Goal: Task Accomplishment & Management: Manage account settings

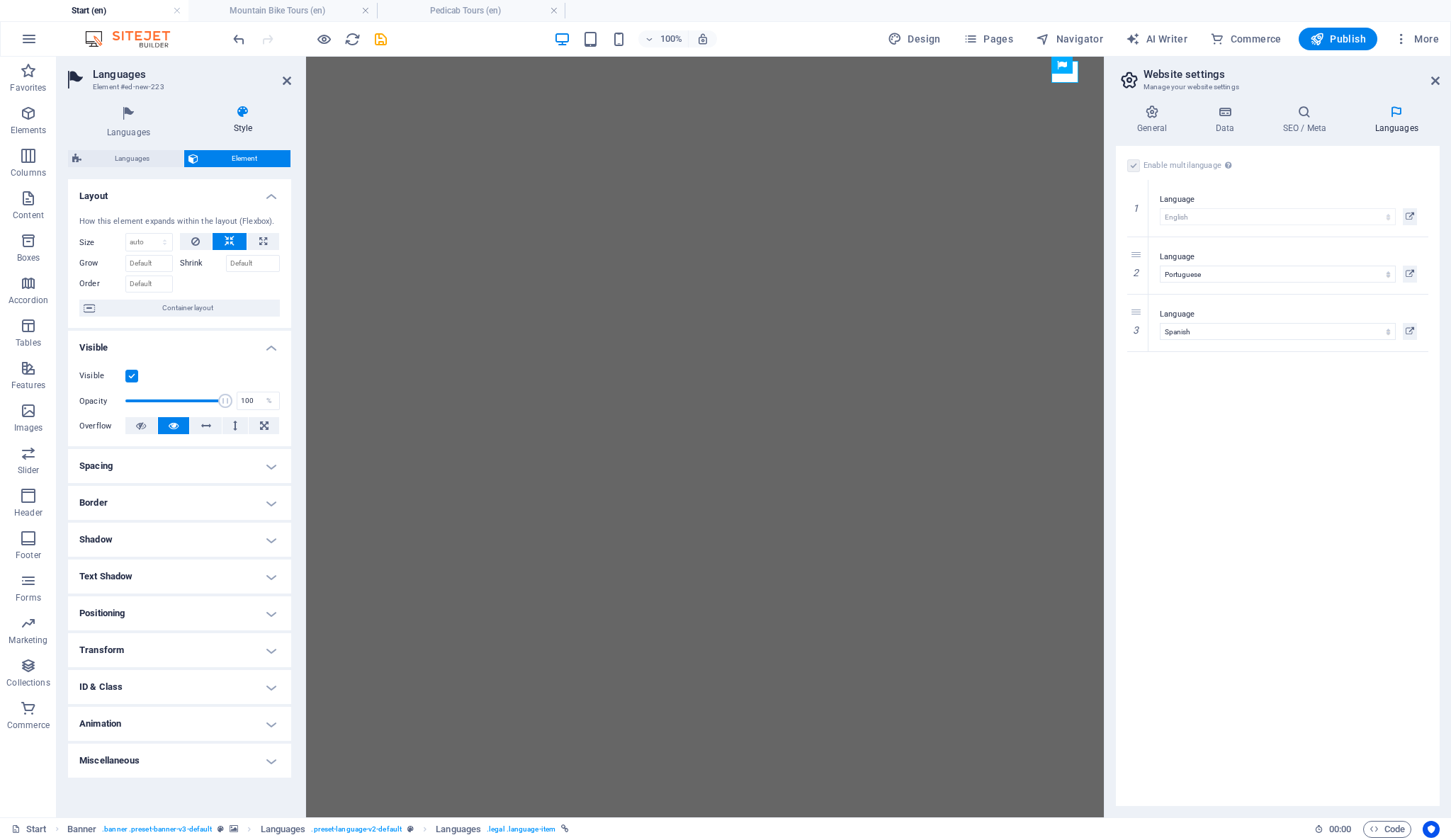
select select "41"
select select "128"
select select "148"
click at [1239, 443] on div "Enable multilanguage To disable multilanguage delete all languages until only o…" at bounding box center [1278, 476] width 324 height 660
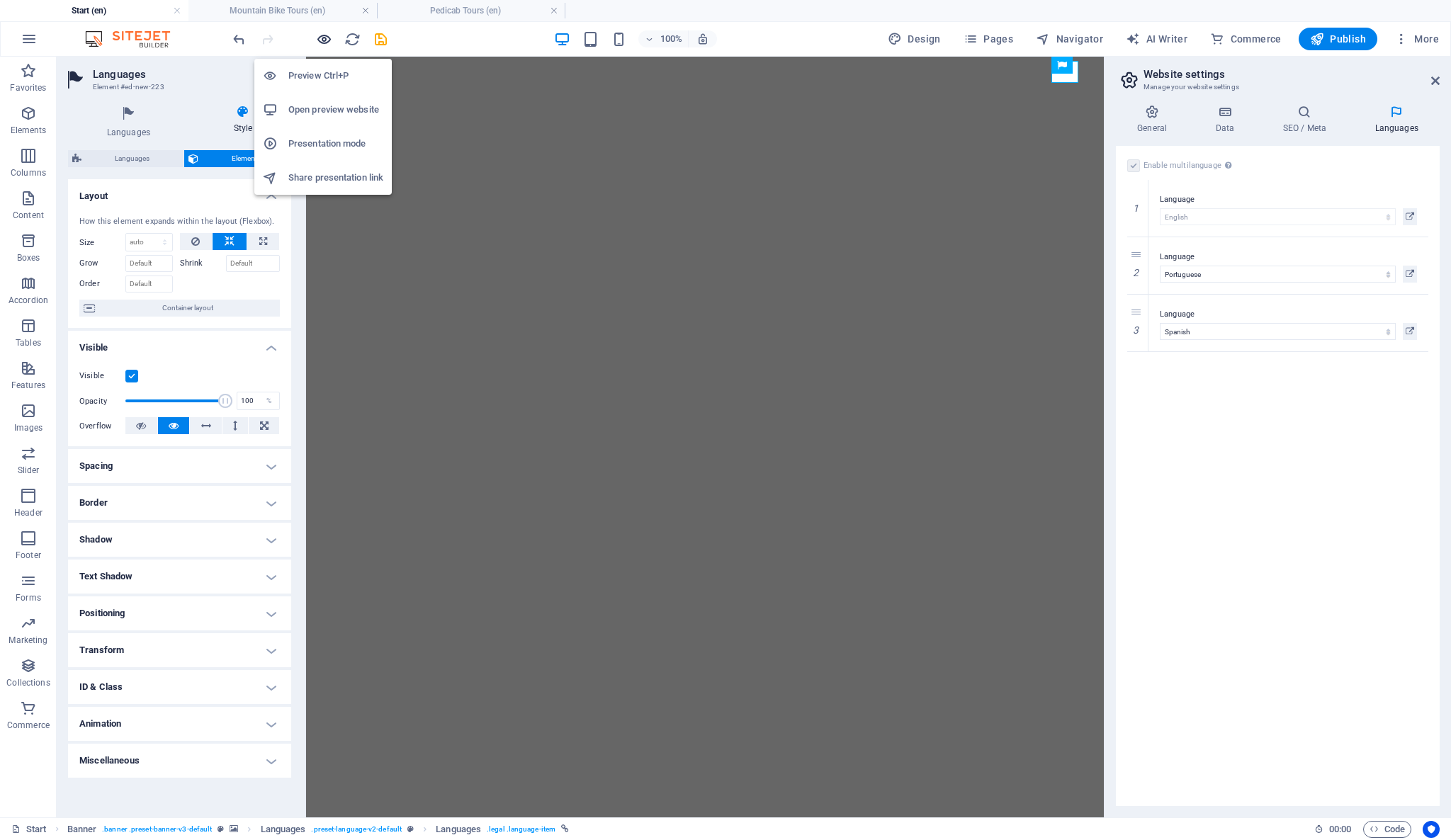
click at [318, 36] on icon "button" at bounding box center [324, 39] width 17 height 17
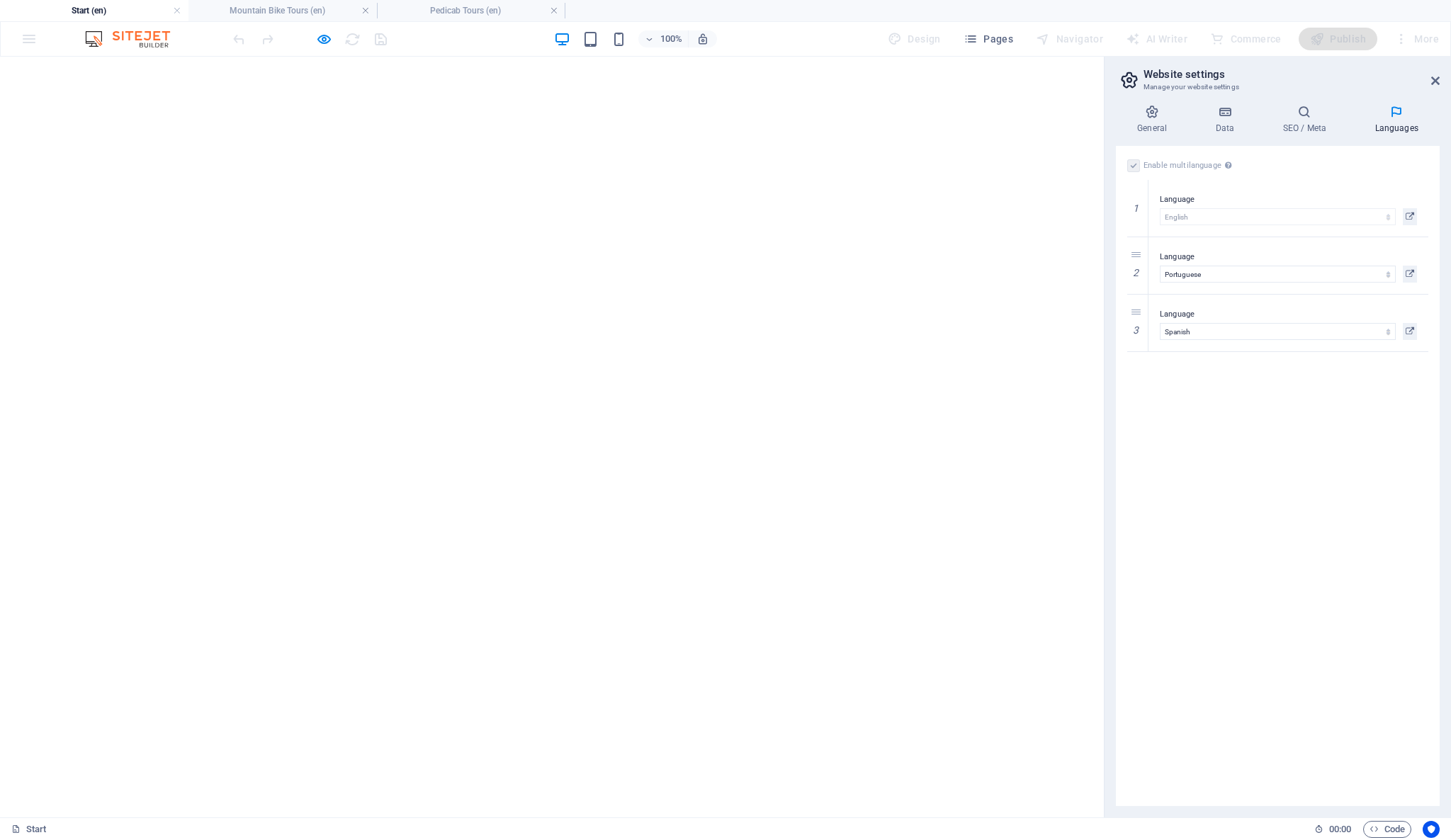
click at [36, 824] on link "English" at bounding box center [25, 832] width 21 height 17
click at [1258, 456] on div "Enable multilanguage To disable multilanguage delete all languages until only o…" at bounding box center [1278, 476] width 324 height 660
click at [323, 37] on icon "button" at bounding box center [324, 39] width 17 height 17
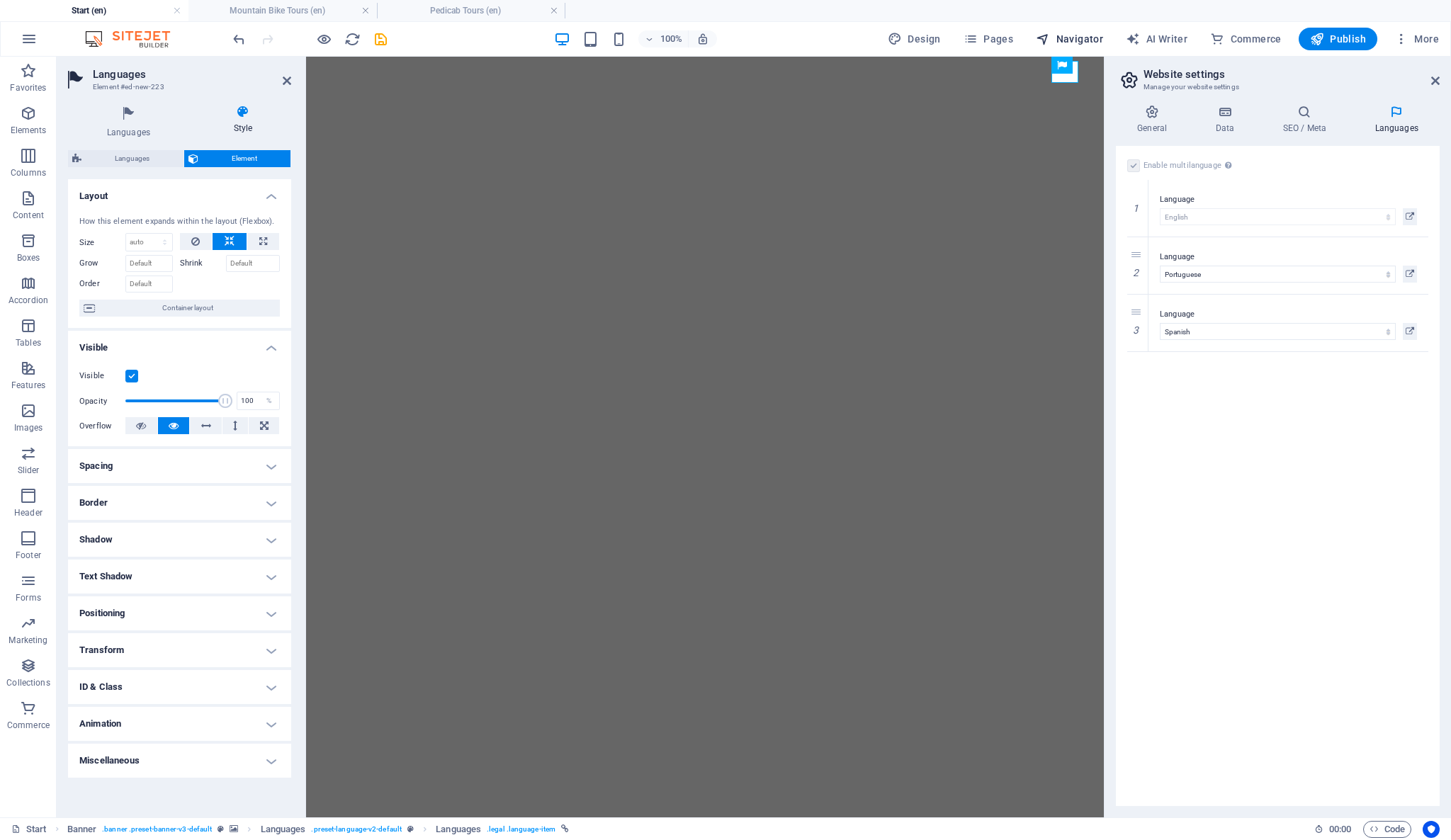
click at [1086, 39] on span "Navigator" at bounding box center [1069, 39] width 67 height 14
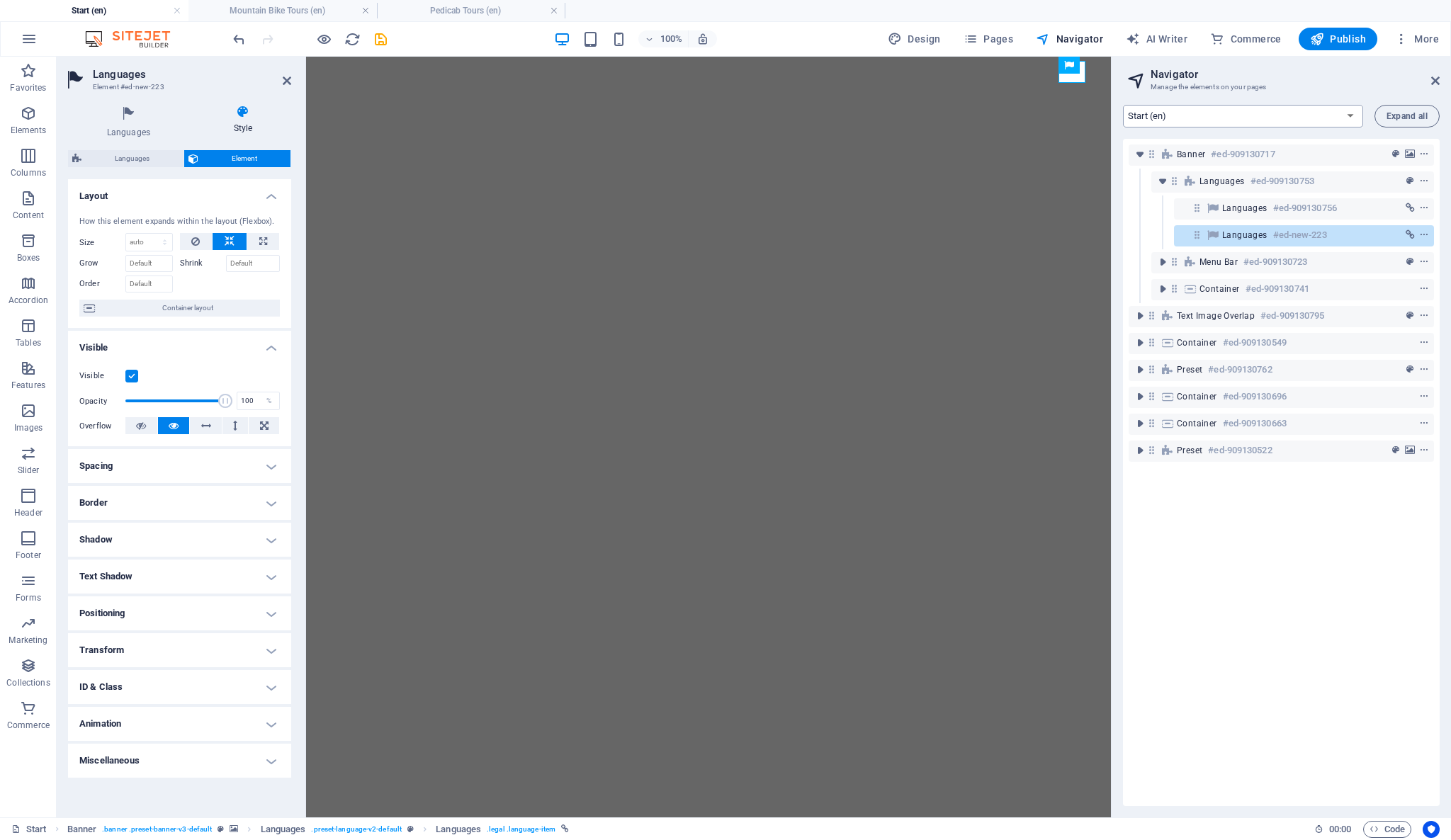
click at [1348, 112] on select "Start (en) Privacy (en)" at bounding box center [1243, 116] width 240 height 23
click at [1345, 112] on select "Start (en) Privacy (en)" at bounding box center [1243, 116] width 240 height 23
click at [1285, 535] on div "Banner #ed-909130717 Languages #ed-909130753 Languages #ed-909130756 Languages …" at bounding box center [1282, 472] width 317 height 667
click at [377, 830] on span ". preset-language-v2-default" at bounding box center [356, 829] width 90 height 17
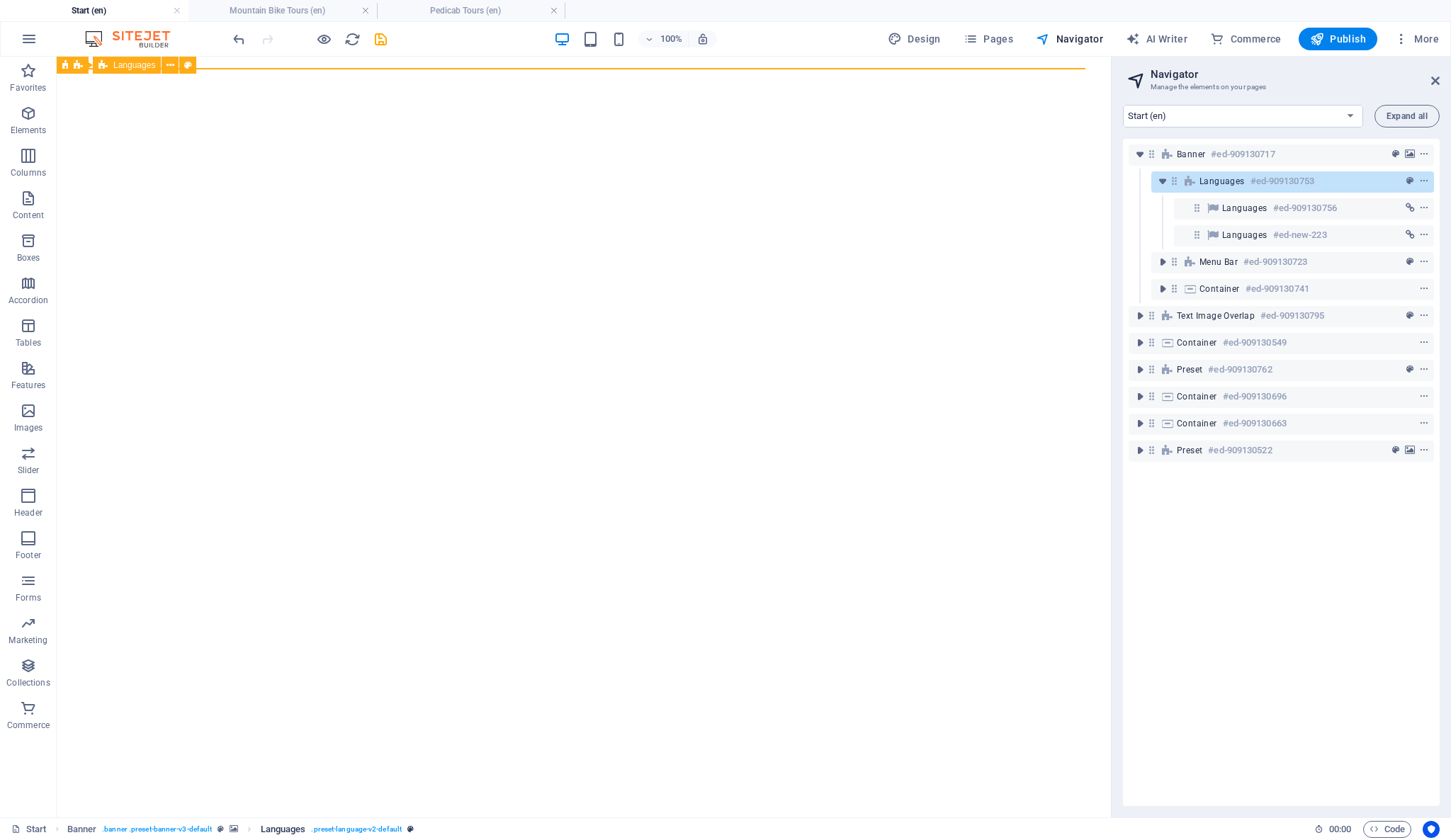
click at [349, 830] on span ". preset-language-v2-default" at bounding box center [356, 829] width 90 height 17
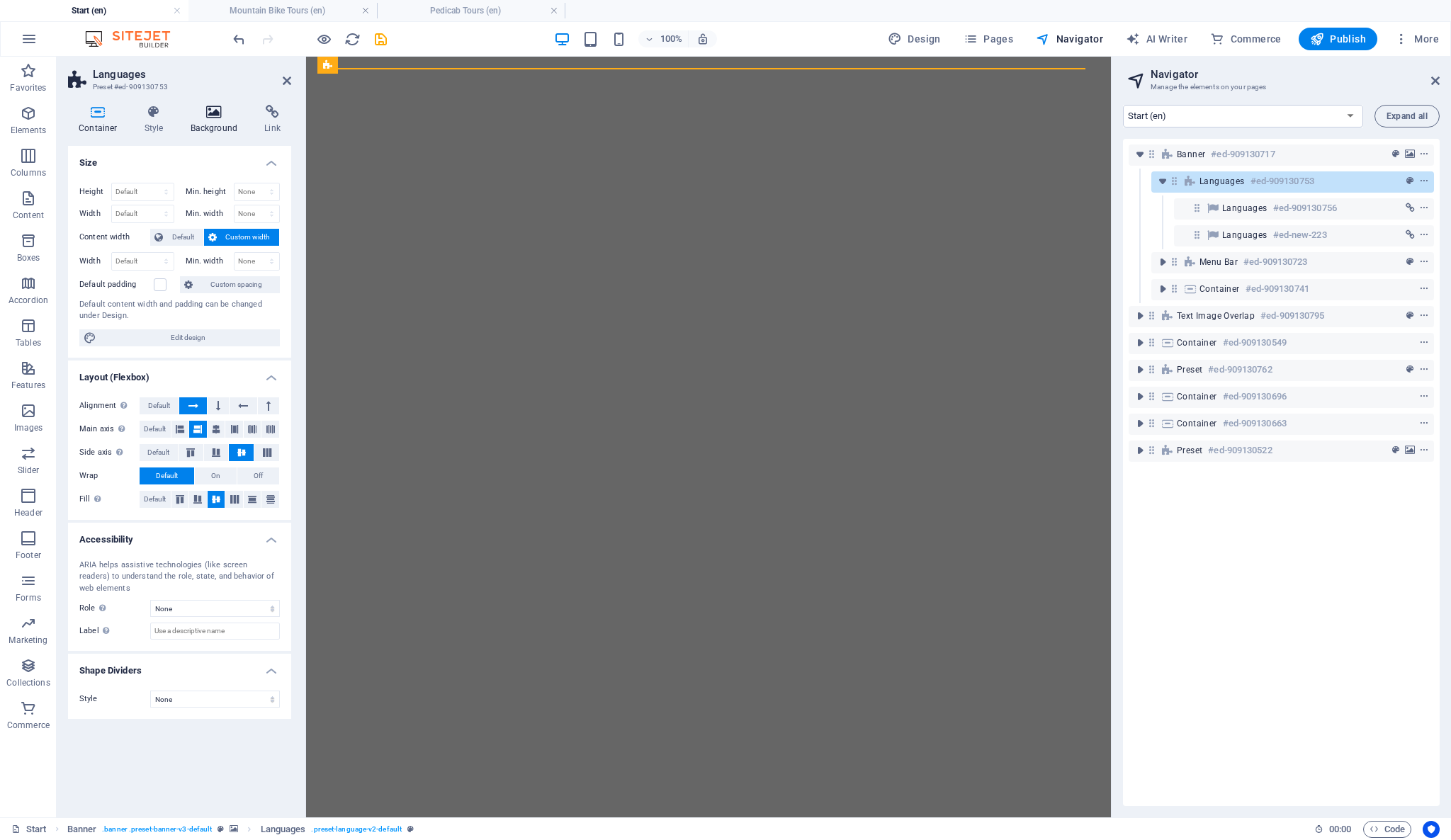
click at [221, 114] on icon at bounding box center [214, 112] width 69 height 14
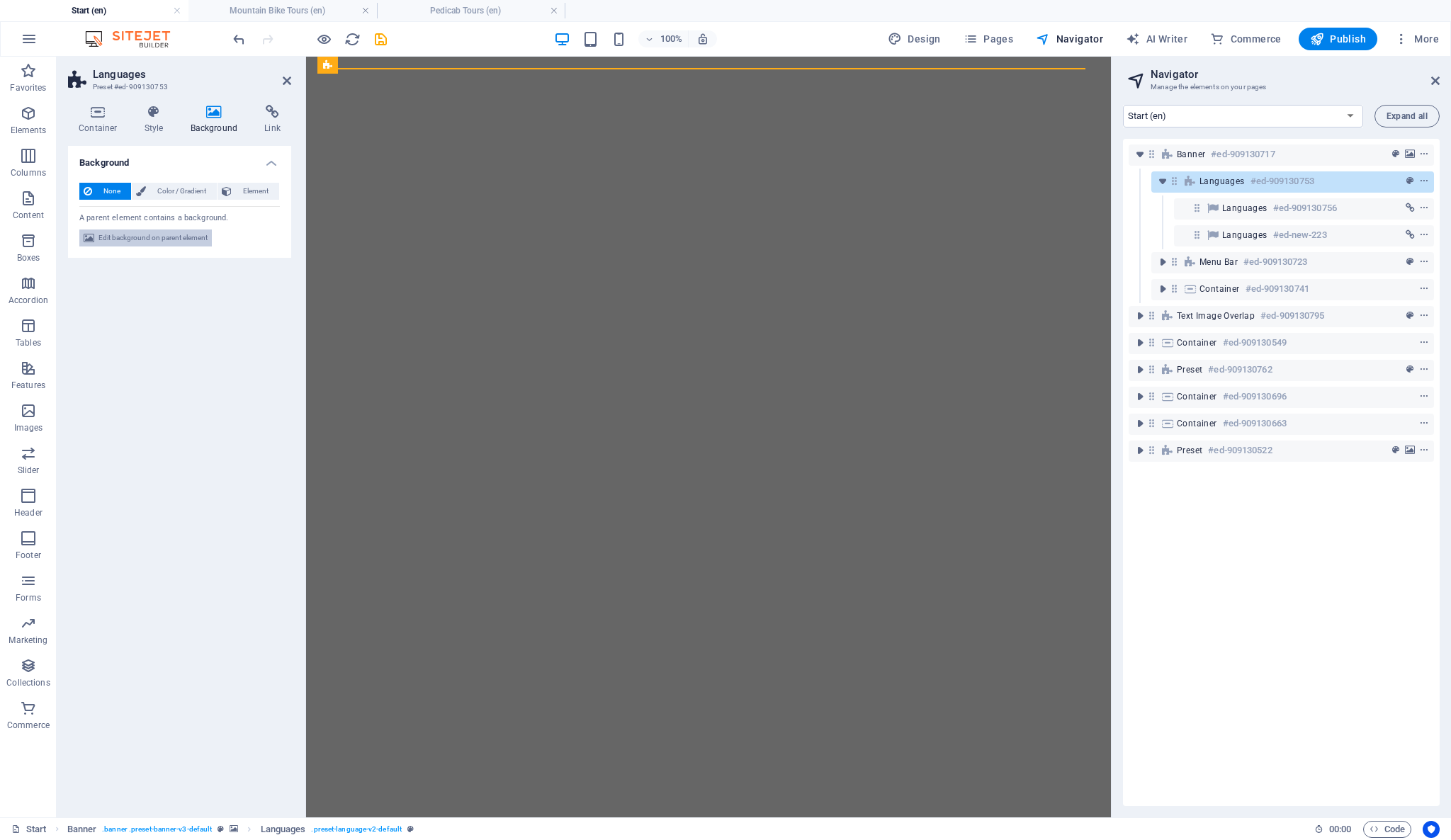
click at [181, 240] on span "Edit background on parent element" at bounding box center [153, 238] width 109 height 17
select select "px"
select select "fade"
select select "s"
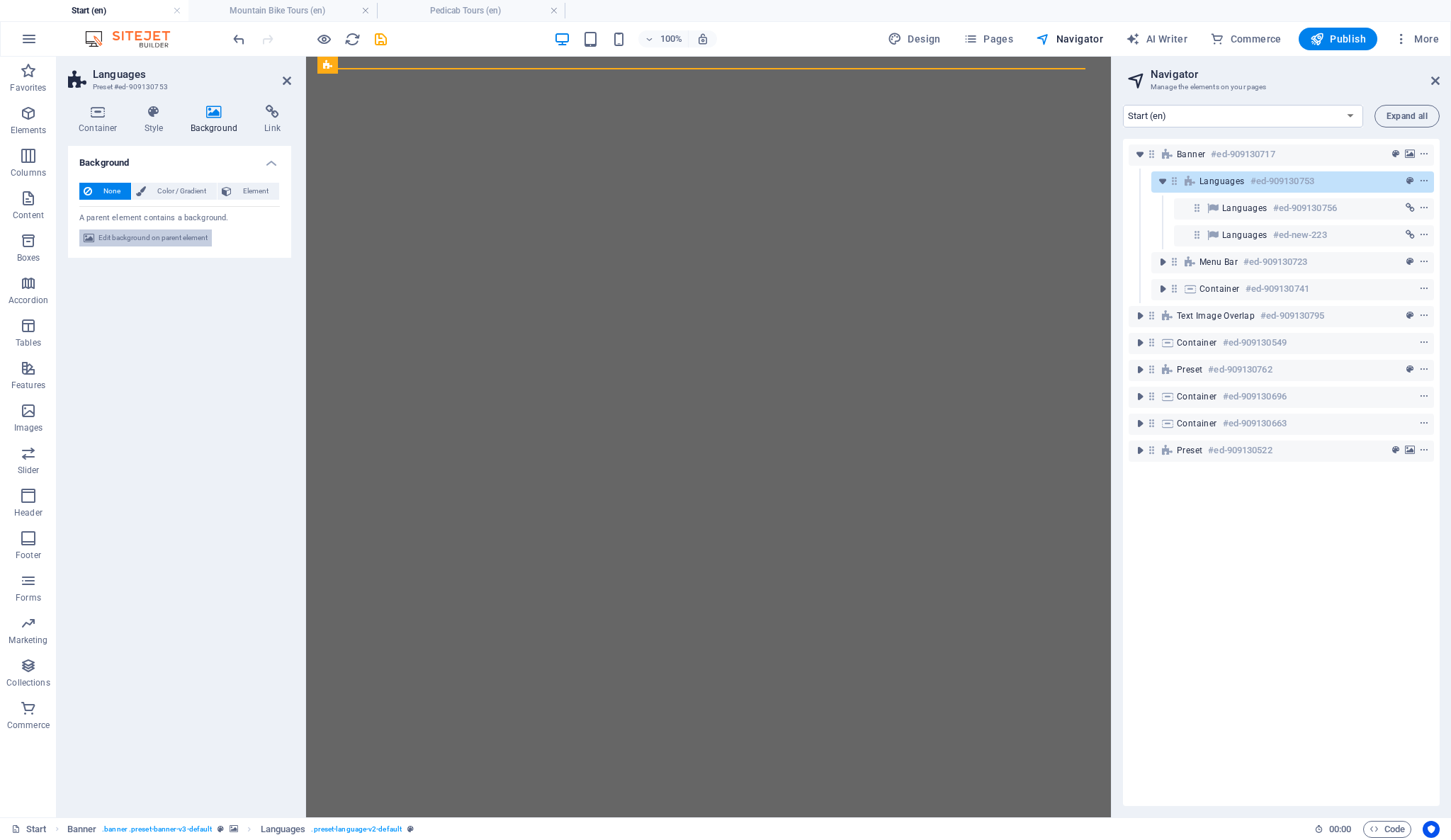
select select "progressive"
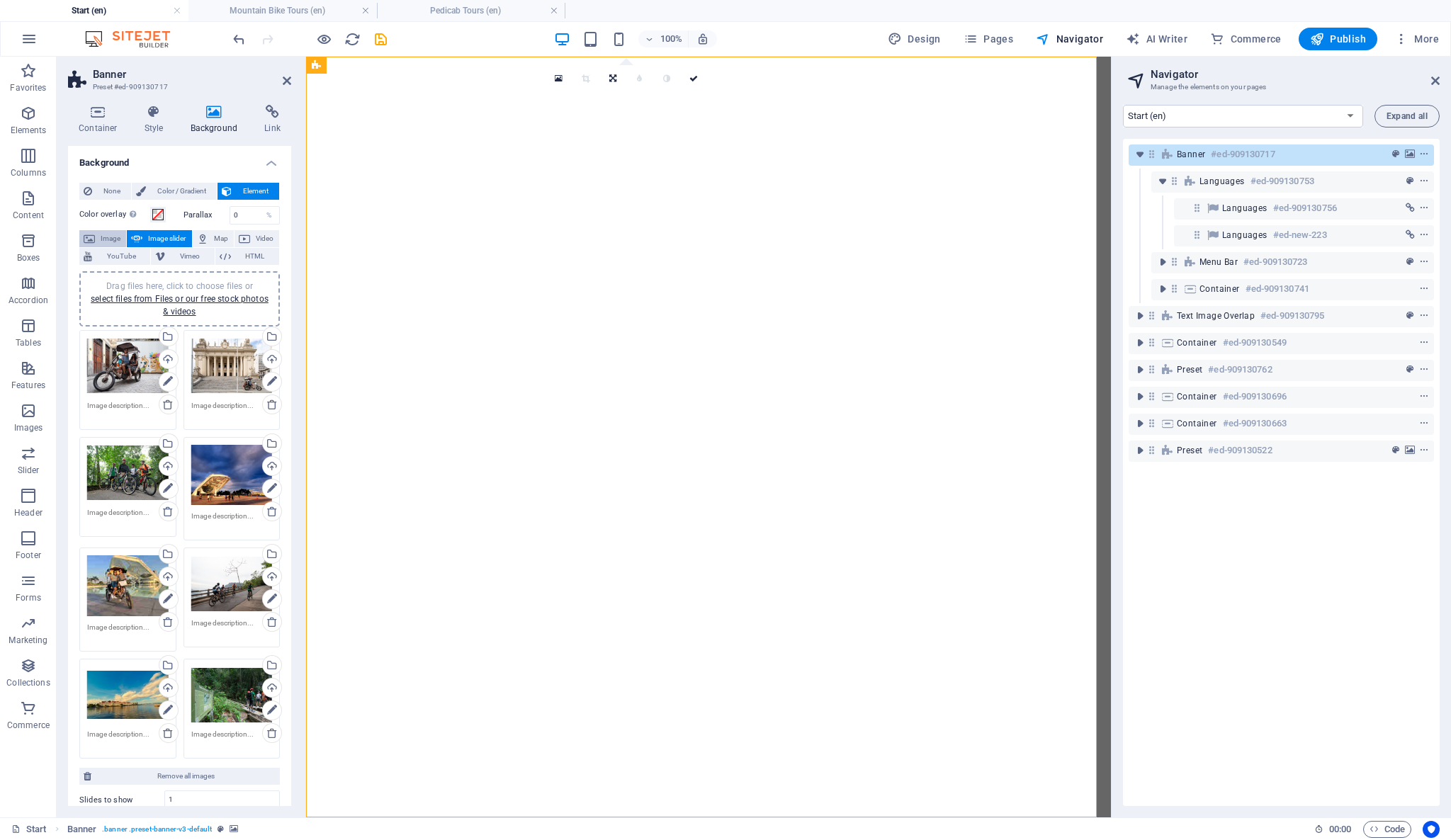
click at [111, 241] on span "Image" at bounding box center [110, 238] width 23 height 17
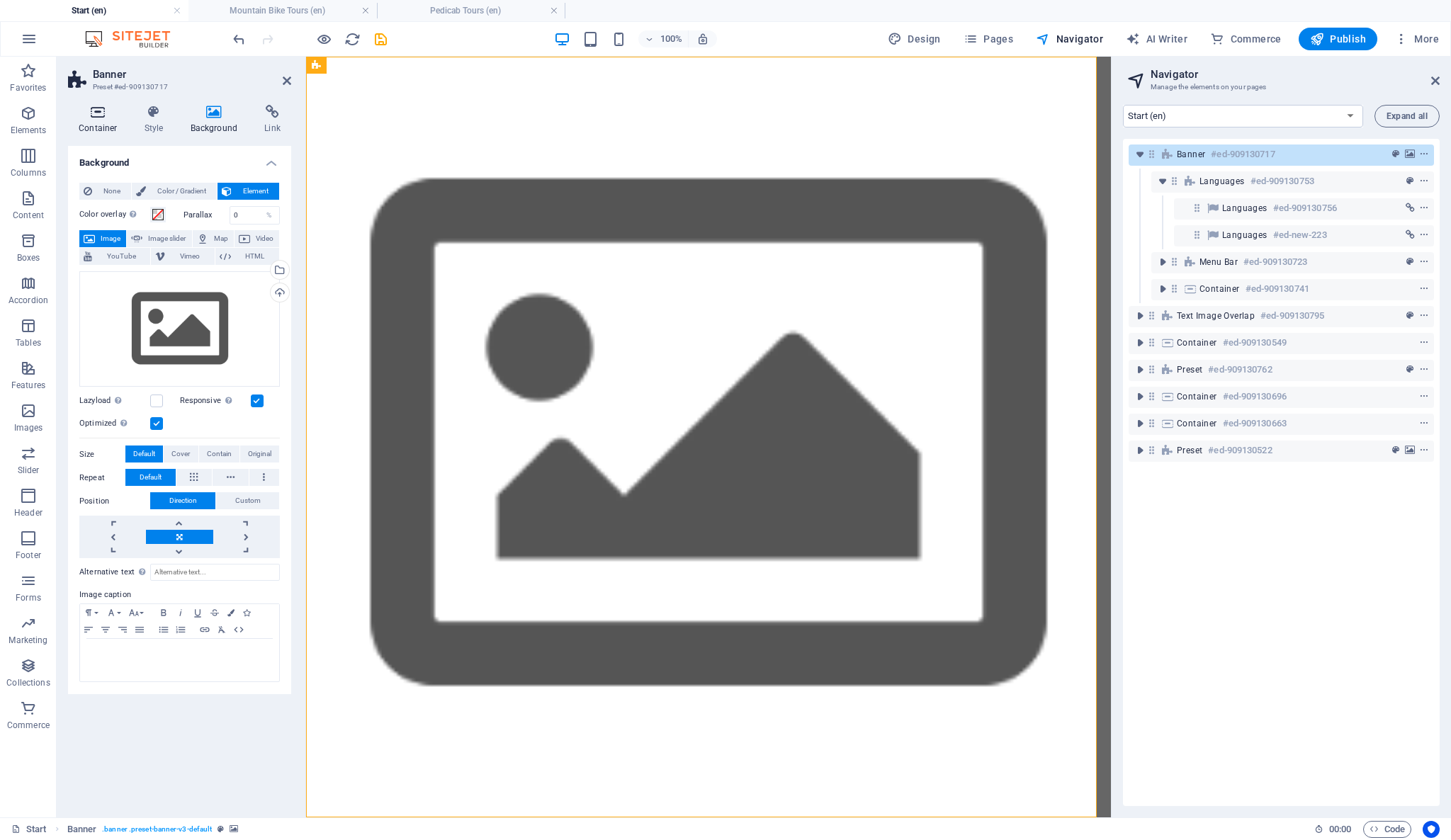
click at [102, 127] on h4 "Container" at bounding box center [101, 120] width 66 height 30
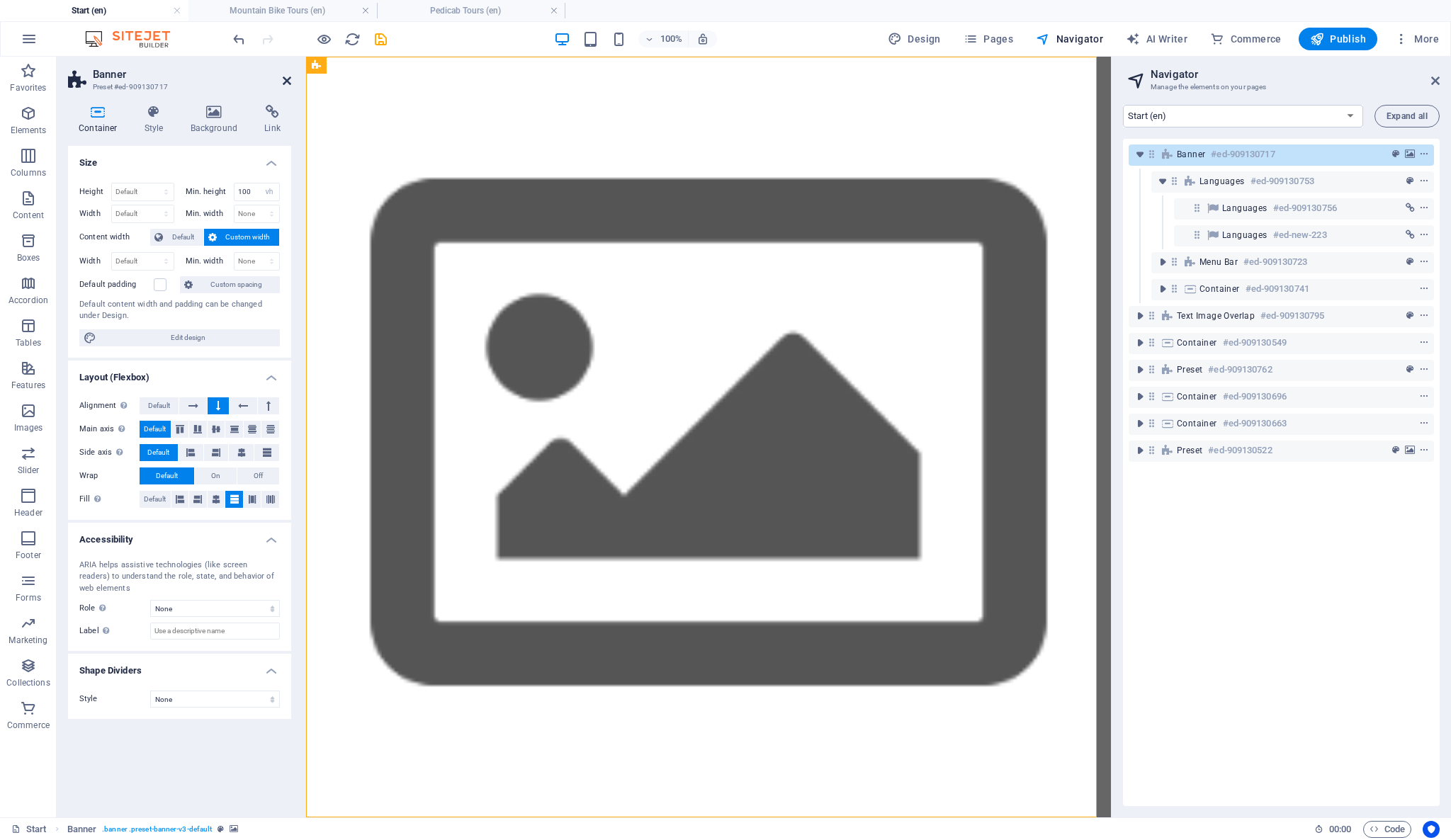
click at [286, 79] on icon at bounding box center [287, 81] width 9 height 11
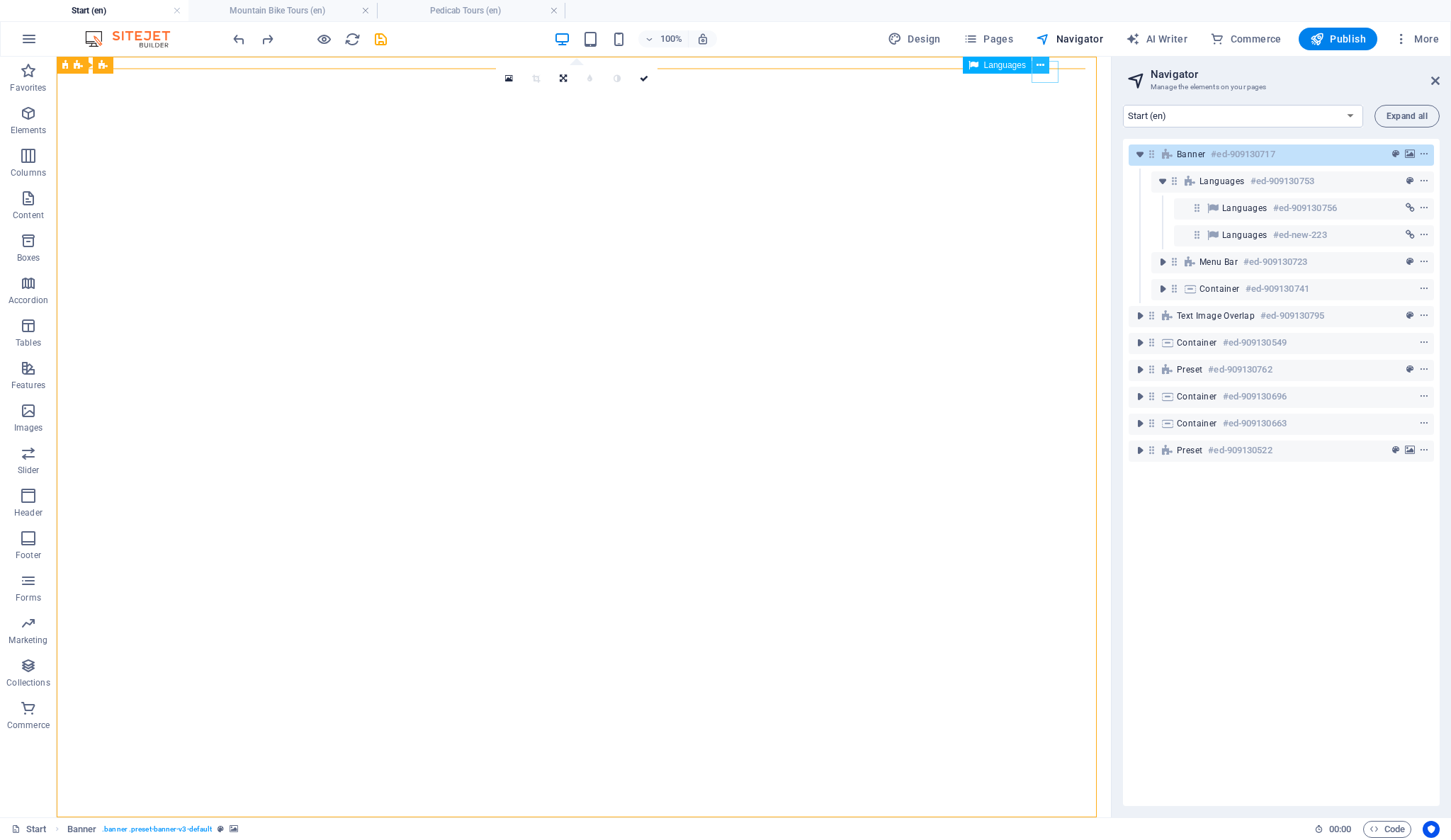
click at [1038, 61] on icon at bounding box center [1040, 65] width 8 height 15
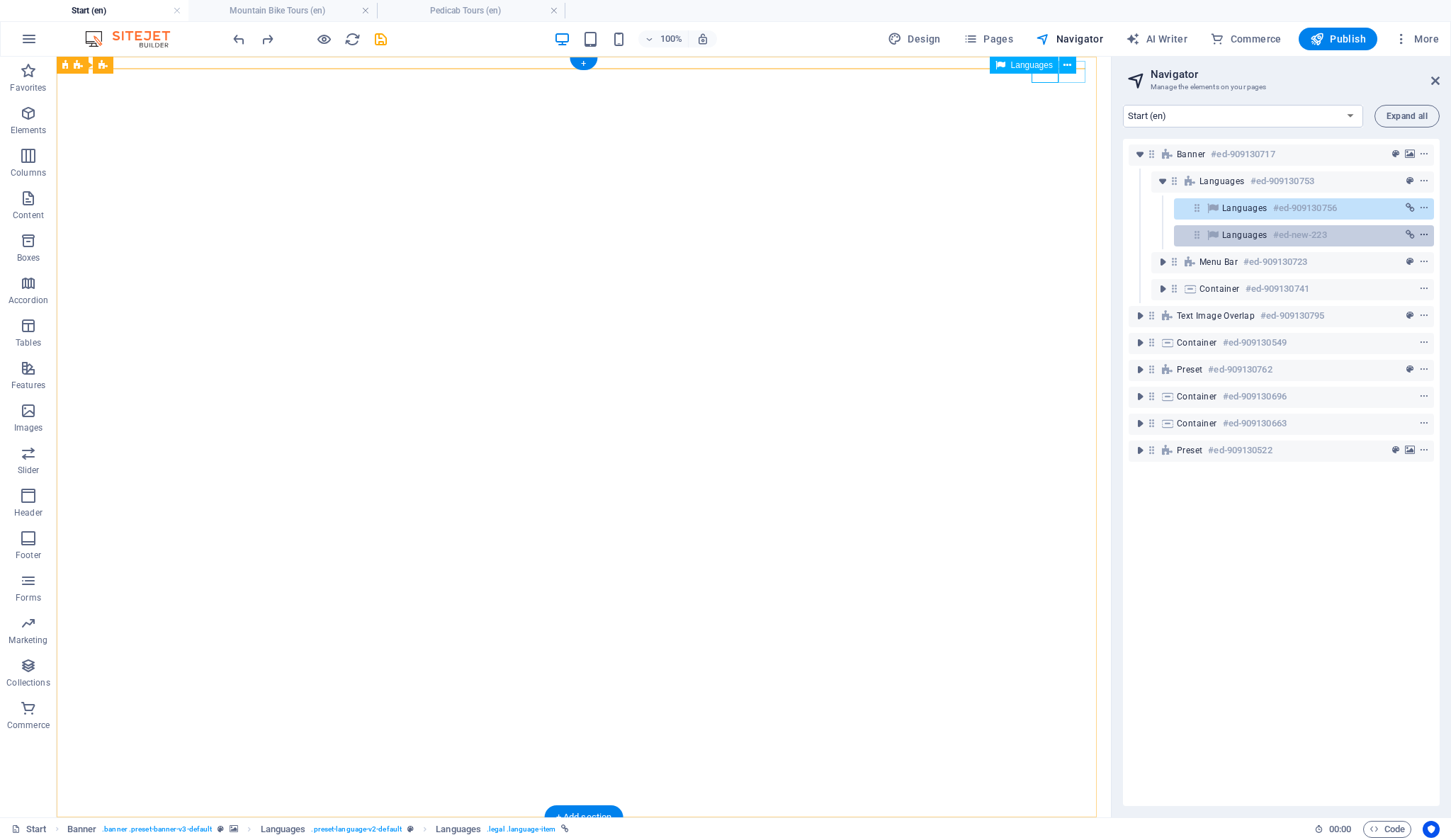
click at [1422, 234] on icon "context-menu" at bounding box center [1423, 235] width 10 height 10
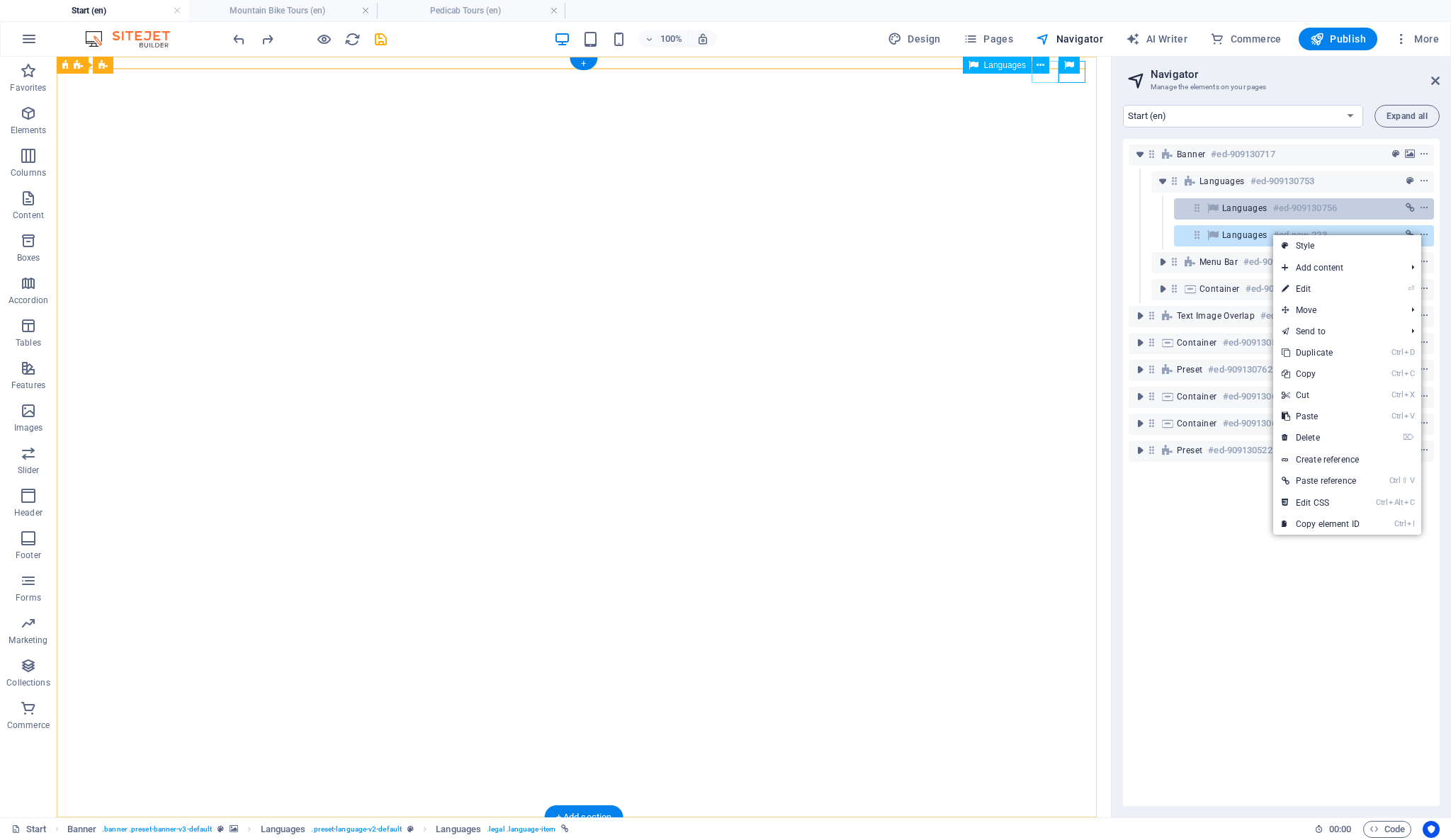
click at [1232, 211] on span "Languages" at bounding box center [1244, 208] width 45 height 11
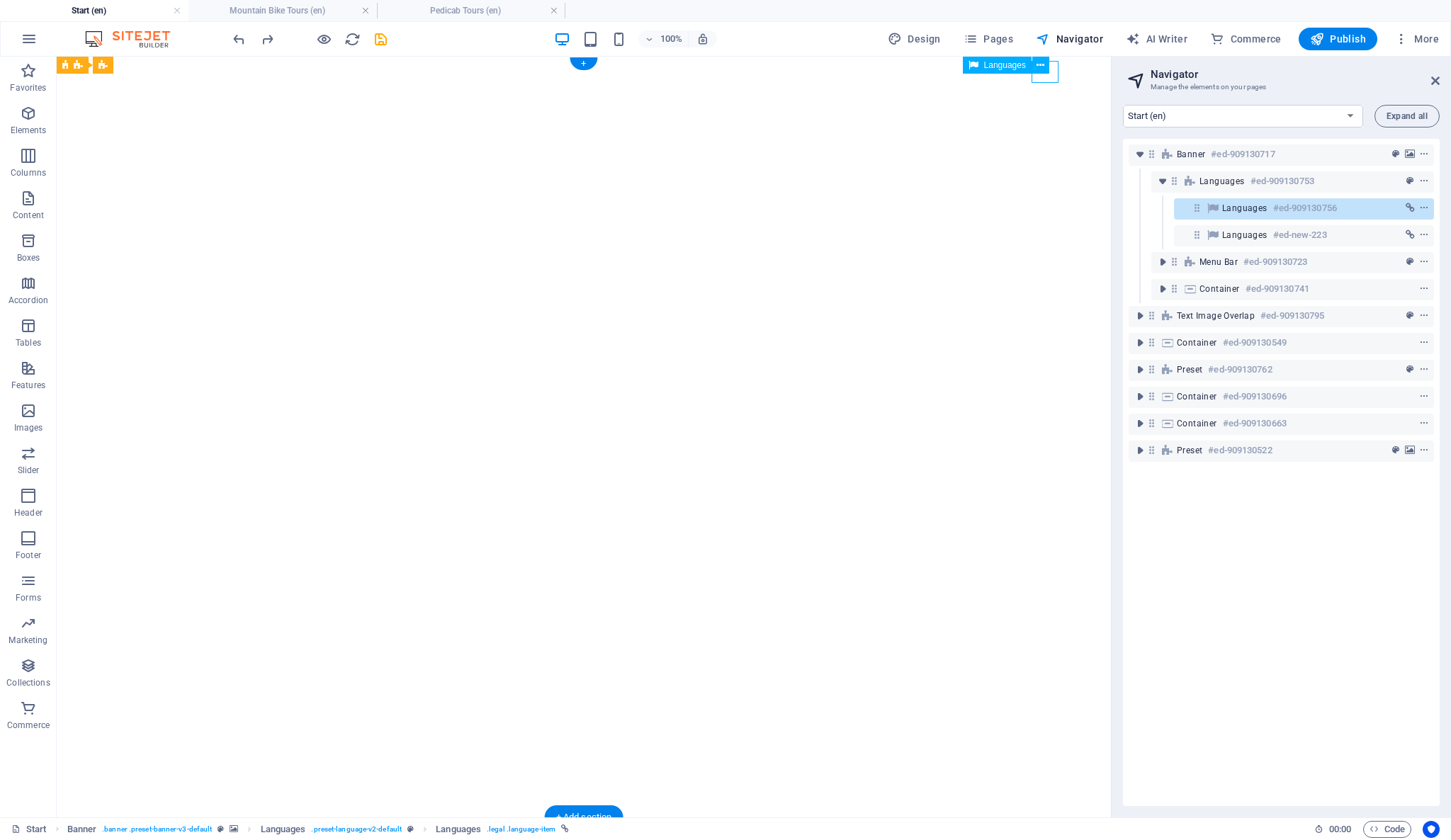
click at [1232, 211] on span "Languages" at bounding box center [1244, 208] width 45 height 11
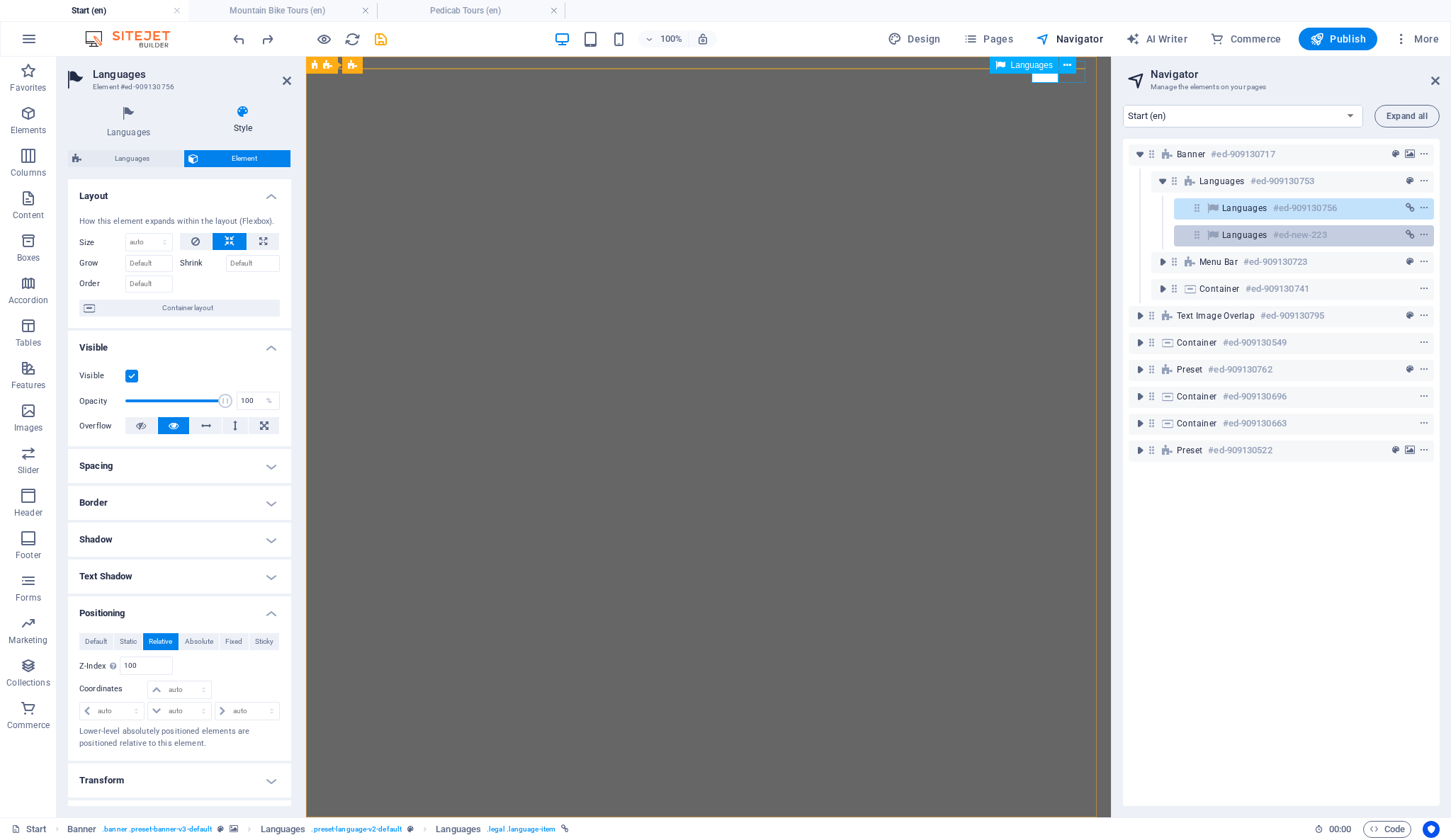
click at [1244, 231] on span "Languages" at bounding box center [1244, 235] width 45 height 11
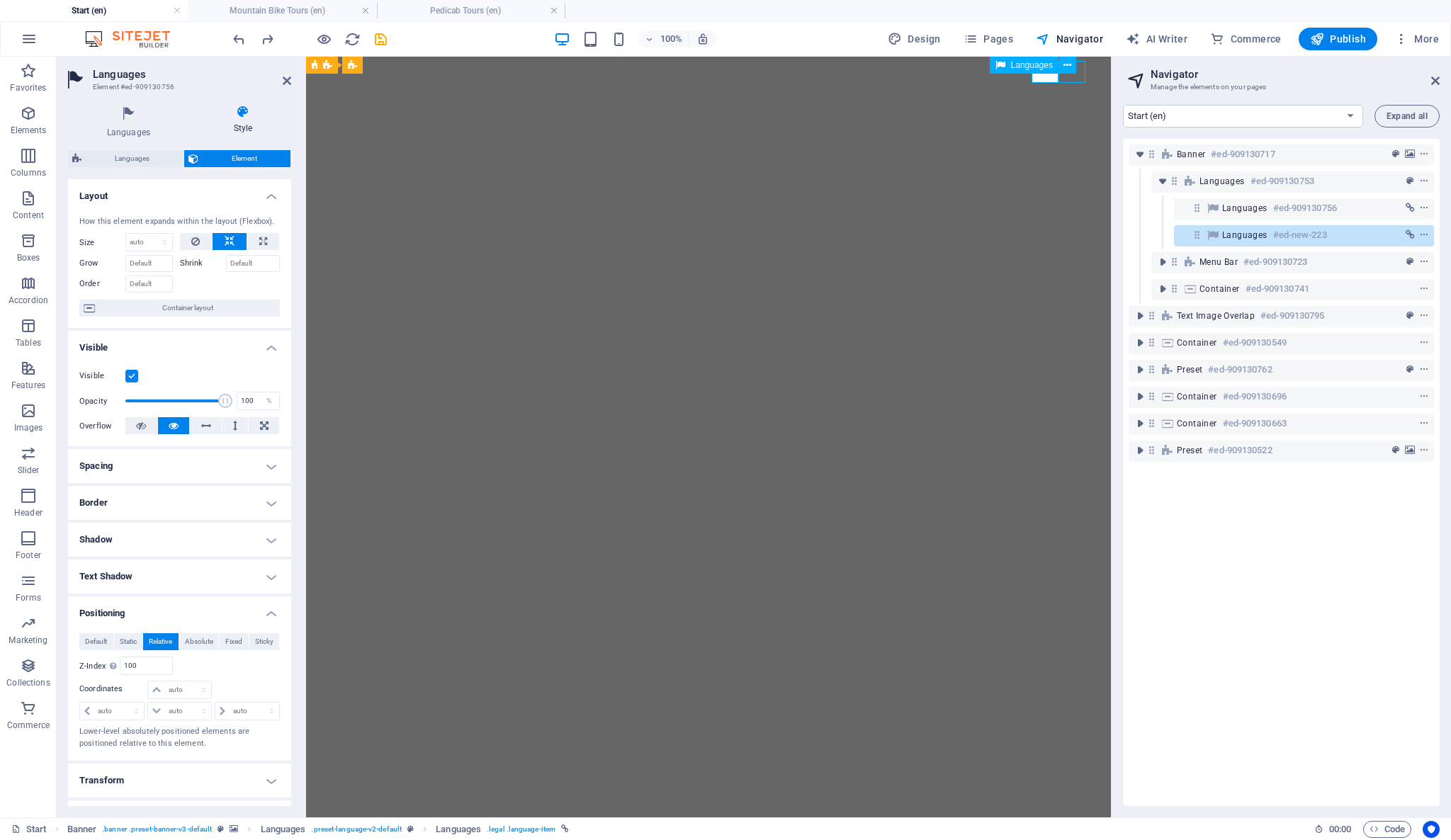
click at [1247, 231] on span "Languages" at bounding box center [1244, 235] width 45 height 11
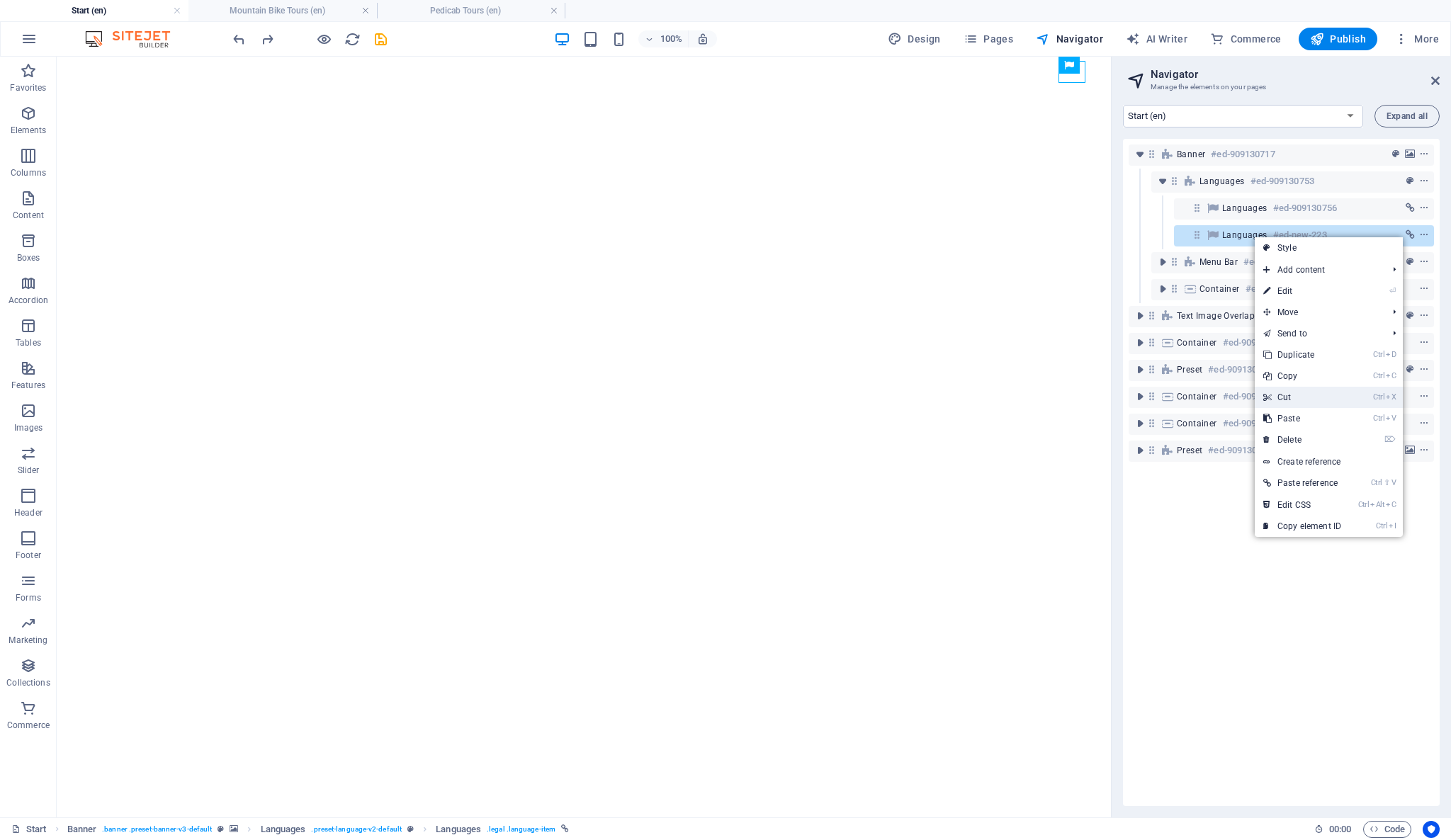
click at [1331, 388] on link "Ctrl X Cut" at bounding box center [1302, 397] width 95 height 21
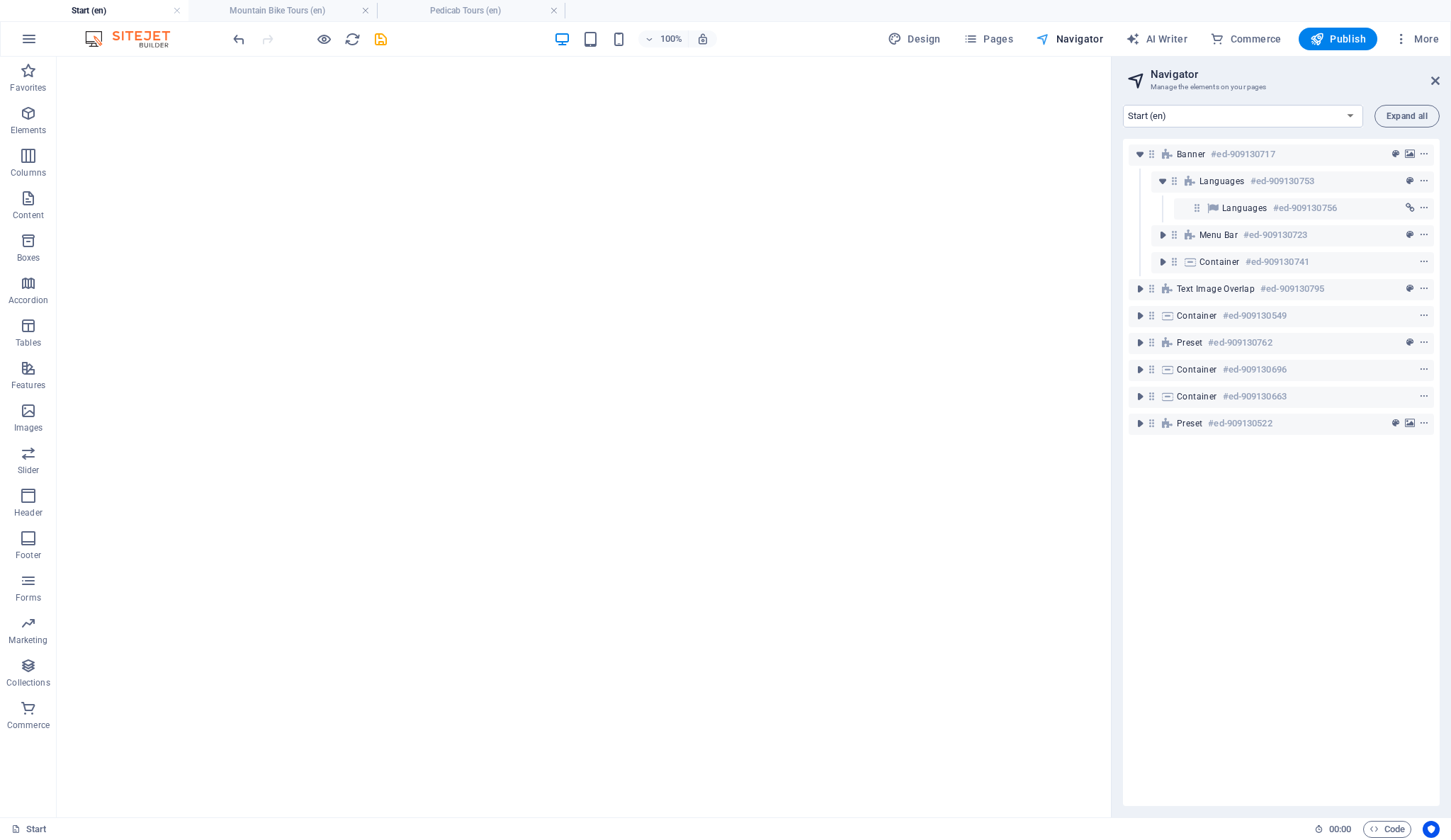
click at [1085, 38] on span "Navigator" at bounding box center [1069, 39] width 67 height 14
click at [1346, 114] on select "Start (en) Privacy (en)" at bounding box center [1243, 116] width 240 height 23
click at [1000, 38] on span "Pages" at bounding box center [988, 39] width 50 height 14
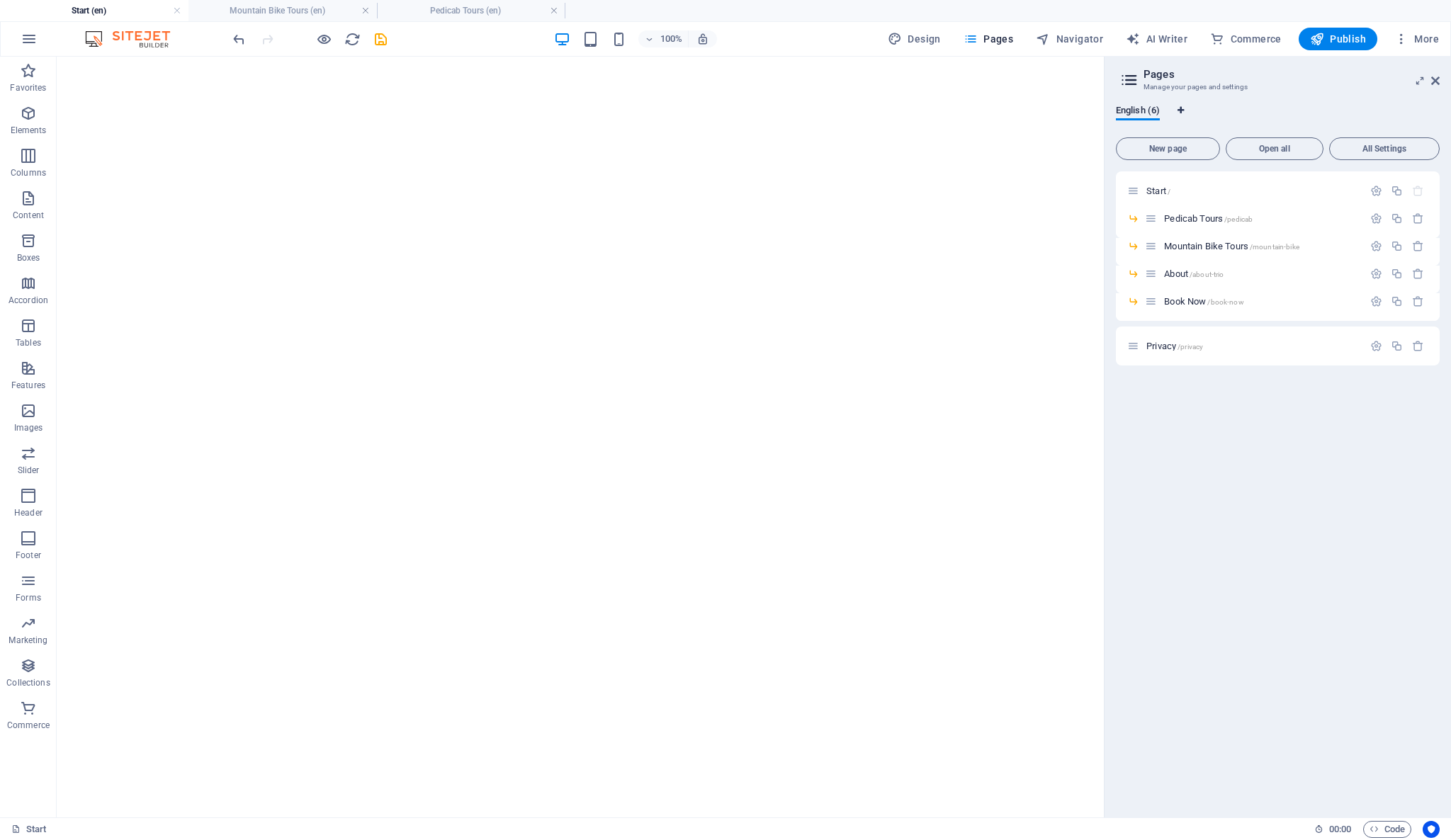
click at [1181, 108] on icon "Language Tabs" at bounding box center [1180, 110] width 6 height 9
select select "41"
select select "128"
select select "148"
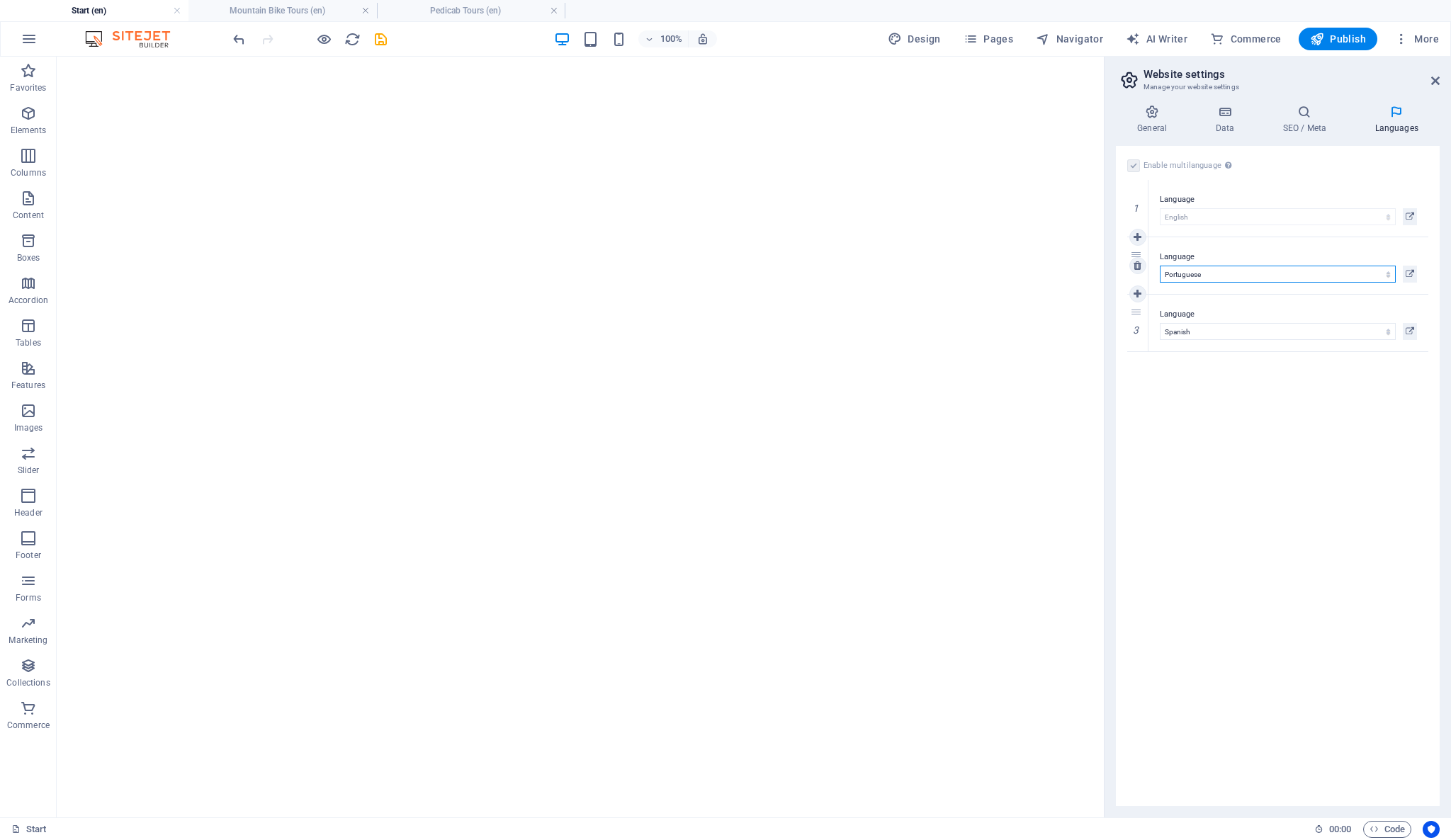
click at [1216, 267] on select "Abkhazian Afar Afrikaans Akan Albanian Amharic Arabic Aragonese Armenian Assame…" at bounding box center [1278, 273] width 236 height 17
click at [1214, 267] on select "Abkhazian Afar Afrikaans Akan Albanian Amharic Arabic Aragonese Armenian Assame…" at bounding box center [1278, 273] width 236 height 17
click at [1316, 116] on icon at bounding box center [1304, 112] width 86 height 14
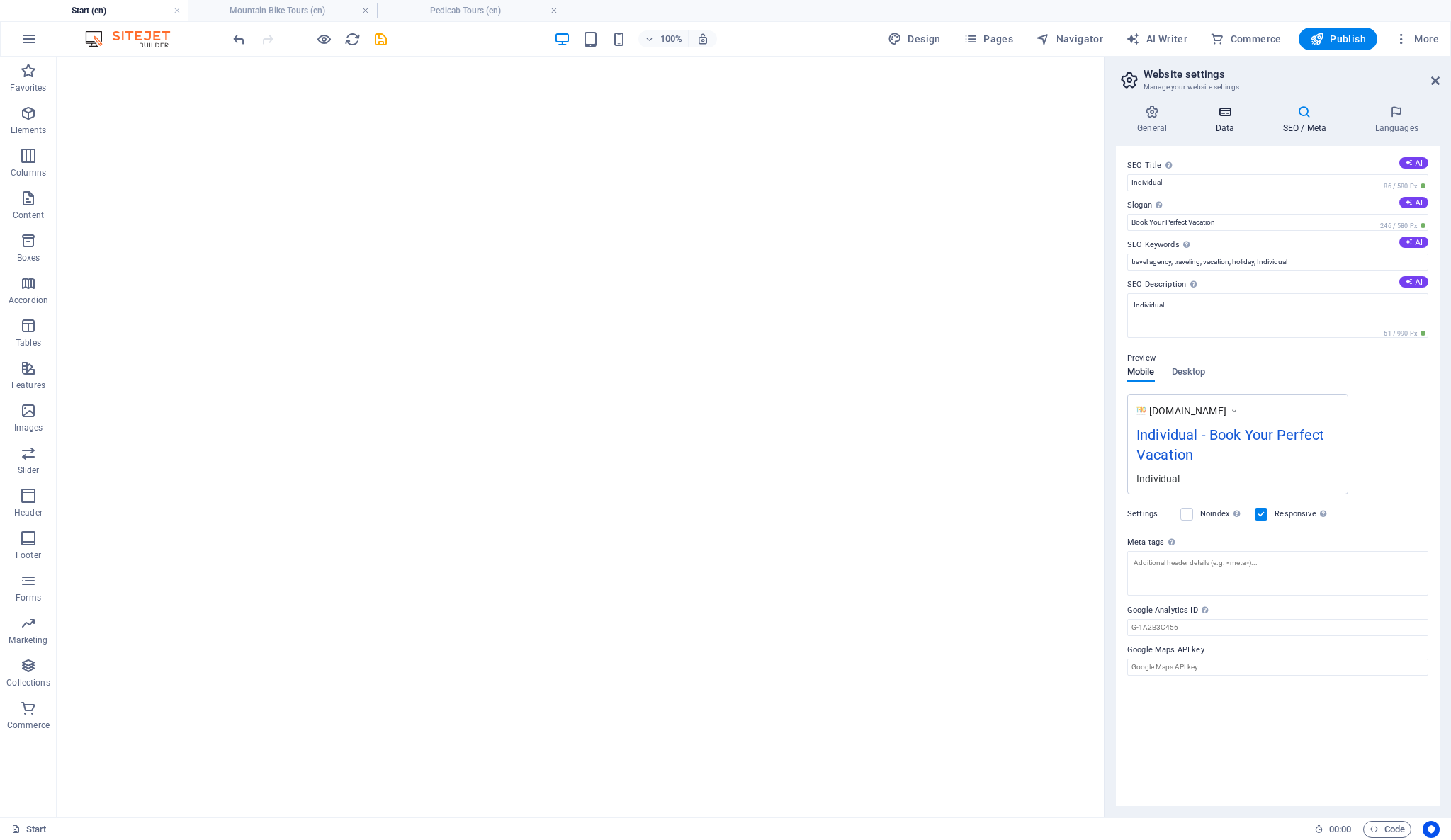
click at [1228, 116] on icon at bounding box center [1224, 112] width 62 height 14
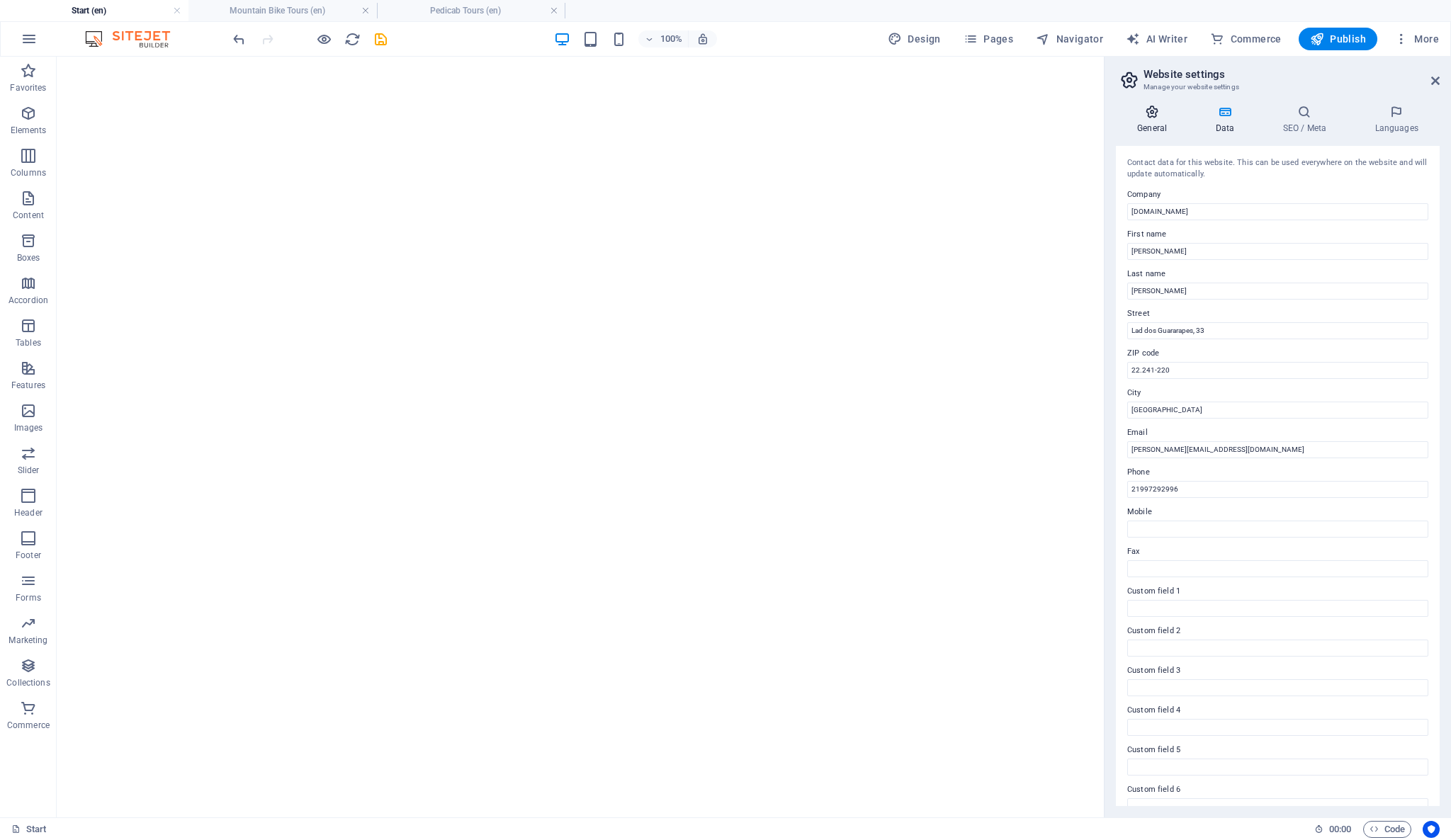
click at [1162, 128] on h4 "General" at bounding box center [1155, 120] width 78 height 30
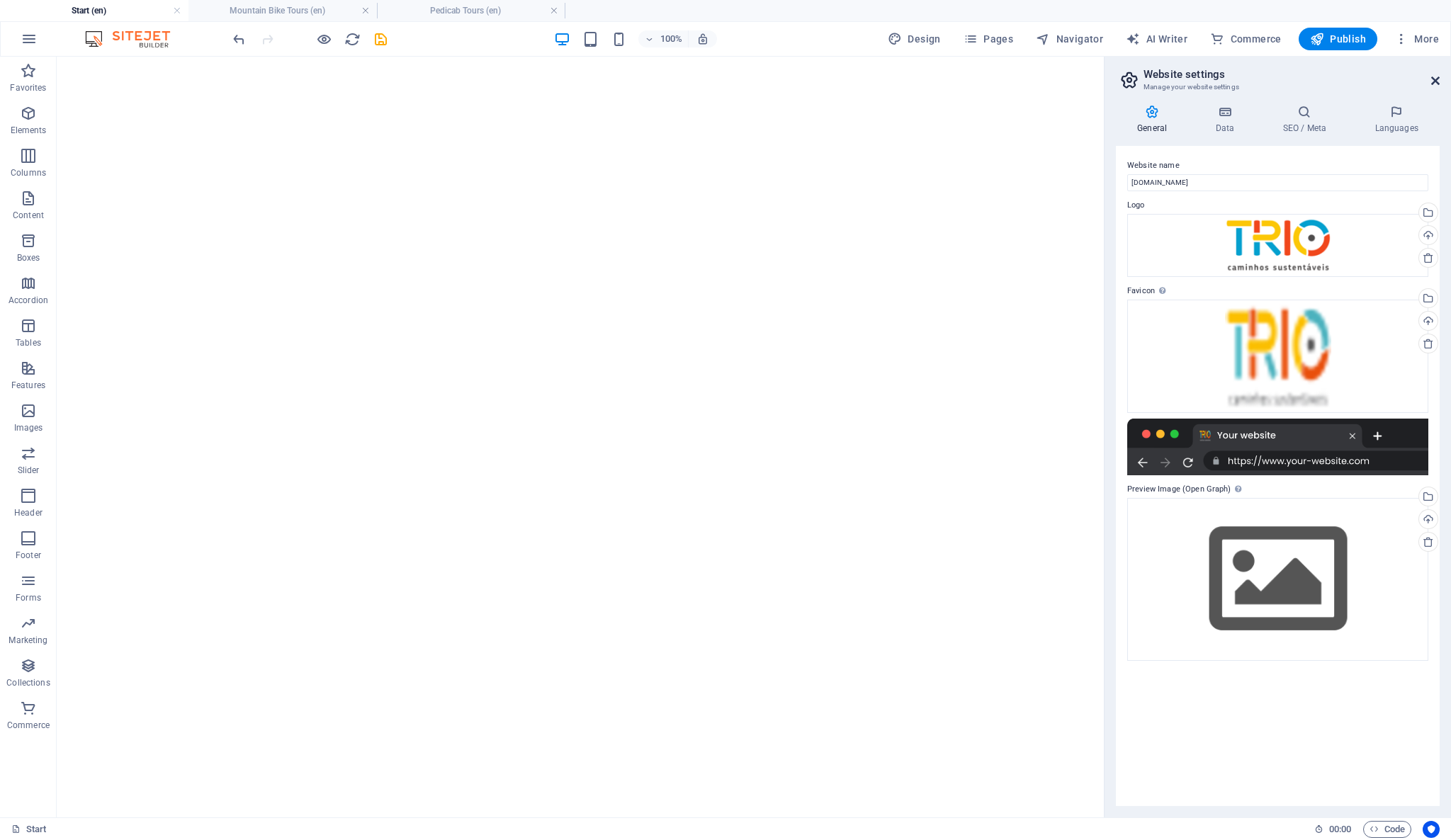
click at [1439, 81] on icon at bounding box center [1435, 81] width 9 height 11
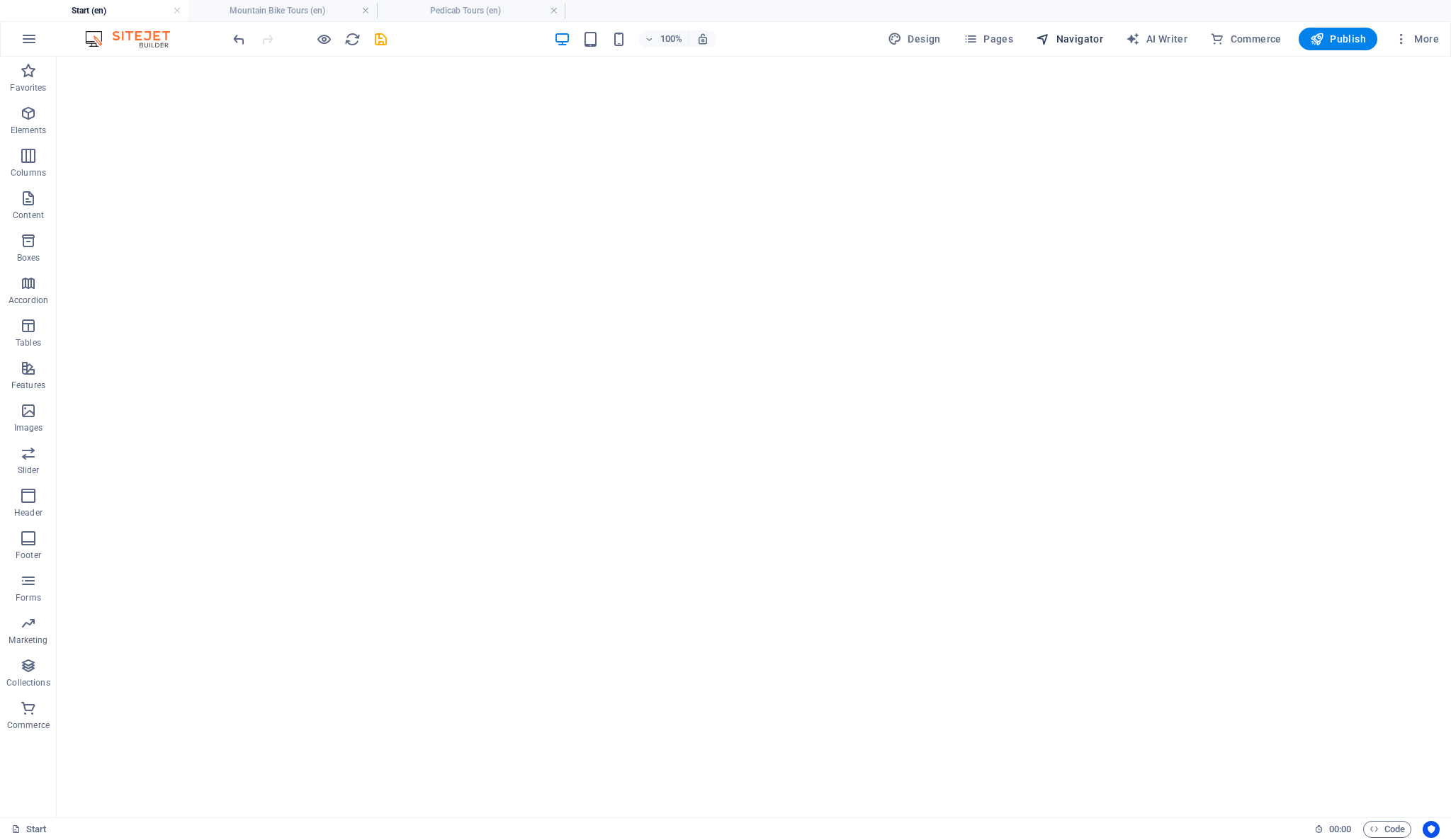
click at [1083, 35] on span "Navigator" at bounding box center [1069, 39] width 67 height 14
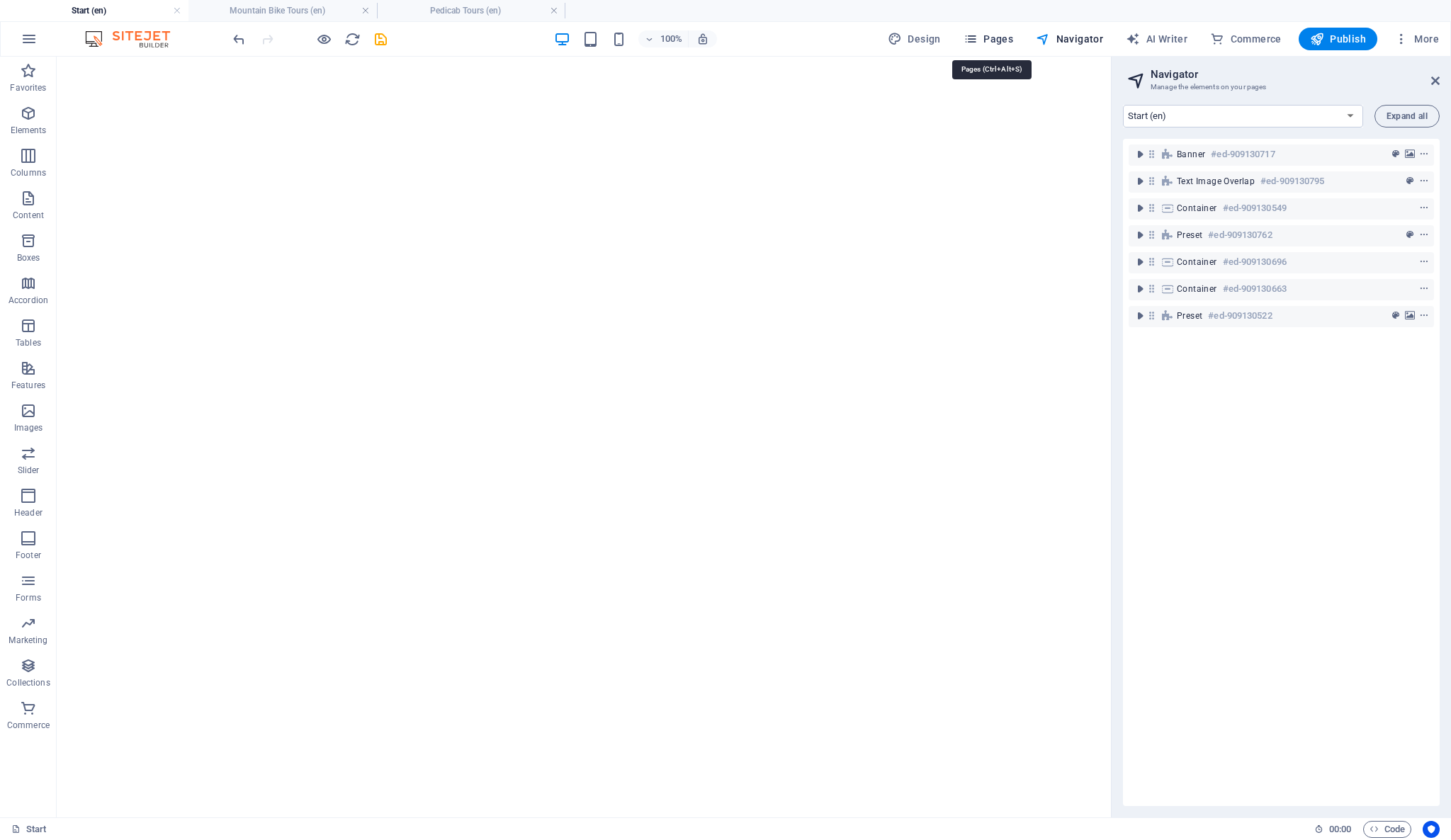
click at [976, 40] on icon "button" at bounding box center [970, 39] width 14 height 14
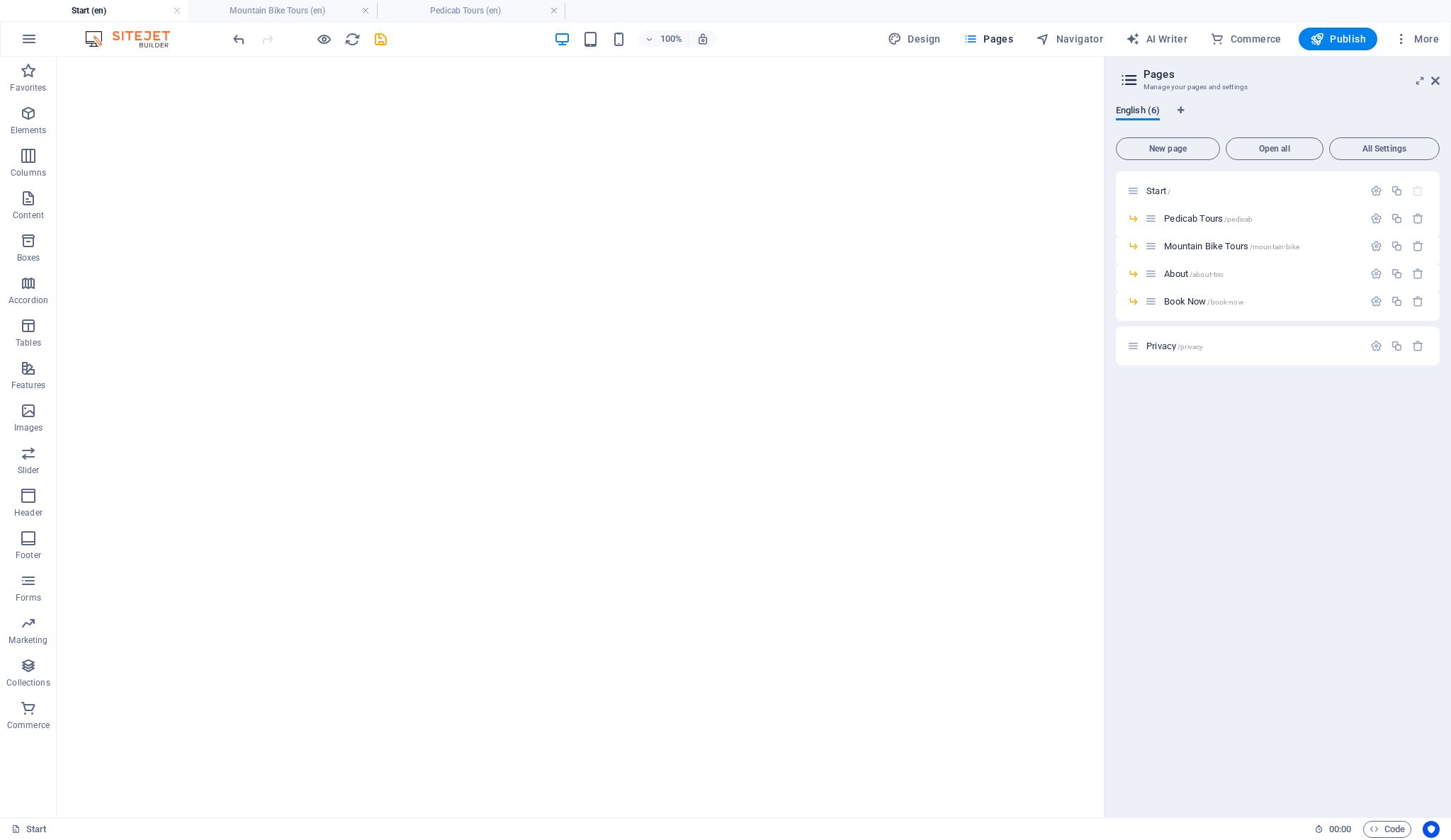
click at [1144, 108] on span "English (6)" at bounding box center [1137, 112] width 44 height 20
click at [1369, 144] on span "All Settings" at bounding box center [1384, 148] width 97 height 9
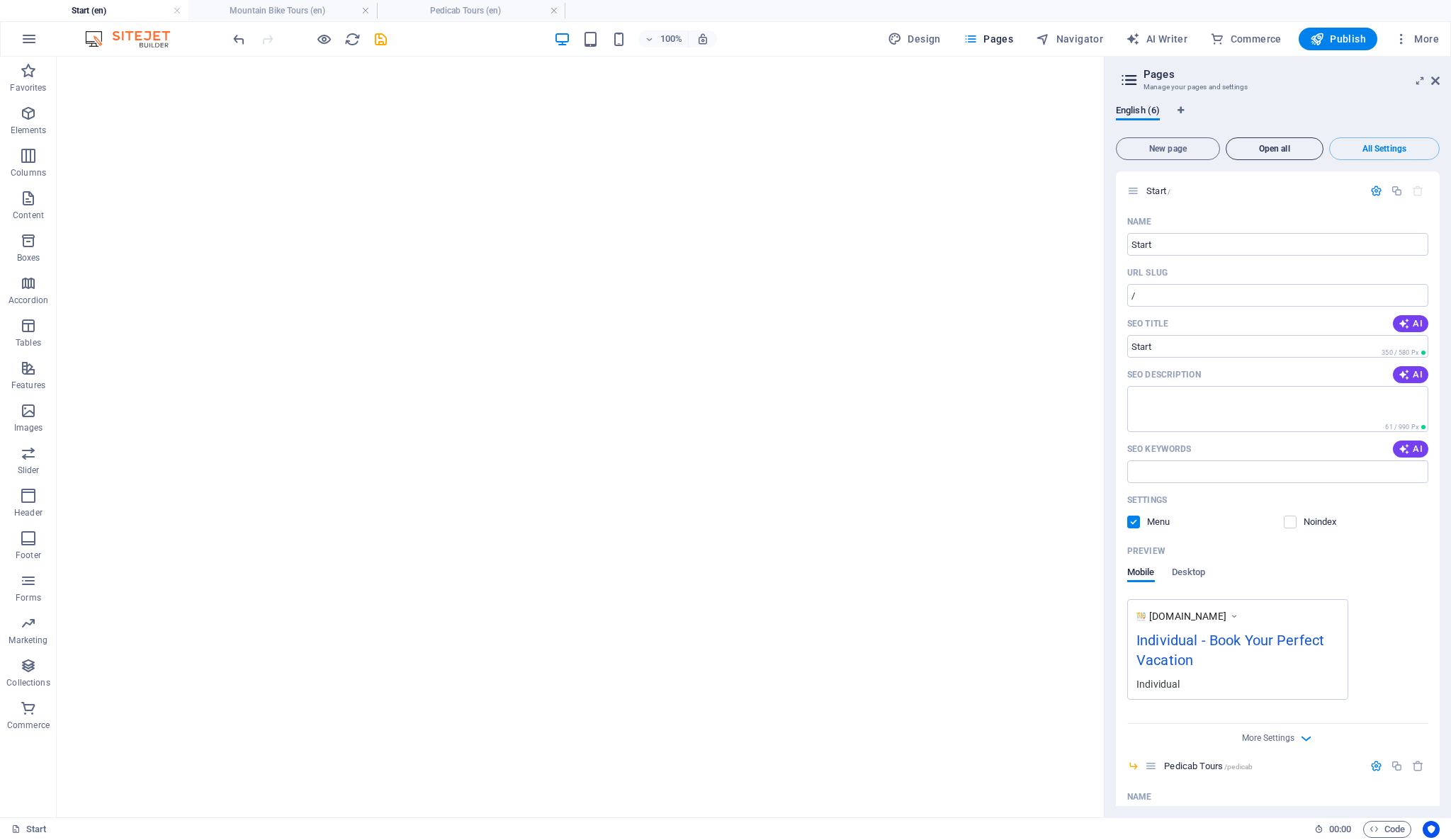
click at [1270, 146] on span "Open all" at bounding box center [1274, 148] width 85 height 9
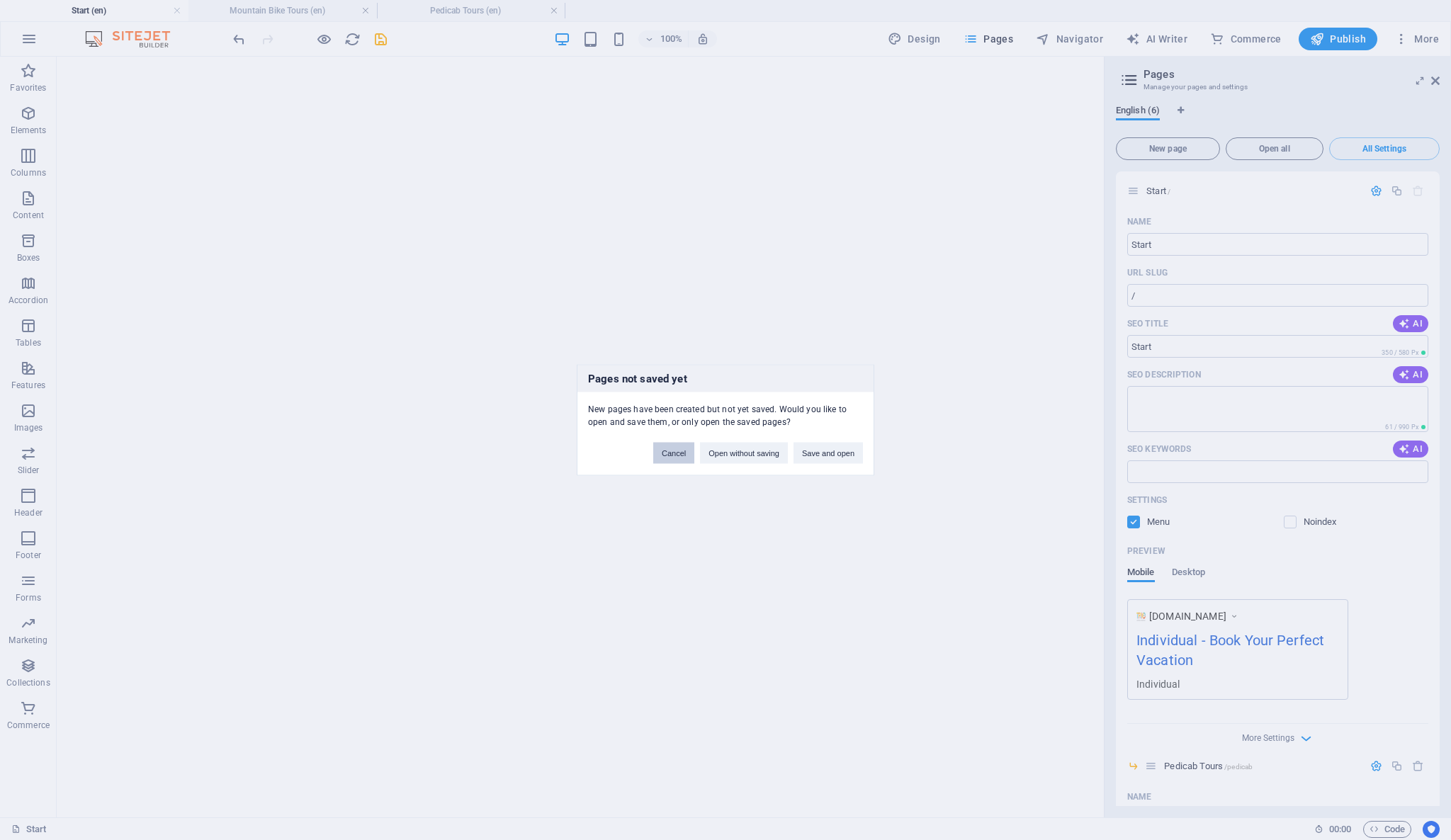
click at [676, 456] on button "Cancel" at bounding box center [674, 453] width 41 height 21
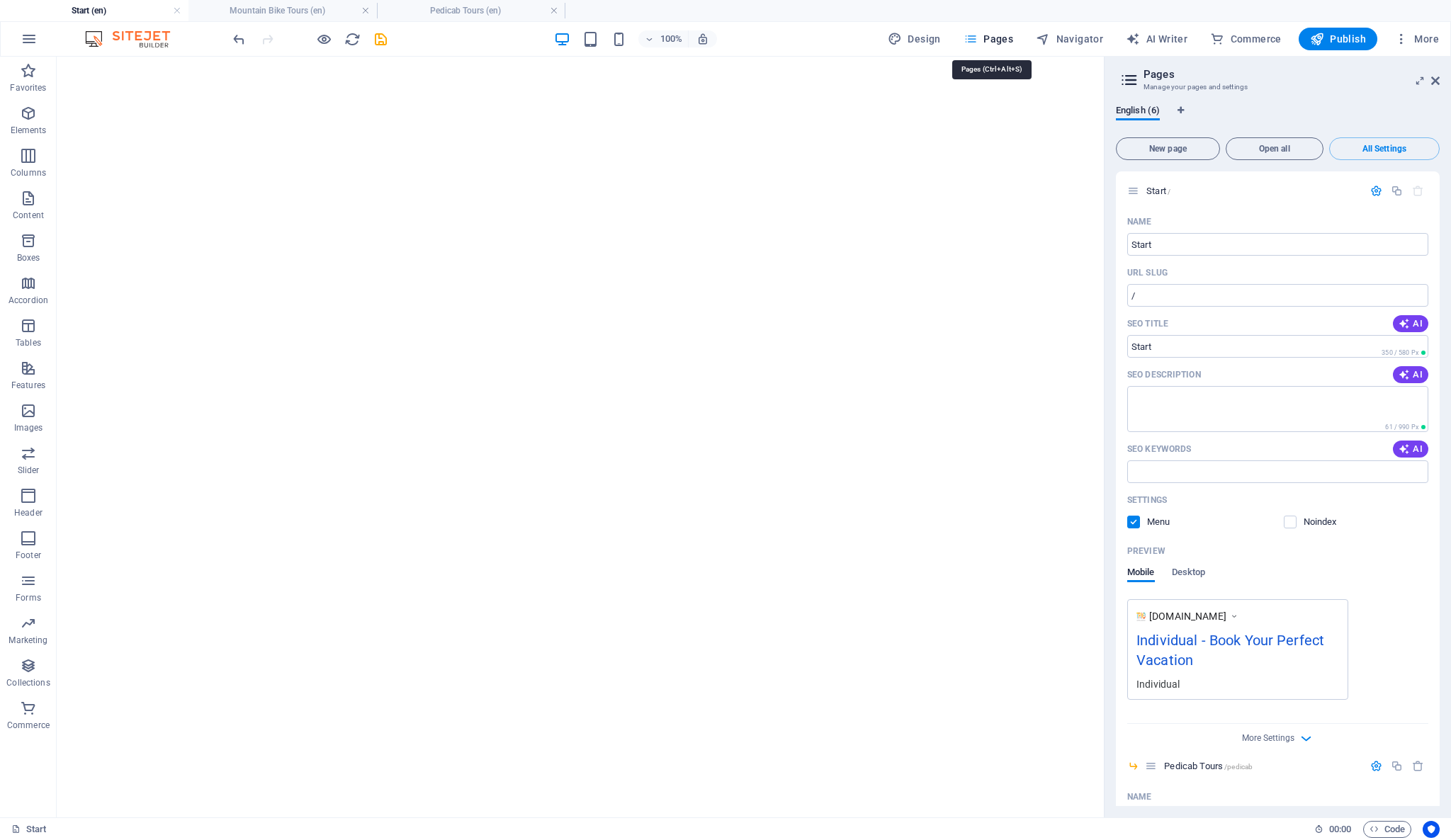
click at [969, 33] on icon "button" at bounding box center [970, 39] width 14 height 14
click at [1146, 109] on span "English (6)" at bounding box center [1137, 112] width 44 height 20
click at [1144, 109] on span "English (6)" at bounding box center [1137, 112] width 44 height 20
click at [1141, 116] on span "English (6)" at bounding box center [1137, 112] width 44 height 20
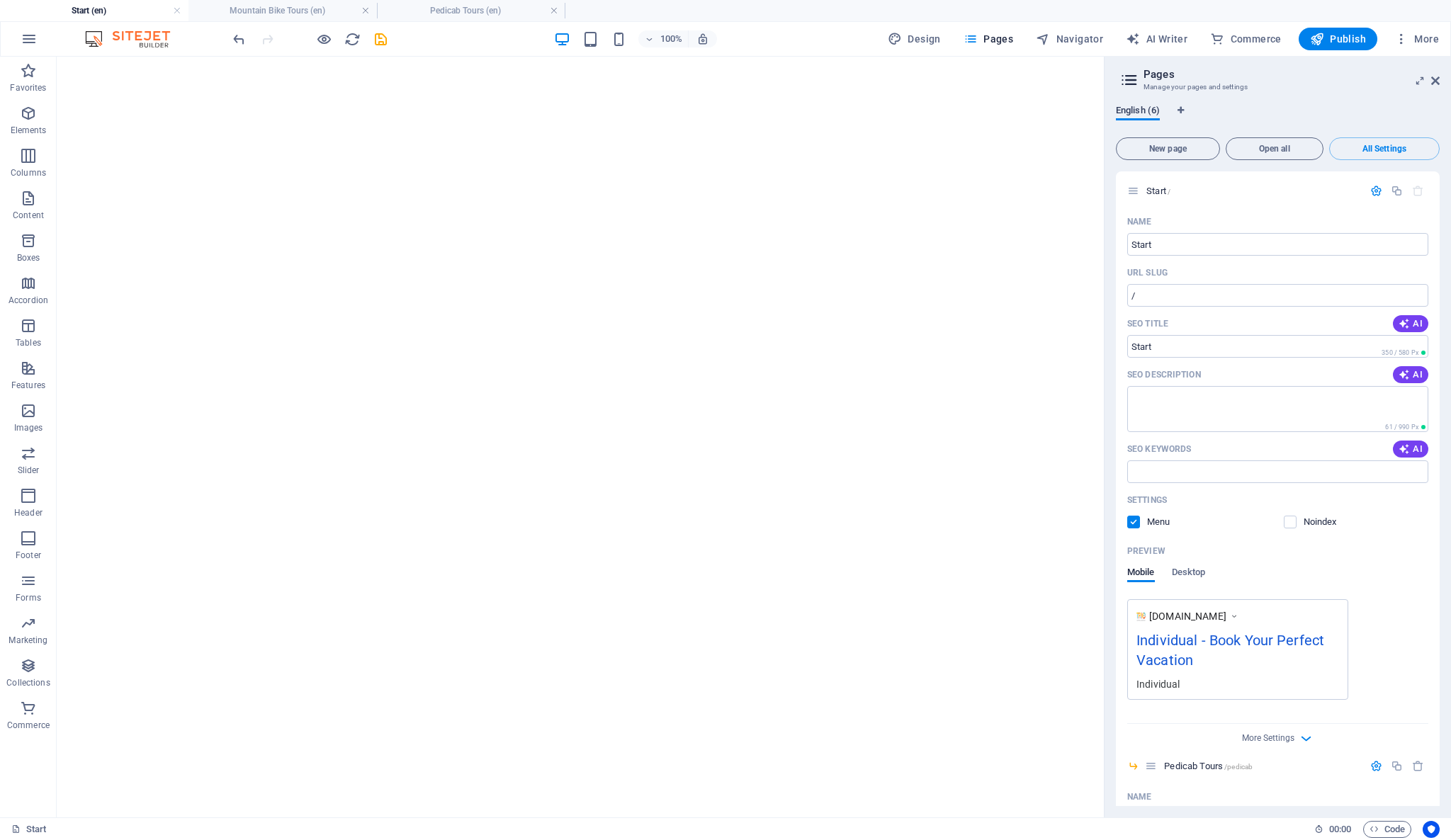
click at [1139, 116] on span "English (6)" at bounding box center [1137, 112] width 44 height 20
click at [1135, 74] on icon at bounding box center [1129, 80] width 21 height 20
click at [1189, 82] on header "Pages Manage your pages and settings" at bounding box center [1278, 75] width 321 height 37
click at [1194, 150] on span "New page" at bounding box center [1167, 148] width 91 height 9
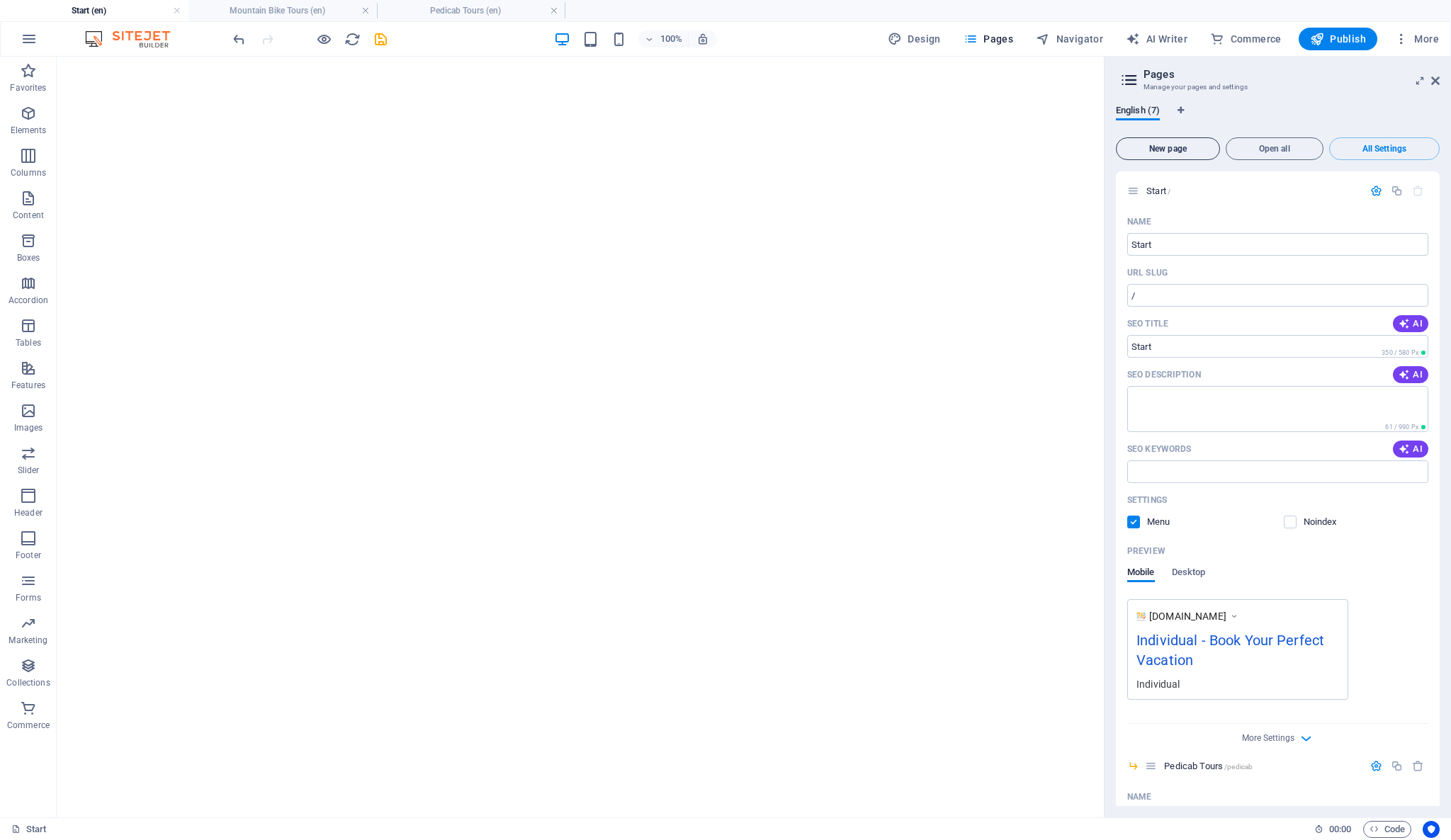
scroll to position [3045, 0]
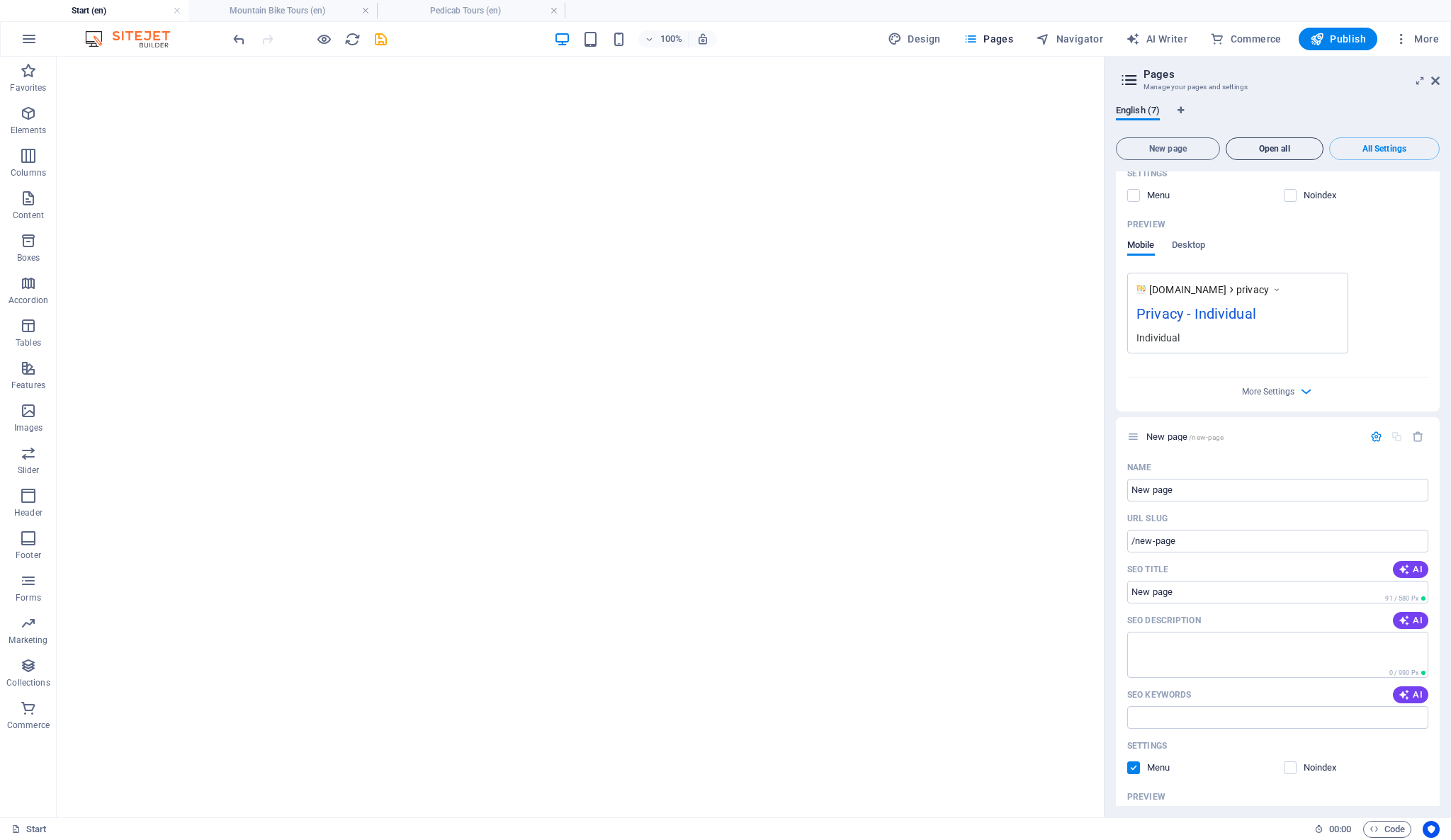
click at [1289, 150] on span "Open all" at bounding box center [1274, 148] width 85 height 9
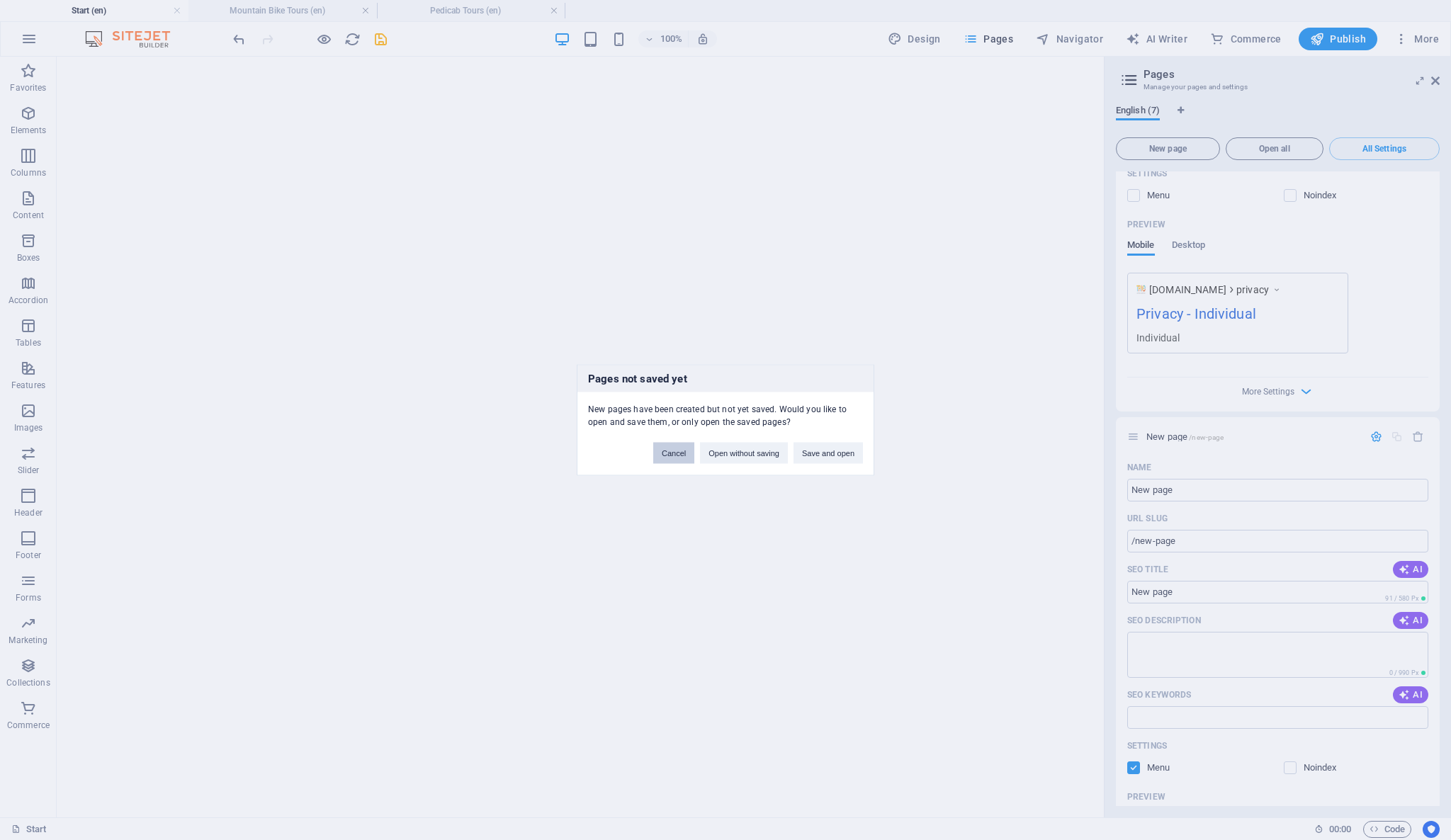
click at [680, 453] on button "Cancel" at bounding box center [674, 453] width 41 height 21
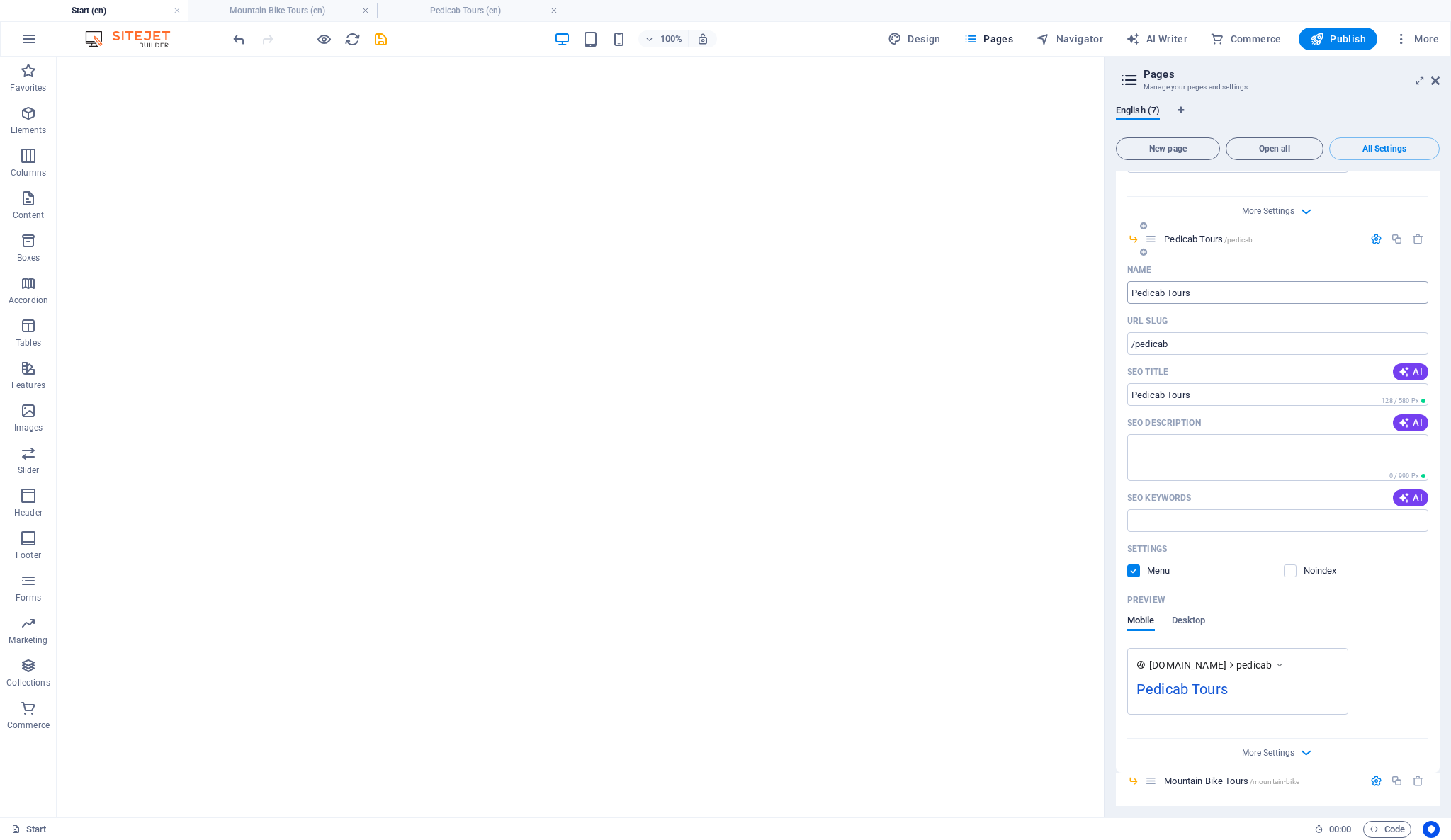
scroll to position [0, 0]
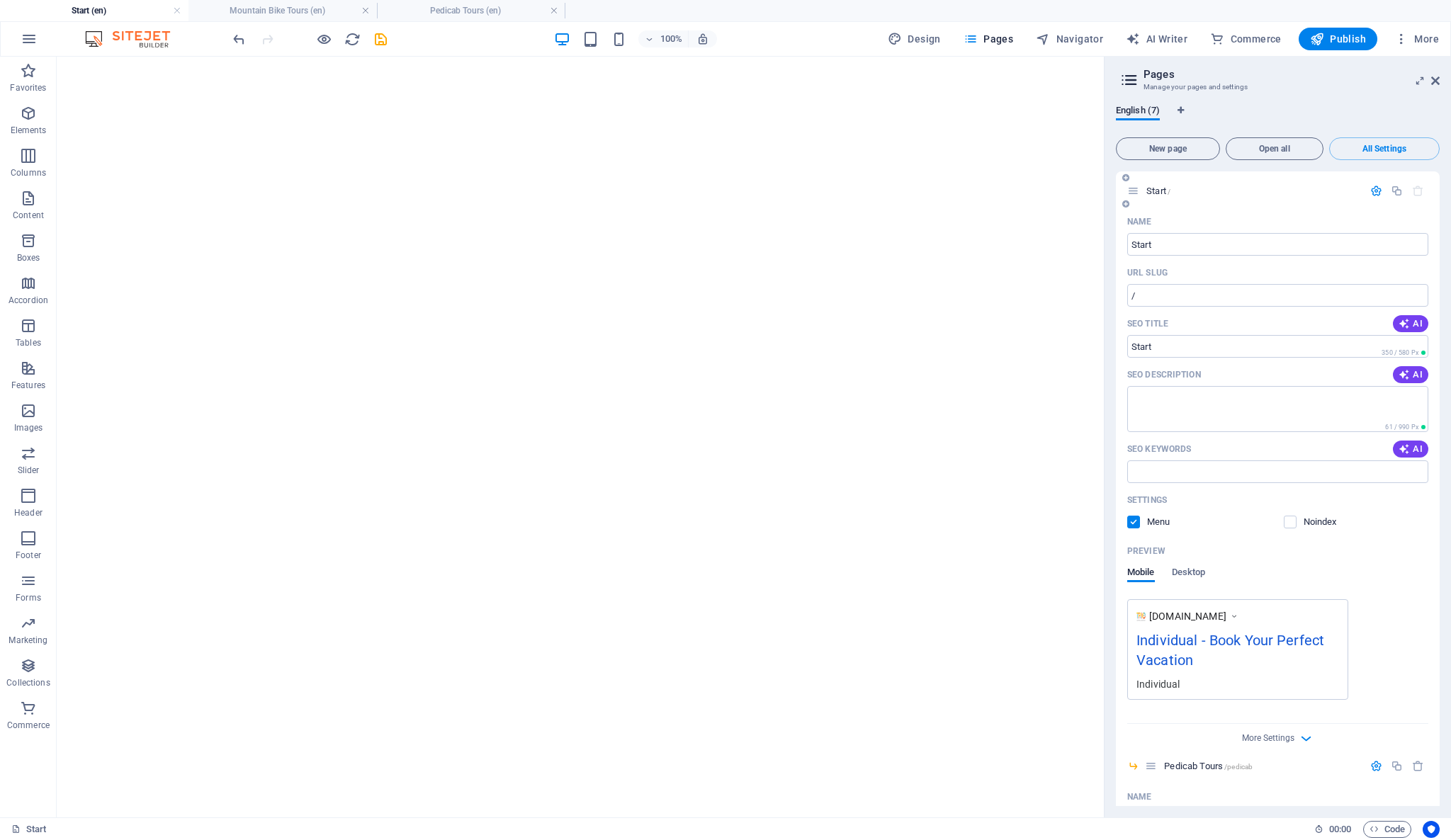
click at [1136, 191] on icon at bounding box center [1133, 190] width 12 height 12
click at [1128, 82] on icon at bounding box center [1129, 80] width 21 height 20
click at [1146, 116] on span "English (7)" at bounding box center [1137, 112] width 44 height 20
click at [1139, 112] on span "English (7)" at bounding box center [1137, 112] width 44 height 20
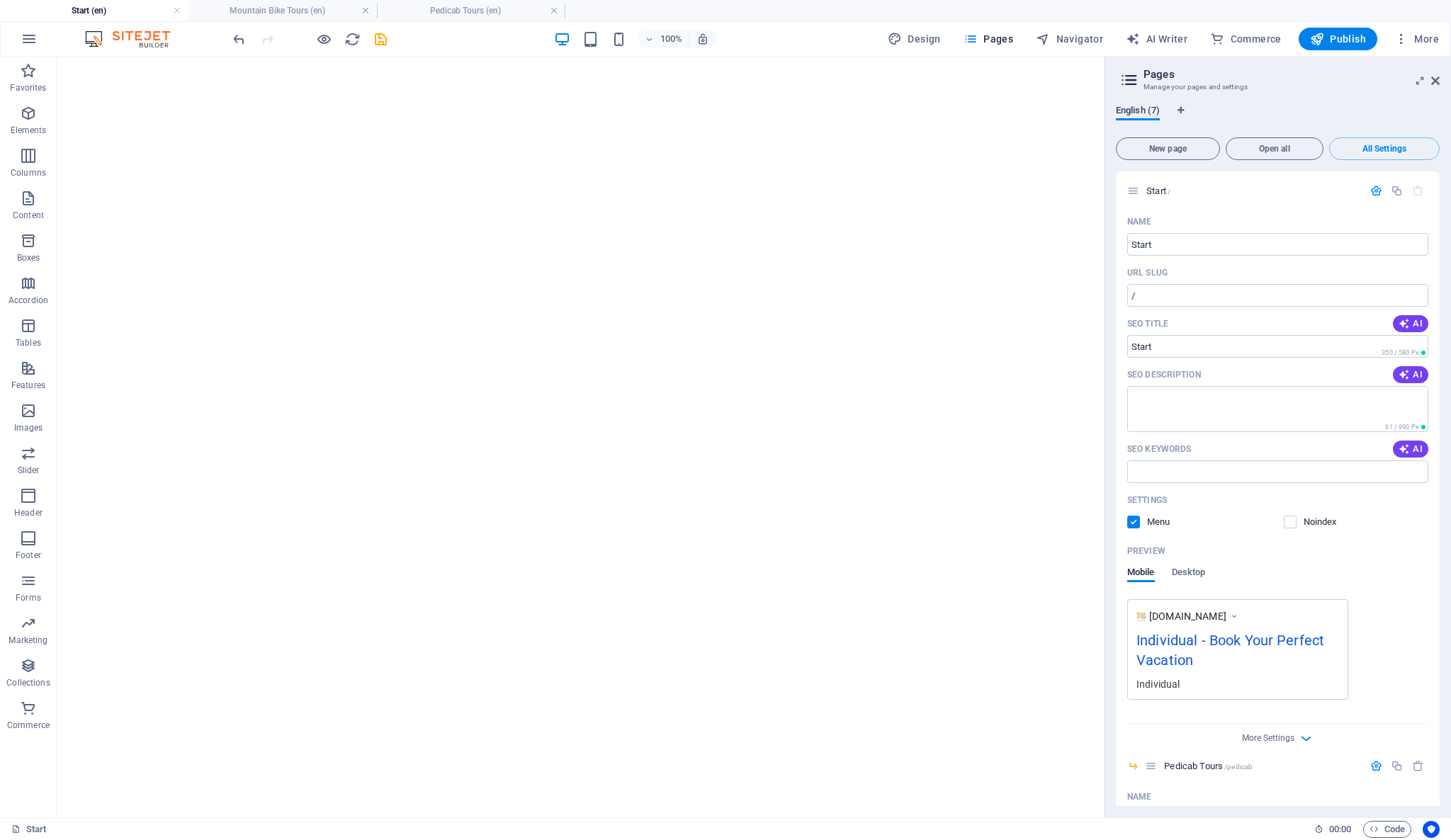
click at [1139, 112] on span "English (7)" at bounding box center [1137, 112] width 44 height 20
click at [1139, 108] on span "English (7)" at bounding box center [1137, 112] width 44 height 20
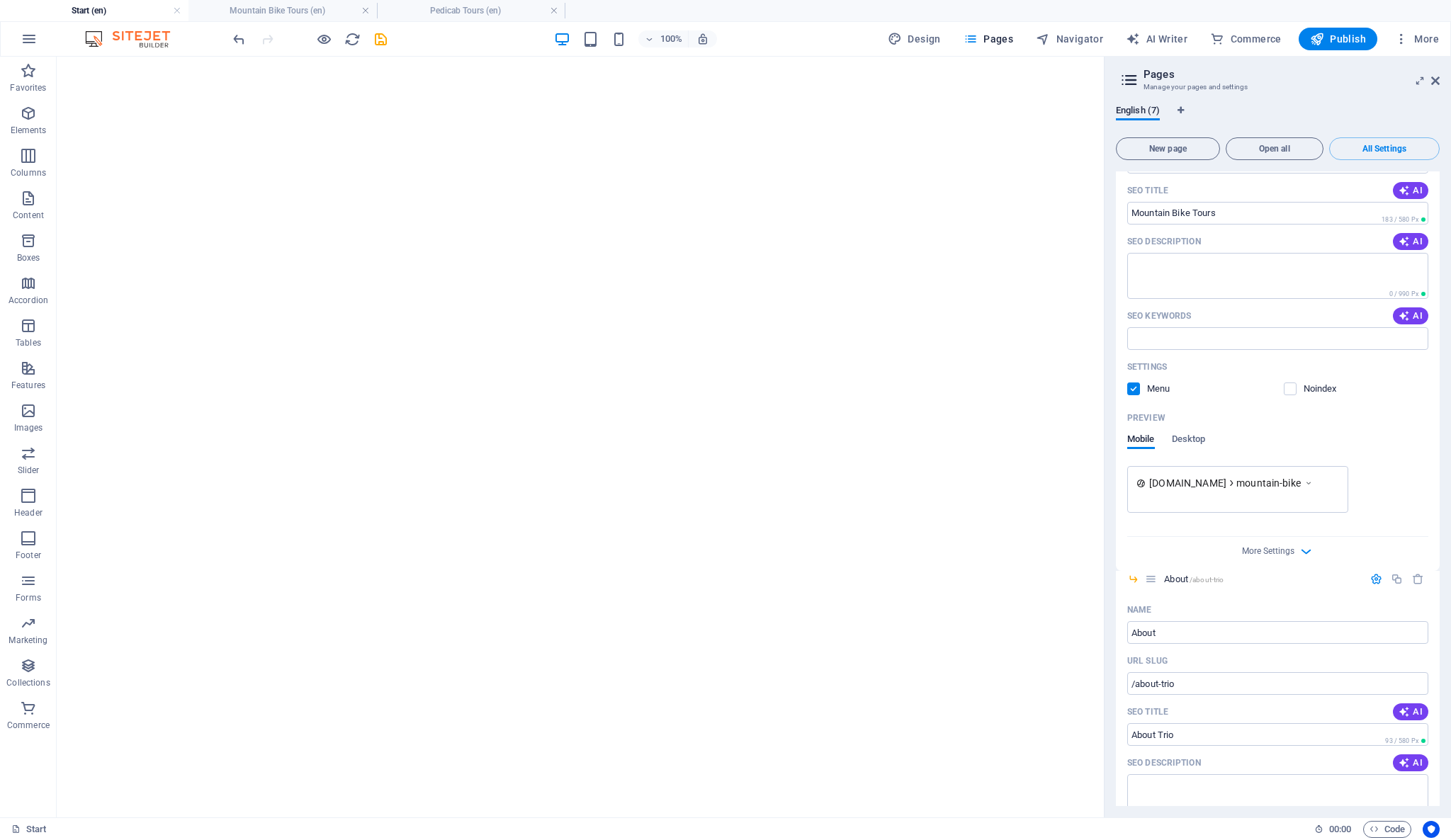
scroll to position [1416, 0]
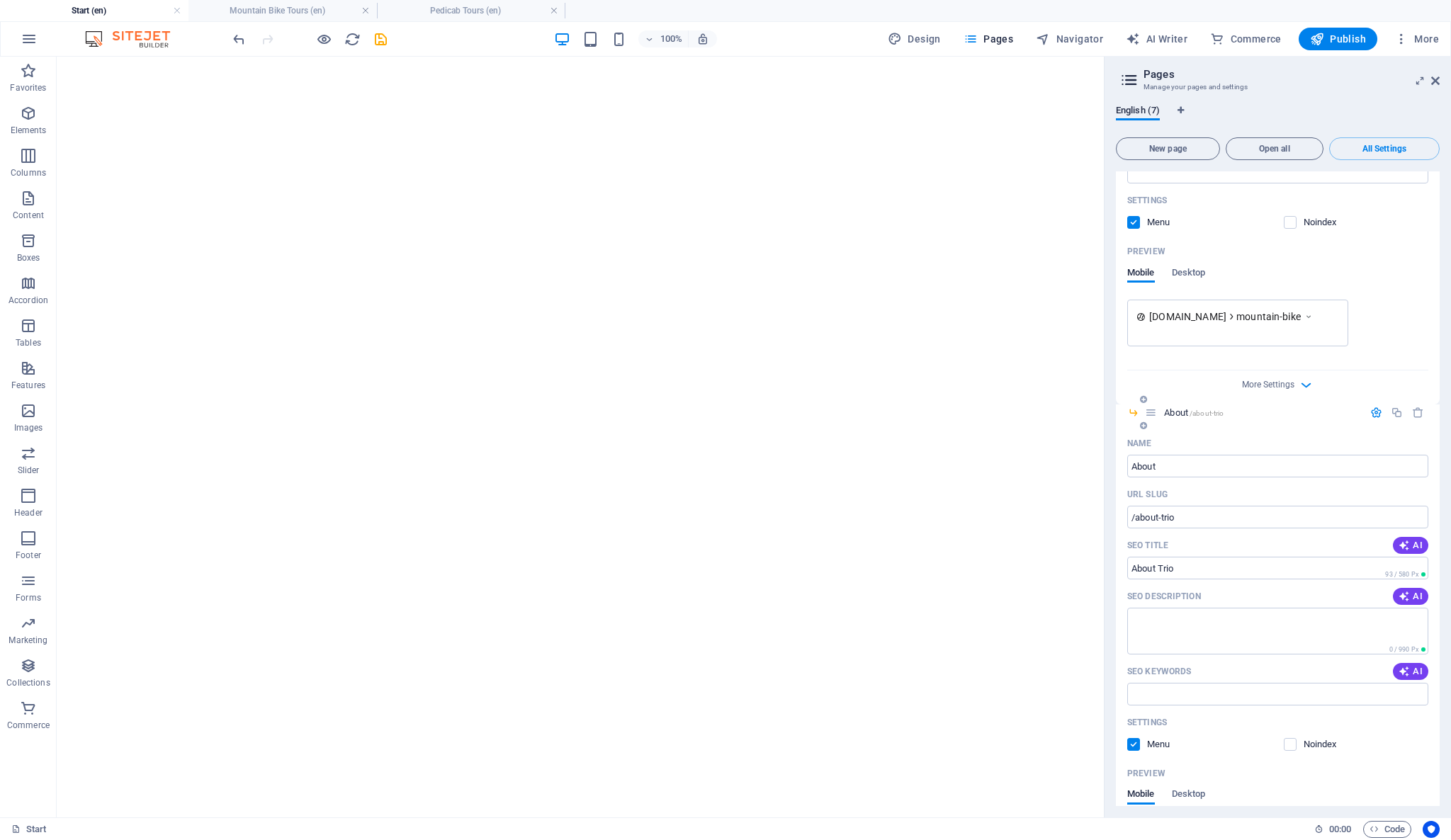
click at [1151, 413] on icon at bounding box center [1150, 412] width 12 height 12
click at [1434, 83] on icon at bounding box center [1435, 81] width 9 height 11
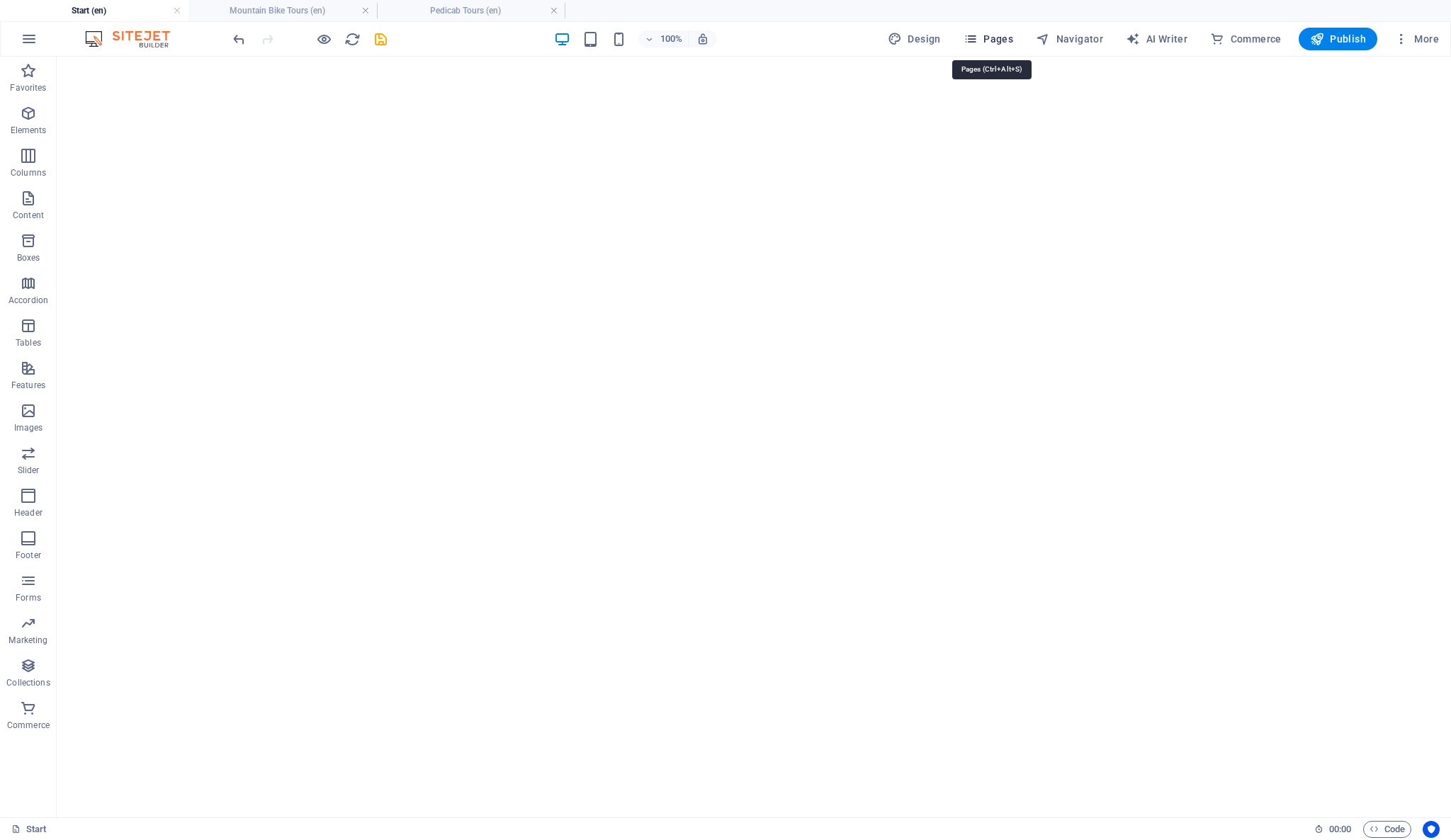
click at [999, 37] on span "Pages" at bounding box center [988, 39] width 50 height 14
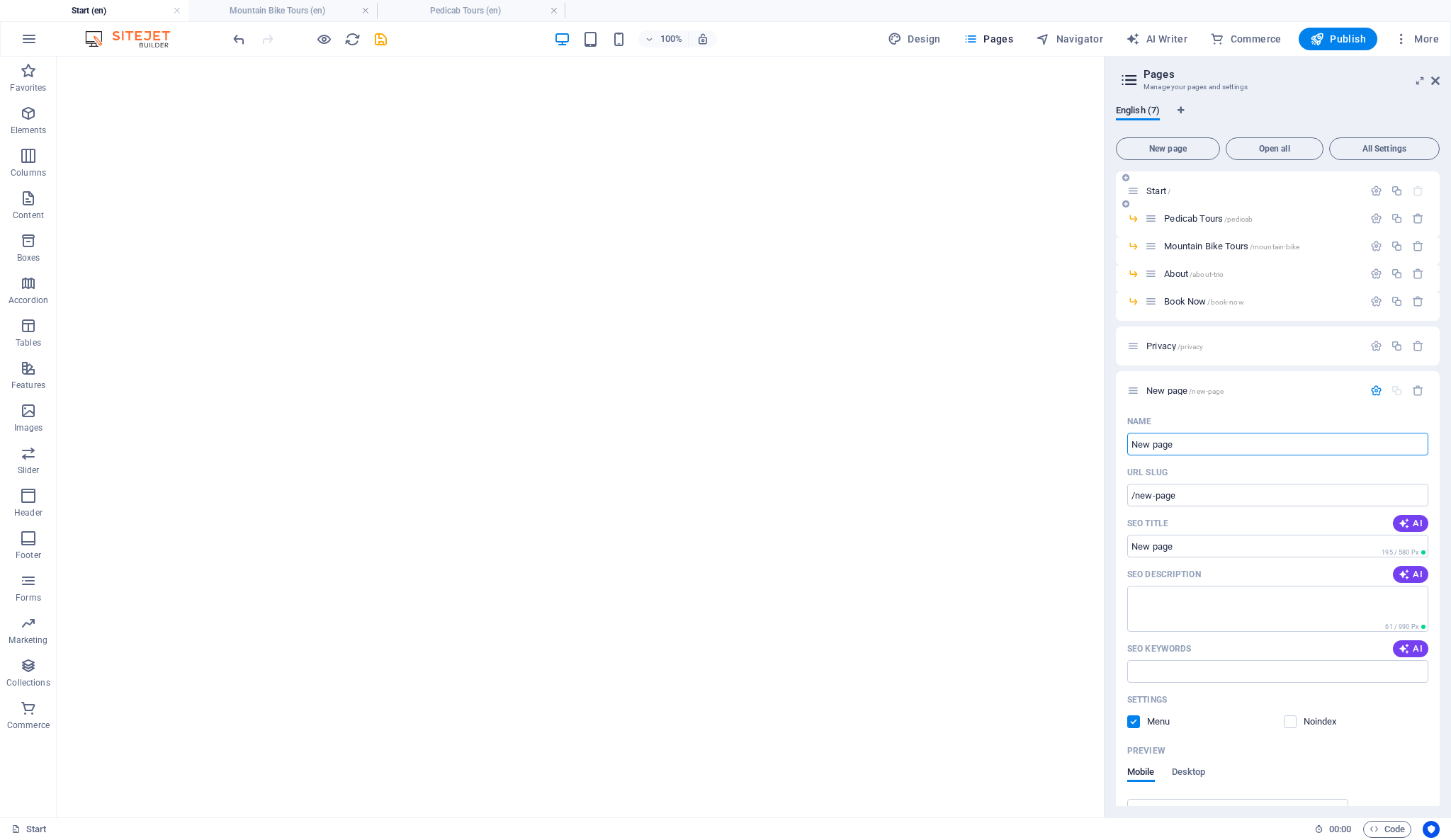
click at [1136, 191] on icon at bounding box center [1133, 190] width 12 height 12
click at [1090, 36] on span "Navigator" at bounding box center [1069, 39] width 67 height 14
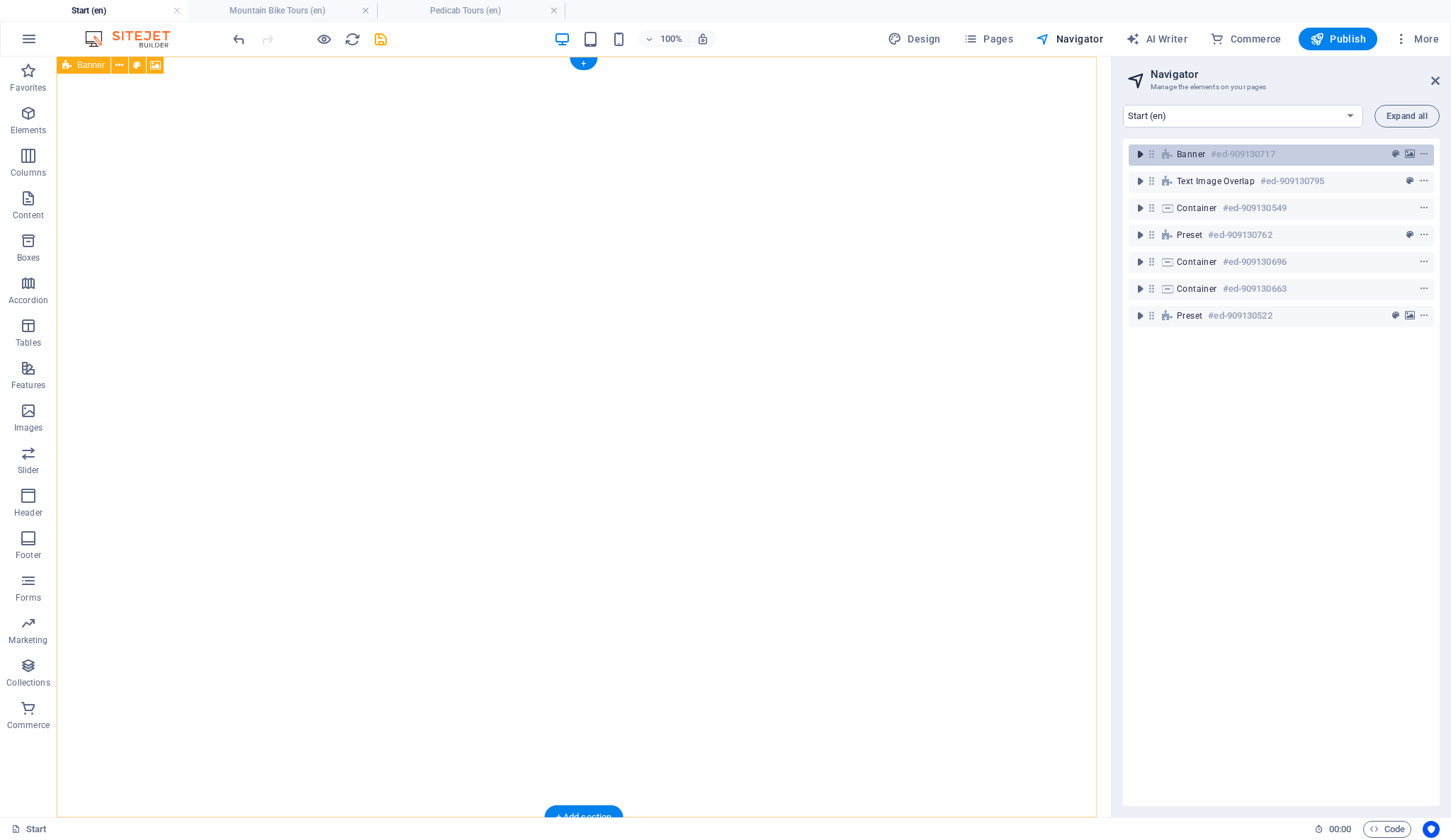
click at [1137, 154] on icon "toggle-expand" at bounding box center [1140, 154] width 14 height 14
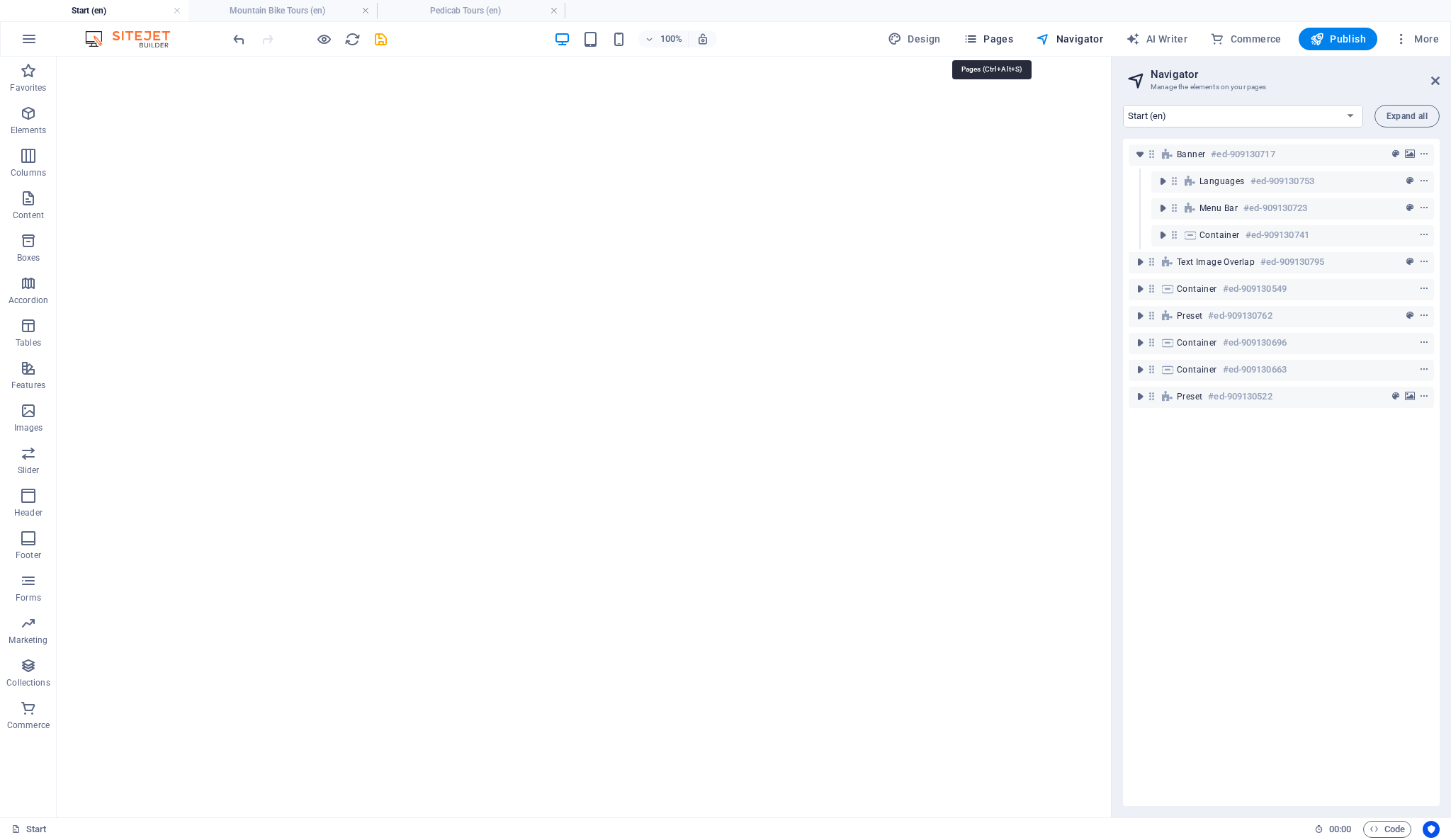
click at [992, 39] on span "Pages" at bounding box center [988, 39] width 50 height 14
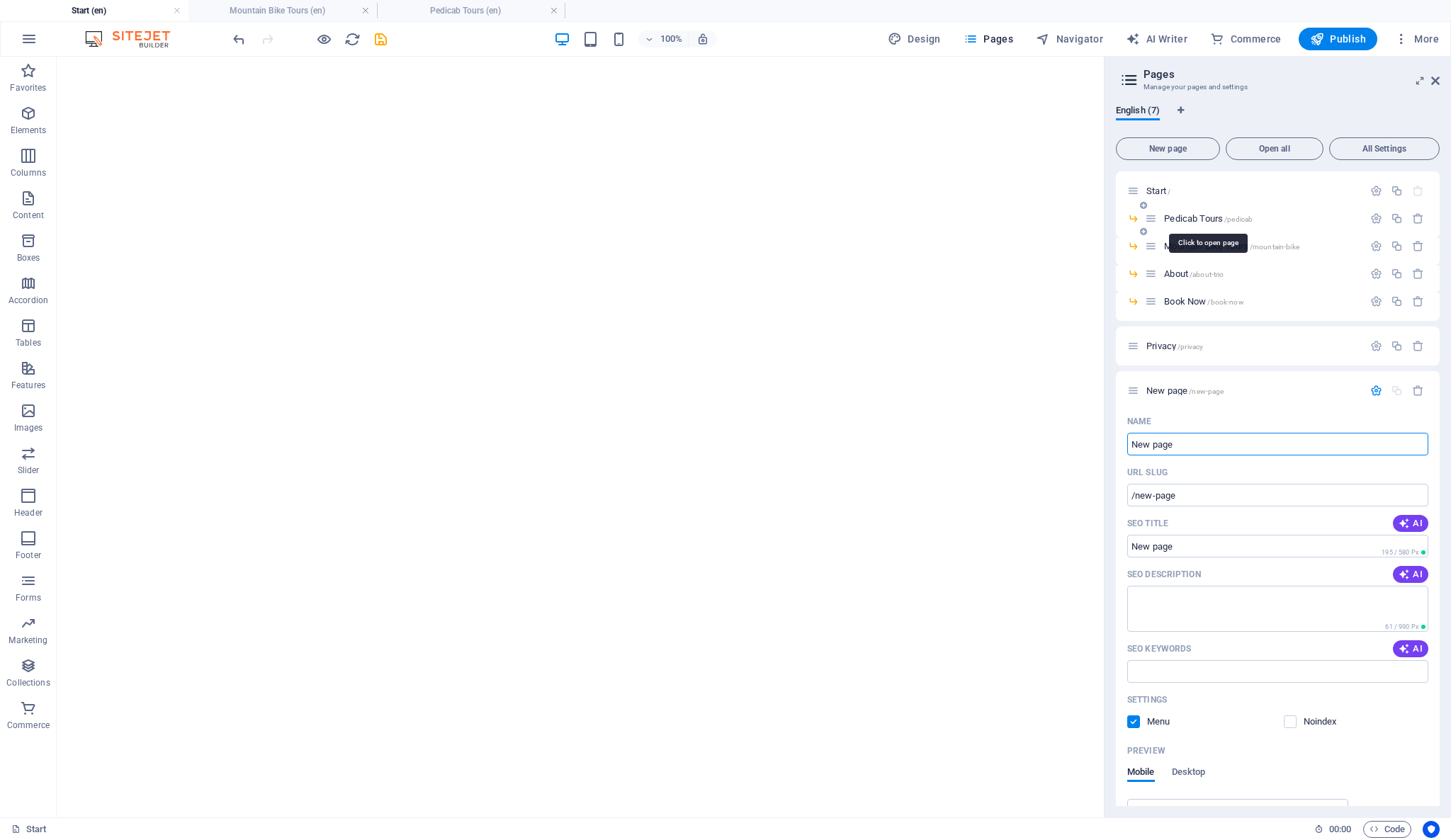
click at [1197, 215] on span "Pedicab Tours /pedicab" at bounding box center [1208, 218] width 89 height 10
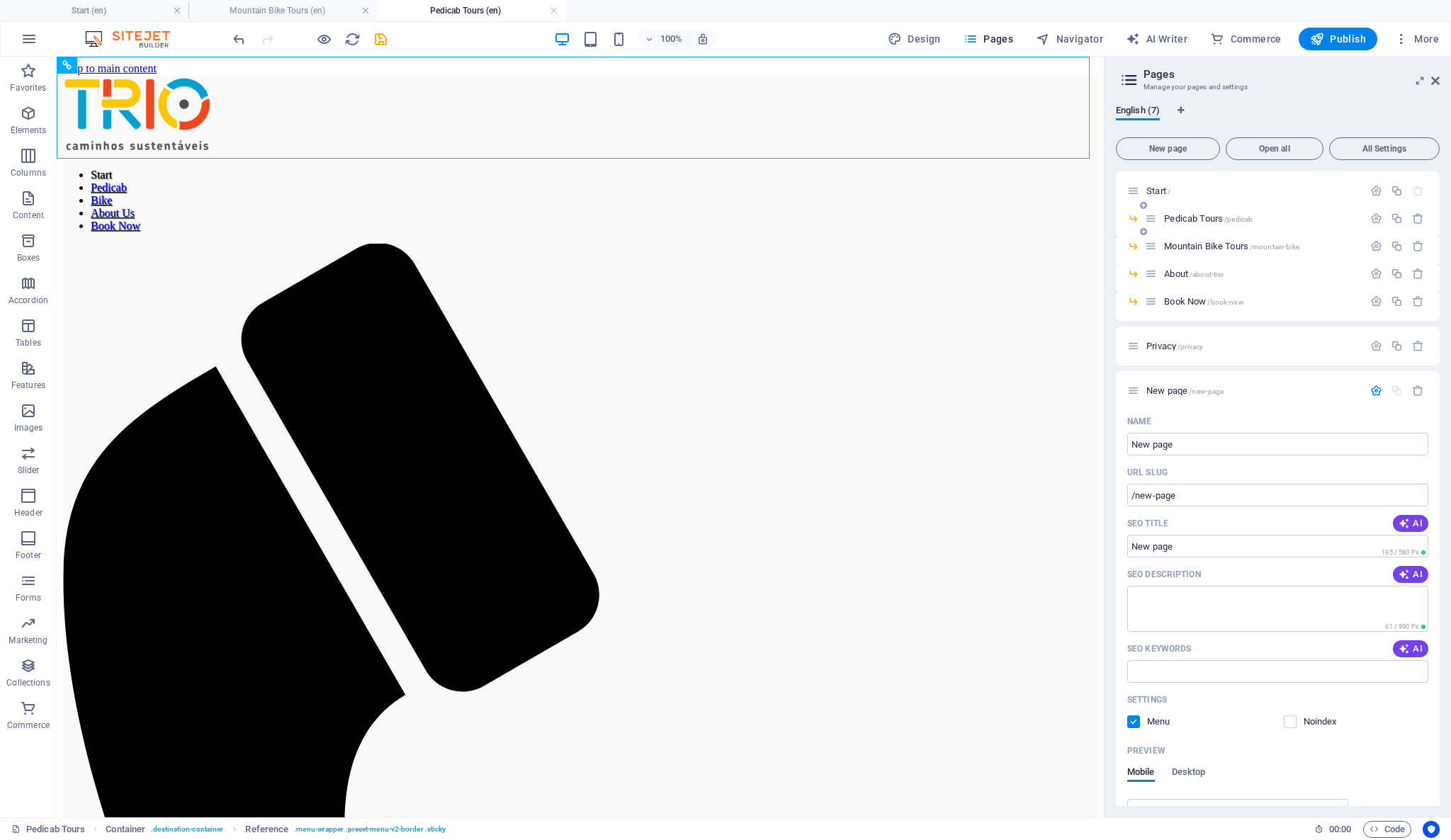
click at [1184, 215] on span "Pedicab Tours /pedicab" at bounding box center [1208, 218] width 89 height 10
click at [1070, 36] on span "Navigator" at bounding box center [1069, 39] width 67 height 14
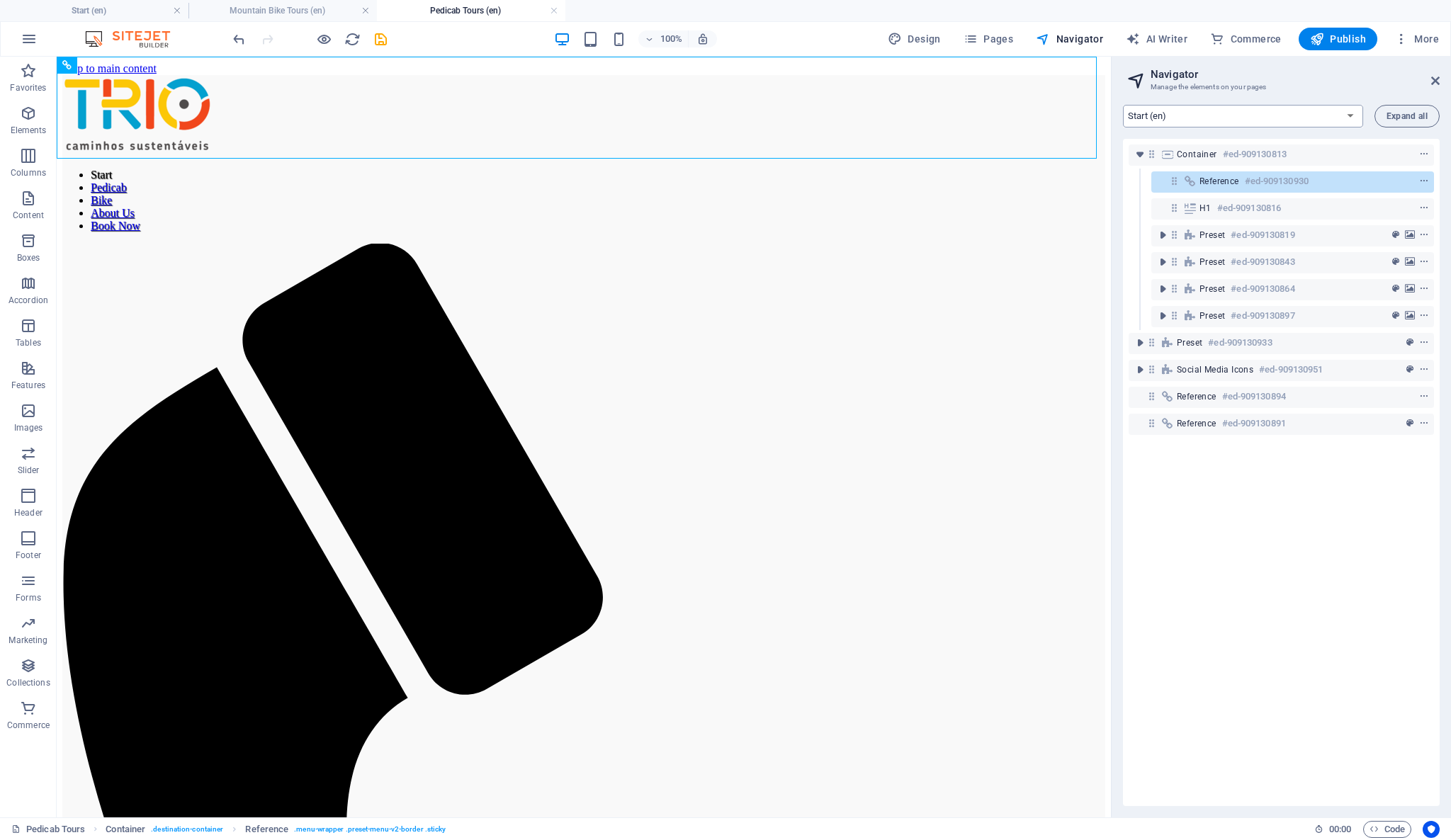
click at [1349, 109] on select "Start (en) Privacy (en) New page (en)" at bounding box center [1243, 116] width 240 height 23
click at [1123, 105] on select "Start (en) Privacy (en) New page (en)" at bounding box center [1243, 116] width 240 height 23
click at [1428, 116] on button "Expand all" at bounding box center [1407, 116] width 65 height 23
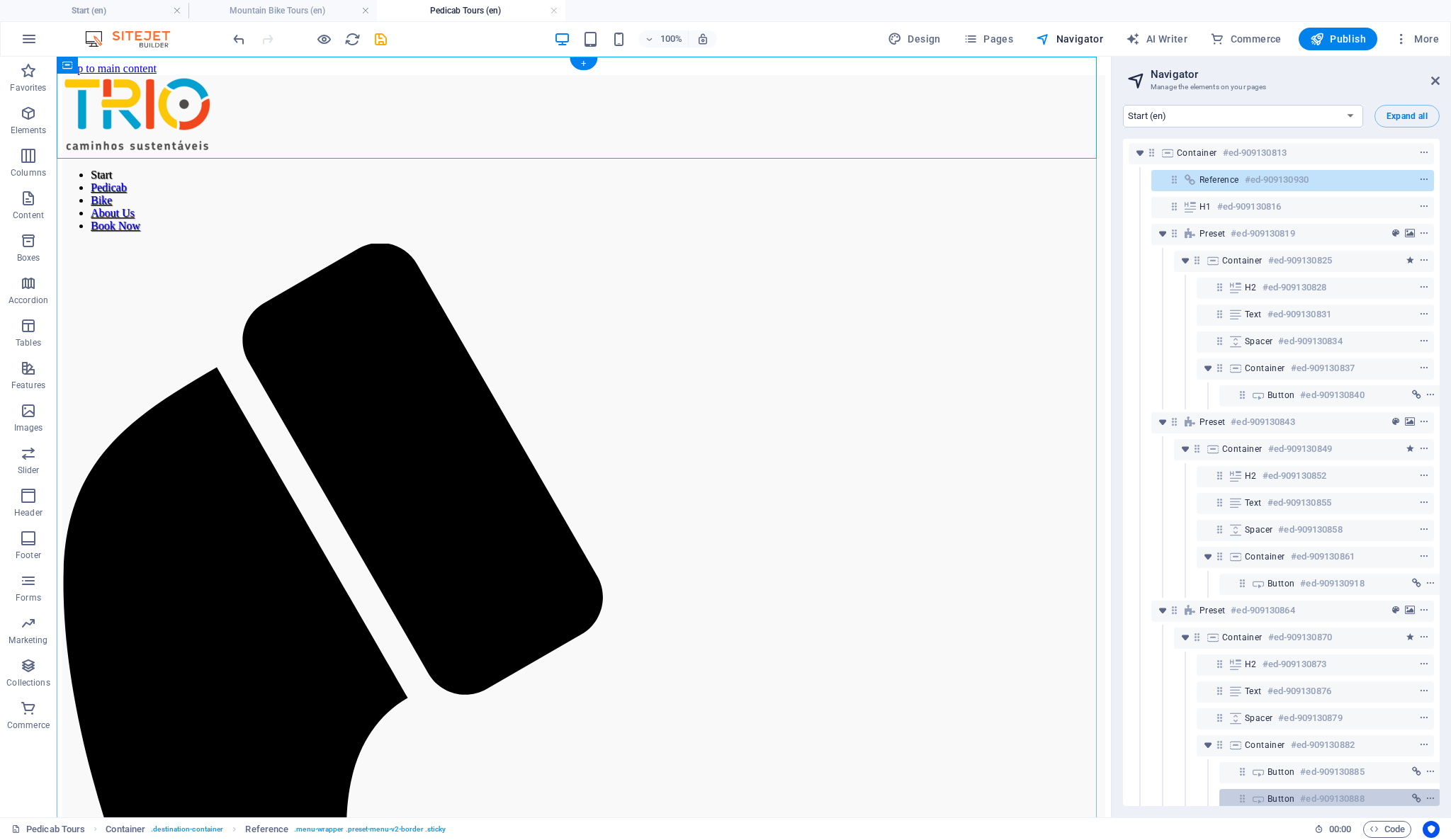
scroll to position [0, 0]
click at [1345, 86] on h3 "Manage the elements on your pages" at bounding box center [1280, 87] width 261 height 13
click at [1349, 111] on select "Start (en) Privacy (en) New page (en)" at bounding box center [1243, 116] width 240 height 23
click at [1123, 105] on select "Start (en) Privacy (en) New page (en)" at bounding box center [1243, 116] width 240 height 23
click at [1342, 112] on select "Start (en) Privacy (en) New page (en)" at bounding box center [1243, 116] width 240 height 23
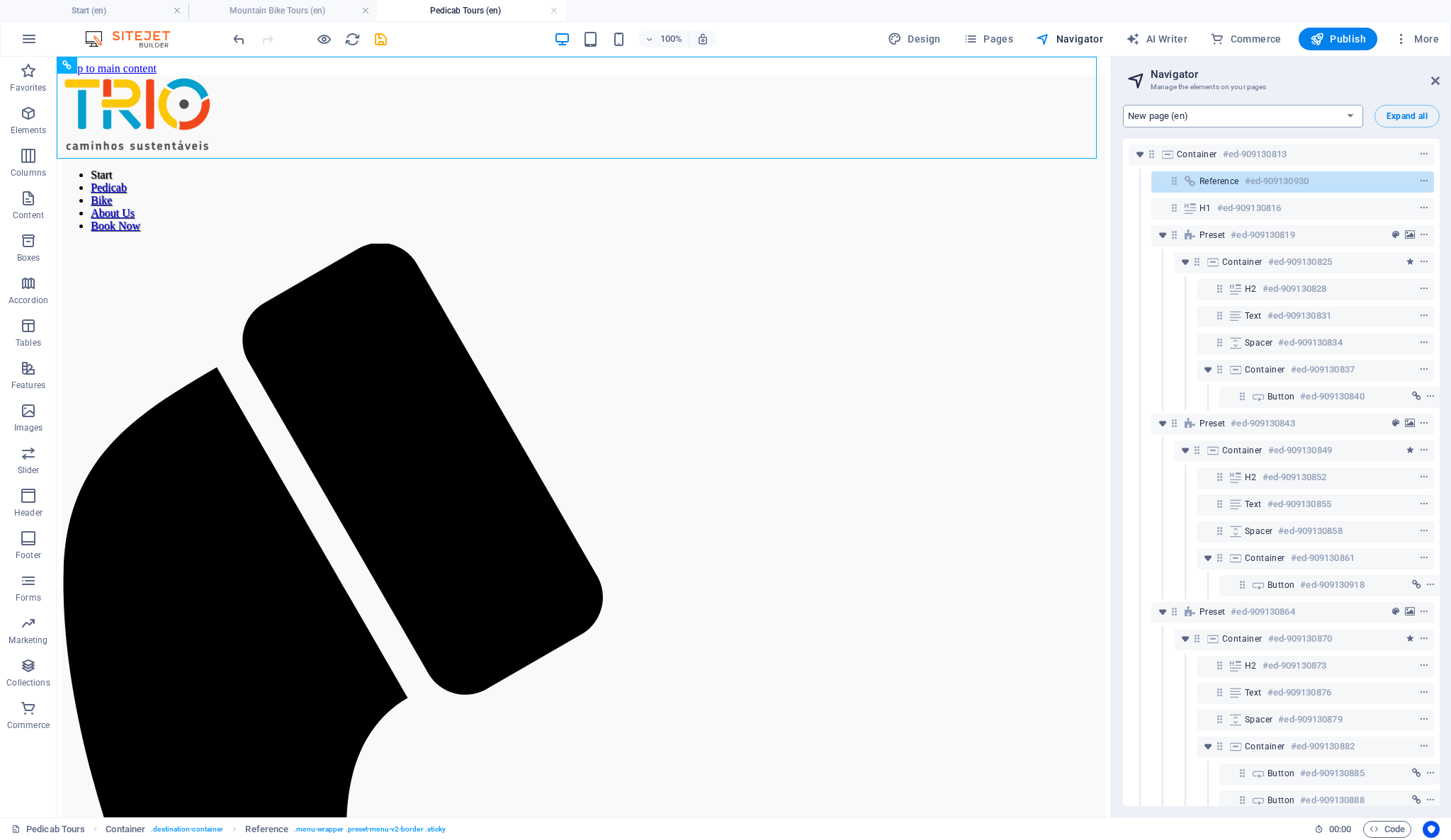
click at [1123, 105] on select "Start (en) Privacy (en) New page (en)" at bounding box center [1243, 116] width 240 height 23
click at [1352, 117] on select "Start (en) Privacy (en) New page (en)" at bounding box center [1243, 116] width 240 height 23
click at [1123, 105] on select "Start (en) Privacy (en) New page (en)" at bounding box center [1243, 116] width 240 height 23
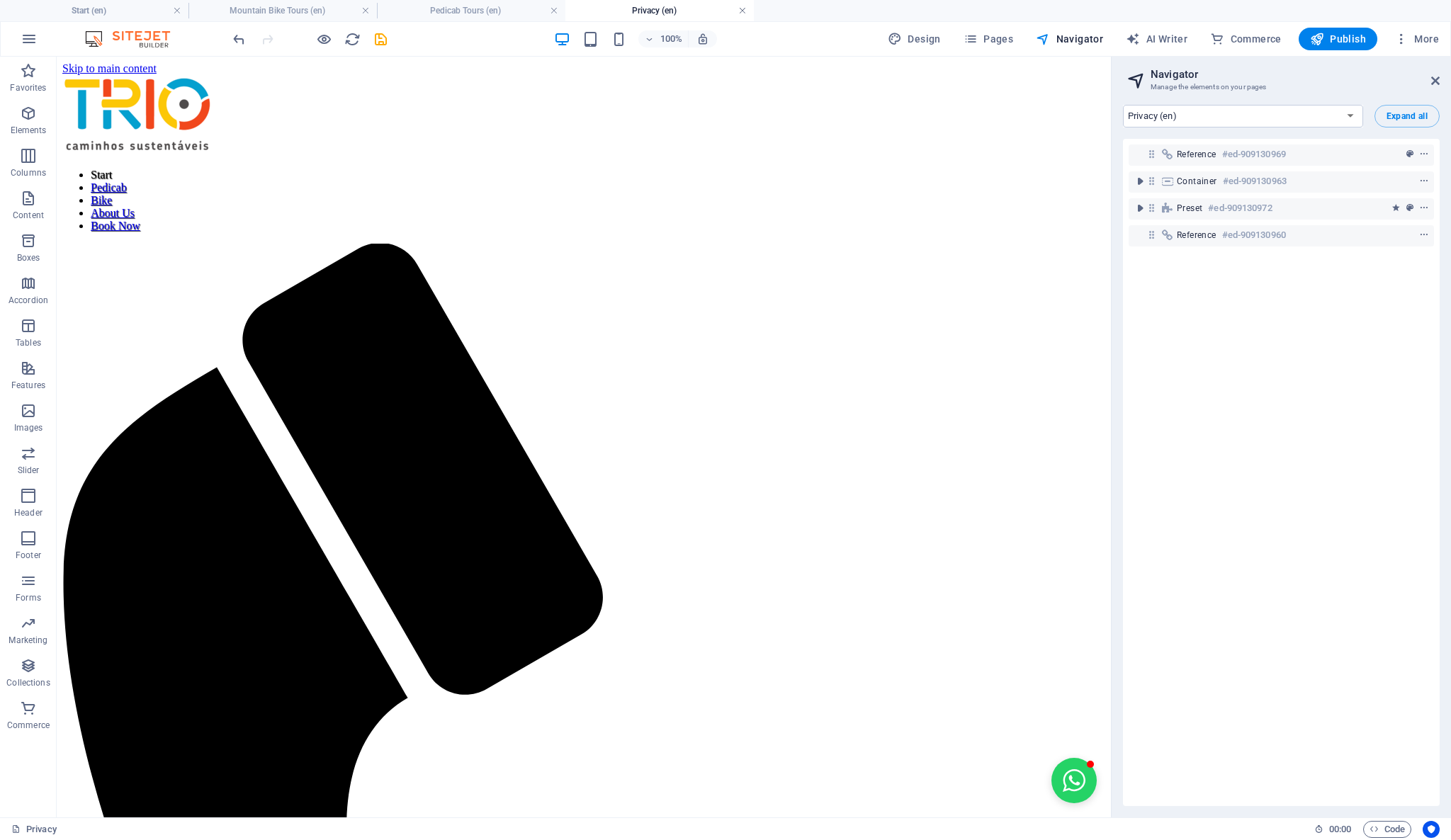
click at [738, 12] on link at bounding box center [742, 10] width 9 height 13
select select "17032726-en"
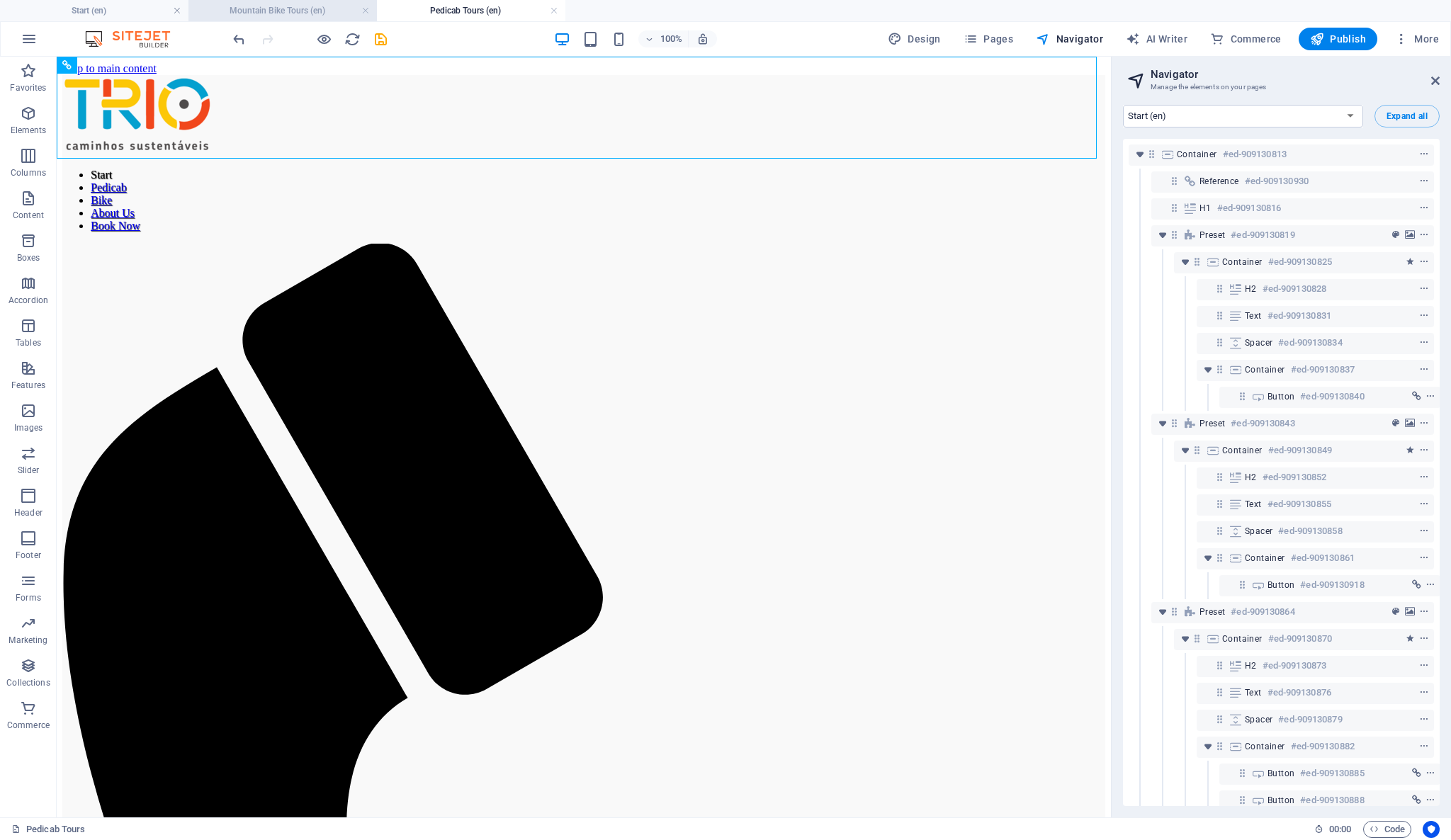
click at [299, 9] on h4 "Mountain Bike Tours (en)" at bounding box center [283, 11] width 189 height 16
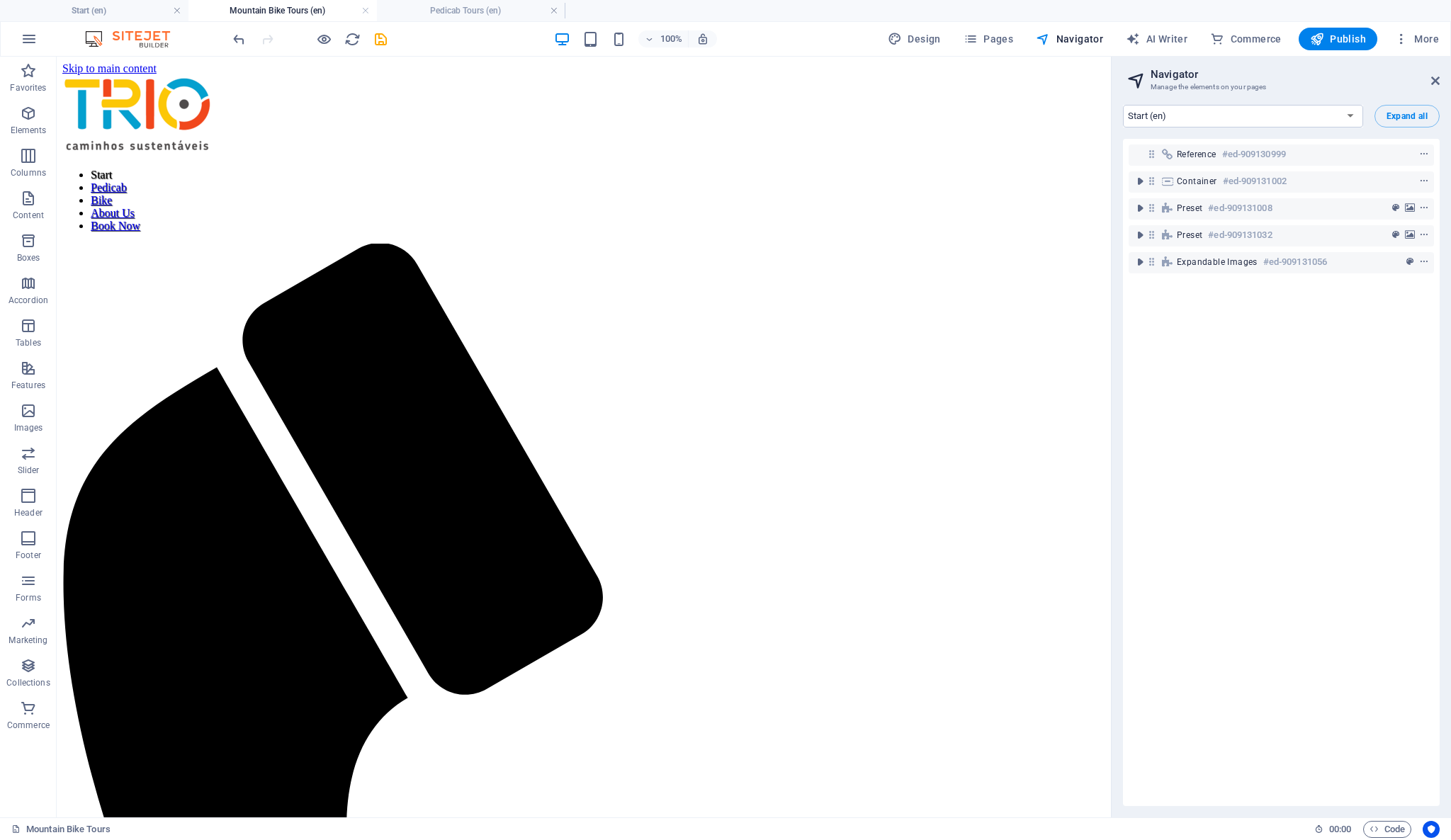
click at [221, 9] on h4 "Mountain Bike Tours (en)" at bounding box center [283, 11] width 189 height 16
click at [1343, 117] on select "Start (en) Privacy (en) New page (en)" at bounding box center [1243, 116] width 240 height 23
click at [368, 14] on link at bounding box center [365, 10] width 9 height 13
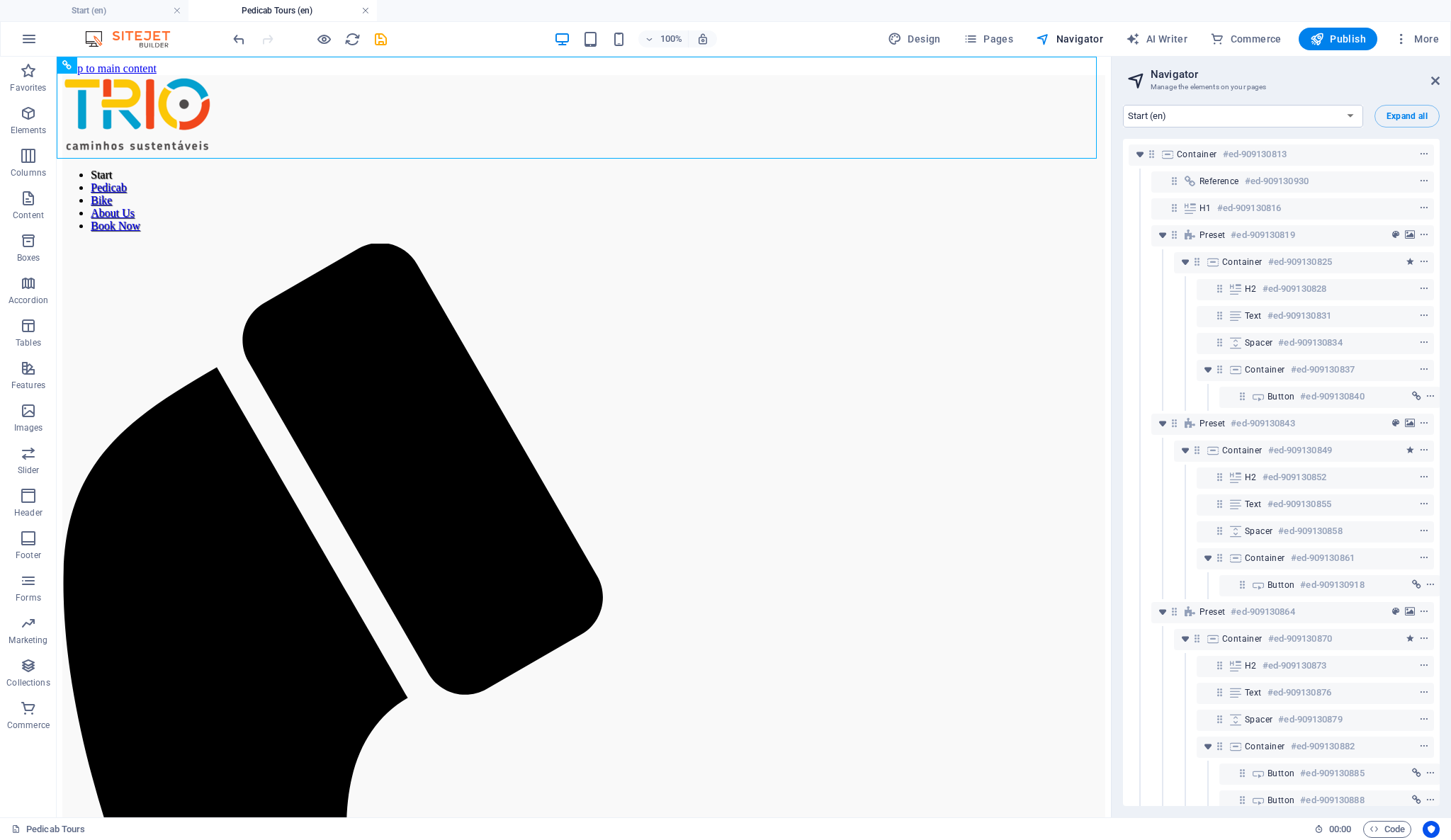
click at [366, 10] on link at bounding box center [365, 10] width 9 height 13
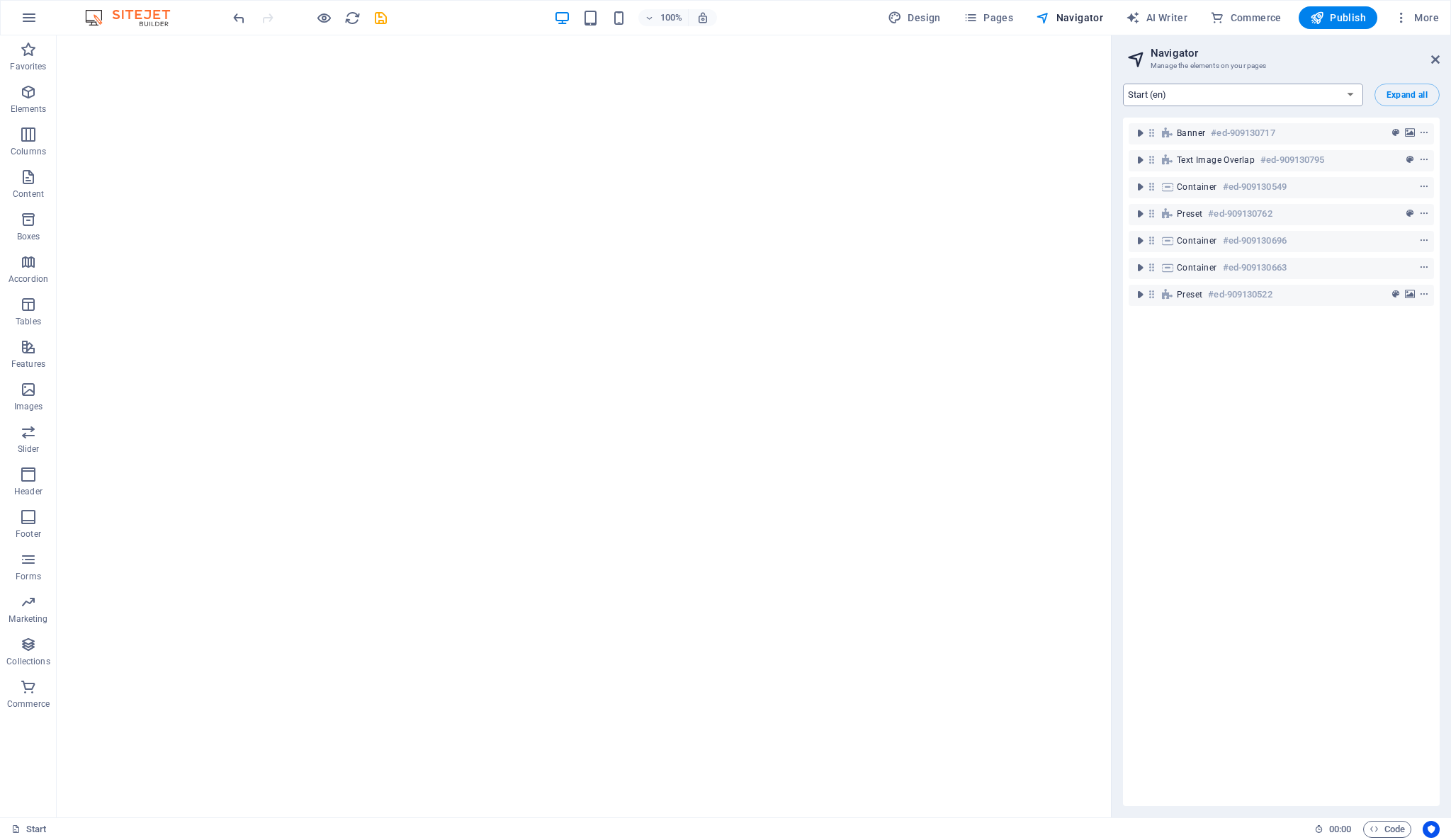
click at [1182, 95] on select "Start (en) Privacy (en) New page (en)" at bounding box center [1243, 95] width 240 height 23
click at [1179, 93] on select "Start (en) Privacy (en) New page (en)" at bounding box center [1243, 95] width 240 height 23
click at [980, 9] on button "Pages" at bounding box center [988, 17] width 61 height 23
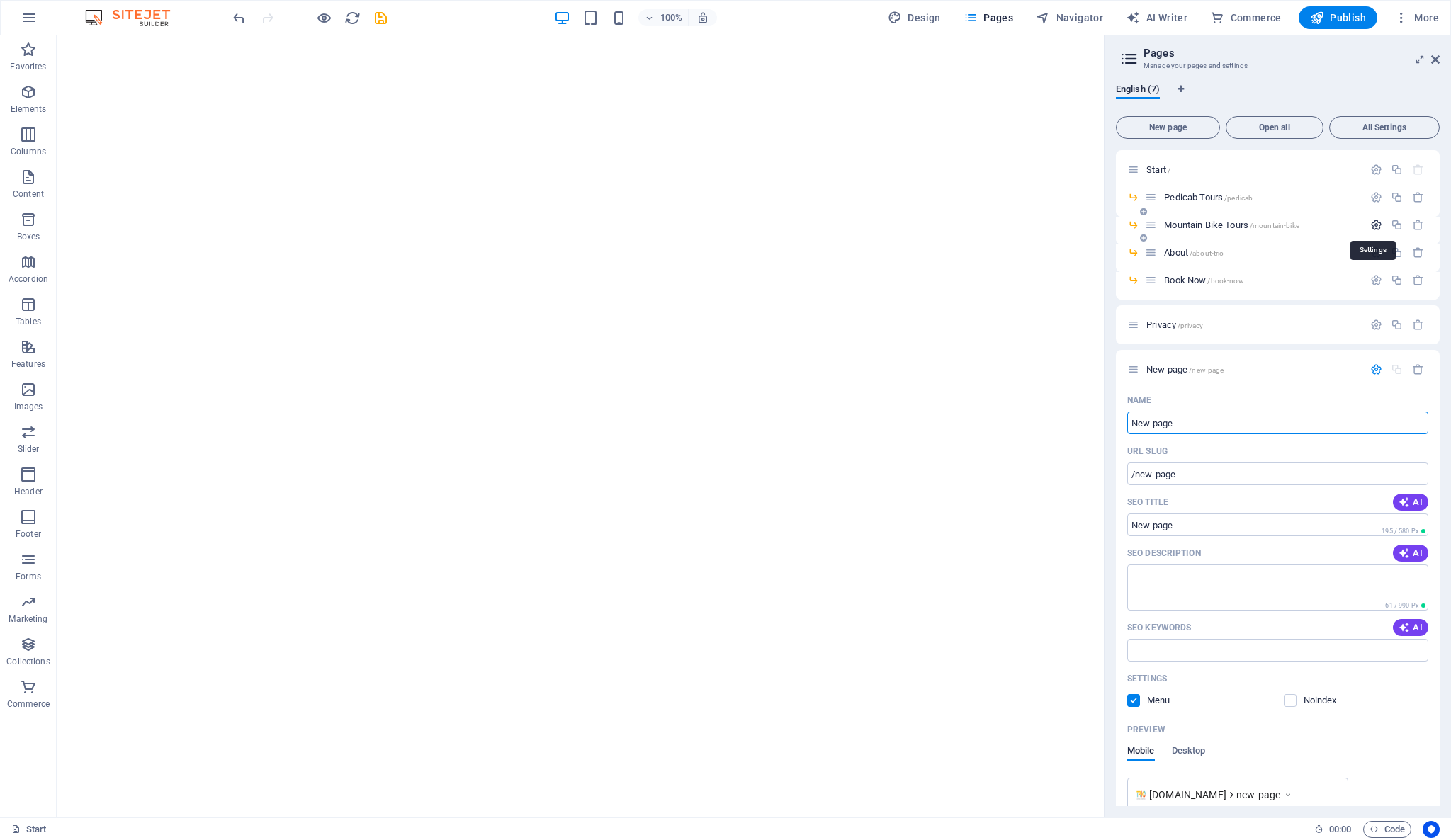
click at [1375, 224] on icon "button" at bounding box center [1376, 224] width 12 height 12
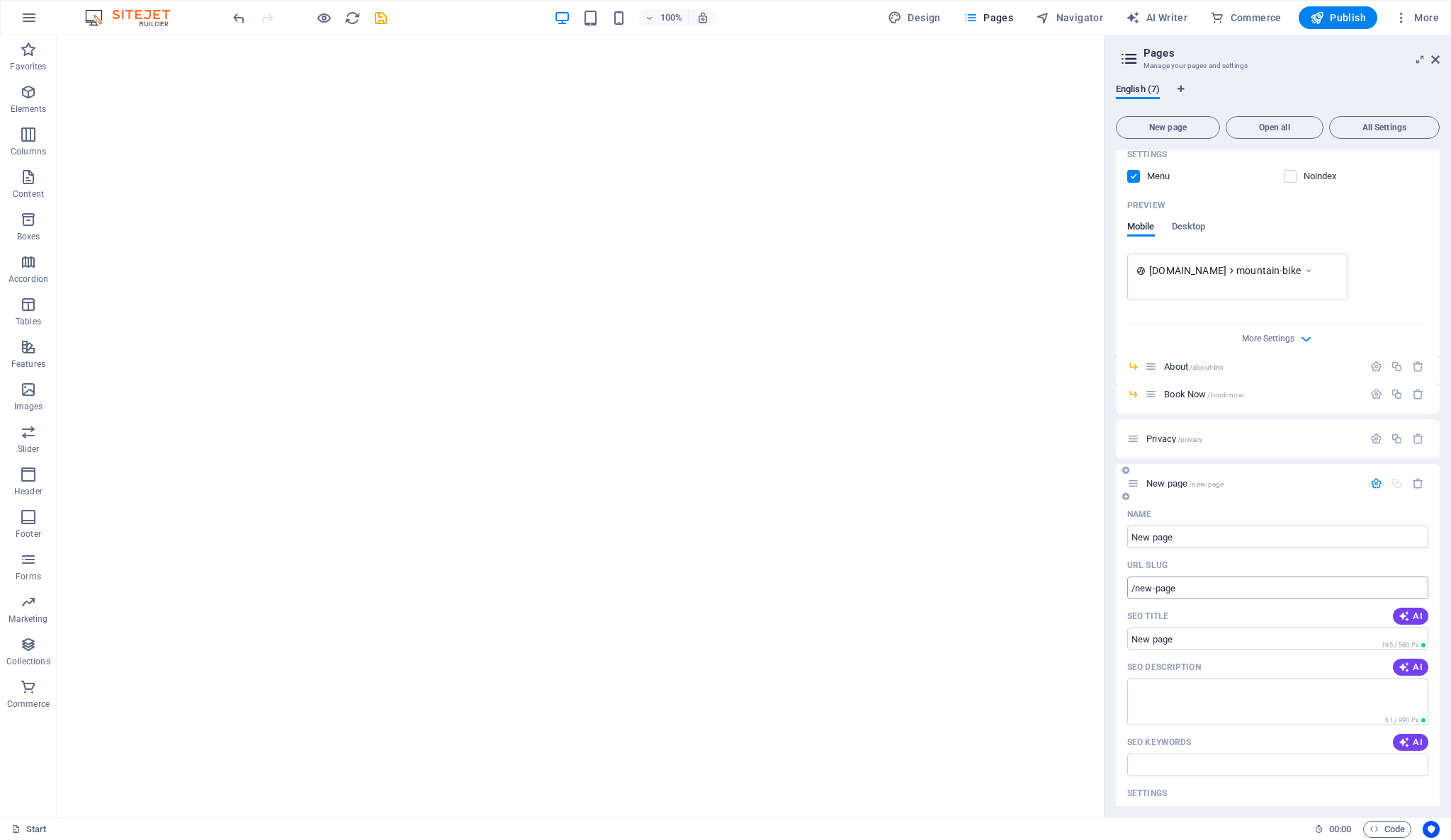
scroll to position [295, 0]
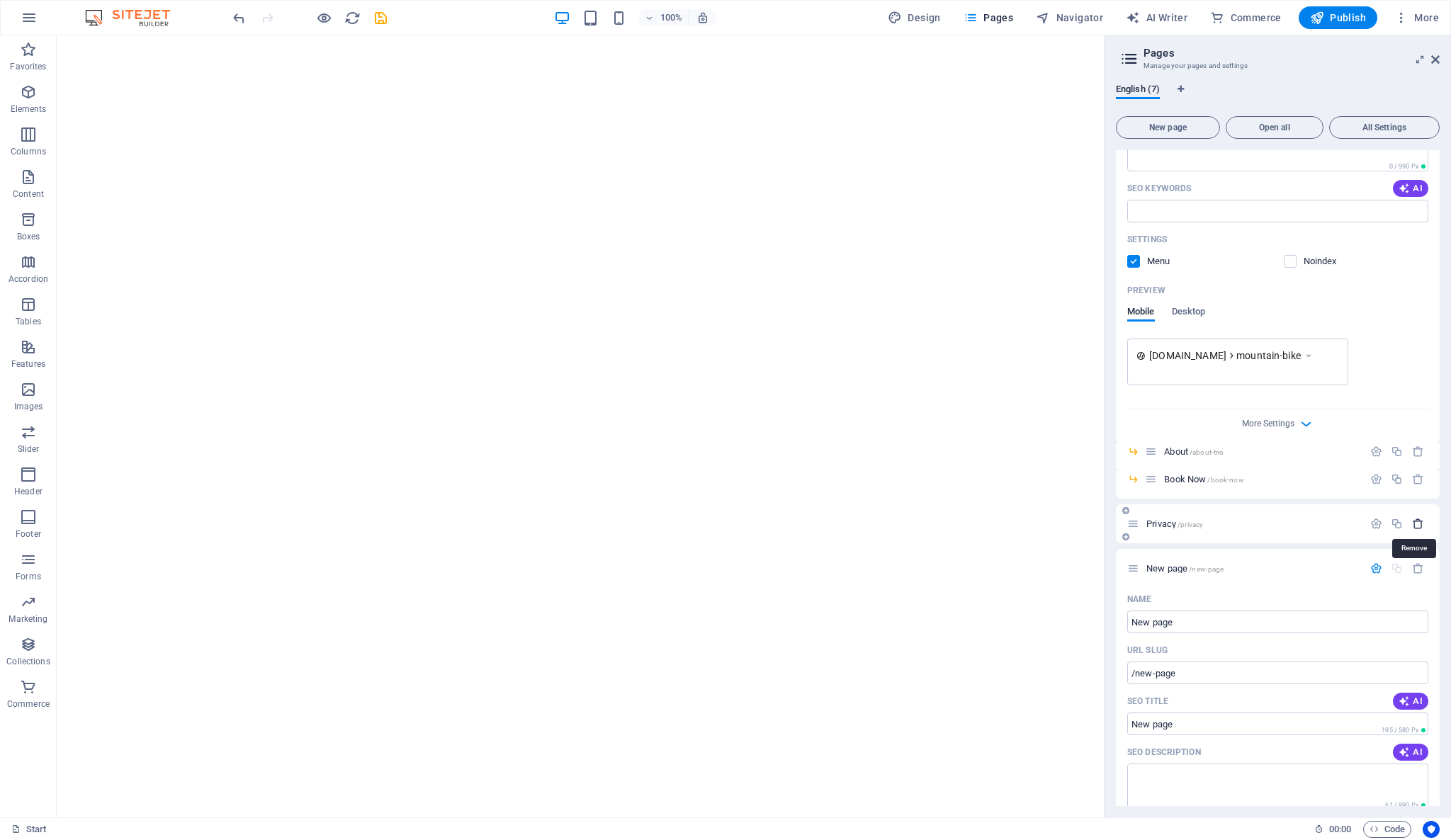
click at [1412, 518] on icon "button" at bounding box center [1418, 523] width 12 height 12
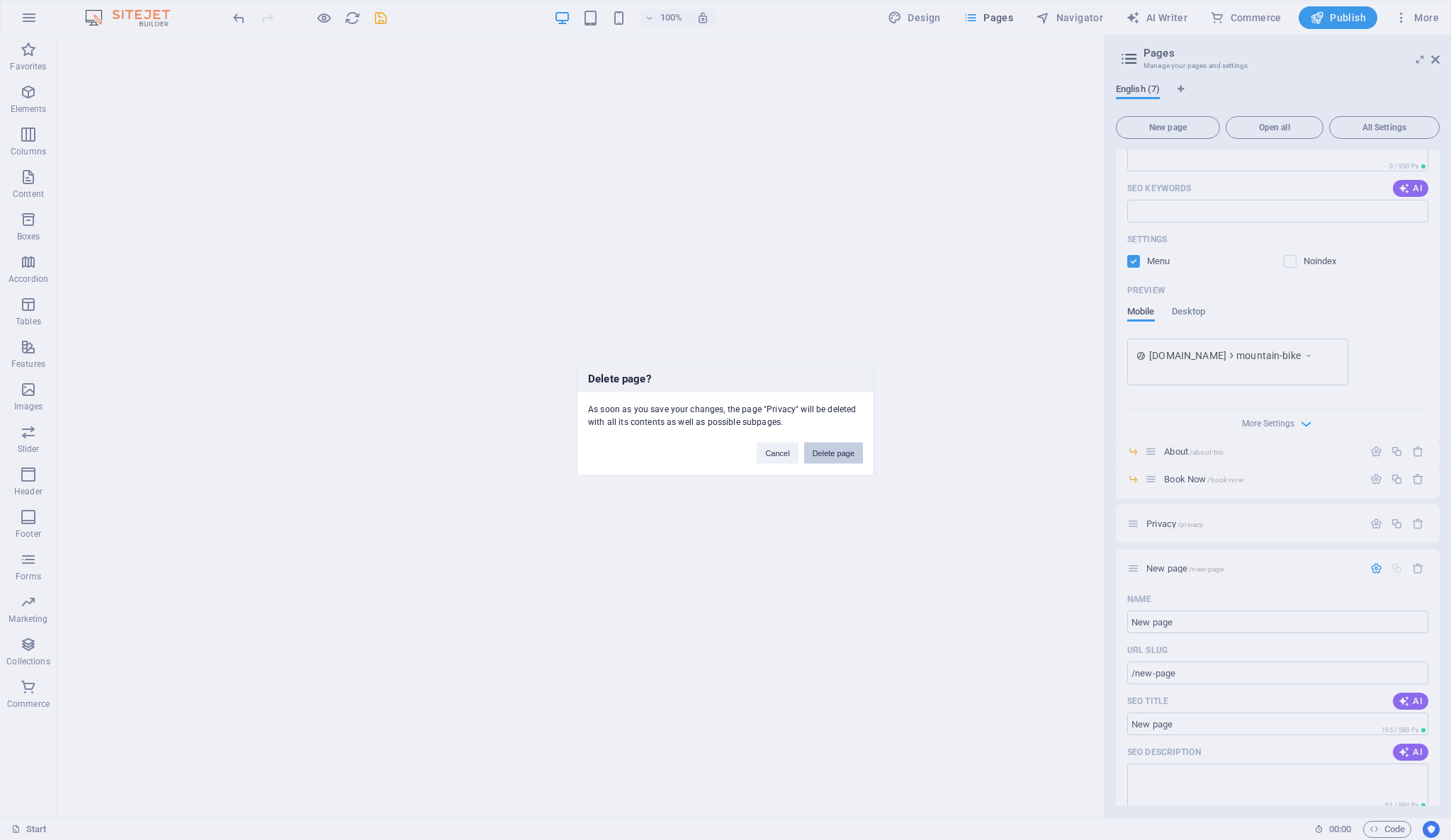
click at [848, 456] on button "Delete page" at bounding box center [833, 453] width 59 height 21
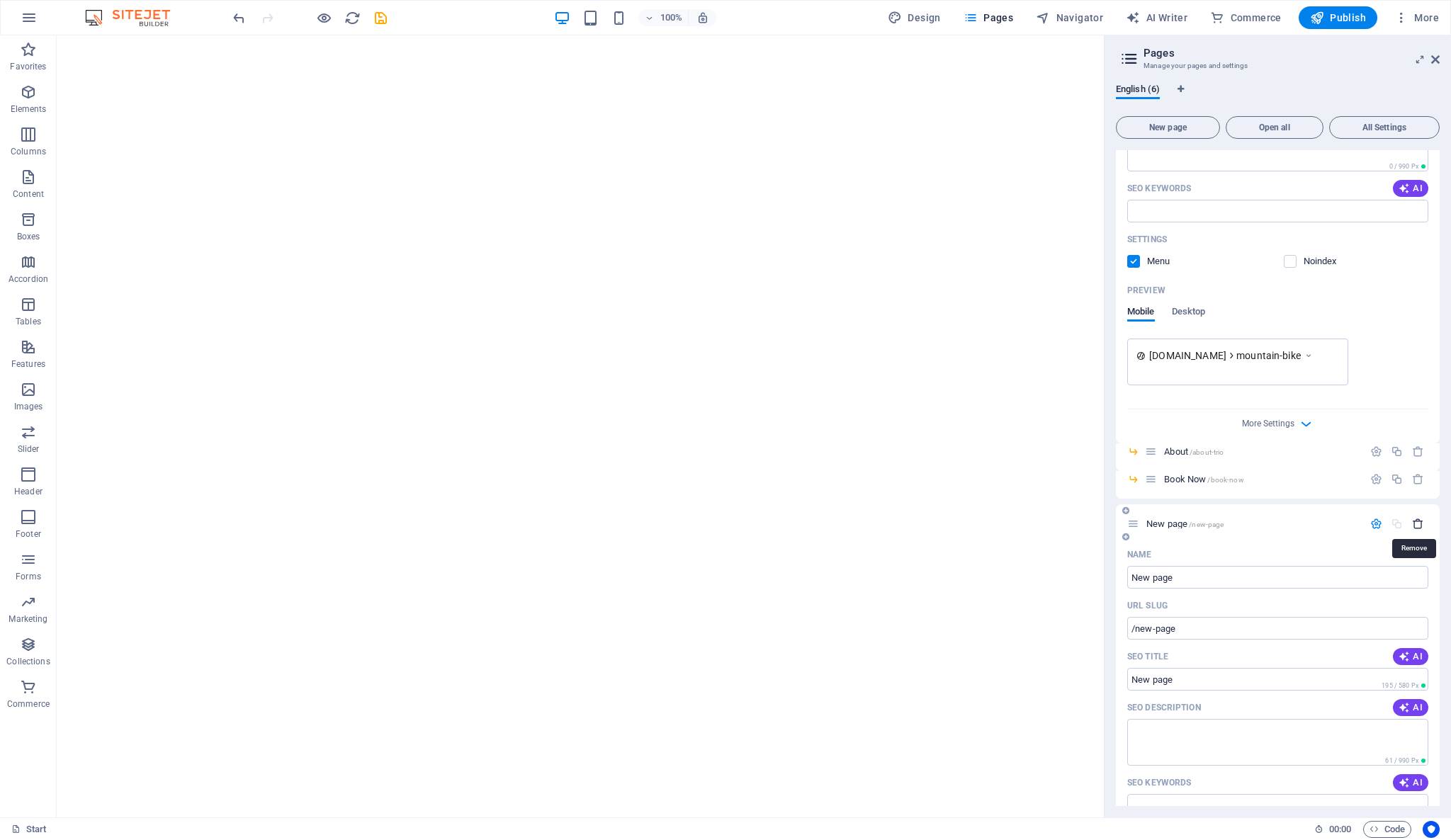
click at [1417, 526] on icon "button" at bounding box center [1418, 523] width 12 height 12
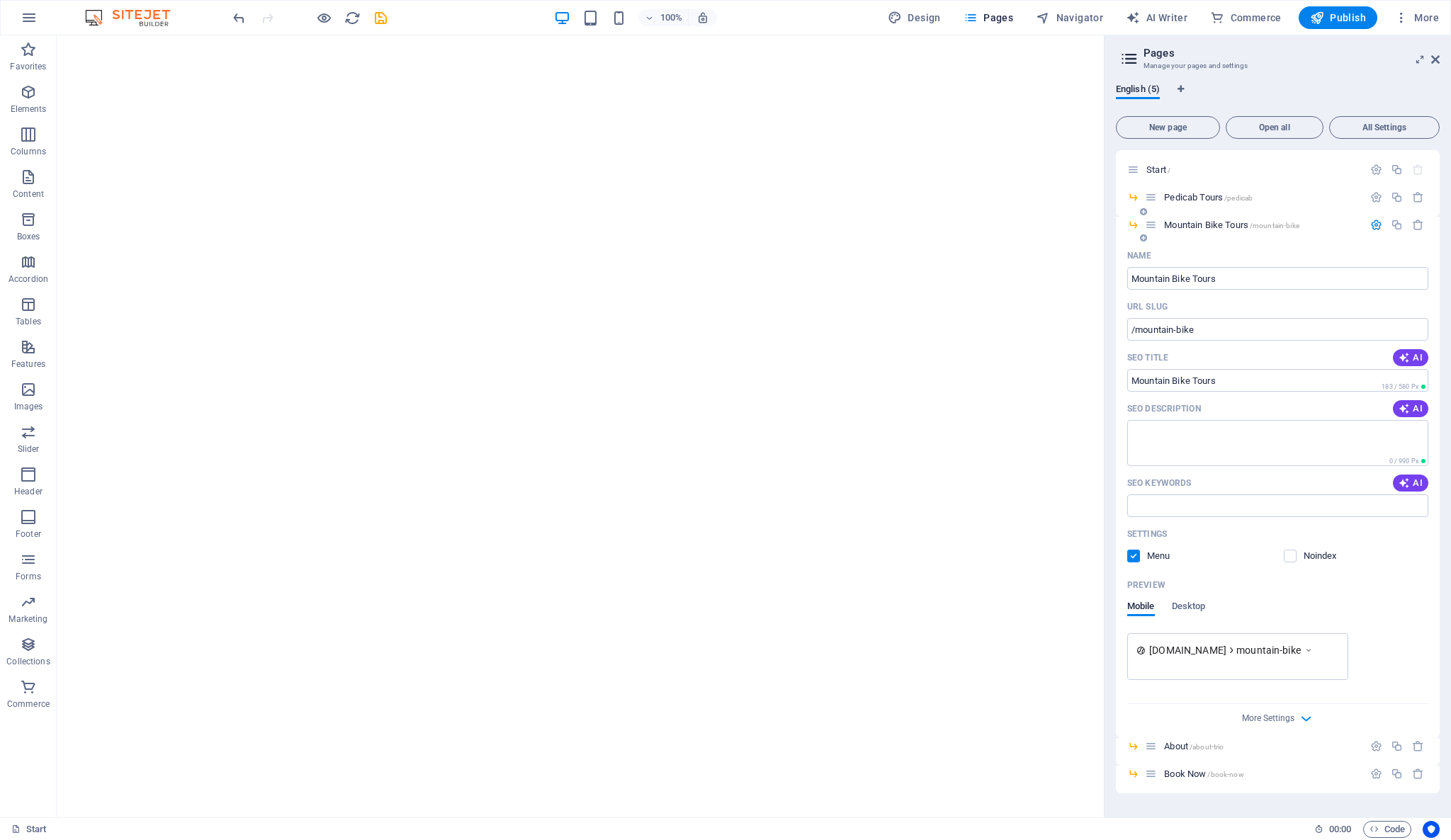
scroll to position [0, 0]
click at [1089, 25] on button "Navigator" at bounding box center [1068, 17] width 78 height 23
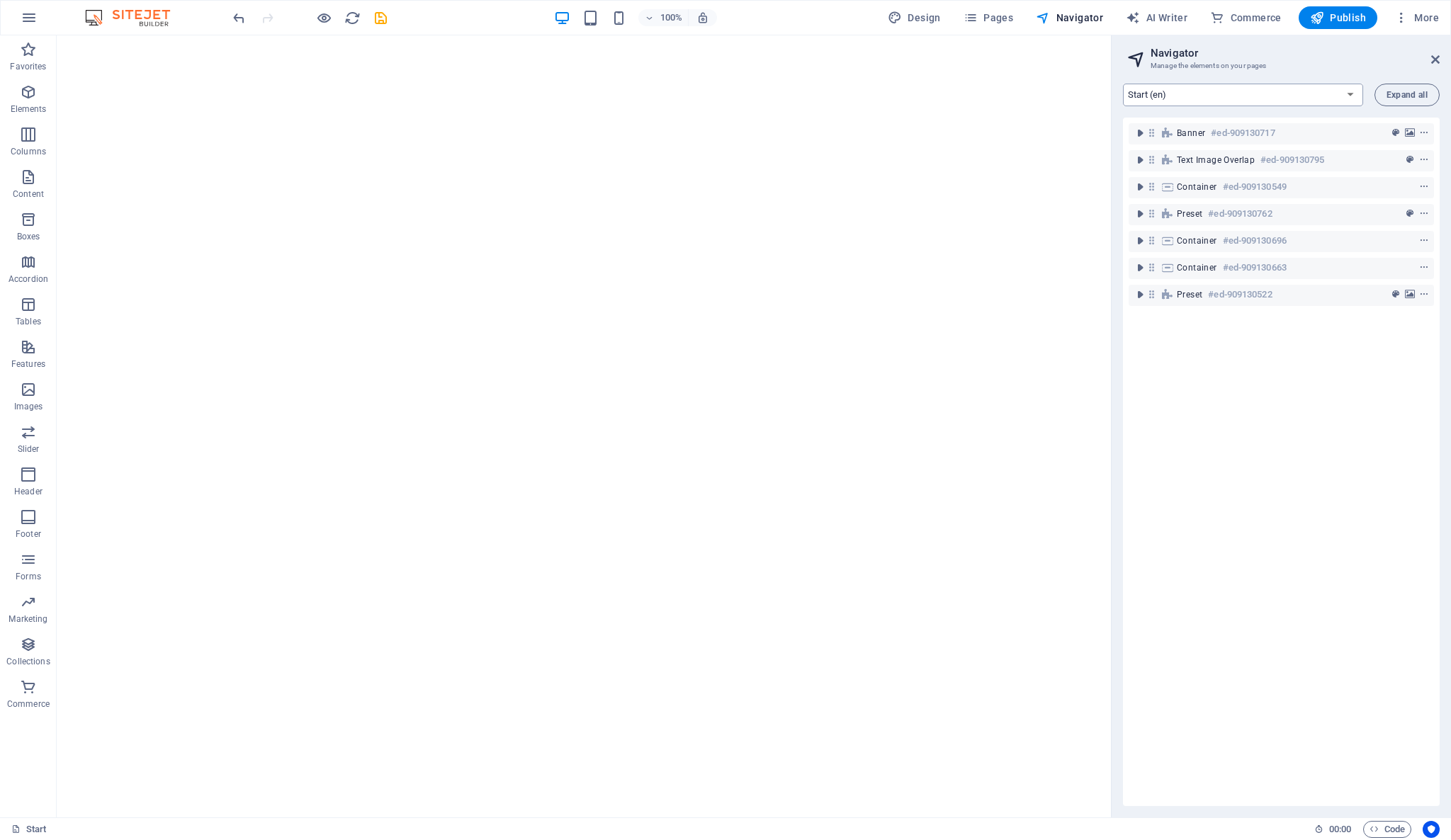
click at [1176, 101] on select "Start (en)" at bounding box center [1243, 95] width 240 height 23
click at [1438, 62] on icon at bounding box center [1435, 59] width 9 height 11
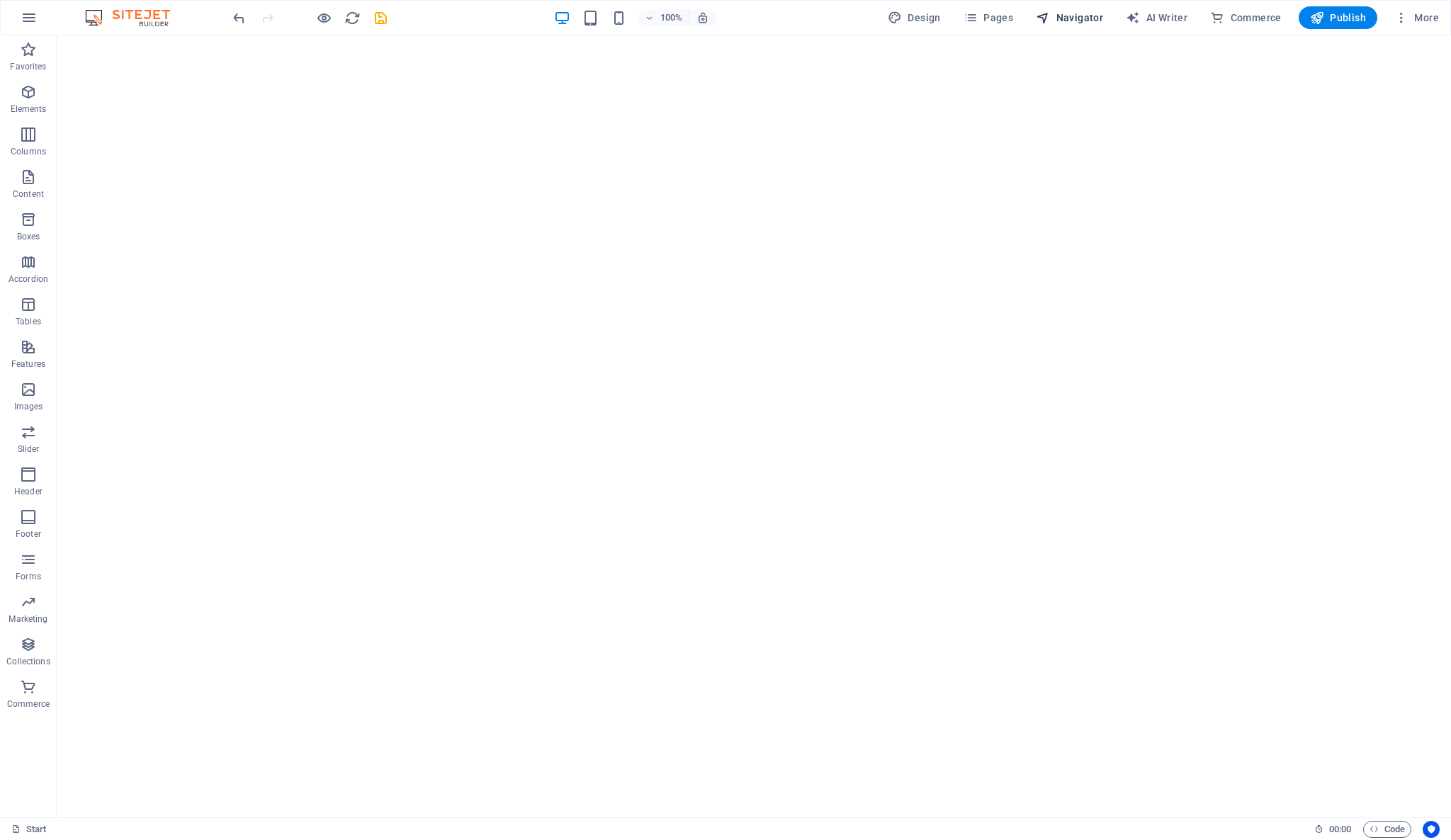
click at [1079, 14] on span "Navigator" at bounding box center [1069, 17] width 67 height 14
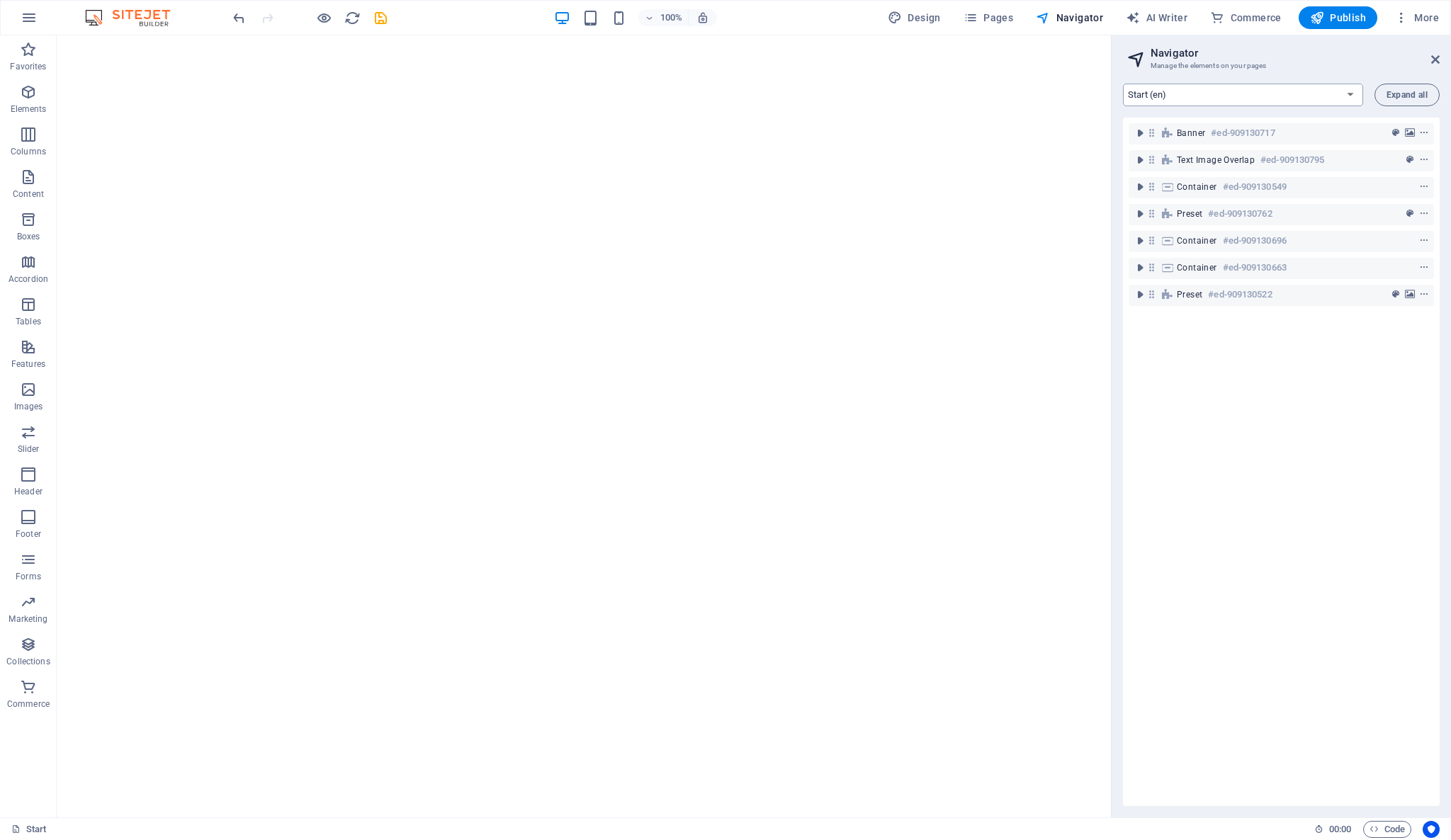
click at [1140, 89] on select "Start (en)" at bounding box center [1243, 95] width 240 height 23
click at [983, 18] on span "Pages" at bounding box center [988, 17] width 50 height 14
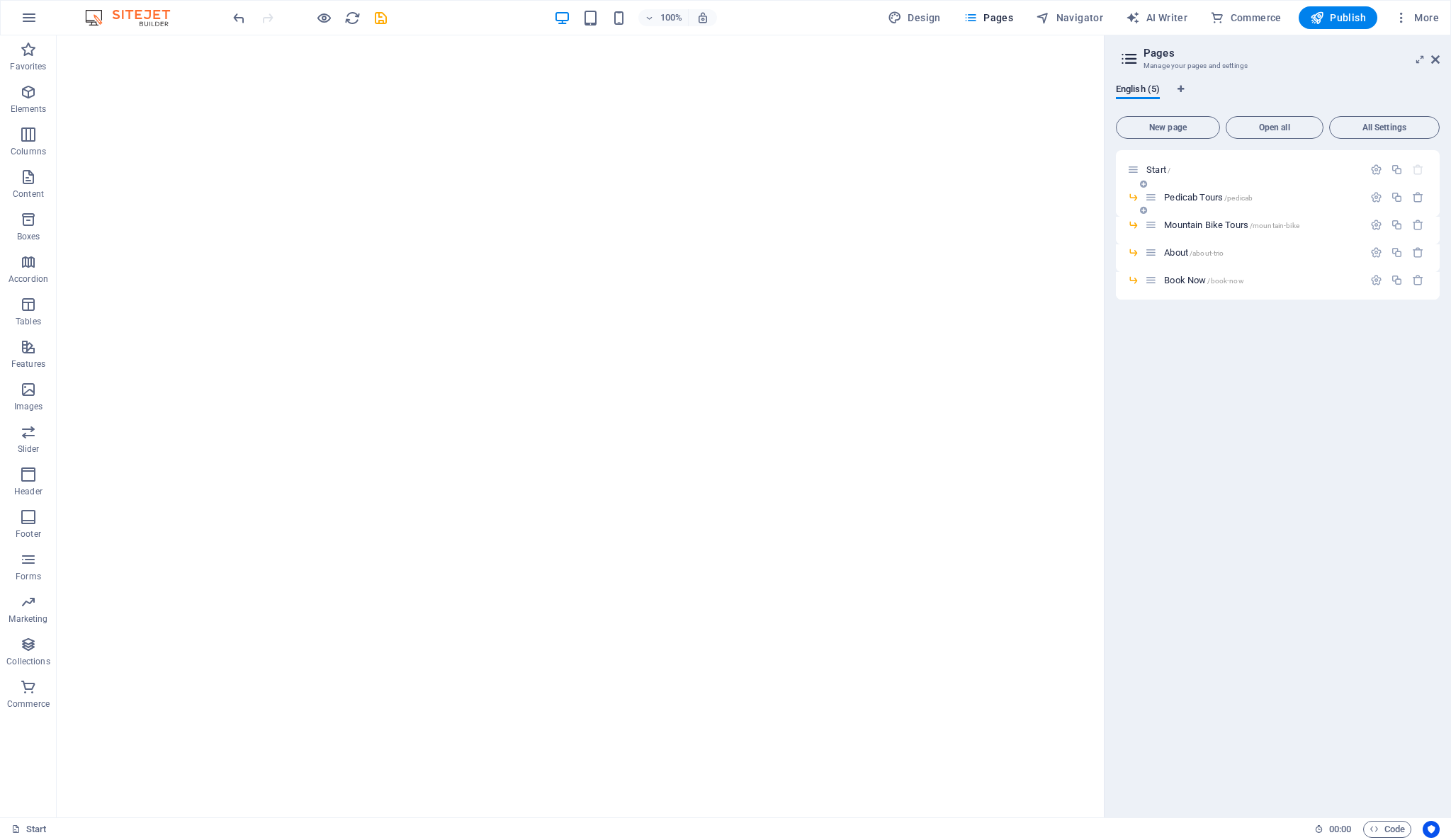
click at [1173, 197] on span "Pedicab Tours /pedicab" at bounding box center [1208, 196] width 89 height 10
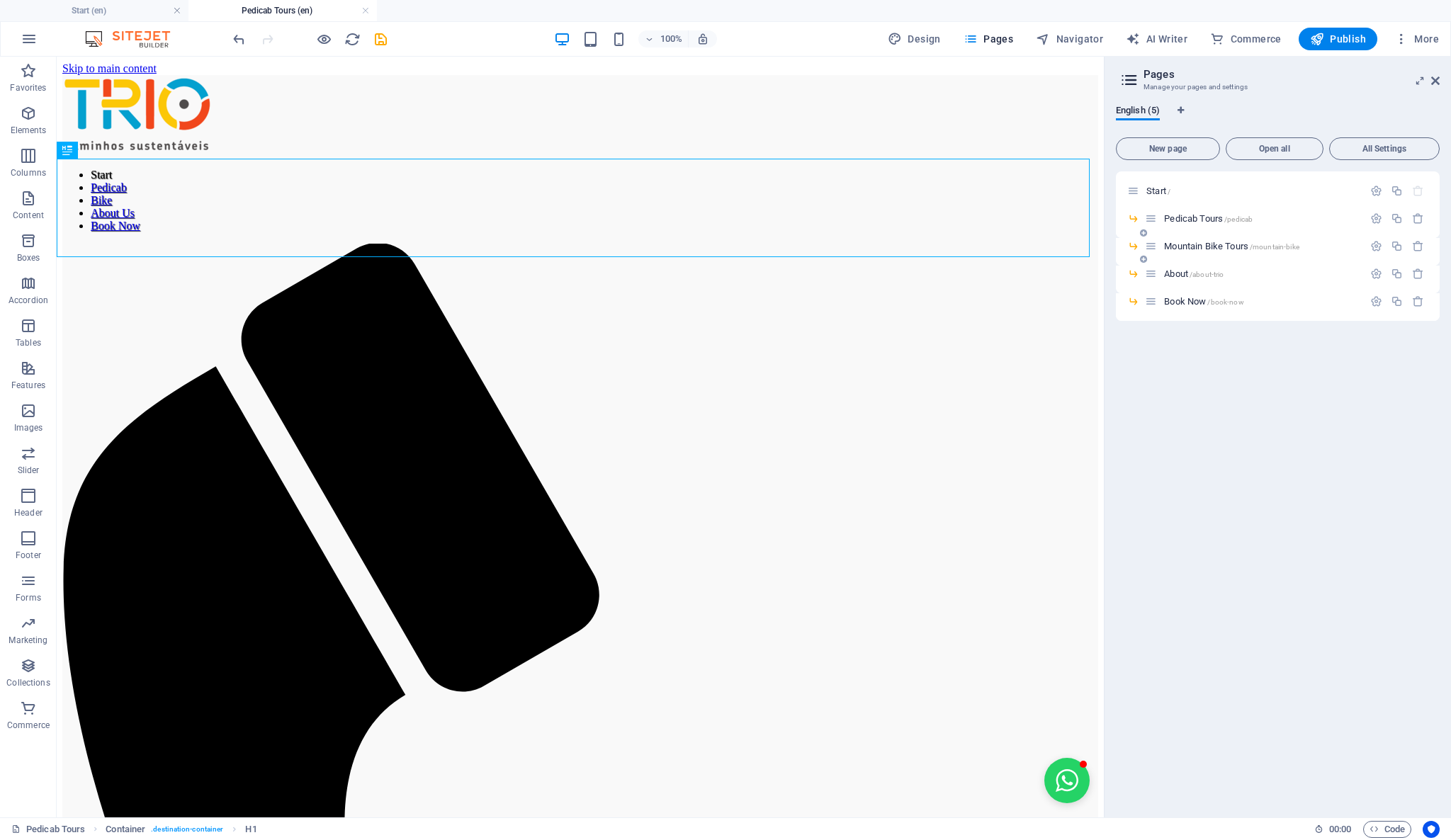
click at [1151, 248] on icon at bounding box center [1150, 245] width 12 height 12
click at [130, 69] on icon at bounding box center [130, 65] width 8 height 15
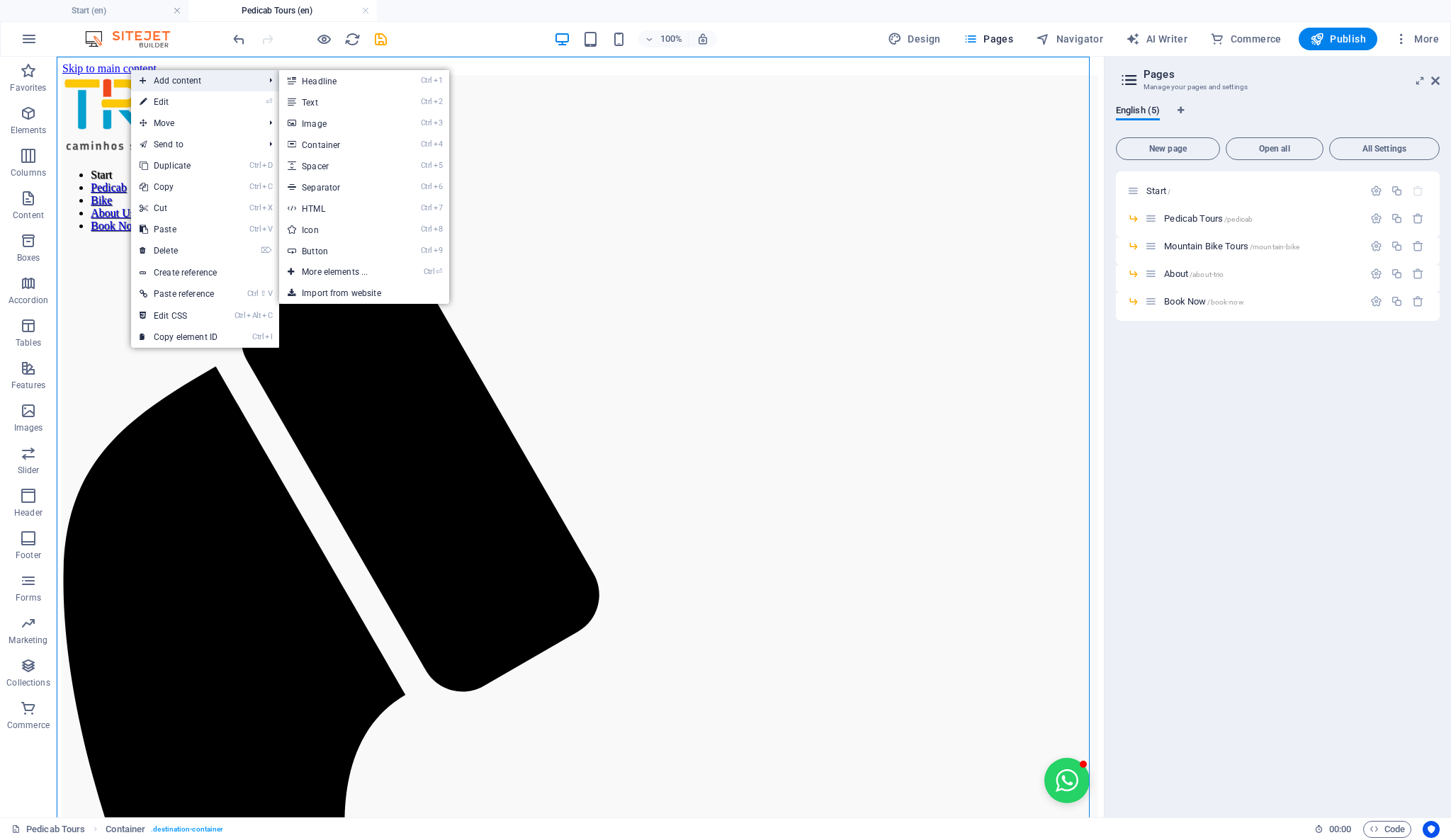
click at [162, 76] on span "Add content" at bounding box center [194, 81] width 127 height 21
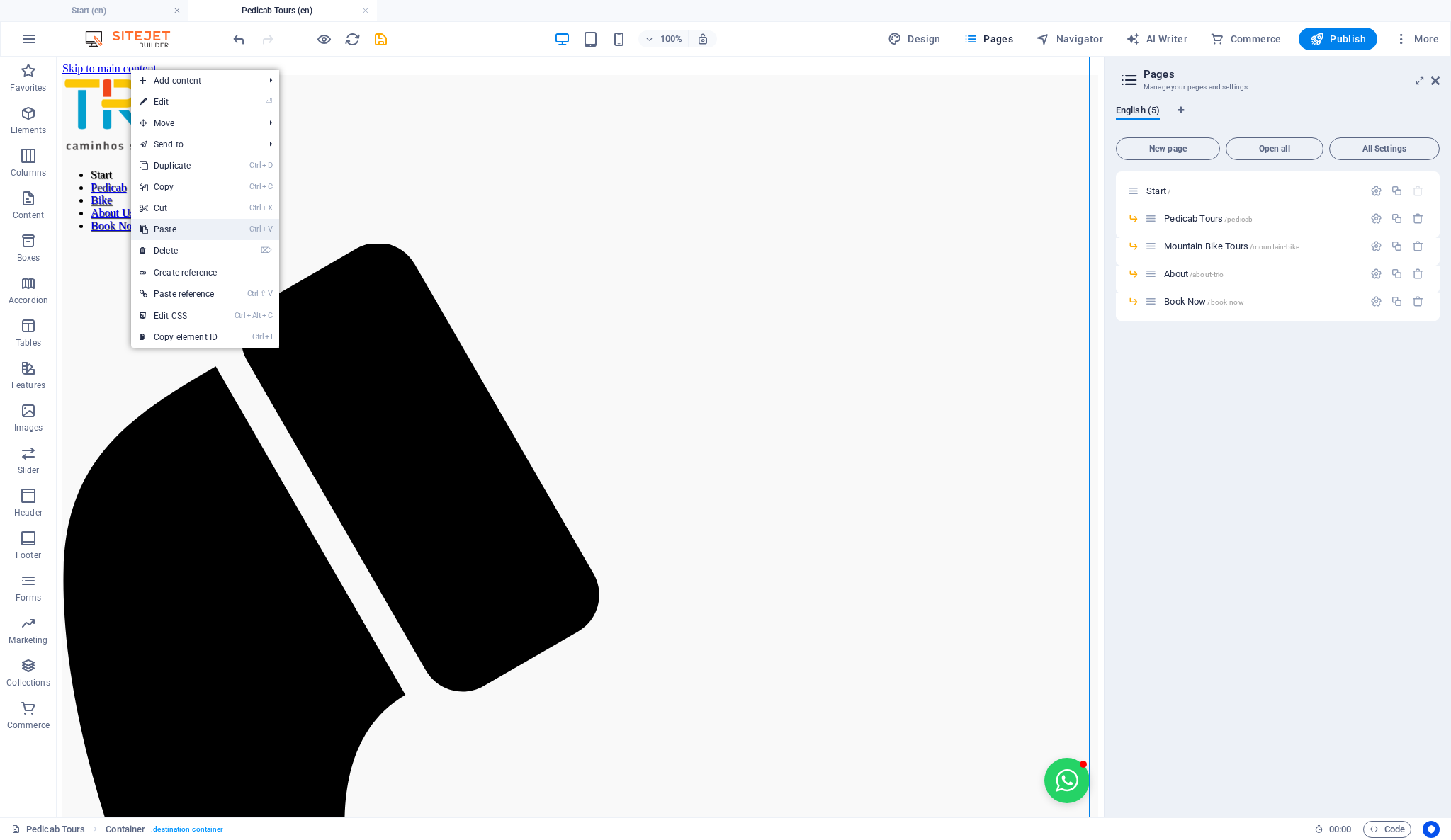
click at [192, 222] on link "Ctrl V Paste" at bounding box center [178, 229] width 95 height 21
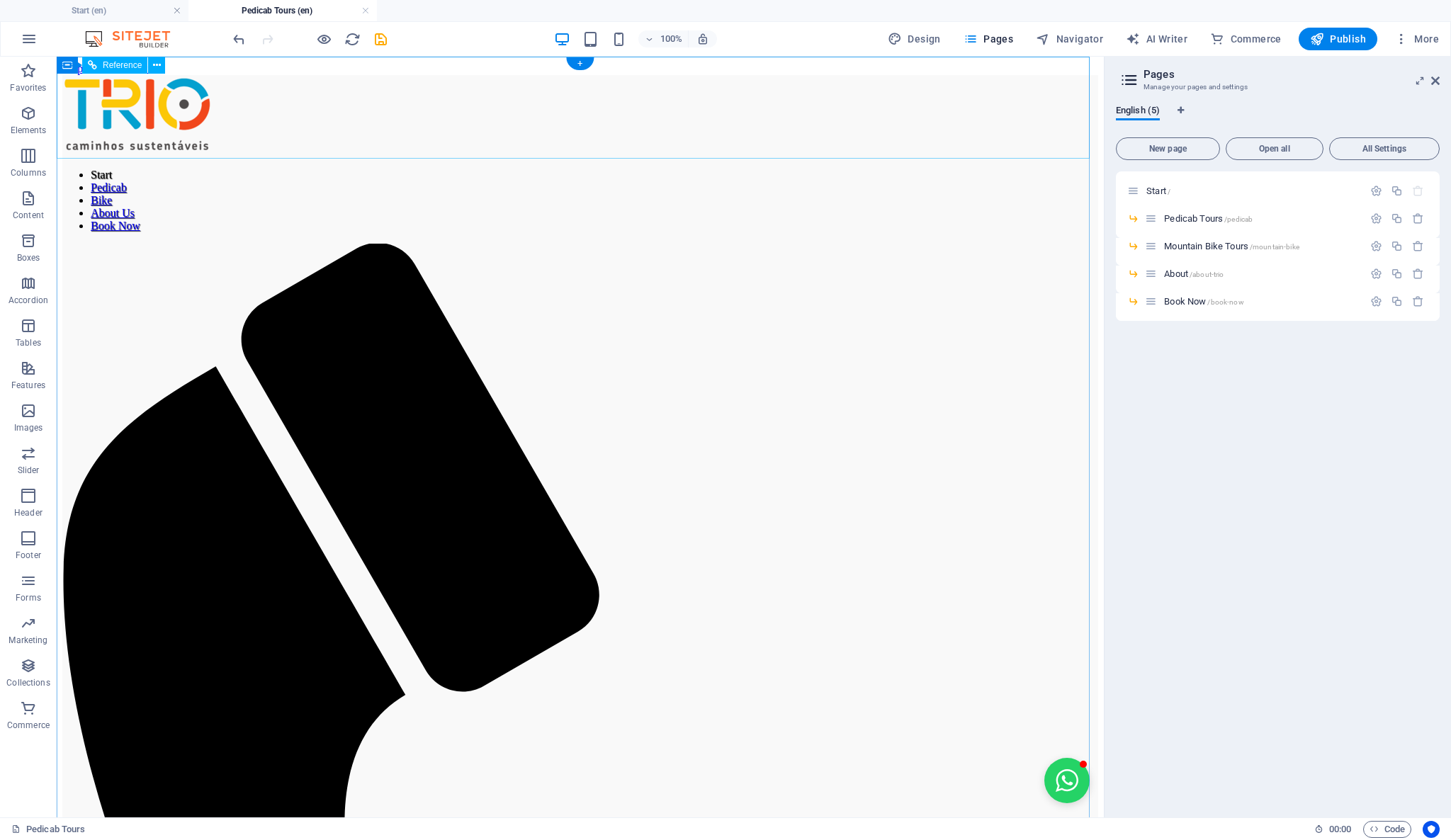
click at [1065, 77] on div "Start Pedicab Bike About Us Book Now" at bounding box center [581, 841] width 1036 height 1531
click at [848, 84] on div "Start Pedicab Bike About Us Book Now" at bounding box center [581, 841] width 1036 height 1531
click at [850, 84] on div "Start Pedicab Bike About Us Book Now" at bounding box center [581, 841] width 1036 height 1531
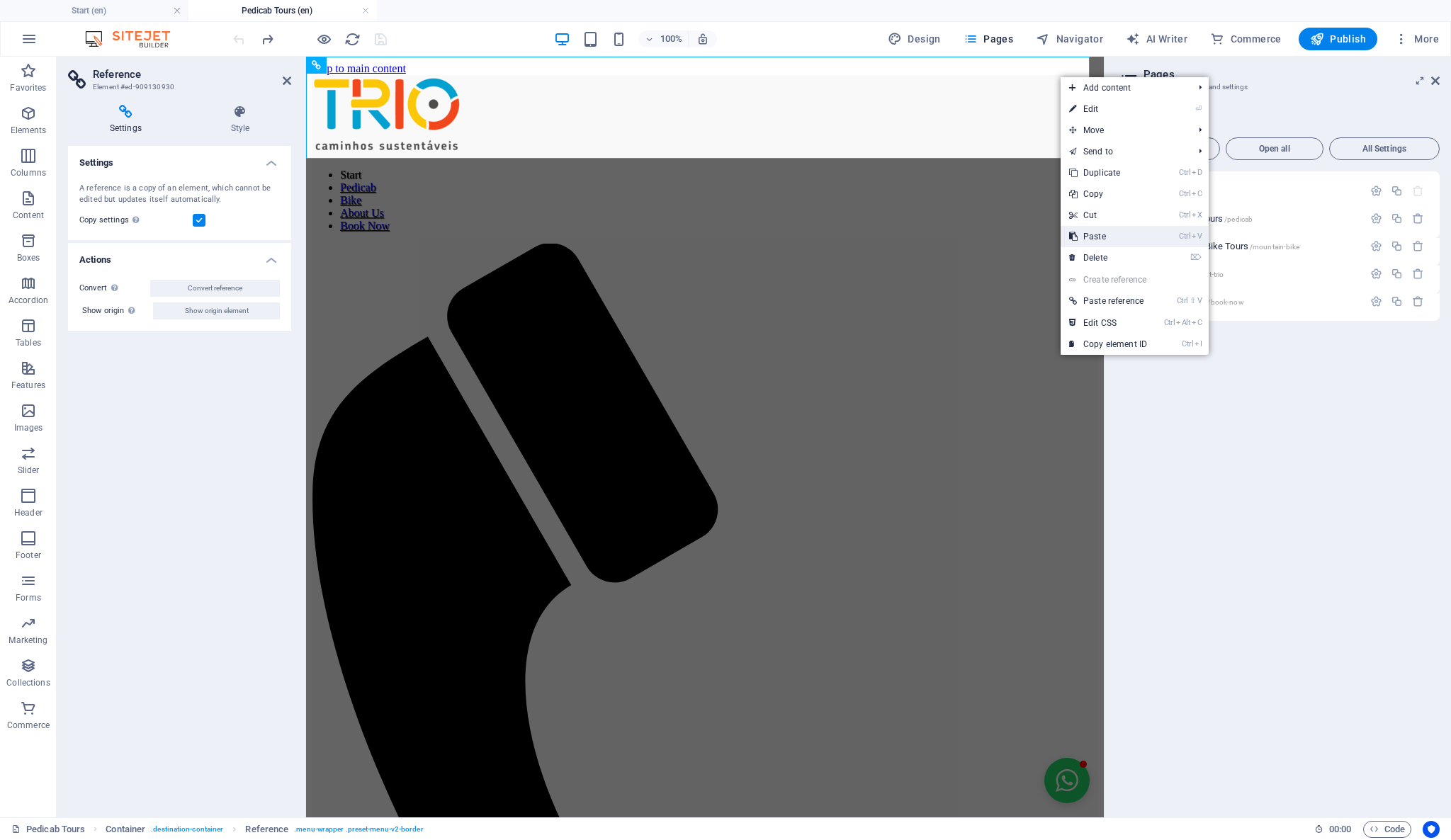
click at [1132, 232] on link "Ctrl V Paste" at bounding box center [1108, 236] width 95 height 21
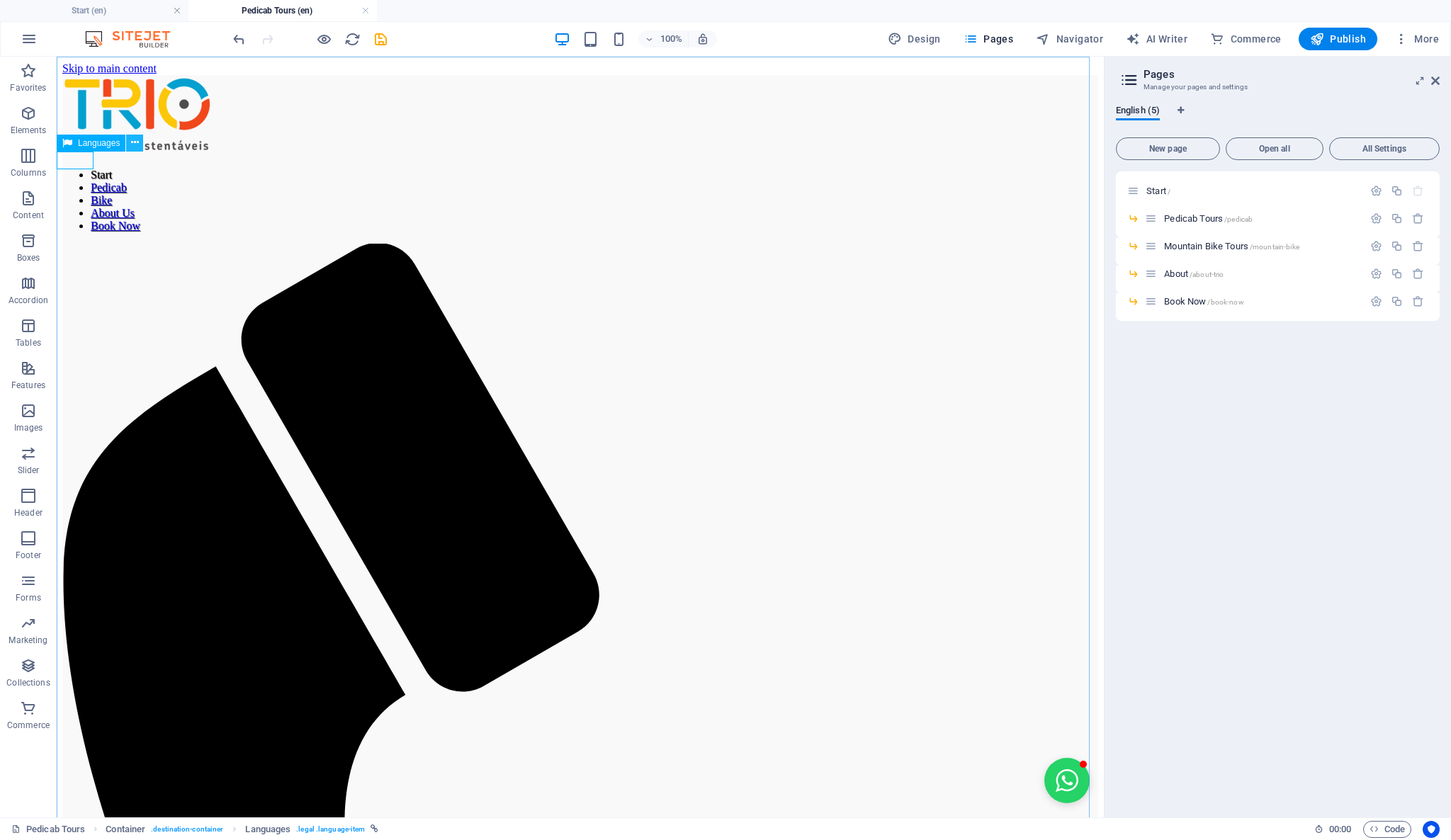
click at [138, 141] on icon at bounding box center [135, 143] width 8 height 15
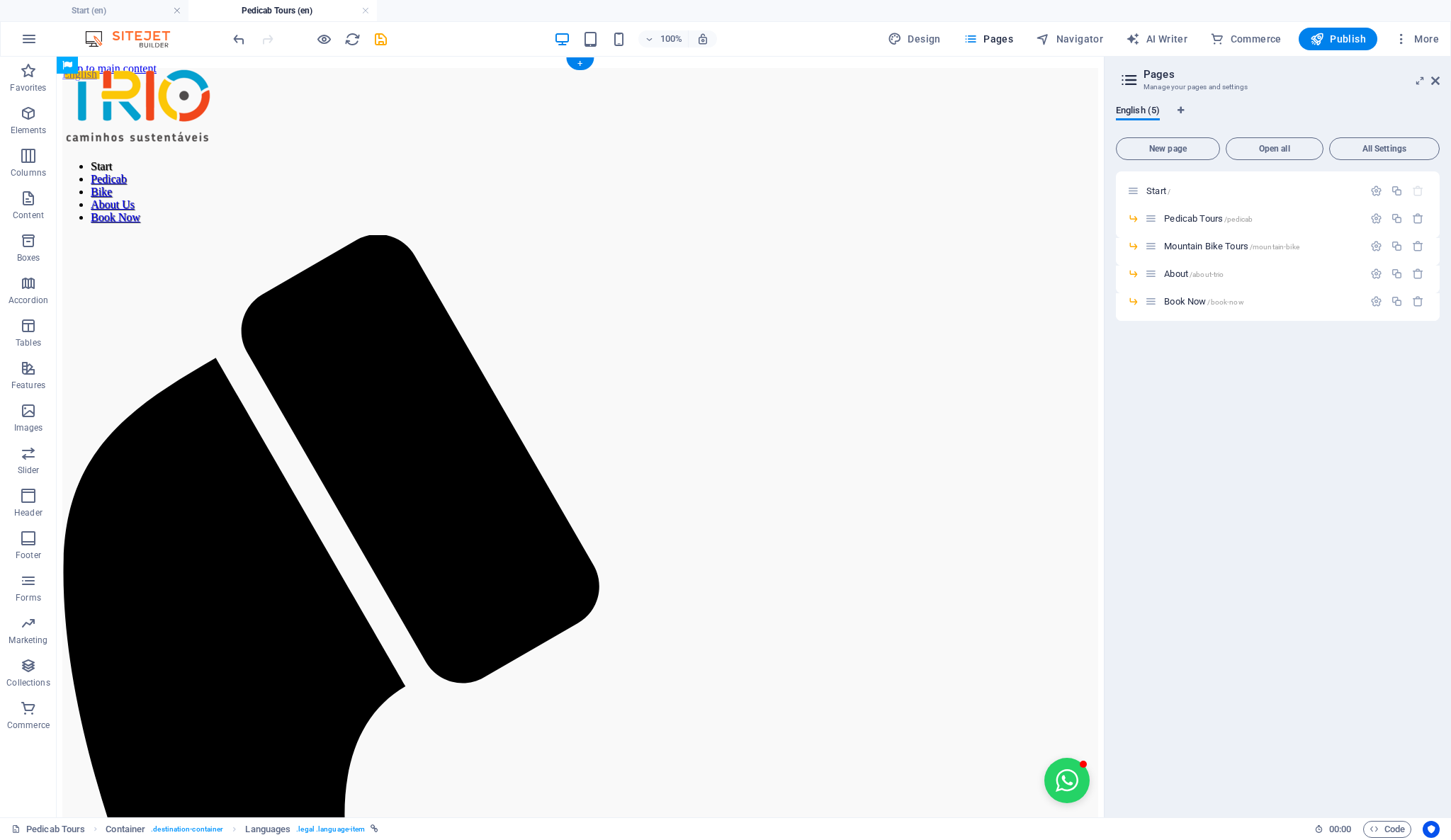
drag, startPoint x: 128, startPoint y: 196, endPoint x: 499, endPoint y: 96, distance: 384.2
drag, startPoint x: 182, startPoint y: 124, endPoint x: 1054, endPoint y: 71, distance: 873.6
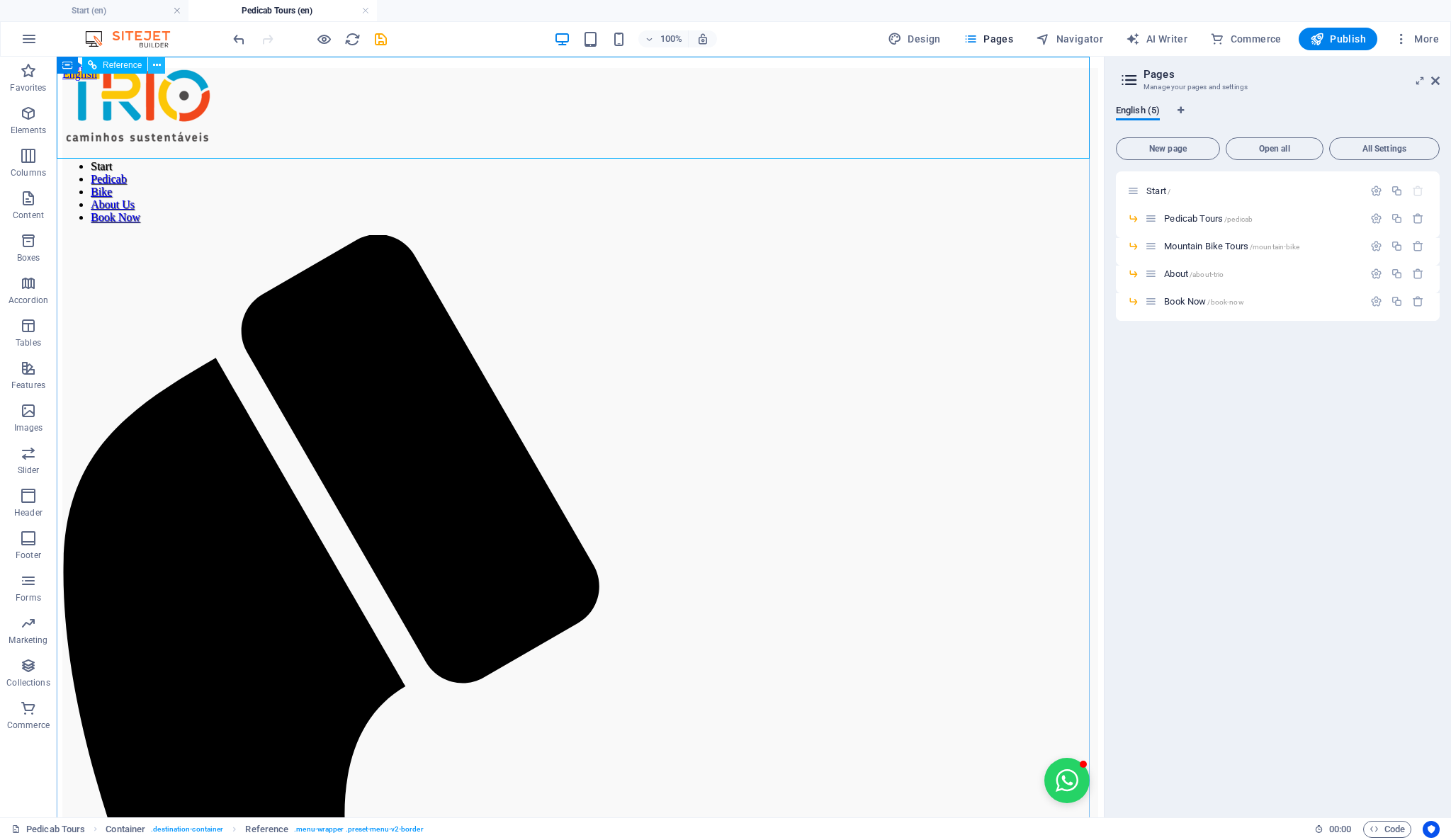
click at [156, 69] on icon at bounding box center [157, 65] width 8 height 15
click at [1093, 33] on span "Navigator" at bounding box center [1069, 39] width 67 height 14
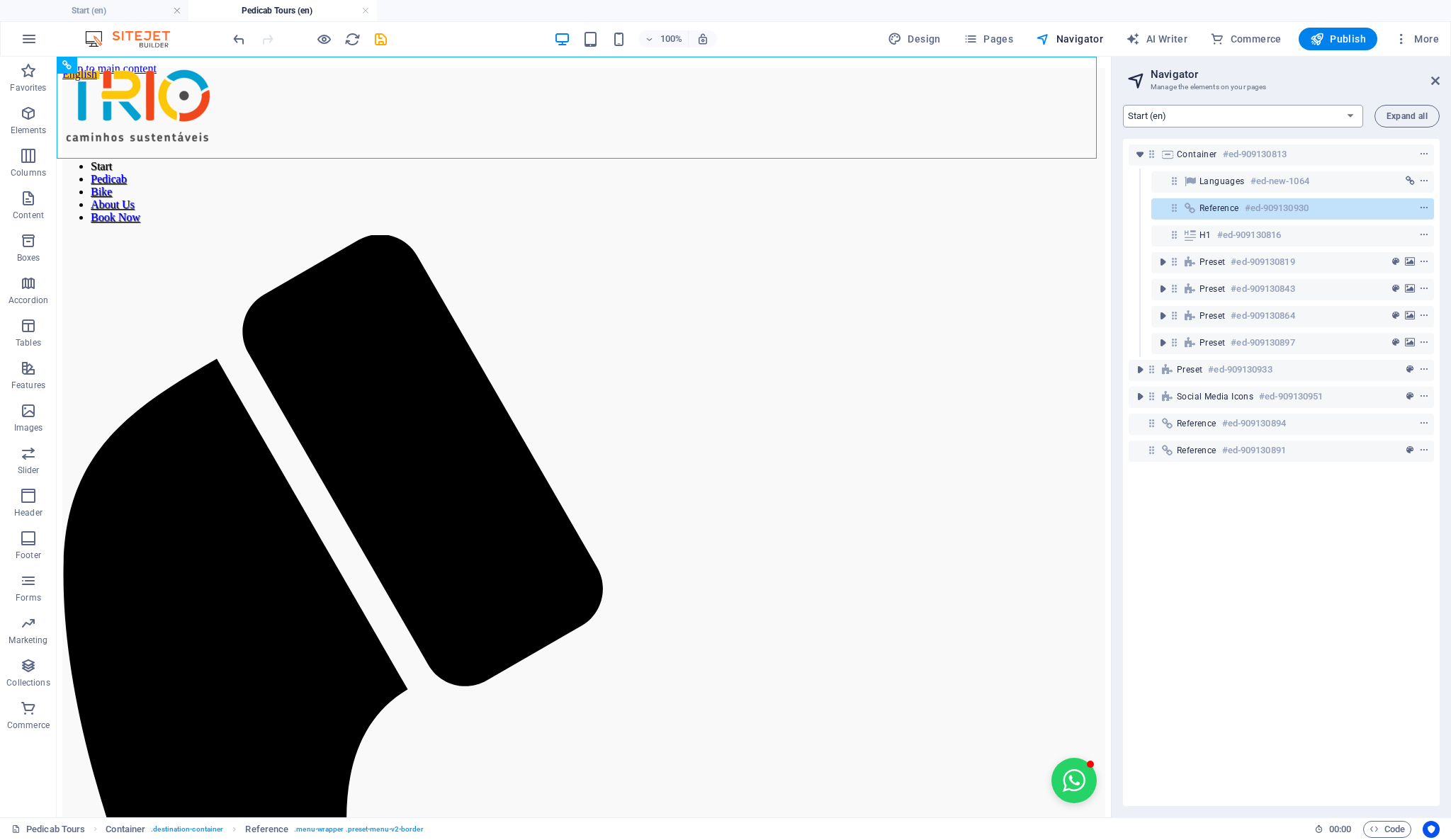
click at [1351, 115] on select "Start (en)" at bounding box center [1243, 116] width 240 height 23
click at [989, 37] on span "Pages" at bounding box center [988, 39] width 50 height 14
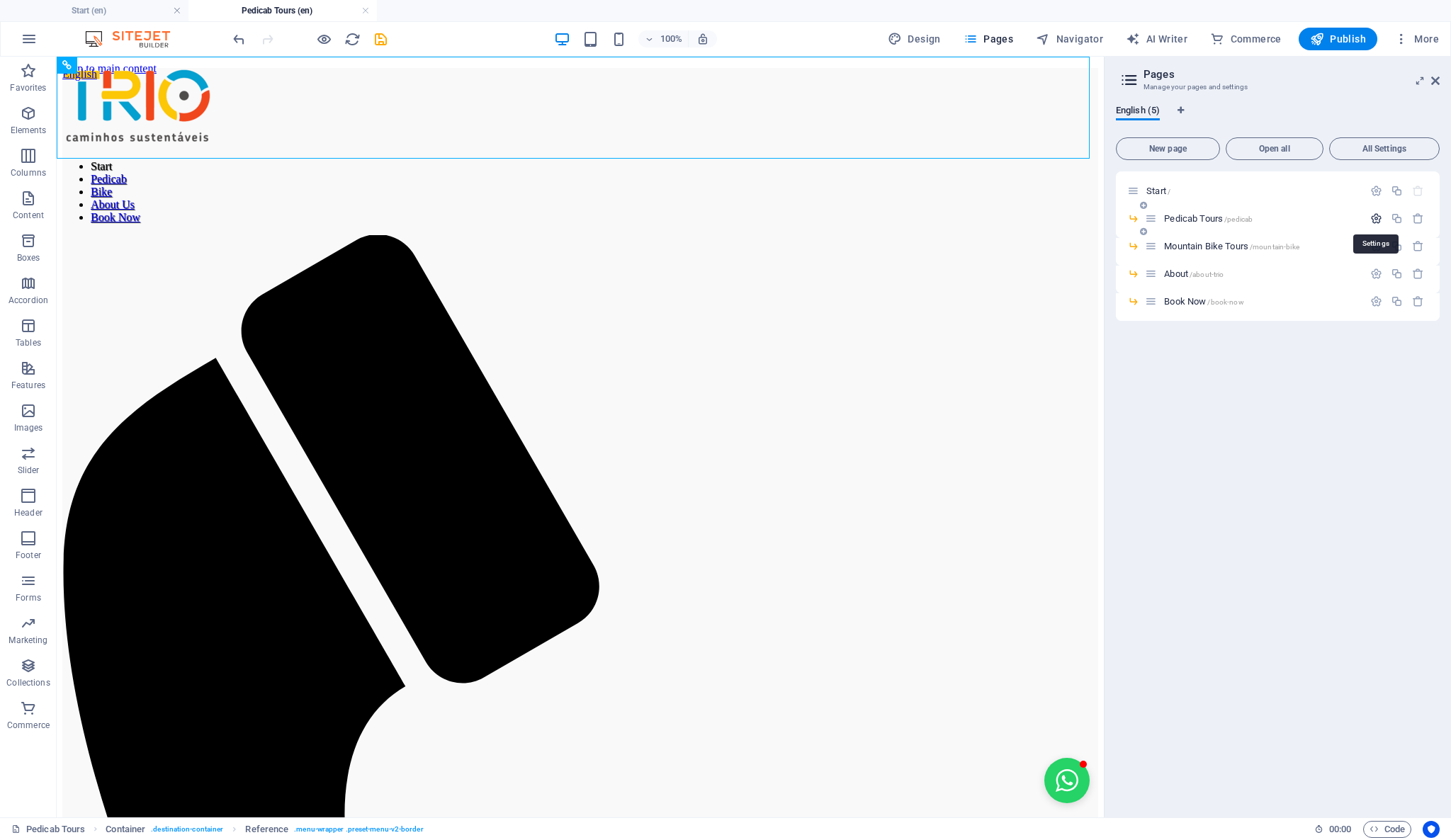
click at [1372, 219] on icon "button" at bounding box center [1376, 218] width 12 height 12
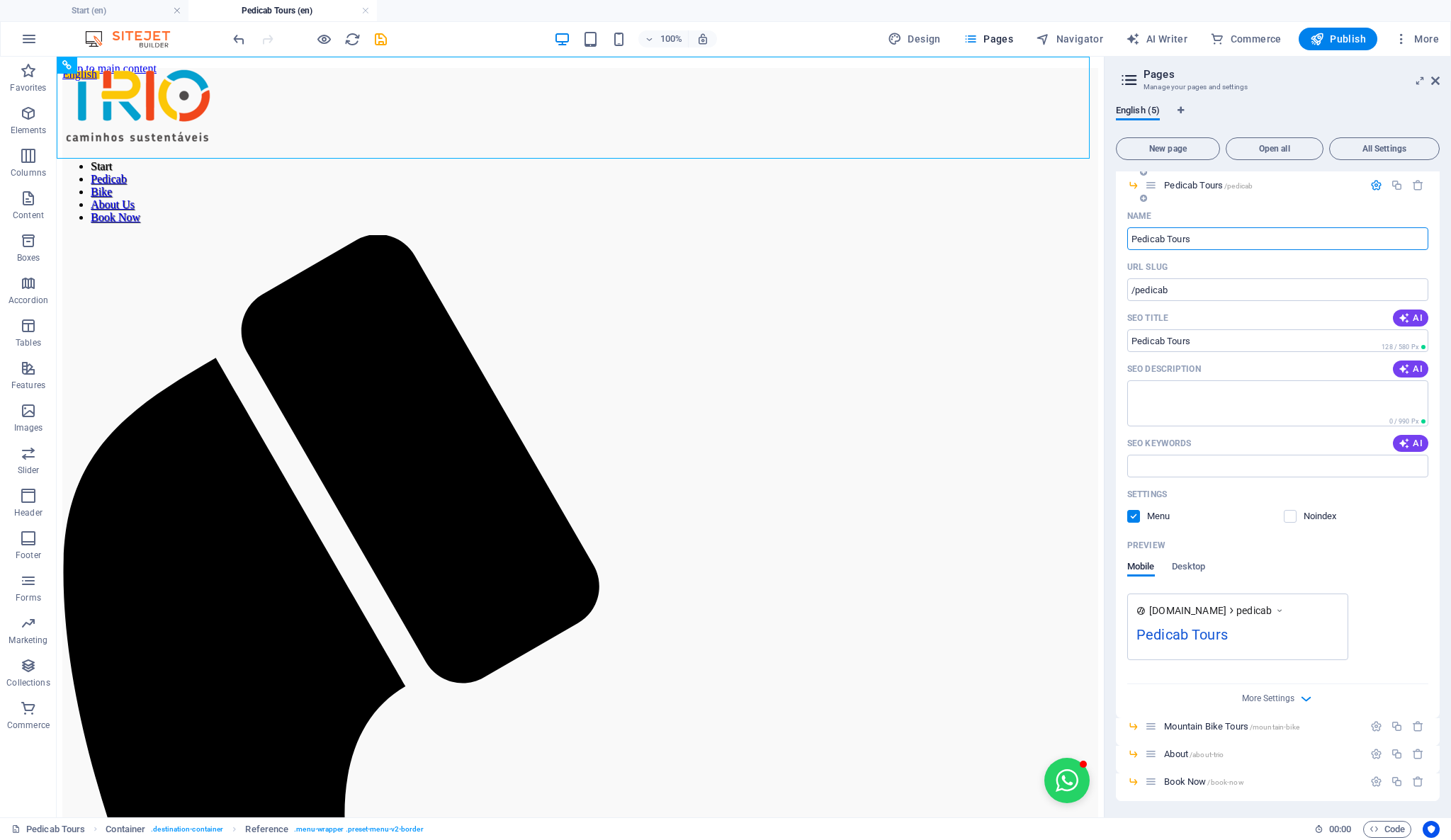
scroll to position [34, 0]
click at [1304, 692] on icon "button" at bounding box center [1306, 697] width 17 height 17
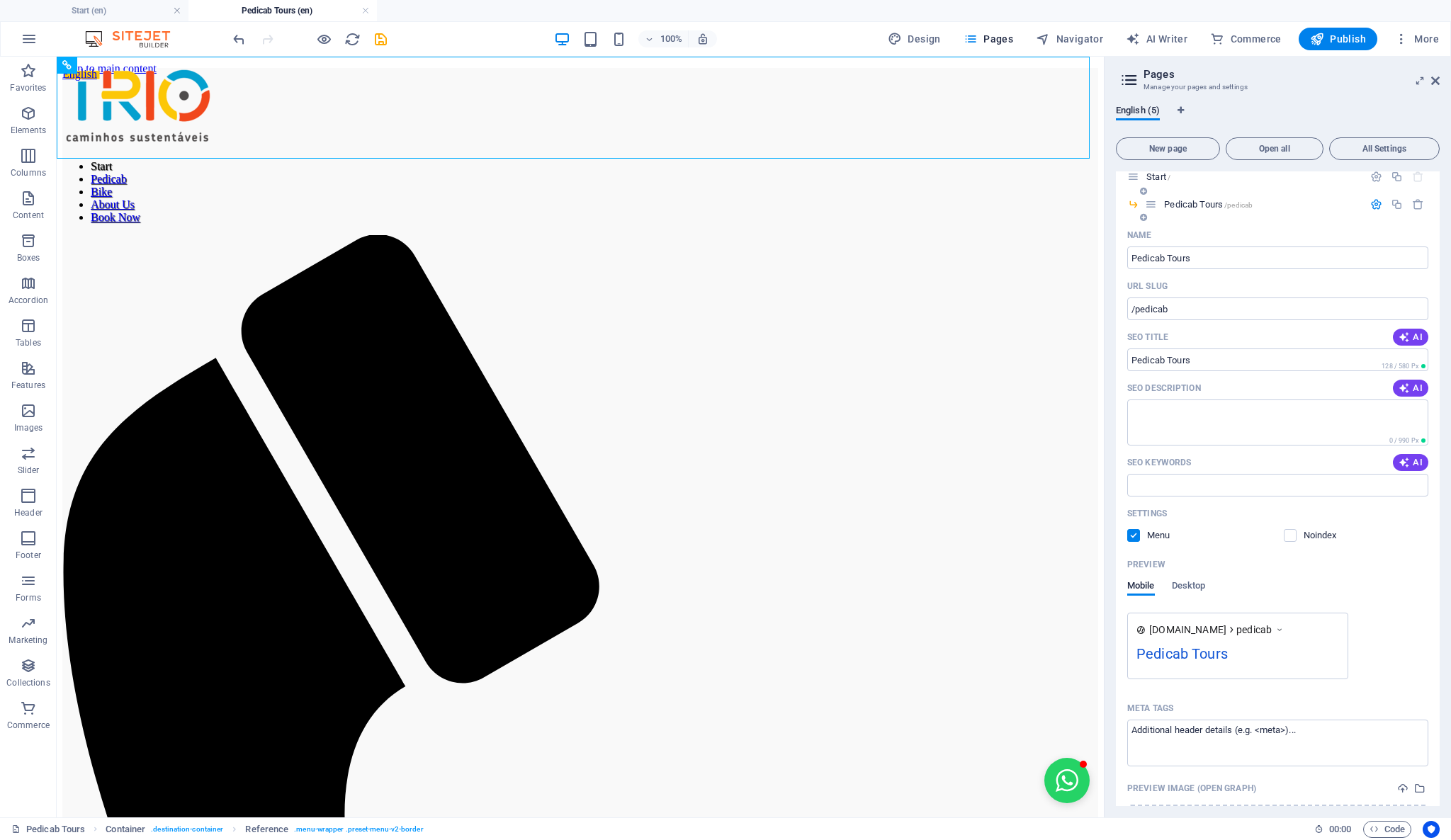
scroll to position [0, 0]
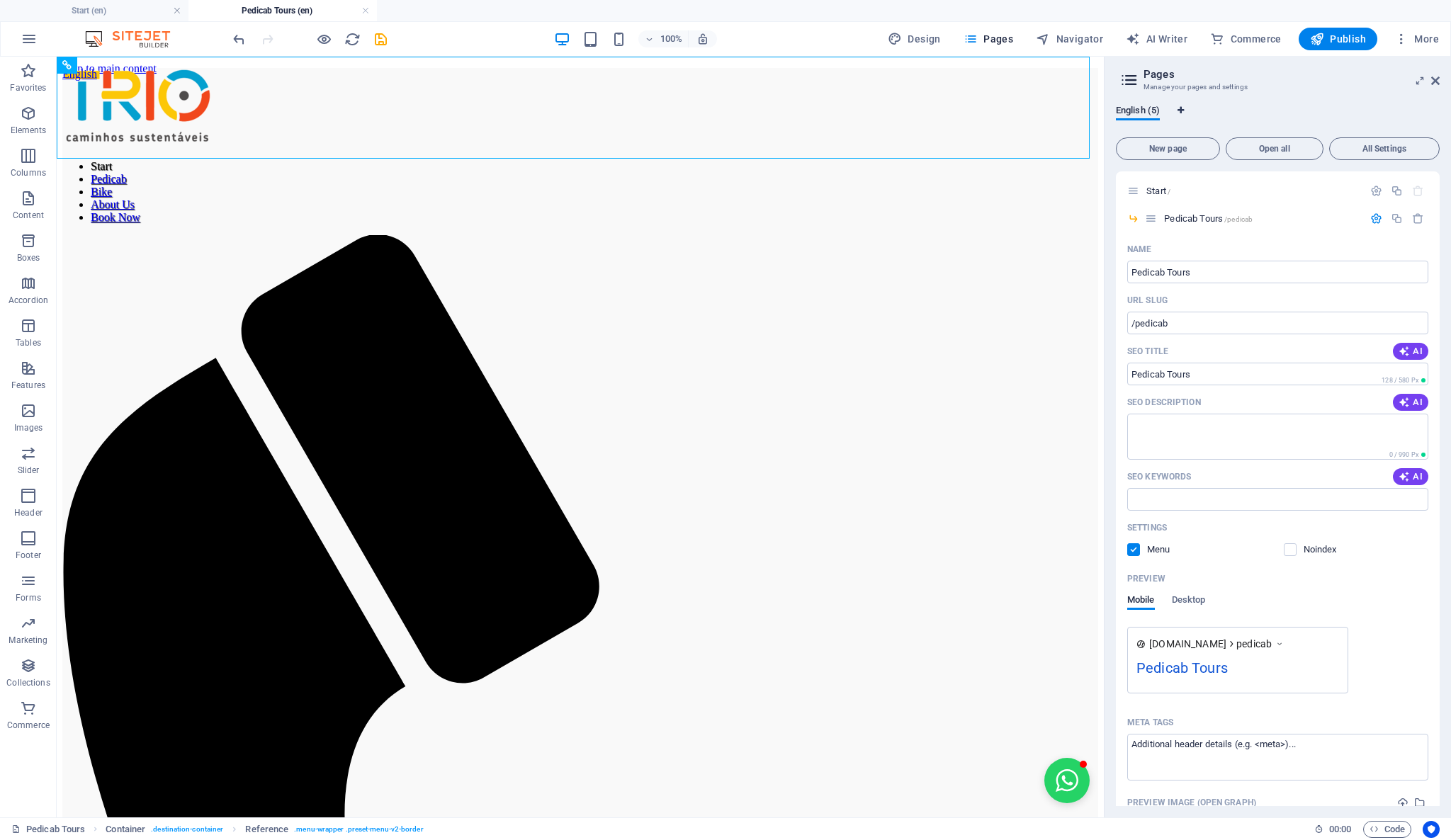
click at [1181, 112] on icon "Language Tabs" at bounding box center [1180, 110] width 6 height 9
select select "41"
select select "128"
select select "148"
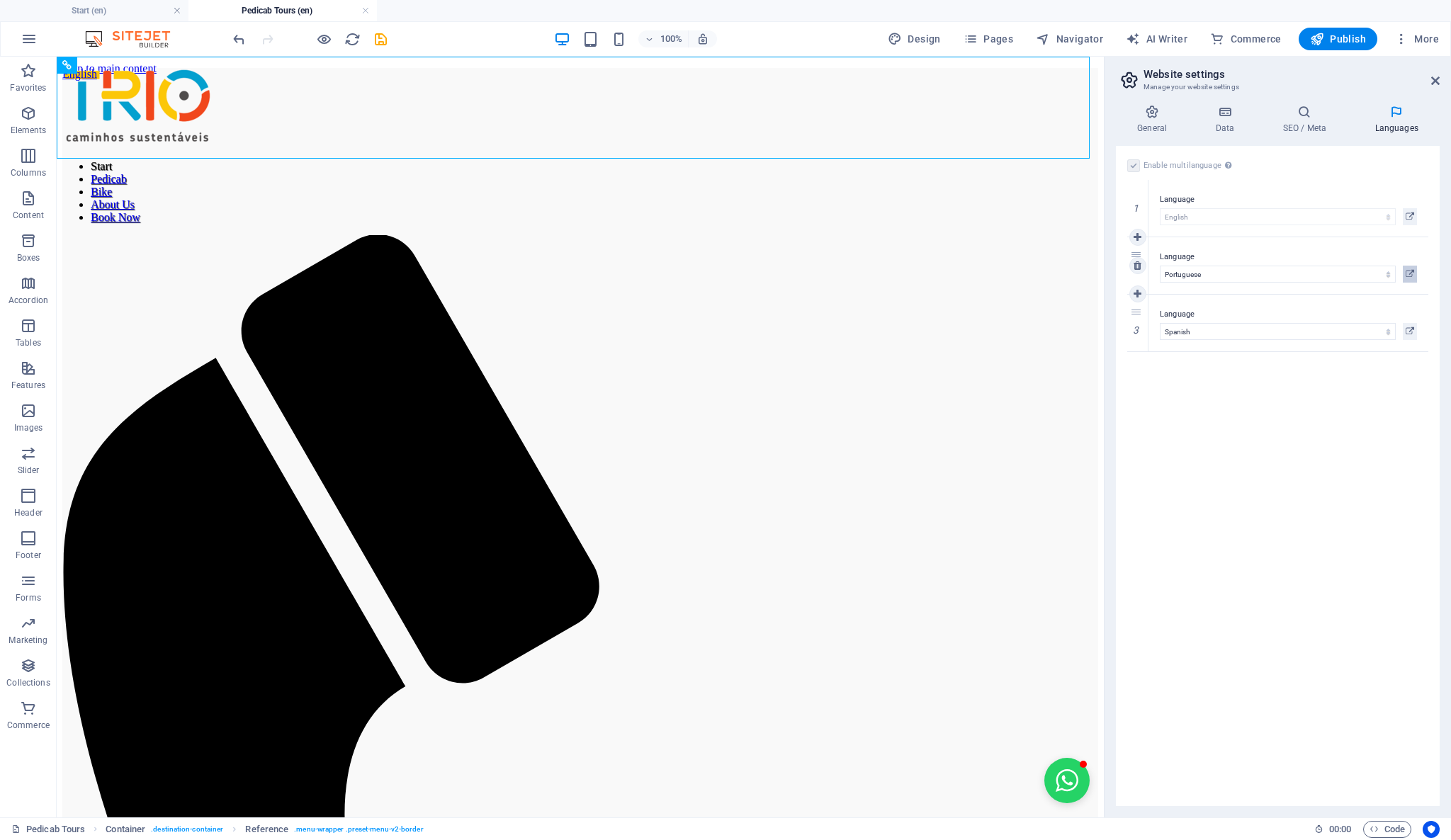
click at [1412, 274] on icon at bounding box center [1409, 273] width 9 height 17
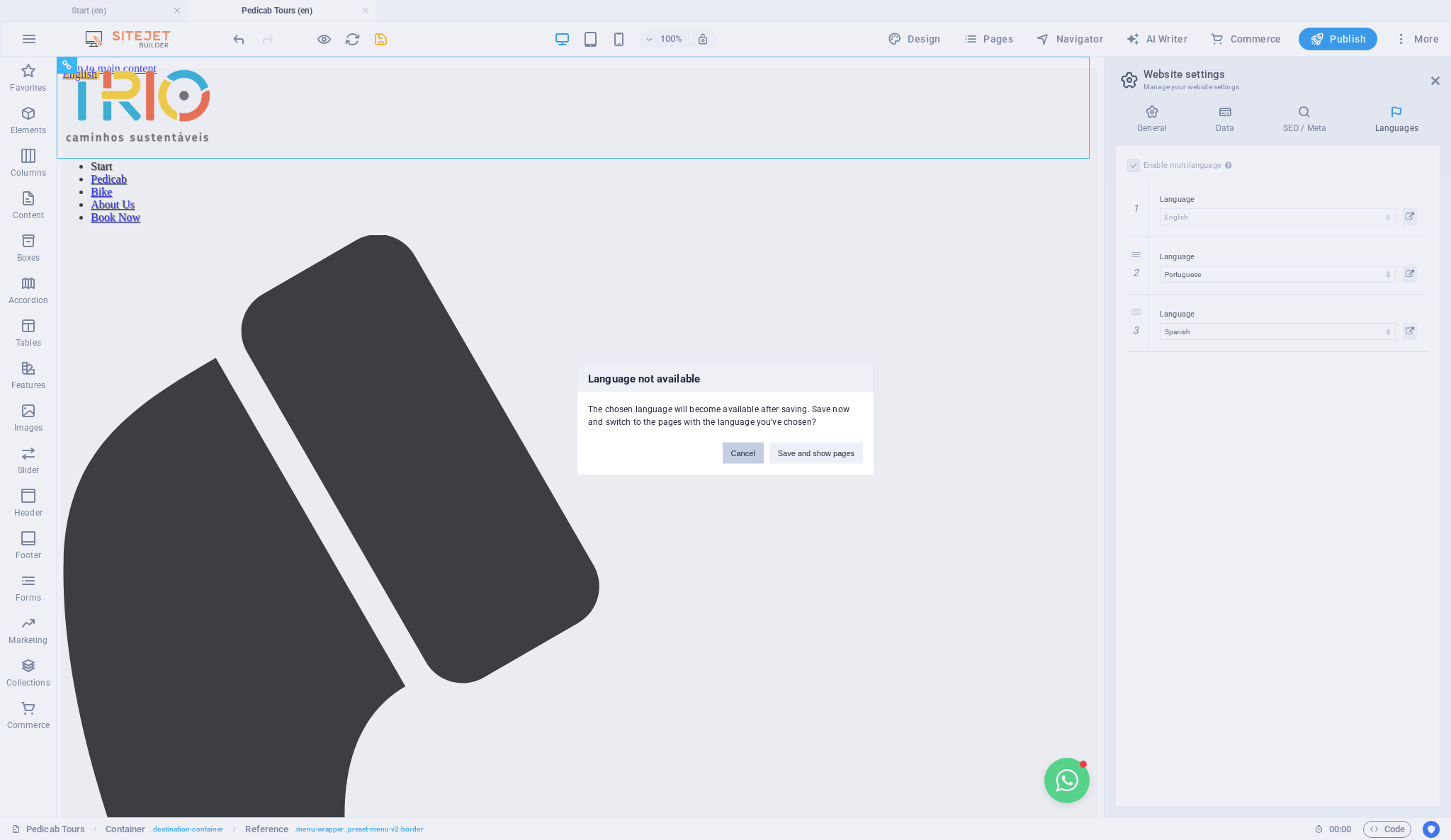
click at [748, 447] on button "Cancel" at bounding box center [743, 453] width 41 height 21
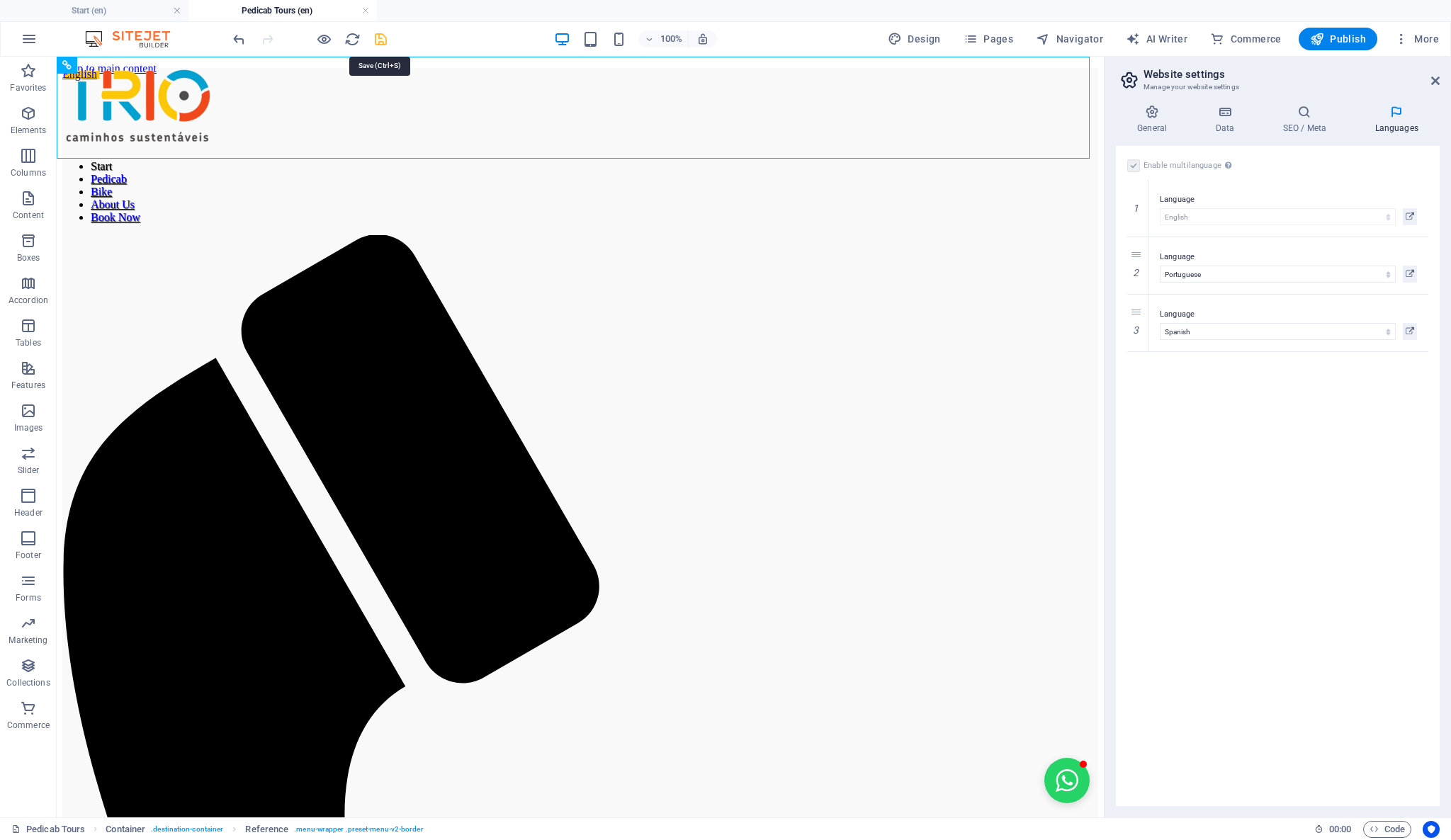
click at [384, 39] on icon "save" at bounding box center [380, 39] width 17 height 17
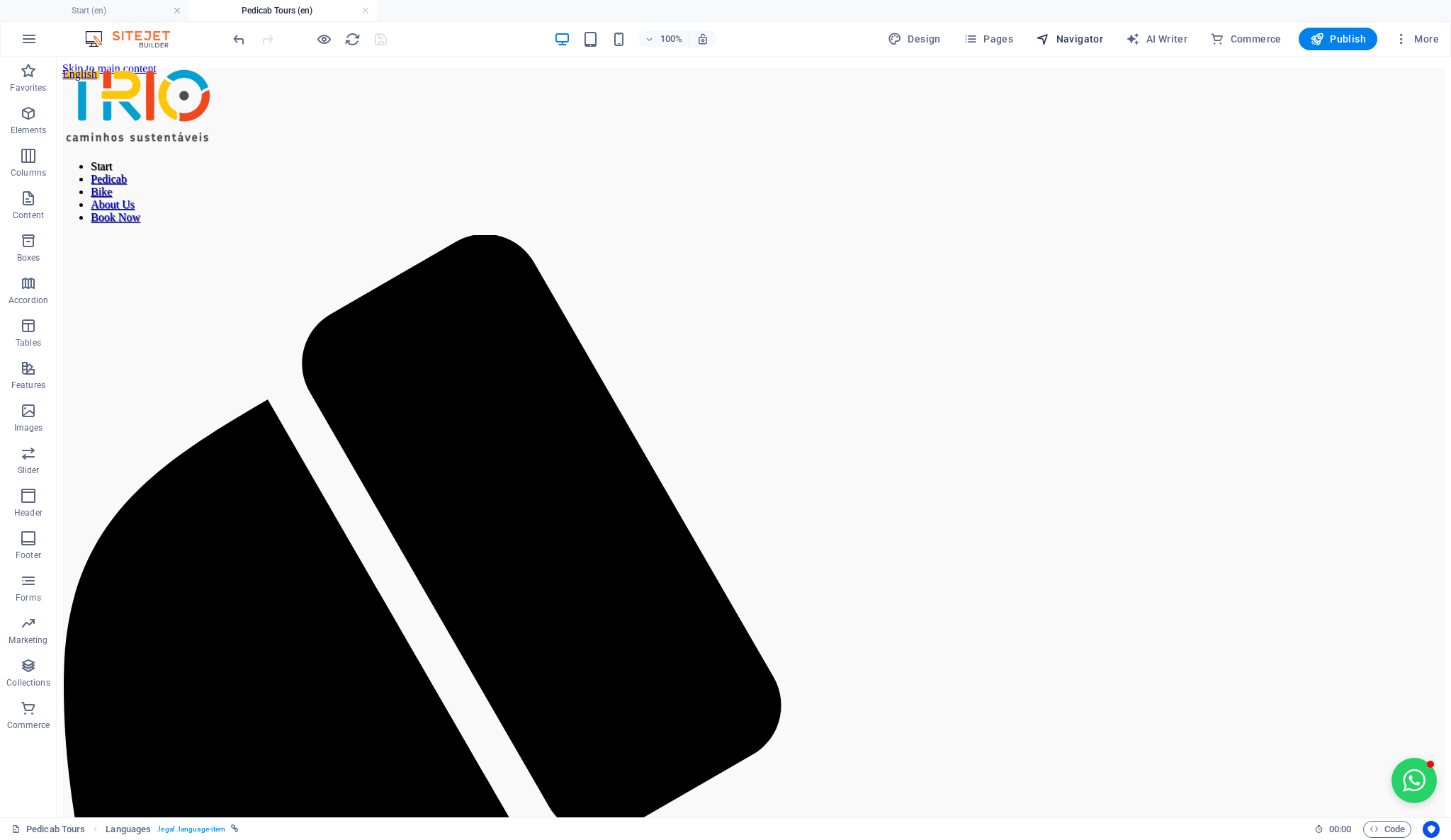
click at [1085, 34] on span "Navigator" at bounding box center [1069, 39] width 67 height 14
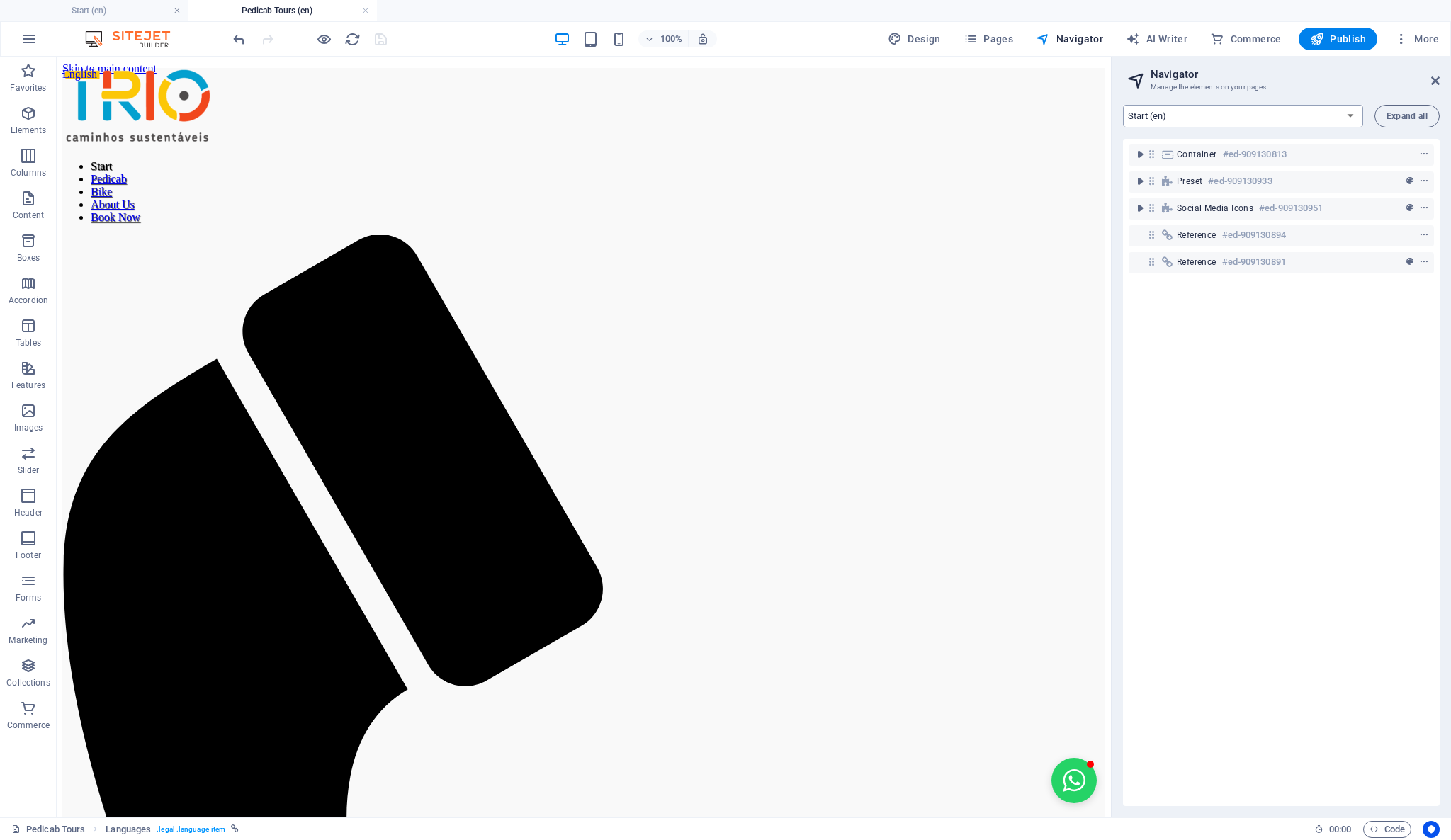
click at [1180, 116] on select "Start (en) Start (pt) Start (es)" at bounding box center [1243, 116] width 240 height 23
click at [1181, 116] on select "Start (en) Start (pt) Start (es)" at bounding box center [1243, 116] width 240 height 23
click at [1317, 353] on div "Container #ed-909130813 Preset #ed-909130933 Social Media Icons #ed-909130951 R…" at bounding box center [1282, 472] width 317 height 667
click at [977, 37] on icon "button" at bounding box center [970, 39] width 14 height 14
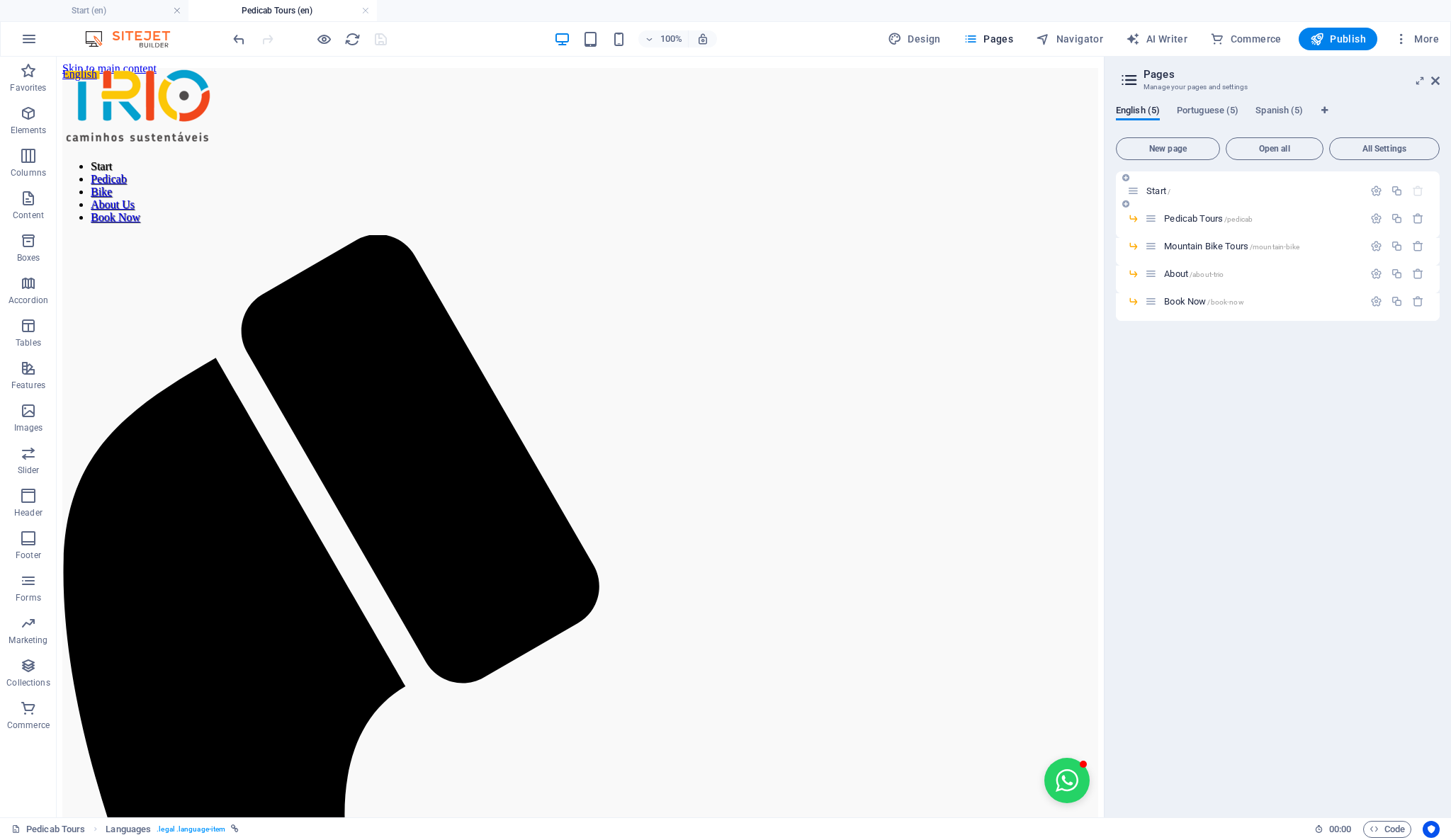
click at [1154, 194] on span "Start /" at bounding box center [1158, 190] width 24 height 10
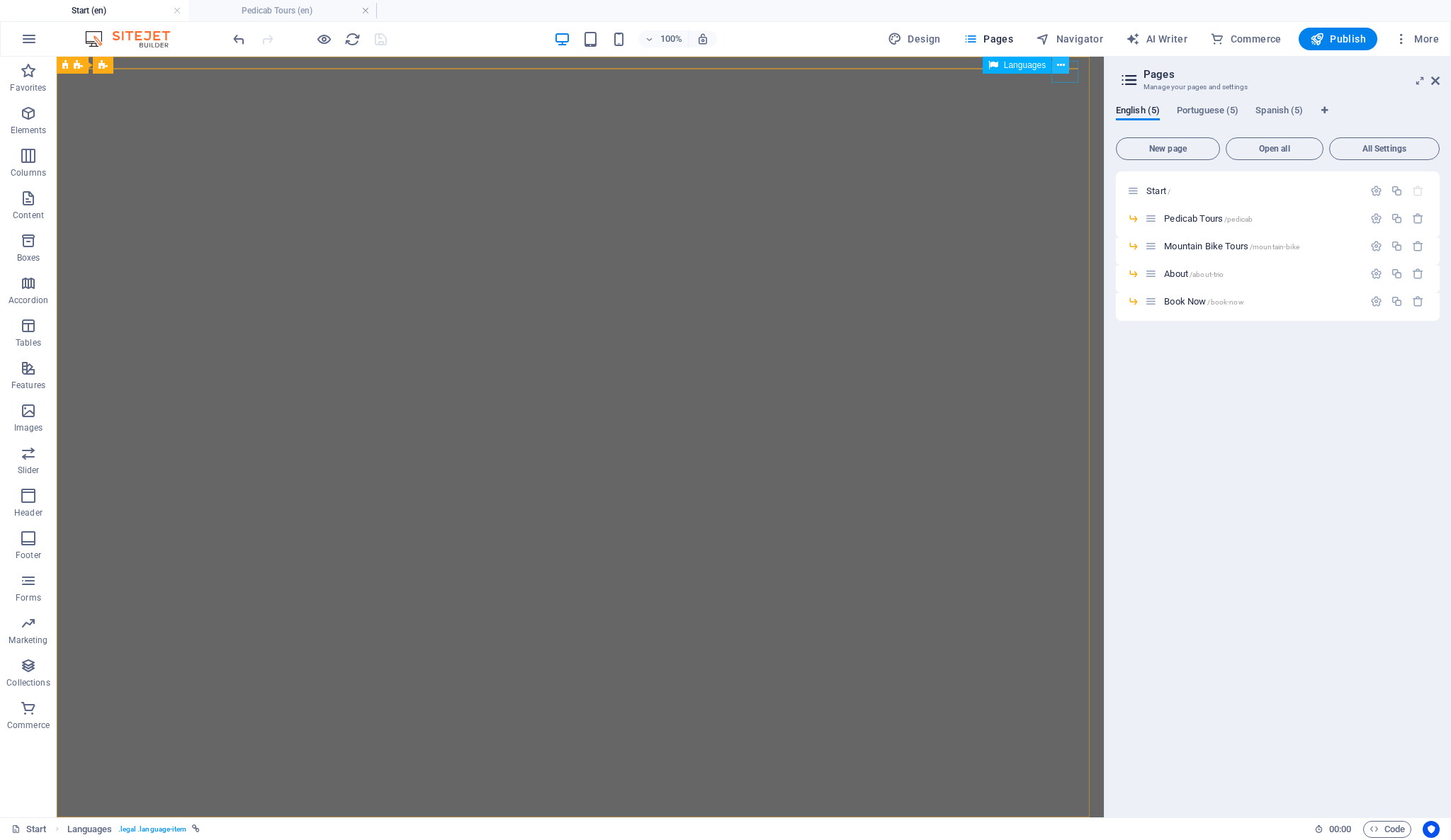
click at [1060, 64] on icon at bounding box center [1061, 65] width 8 height 15
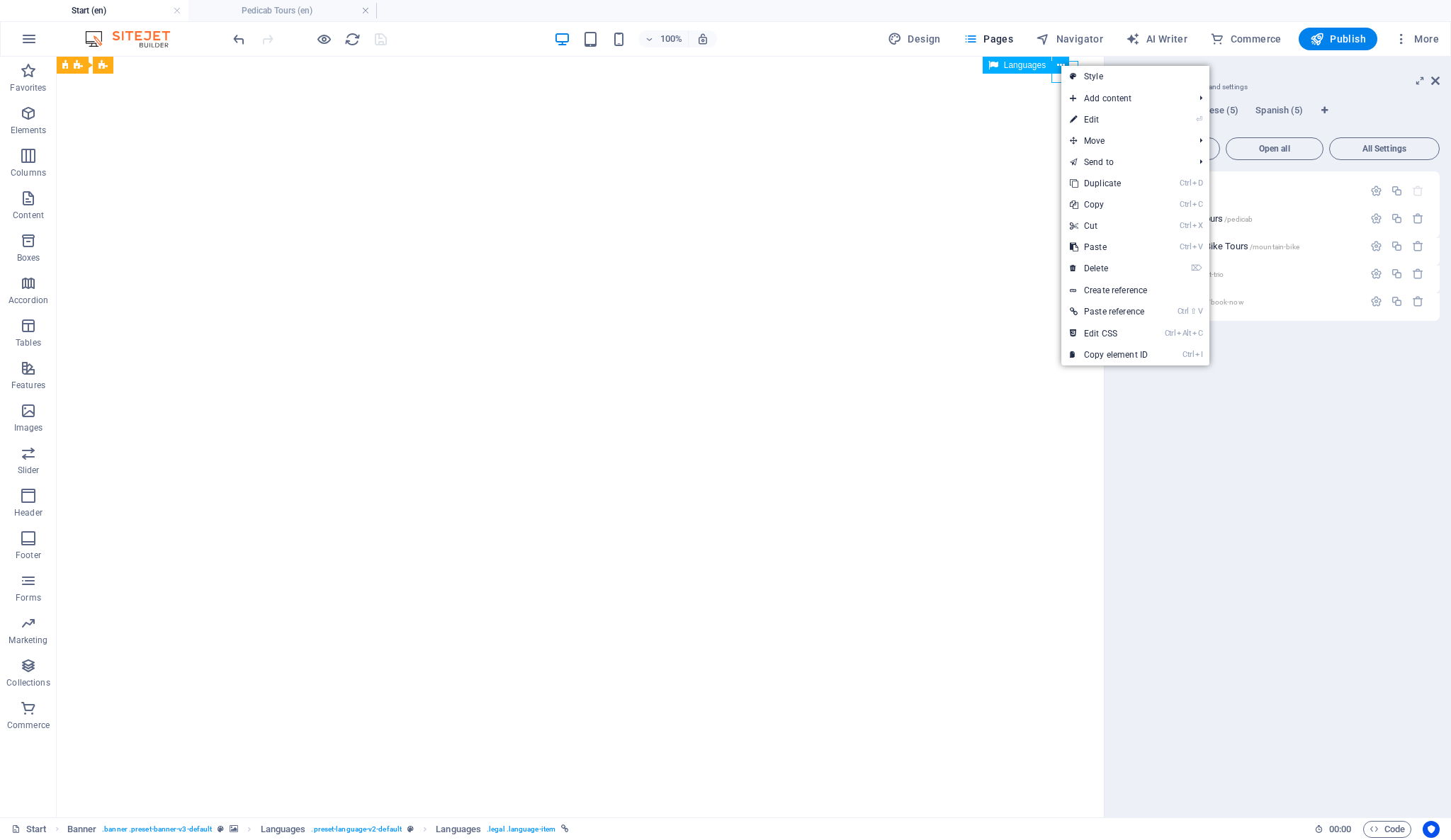
click at [1023, 68] on span "Languages" at bounding box center [1024, 65] width 42 height 9
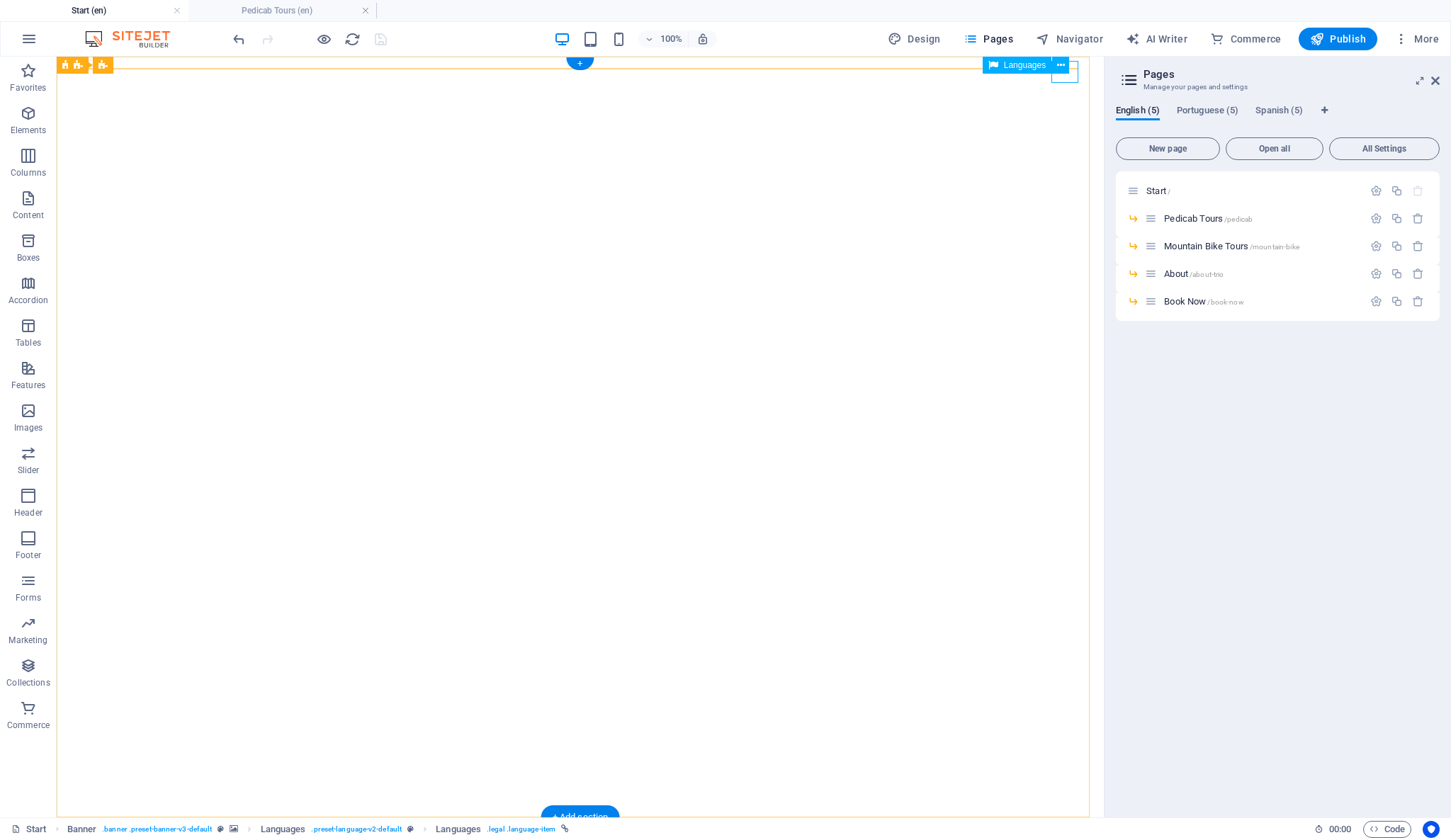
click at [1067, 821] on div "English" at bounding box center [580, 832] width 1024 height 22
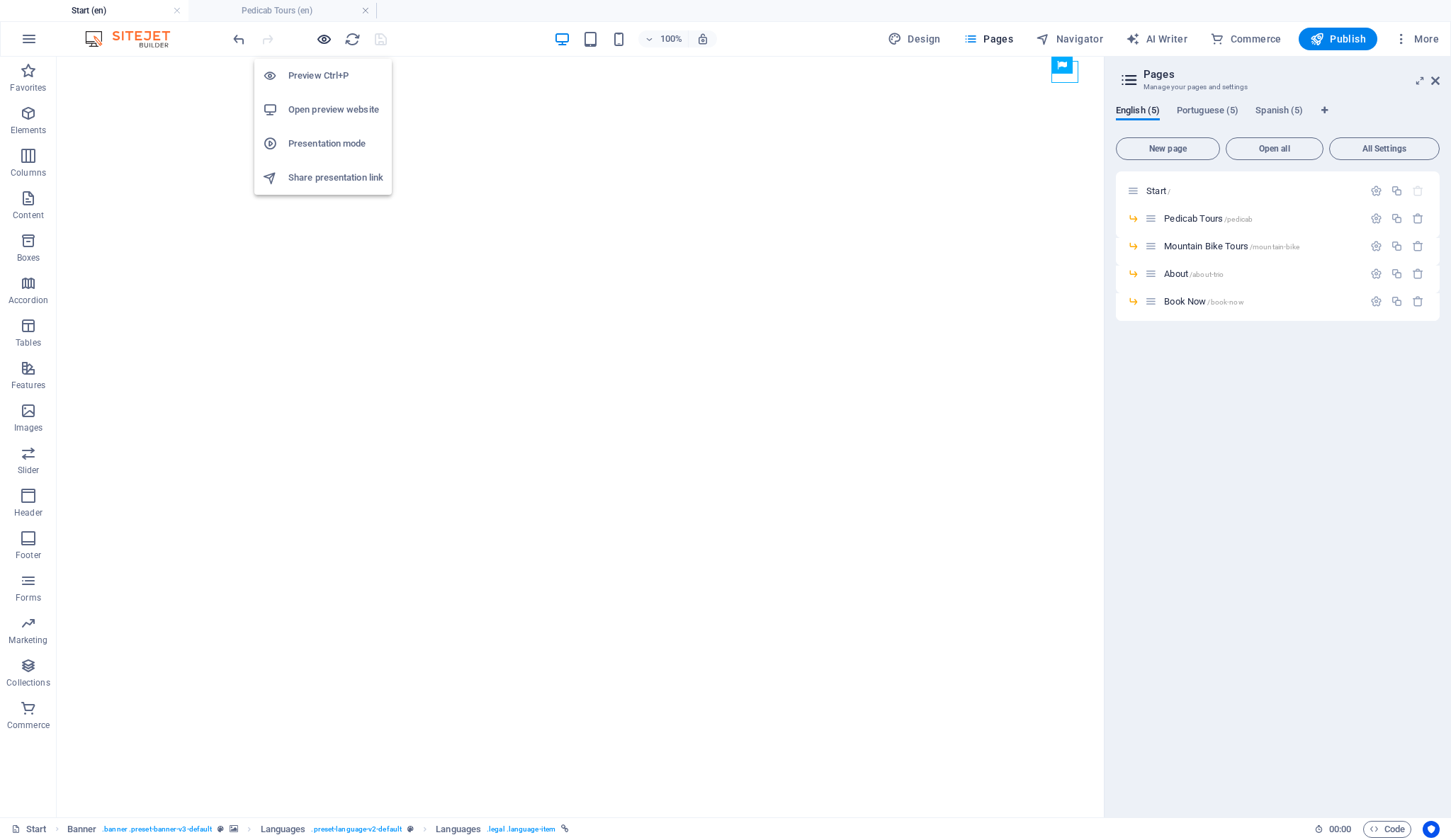
click at [324, 42] on icon "button" at bounding box center [324, 39] width 17 height 17
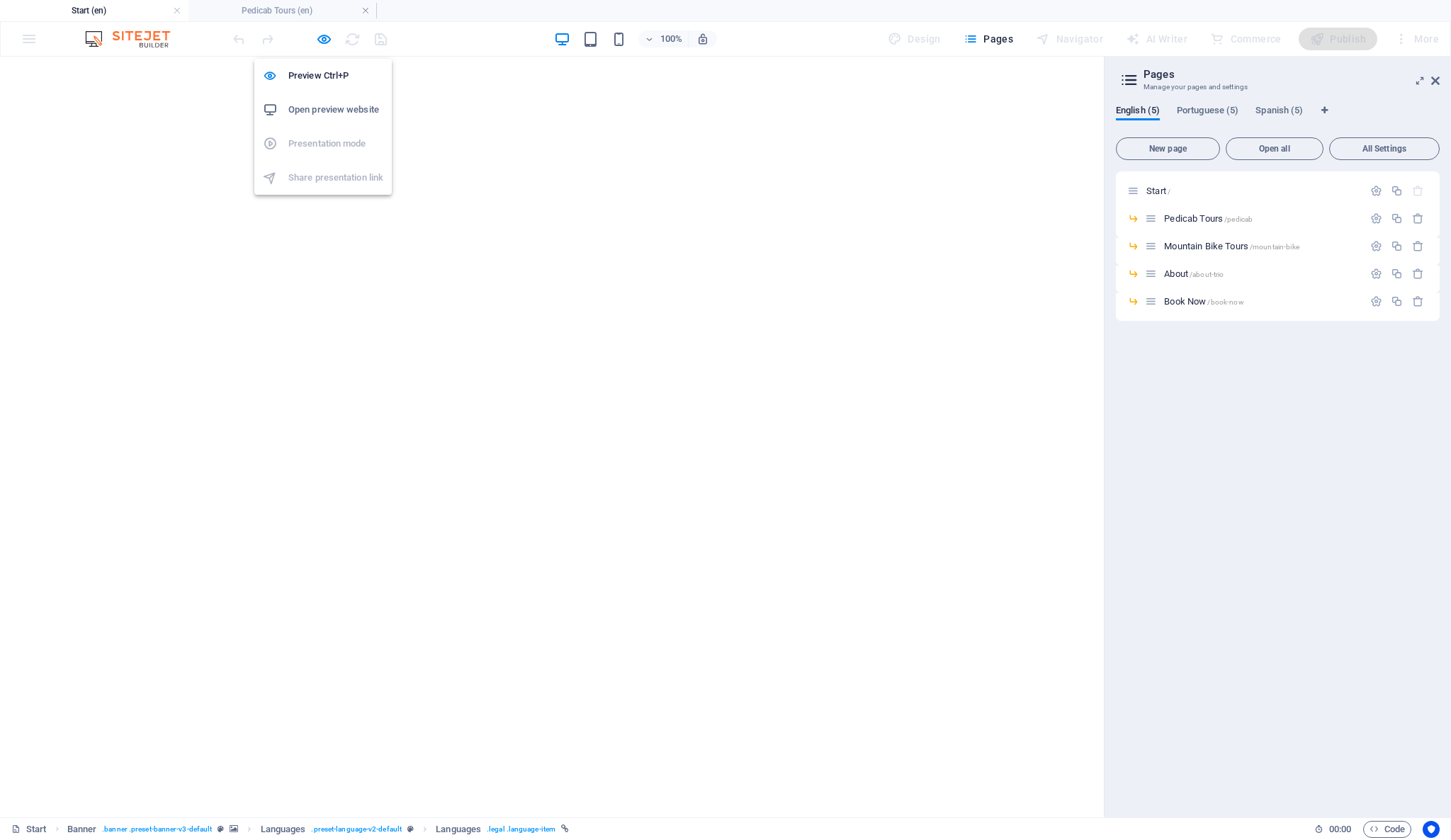
click at [341, 105] on h6 "Open preview website" at bounding box center [336, 109] width 95 height 17
drag, startPoint x: 1067, startPoint y: 19, endPoint x: 1331, endPoint y: 493, distance: 542.6
click at [1331, 493] on div "Start / Pedicab Tours /pedicab Mountain Bike Tours /mountain-bike About /about-…" at bounding box center [1278, 488] width 324 height 634
click at [135, 12] on h4 "Start (en)" at bounding box center [94, 11] width 189 height 16
click at [1176, 716] on div "Start / Pedicab Tours /pedicab Mountain Bike Tours /mountain-bike About /about-…" at bounding box center [1278, 488] width 324 height 634
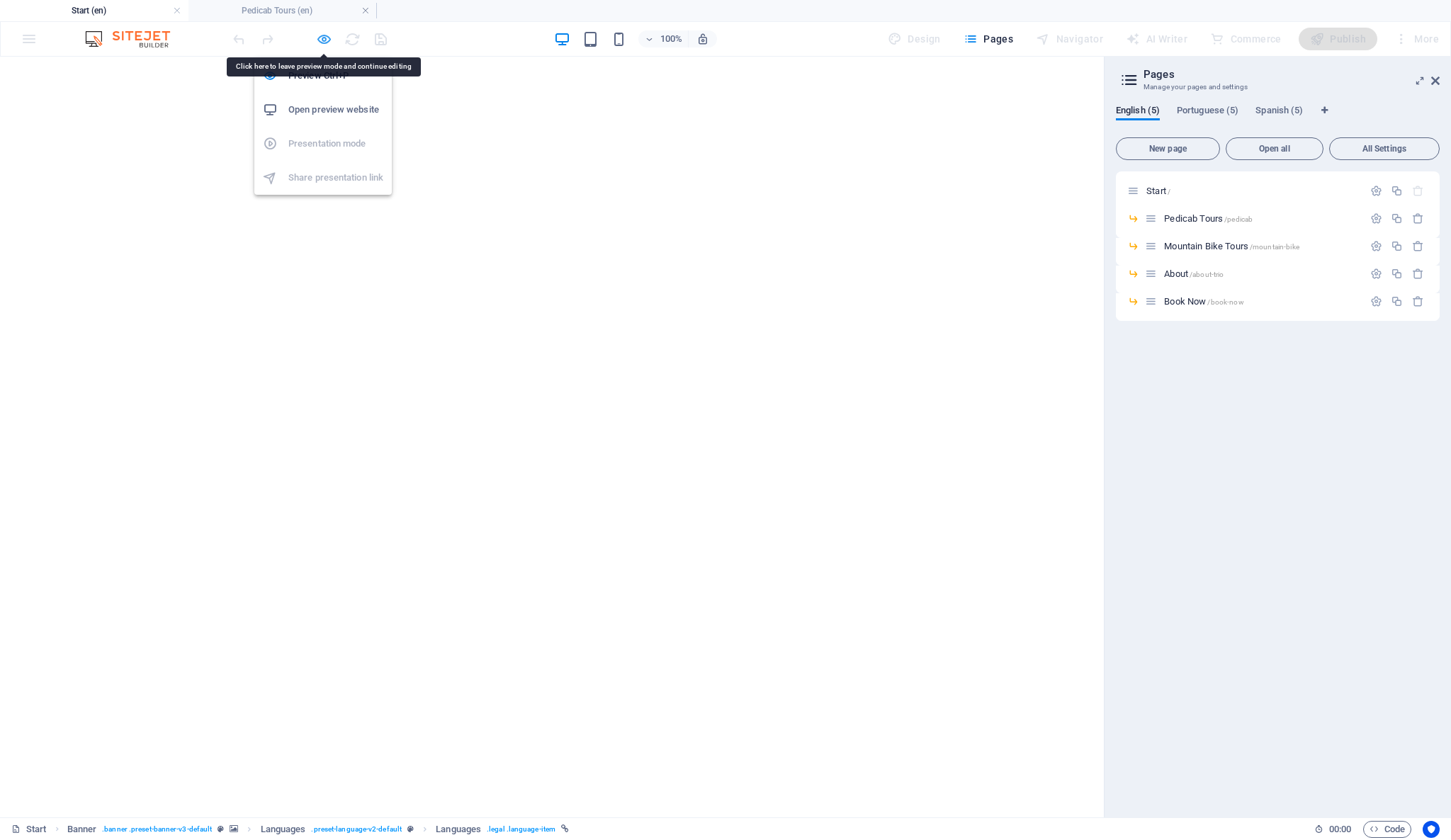
click at [318, 37] on icon "button" at bounding box center [324, 39] width 17 height 17
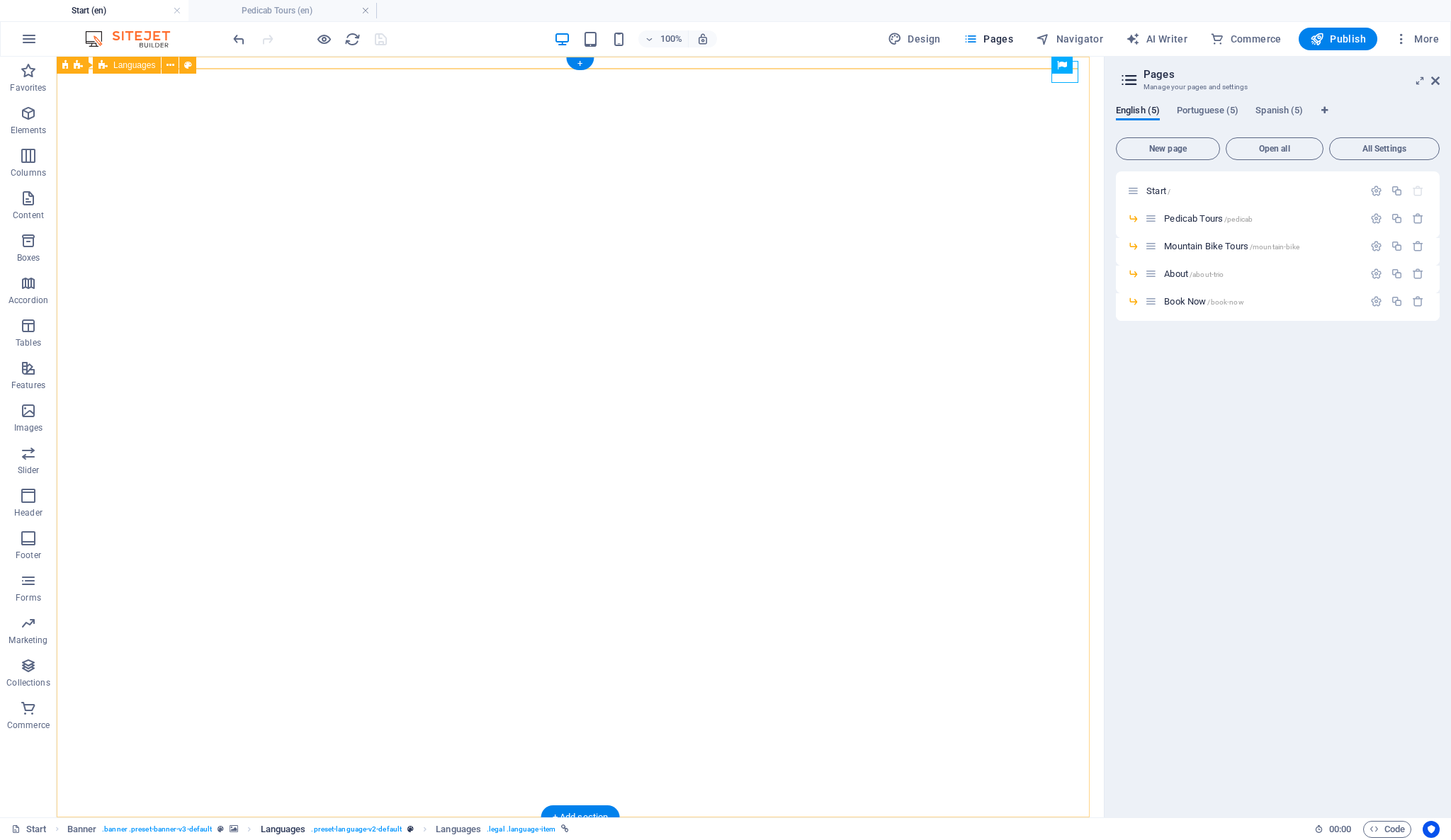
click at [349, 830] on span ". preset-language-v2-default" at bounding box center [356, 829] width 90 height 17
click at [346, 830] on span ". preset-language-v2-default" at bounding box center [356, 829] width 90 height 17
click at [352, 830] on span ". preset-language-v2-default" at bounding box center [356, 829] width 90 height 17
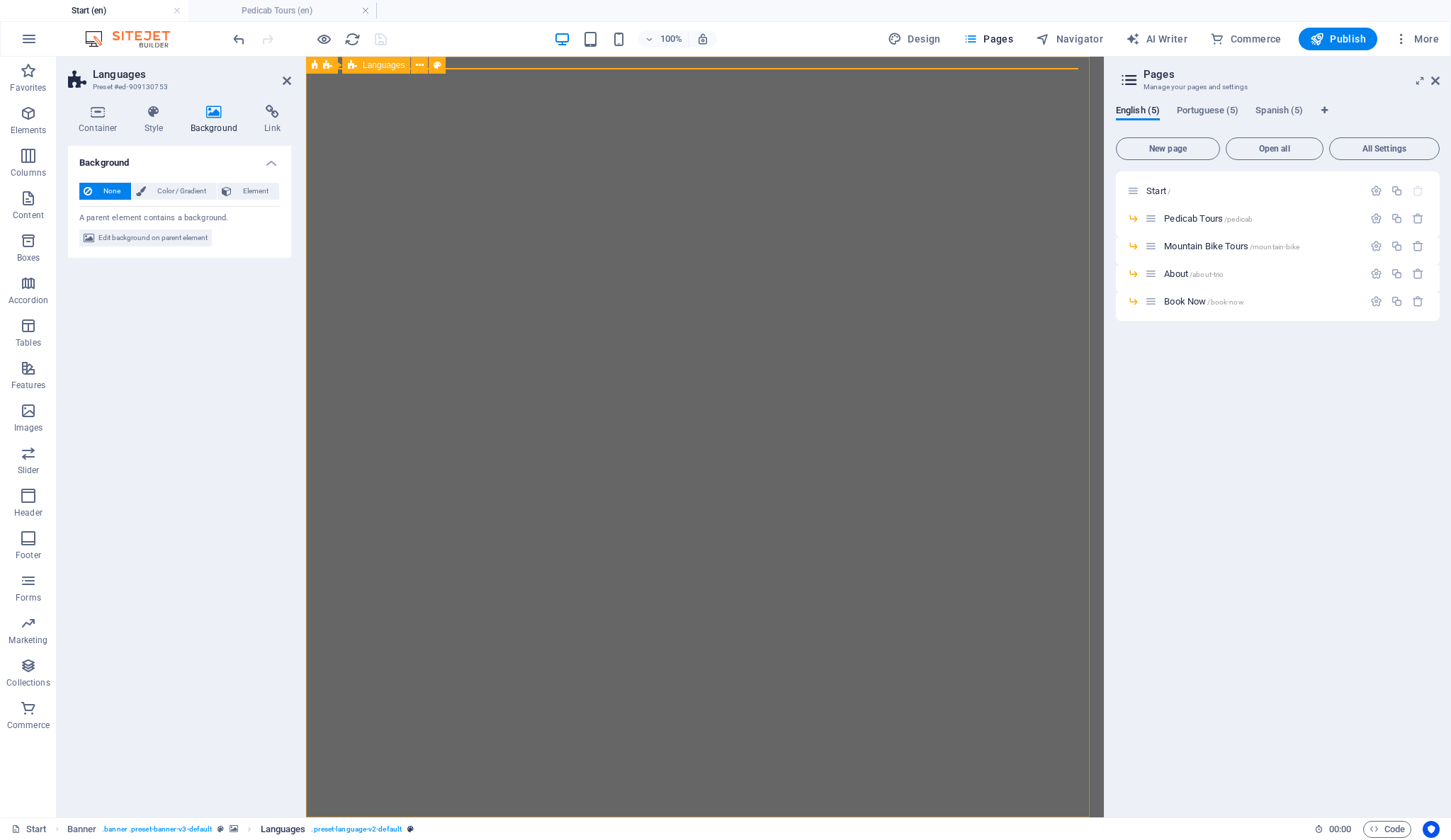
click at [364, 823] on span ". preset-language-v2-default" at bounding box center [356, 829] width 90 height 17
click at [351, 828] on span ". preset-language-v2-default" at bounding box center [356, 829] width 90 height 17
click at [372, 827] on span ". preset-language-v2-default" at bounding box center [356, 829] width 90 height 17
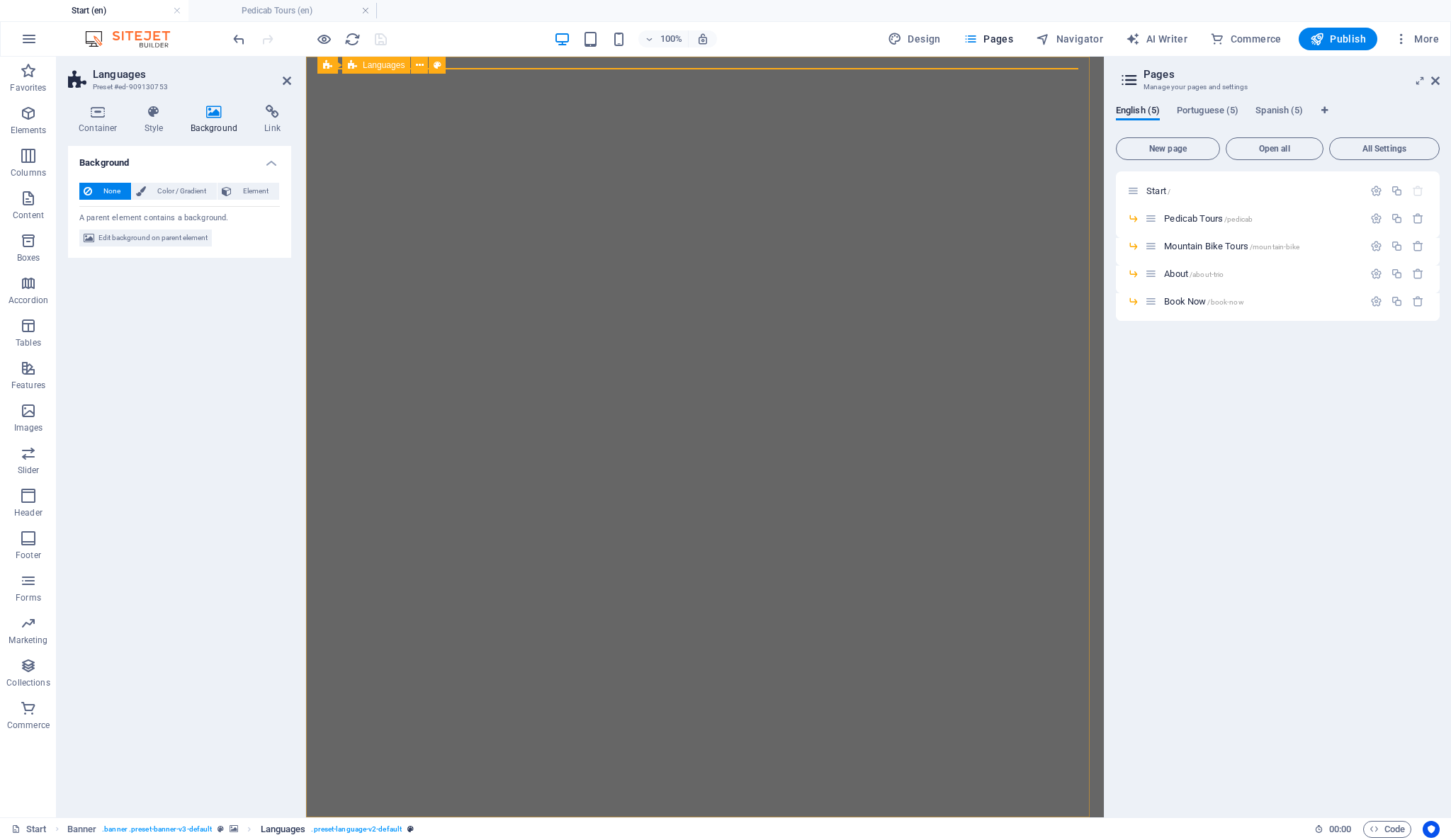
click at [372, 827] on span ". preset-language-v2-default" at bounding box center [356, 829] width 90 height 17
click at [1202, 110] on span "Portuguese (5)" at bounding box center [1208, 112] width 62 height 20
click at [1272, 106] on span "Spanish (5)" at bounding box center [1279, 112] width 48 height 20
click at [1198, 427] on div "Start / Pedicab Tours /pedicab Mountain Bike Tours /mountain-bike About /about-…" at bounding box center [1278, 488] width 324 height 634
click at [1190, 115] on span "Portuguese (5)" at bounding box center [1208, 112] width 62 height 20
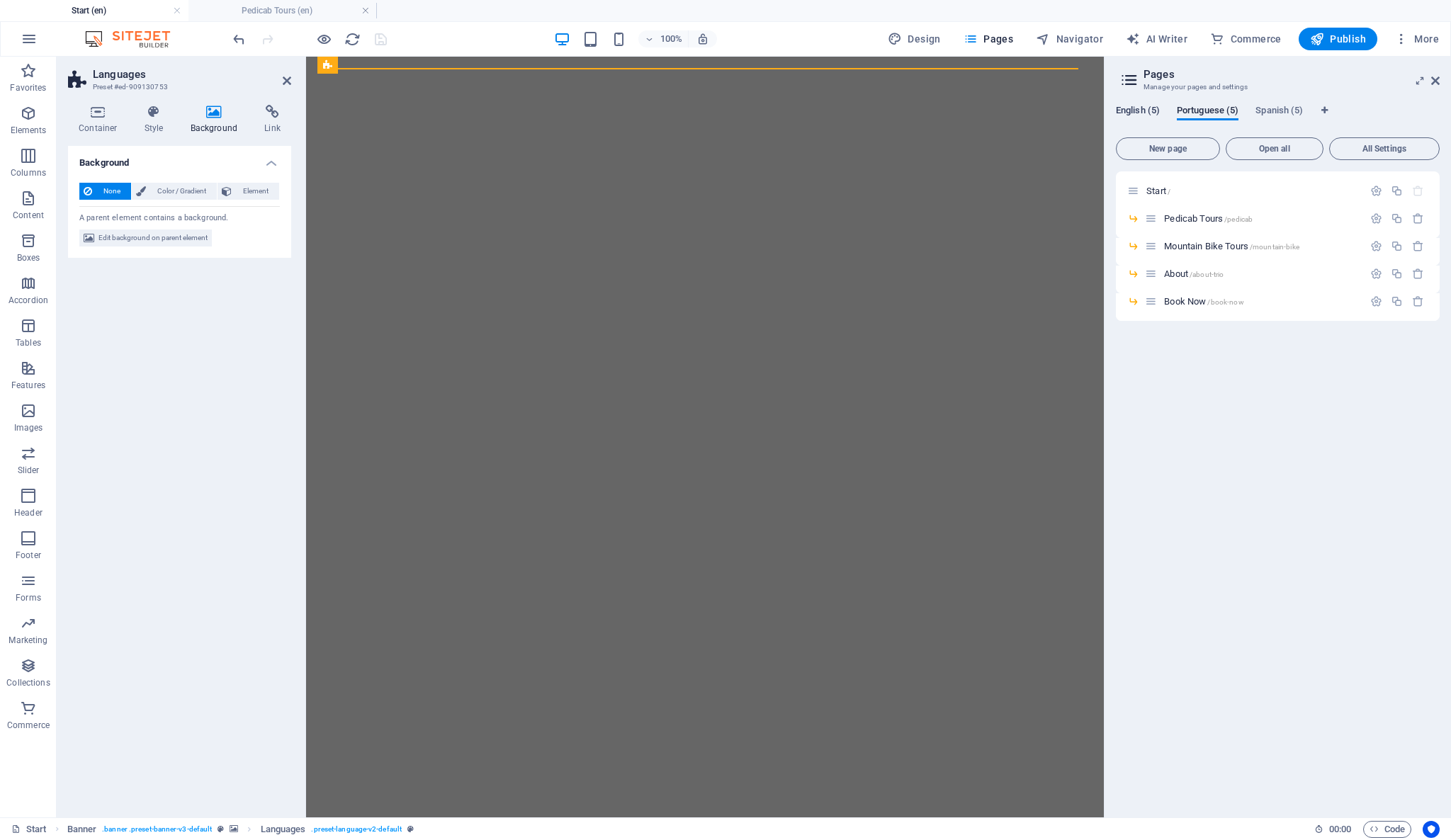
click at [1144, 111] on span "English (5)" at bounding box center [1137, 112] width 44 height 20
click at [1003, 36] on span "Pages" at bounding box center [988, 39] width 50 height 14
click at [975, 38] on icon "button" at bounding box center [970, 39] width 14 height 14
click at [1060, 67] on icon at bounding box center [1061, 65] width 8 height 15
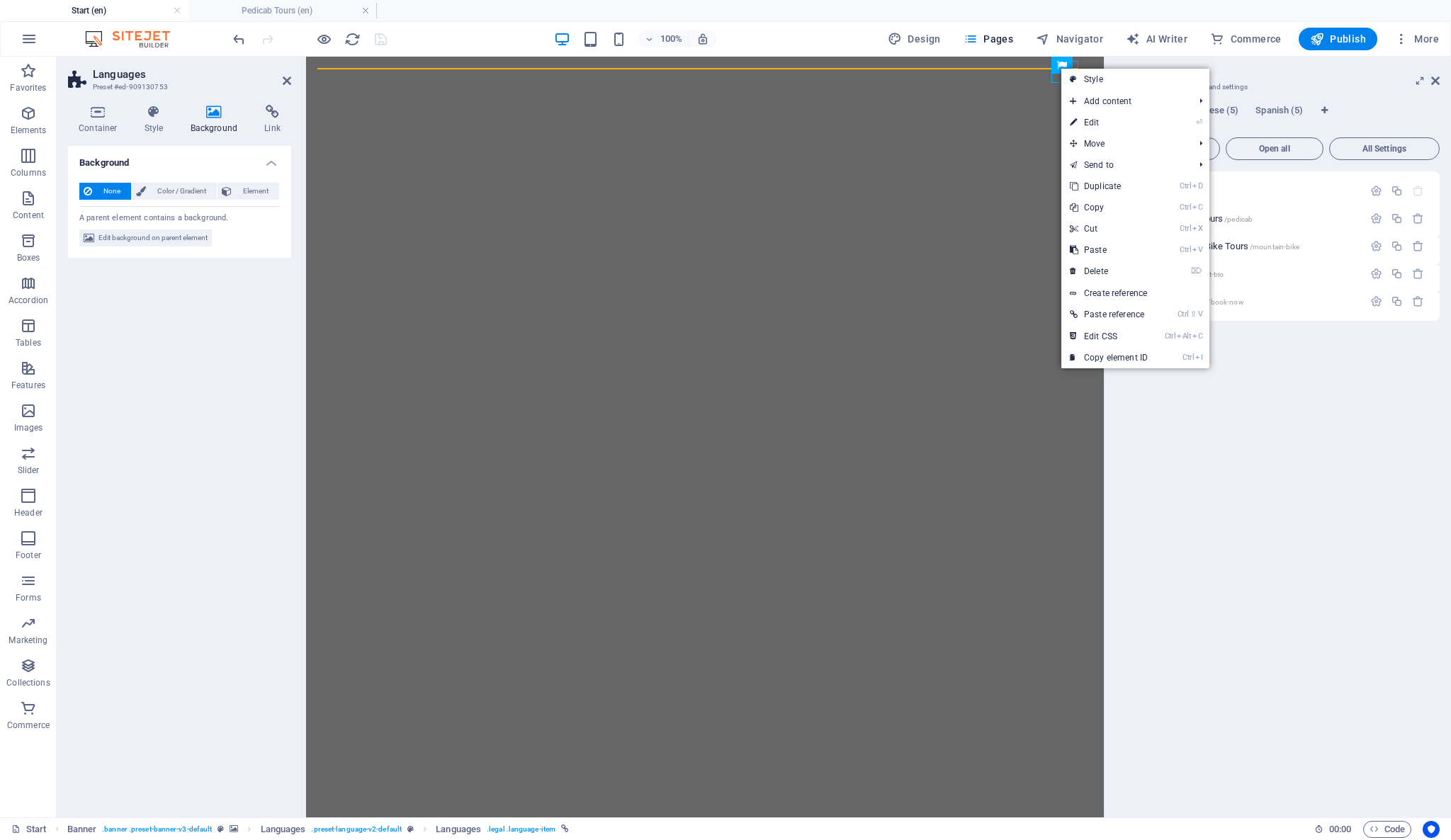
click at [257, 368] on div "Background None Color / Gradient Element Stretch background to full-width Color…" at bounding box center [180, 476] width 223 height 660
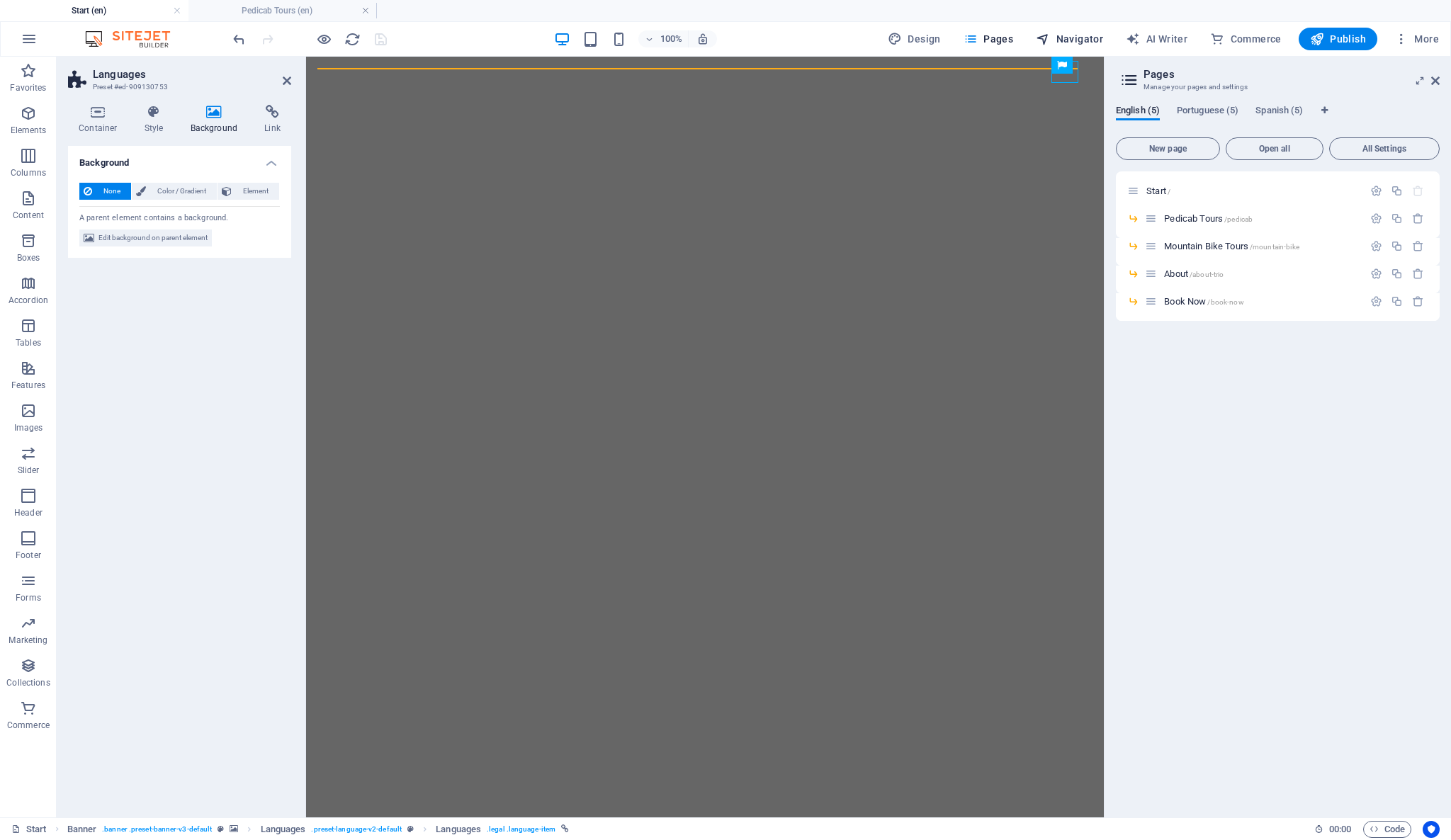
click at [1083, 32] on span "Navigator" at bounding box center [1069, 39] width 67 height 14
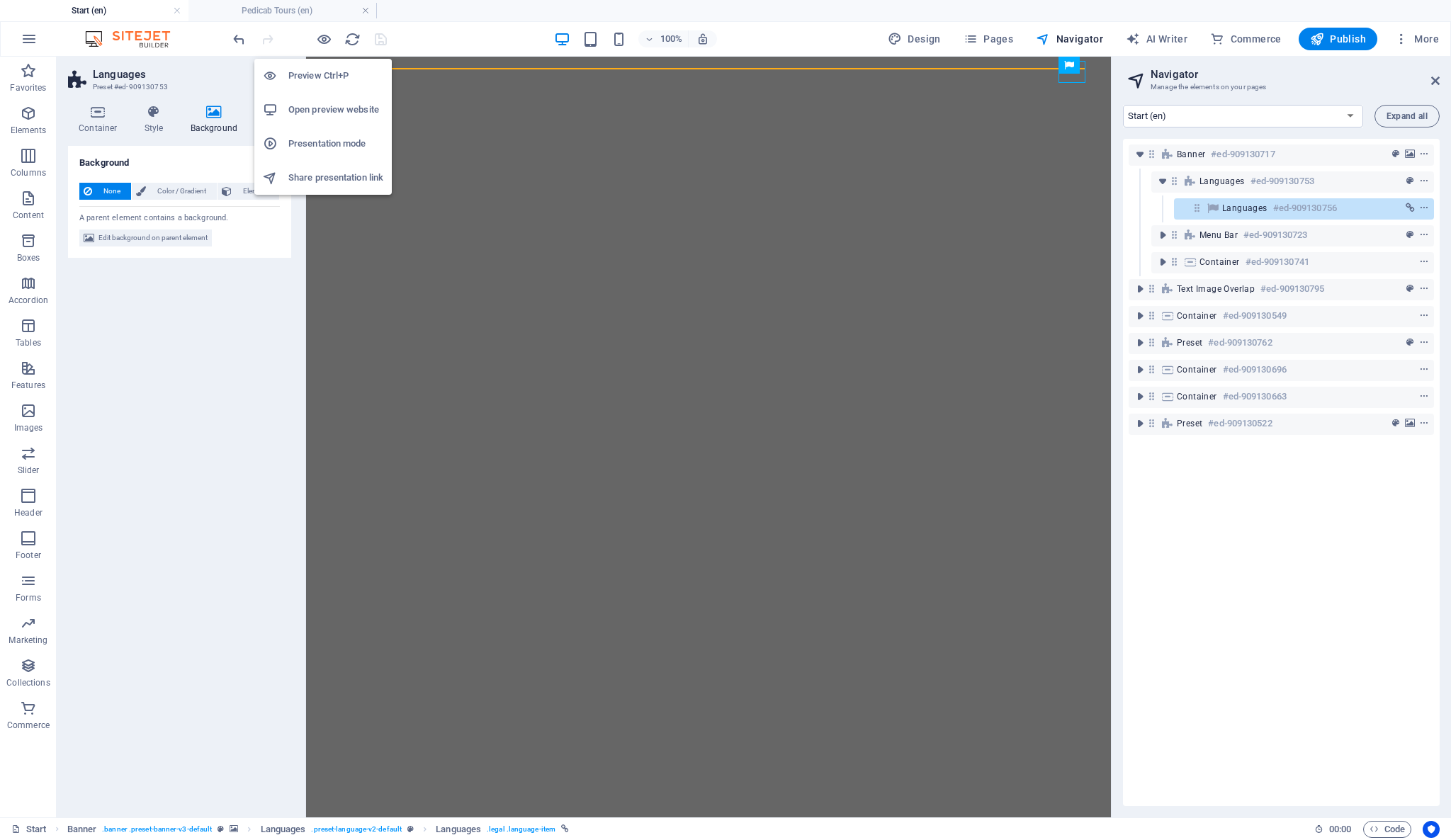
click at [331, 107] on h6 "Open preview website" at bounding box center [336, 109] width 95 height 17
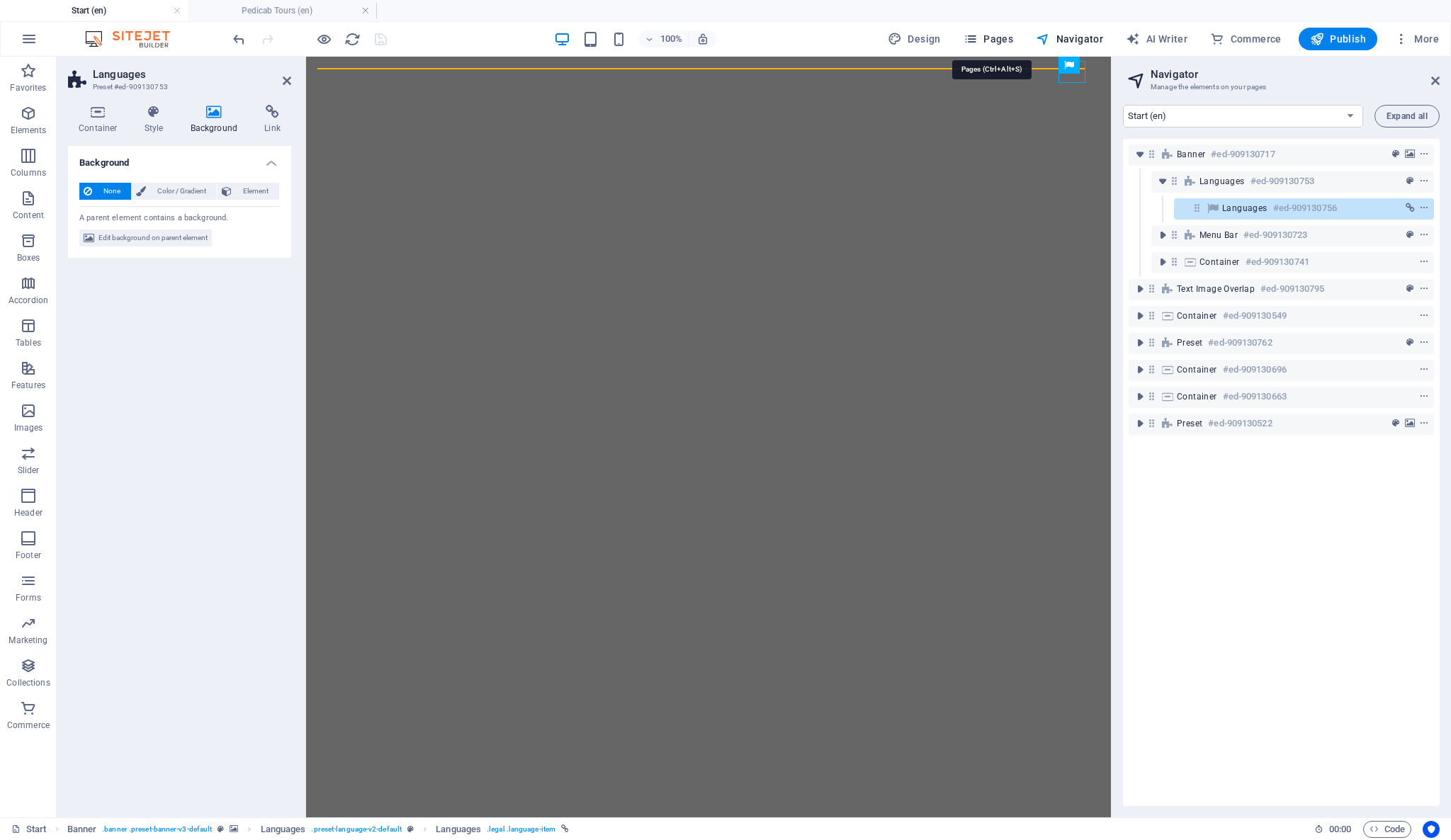
click at [1003, 32] on span "Pages" at bounding box center [988, 39] width 50 height 14
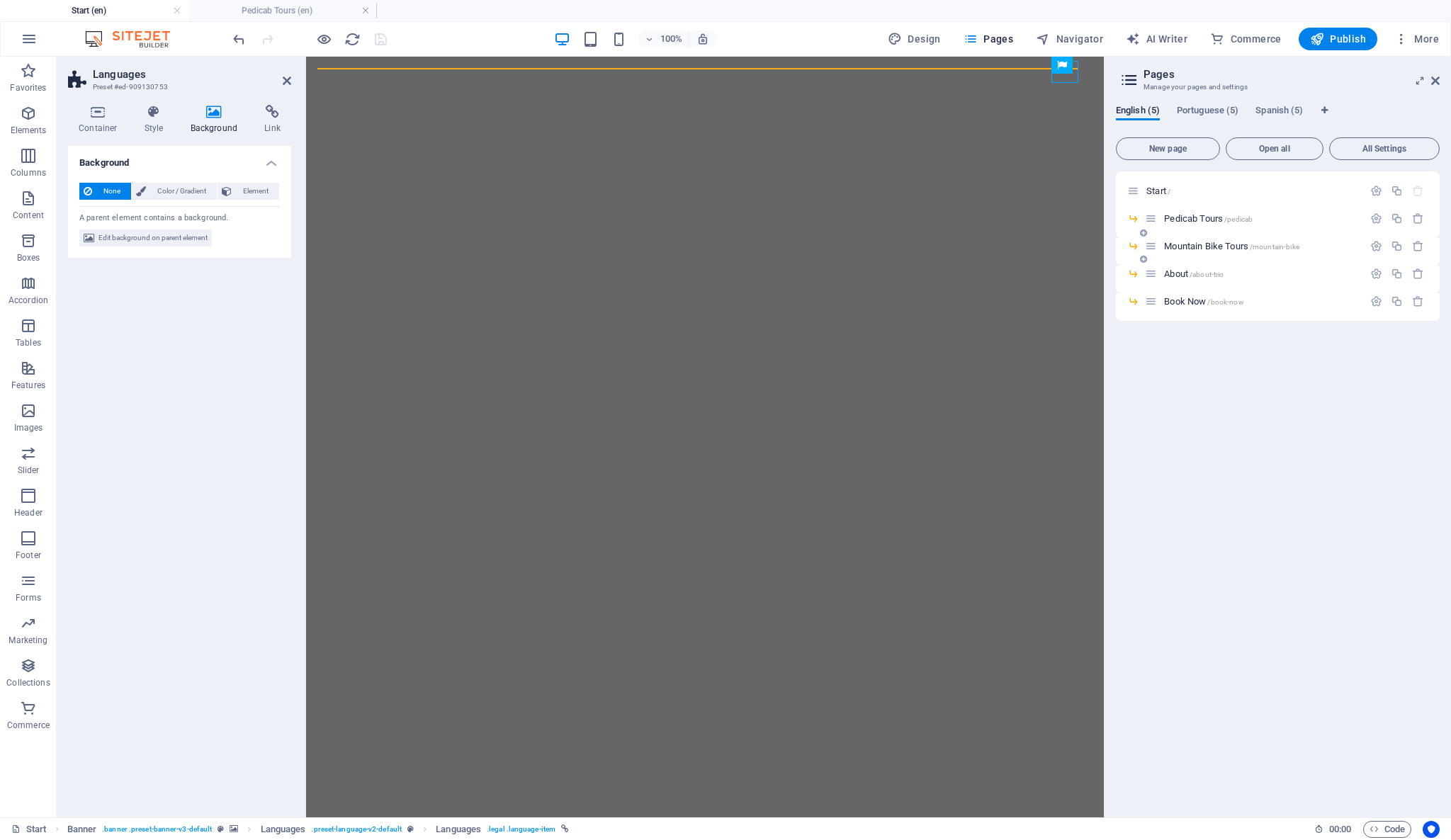
click at [1225, 245] on span "Mountain Bike Tours /mountain-bike" at bounding box center [1231, 245] width 135 height 10
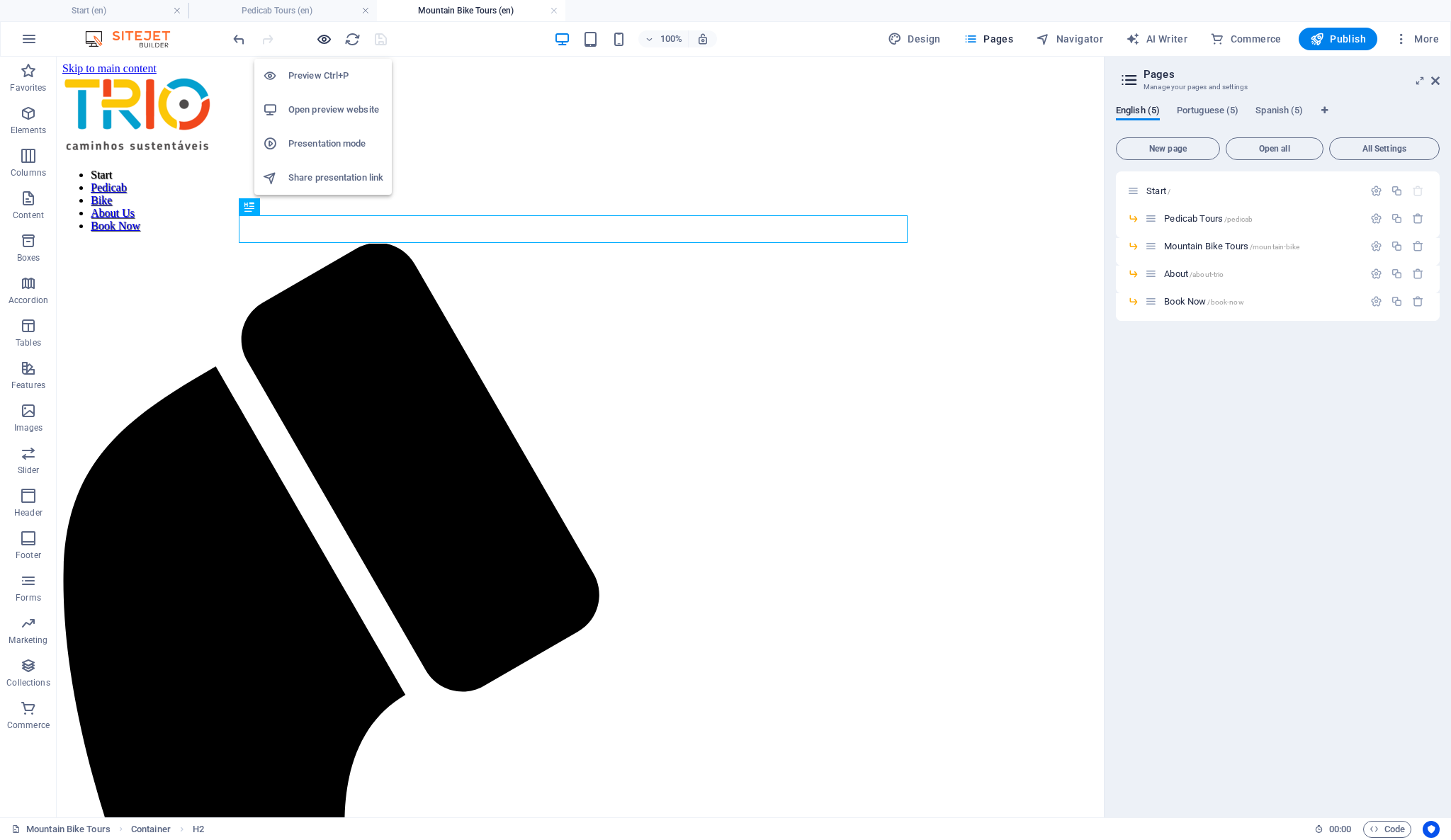
click at [322, 37] on icon "button" at bounding box center [324, 39] width 17 height 17
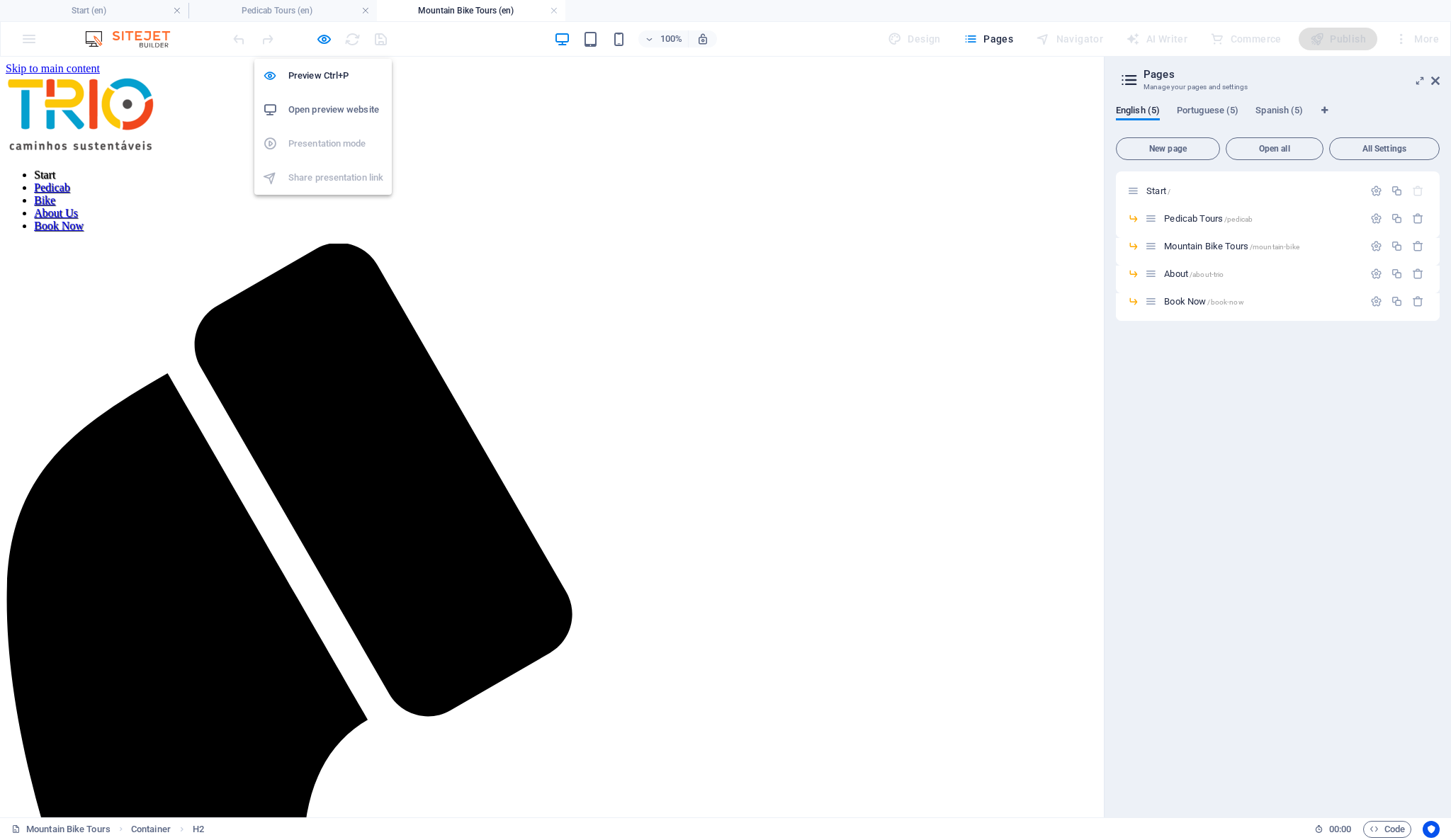
click at [320, 105] on h6 "Open preview website" at bounding box center [336, 109] width 95 height 17
click at [323, 46] on icon "button" at bounding box center [324, 39] width 17 height 17
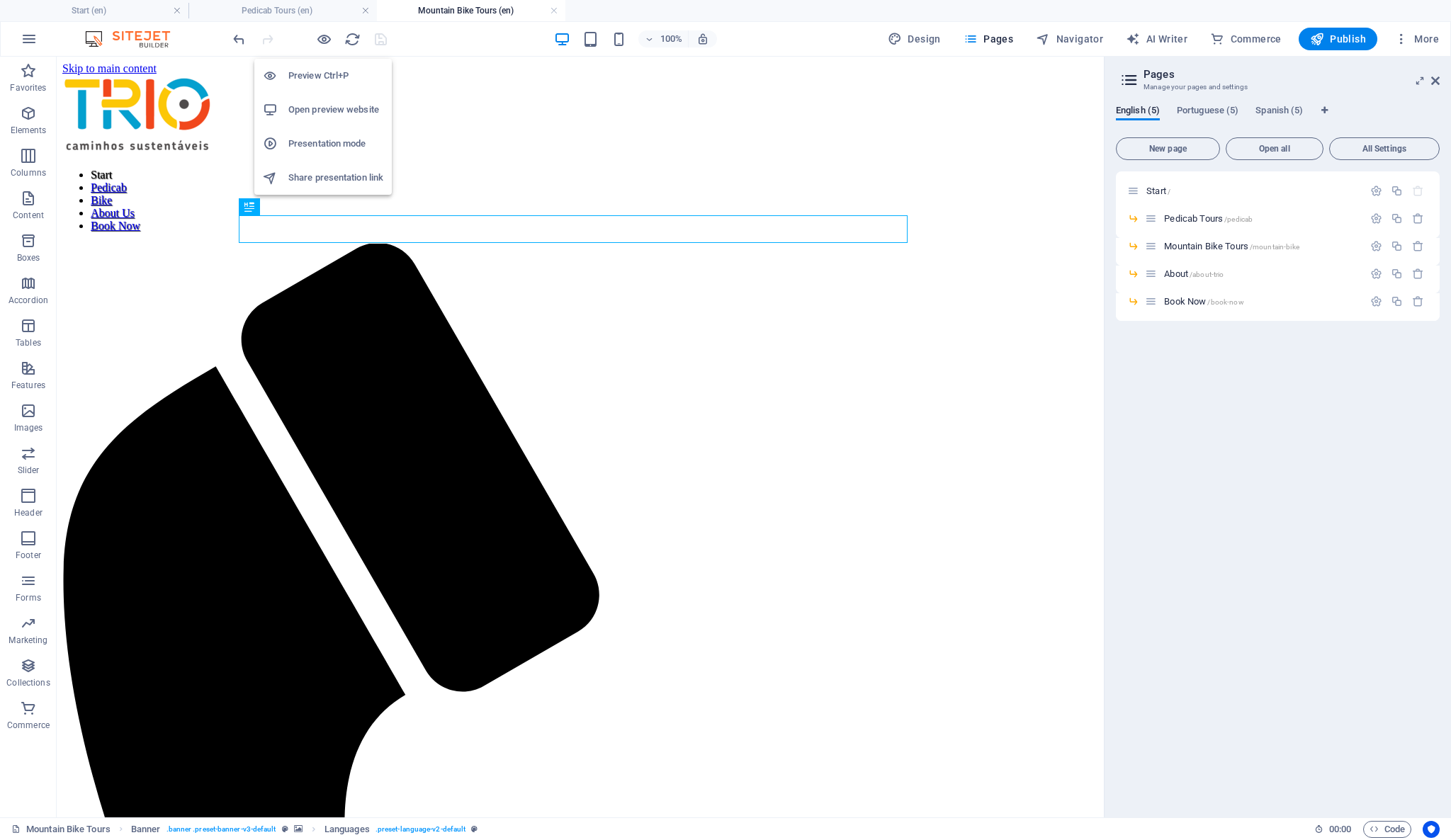
click at [319, 72] on h6 "Preview Ctrl+P" at bounding box center [336, 75] width 95 height 17
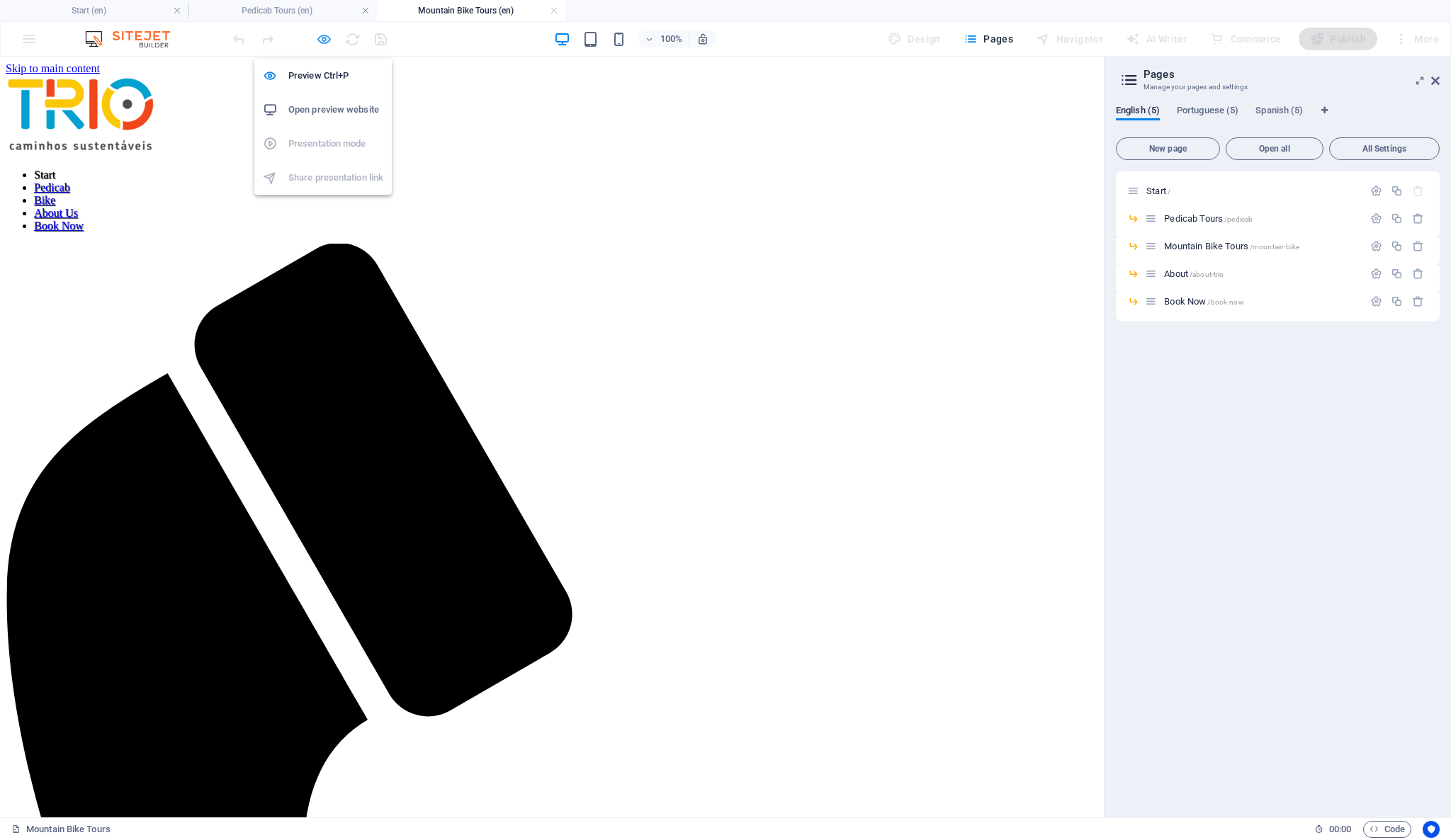
click at [319, 42] on icon "button" at bounding box center [324, 39] width 17 height 17
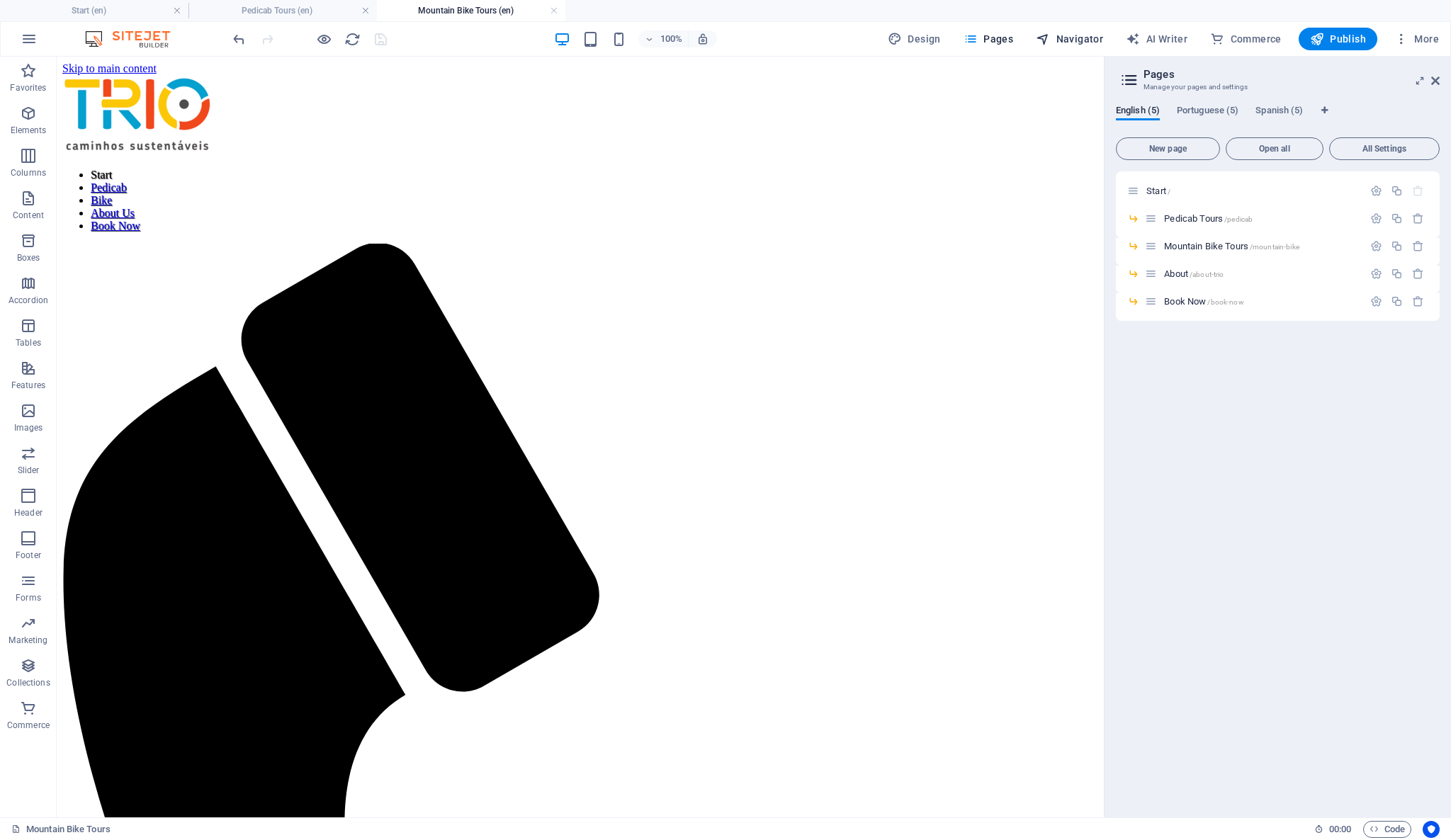
click at [1083, 38] on span "Navigator" at bounding box center [1069, 39] width 67 height 14
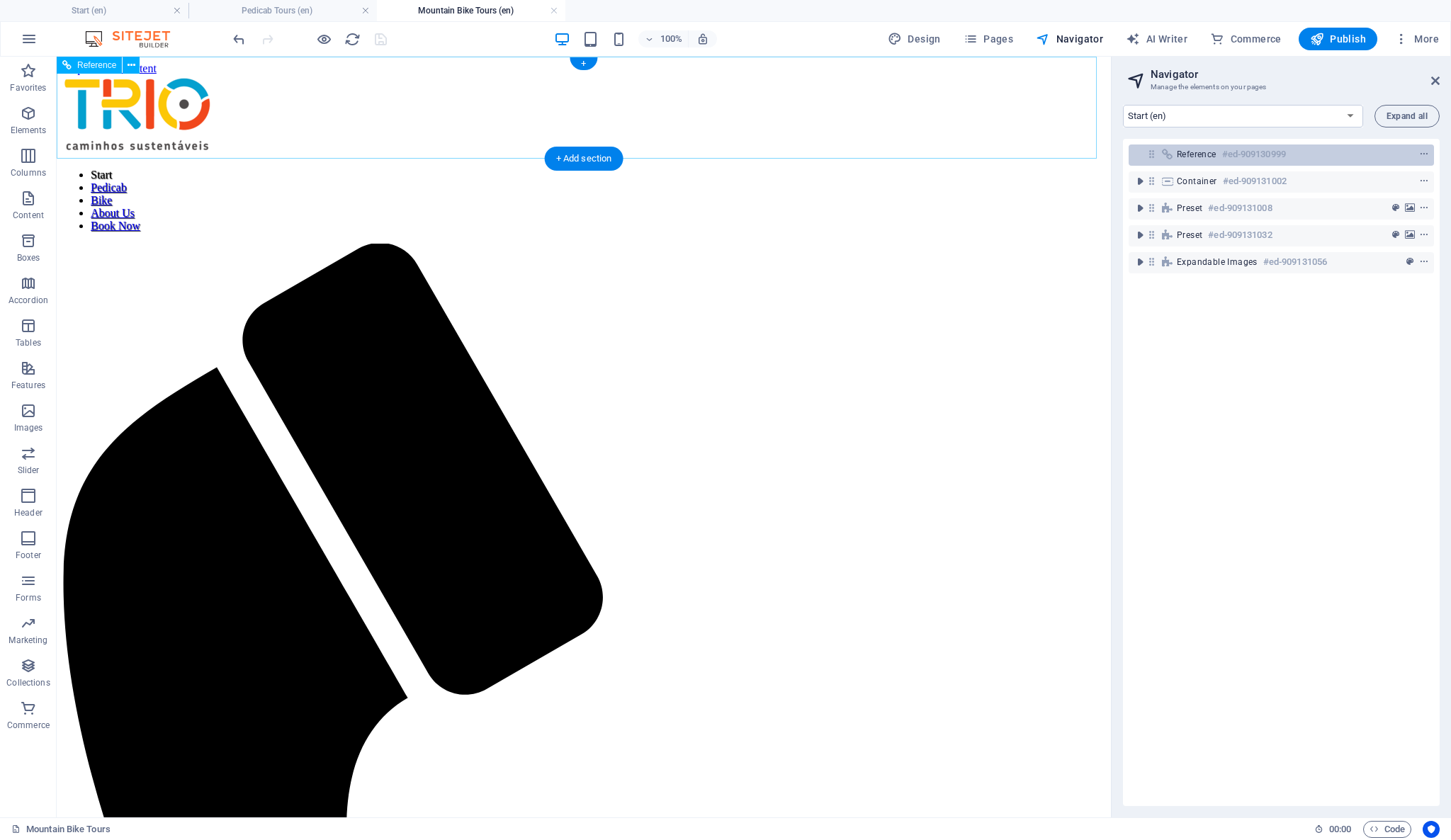
click at [1300, 152] on div "Reference #ed-909130999" at bounding box center [1270, 154] width 186 height 17
click at [1150, 158] on icon at bounding box center [1151, 154] width 12 height 12
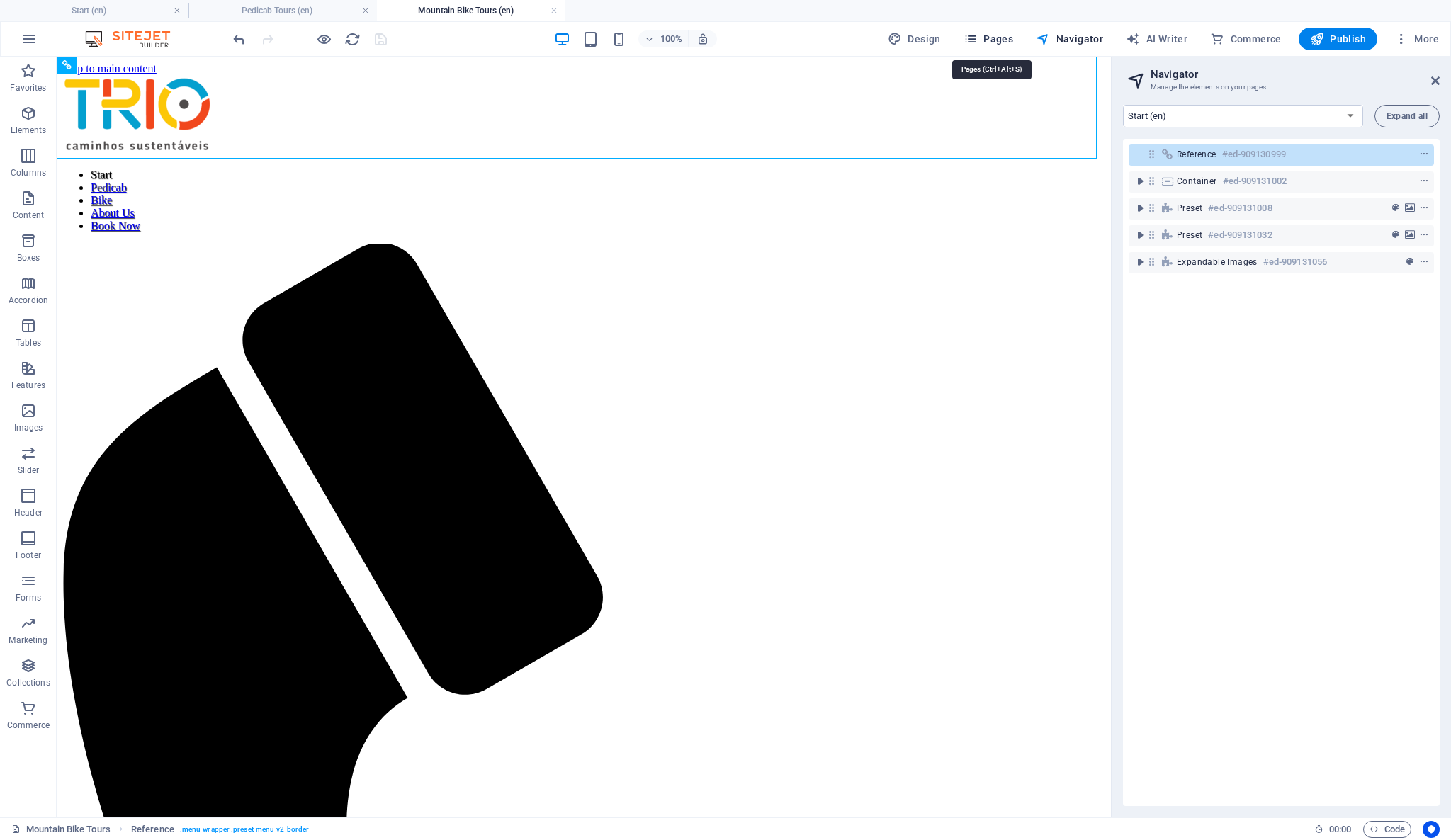
click at [992, 38] on span "Pages" at bounding box center [988, 39] width 50 height 14
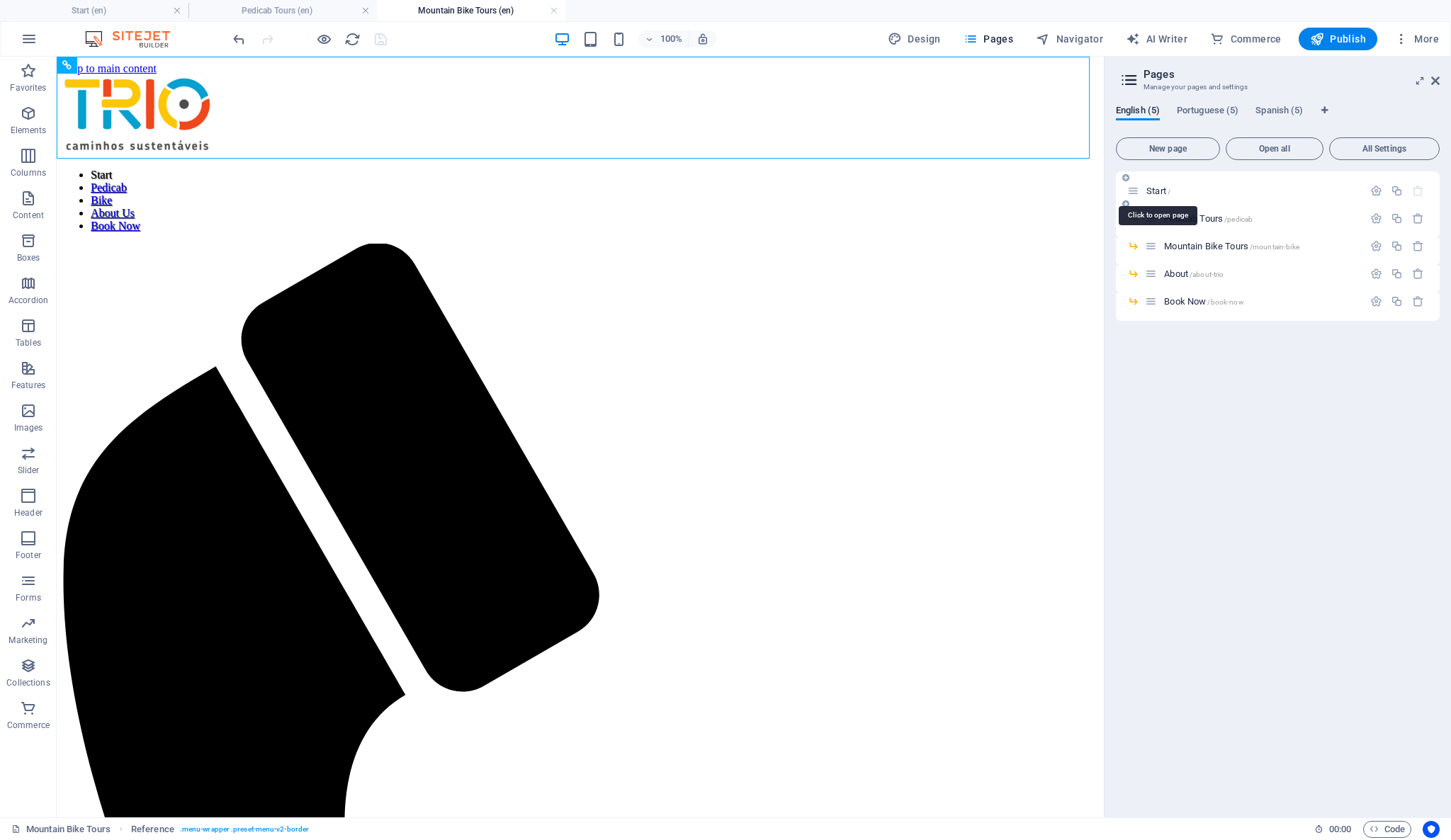
click at [1160, 188] on span "Start /" at bounding box center [1158, 190] width 24 height 10
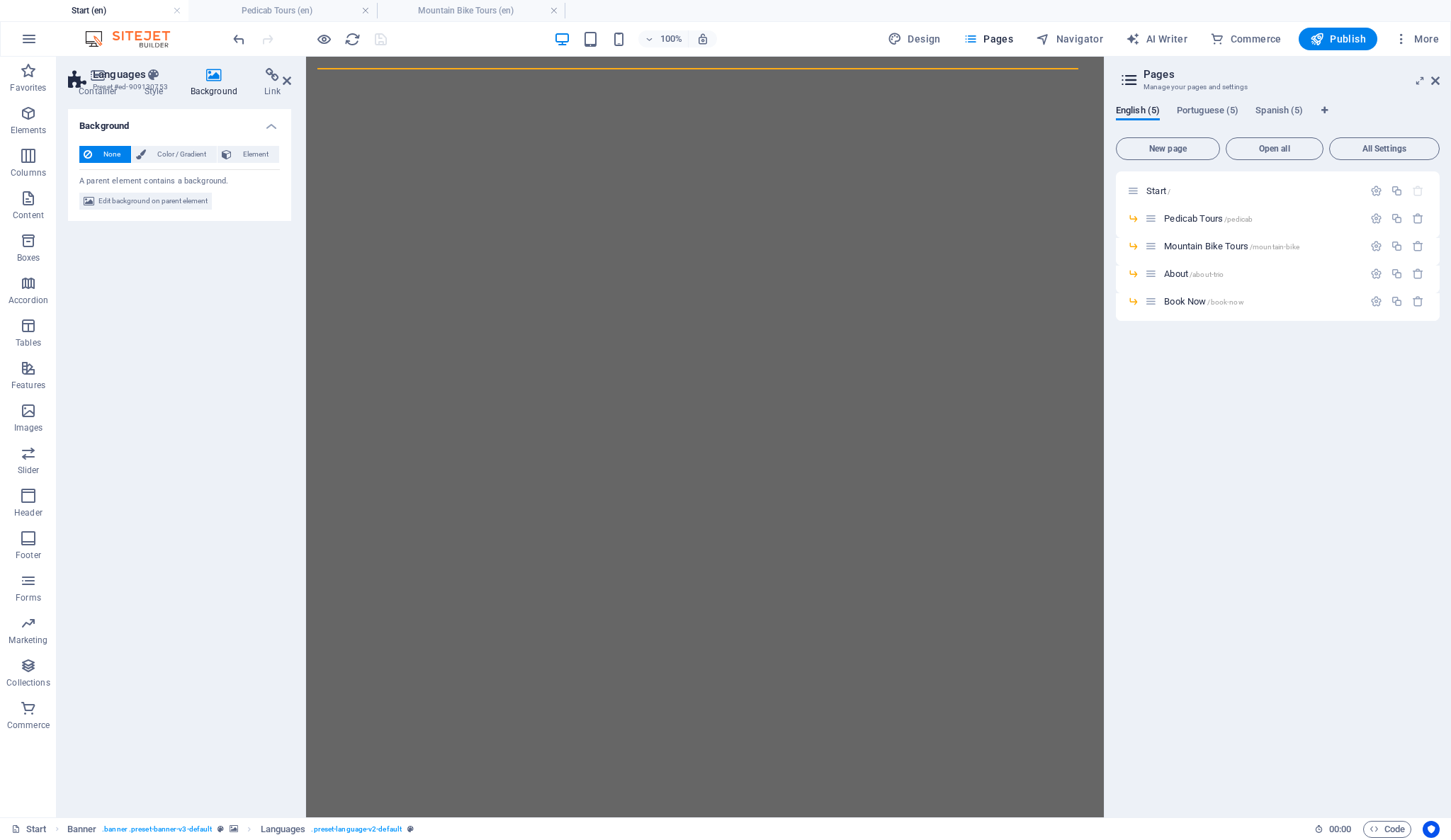
click at [1430, 707] on div "Start / Pedicab Tours /pedicab Mountain Bike Tours /mountain-bike About /about-…" at bounding box center [1278, 488] width 324 height 634
click at [1377, 652] on div "Start / Pedicab Tours /pedicab Mountain Bike Tours /mountain-bike About /about-…" at bounding box center [1278, 488] width 324 height 634
click at [437, 70] on icon at bounding box center [438, 70] width 8 height 15
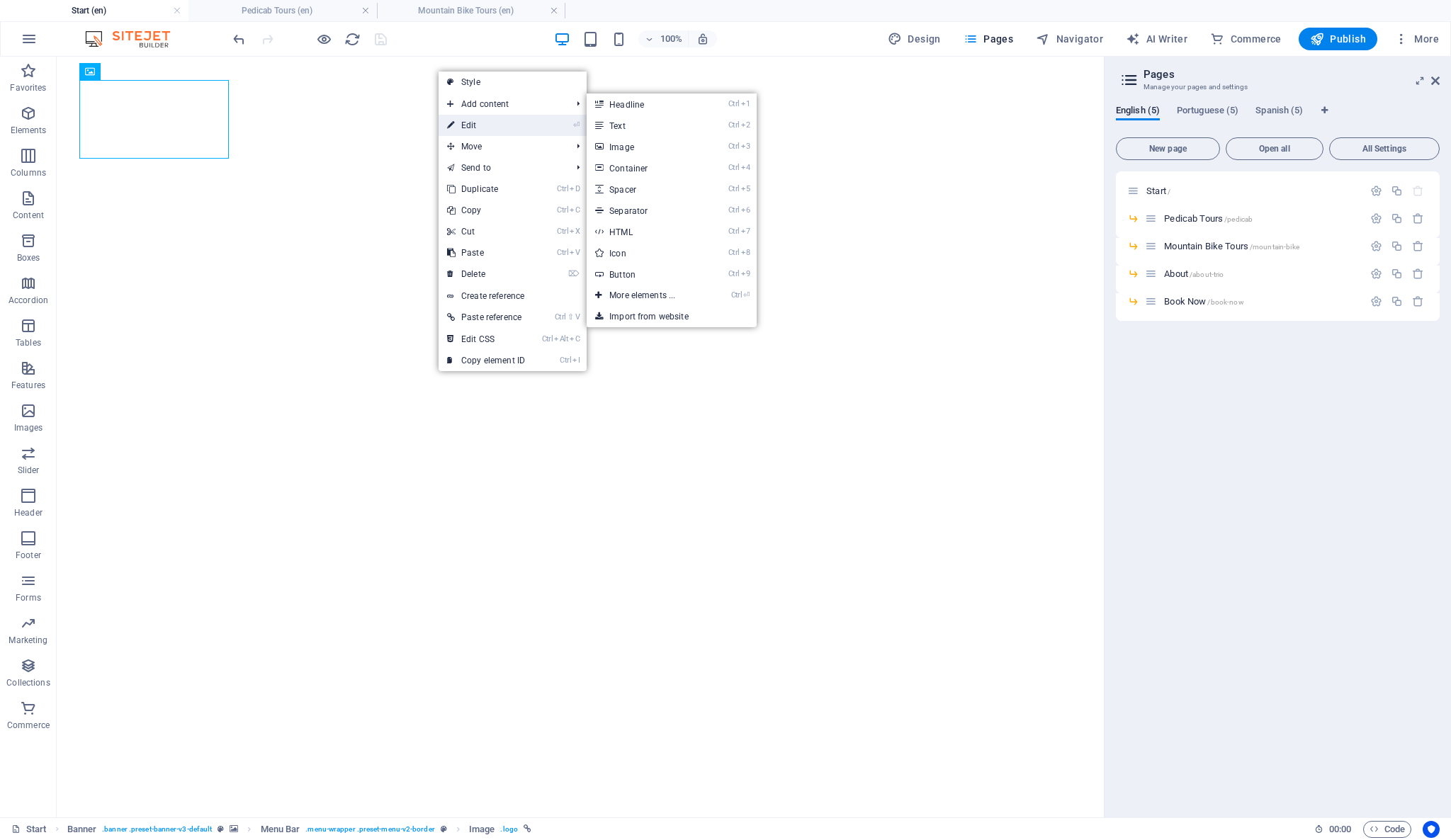
click at [467, 122] on link "⏎ Edit" at bounding box center [486, 125] width 95 height 21
select select "px"
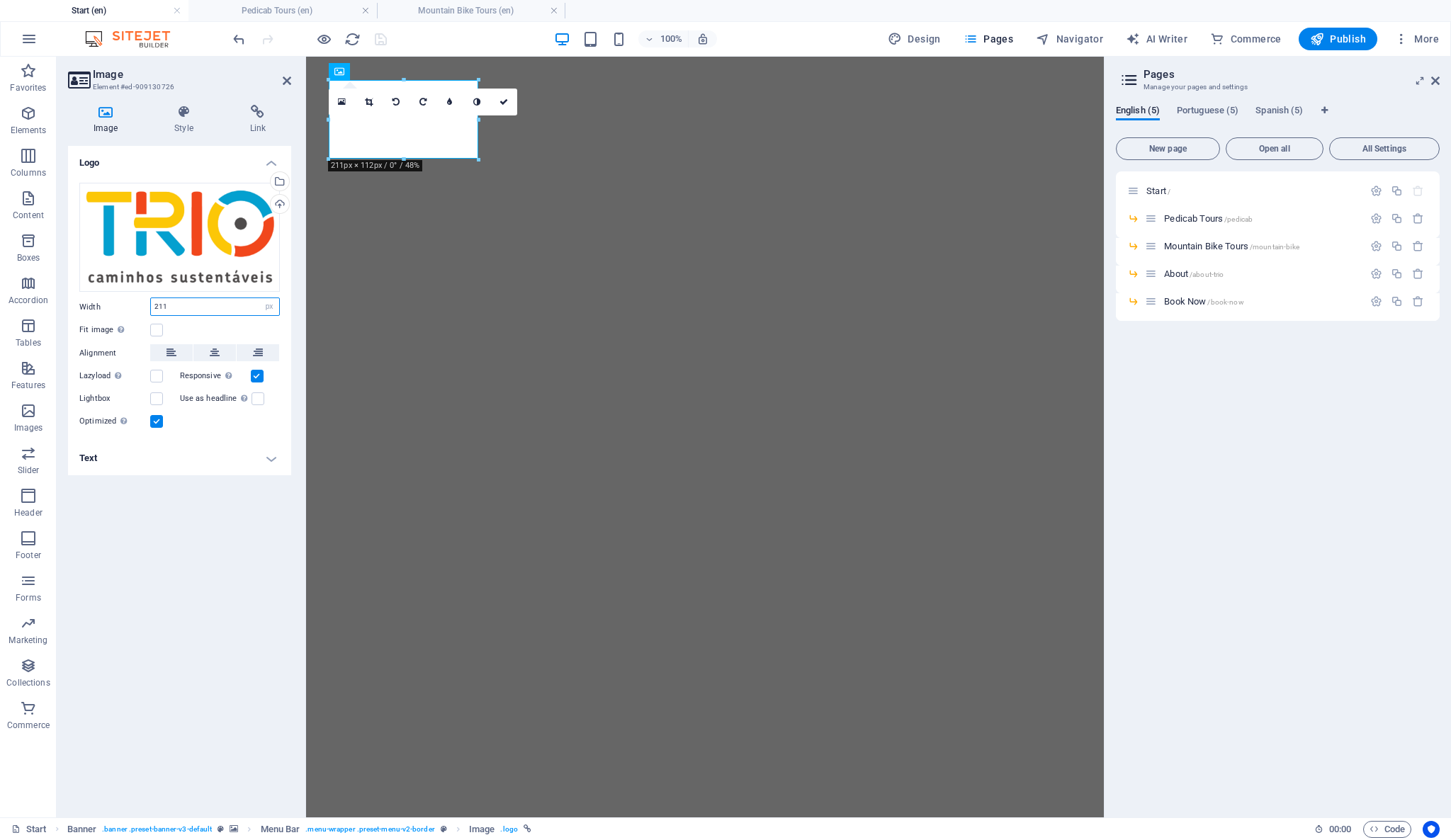
drag, startPoint x: 181, startPoint y: 309, endPoint x: 147, endPoint y: 294, distance: 37.2
click at [147, 294] on div "Drag files here, click to choose files or select files from Files or our free s…" at bounding box center [180, 306] width 223 height 271
type input "120"
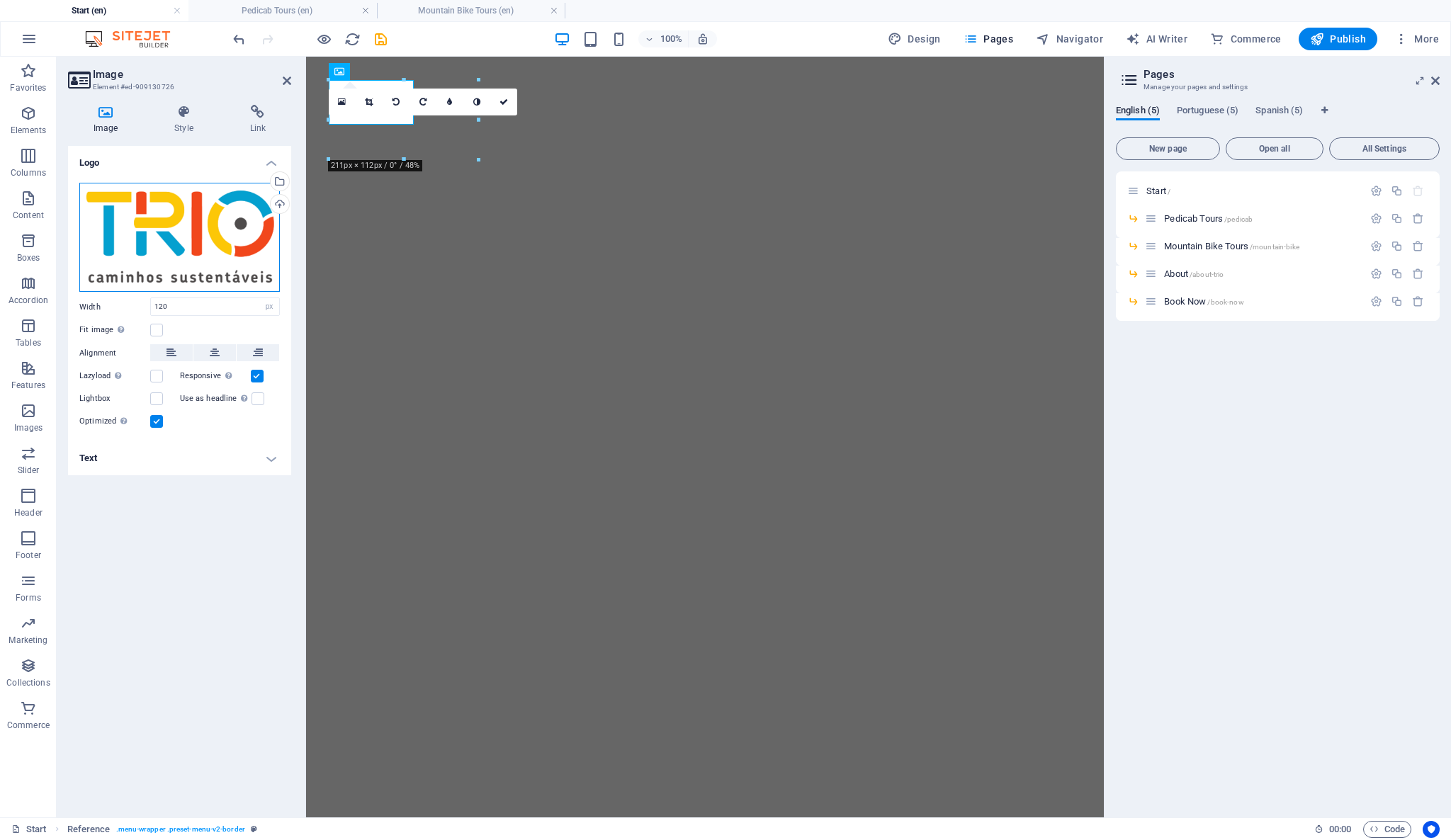
click at [169, 256] on div "Drag files here, click to choose files or select files from Files or our free s…" at bounding box center [179, 238] width 200 height 110
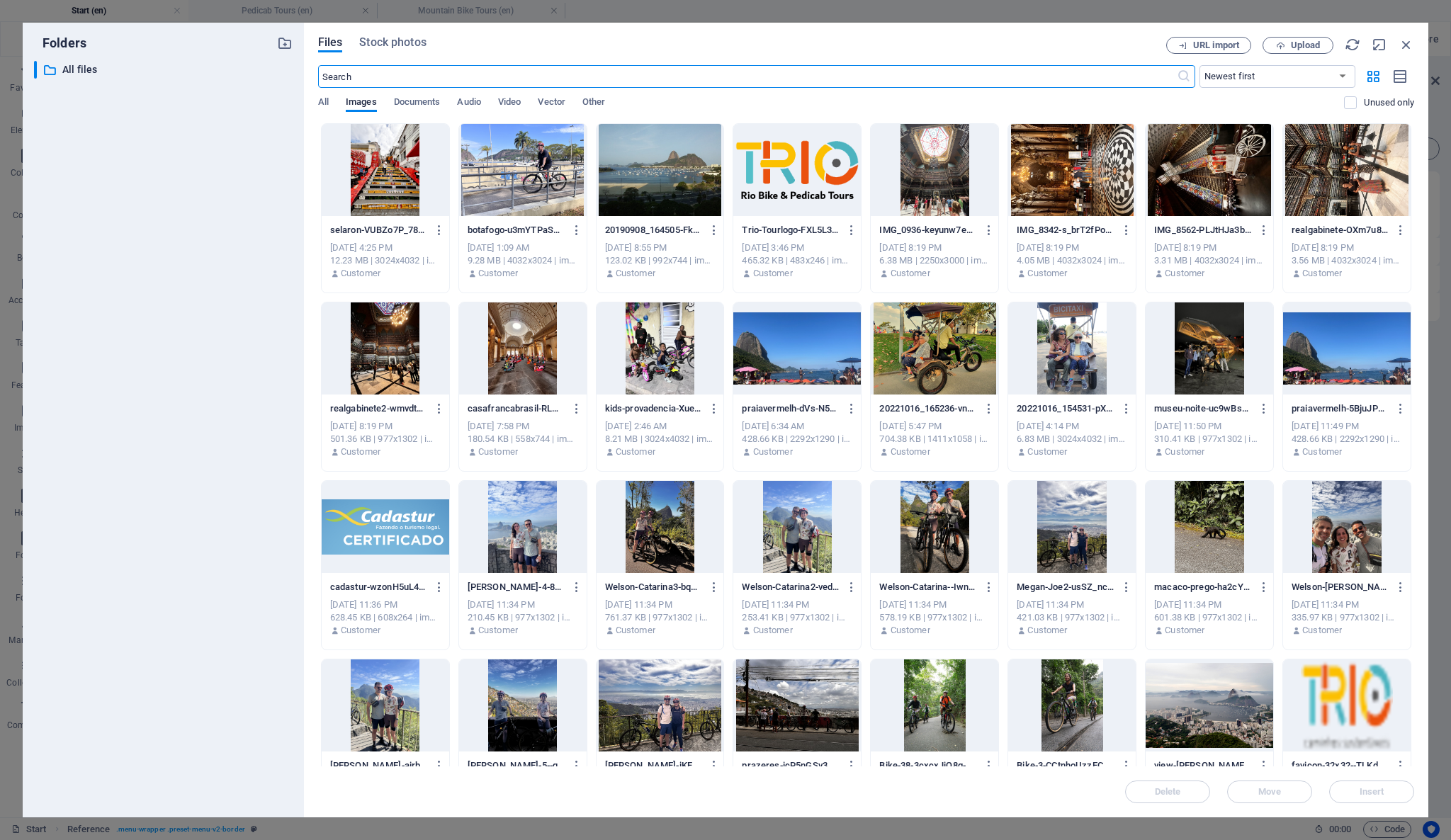
click at [825, 165] on div at bounding box center [797, 170] width 128 height 92
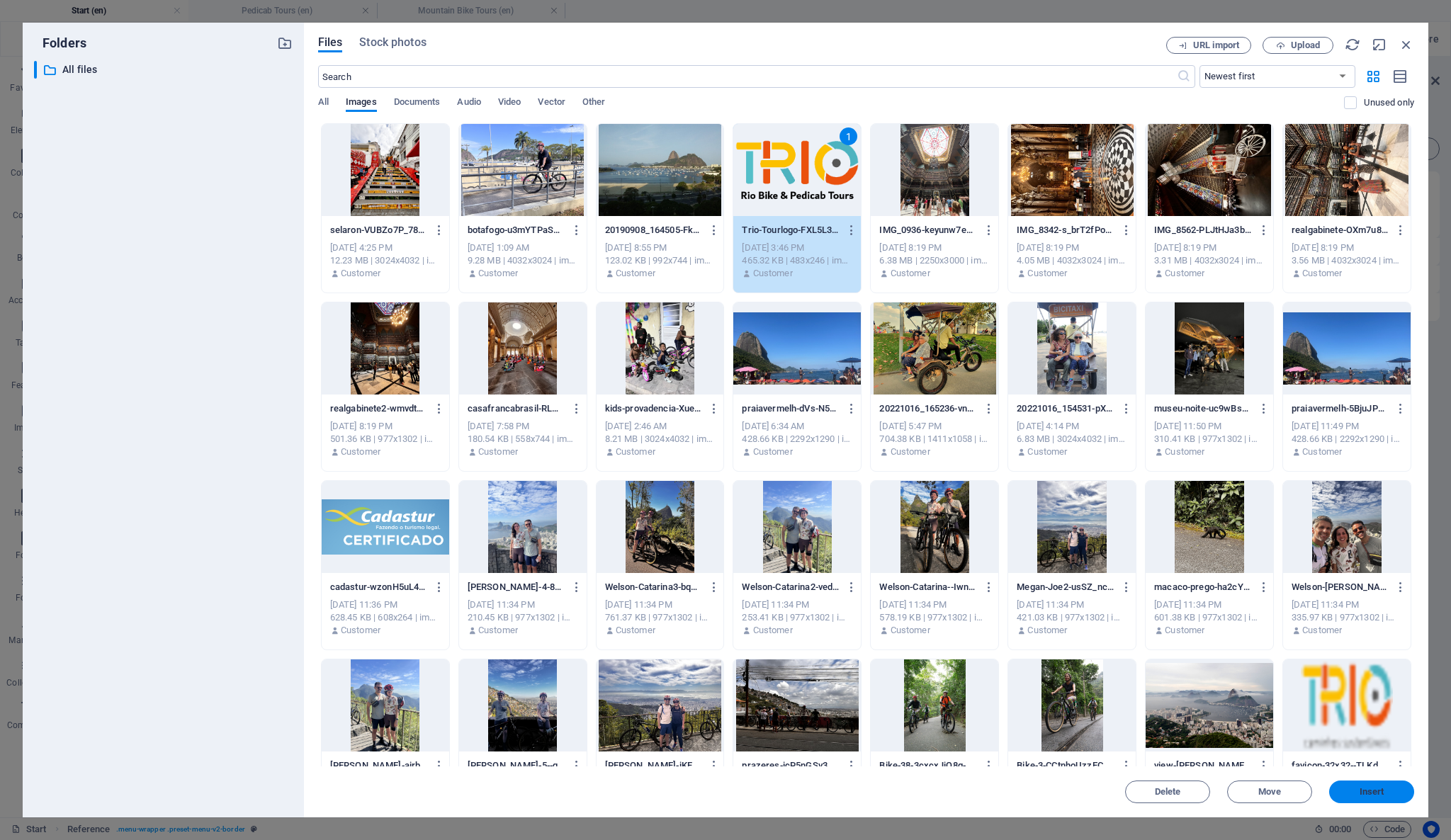
click at [1385, 783] on button "Insert" at bounding box center [1371, 792] width 85 height 23
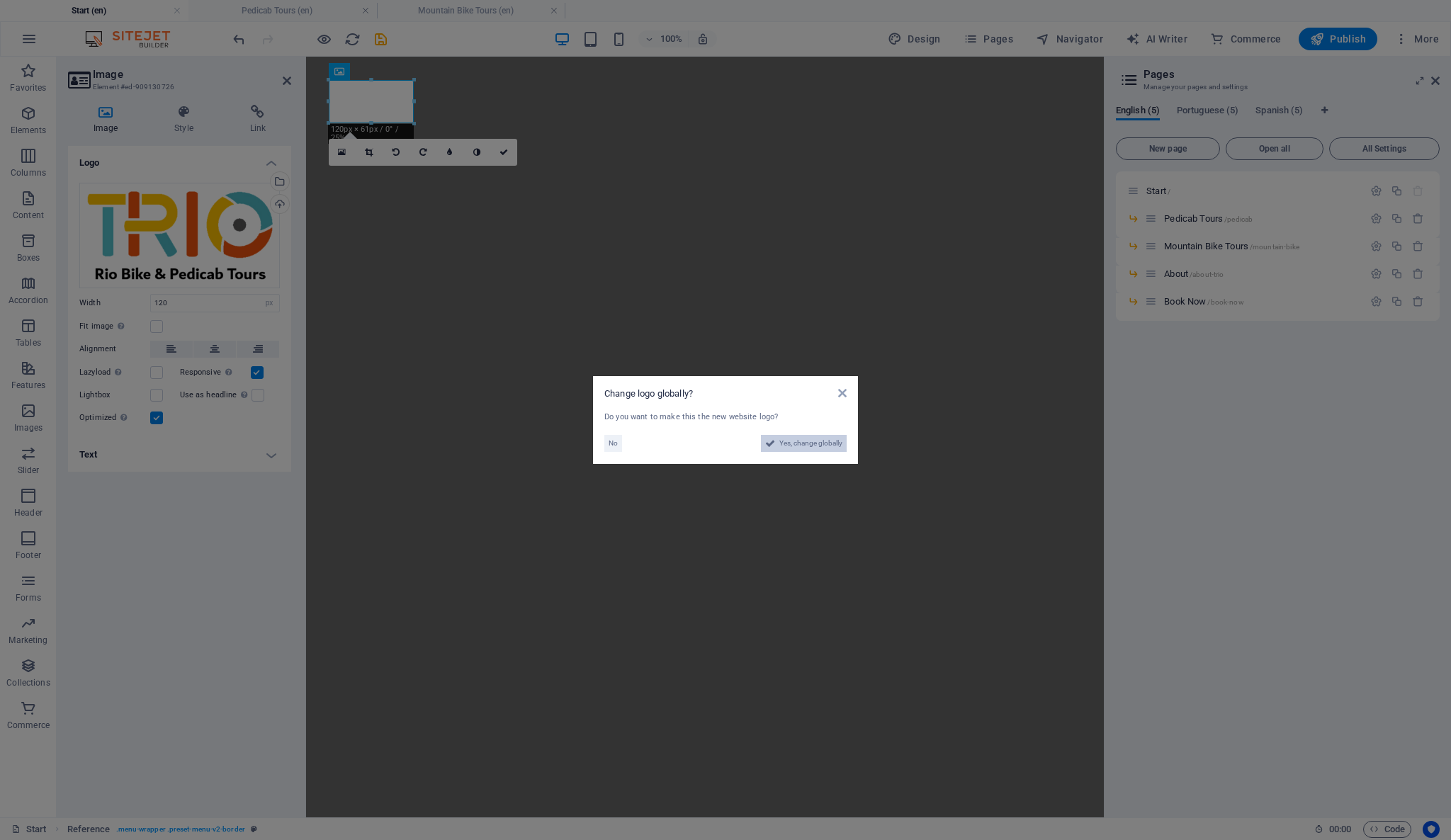
click at [803, 447] on span "Yes, change globally" at bounding box center [811, 443] width 63 height 17
select select "41"
select select "128"
select select "148"
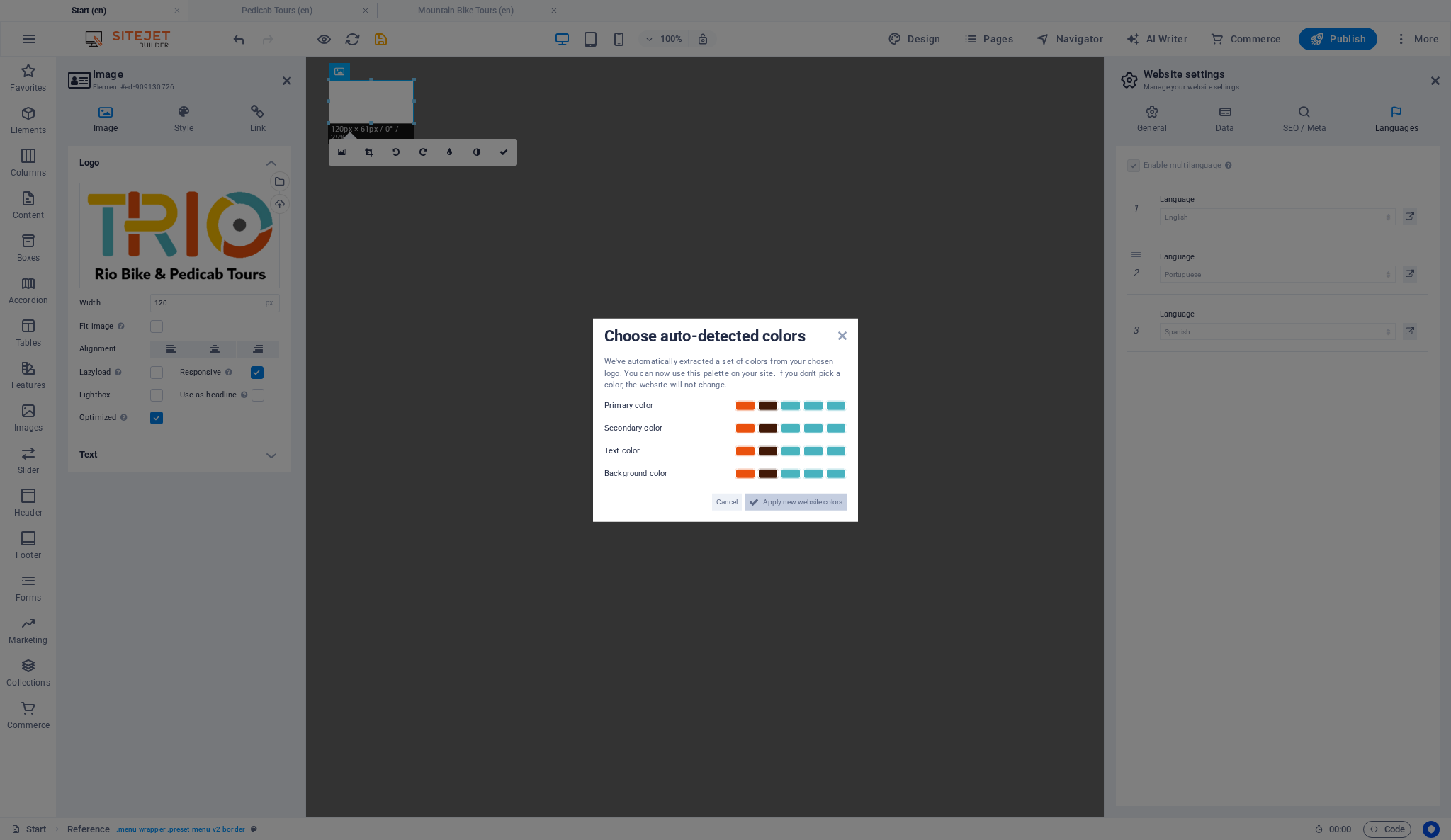
click at [775, 503] on span "Apply new website colors" at bounding box center [802, 500] width 79 height 17
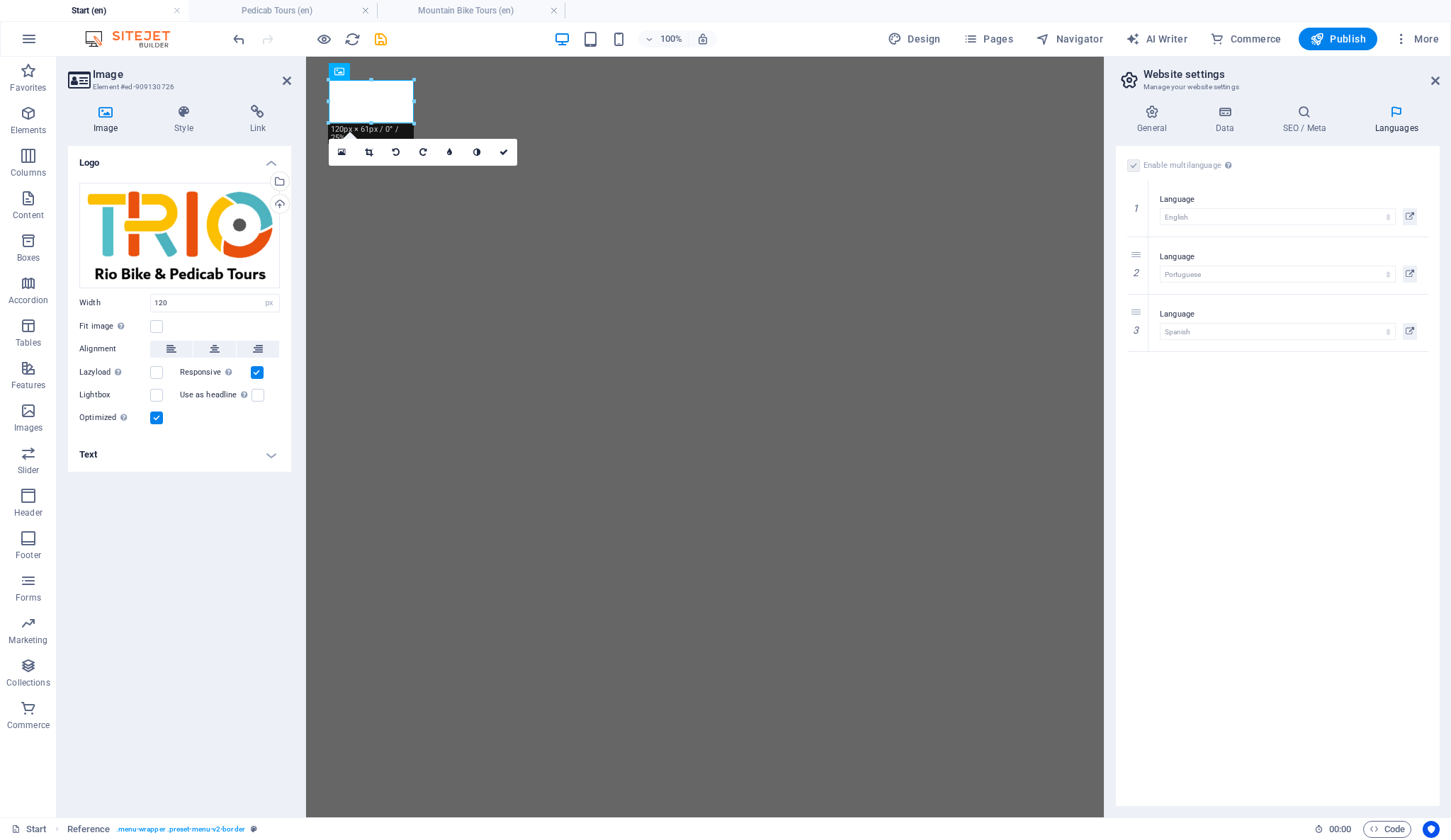
click at [197, 510] on div "Logo Drag files here, click to choose files or select files from Files or our f…" at bounding box center [180, 476] width 223 height 660
click at [216, 519] on div "Logo Drag files here, click to choose files or select files from Files or our f…" at bounding box center [180, 476] width 223 height 660
click at [238, 535] on div "Logo Drag files here, click to choose files or select files from Files or our f…" at bounding box center [180, 476] width 223 height 660
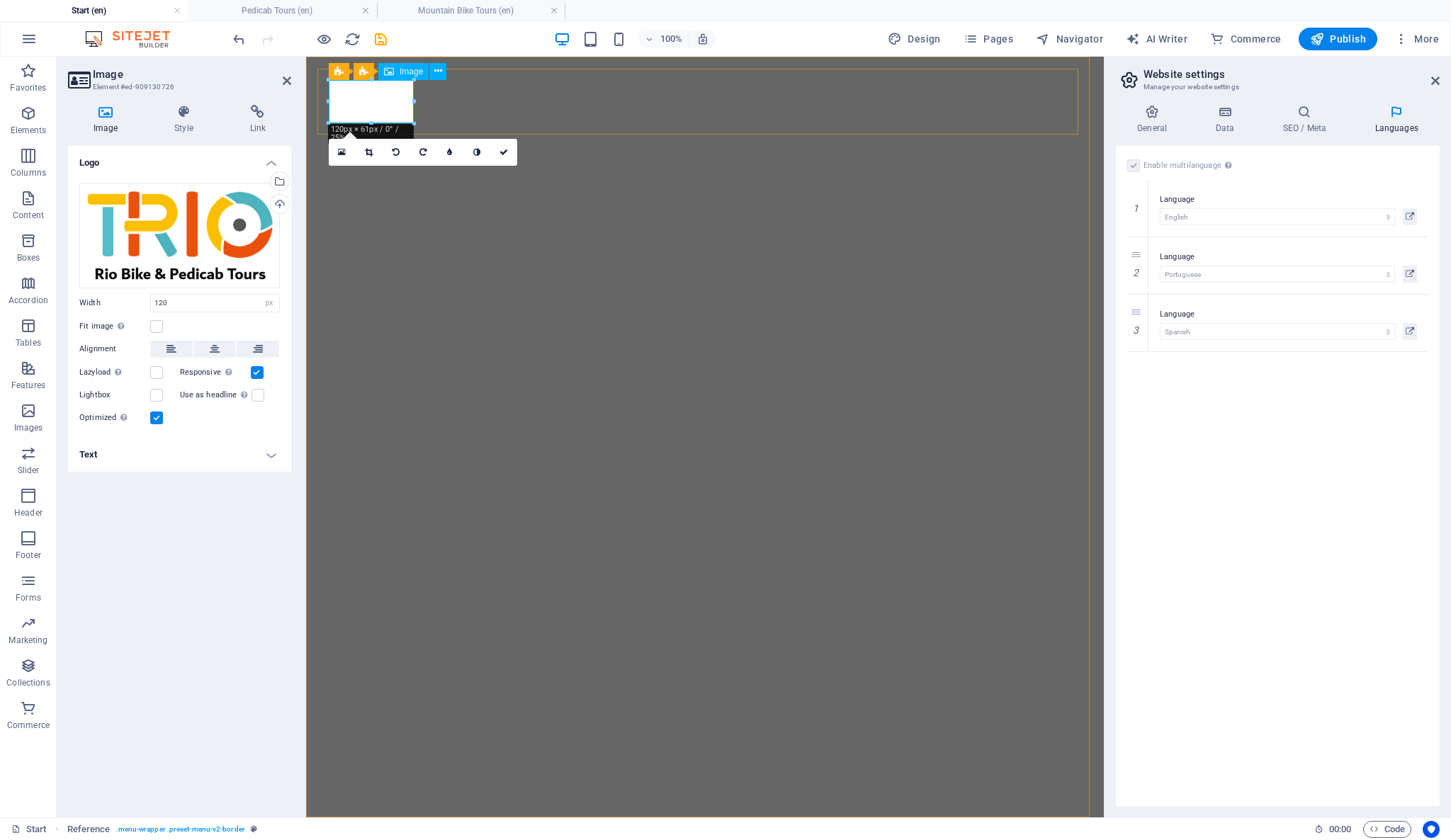
click at [227, 562] on div "Logo Drag files here, click to choose files or select files from Files or our f…" at bounding box center [180, 476] width 223 height 660
click at [211, 542] on div "Logo Drag files here, click to choose files or select files from Files or our f…" at bounding box center [180, 476] width 223 height 660
click at [1090, 32] on span "Navigator" at bounding box center [1069, 39] width 67 height 14
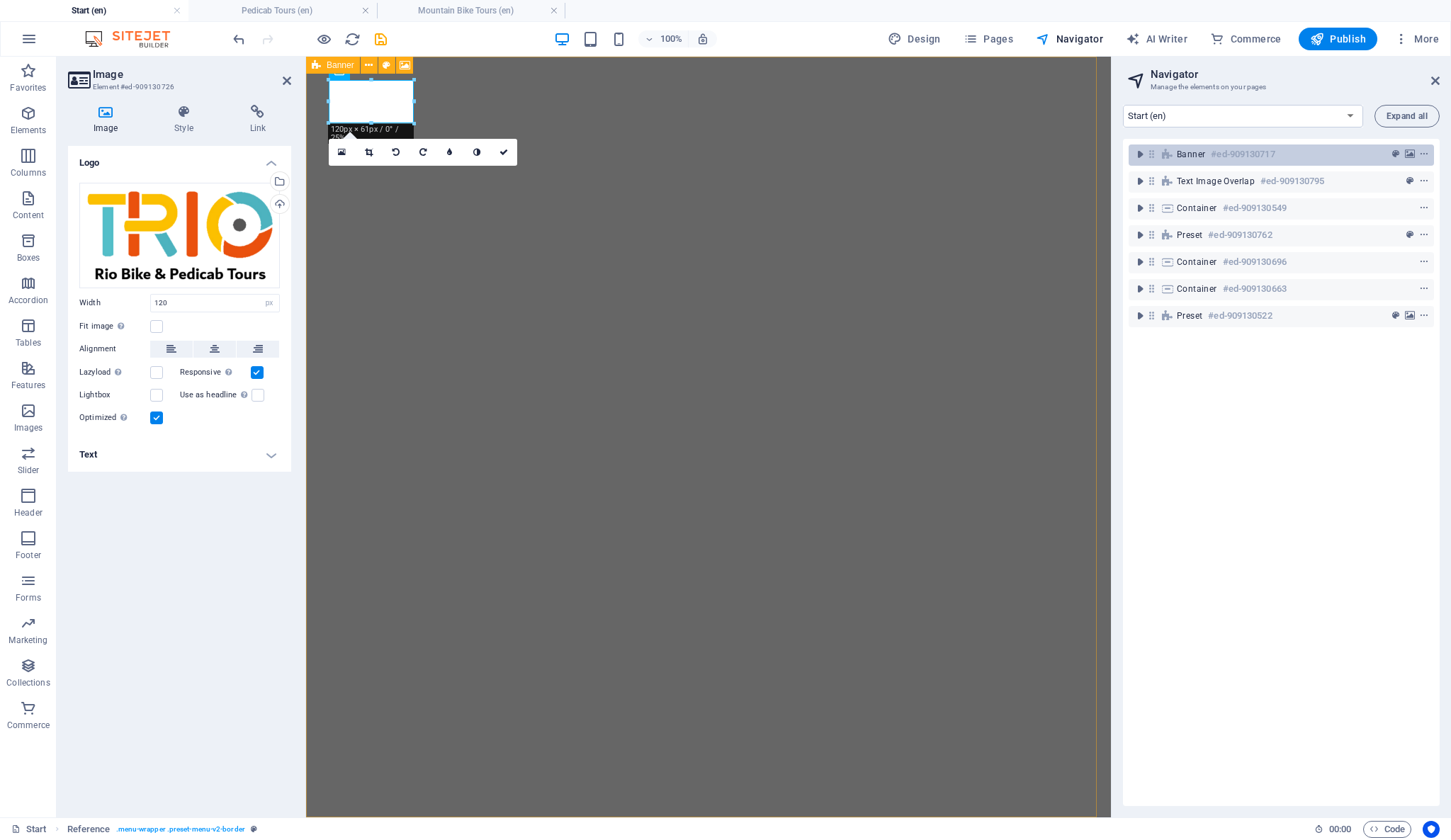
click at [1285, 158] on div "Banner #ed-909130717" at bounding box center [1270, 154] width 186 height 17
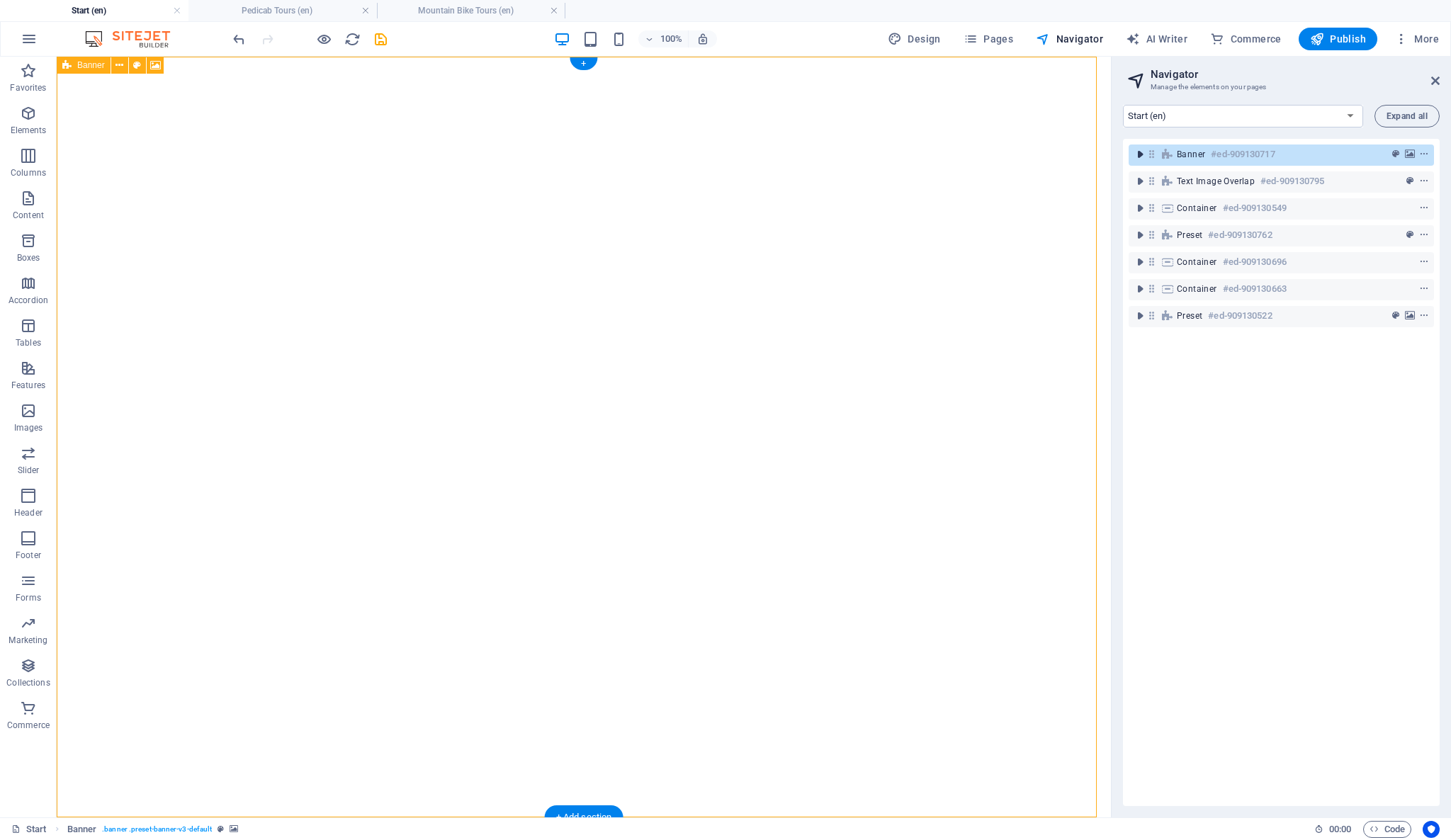
click at [1137, 147] on icon "toggle-expand" at bounding box center [1140, 154] width 14 height 14
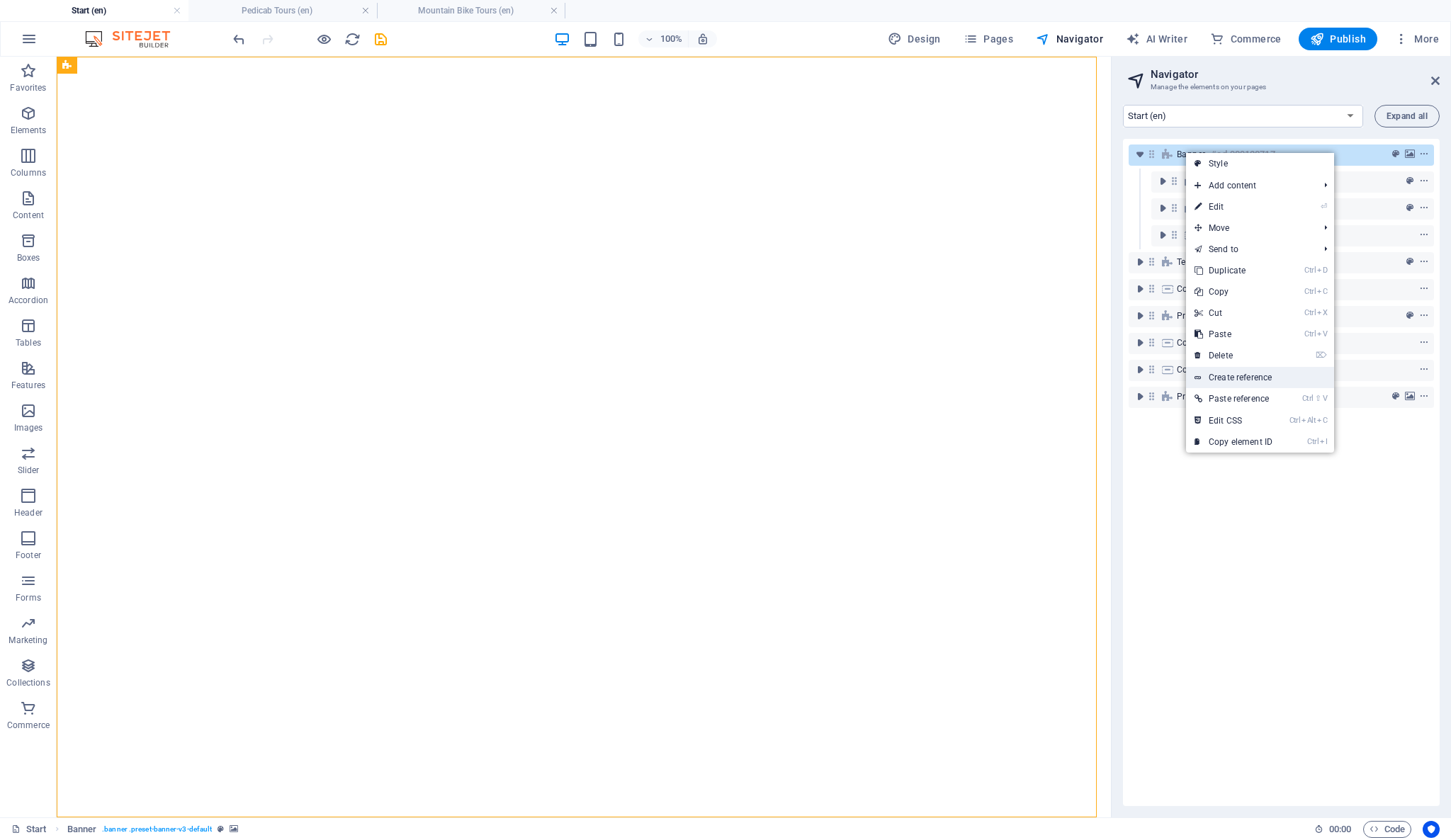
click at [1241, 377] on link "Create reference" at bounding box center [1259, 377] width 148 height 21
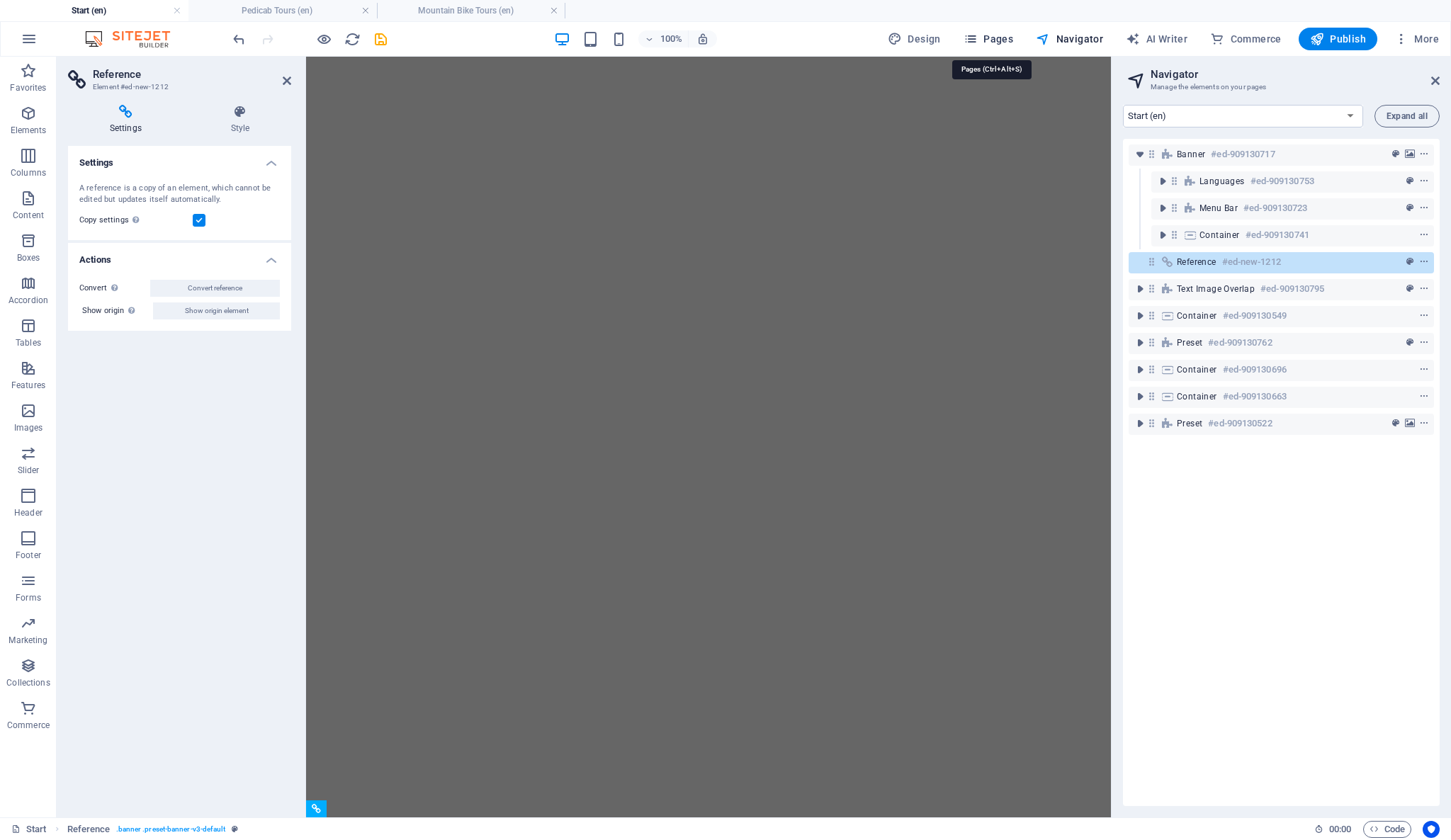
click at [977, 36] on icon "button" at bounding box center [970, 39] width 14 height 14
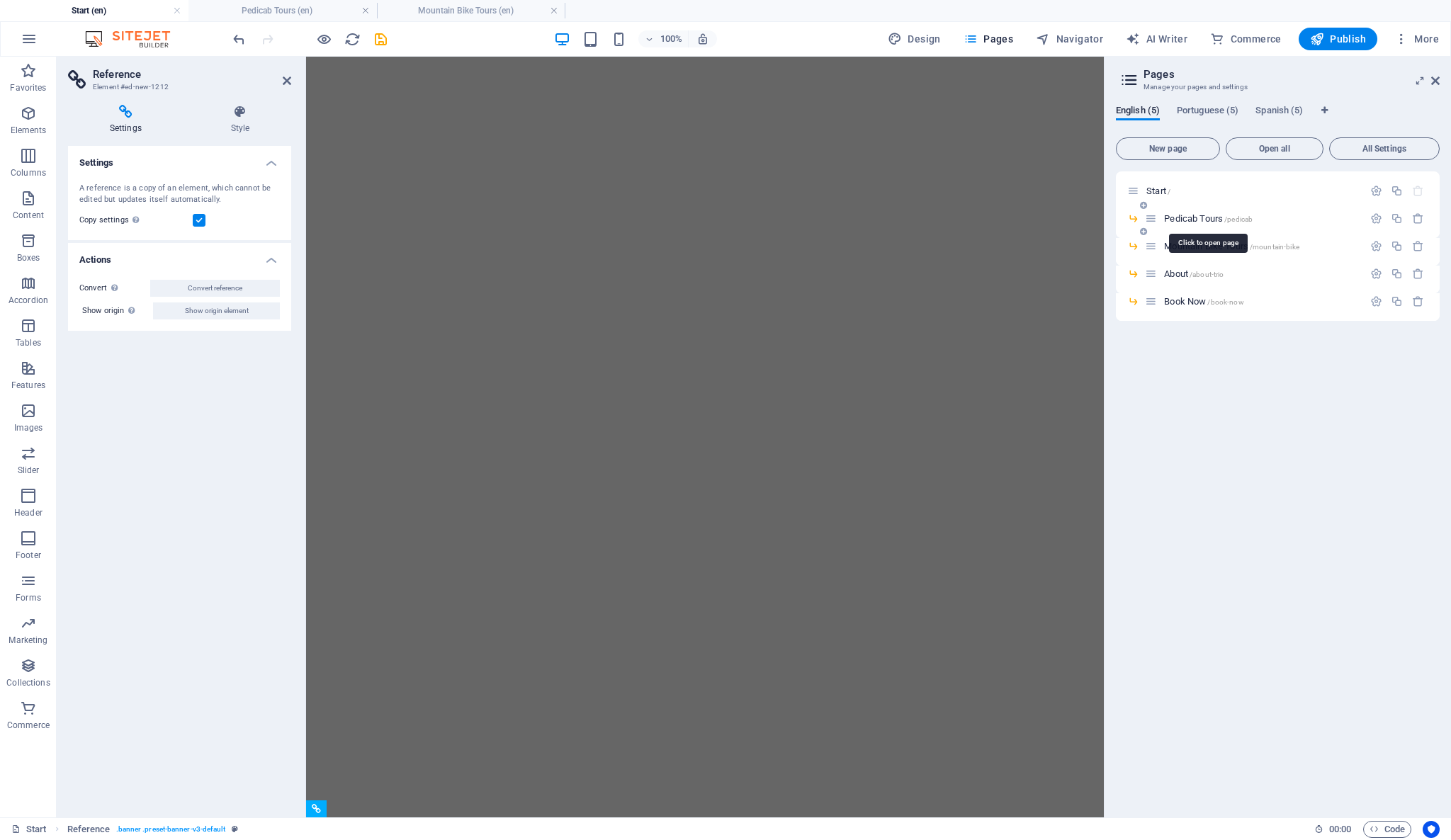
click at [1190, 218] on span "Pedicab Tours /pedicab" at bounding box center [1208, 218] width 89 height 10
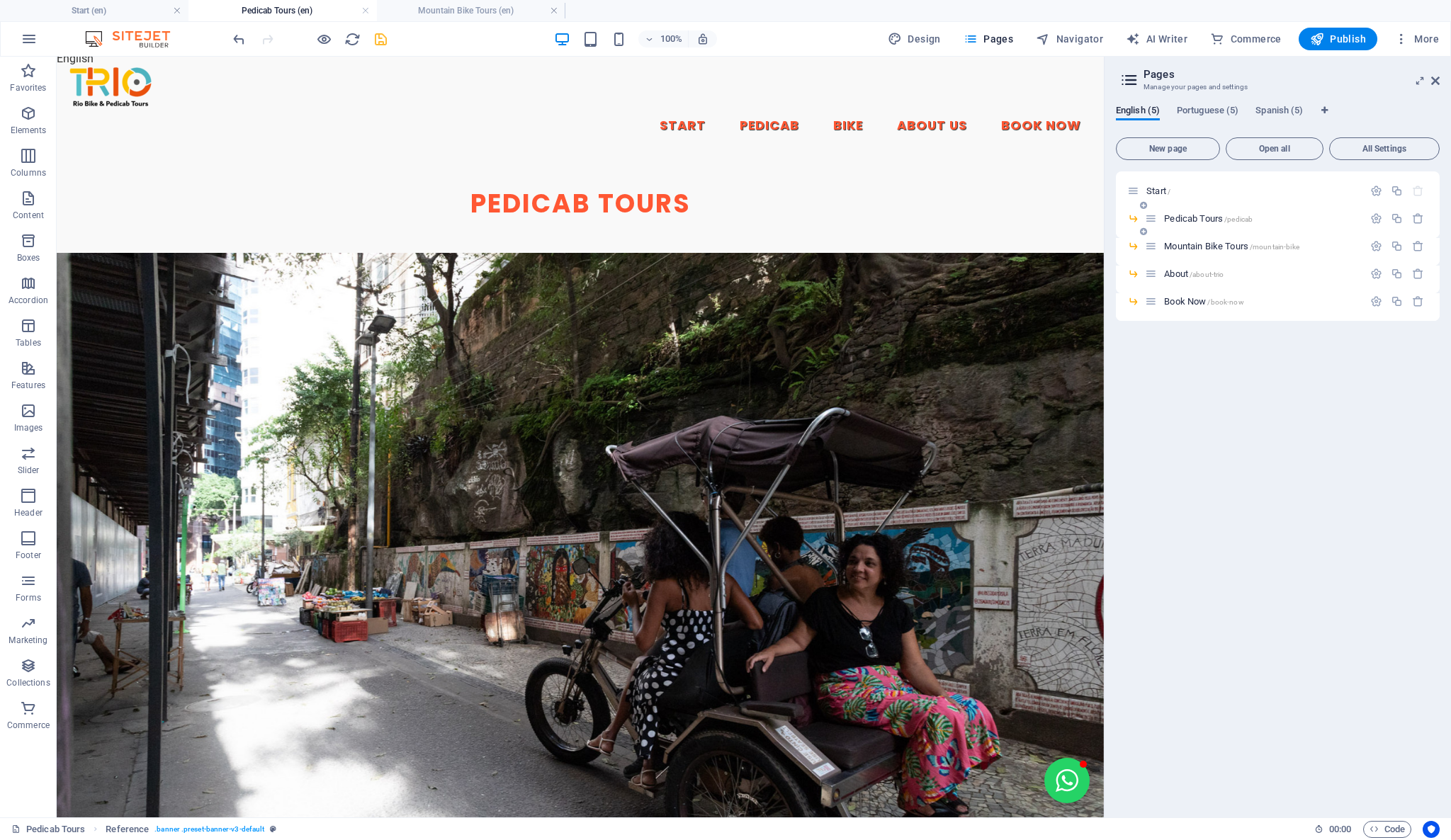
click at [1152, 218] on icon at bounding box center [1150, 218] width 12 height 12
click at [1377, 216] on icon "button" at bounding box center [1376, 218] width 12 height 12
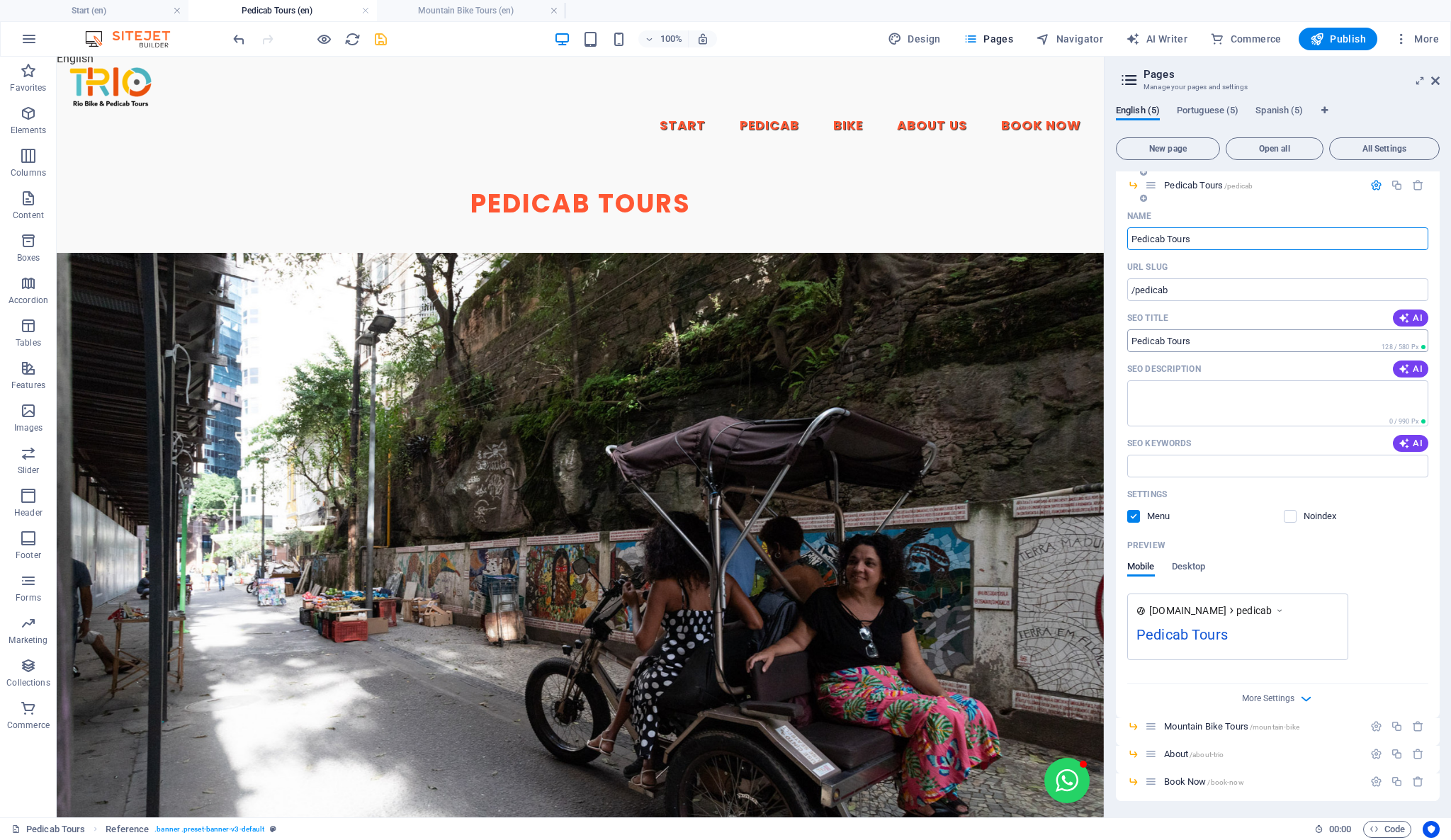
scroll to position [34, 0]
click at [1310, 694] on icon "button" at bounding box center [1306, 697] width 17 height 17
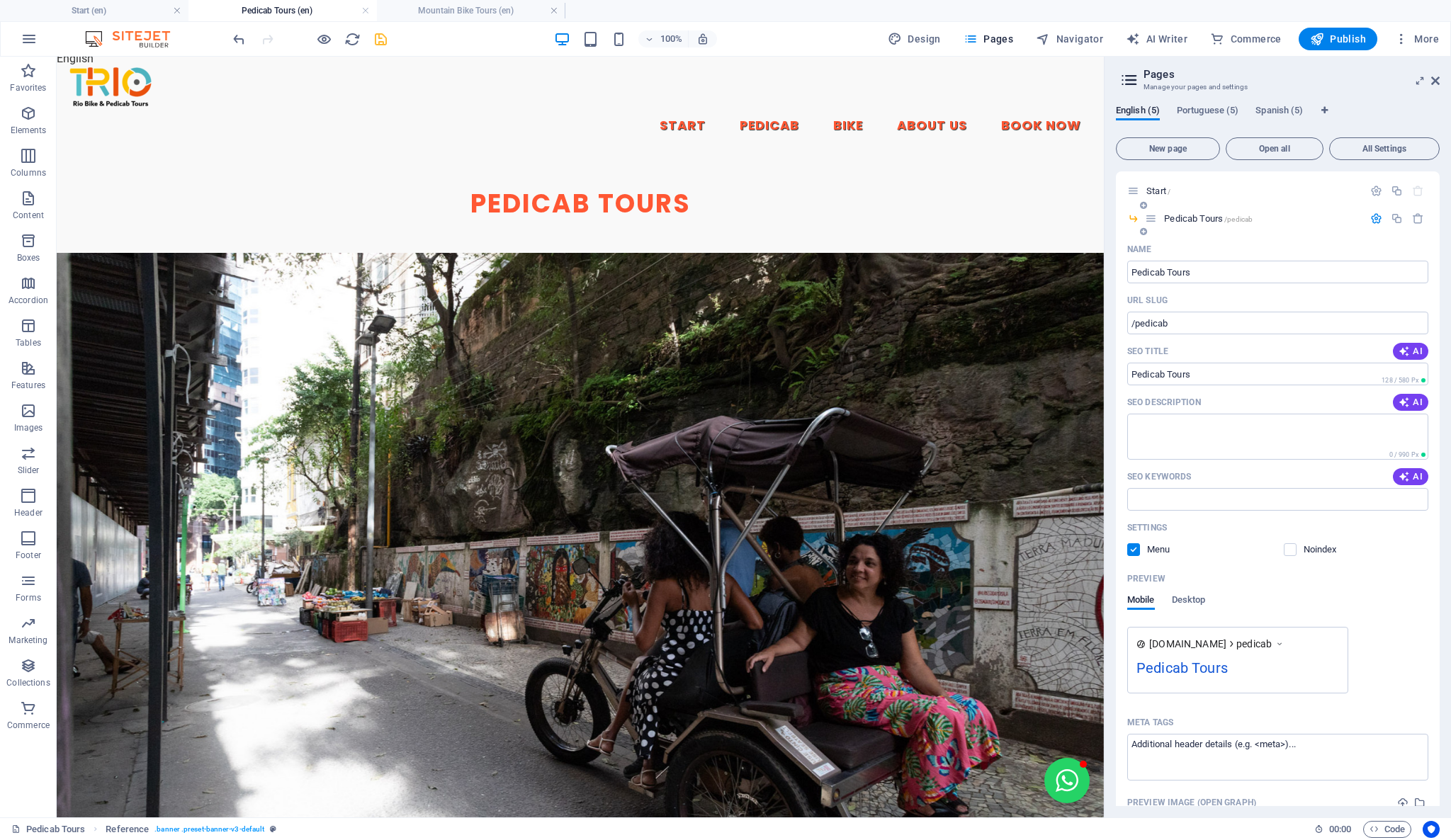
scroll to position [0, 0]
click at [1156, 216] on icon at bounding box center [1150, 218] width 12 height 12
click at [1370, 218] on icon "button" at bounding box center [1376, 218] width 12 height 12
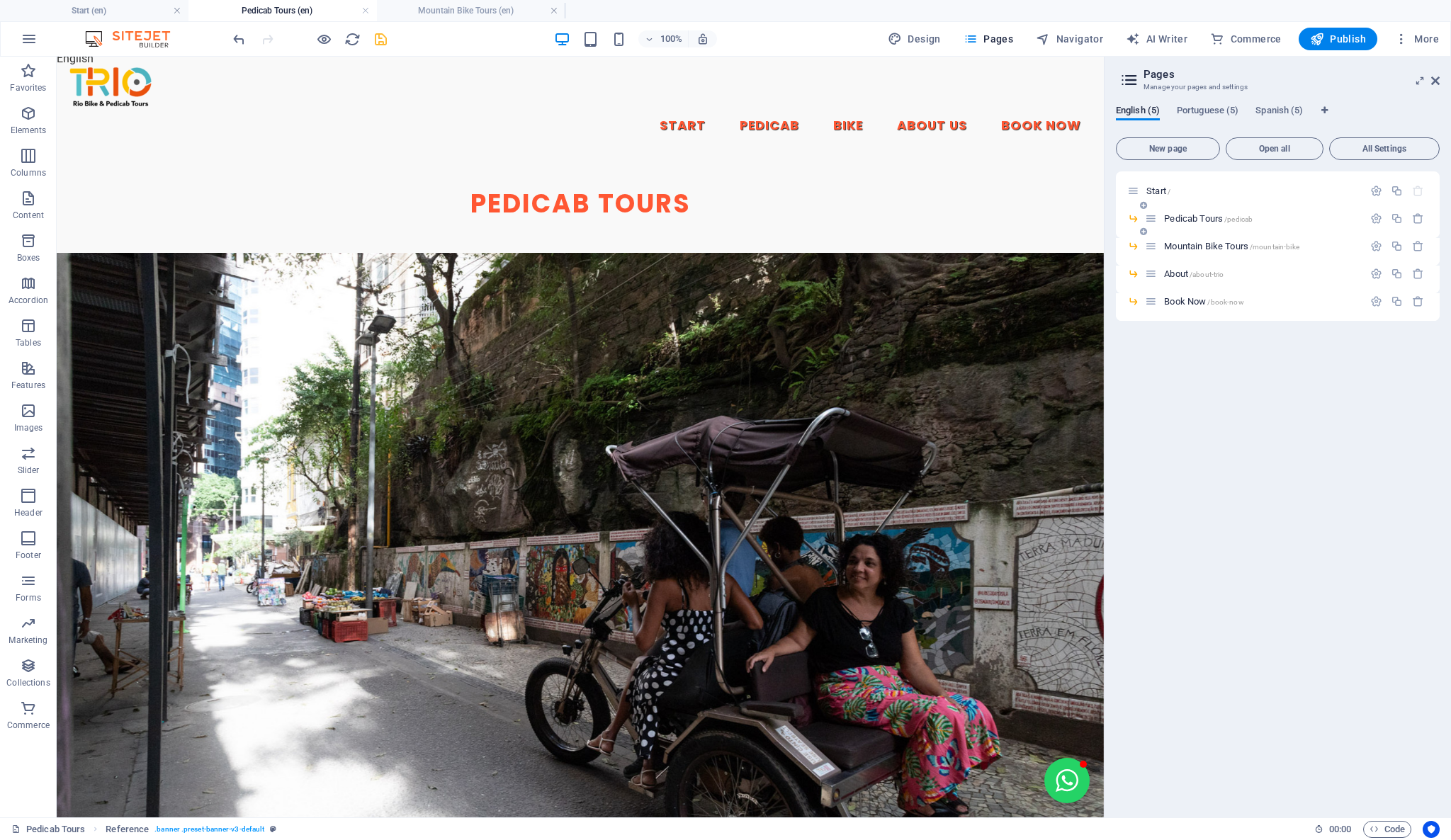
click at [1188, 219] on span "Pedicab Tours /pedicab" at bounding box center [1208, 218] width 89 height 10
click at [1067, 30] on button "Navigator" at bounding box center [1068, 39] width 78 height 23
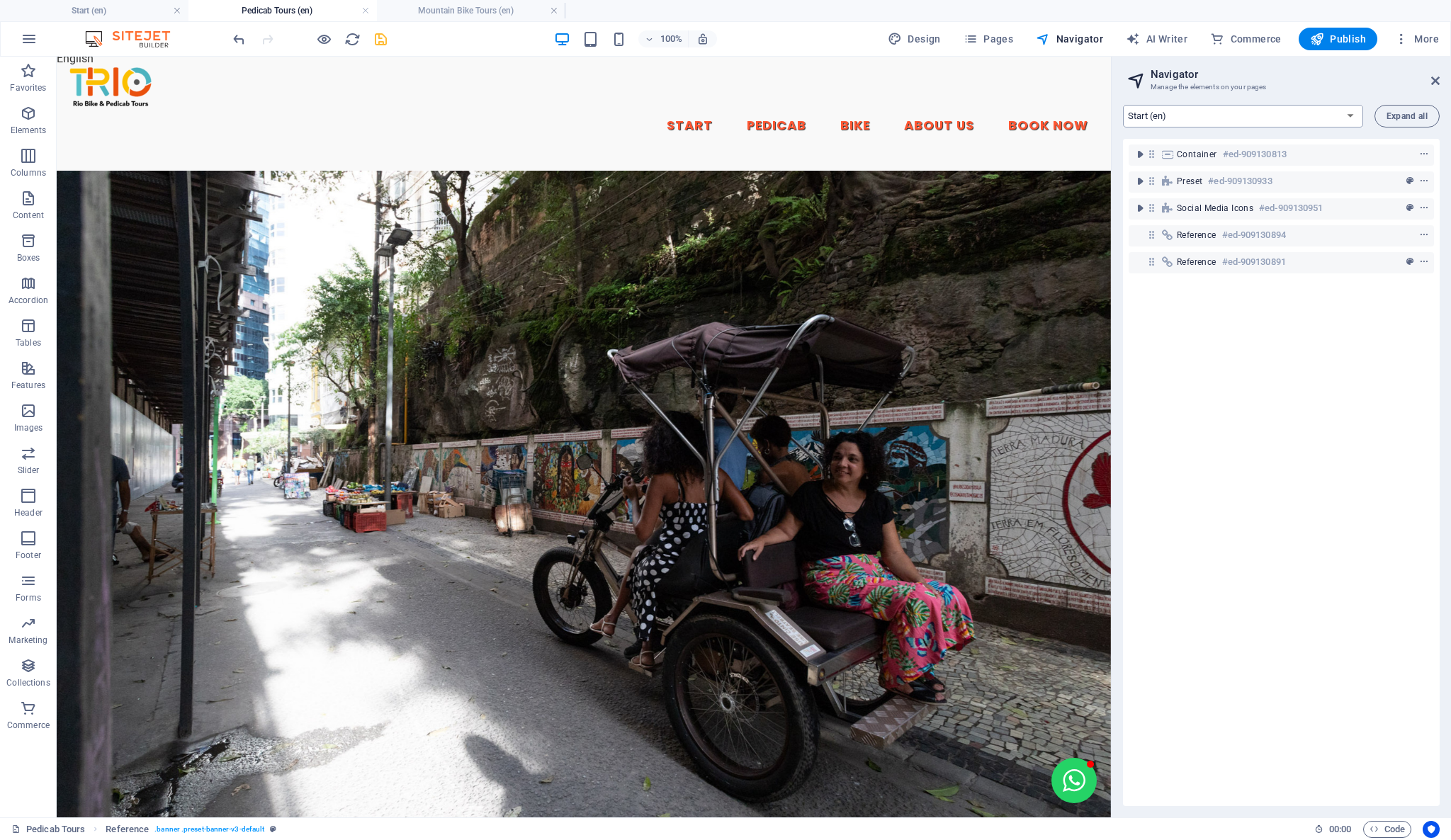
click at [1202, 116] on select "Start (en) Start (pt) Start (es)" at bounding box center [1243, 116] width 240 height 23
click at [1398, 112] on span "Expand all" at bounding box center [1407, 116] width 41 height 9
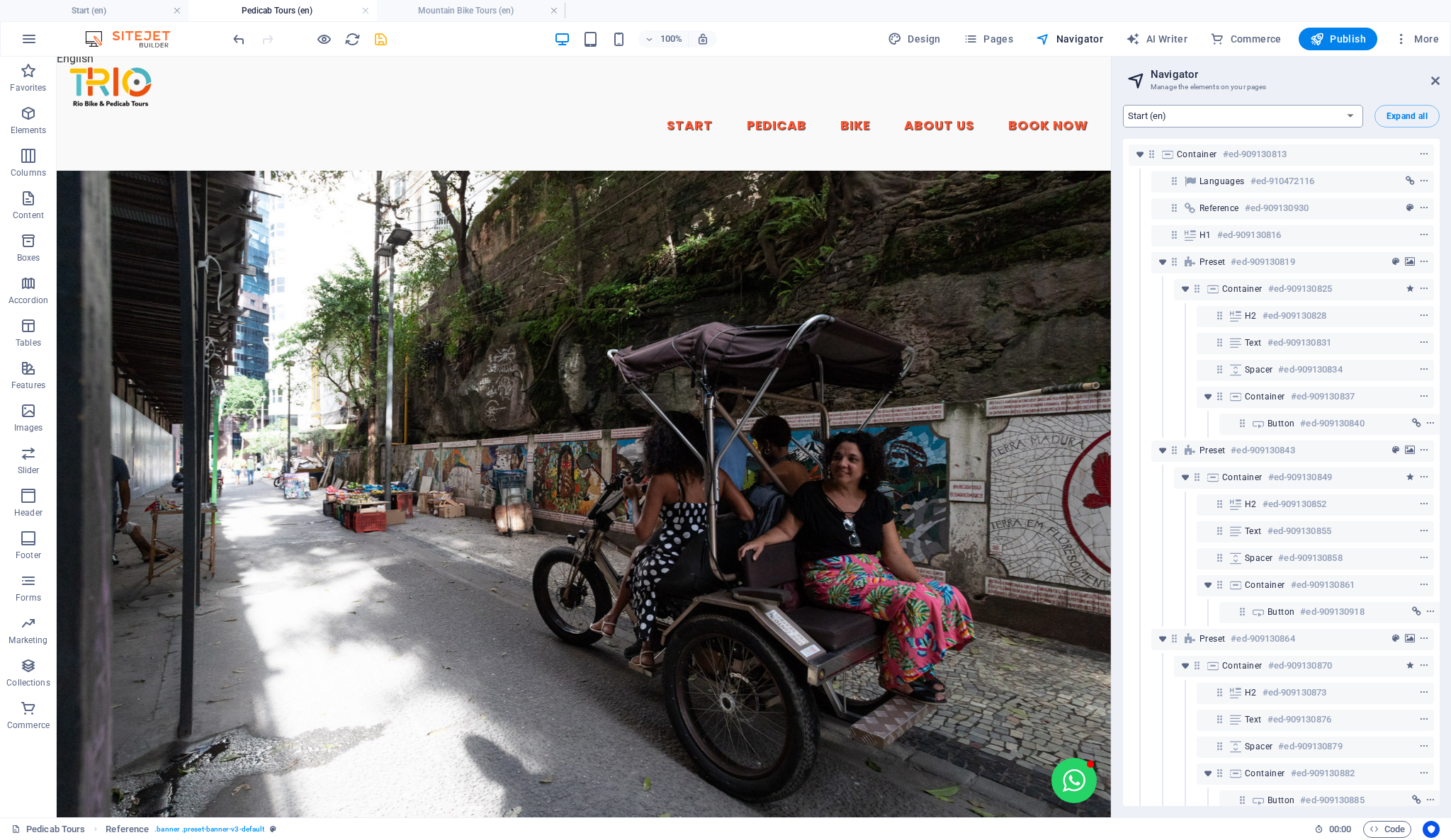
click at [1352, 108] on select "Start (en) Start (pt) Start (es)" at bounding box center [1243, 116] width 240 height 23
click at [1352, 83] on h3 "Manage the elements on your pages" at bounding box center [1280, 87] width 261 height 13
click at [1349, 112] on select "Start (en) Start (pt) Start (es)" at bounding box center [1243, 116] width 240 height 23
click at [1367, 88] on h3 "Manage the elements on your pages" at bounding box center [1280, 87] width 261 height 13
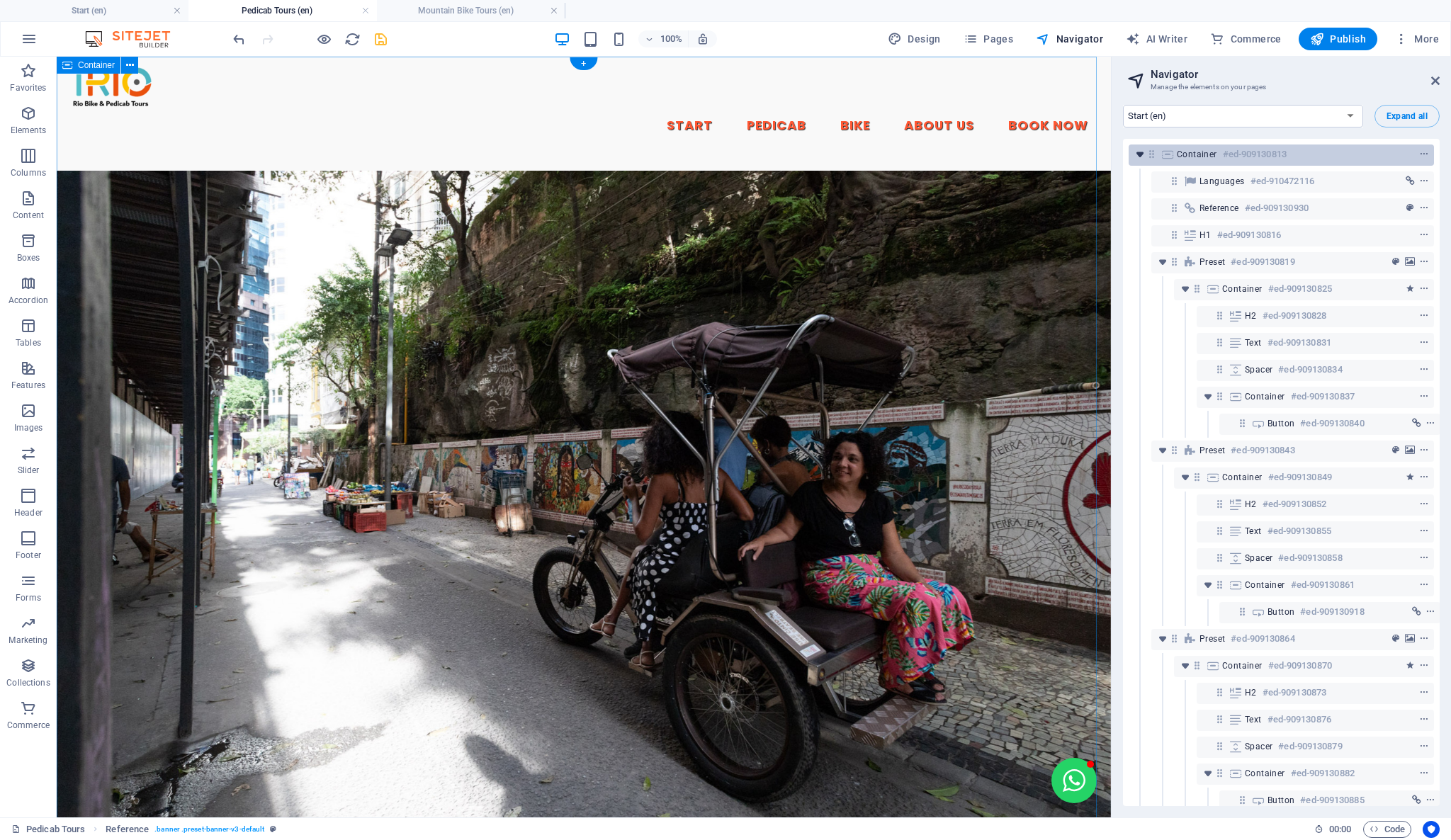
click at [1143, 156] on icon "toggle-expand" at bounding box center [1140, 154] width 14 height 14
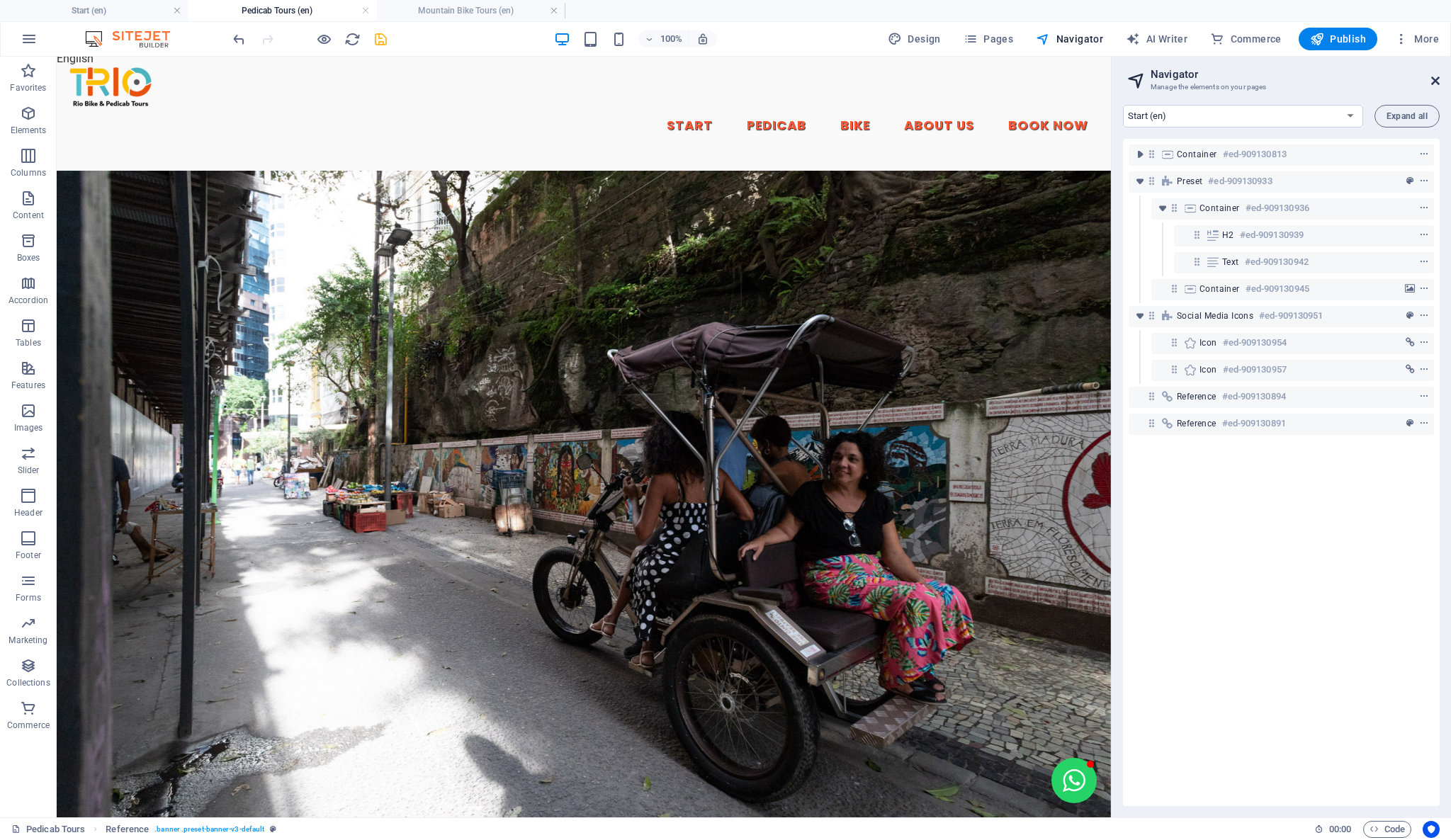
click at [1436, 82] on icon at bounding box center [1435, 81] width 9 height 11
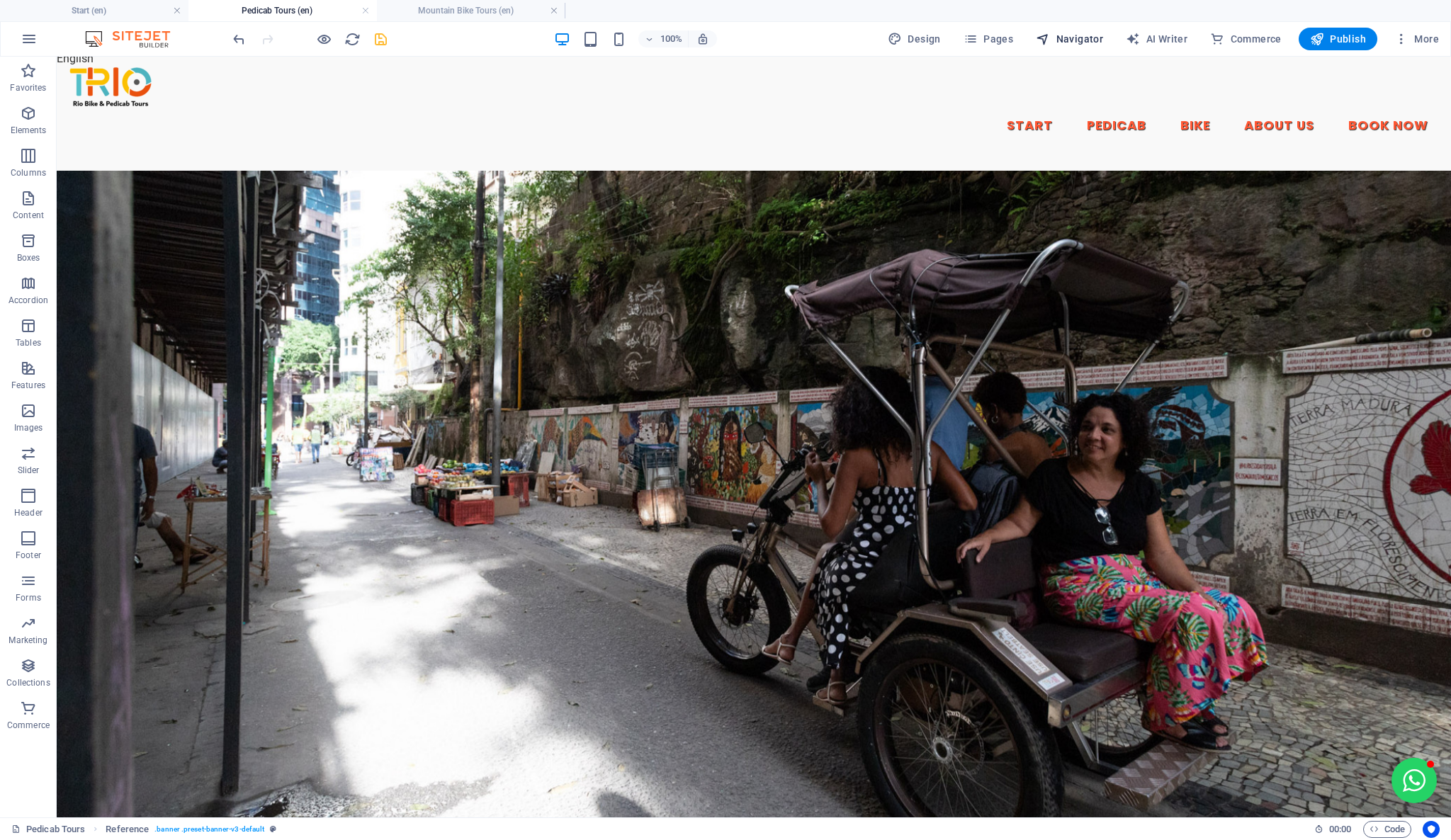
click at [1088, 36] on span "Navigator" at bounding box center [1069, 39] width 67 height 14
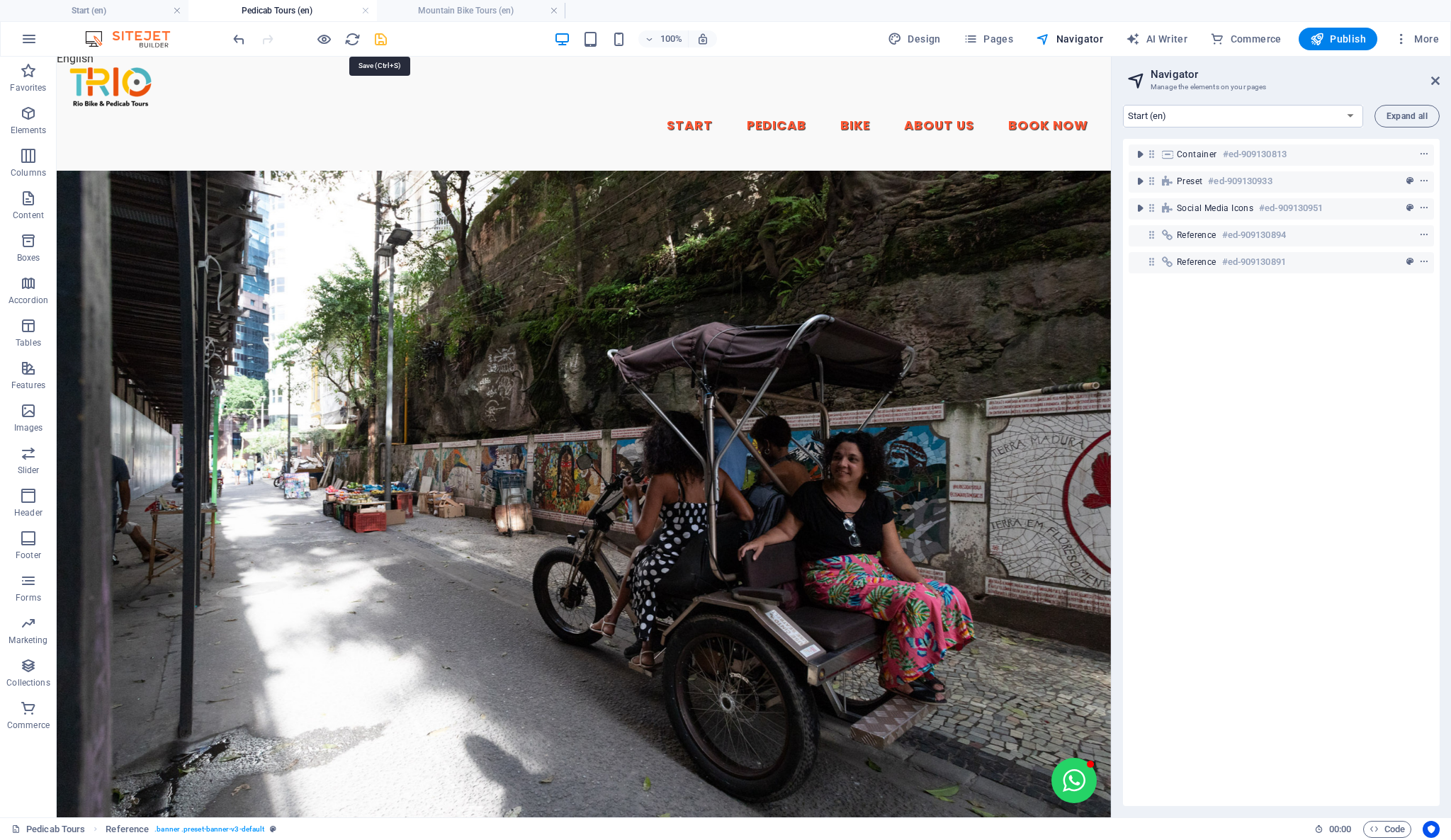
click at [380, 32] on icon "save" at bounding box center [380, 39] width 17 height 17
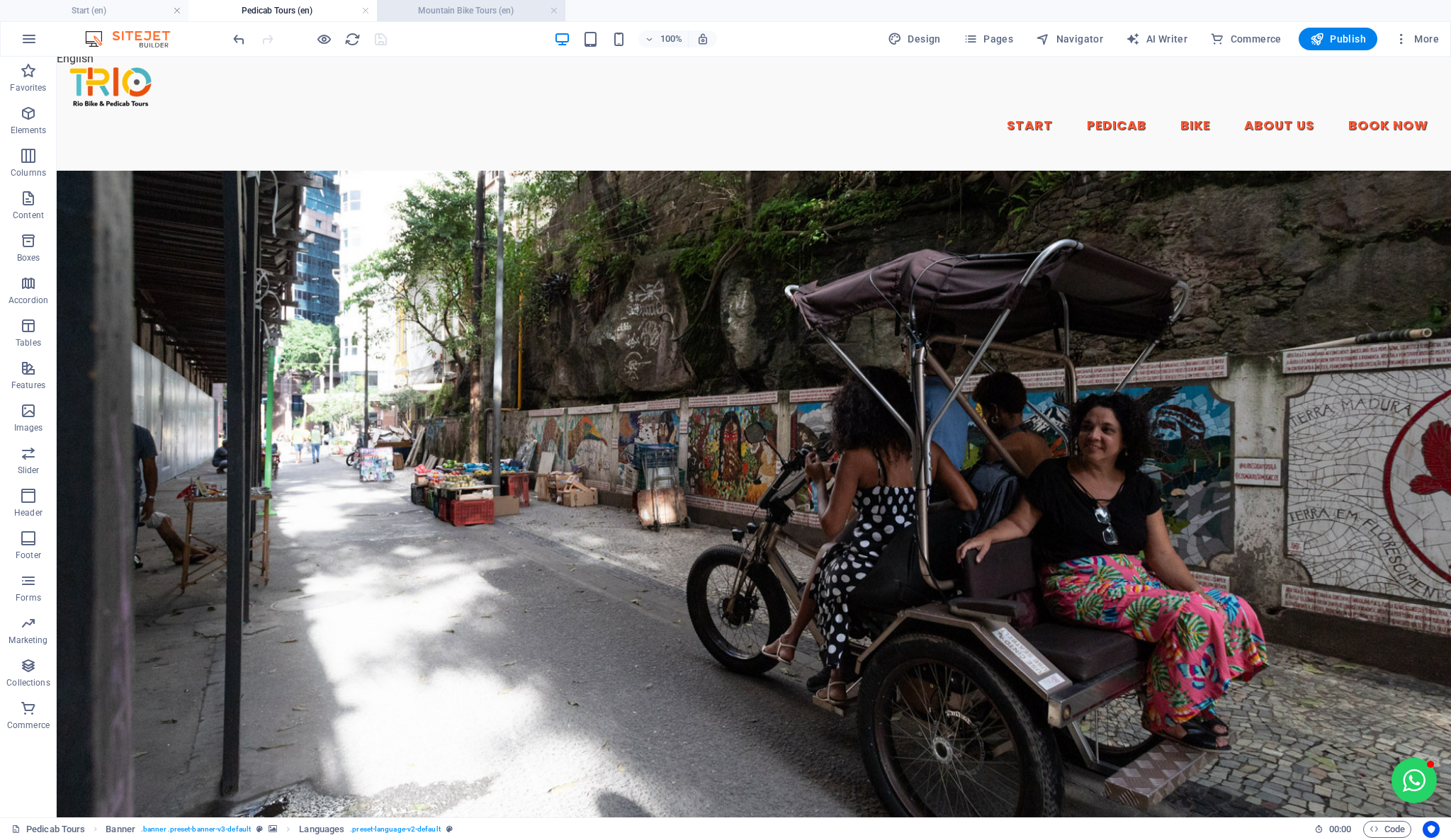
click at [520, 10] on h4 "Mountain Bike Tours (en)" at bounding box center [471, 11] width 189 height 16
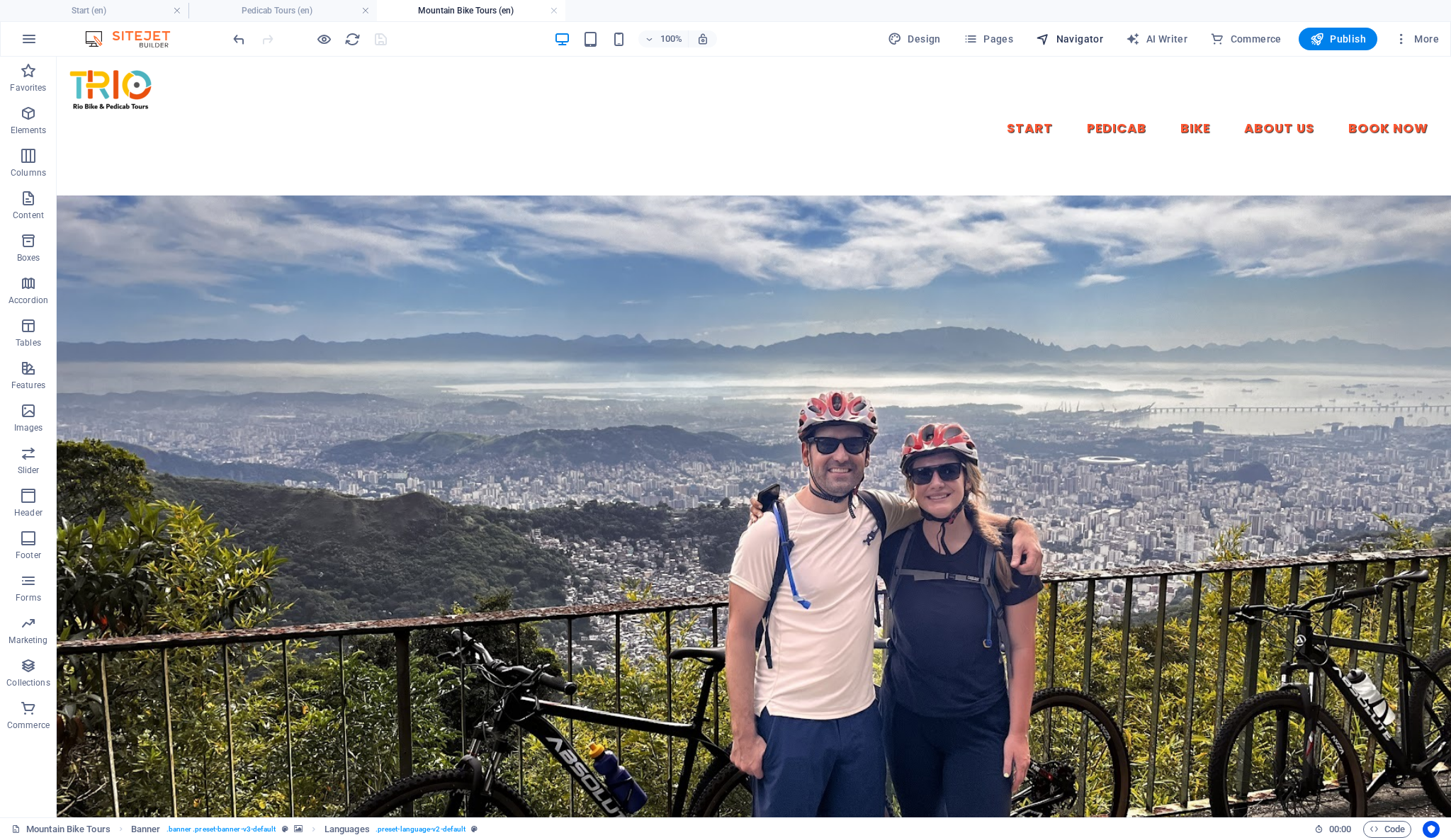
click at [1080, 35] on span "Navigator" at bounding box center [1069, 39] width 67 height 14
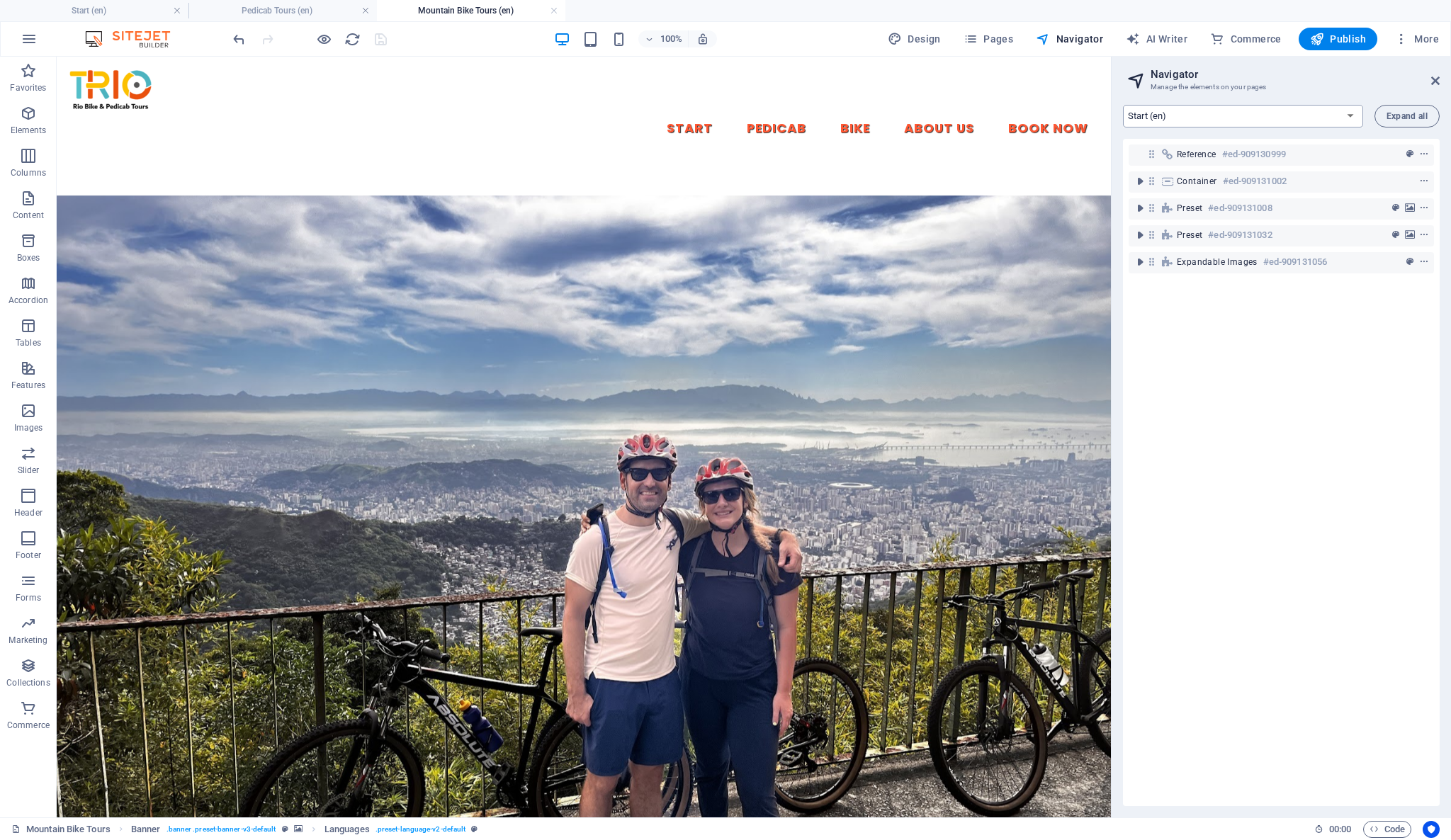
click at [1177, 119] on select "Start (en) Start (pt) Start (es)" at bounding box center [1243, 116] width 240 height 23
click at [1367, 113] on div "Start (en) Start (pt) Start (es) Expand all" at bounding box center [1282, 116] width 317 height 23
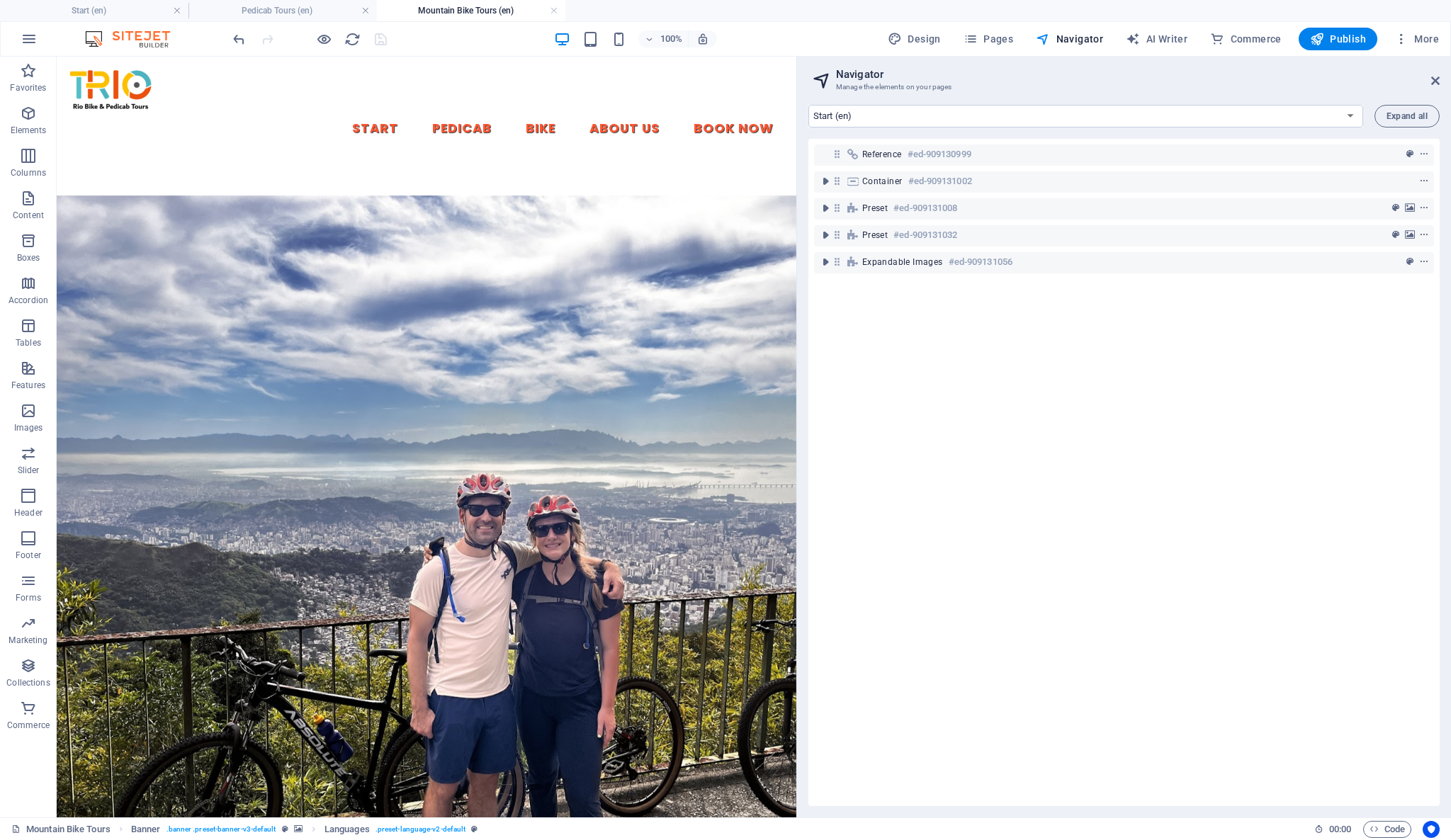
drag, startPoint x: 1112, startPoint y: 407, endPoint x: 737, endPoint y: 355, distance: 378.6
click at [794, 412] on div "Start (en) Pedicab Tours (en) Mountain Bike Tours (en) Favorites Elements Colum…" at bounding box center [726, 437] width 1451 height 761
click at [977, 84] on h3 "Manage the elements on your pages" at bounding box center [1123, 87] width 575 height 13
click at [1006, 39] on span "Pages" at bounding box center [988, 39] width 50 height 14
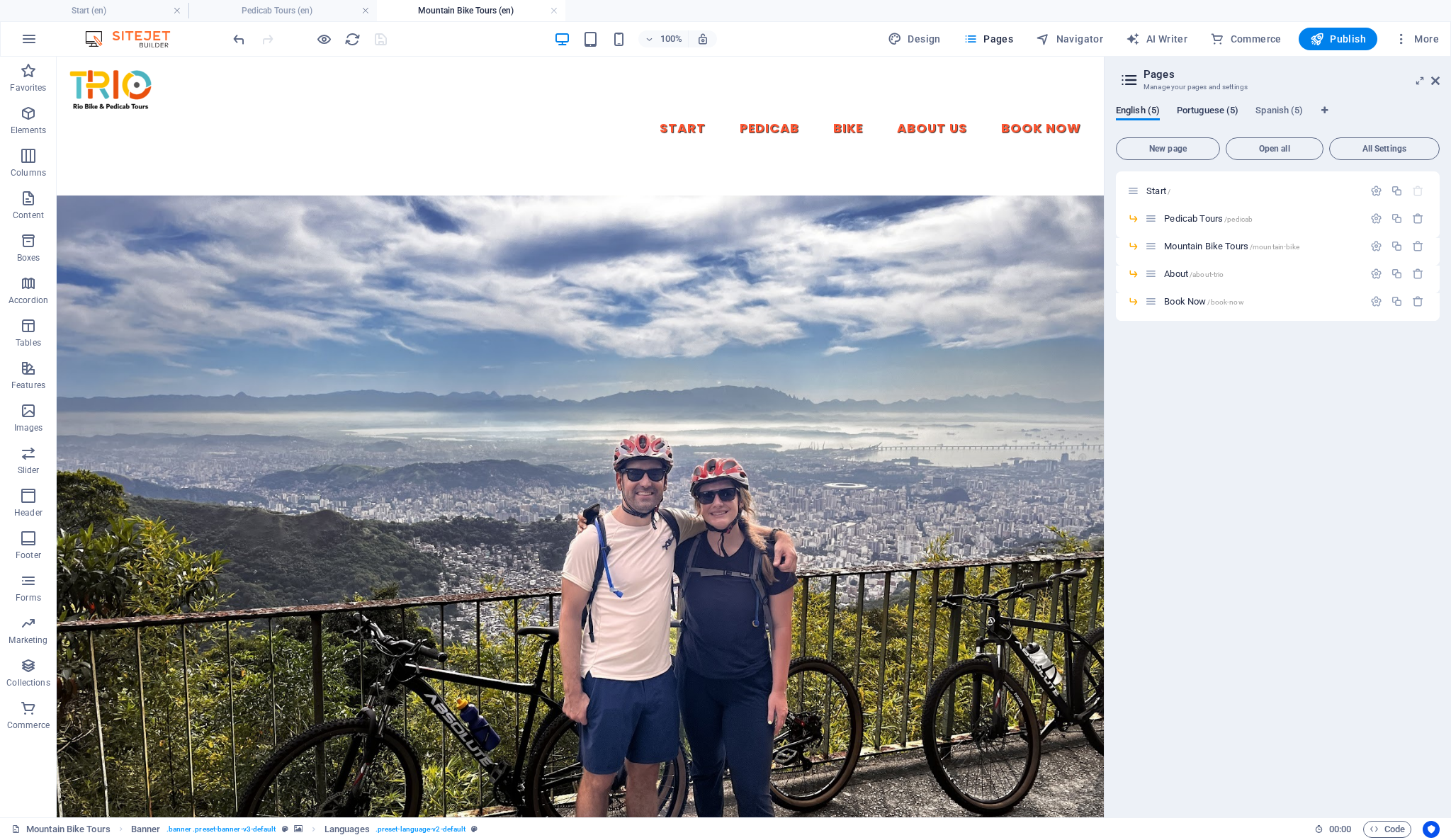
click at [1208, 108] on span "Portuguese (5)" at bounding box center [1208, 112] width 62 height 20
click at [1205, 105] on span "Portuguese (5)" at bounding box center [1208, 112] width 62 height 20
click at [1289, 109] on span "Spanish (5)" at bounding box center [1279, 112] width 48 height 20
click at [1212, 108] on span "Portuguese (5)" at bounding box center [1208, 112] width 62 height 20
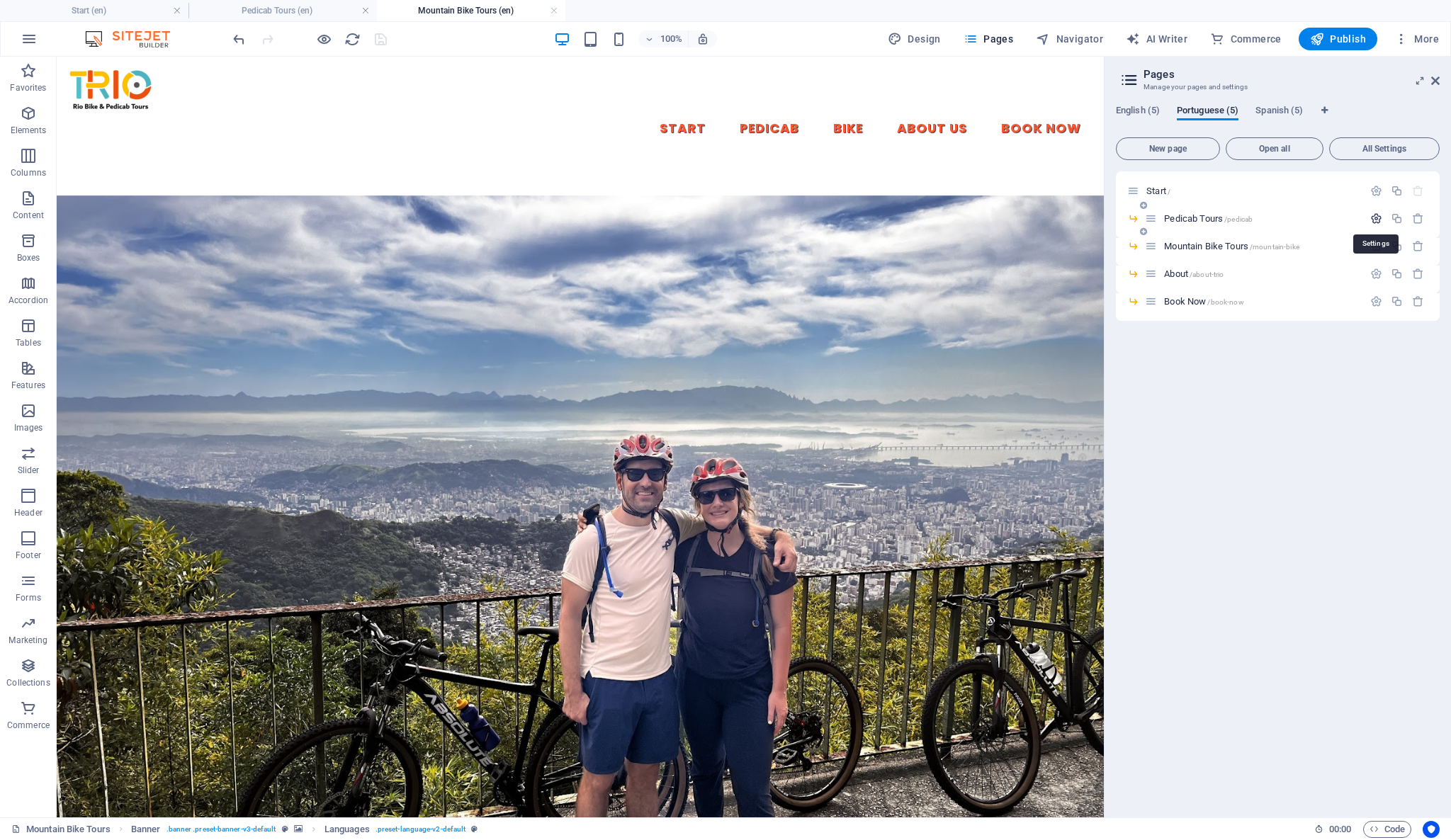
click at [1375, 221] on icon "button" at bounding box center [1376, 218] width 12 height 12
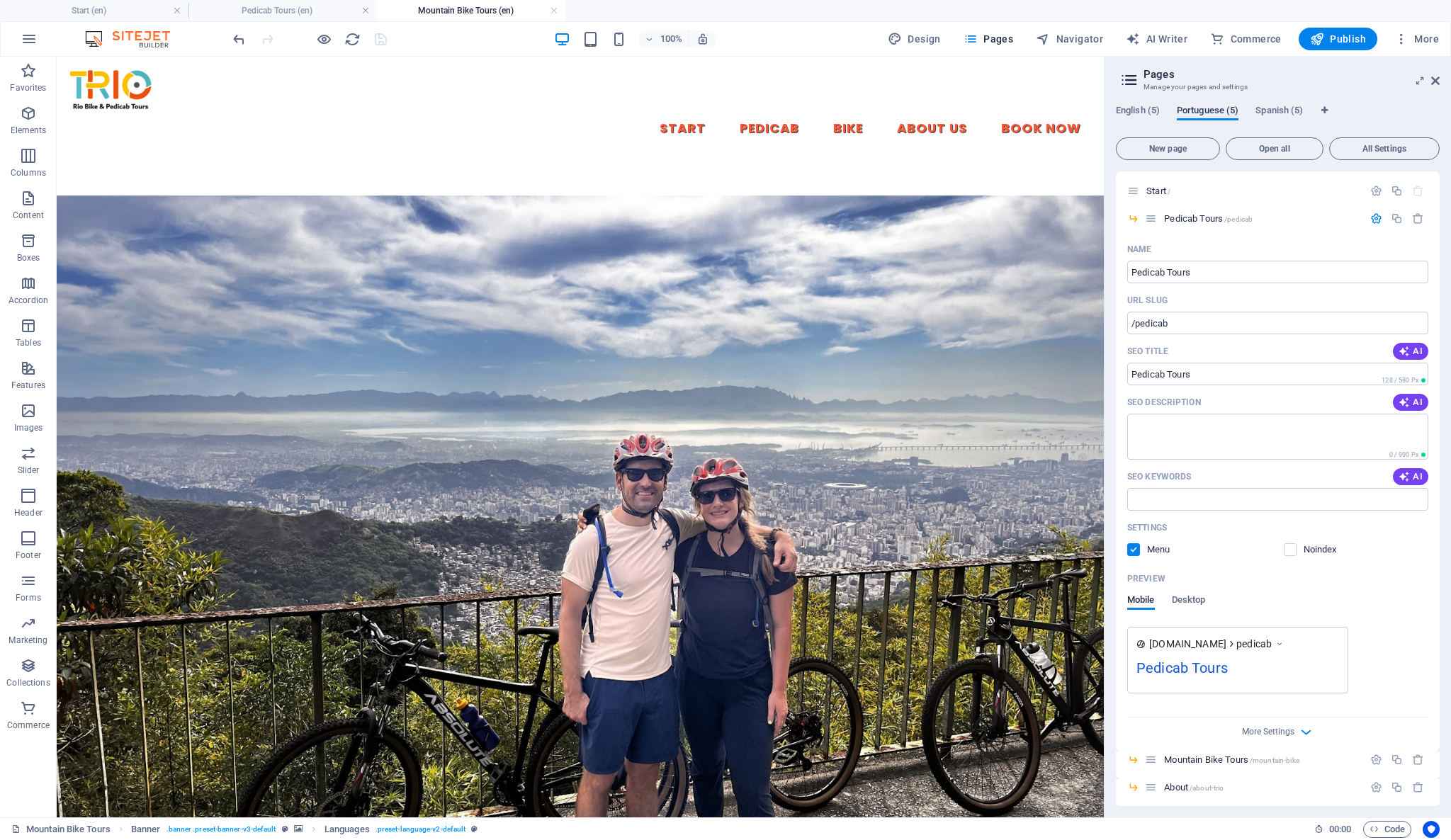
click at [1227, 111] on span "Portuguese (5)" at bounding box center [1208, 112] width 62 height 20
click at [1358, 150] on span "All Settings" at bounding box center [1384, 148] width 97 height 9
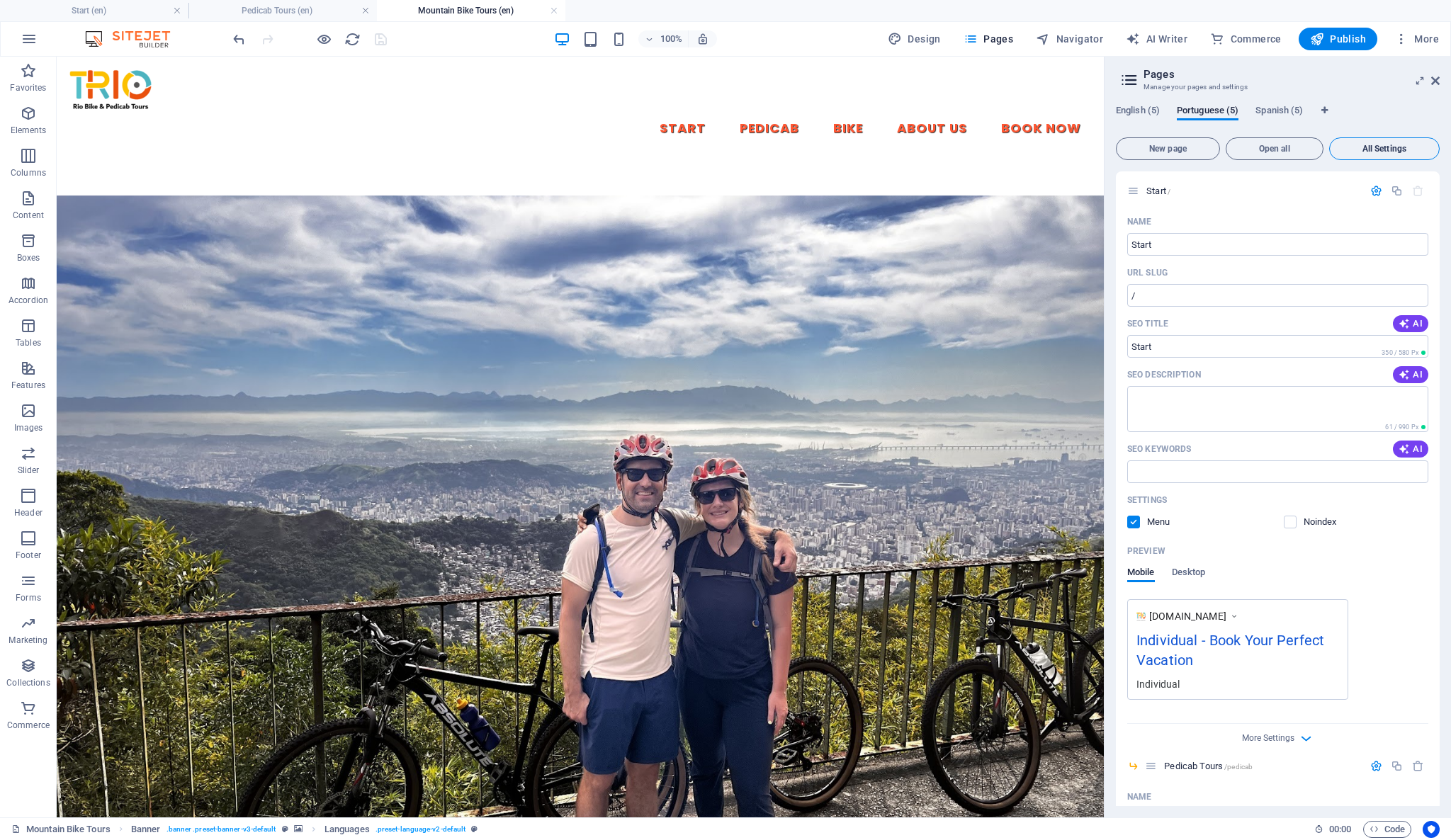
scroll to position [1934, 0]
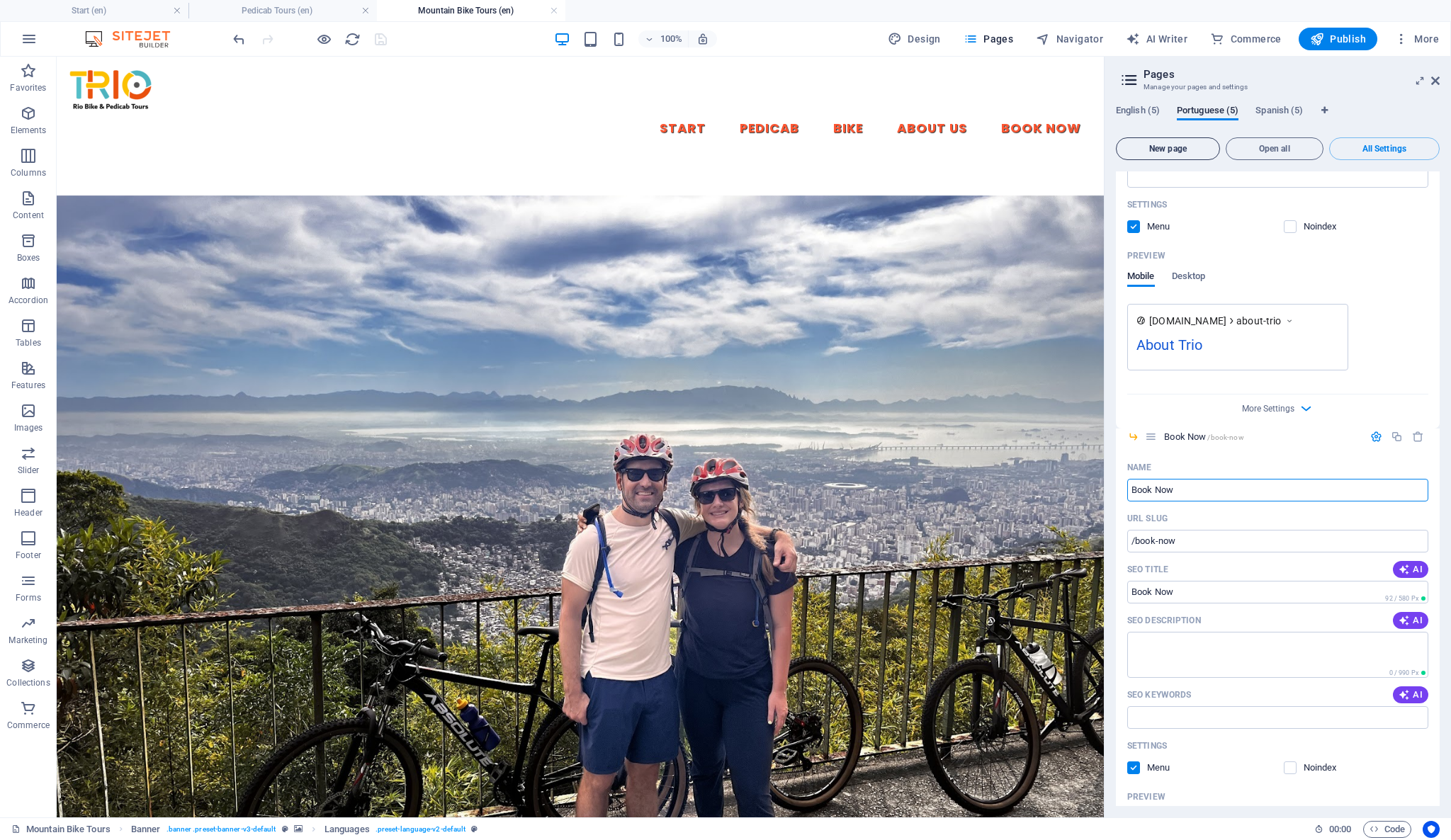
click at [1197, 144] on button "New page" at bounding box center [1167, 149] width 104 height 23
click at [1415, 440] on div at bounding box center [1396, 436] width 63 height 16
click at [1413, 434] on icon "button" at bounding box center [1418, 435] width 12 height 12
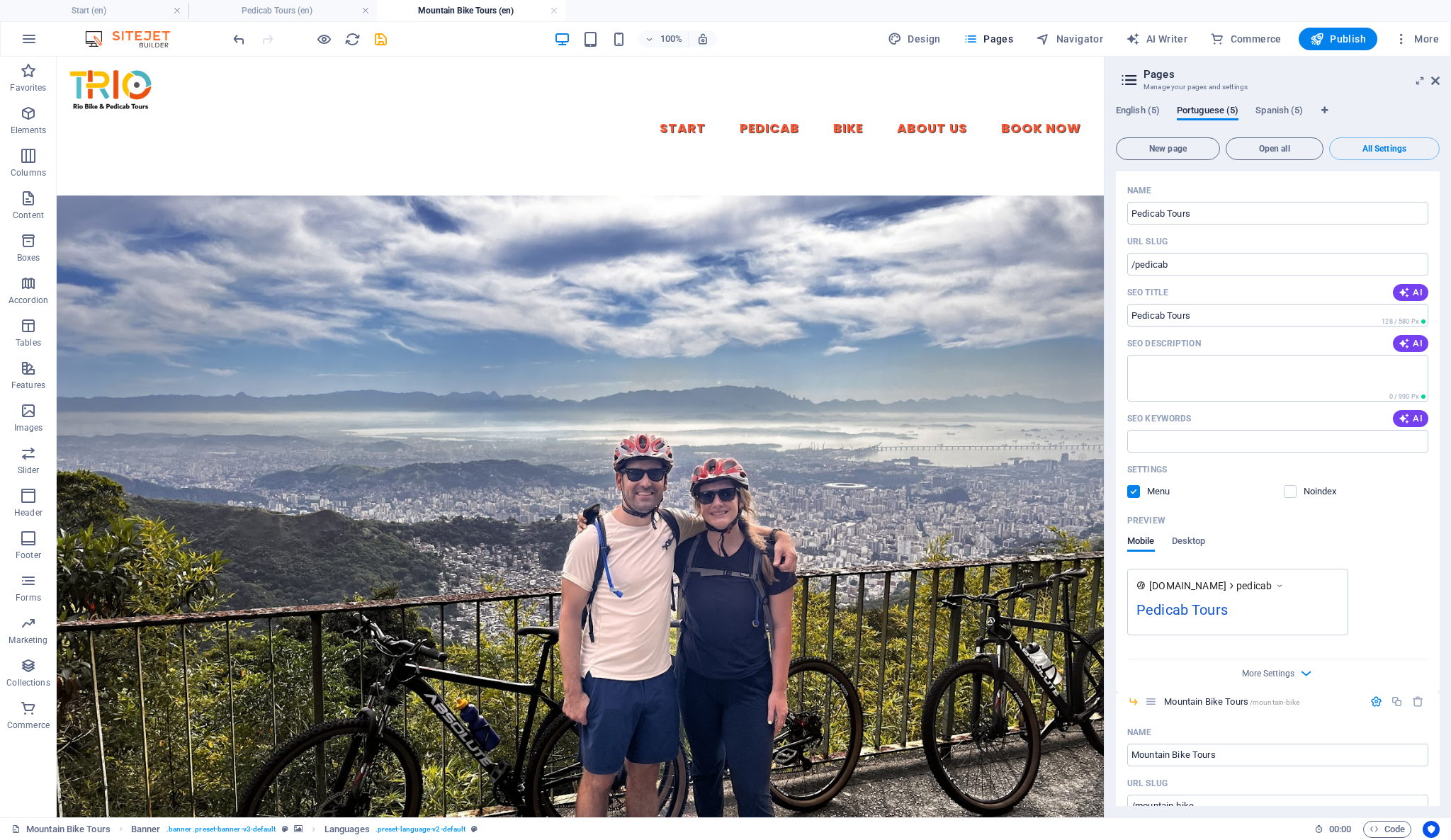
scroll to position [667, 0]
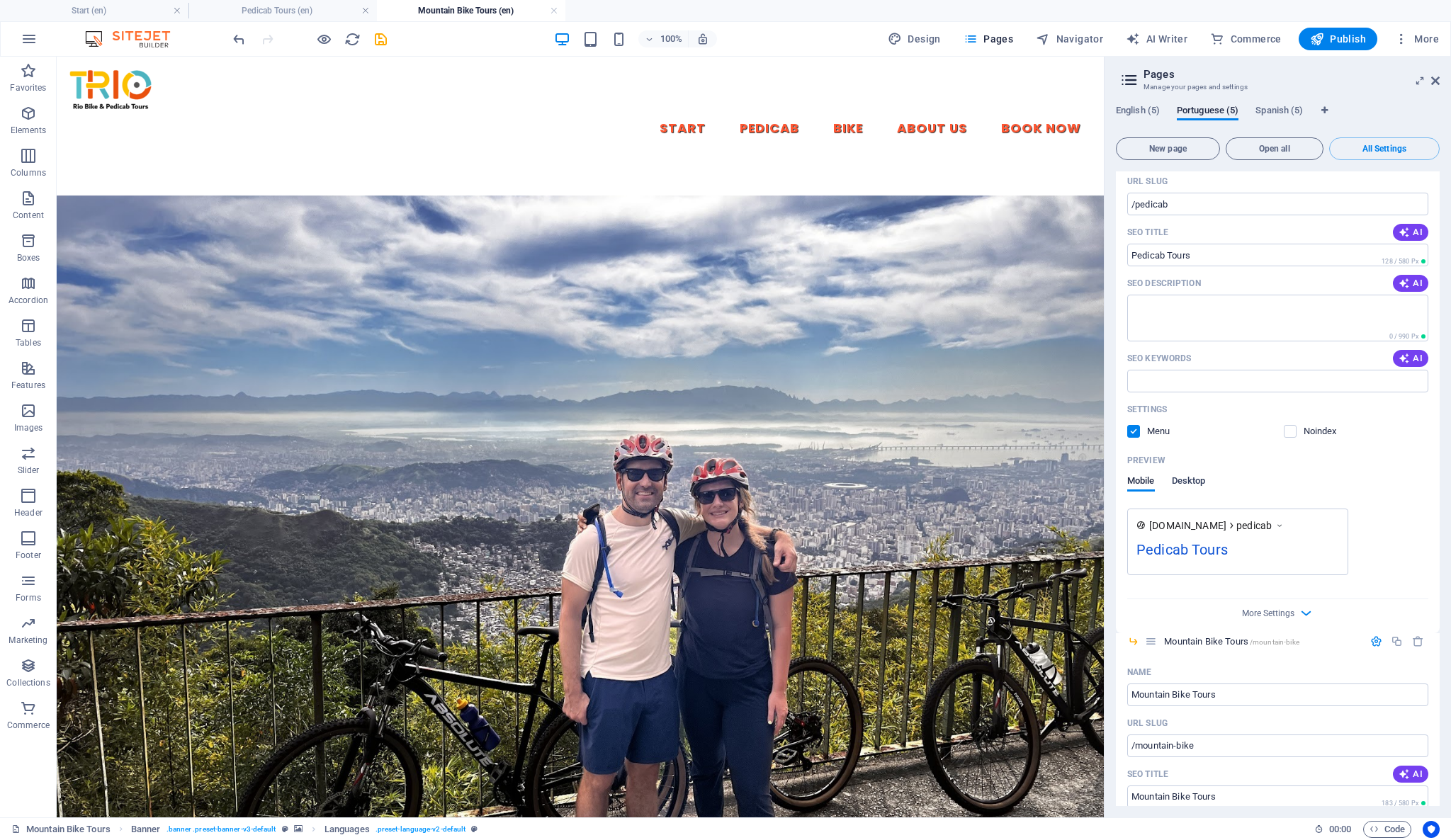
click at [1187, 481] on span "Desktop" at bounding box center [1188, 482] width 34 height 20
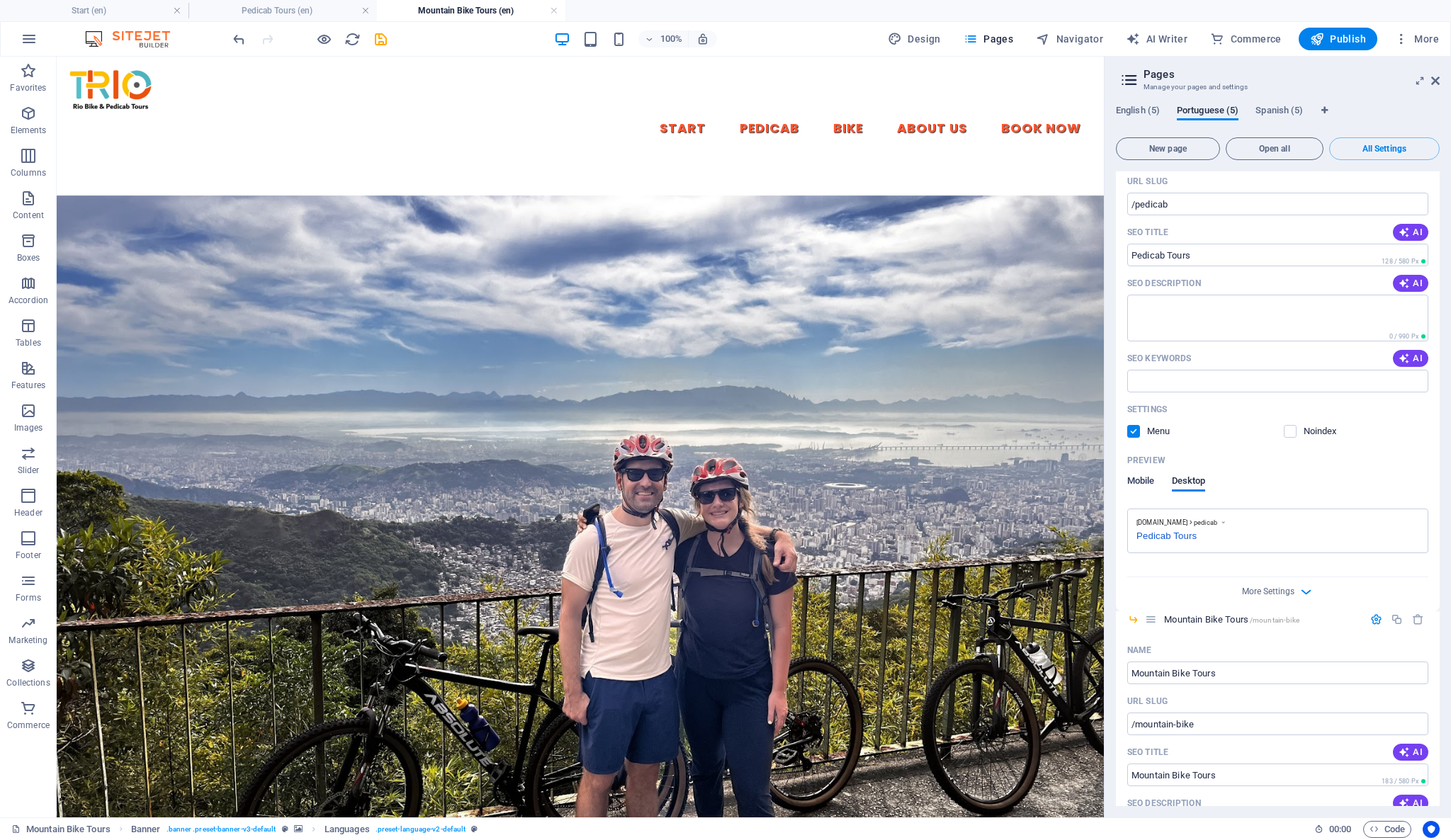
click at [1143, 482] on span "Mobile" at bounding box center [1141, 482] width 28 height 20
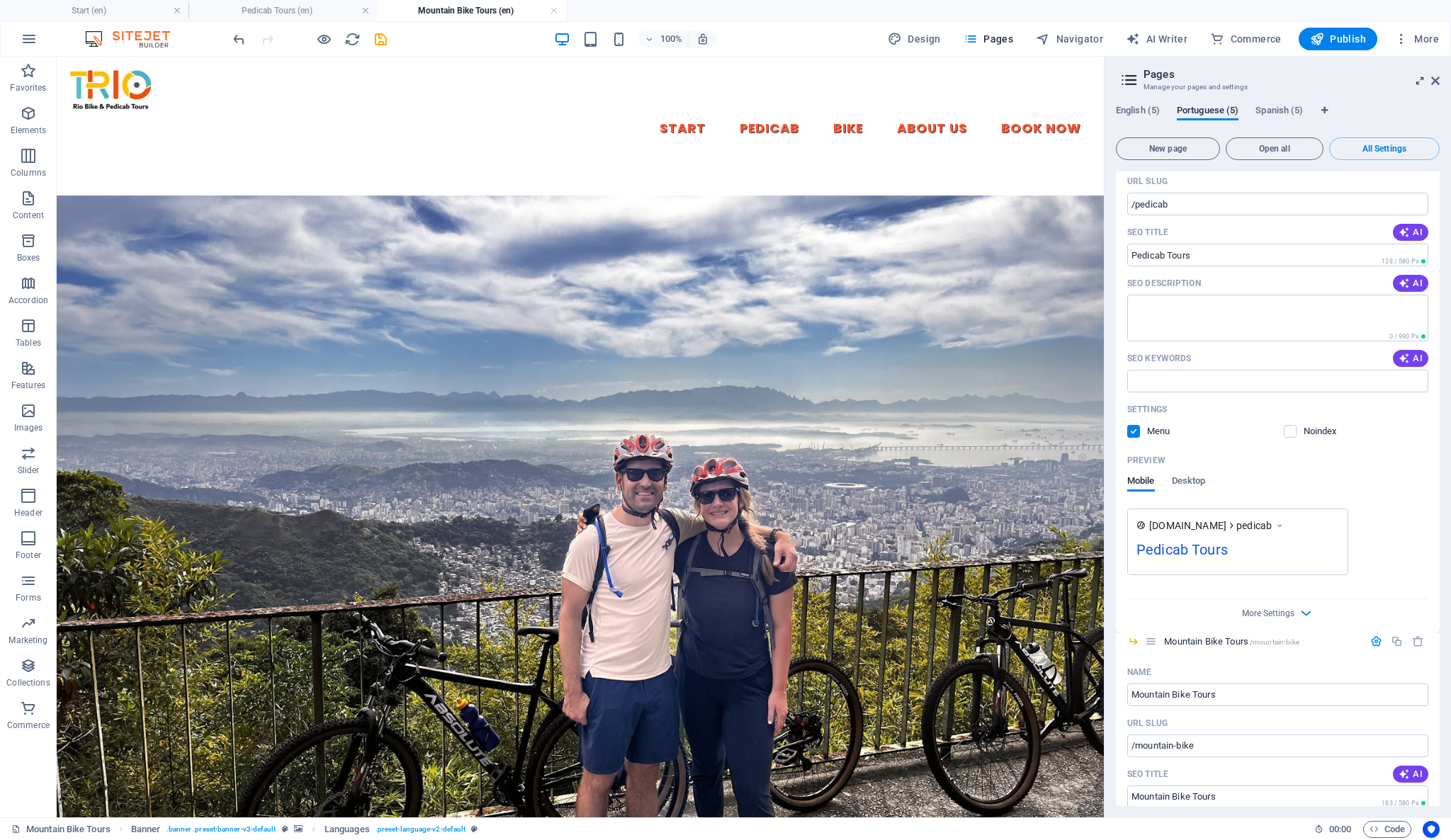
click at [1419, 75] on icon at bounding box center [1419, 81] width 0 height 11
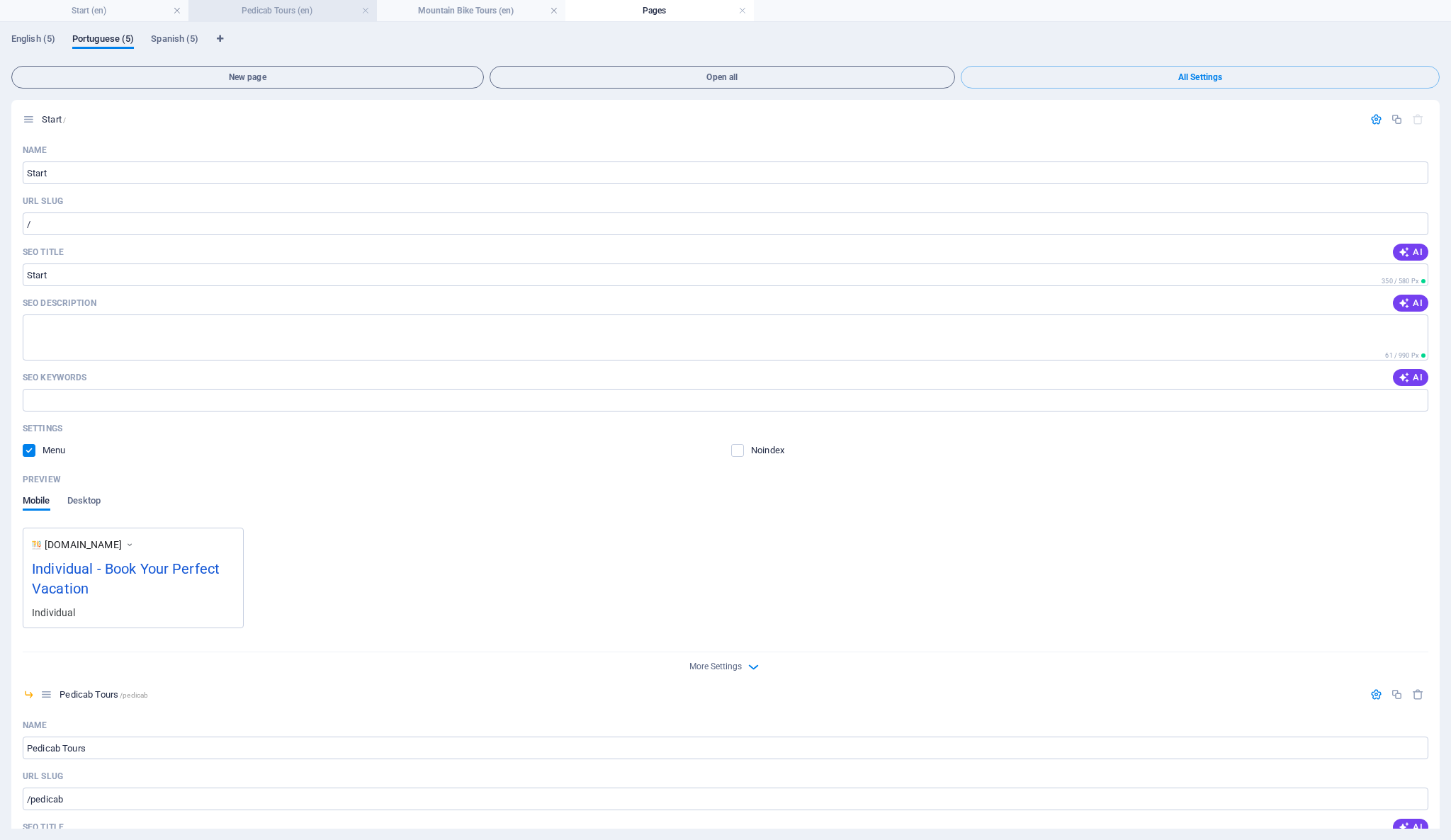
click at [263, 14] on h4 "Pedicab Tours (en)" at bounding box center [283, 11] width 189 height 16
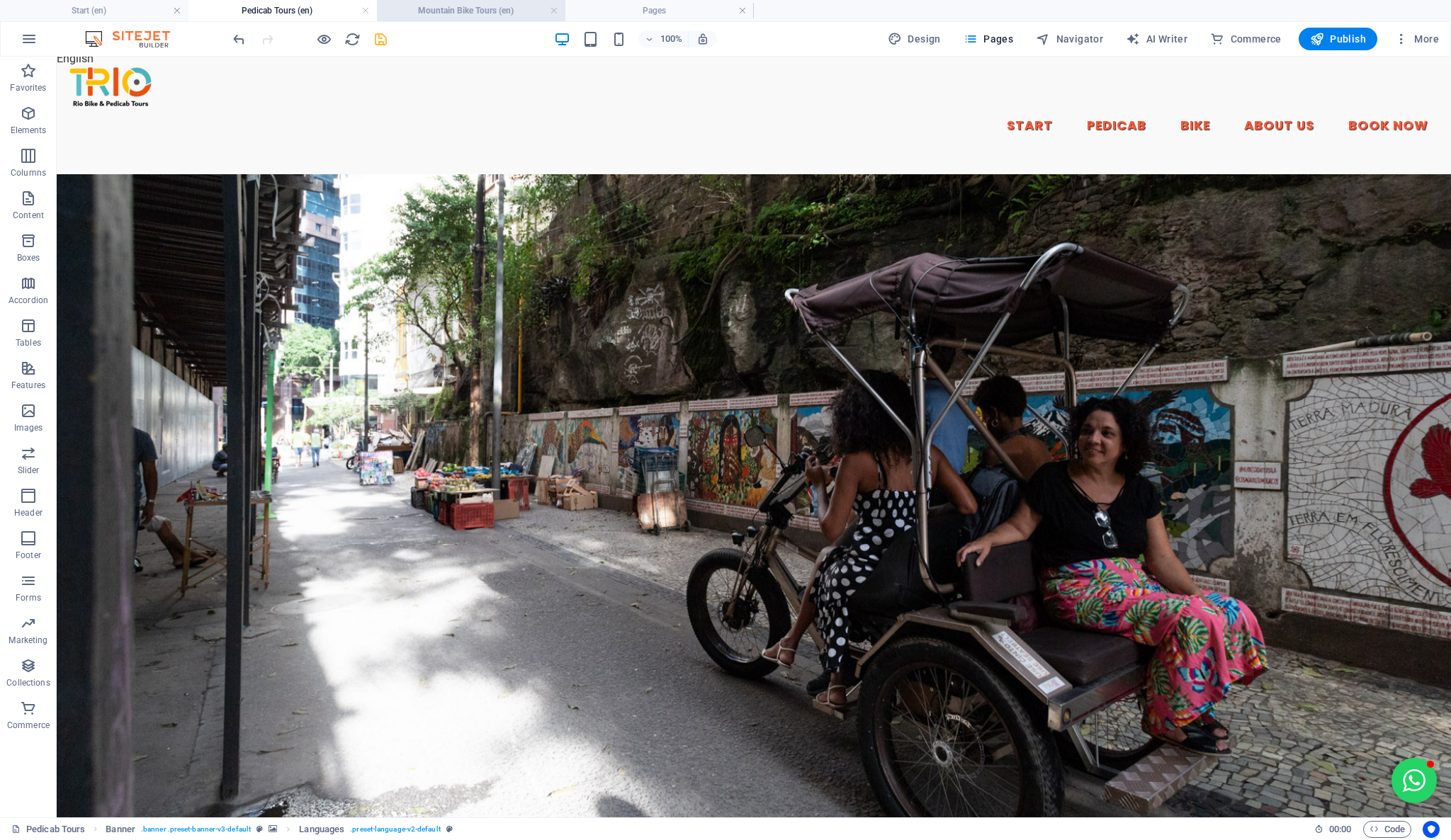
click at [460, 14] on h4 "Mountain Bike Tours (en)" at bounding box center [471, 11] width 189 height 16
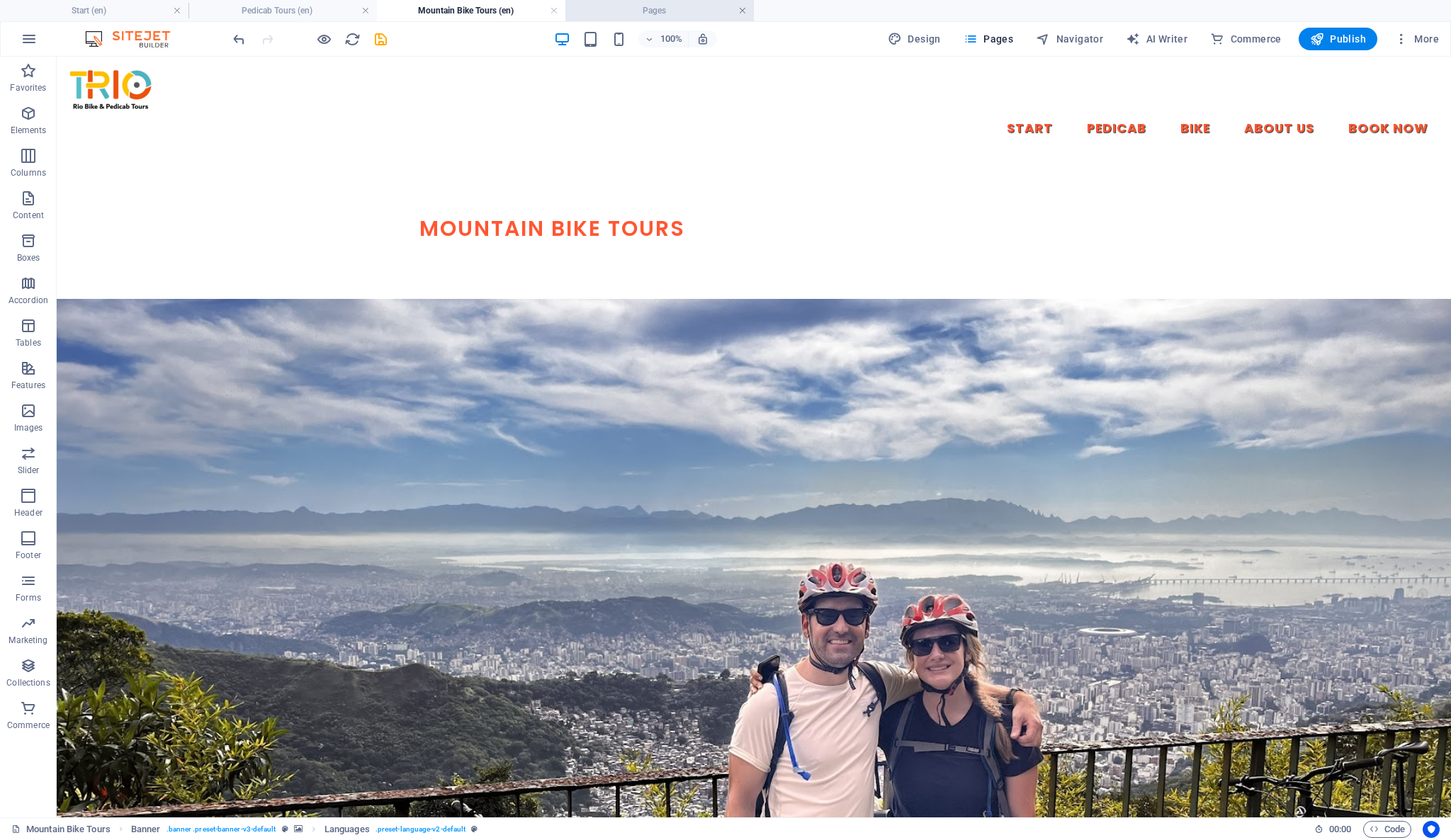
click at [742, 10] on link at bounding box center [742, 10] width 9 height 13
click at [235, 5] on h4 "Pedicab Tours (en)" at bounding box center [283, 11] width 189 height 16
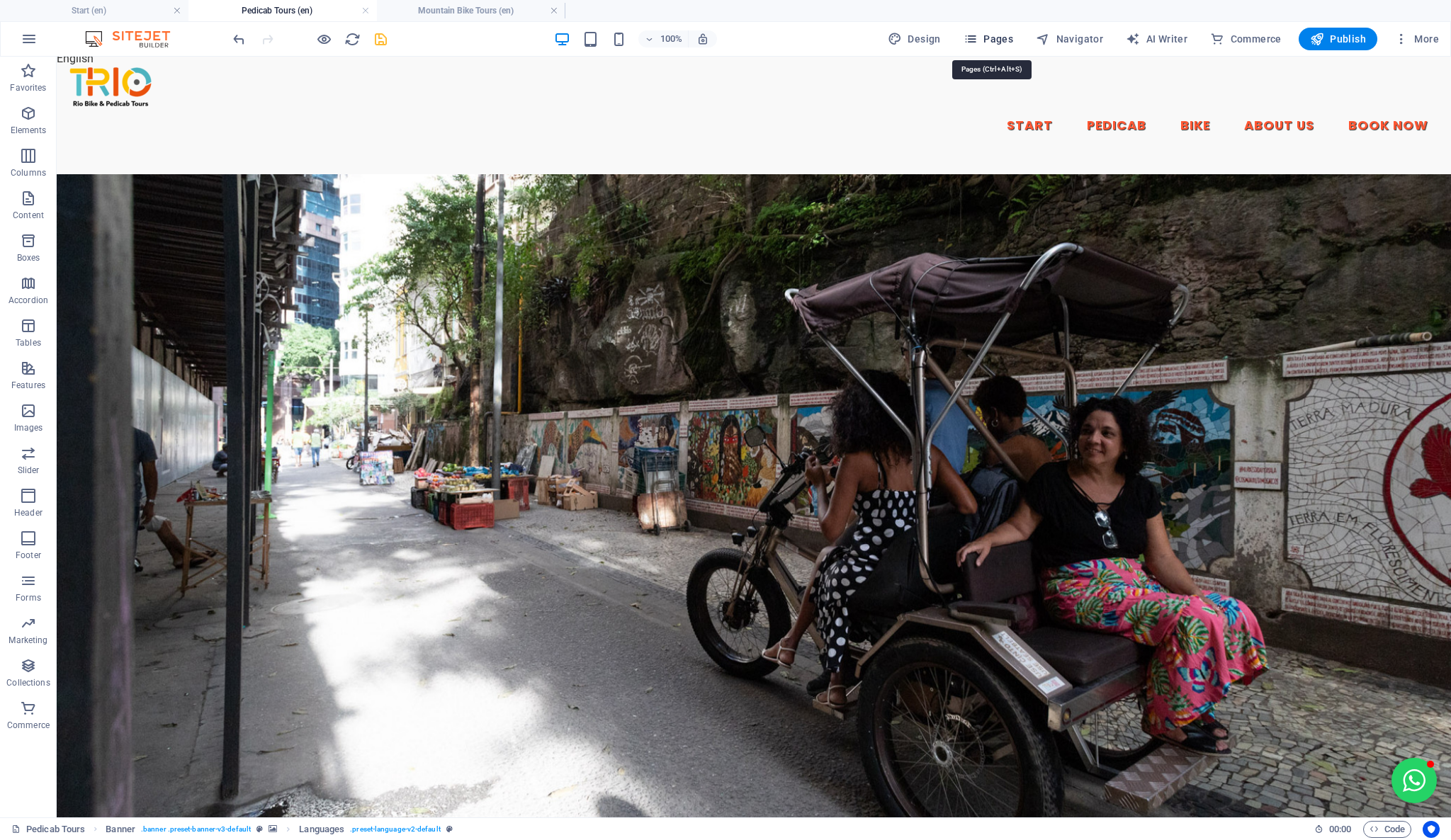
click at [977, 37] on icon "button" at bounding box center [970, 39] width 14 height 14
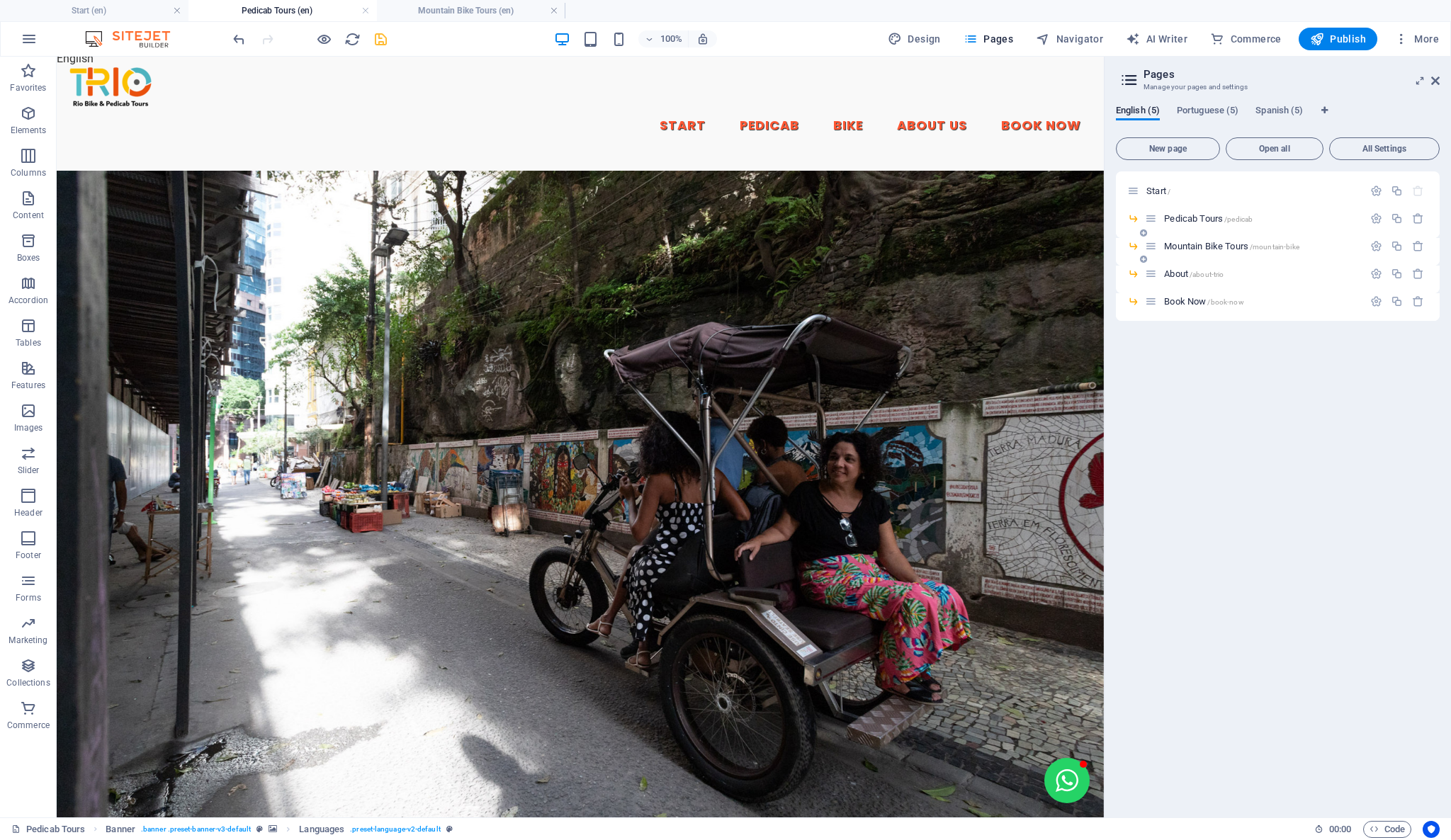
drag, startPoint x: 1133, startPoint y: 273, endPoint x: 1120, endPoint y: 257, distance: 20.6
click at [1118, 272] on div "About /about-trio" at bounding box center [1278, 279] width 324 height 28
drag, startPoint x: 1146, startPoint y: 219, endPoint x: 1126, endPoint y: 202, distance: 26.2
click at [1126, 202] on div "Start / Pedicab Tours /pedicab Mountain Bike Tours /mountain-bike About /about-…" at bounding box center [1278, 232] width 324 height 122
click at [1375, 224] on icon "button" at bounding box center [1376, 218] width 12 height 12
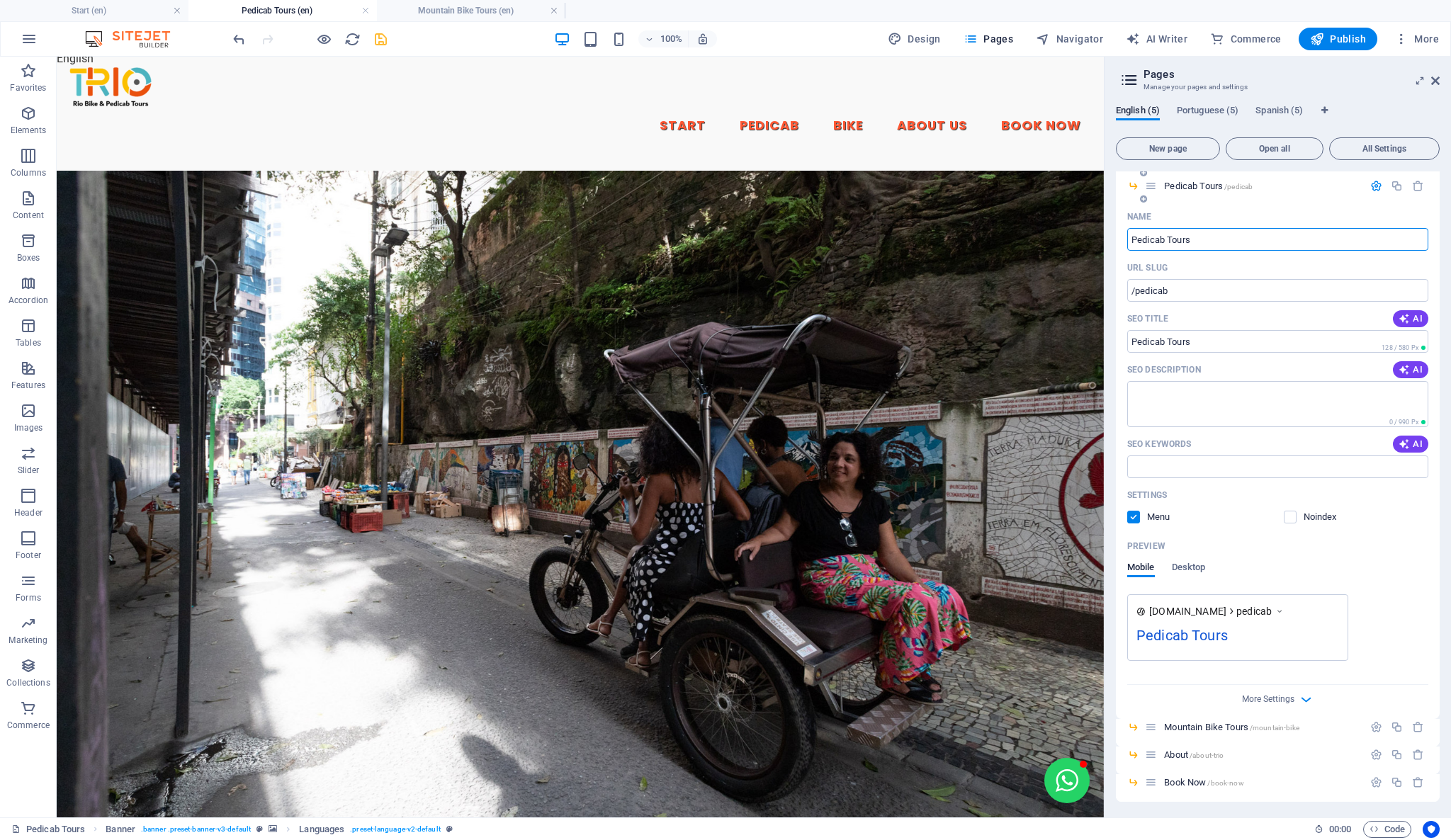
scroll to position [34, 0]
click at [1301, 695] on icon "button" at bounding box center [1306, 697] width 17 height 17
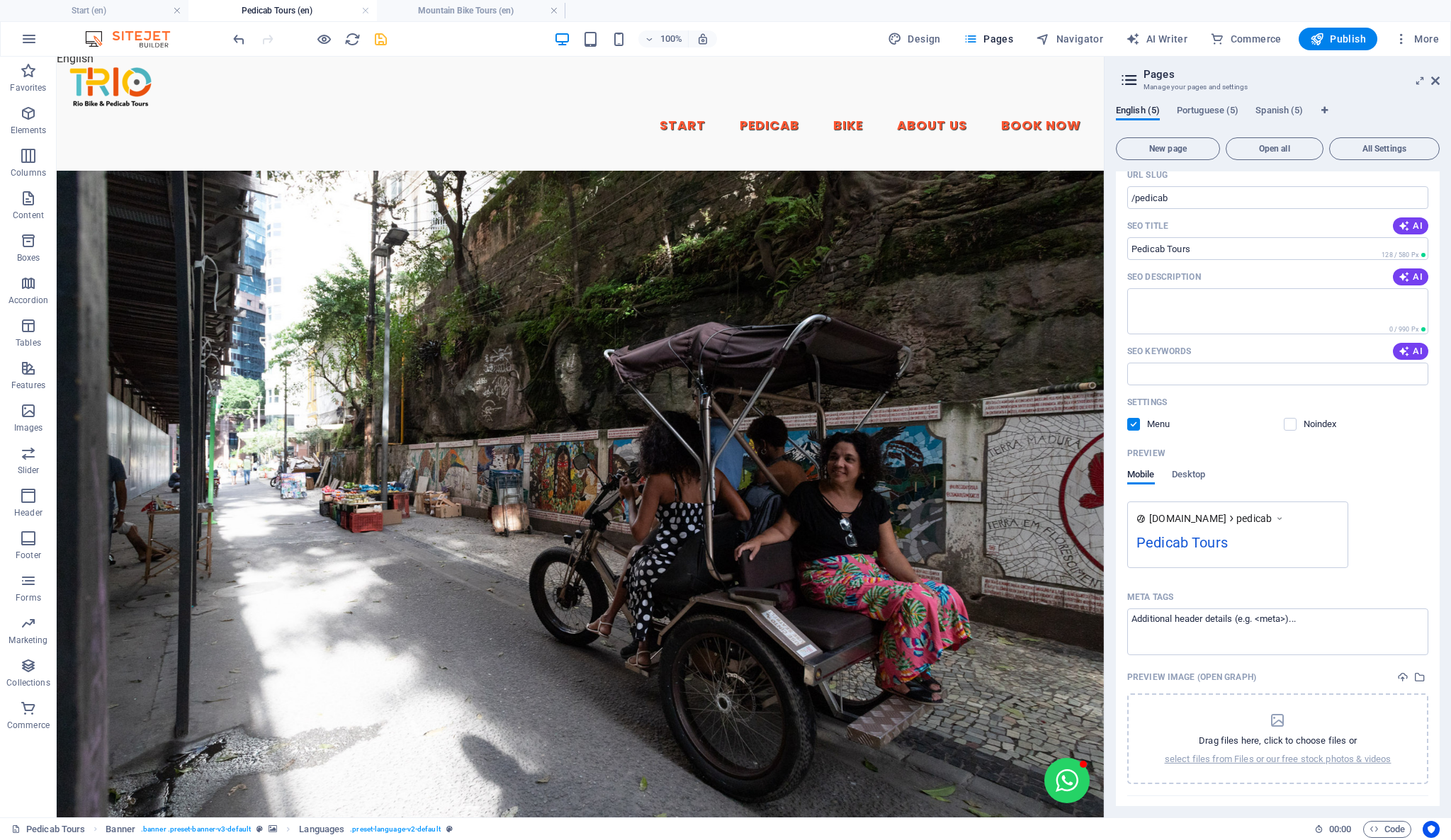
scroll to position [0, 0]
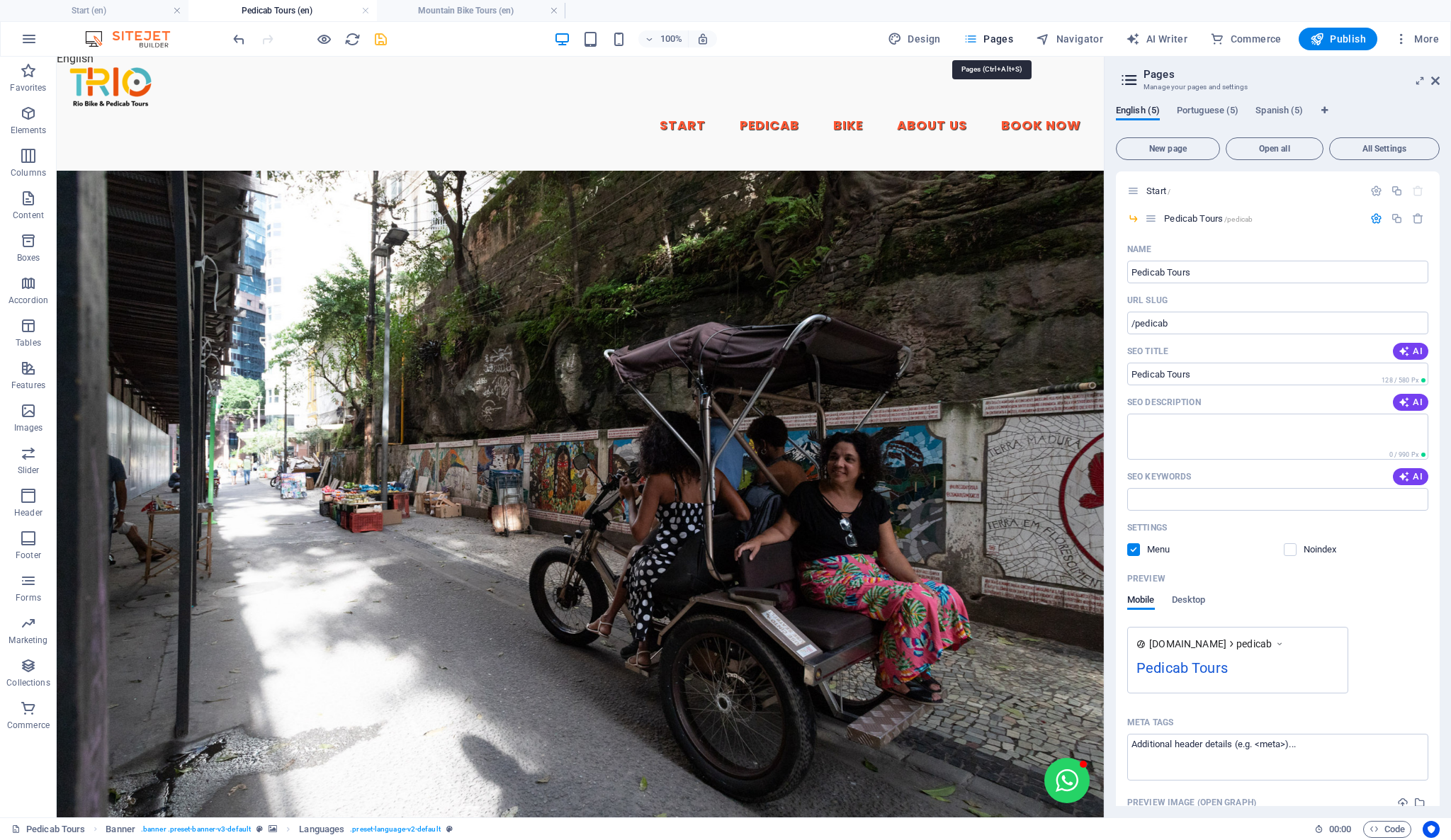
click at [983, 36] on span "Pages" at bounding box center [988, 39] width 50 height 14
click at [1125, 112] on span "English (5)" at bounding box center [1137, 112] width 44 height 20
click at [1152, 219] on icon at bounding box center [1150, 218] width 12 height 12
click at [977, 36] on icon "button" at bounding box center [970, 39] width 14 height 14
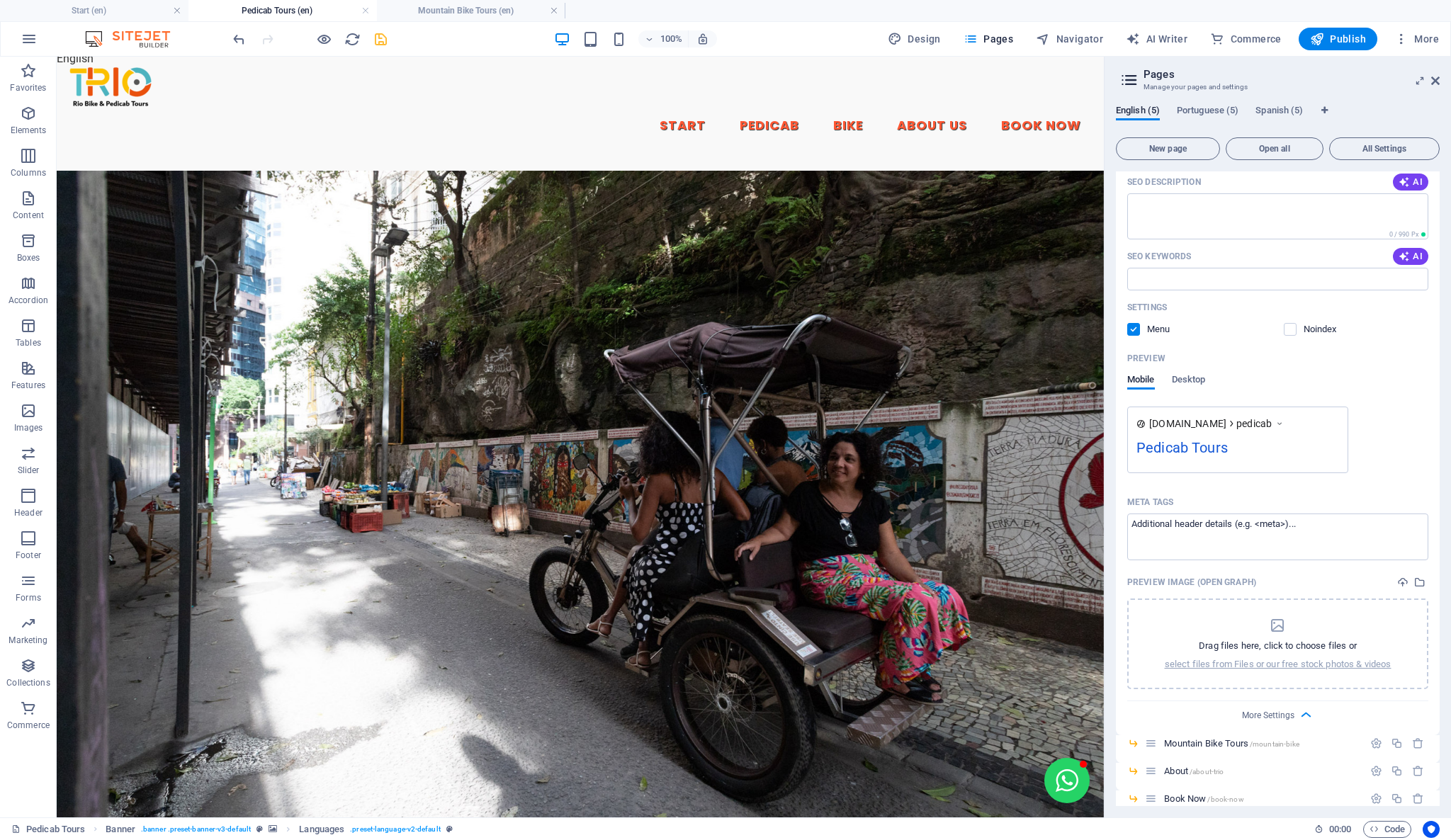
scroll to position [238, 0]
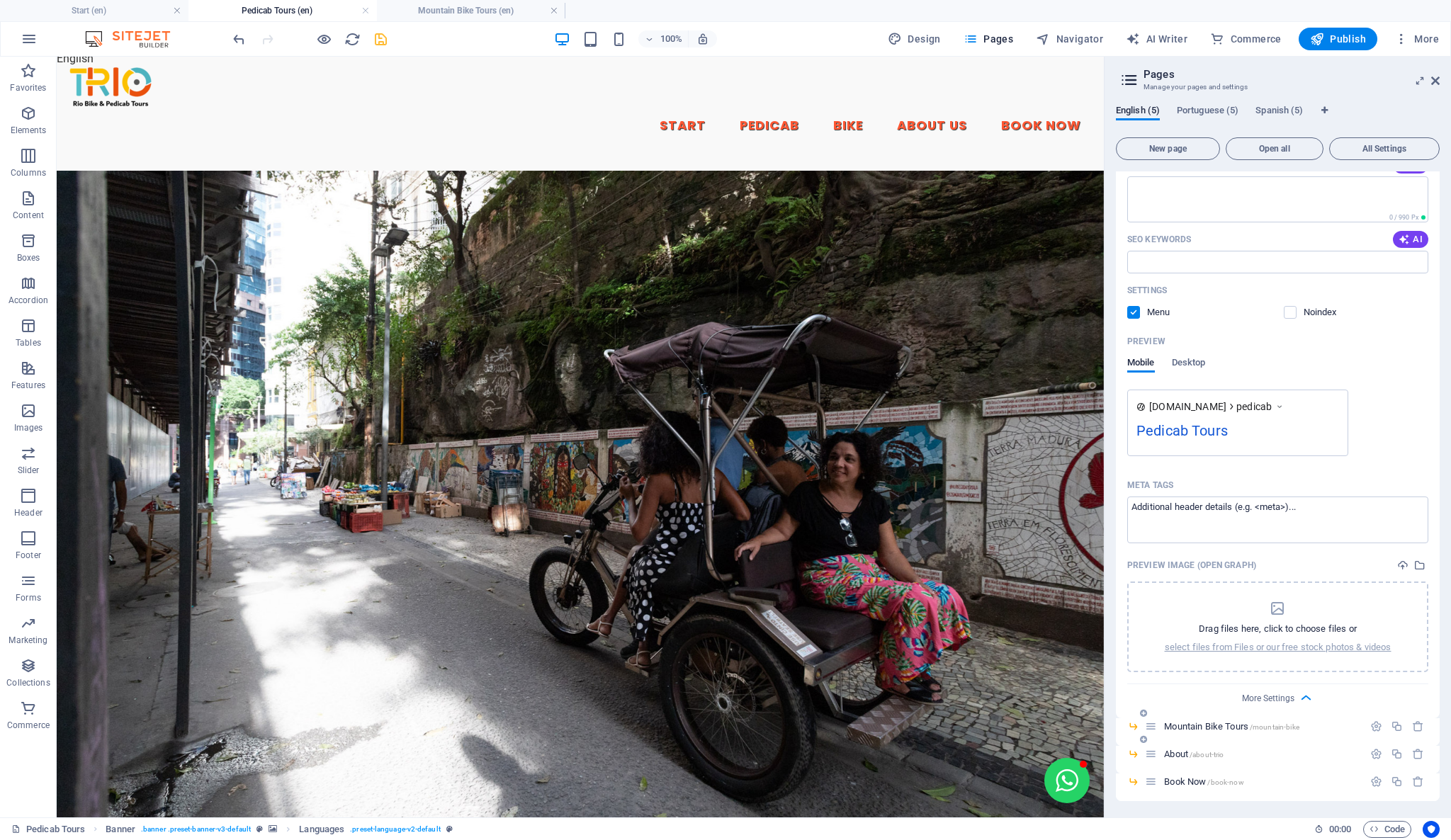
click at [1152, 724] on icon at bounding box center [1150, 726] width 12 height 12
click at [1191, 722] on span "Mountain Bike Tours /mountain-bike" at bounding box center [1231, 725] width 135 height 10
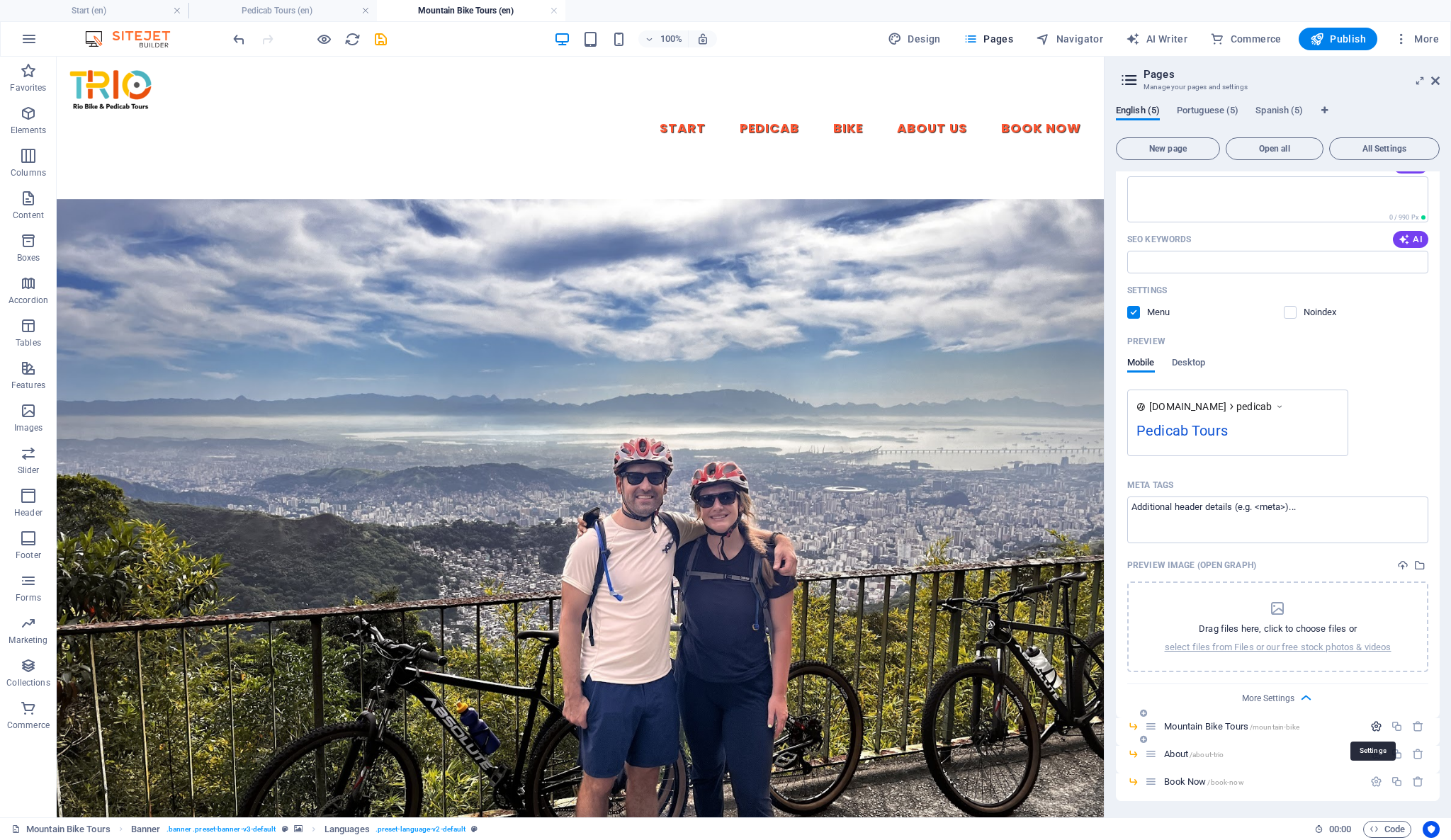
click at [1371, 722] on icon "button" at bounding box center [1376, 726] width 12 height 12
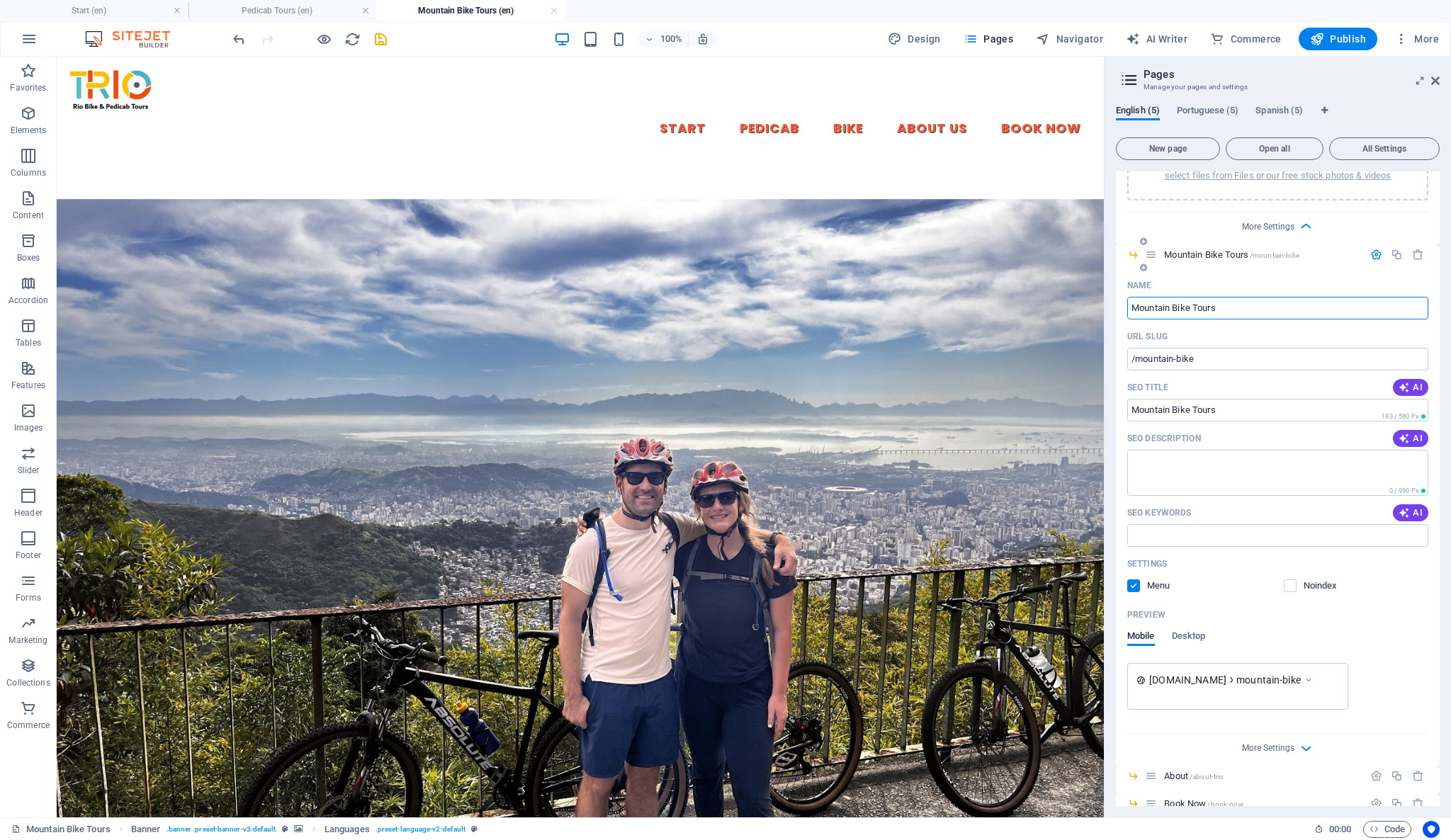
scroll to position [731, 0]
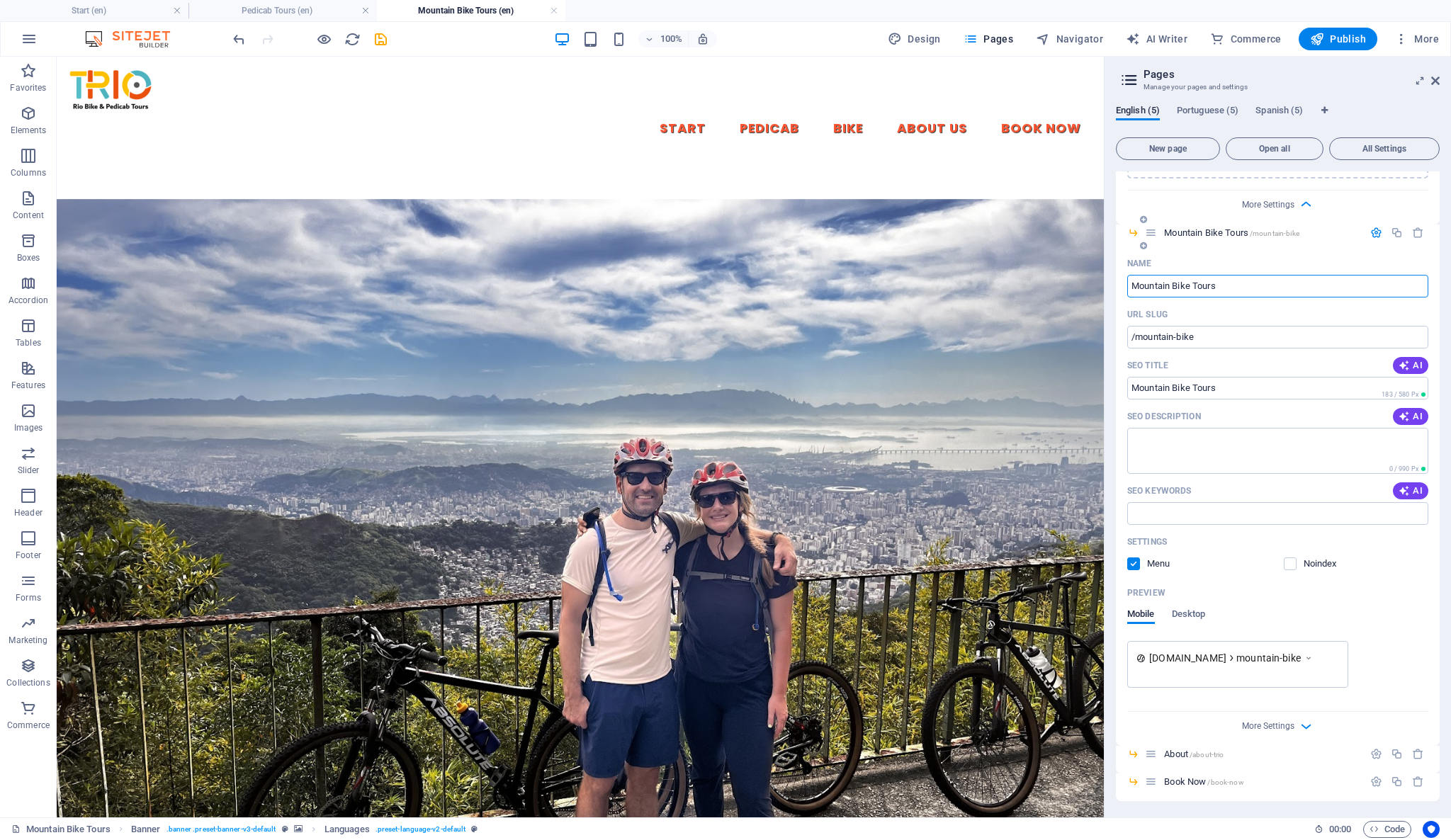
click at [1136, 561] on label at bounding box center [1133, 564] width 13 height 13
click at [0, 0] on input "checkbox" at bounding box center [0, 0] width 0 height 0
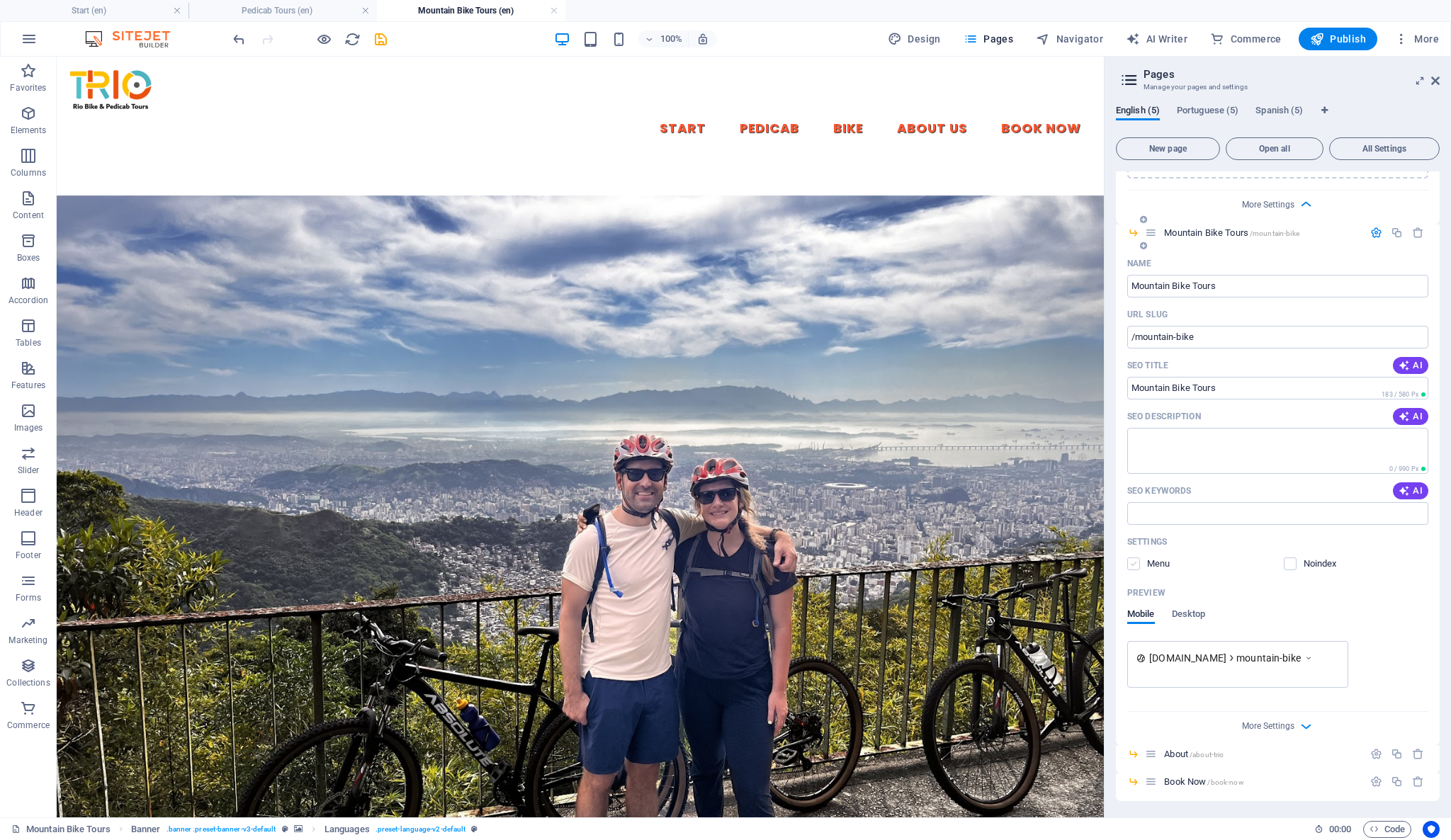
click at [1136, 561] on label at bounding box center [1133, 564] width 13 height 13
click at [0, 0] on input "checkbox" at bounding box center [0, 0] width 0 height 0
click at [977, 40] on icon "button" at bounding box center [970, 39] width 14 height 14
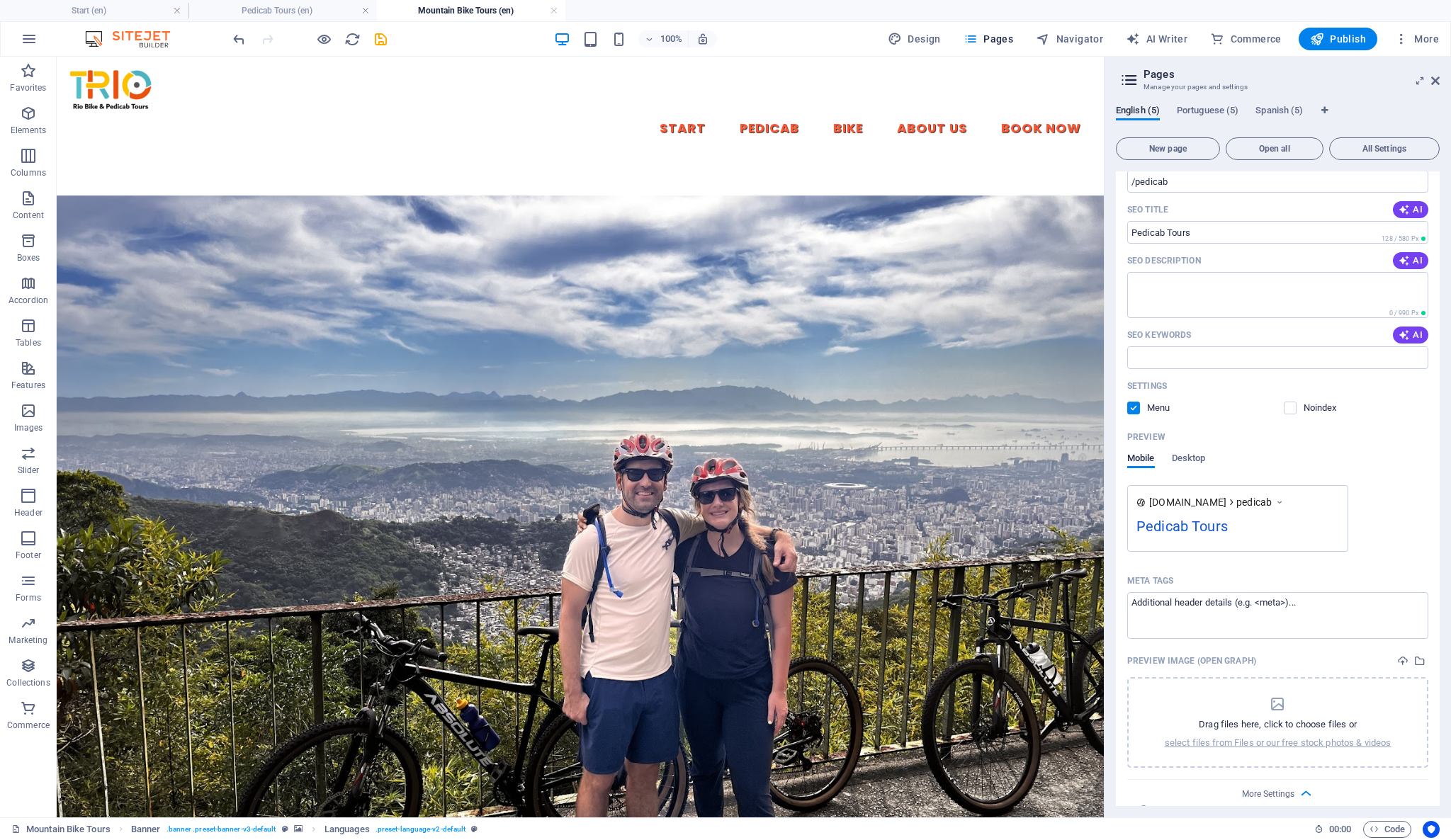
scroll to position [0, 0]
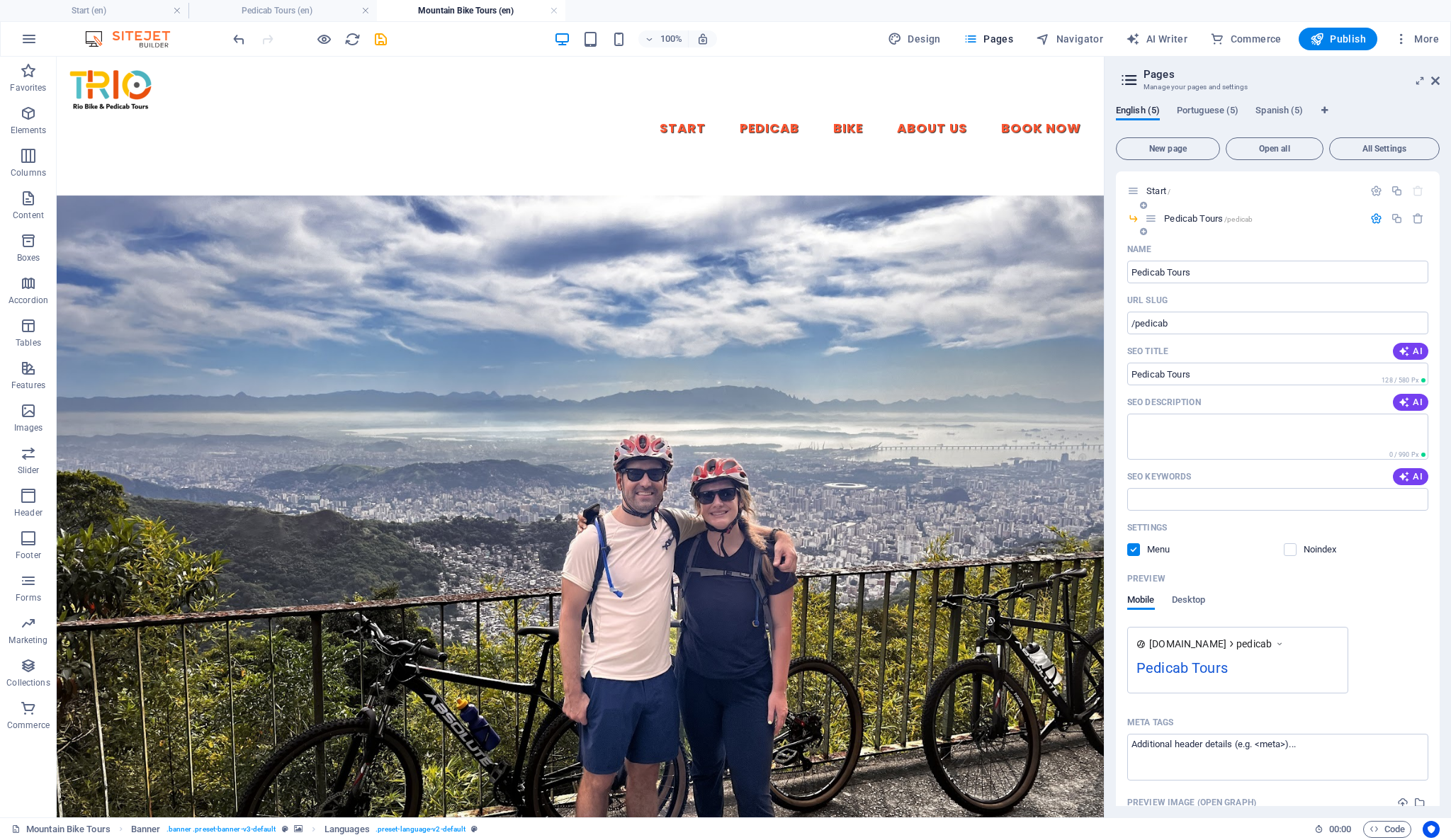
click at [1128, 218] on icon at bounding box center [1133, 218] width 12 height 12
click at [1374, 212] on icon "button" at bounding box center [1376, 218] width 12 height 12
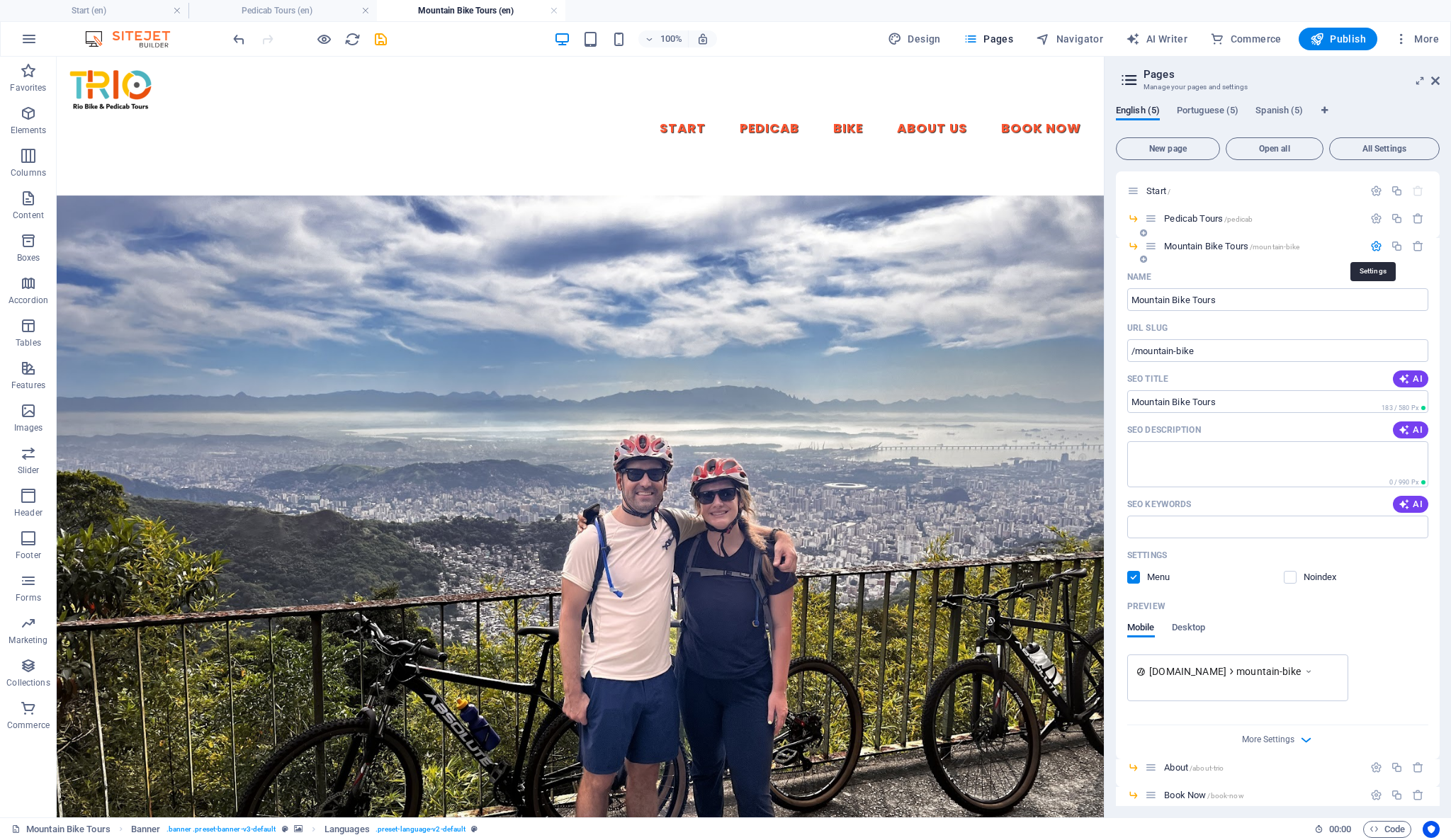
click at [1372, 243] on icon "button" at bounding box center [1376, 245] width 12 height 12
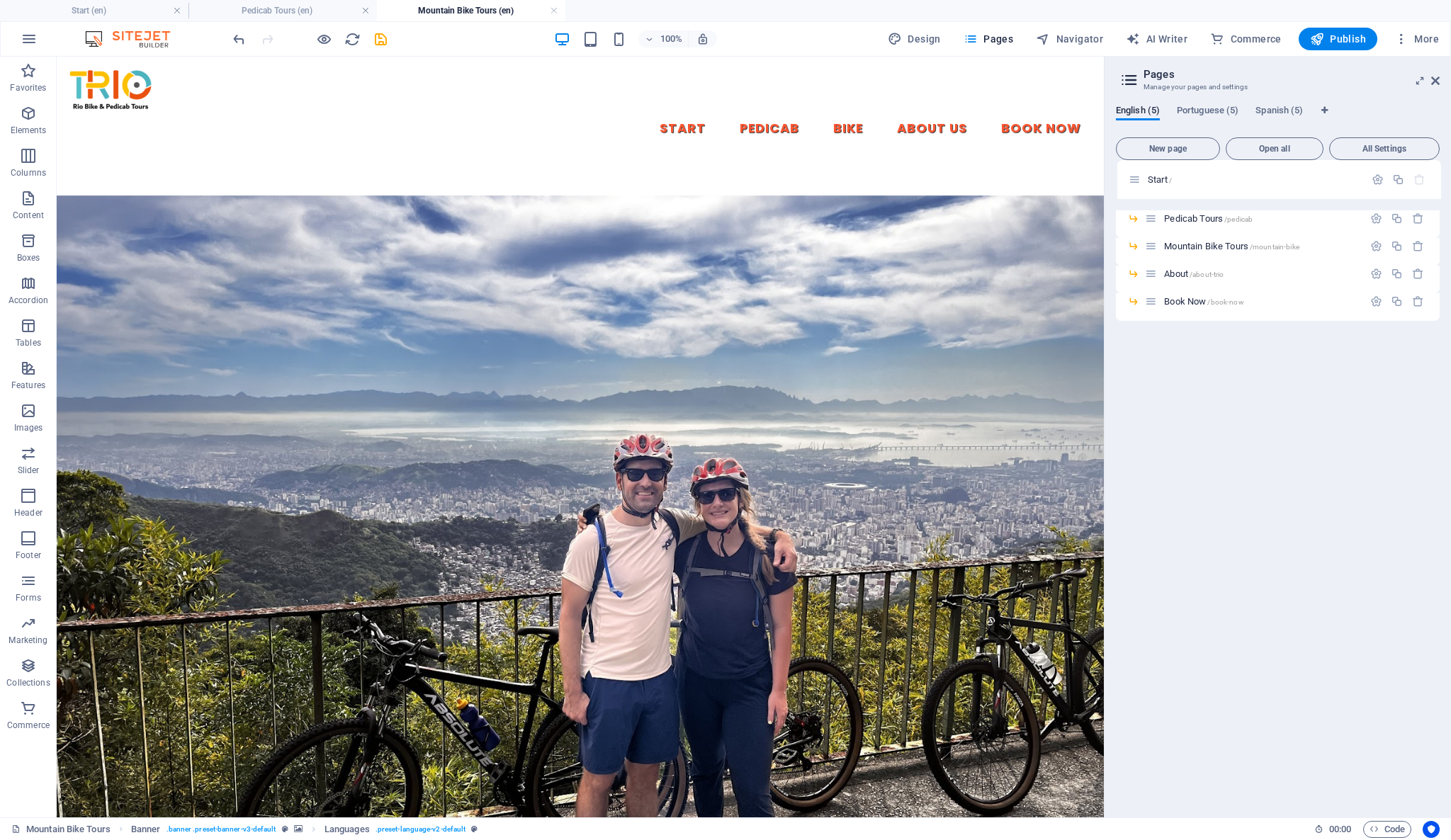
drag, startPoint x: 1134, startPoint y: 192, endPoint x: 1141, endPoint y: 184, distance: 10.6
click at [1141, 184] on div "Start / Pedicab Tours /pedicab Mountain Bike Tours /mountain-bike About /about-…" at bounding box center [1278, 223] width 324 height 105
click at [1197, 302] on span "Book Now /book-now" at bounding box center [1203, 301] width 79 height 10
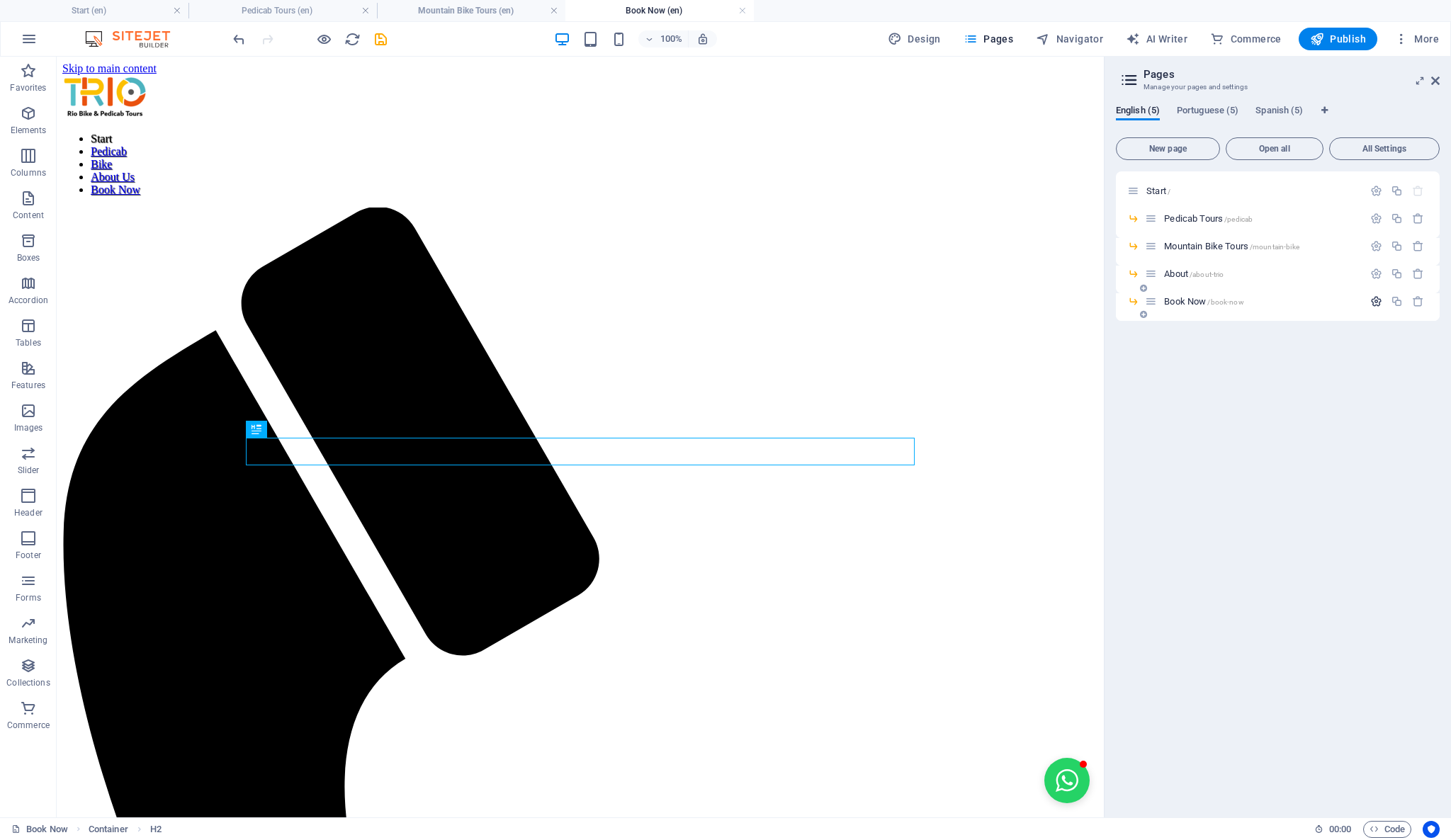
click at [1373, 298] on icon "button" at bounding box center [1376, 301] width 12 height 12
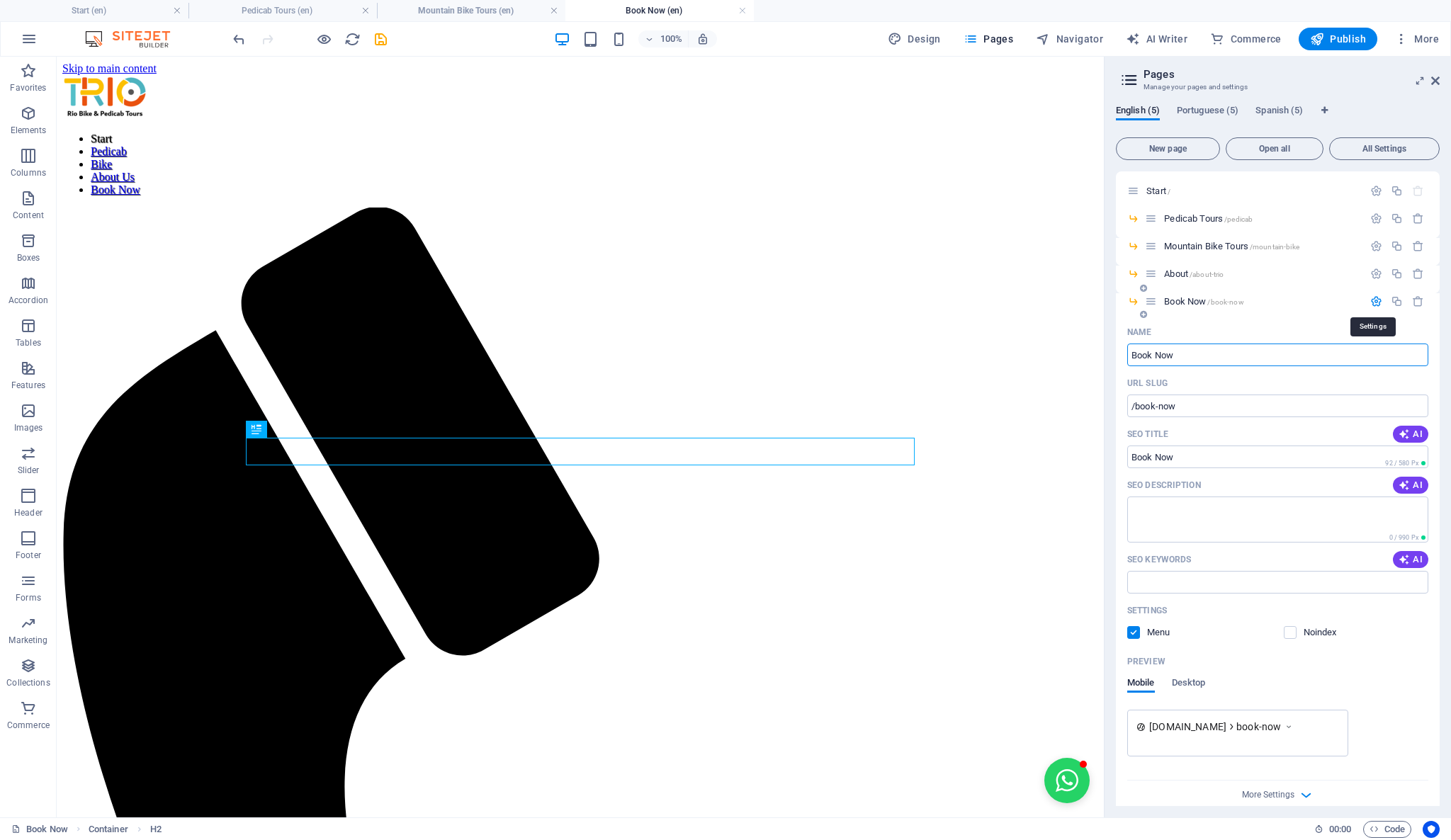
click at [1377, 301] on icon "button" at bounding box center [1376, 301] width 12 height 12
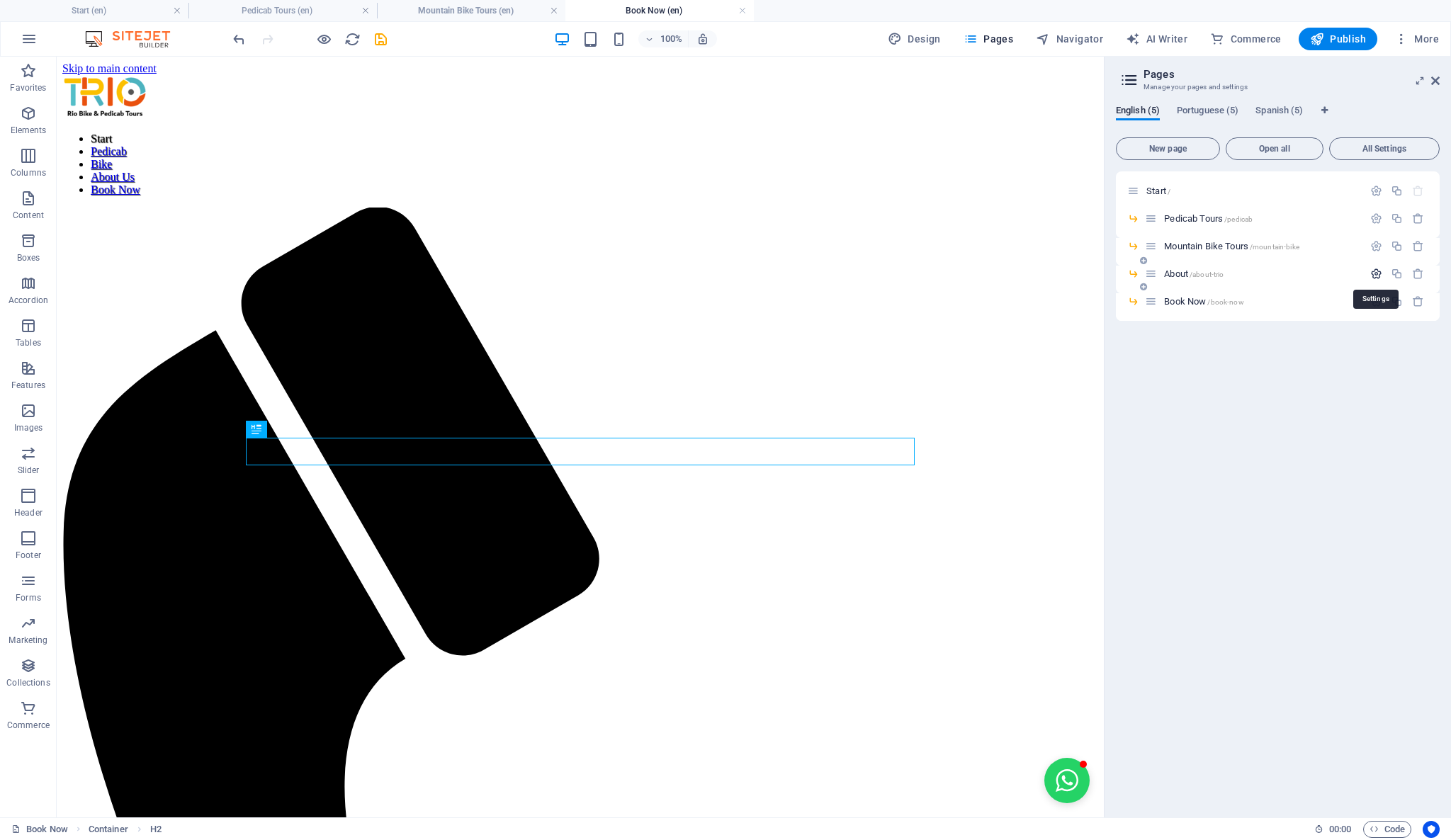
click at [1372, 270] on icon "button" at bounding box center [1376, 273] width 12 height 12
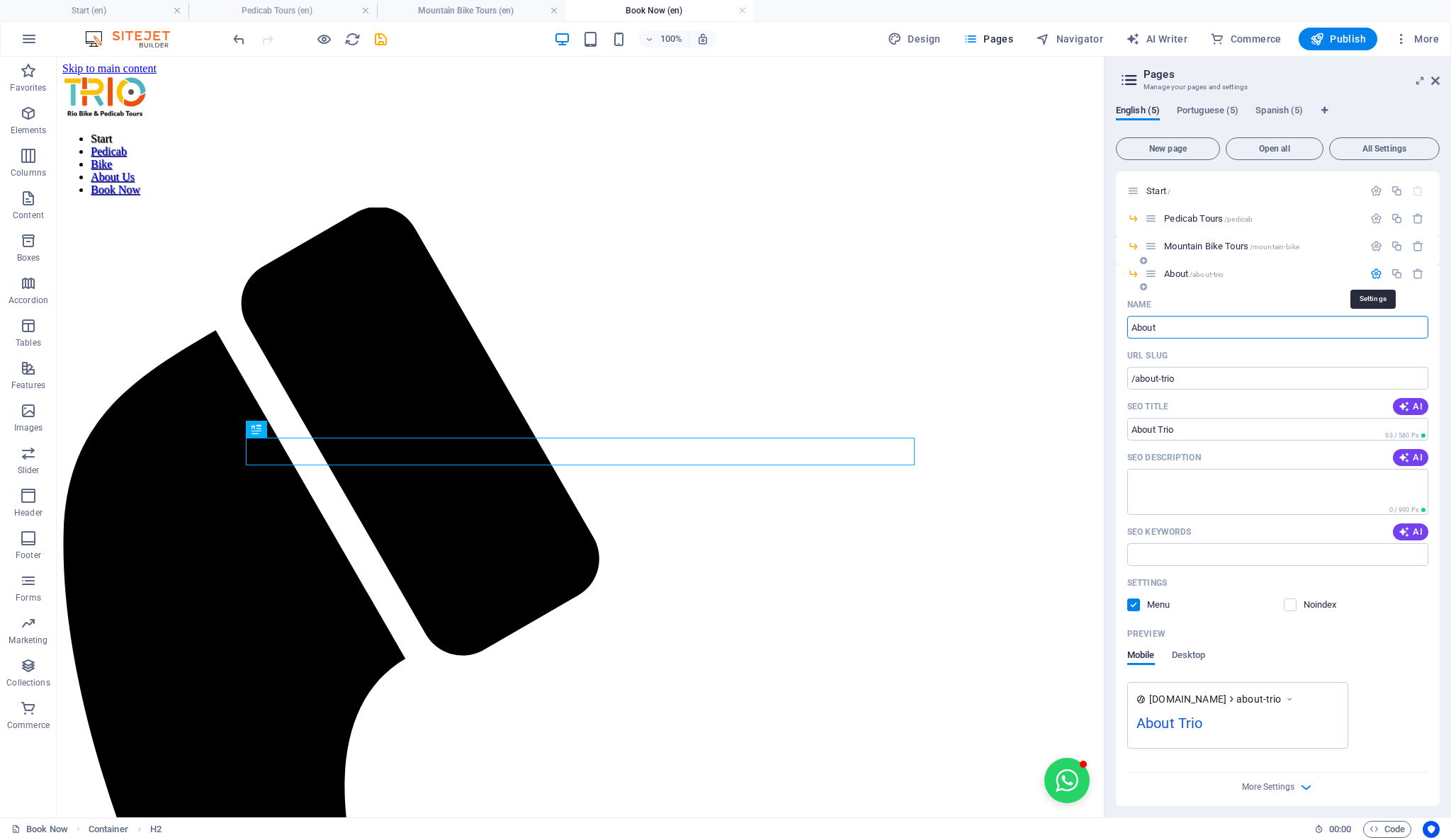
click at [1372, 270] on icon "button" at bounding box center [1376, 273] width 12 height 12
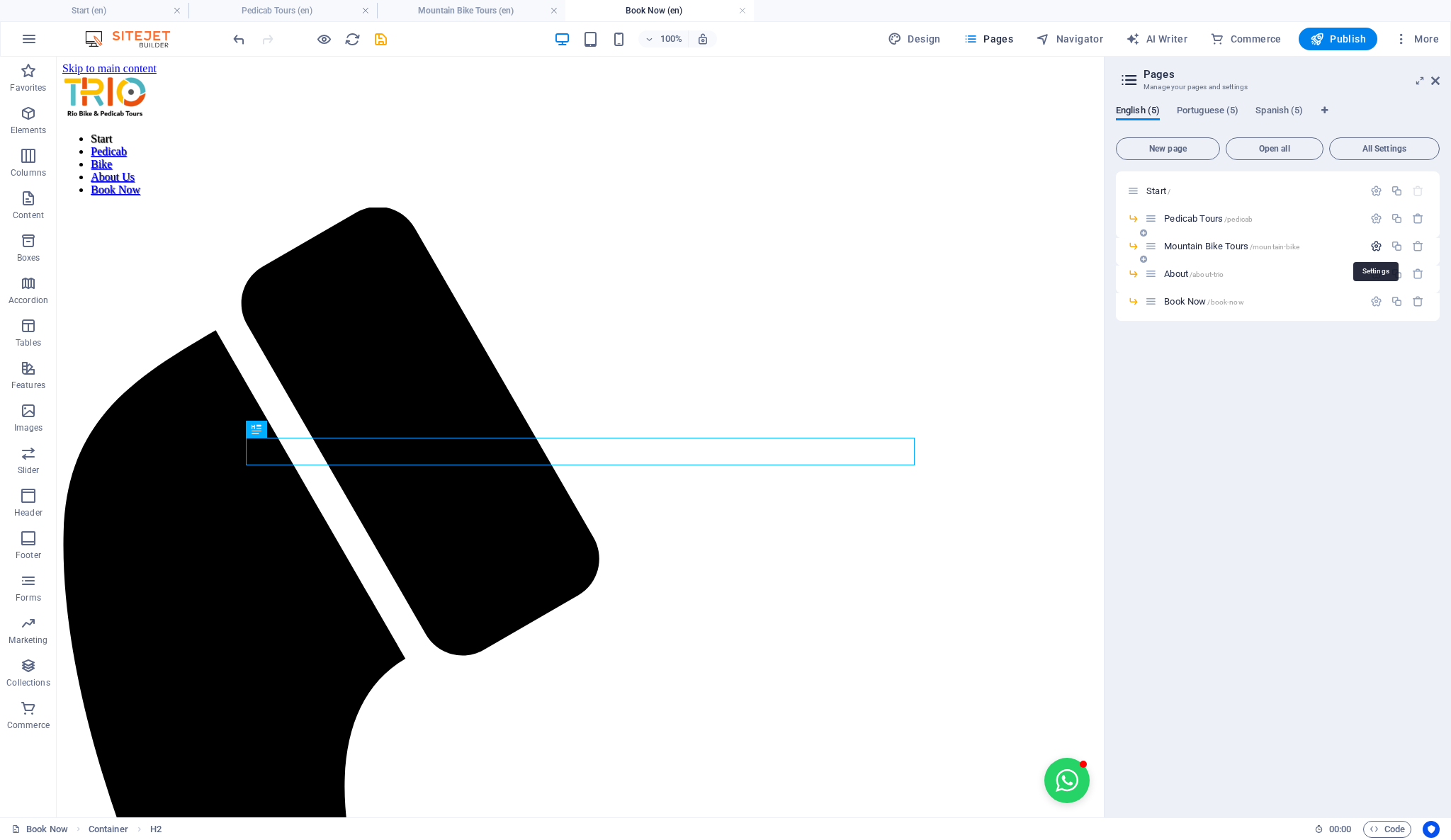
click at [1377, 241] on icon "button" at bounding box center [1376, 245] width 12 height 12
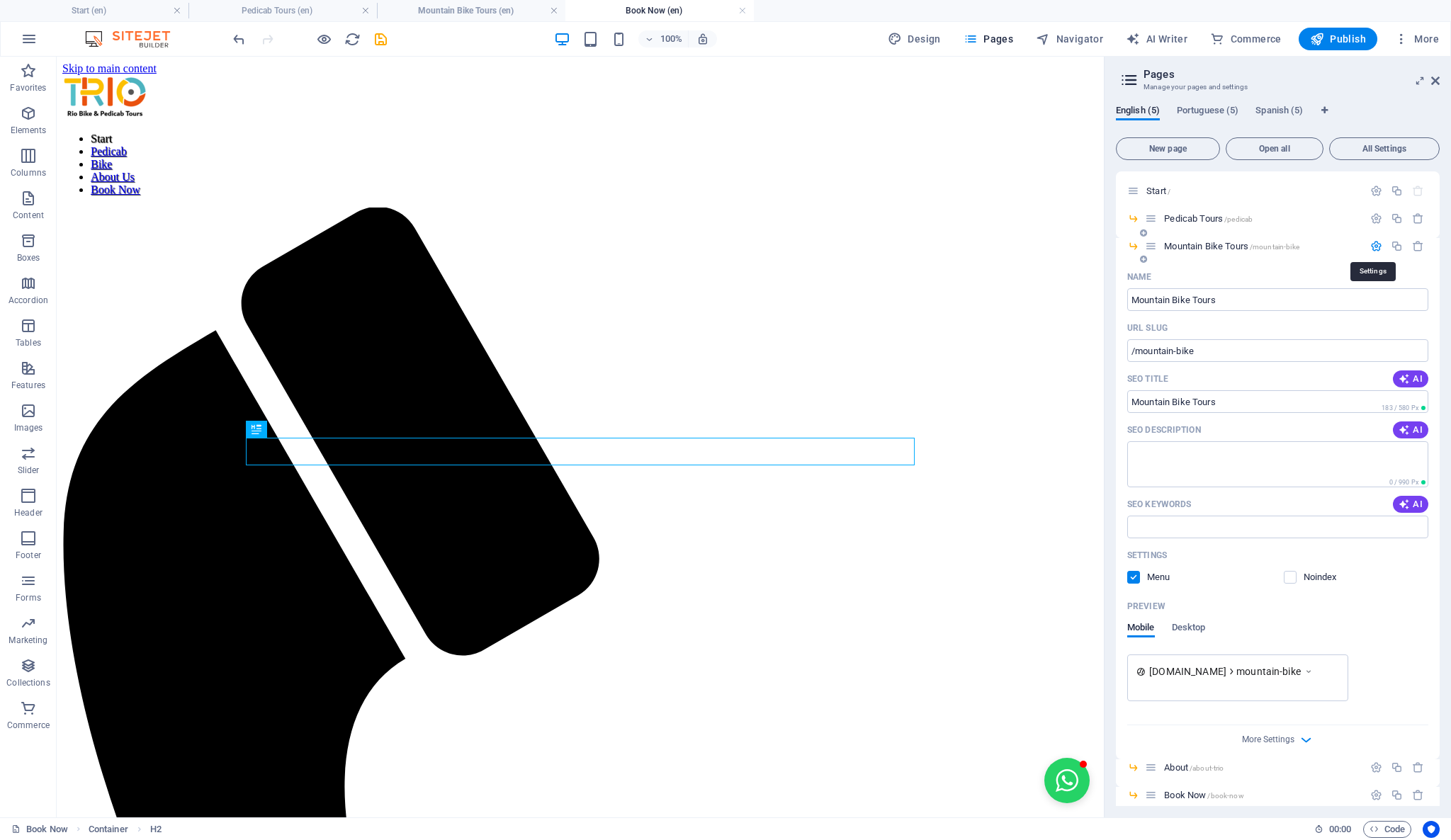
click at [1377, 241] on icon "button" at bounding box center [1376, 245] width 12 height 12
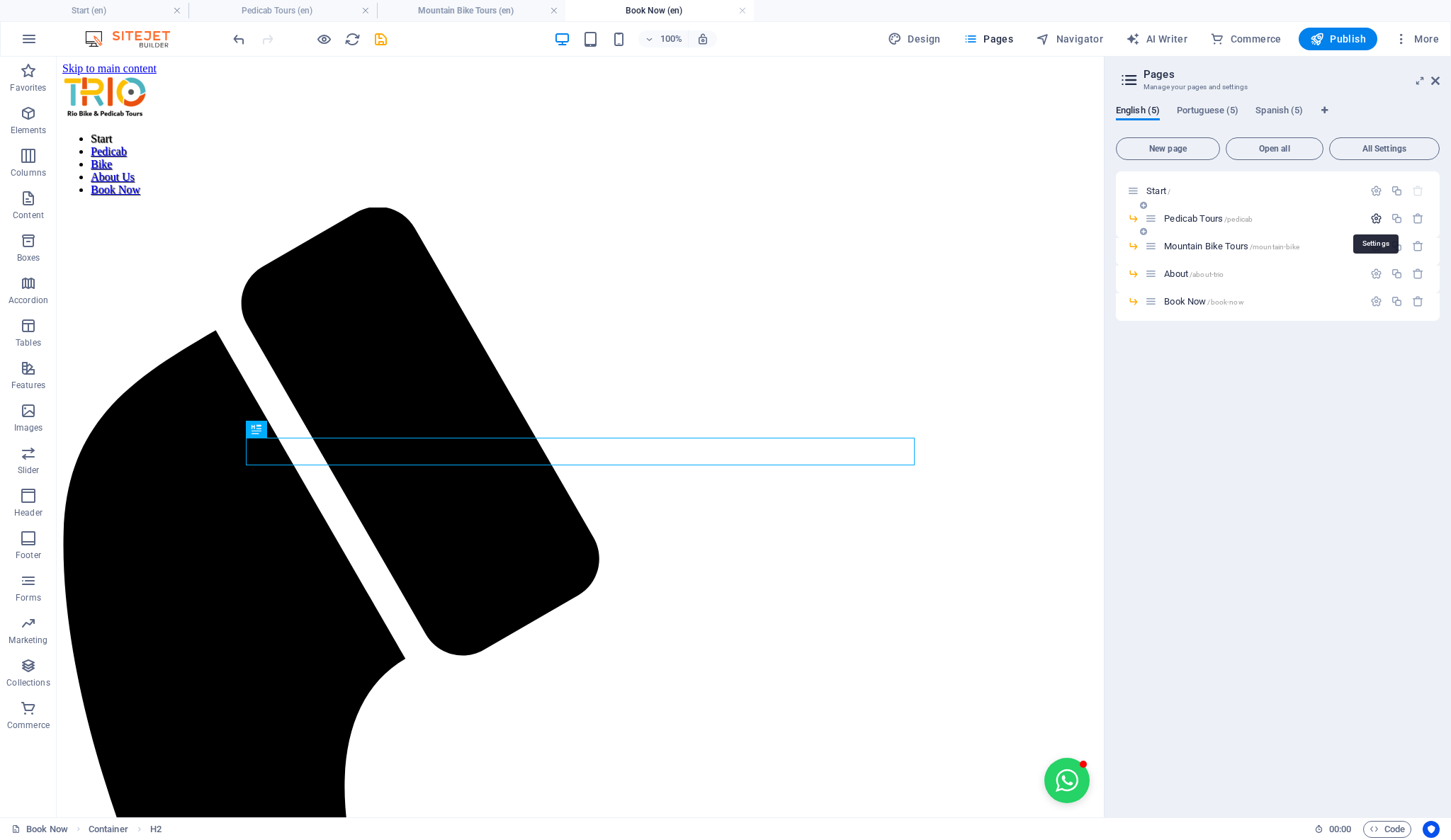
click at [1373, 219] on icon "button" at bounding box center [1376, 218] width 12 height 12
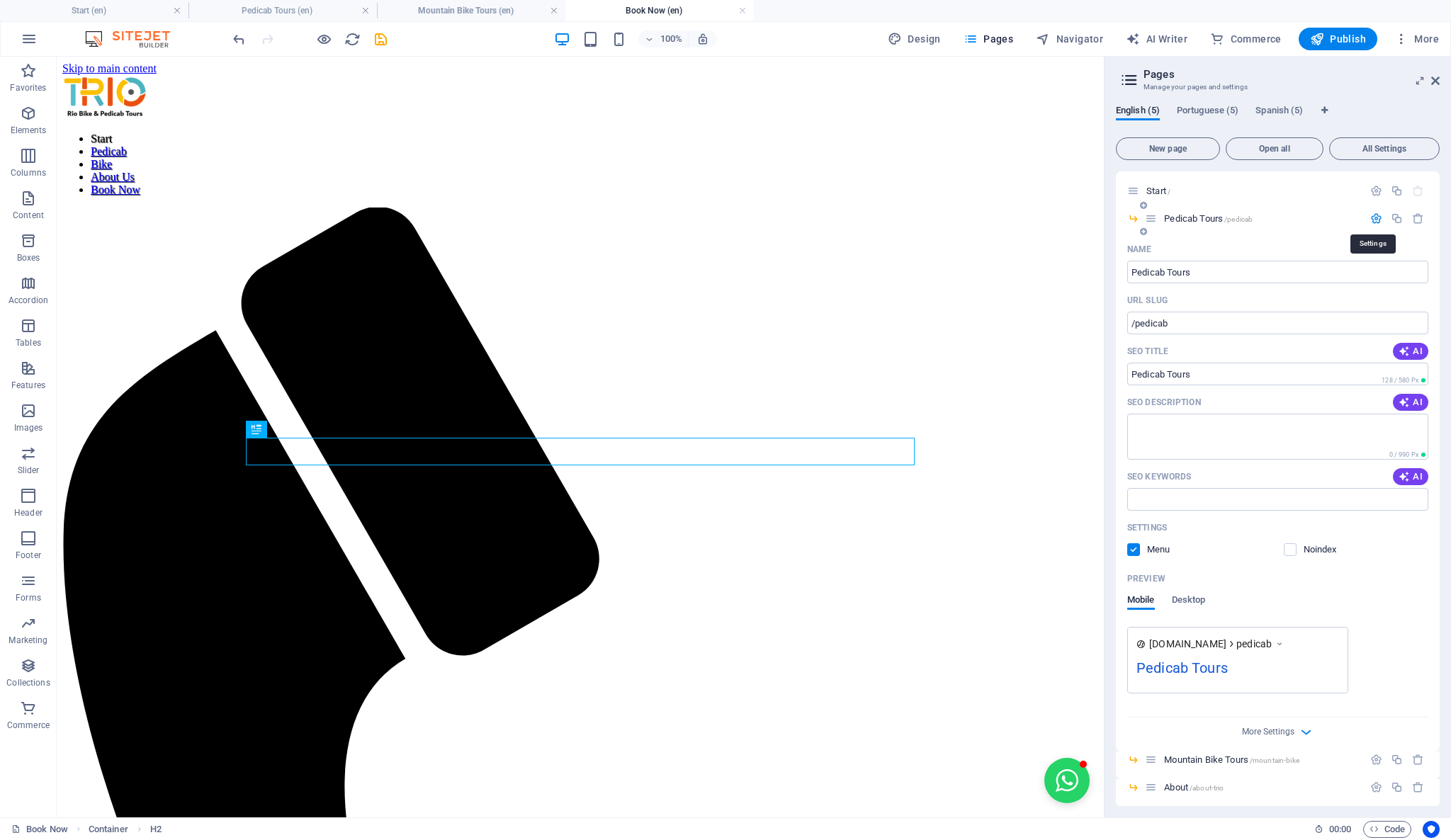
click at [1374, 218] on icon "button" at bounding box center [1376, 218] width 12 height 12
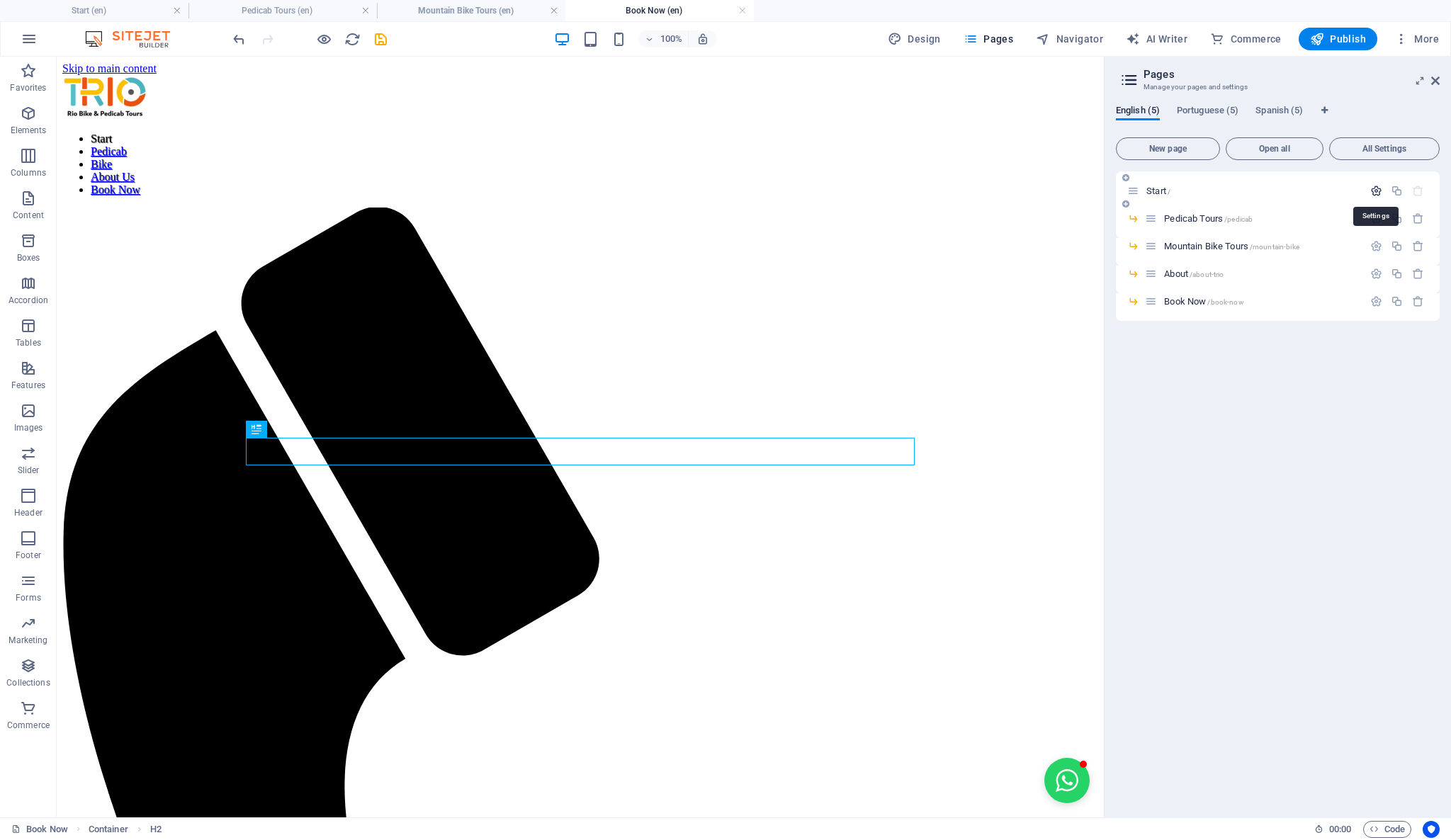
click at [1375, 196] on icon "button" at bounding box center [1376, 190] width 12 height 12
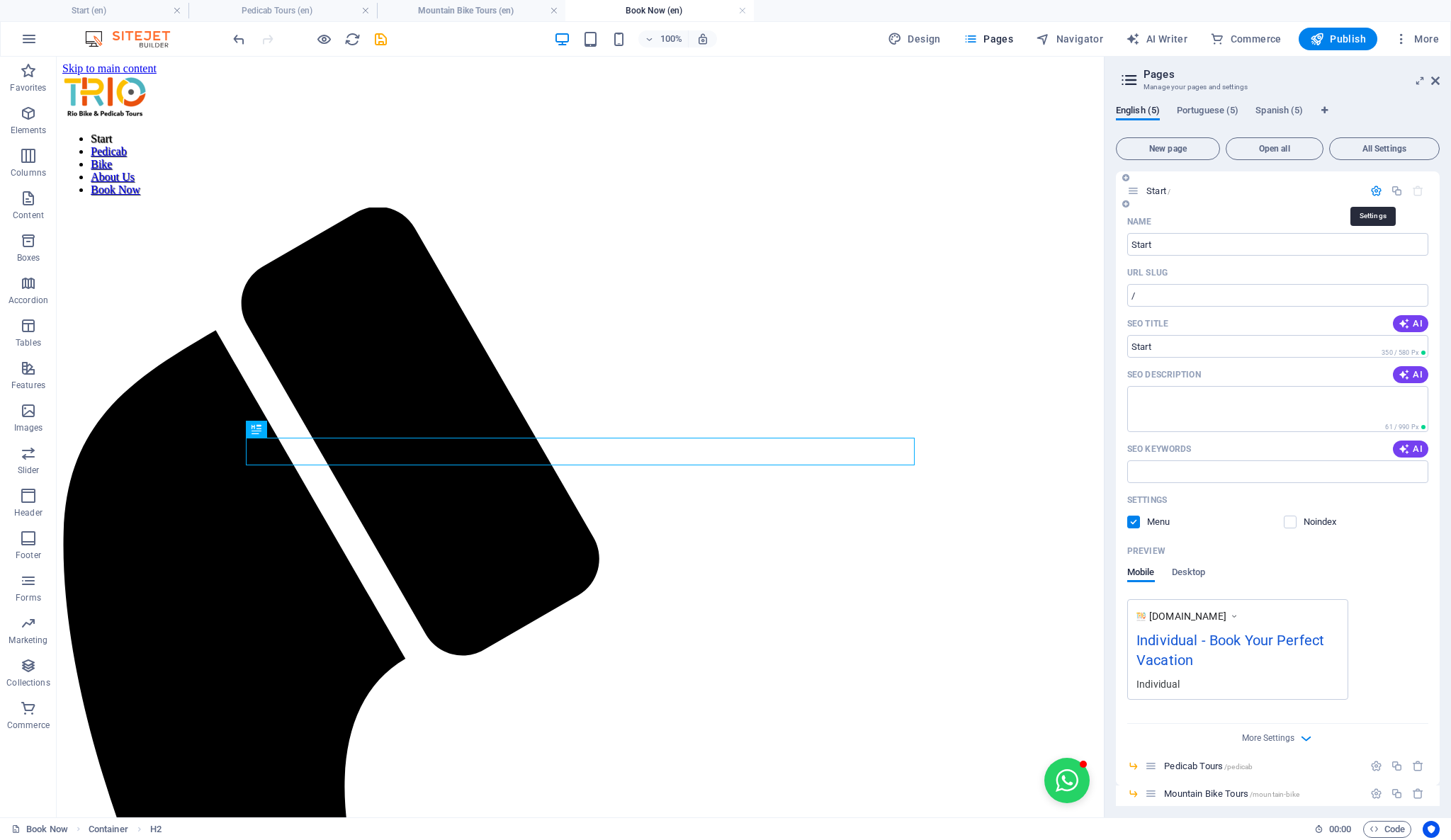
click at [1377, 196] on icon "button" at bounding box center [1376, 190] width 12 height 12
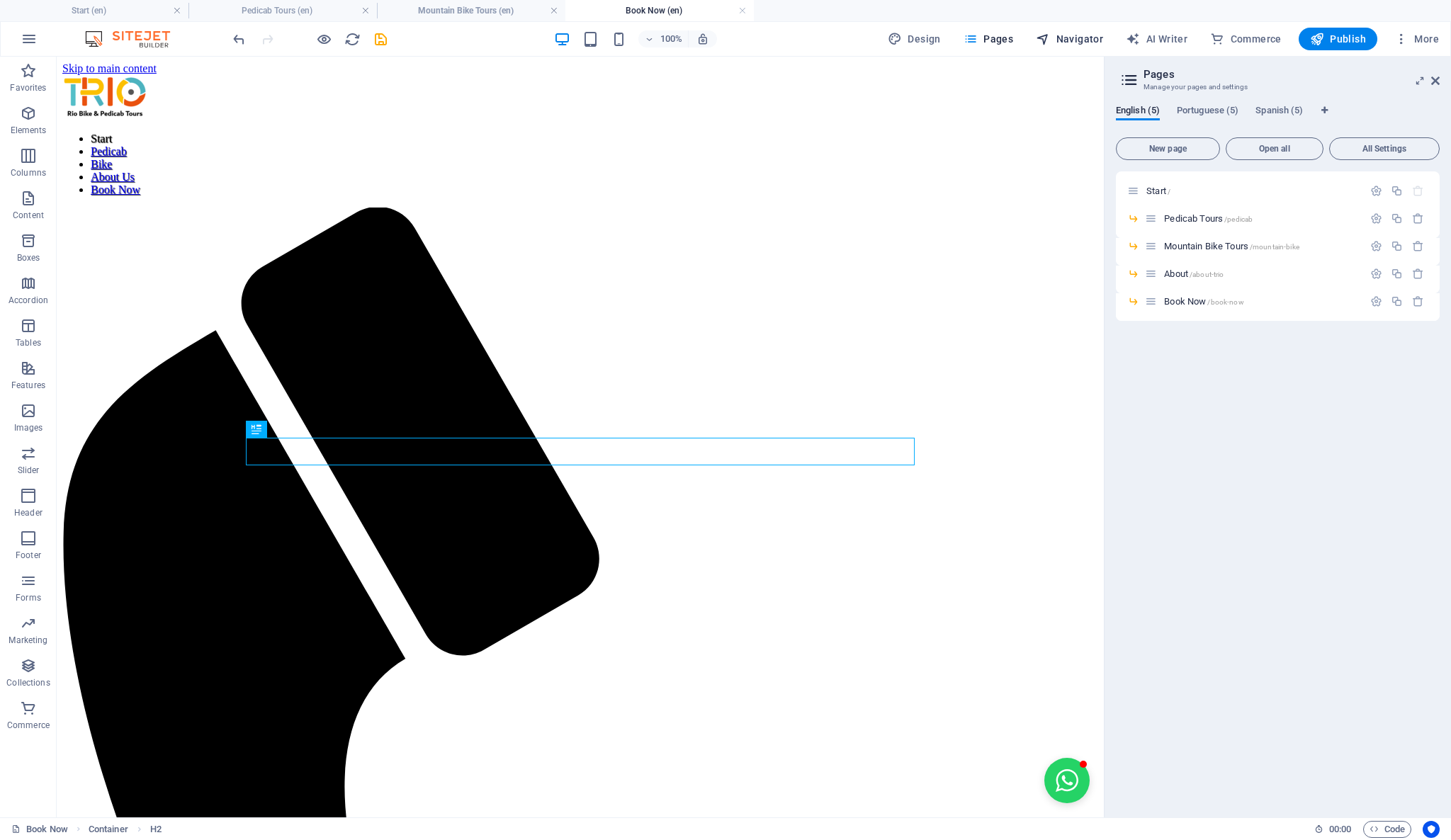
click at [1074, 32] on span "Navigator" at bounding box center [1069, 39] width 67 height 14
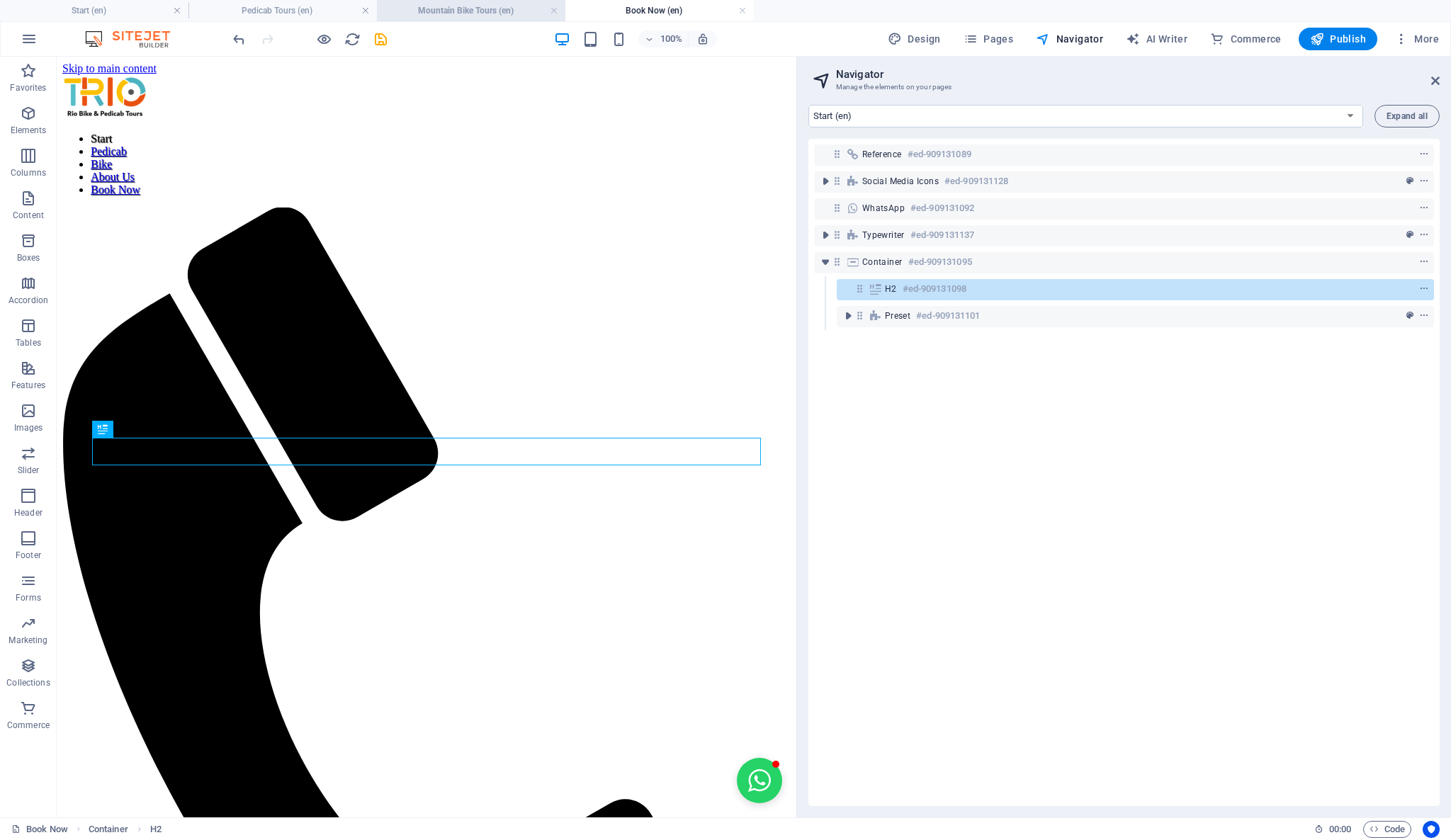
click at [438, 21] on li "Mountain Bike Tours (en)" at bounding box center [471, 10] width 189 height 21
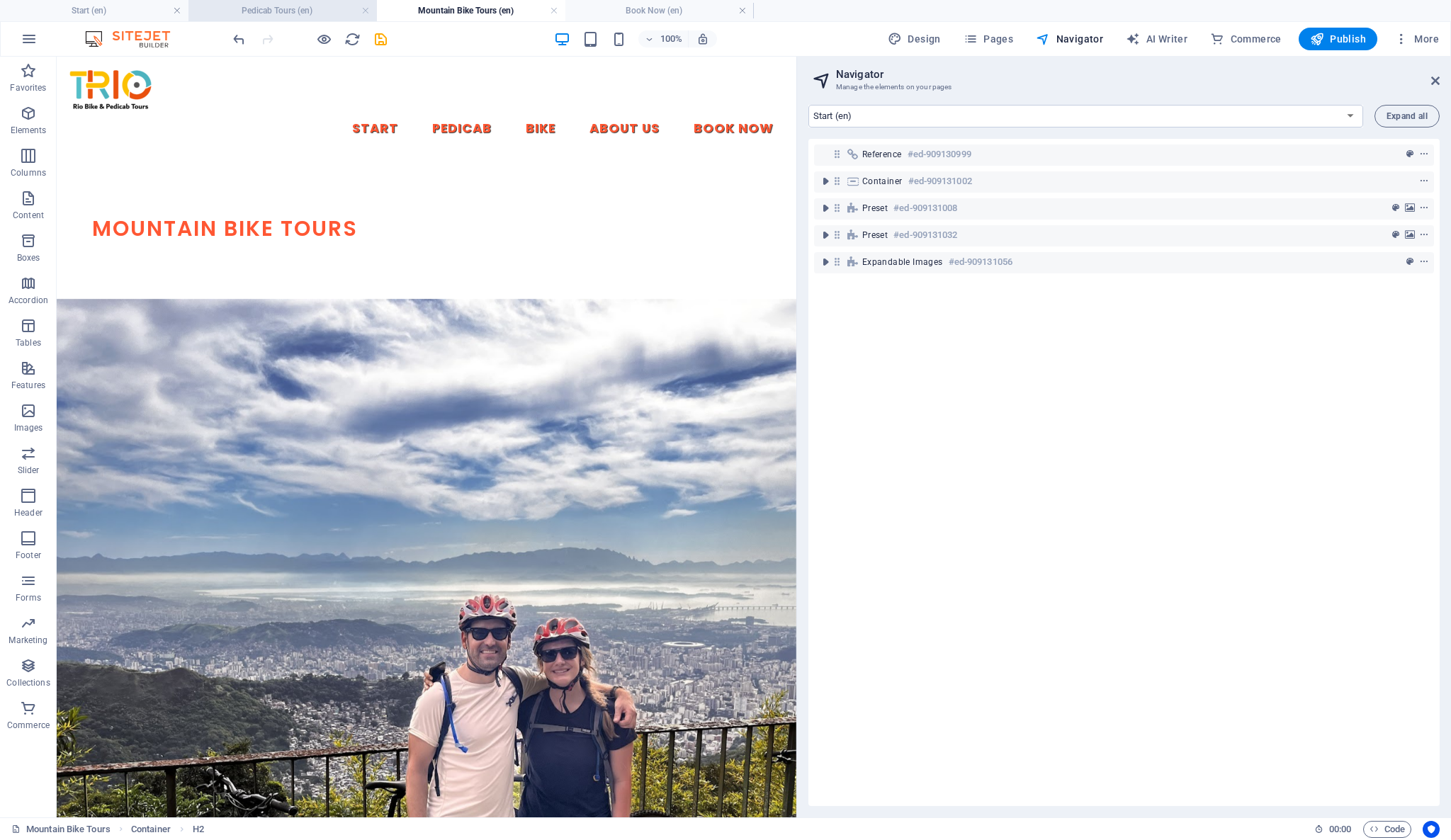
click at [307, 16] on h4 "Pedicab Tours (en)" at bounding box center [283, 11] width 189 height 16
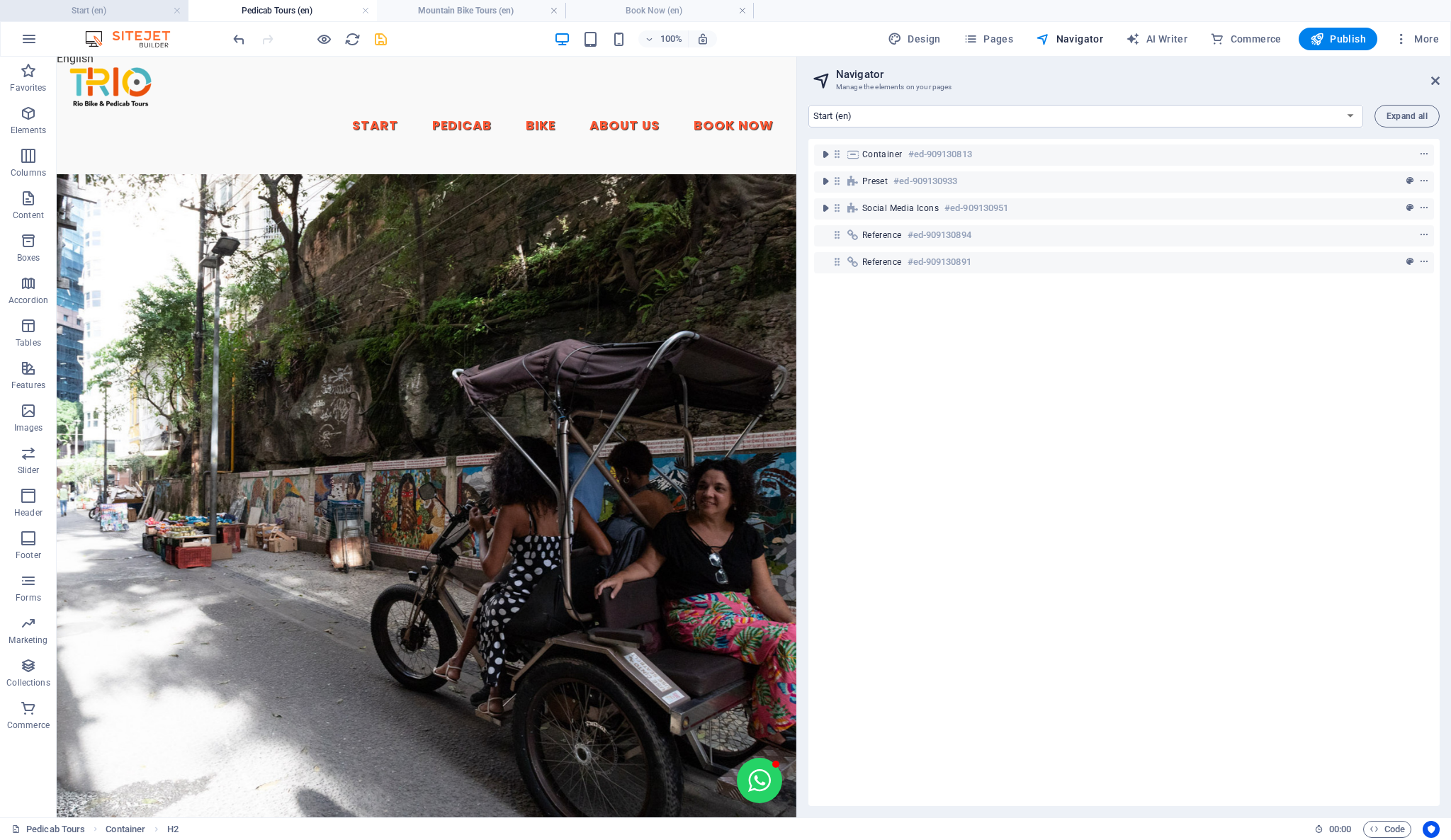
click at [111, 10] on h4 "Start (en)" at bounding box center [94, 11] width 189 height 16
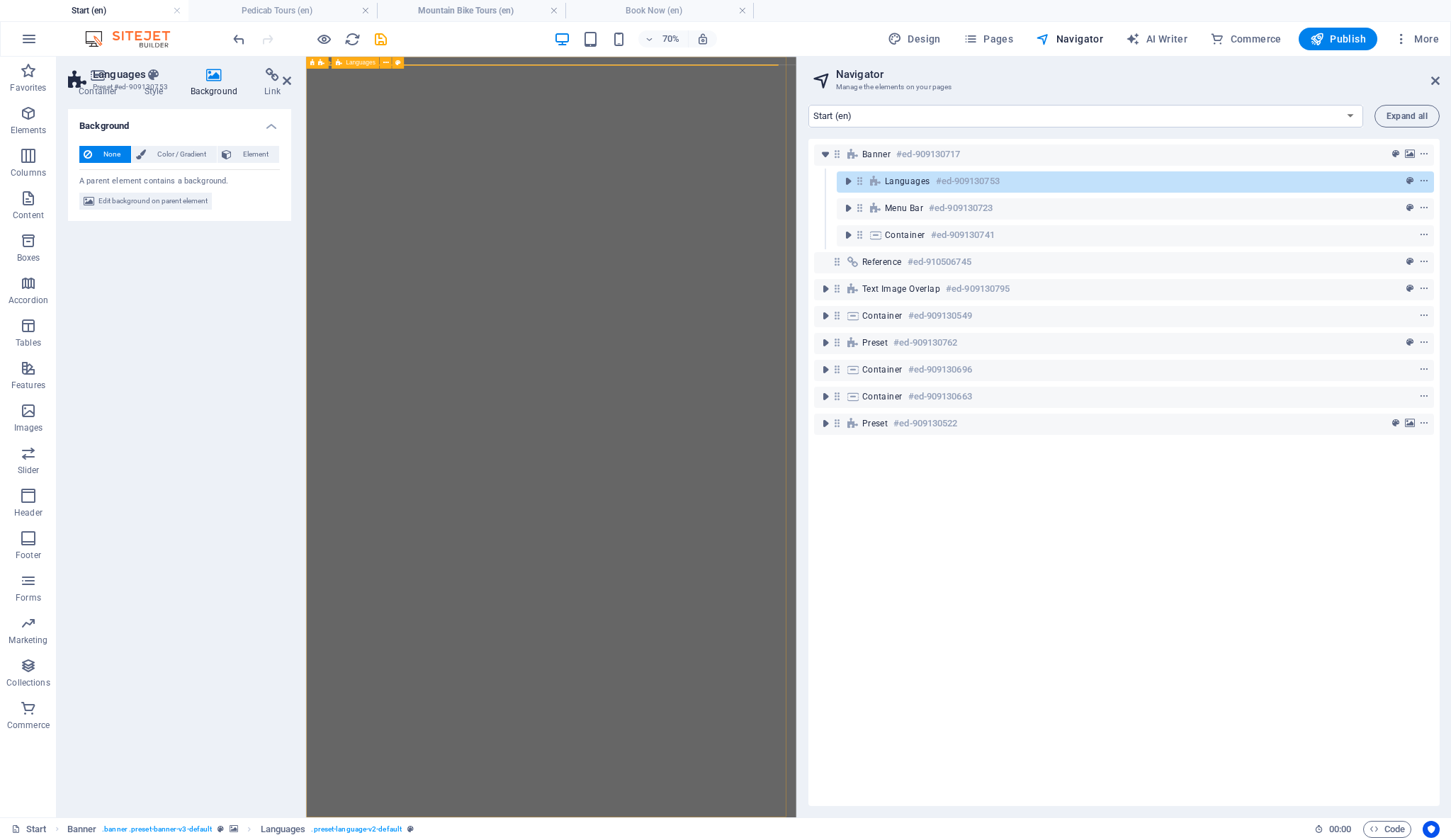
click at [962, 182] on h6 "#ed-909130753" at bounding box center [967, 181] width 63 height 17
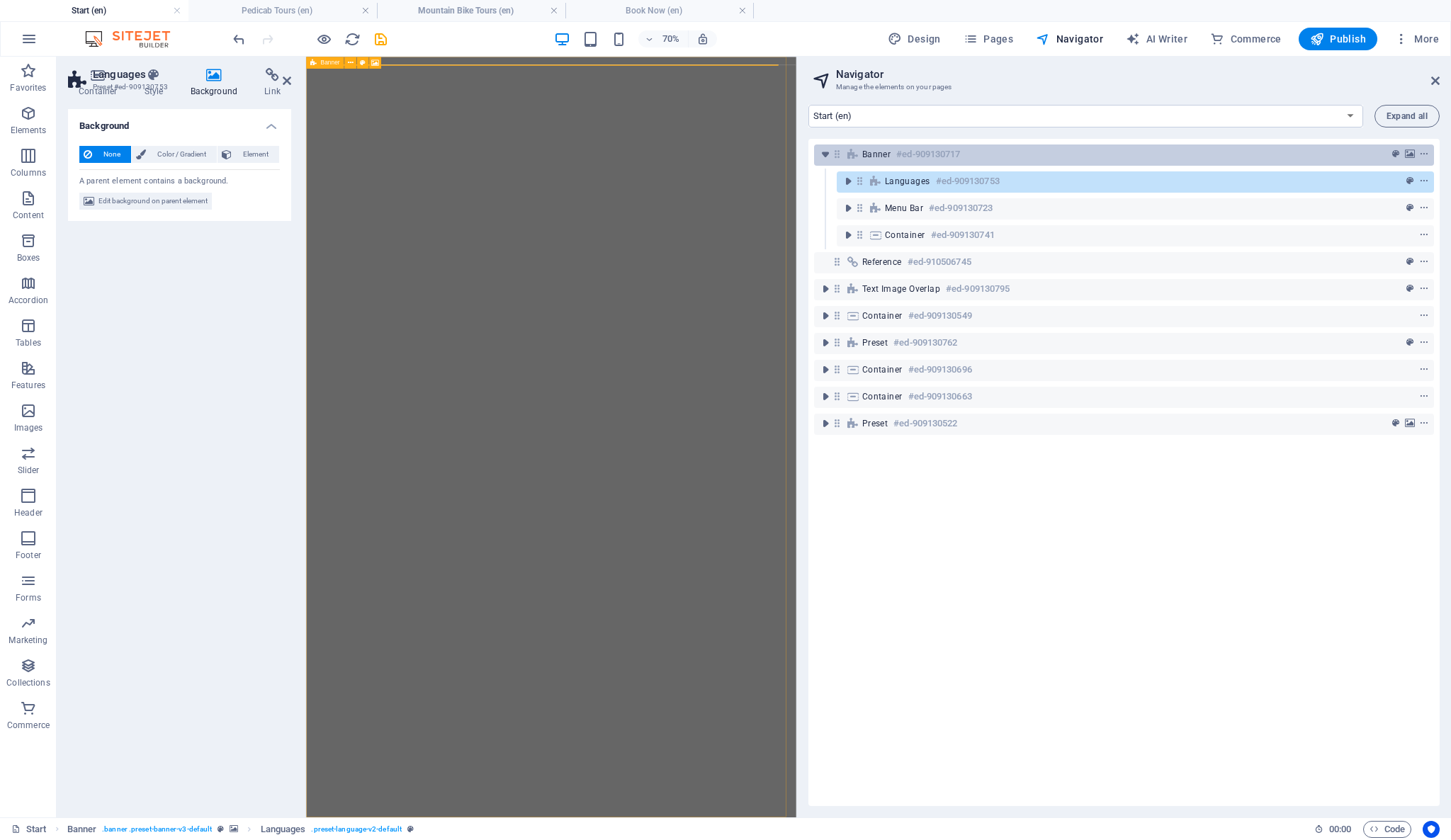
click at [944, 158] on h6 "#ed-909130717" at bounding box center [927, 154] width 63 height 17
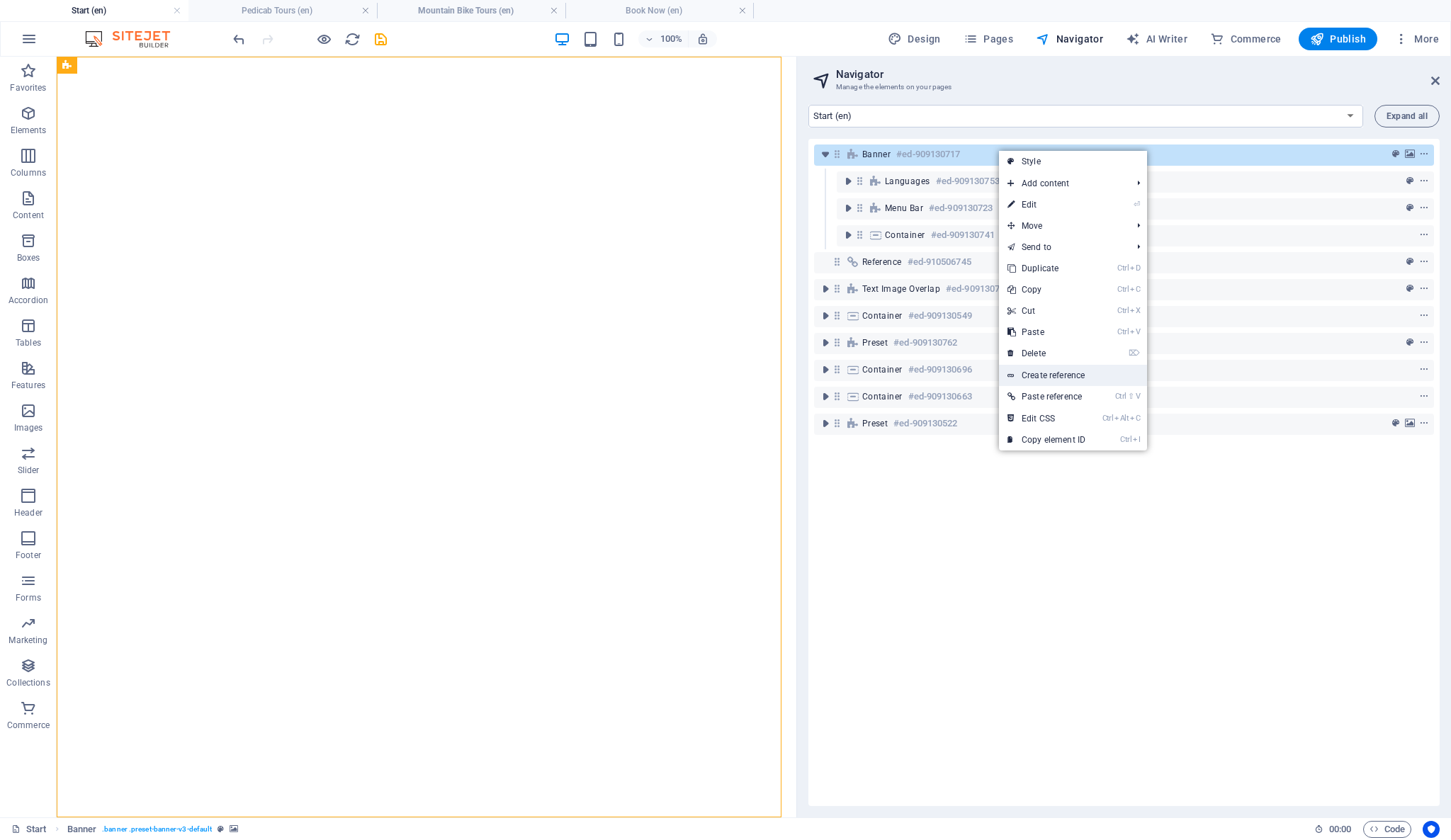
click at [1036, 371] on link "Create reference" at bounding box center [1072, 375] width 148 height 21
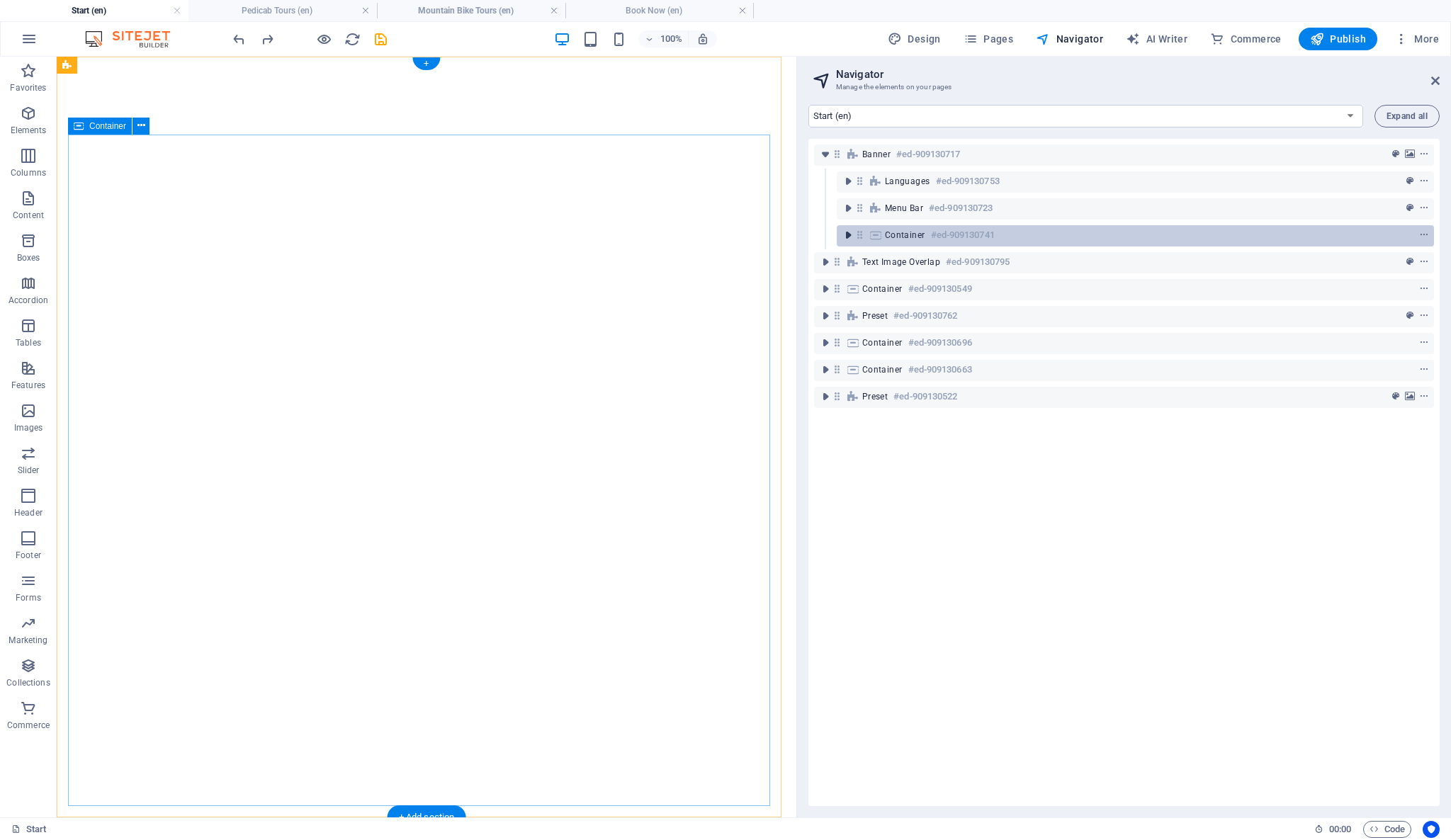
click at [850, 237] on icon "toggle-expand" at bounding box center [848, 235] width 14 height 14
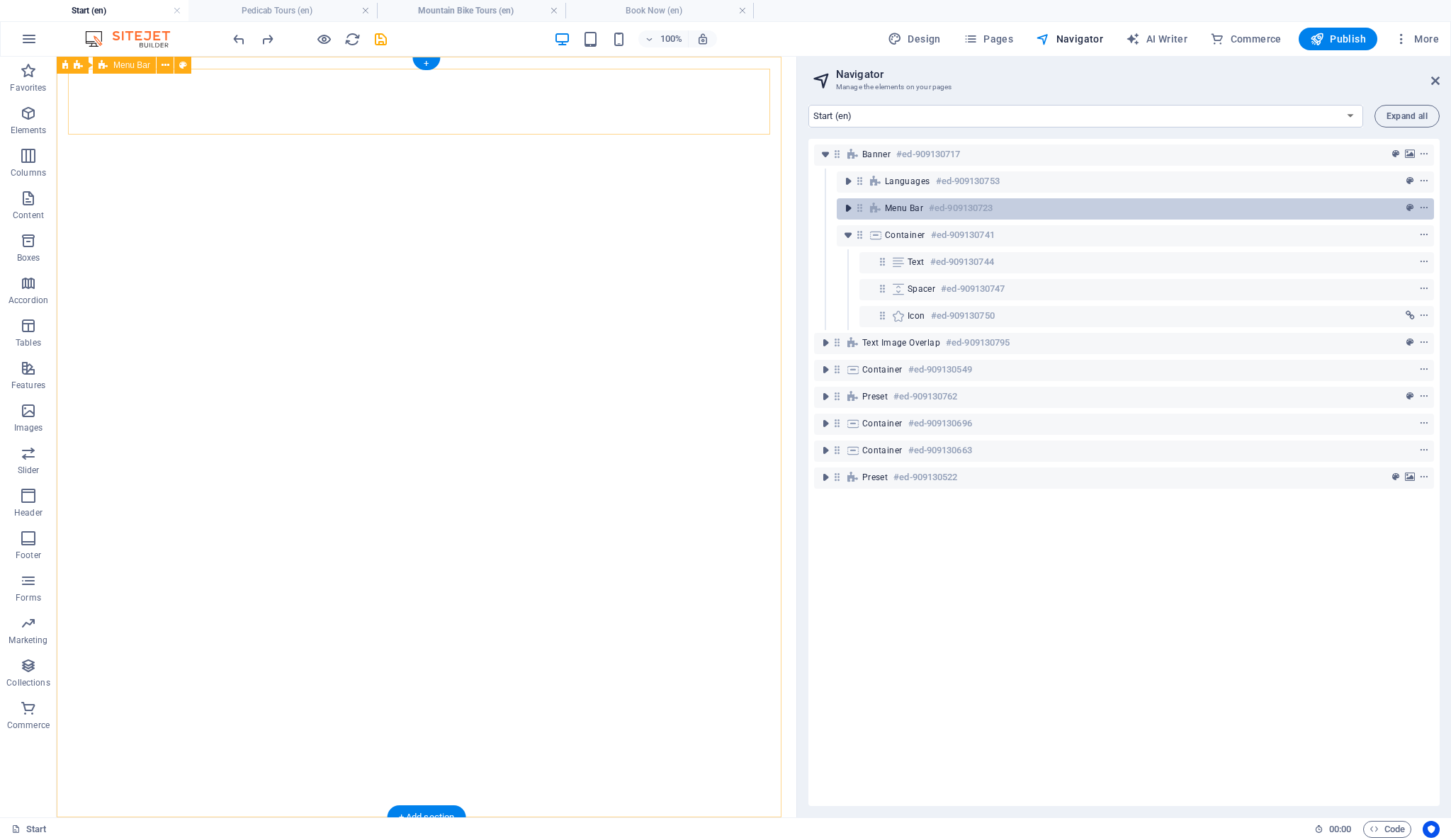
click at [847, 210] on icon "toggle-expand" at bounding box center [848, 208] width 14 height 14
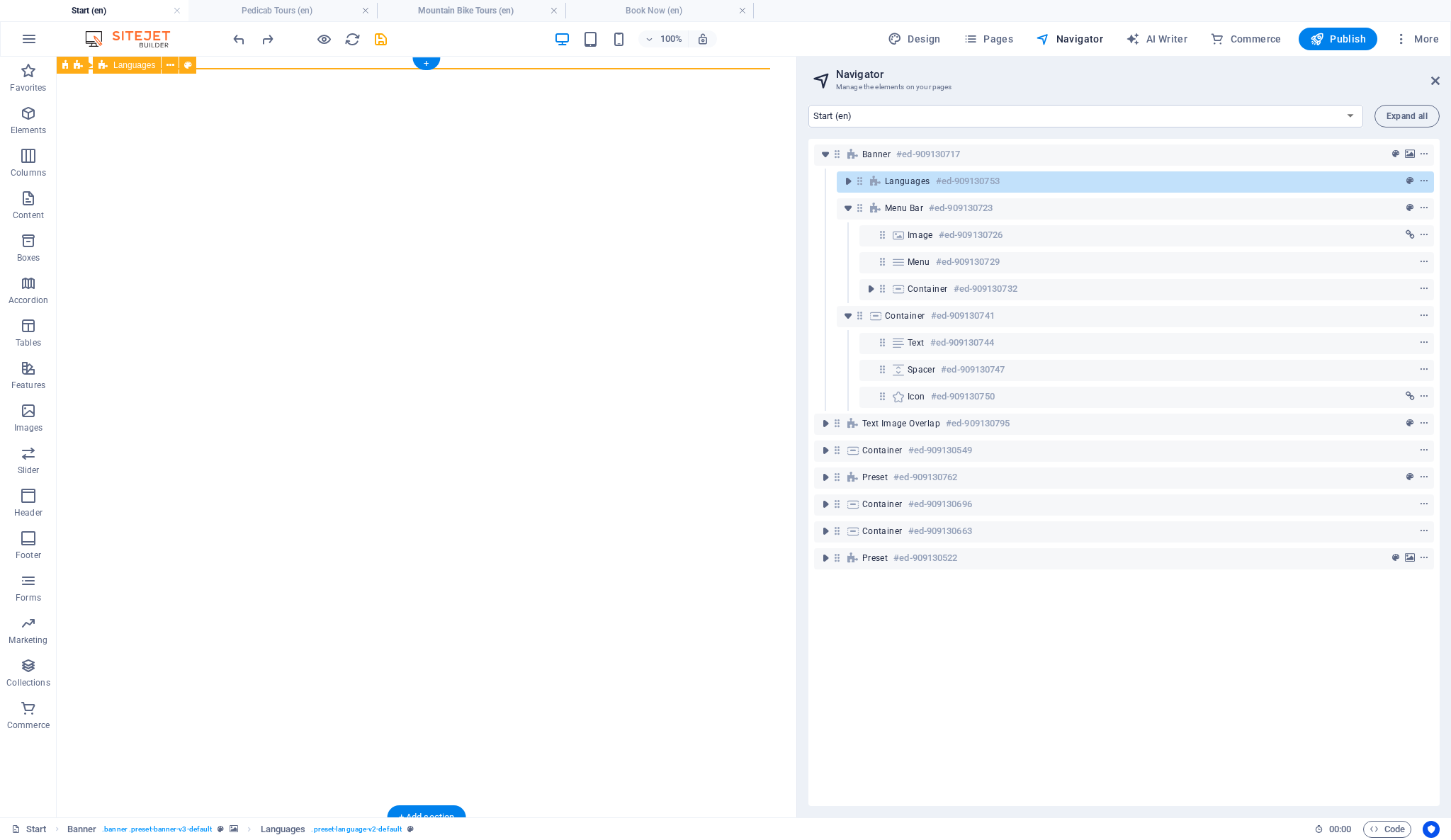
click at [860, 180] on icon at bounding box center [859, 181] width 12 height 12
click at [847, 185] on icon "toggle-expand" at bounding box center [848, 181] width 14 height 14
drag, startPoint x: 855, startPoint y: 180, endPoint x: 862, endPoint y: 184, distance: 8.1
click at [862, 184] on div "Languages #ed-909130753" at bounding box center [1135, 181] width 597 height 21
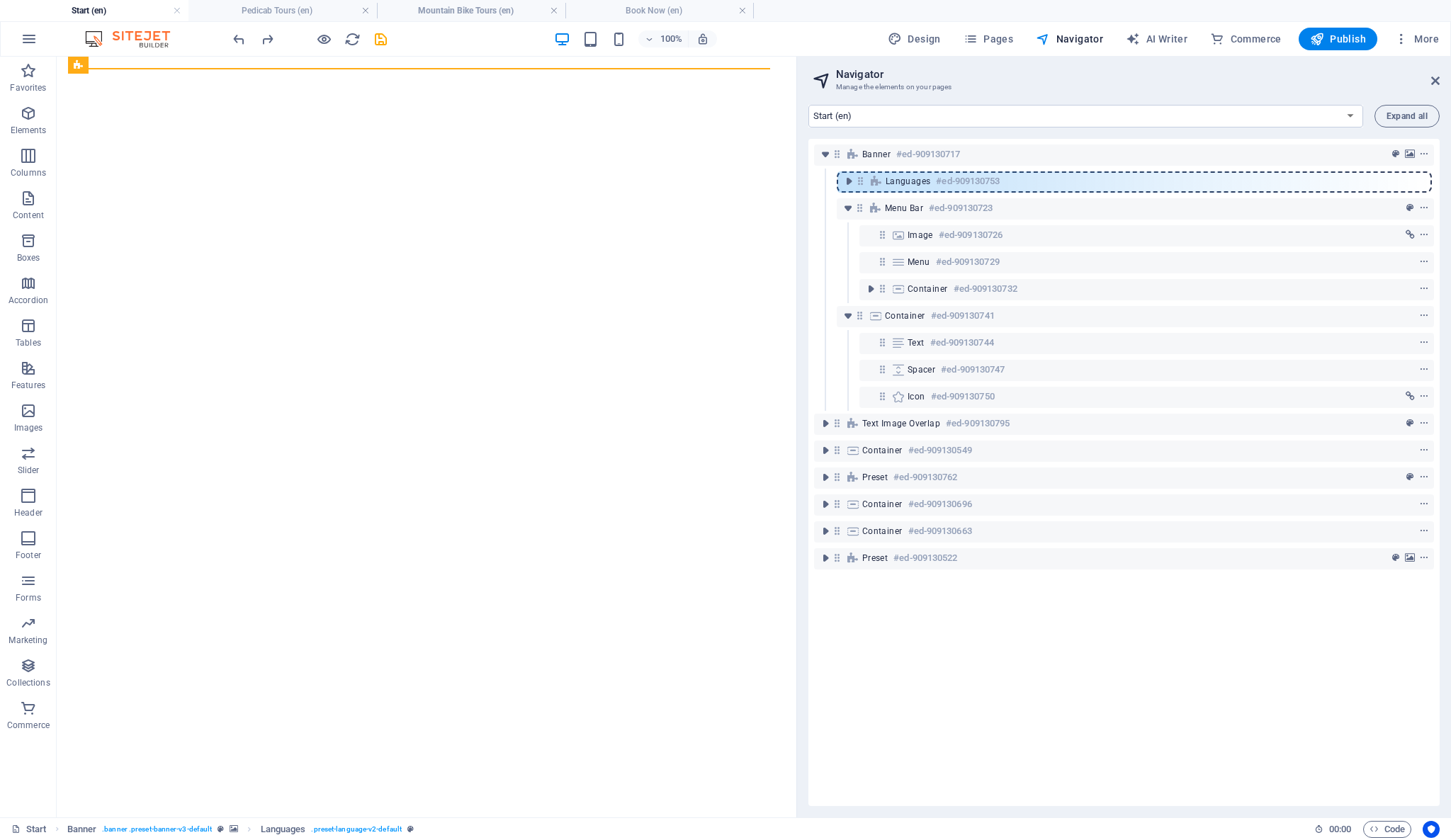
click at [863, 185] on div "Banner #ed-909130717 Languages #ed-909130753 Menu Bar #ed-909130723 Image #ed-9…" at bounding box center [1124, 472] width 631 height 667
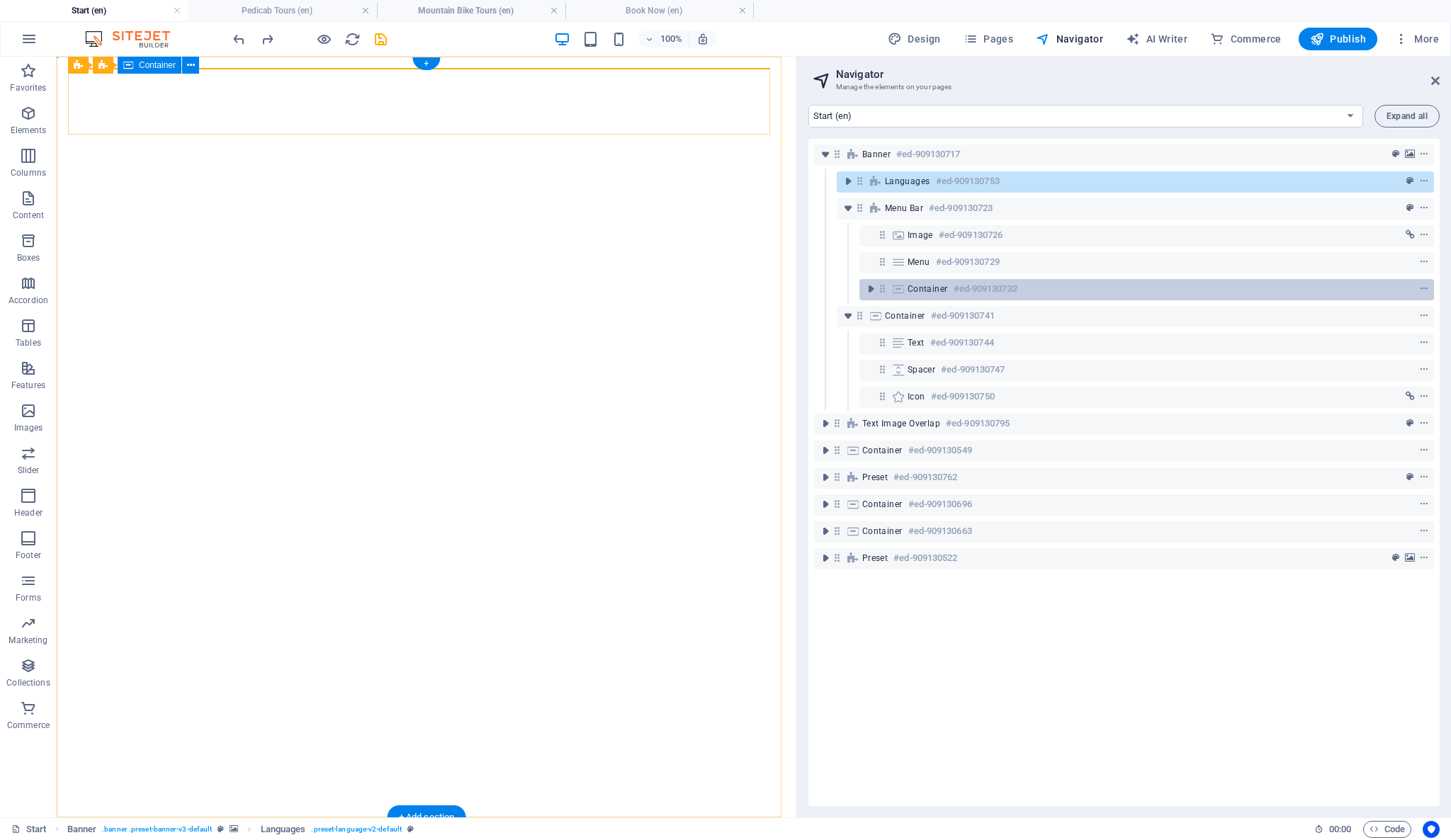
click at [890, 288] on icon at bounding box center [898, 289] width 16 height 11
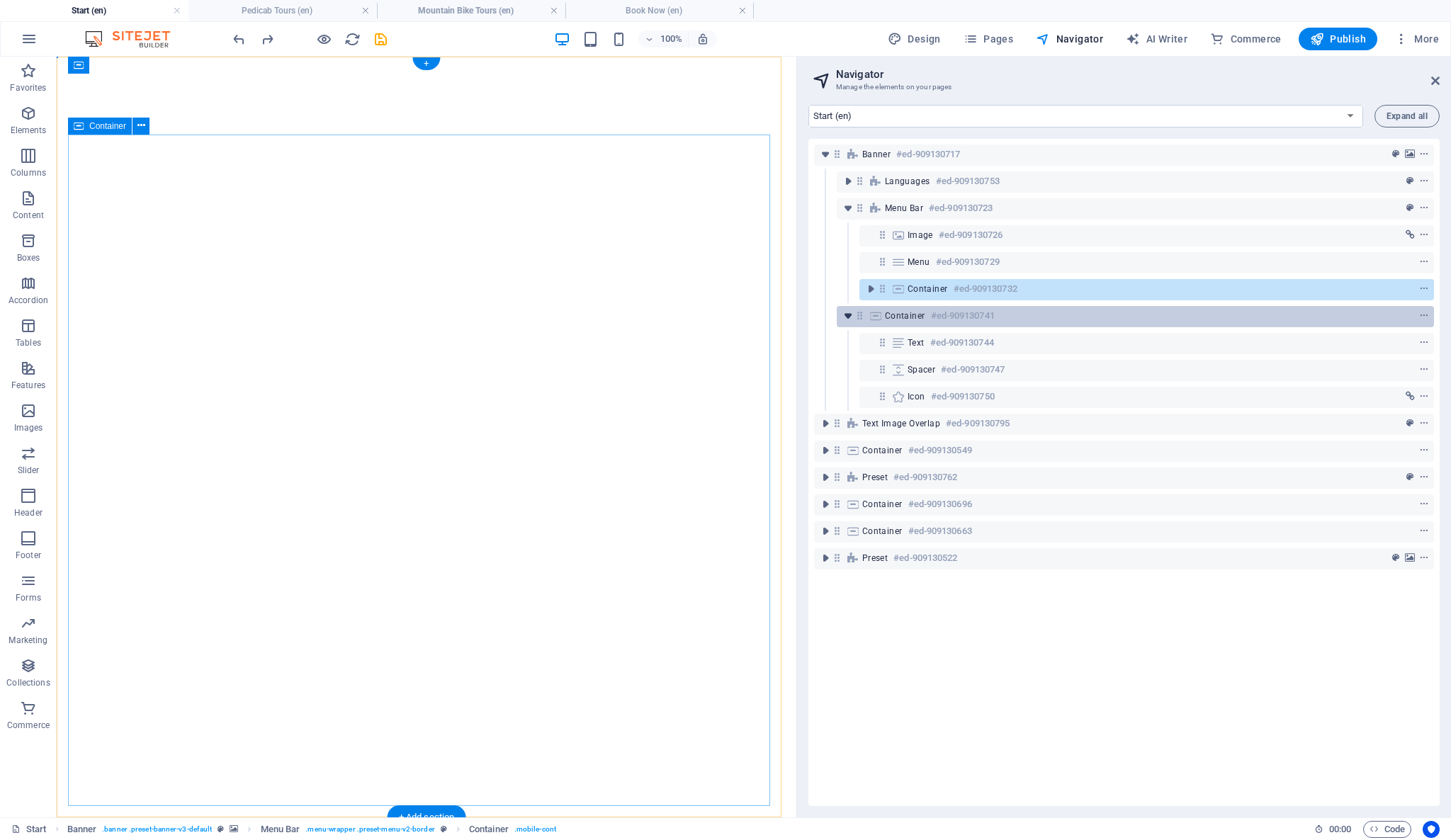
click at [848, 317] on icon "toggle-expand" at bounding box center [848, 316] width 14 height 14
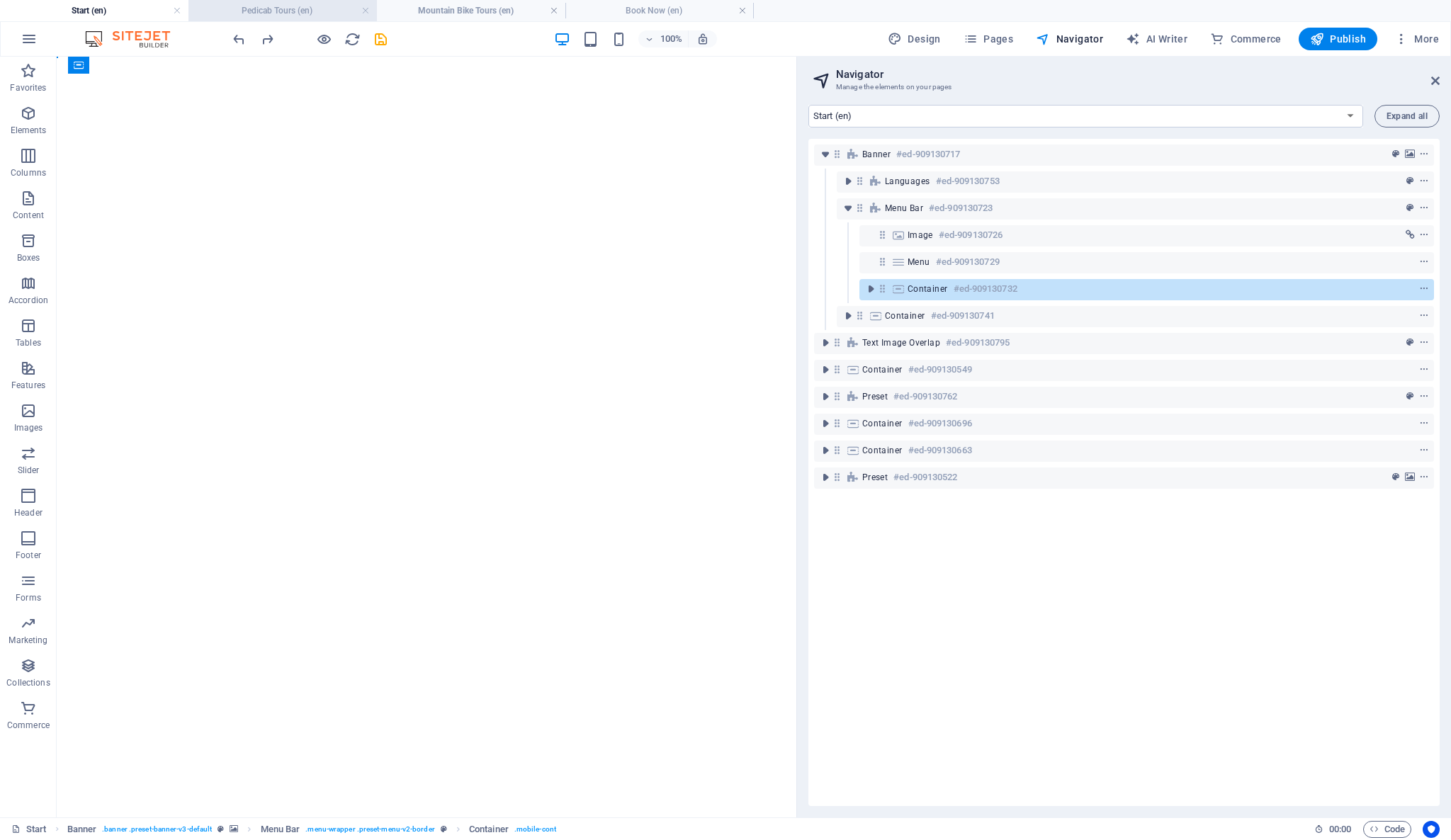
click at [274, 17] on h4 "Pedicab Tours (en)" at bounding box center [283, 11] width 189 height 16
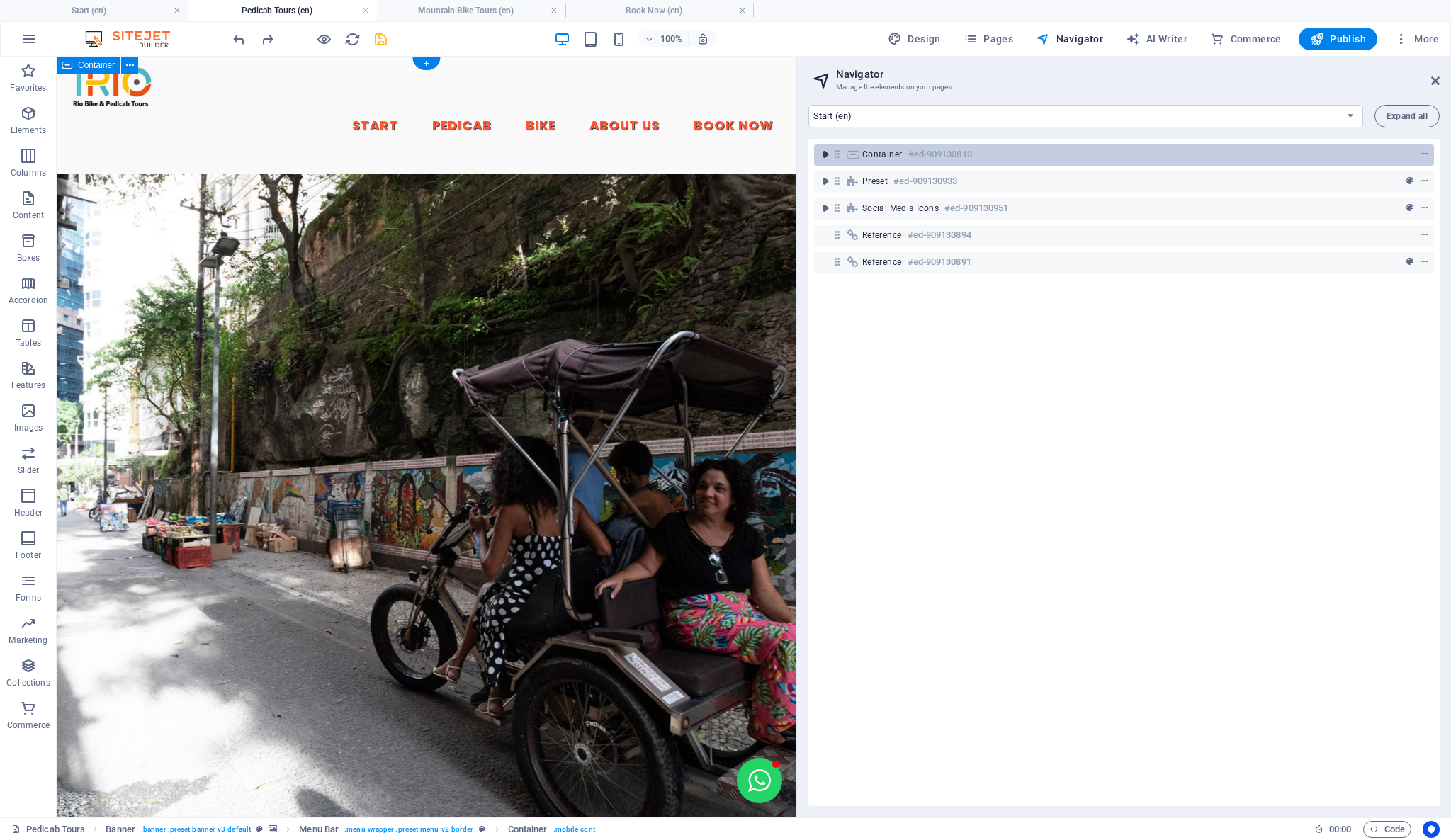
click at [826, 156] on icon "toggle-expand" at bounding box center [825, 154] width 14 height 14
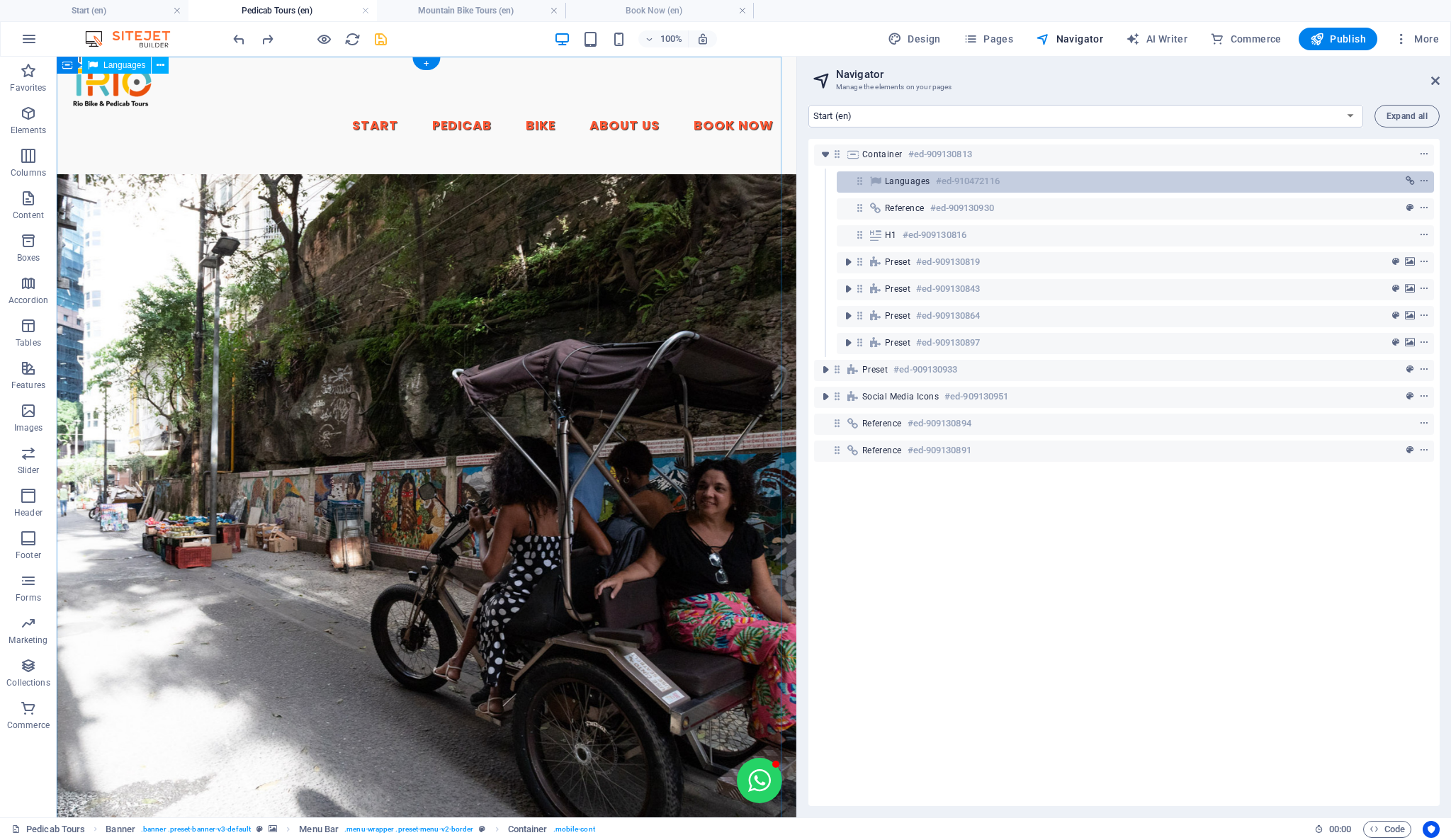
click at [930, 178] on div "Languages #ed-910472116" at bounding box center [1124, 181] width 478 height 17
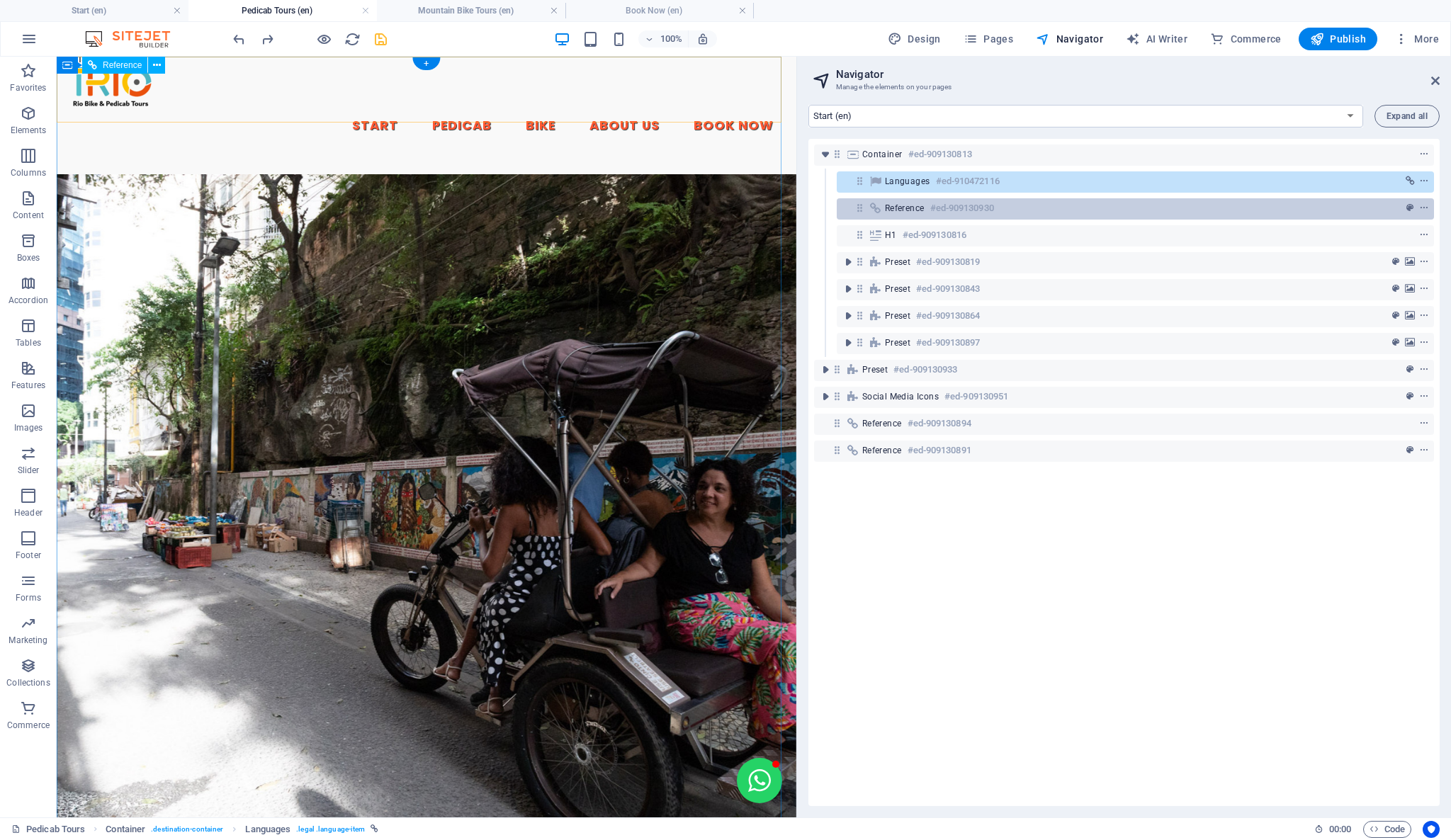
click at [914, 210] on span "Reference" at bounding box center [904, 208] width 40 height 11
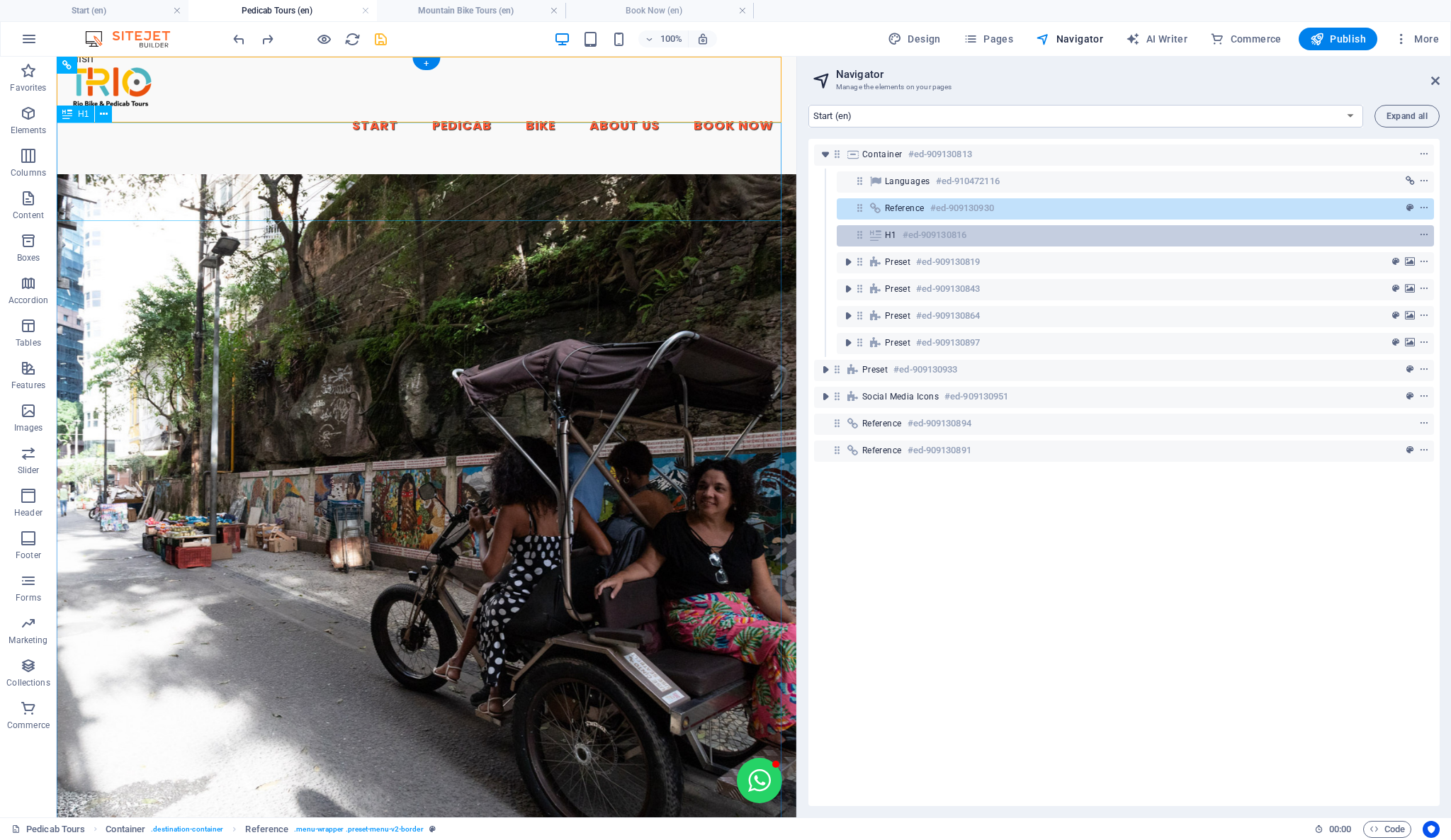
click at [925, 240] on h6 "#ed-909130816" at bounding box center [934, 234] width 63 height 17
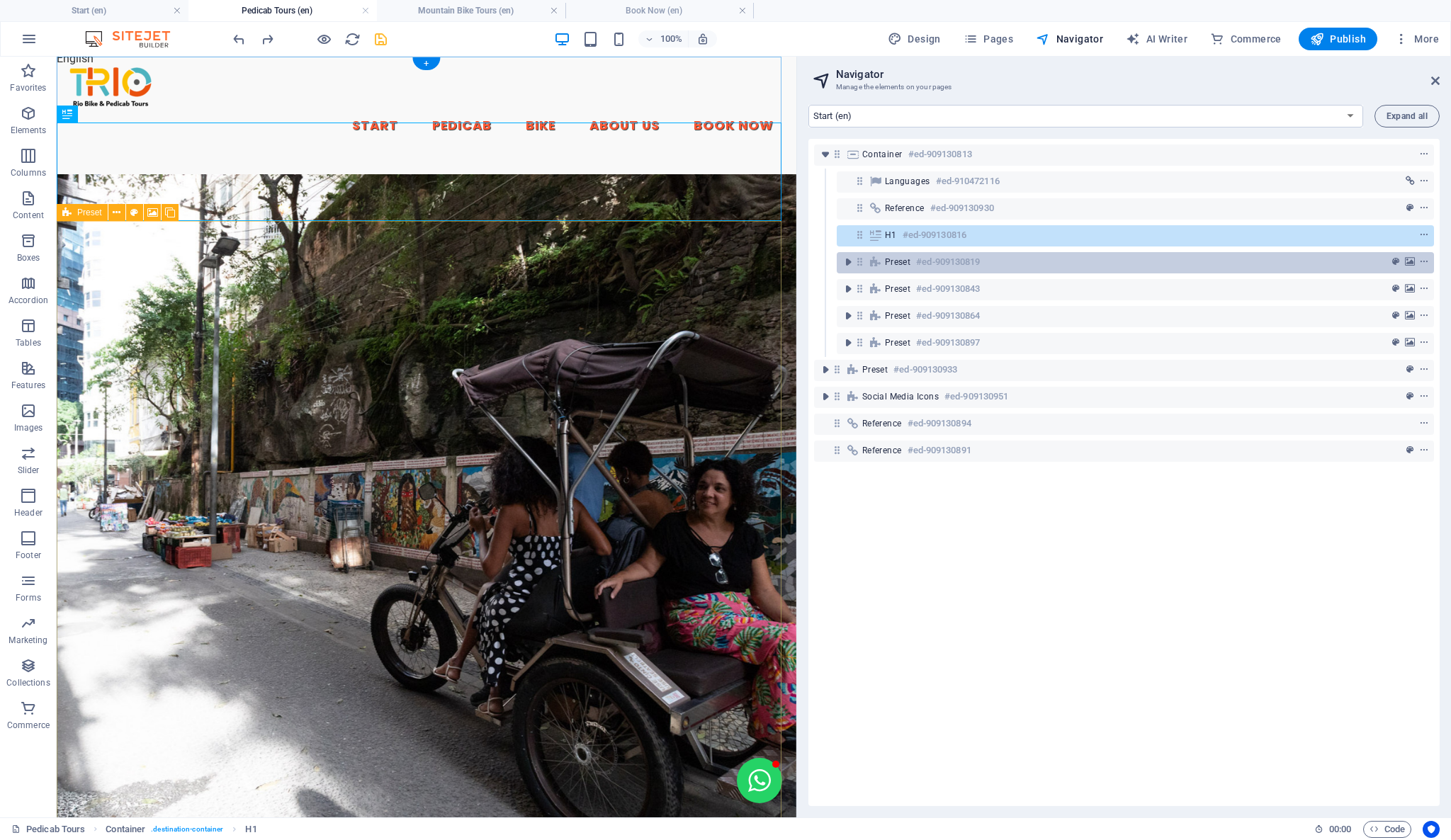
click at [923, 262] on h6 "#ed-909130819" at bounding box center [947, 261] width 63 height 17
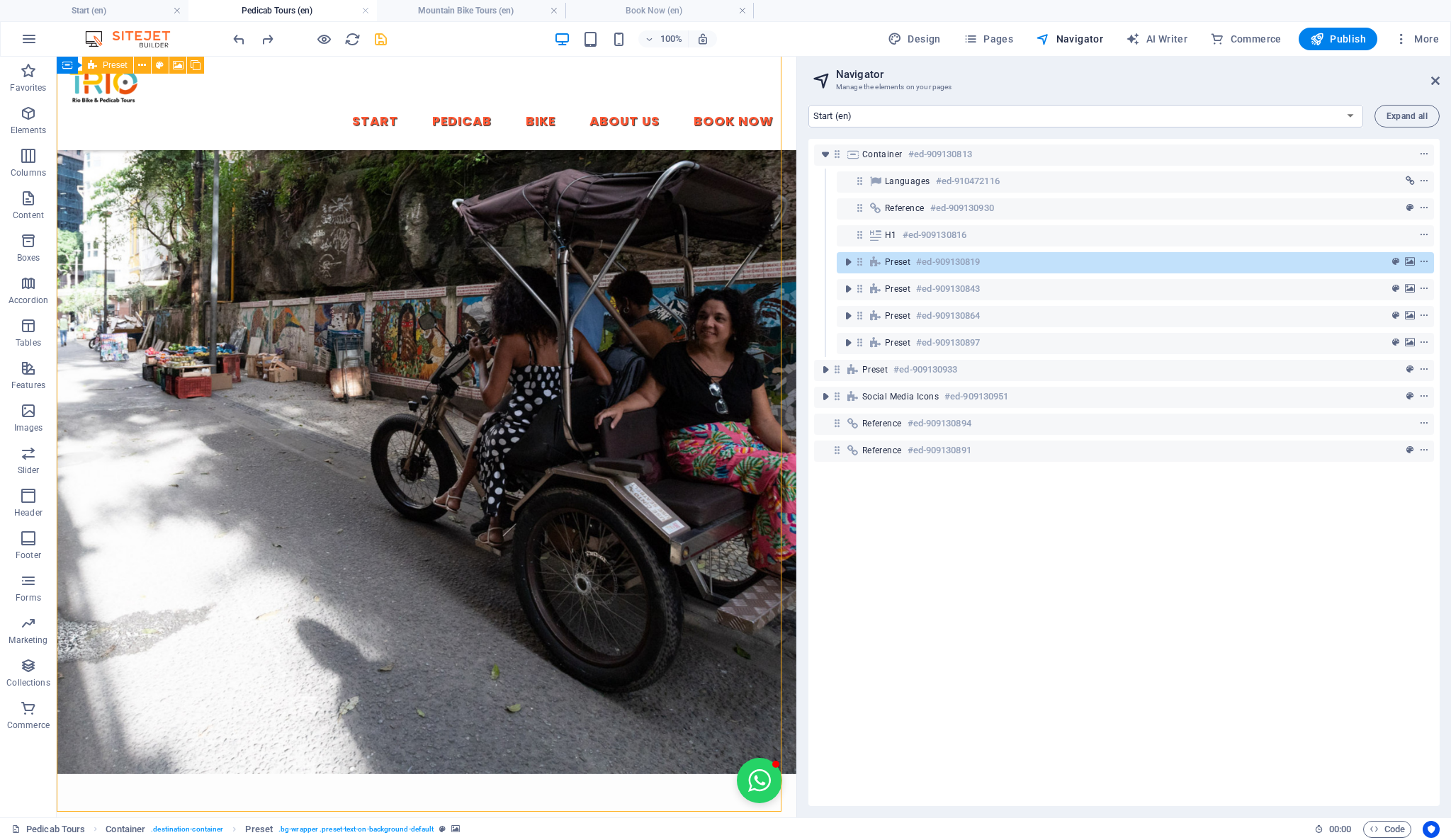
click at [923, 262] on h6 "#ed-909130819" at bounding box center [947, 261] width 63 height 17
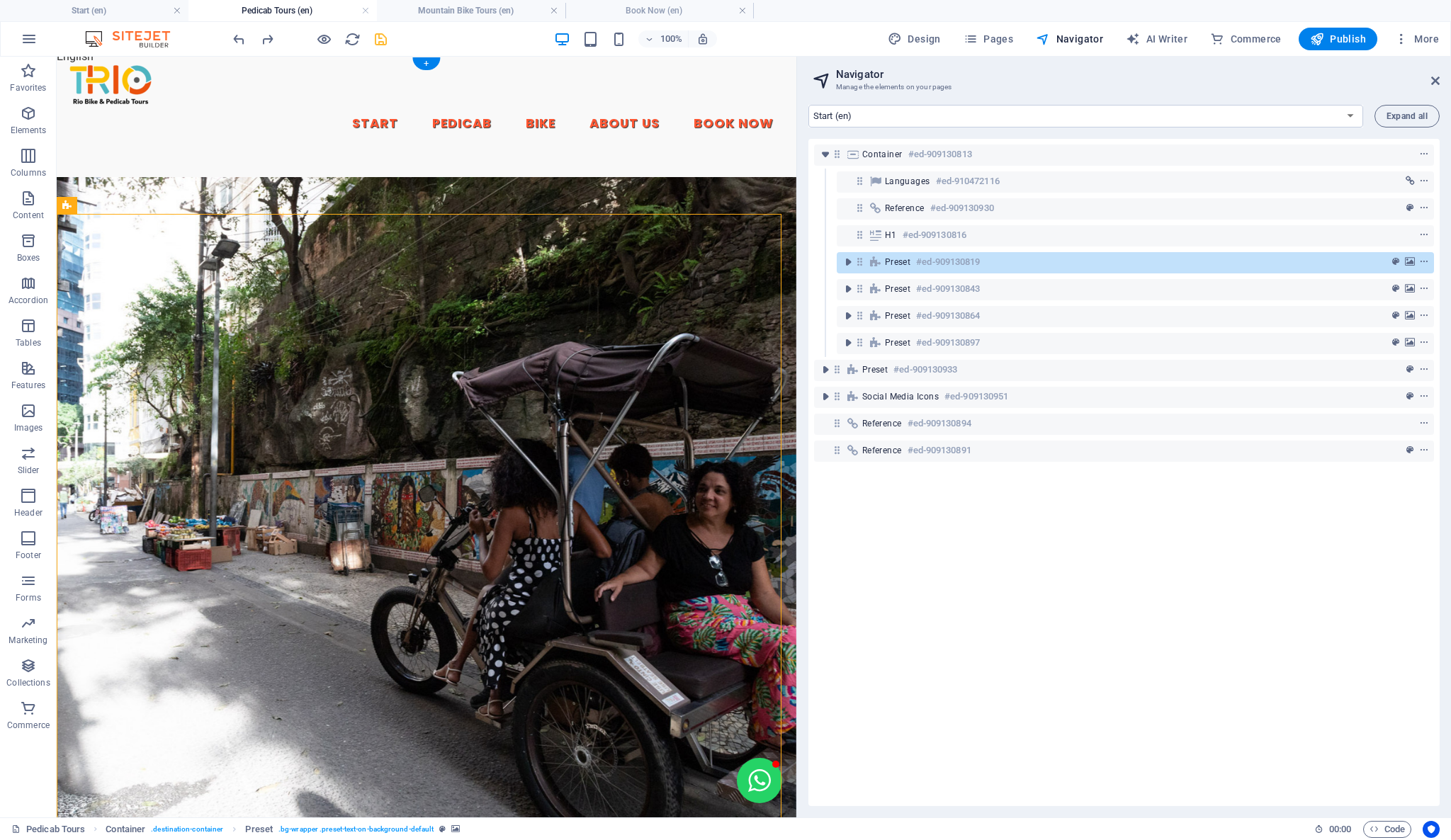
scroll to position [0, 0]
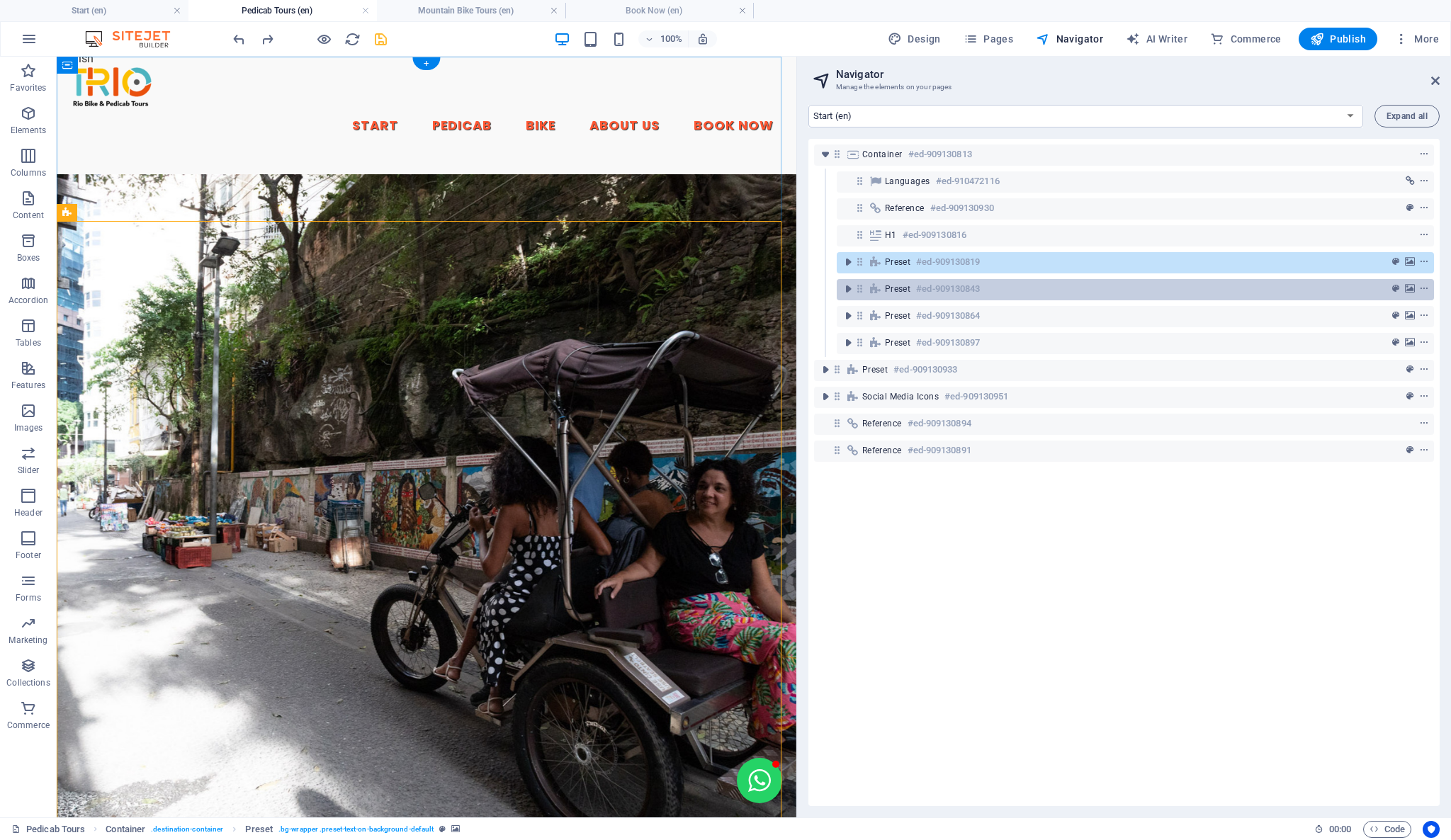
click at [918, 292] on h6 "#ed-909130843" at bounding box center [947, 288] width 63 height 17
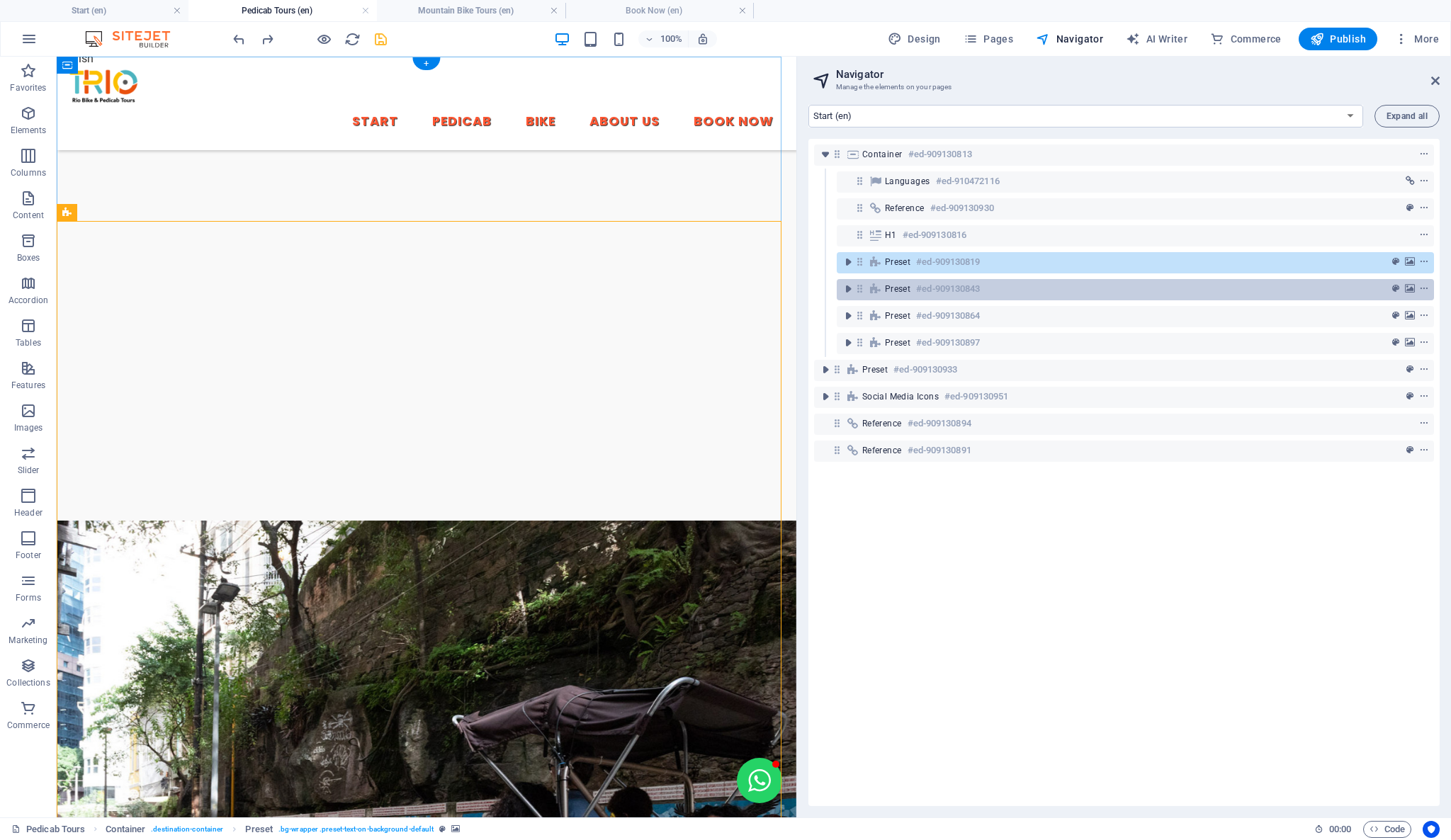
scroll to position [850, 0]
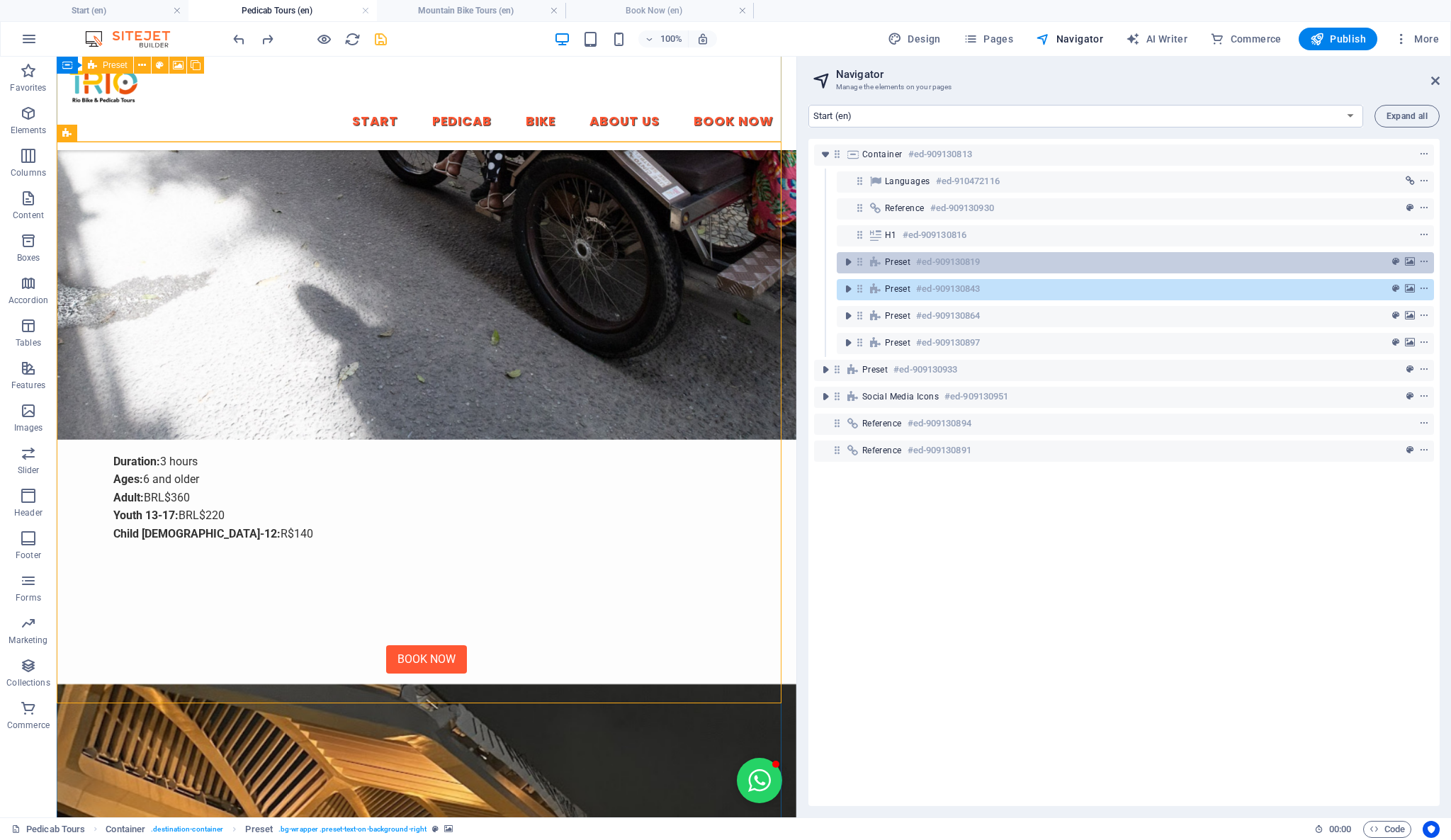
click at [912, 264] on div "Preset #ed-909130819" at bounding box center [1124, 261] width 478 height 17
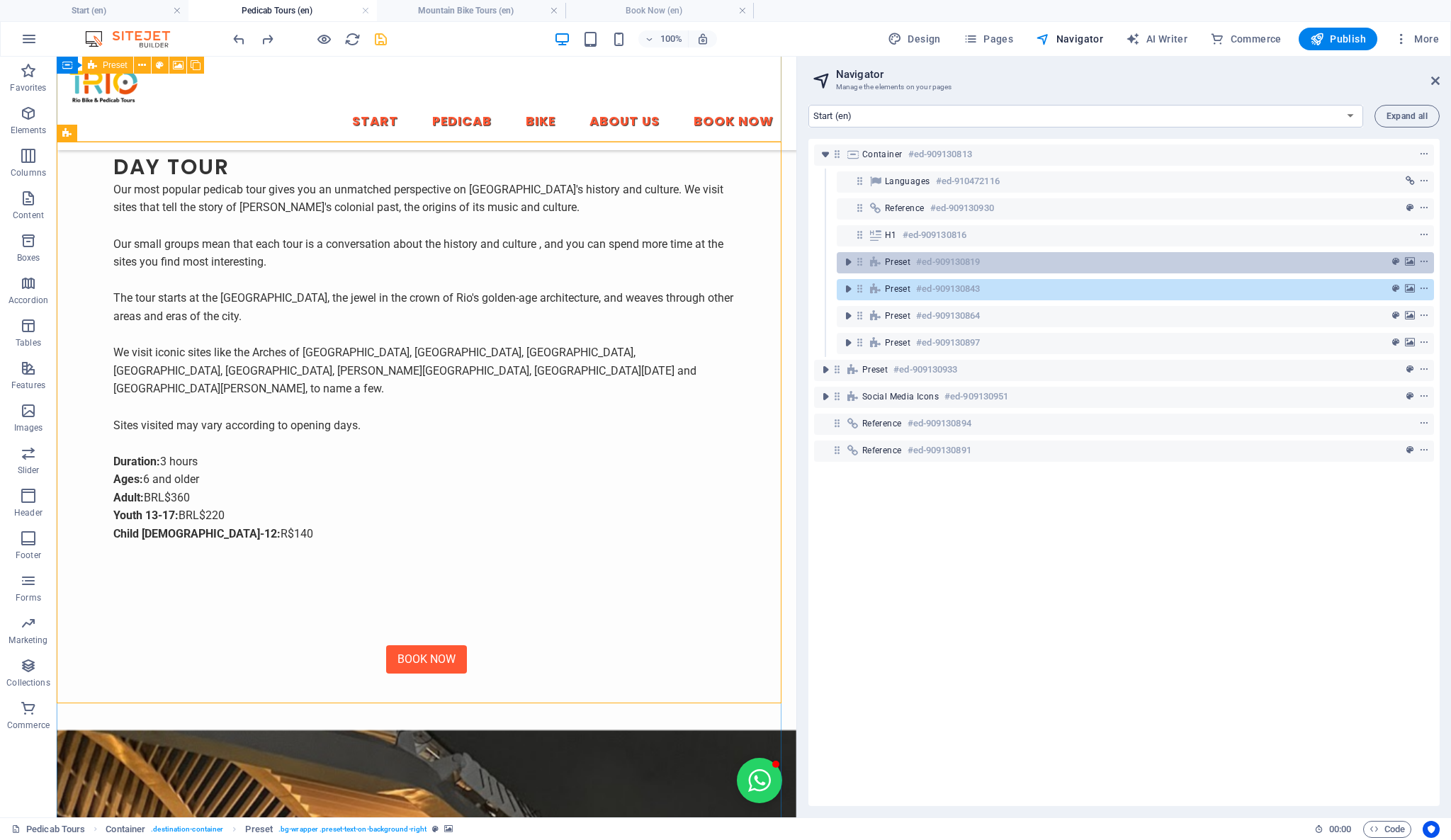
scroll to position [173, 0]
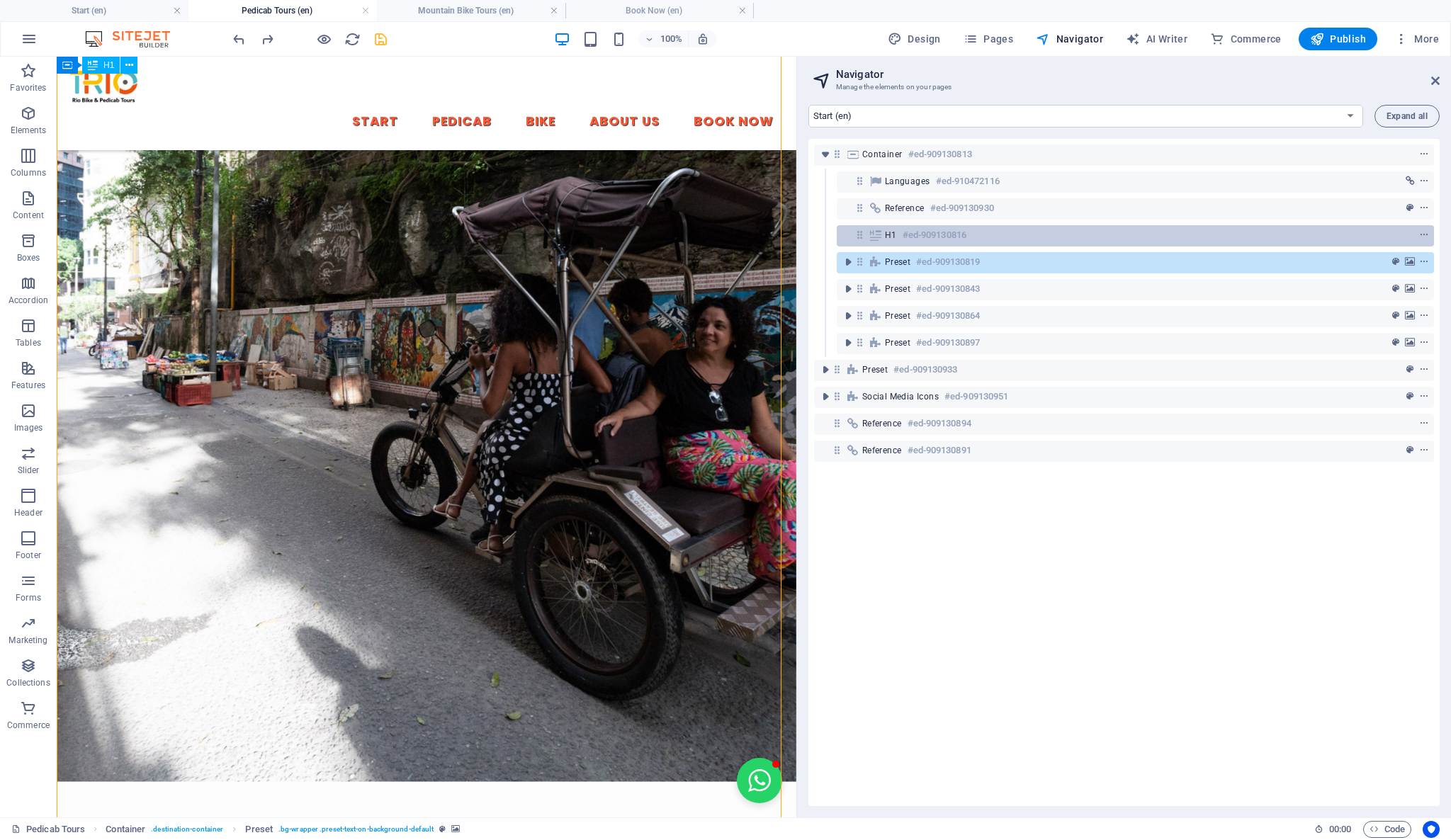
click at [908, 245] on div "H1 #ed-909130816" at bounding box center [1135, 235] width 597 height 21
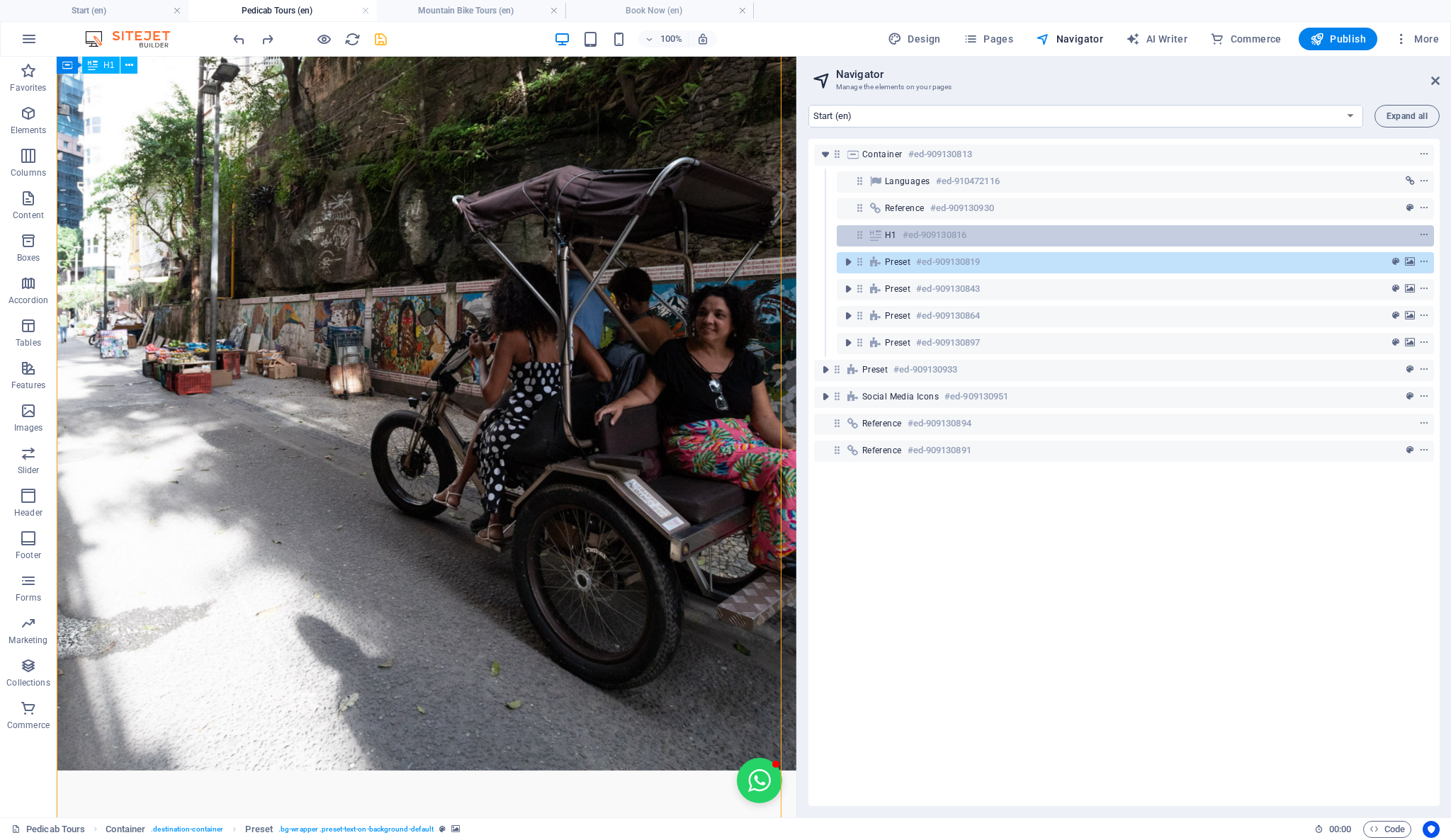
scroll to position [0, 0]
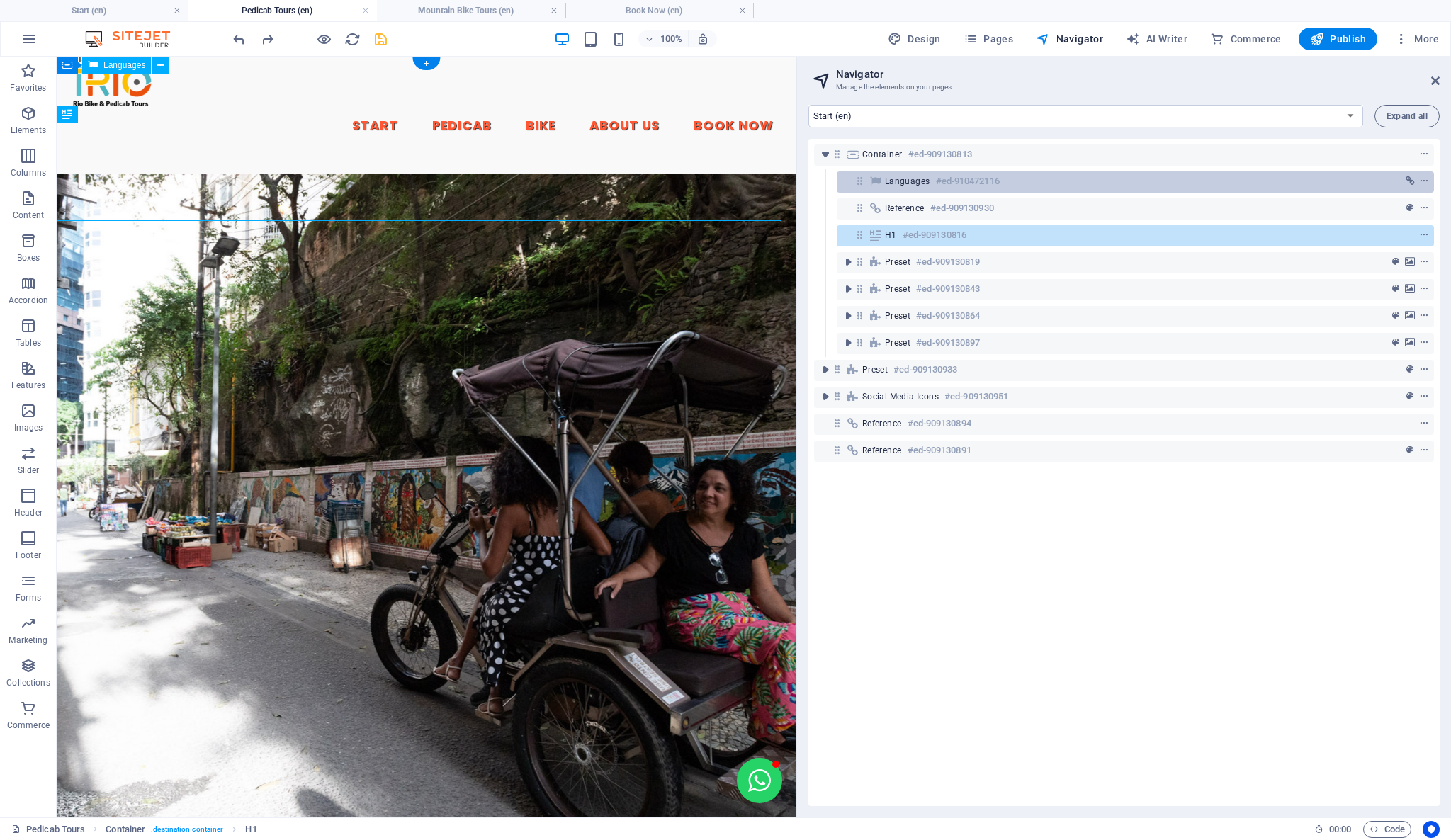
click at [907, 180] on span "Languages" at bounding box center [907, 181] width 45 height 11
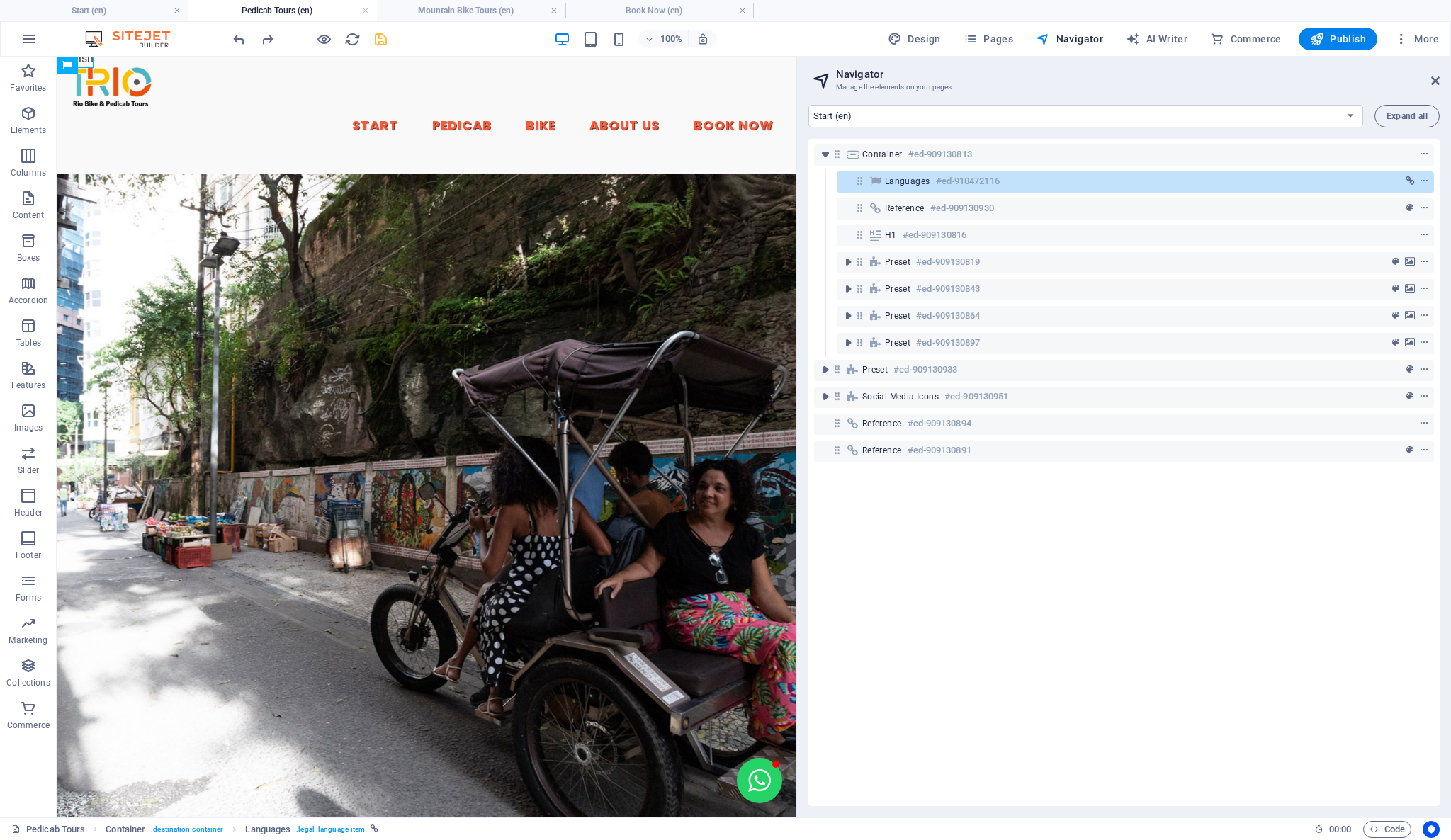
drag, startPoint x: 907, startPoint y: 180, endPoint x: 897, endPoint y: 184, distance: 10.8
click at [897, 184] on span "Languages" at bounding box center [907, 181] width 45 height 11
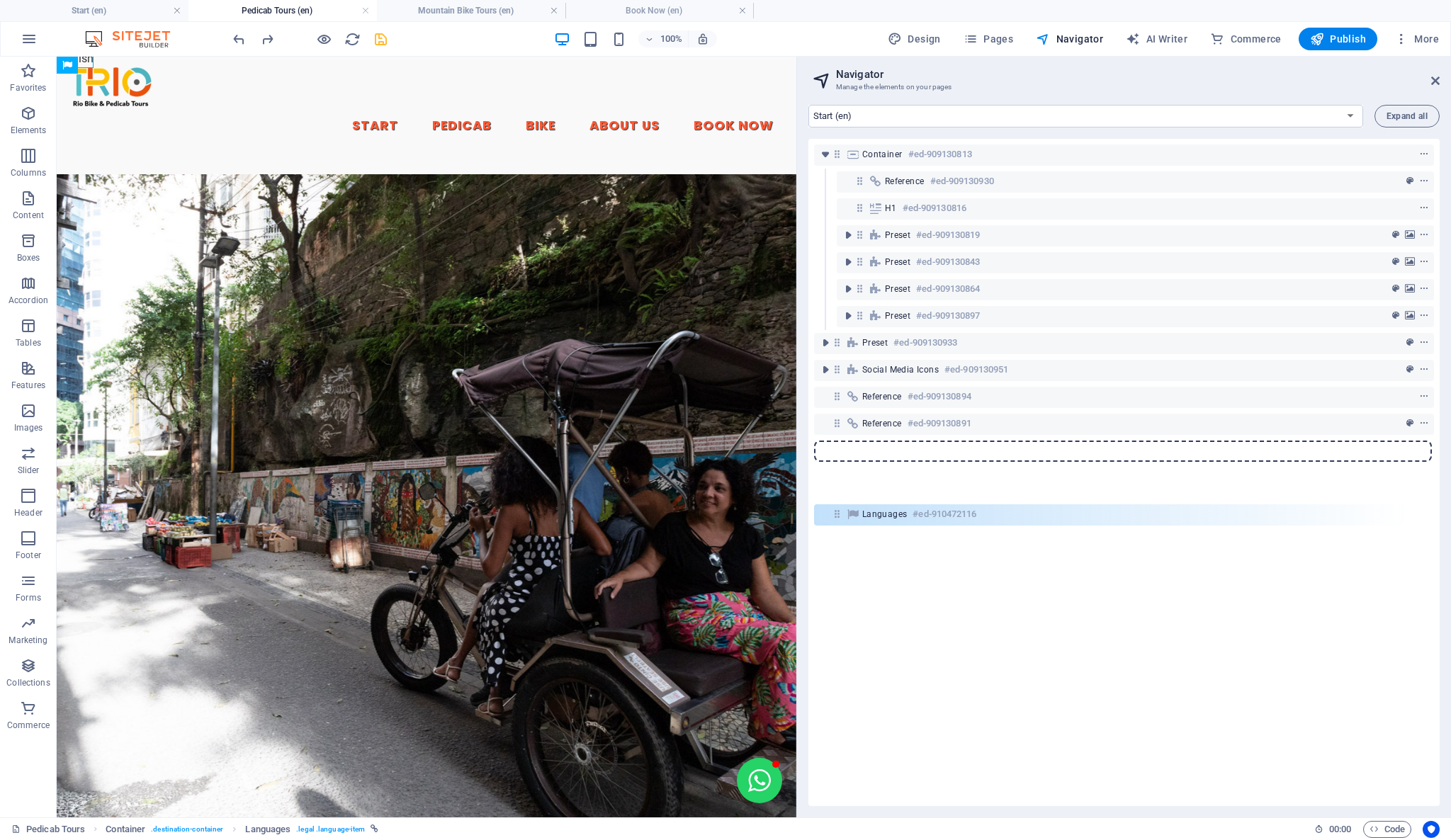
drag, startPoint x: 859, startPoint y: 180, endPoint x: 833, endPoint y: 516, distance: 337.0
click at [833, 516] on div "Container #ed-909130813 Languages #ed-910472116 Reference #ed-909130930 H1 #ed-…" at bounding box center [1124, 472] width 631 height 667
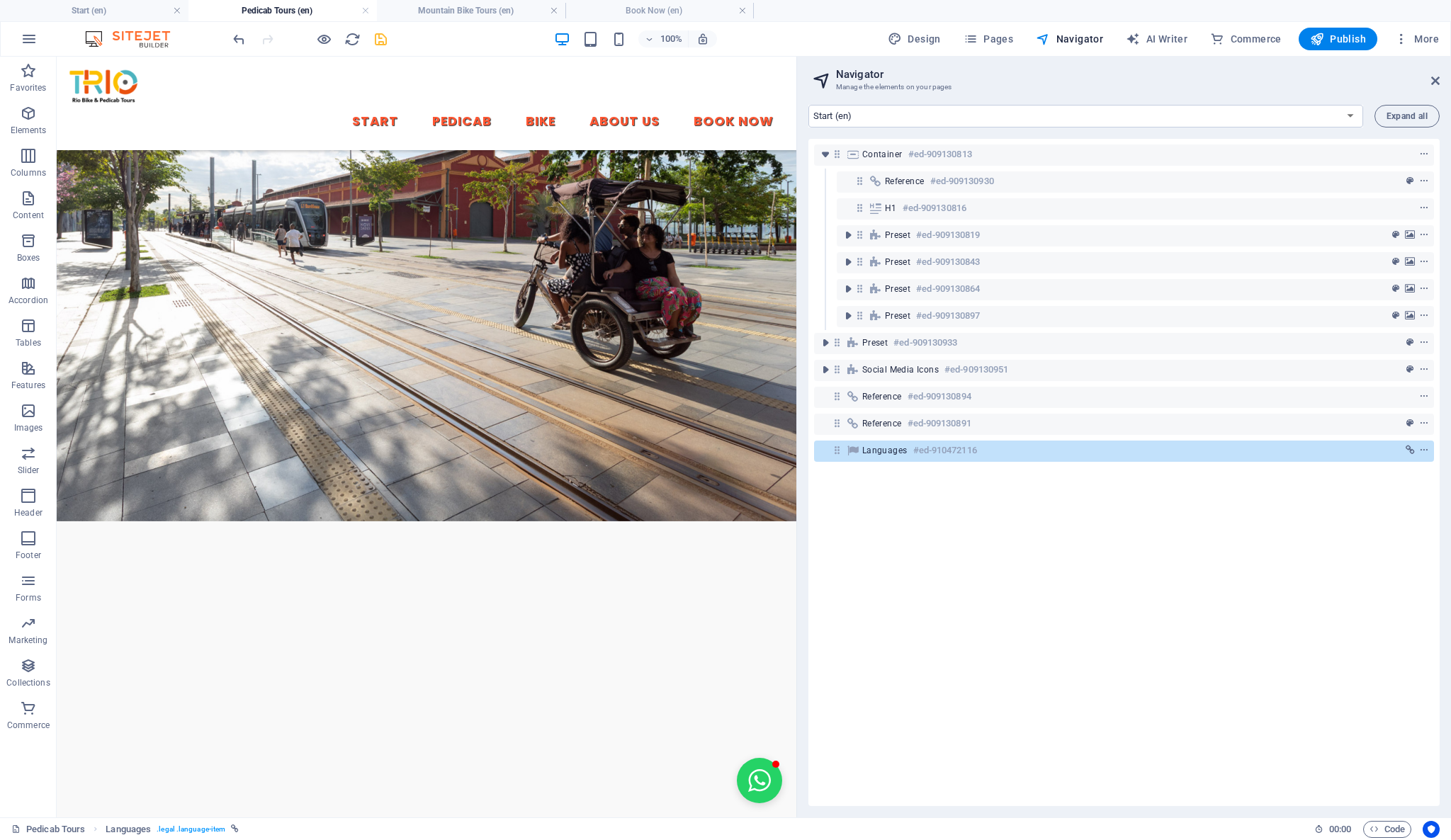
scroll to position [2628, 0]
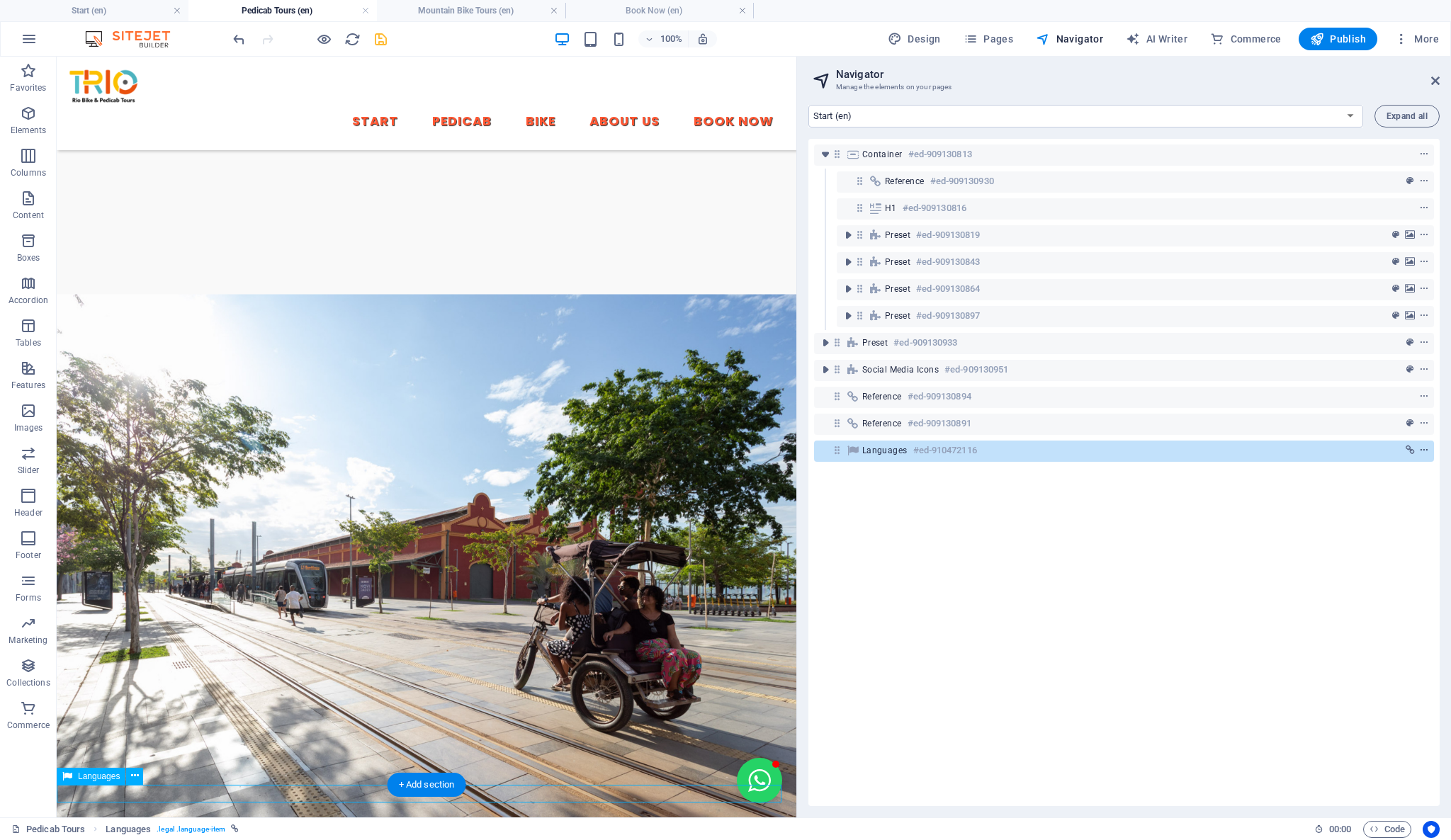
click at [1422, 453] on icon "context-menu" at bounding box center [1423, 450] width 10 height 10
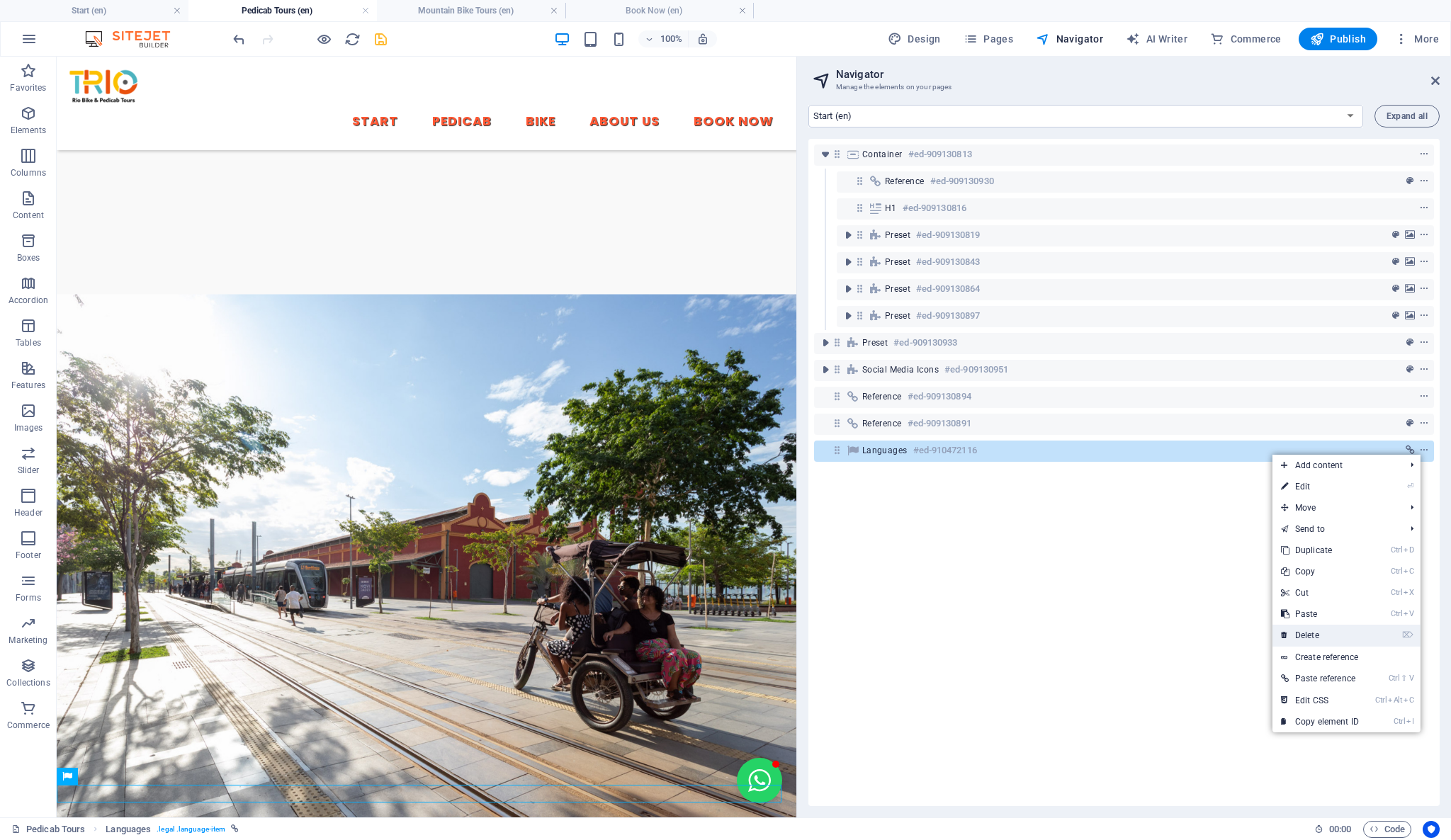
click at [1320, 643] on link "⌦ Delete" at bounding box center [1320, 635] width 95 height 21
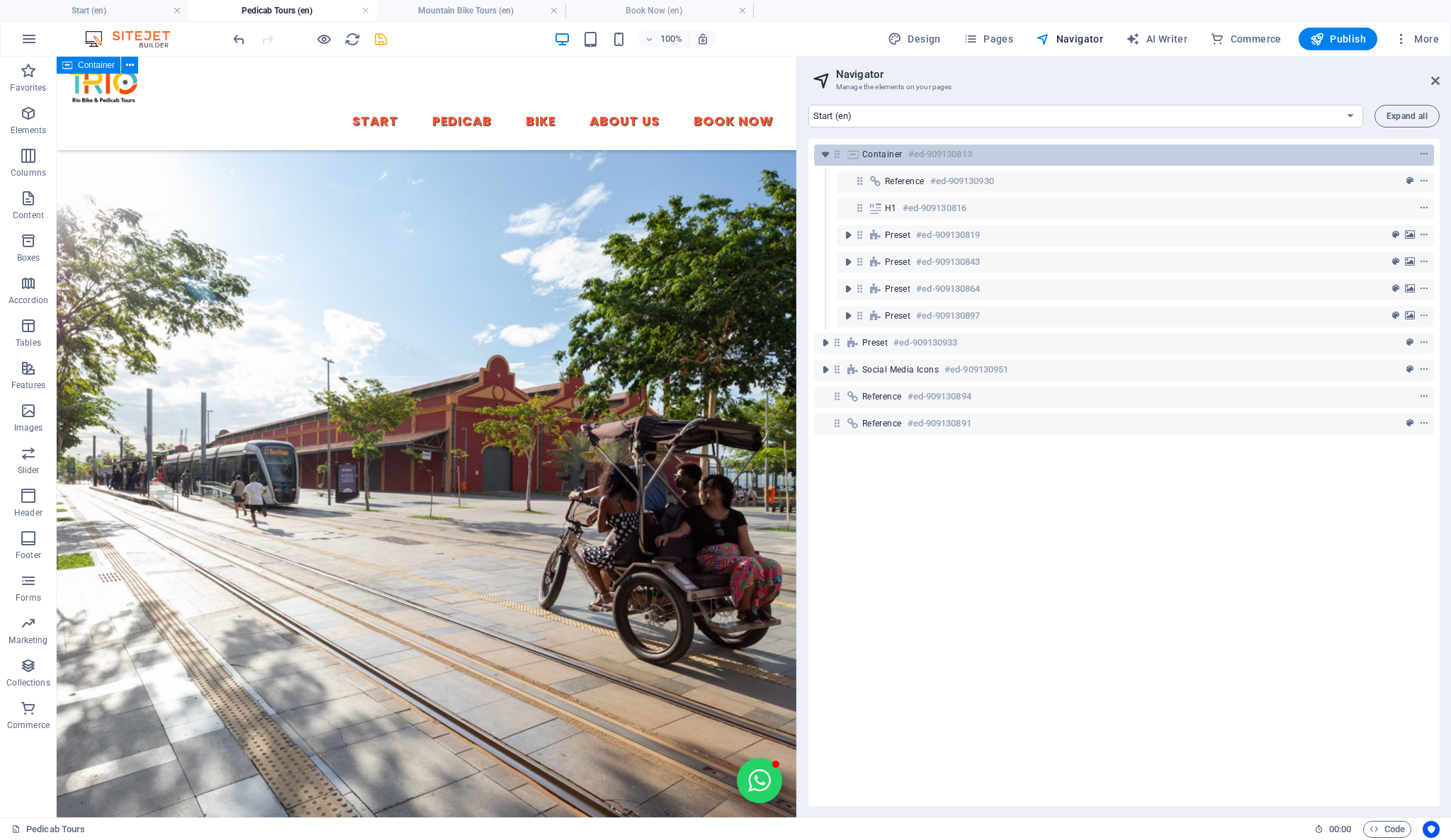
click at [919, 147] on h6 "#ed-909130813" at bounding box center [940, 154] width 63 height 17
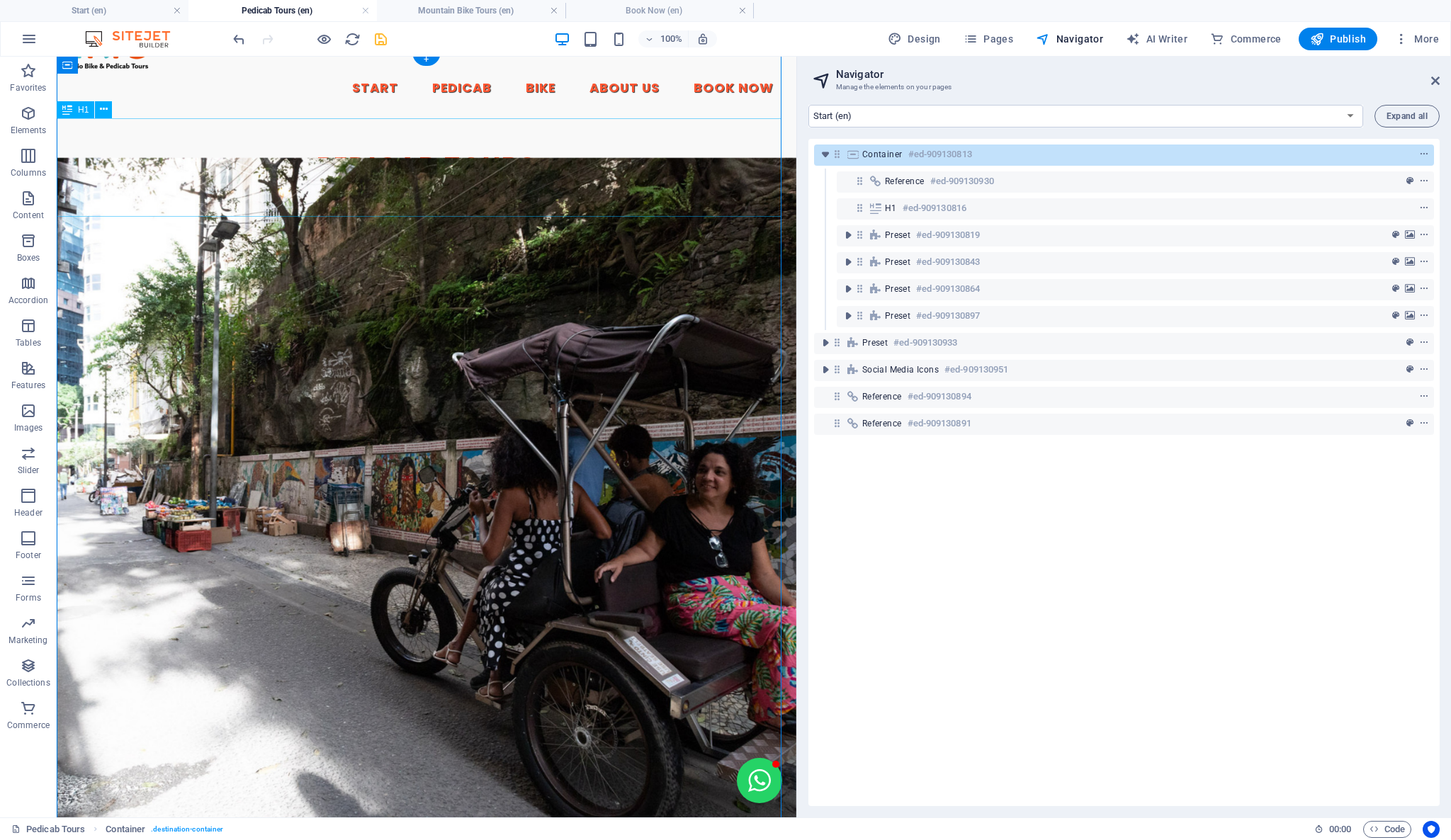
scroll to position [0, 0]
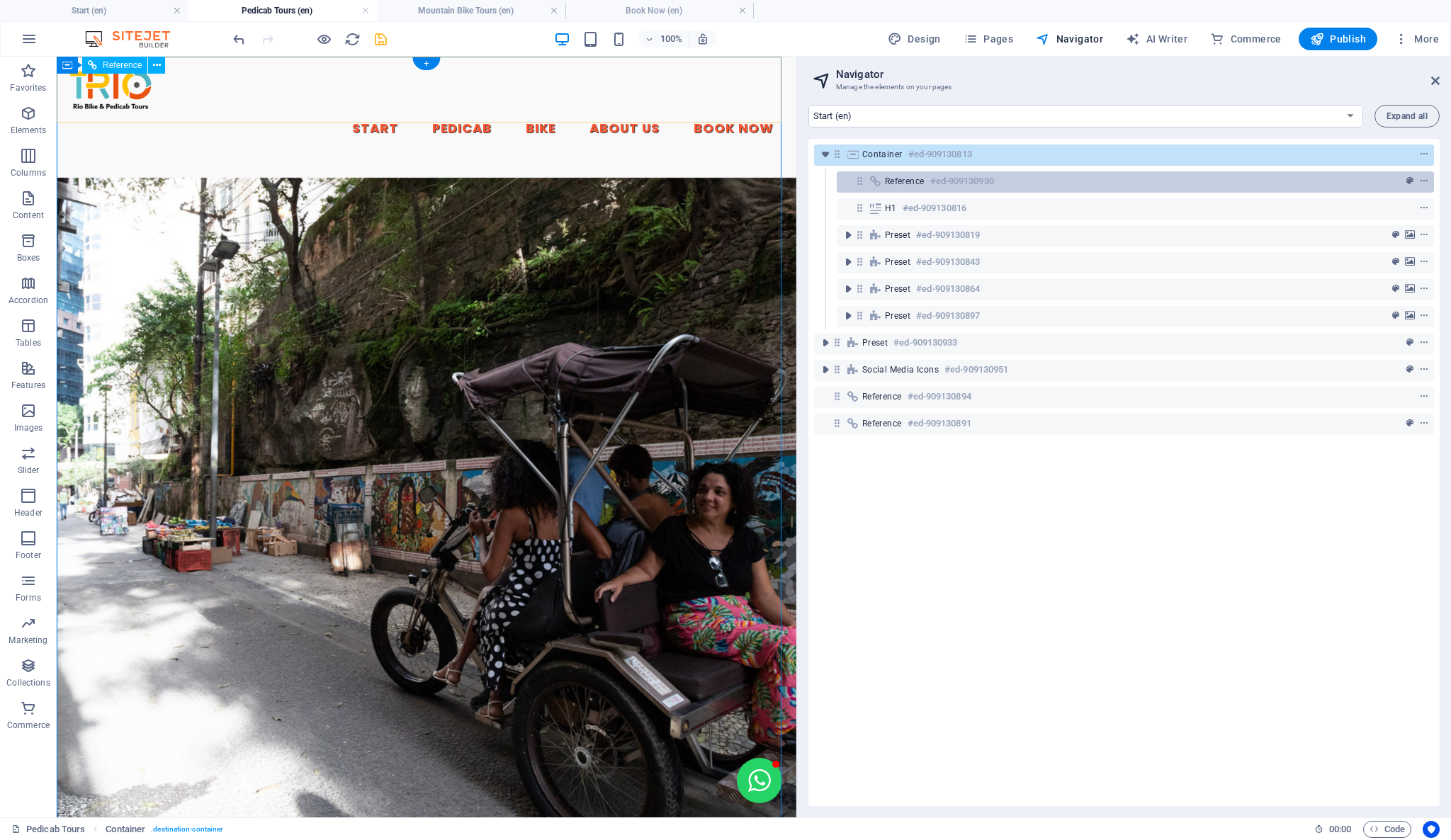
click at [889, 178] on span "Reference" at bounding box center [904, 181] width 40 height 11
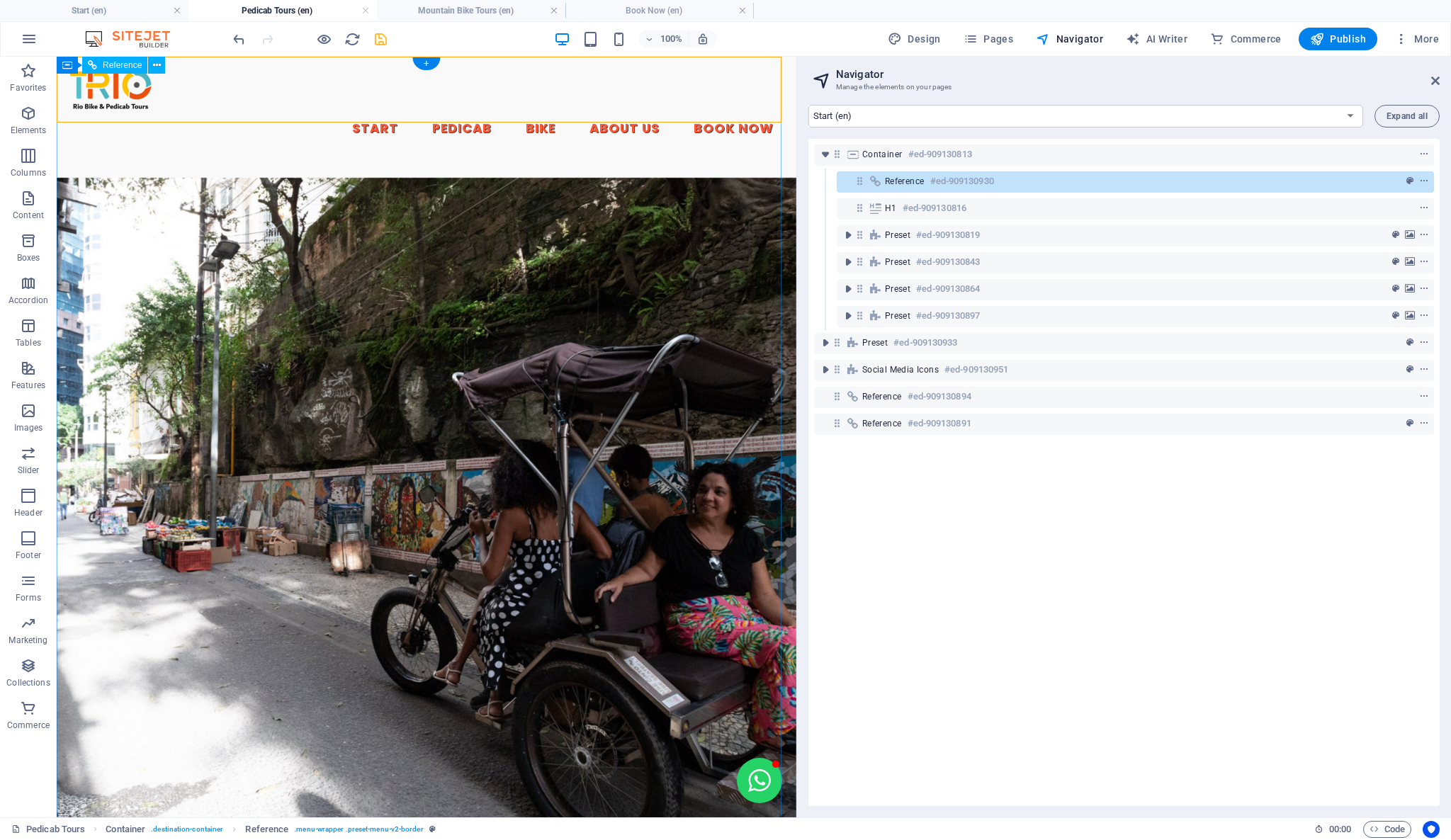
click at [262, 111] on nav "Start Pedicab Bike About Us Book Now" at bounding box center [426, 128] width 717 height 36
click at [144, 13] on h4 "Start (en)" at bounding box center [94, 11] width 189 height 16
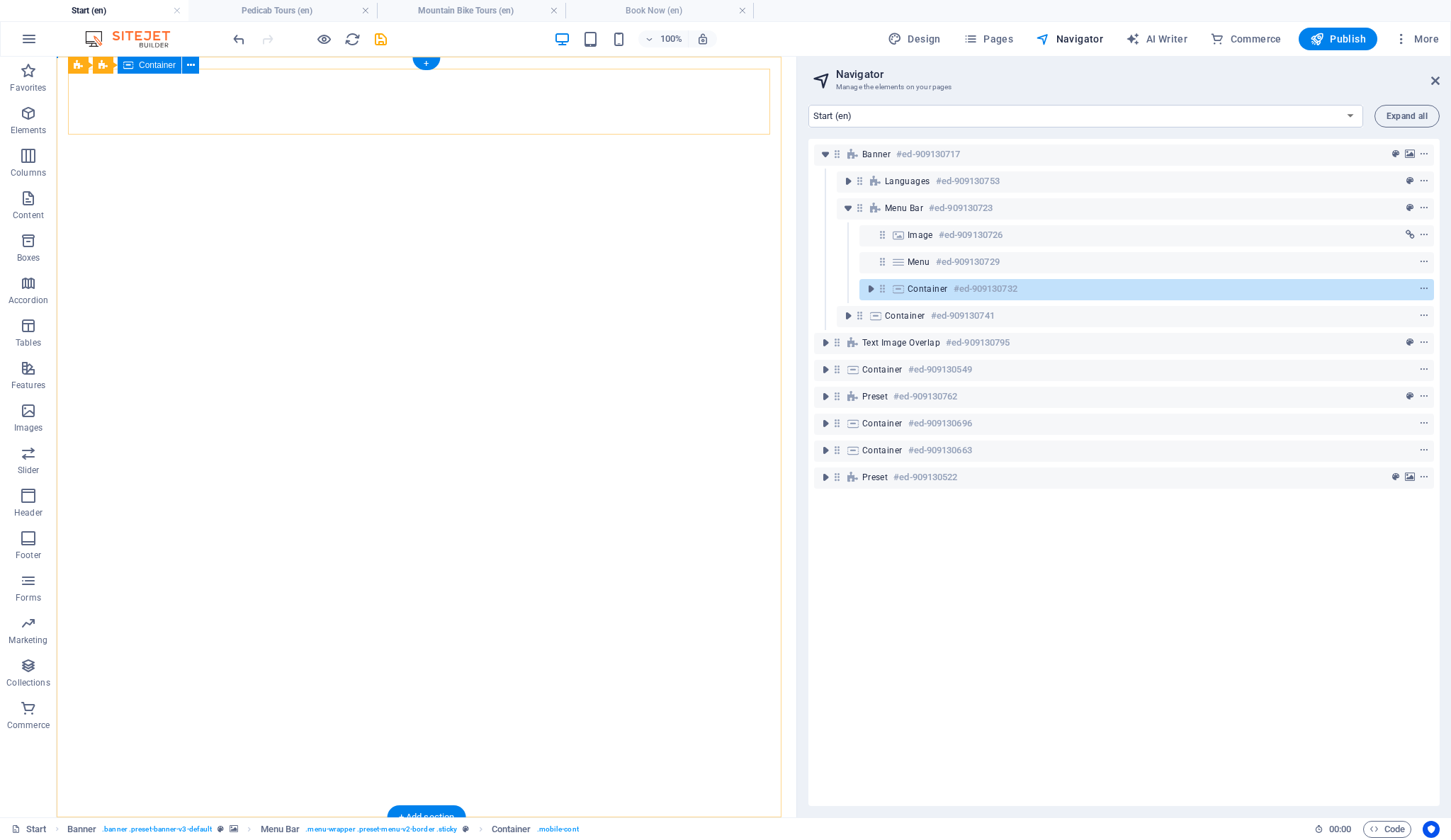
click at [935, 291] on span "Container" at bounding box center [927, 289] width 40 height 11
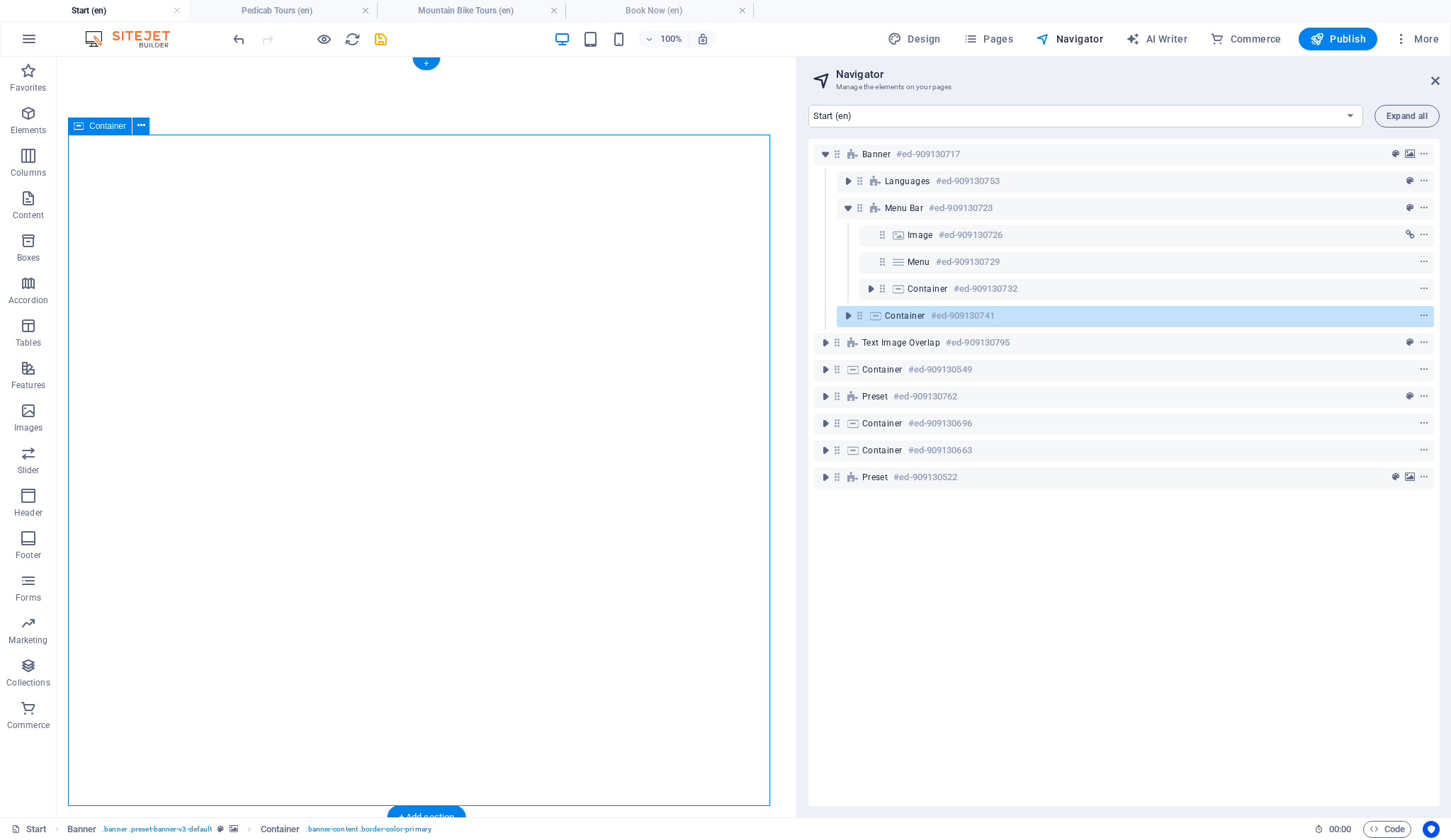
click at [859, 321] on icon at bounding box center [859, 315] width 12 height 12
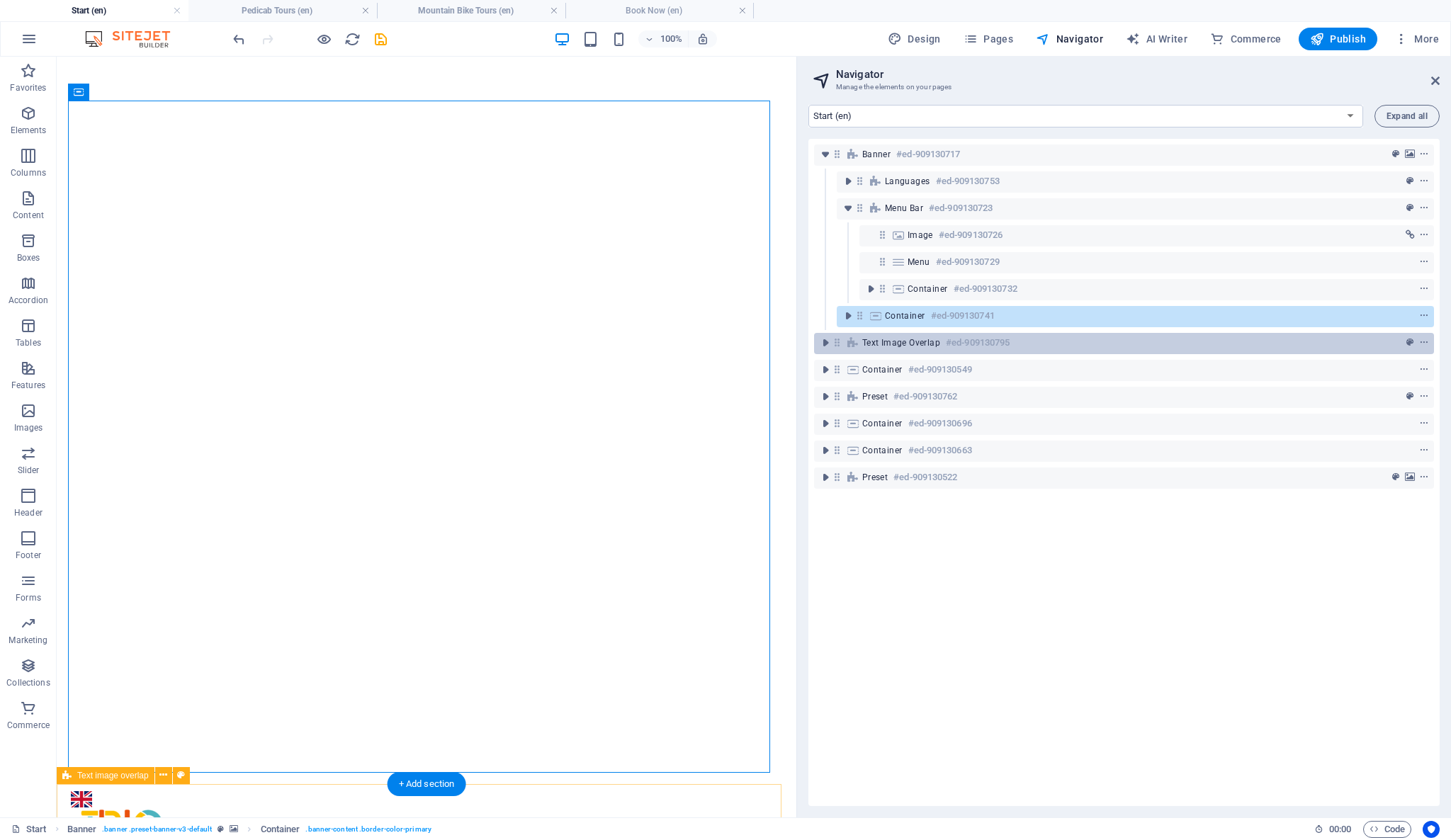
click at [869, 348] on div "Text image overlap #ed-909130795" at bounding box center [1112, 342] width 501 height 17
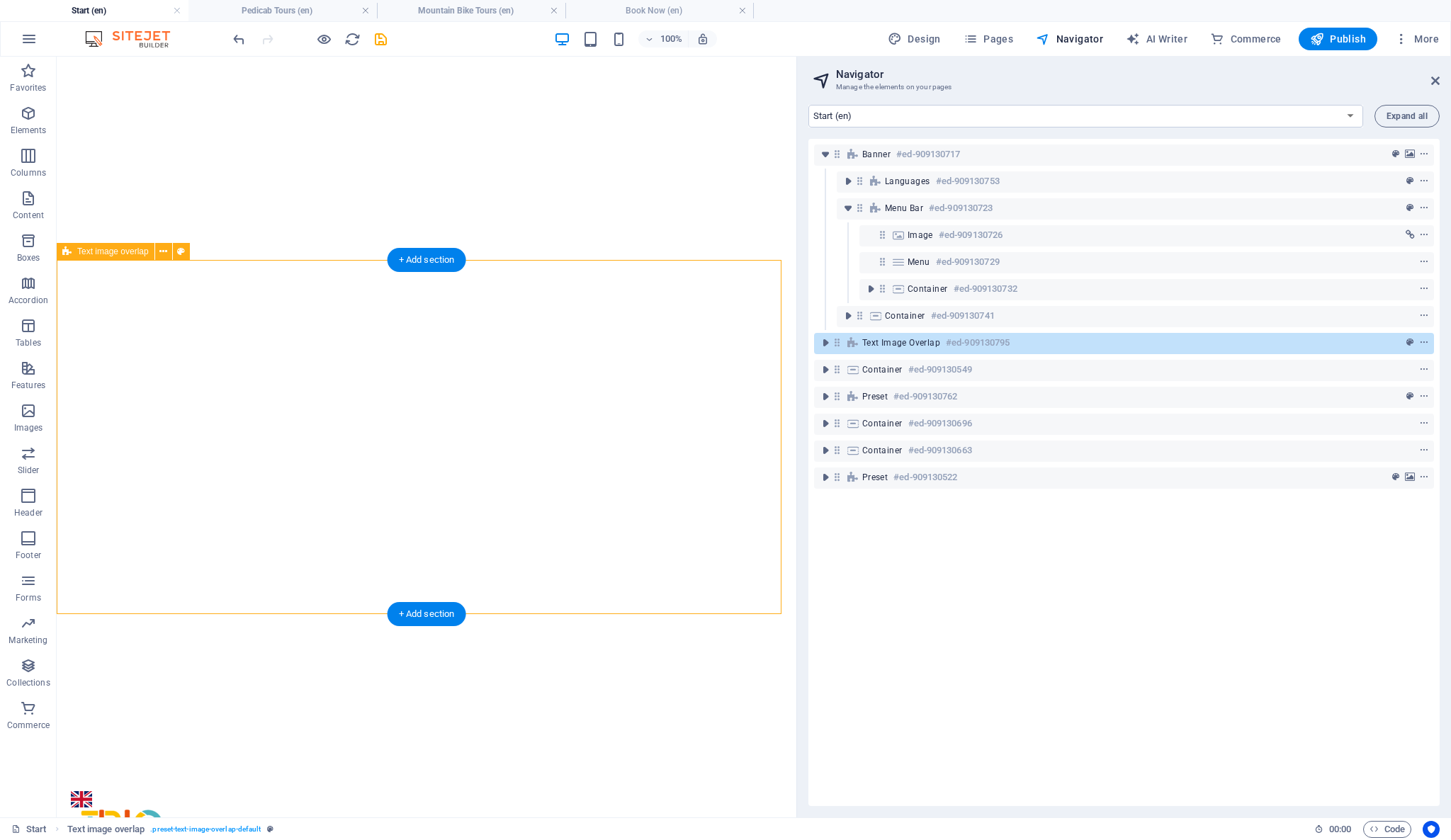
scroll to position [557, 0]
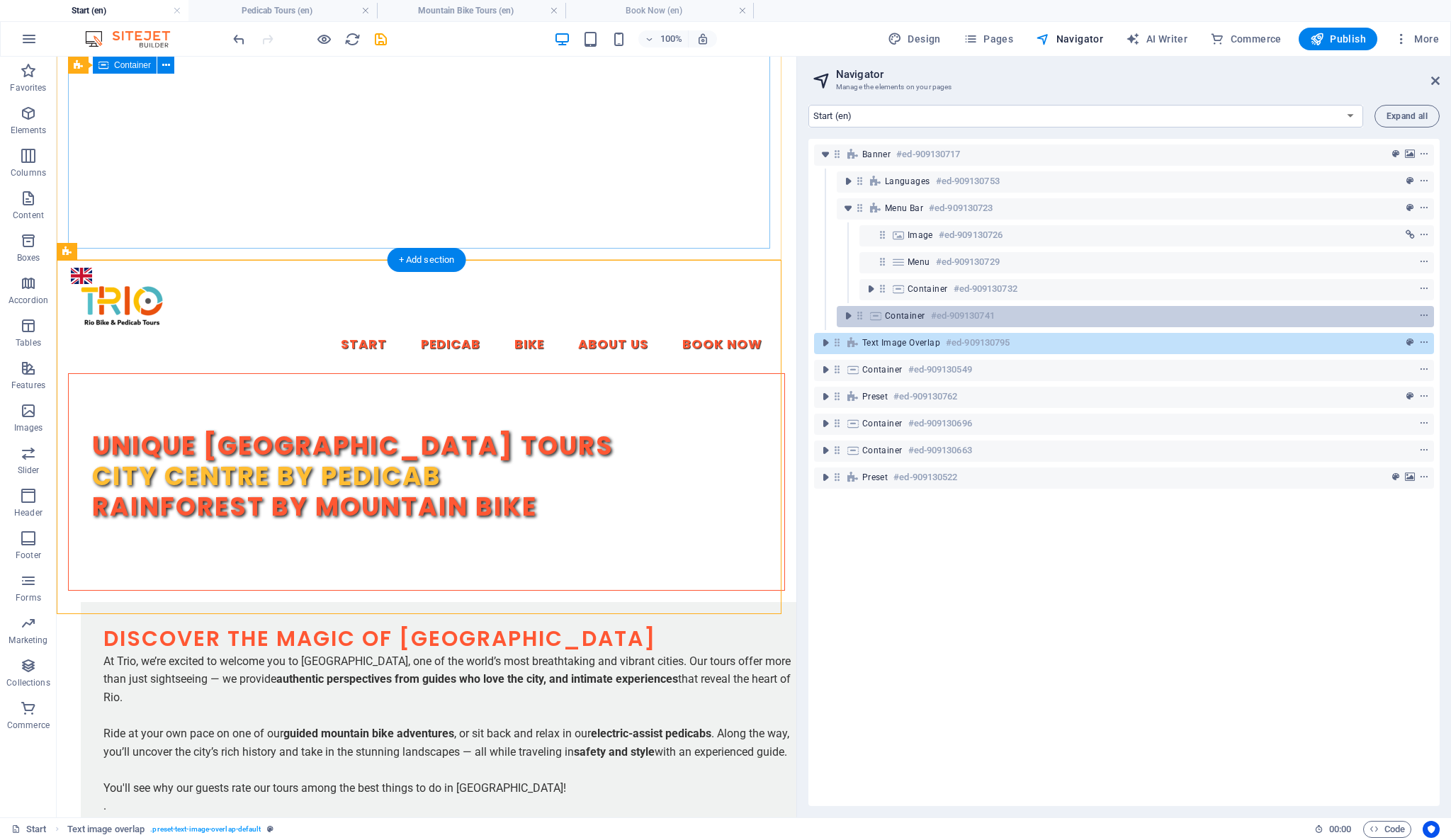
click at [901, 320] on span "Container" at bounding box center [904, 316] width 40 height 11
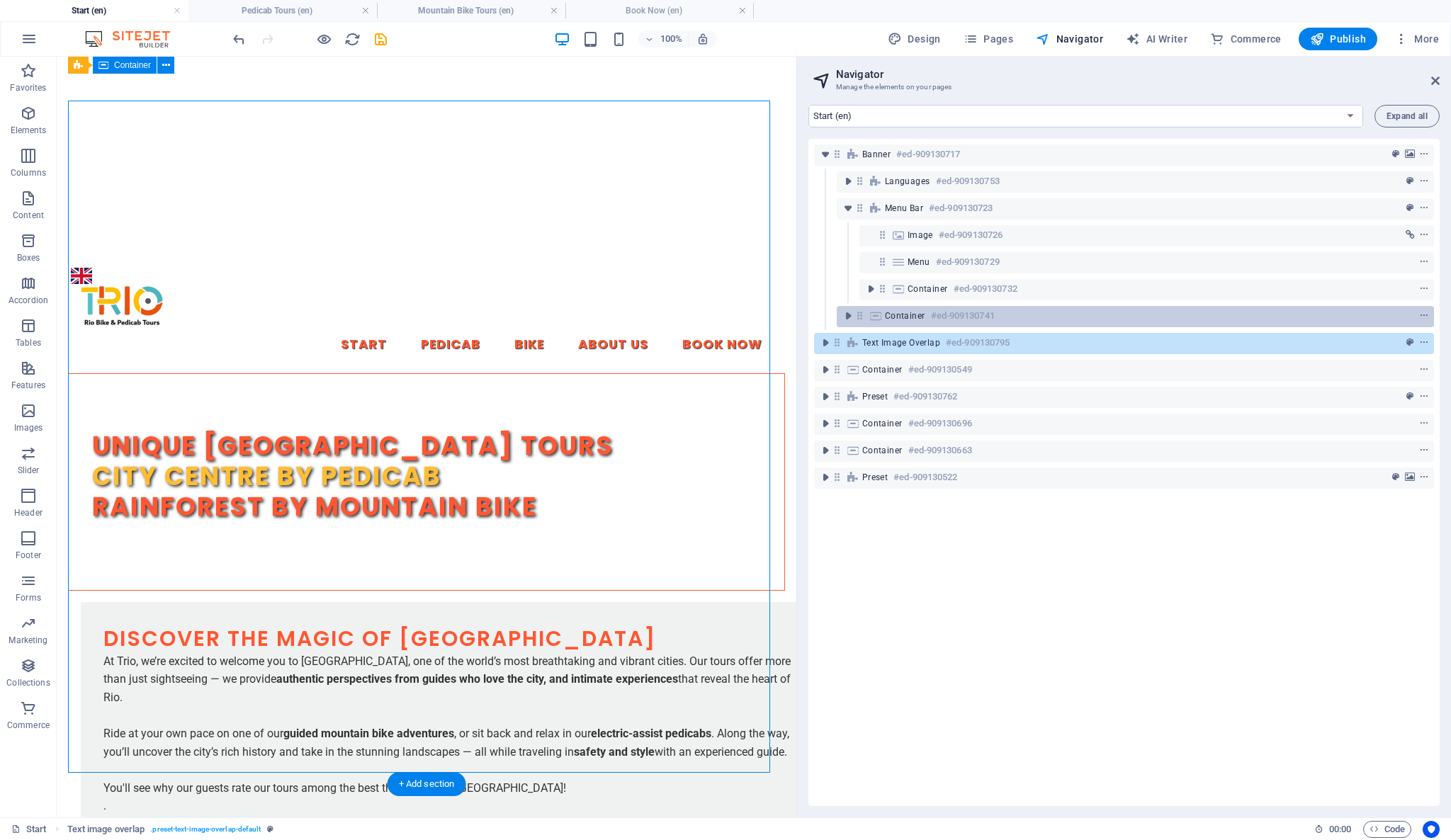
scroll to position [33, 0]
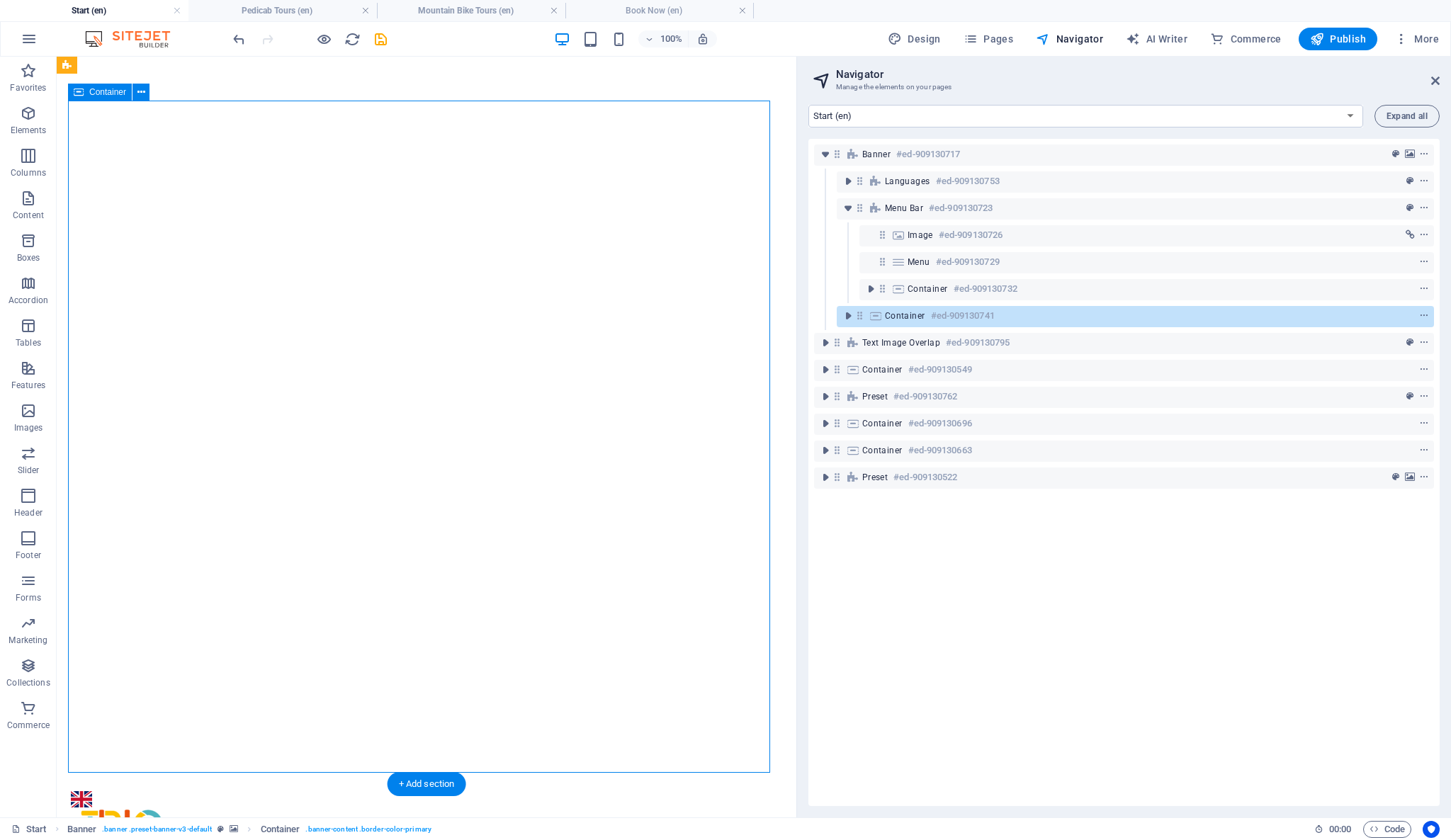
click at [901, 320] on span "Container" at bounding box center [904, 316] width 40 height 11
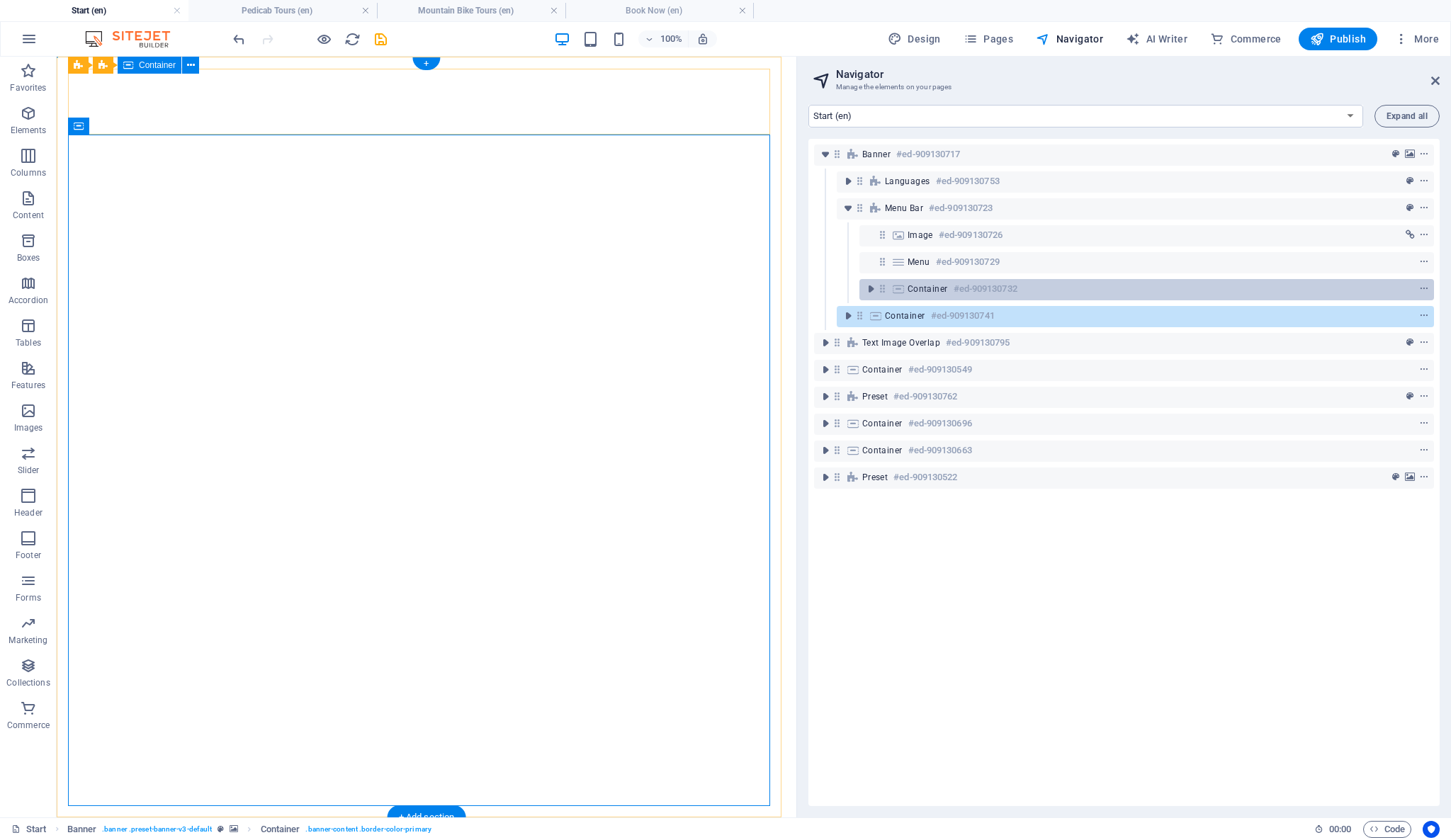
click at [929, 286] on span "Container" at bounding box center [927, 289] width 40 height 11
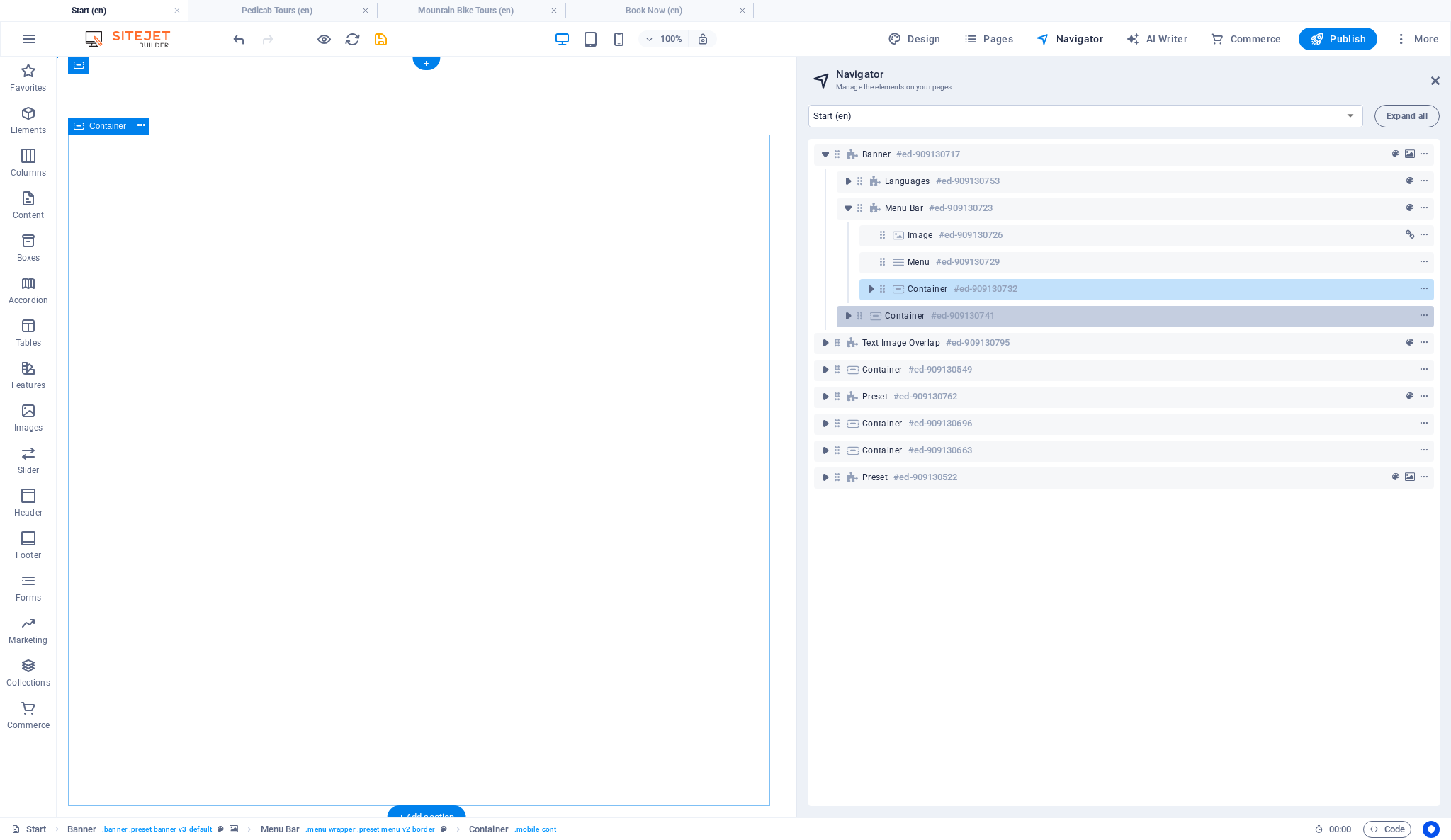
click at [931, 309] on h6 "#ed-909130741" at bounding box center [962, 315] width 63 height 17
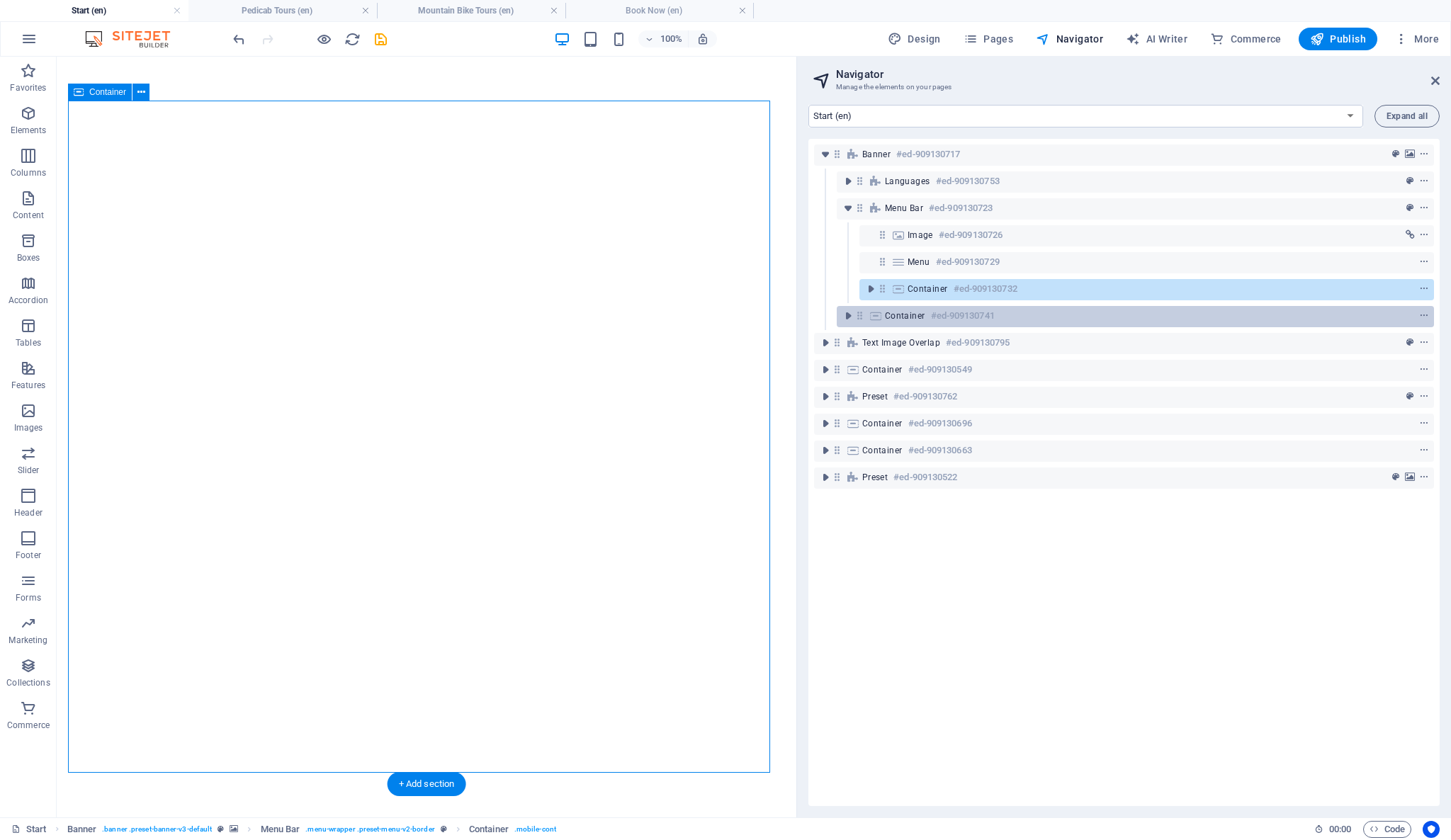
scroll to position [33, 0]
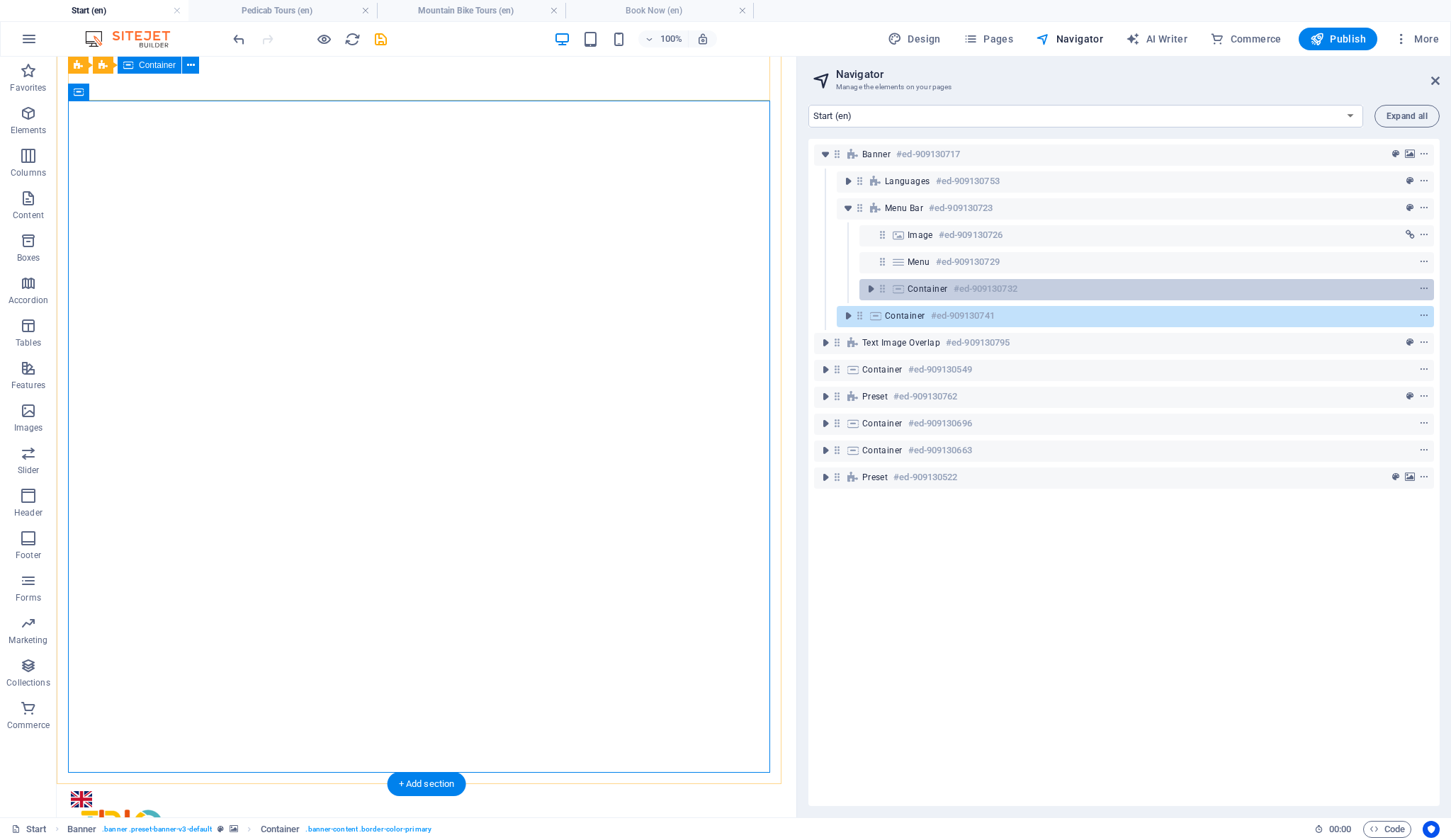
click at [937, 291] on span "Container" at bounding box center [927, 289] width 40 height 11
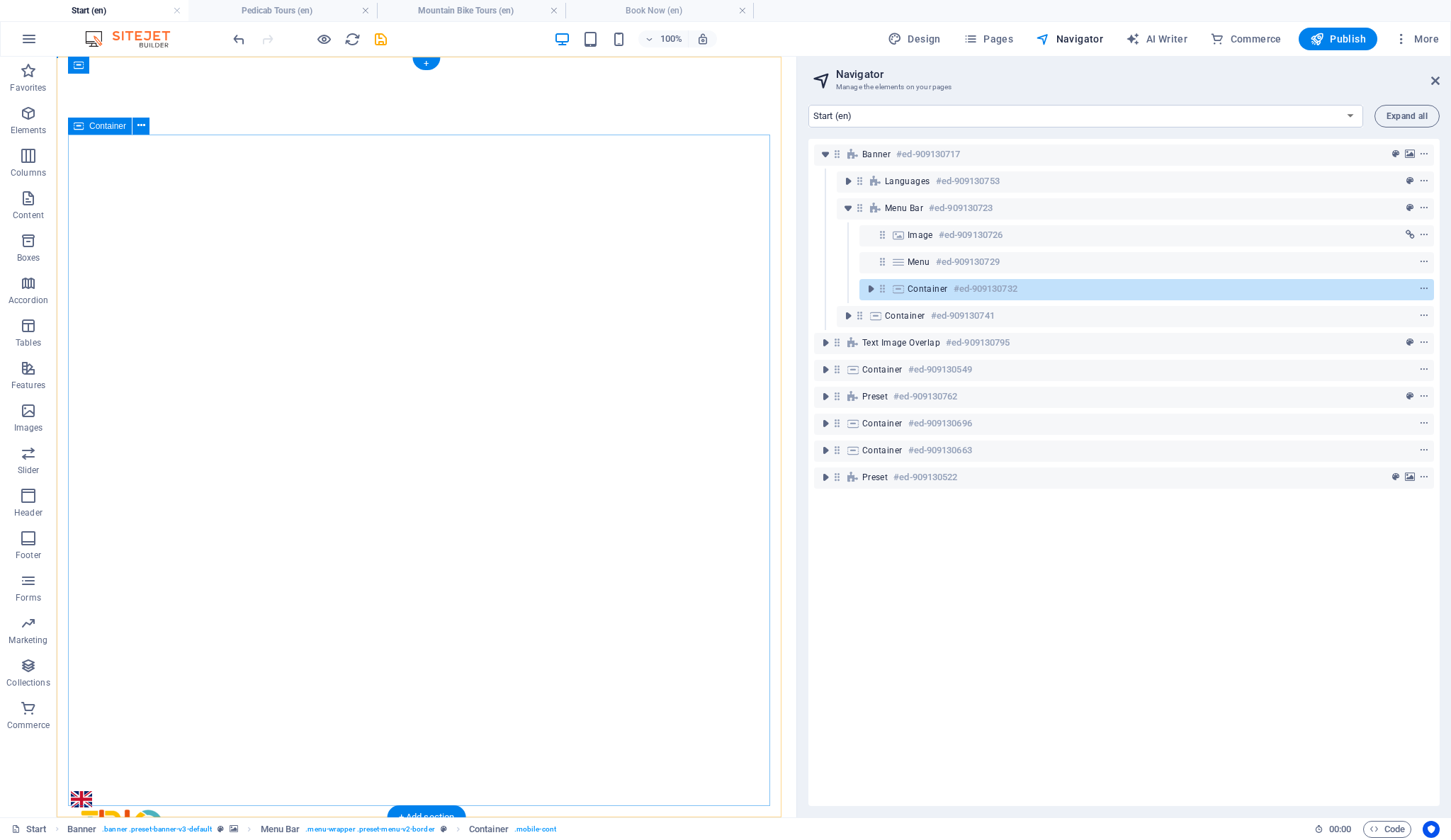
scroll to position [0, 0]
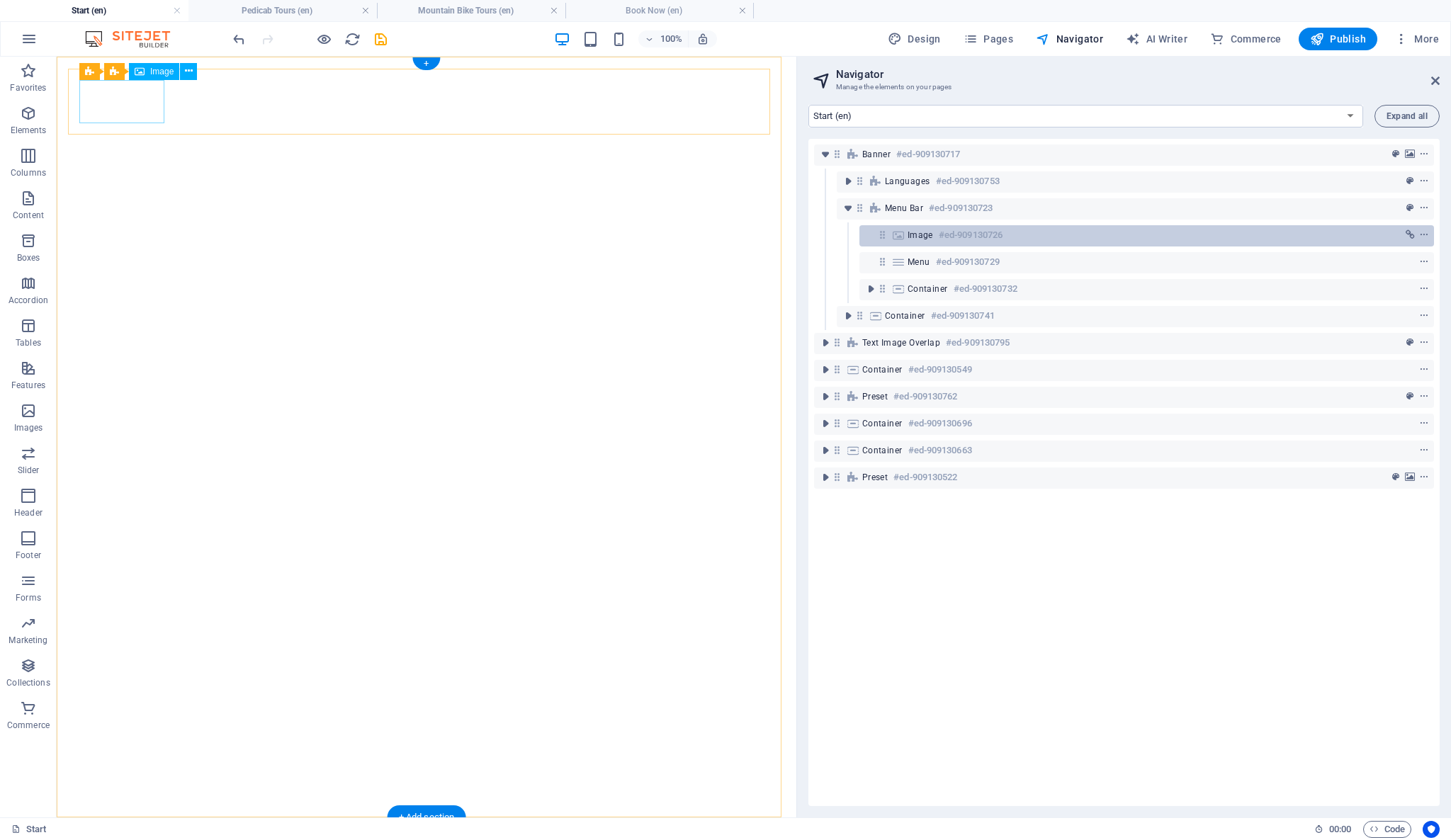
click at [929, 234] on span "Image" at bounding box center [920, 235] width 25 height 11
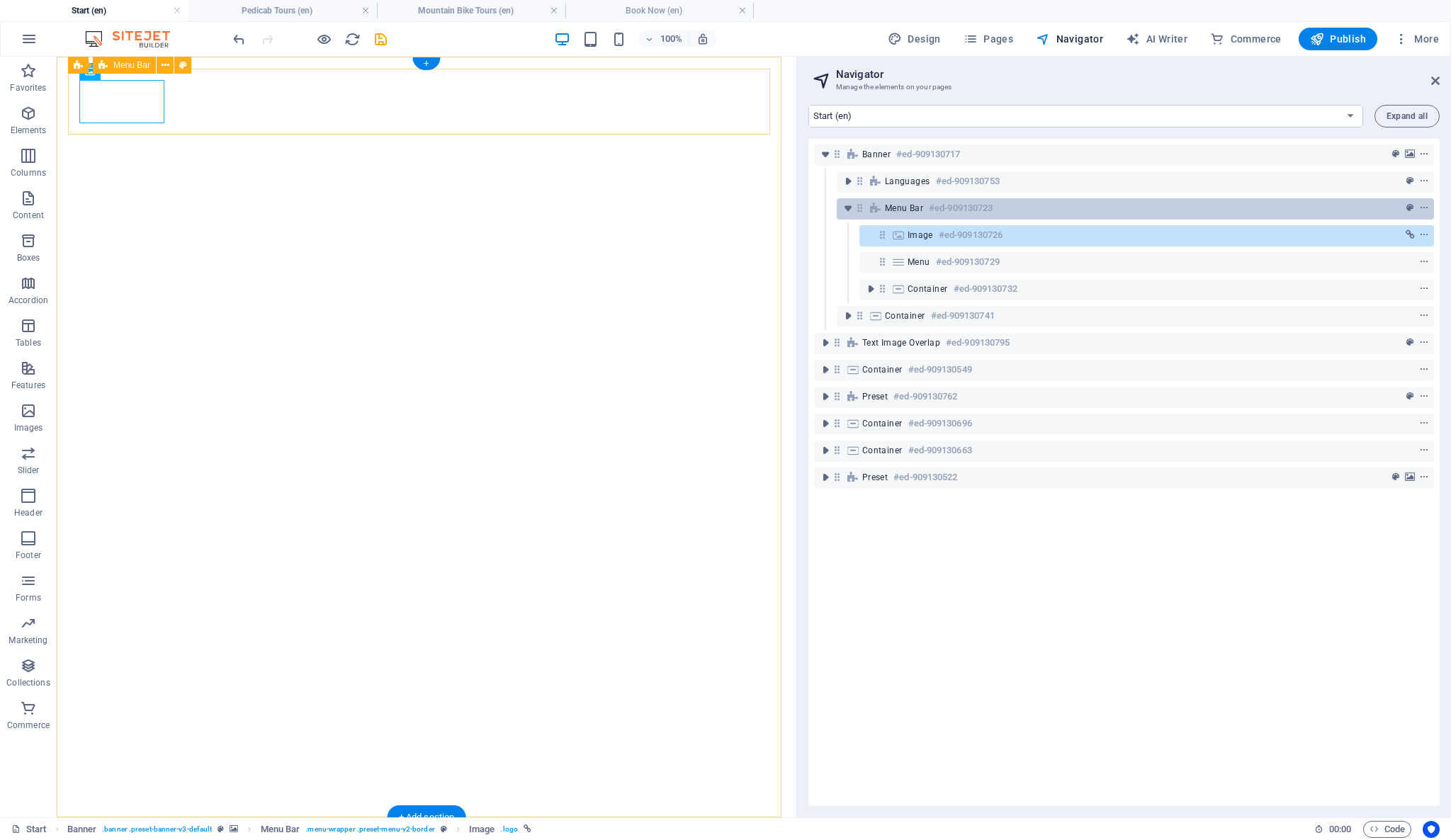
click at [927, 206] on div "Menu Bar #ed-909130723" at bounding box center [1124, 207] width 478 height 17
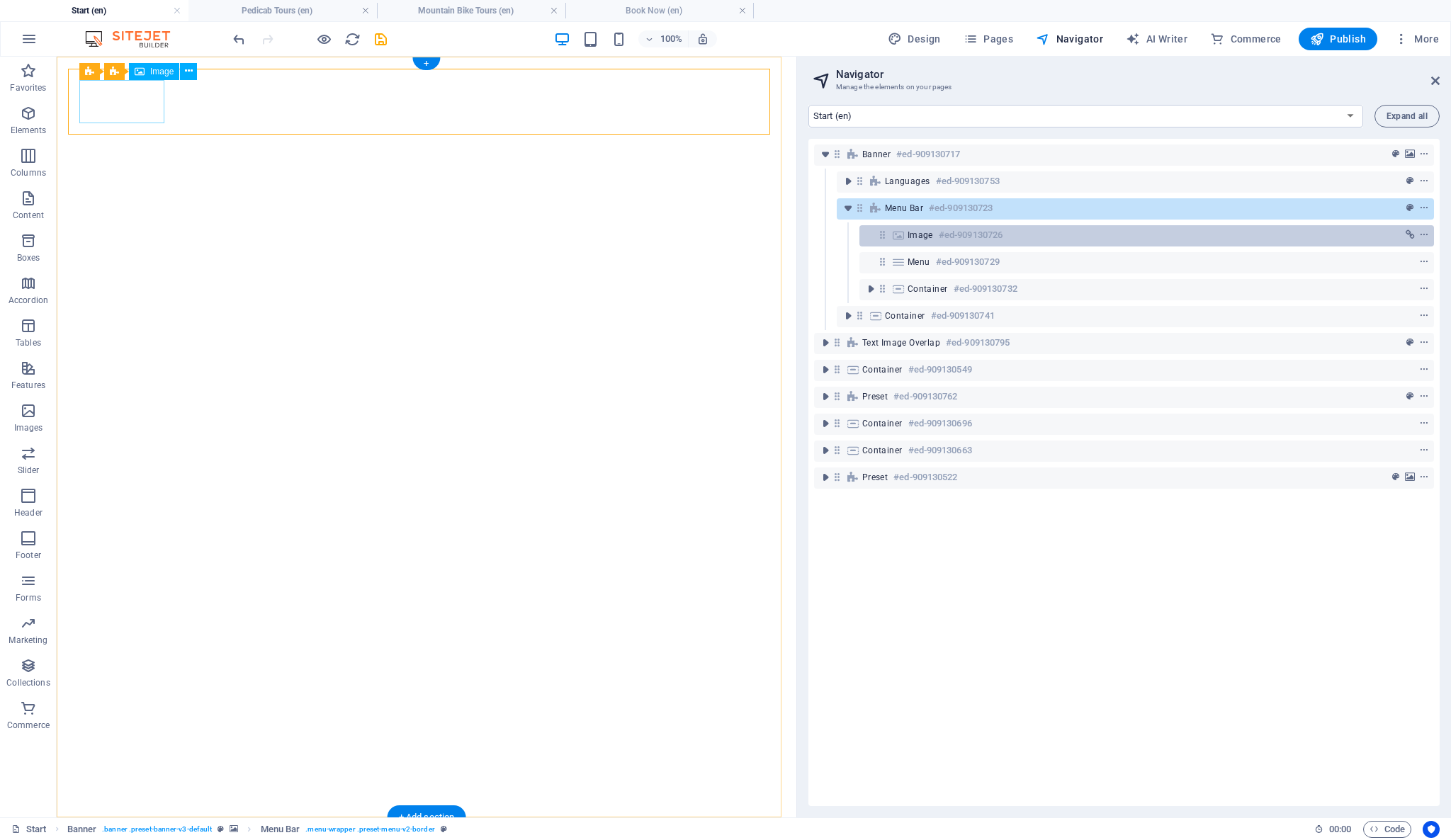
click at [935, 230] on div "Image #ed-909130726" at bounding box center [1135, 234] width 455 height 17
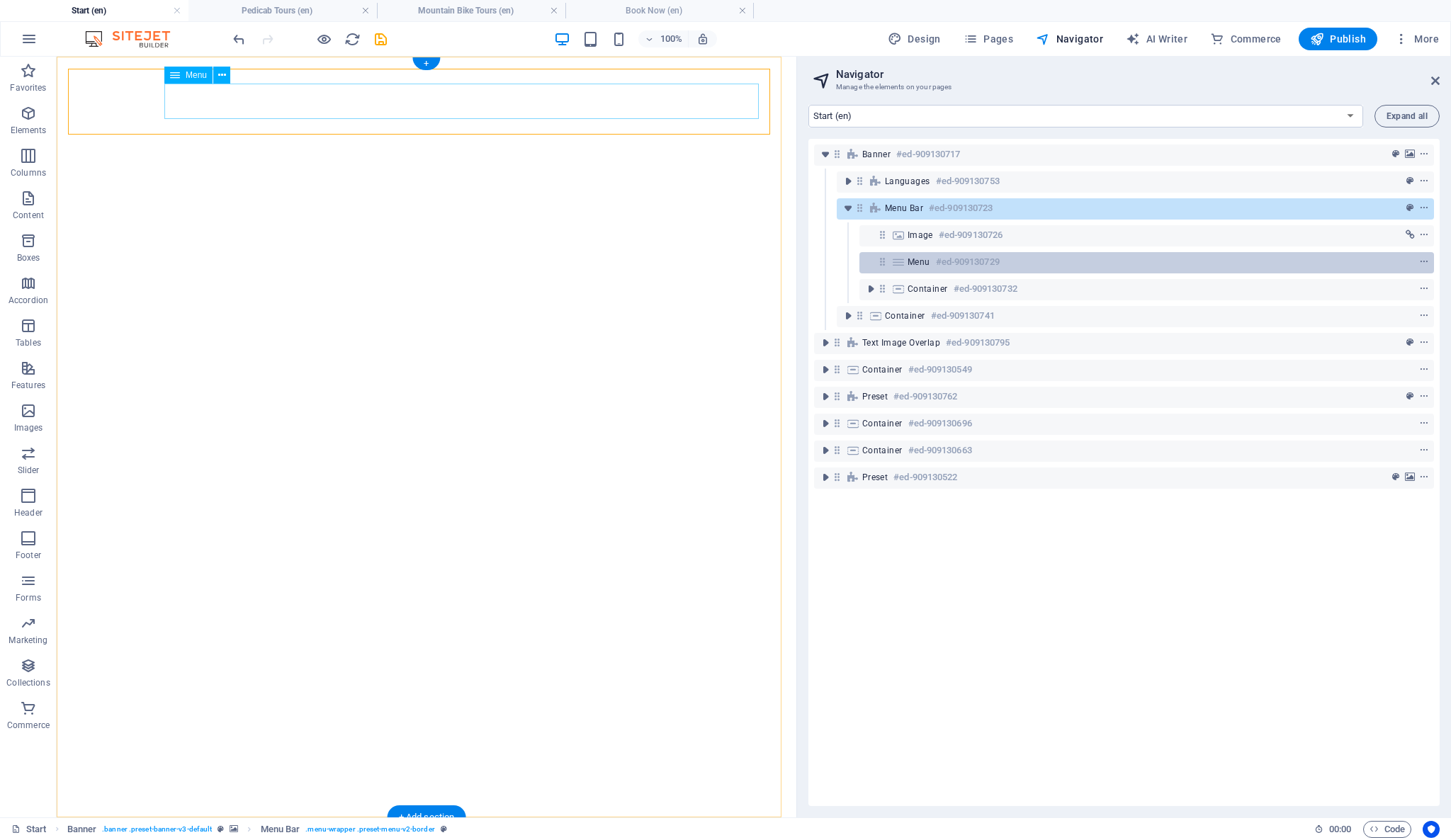
click at [941, 257] on h6 "#ed-909130729" at bounding box center [967, 261] width 63 height 17
click at [893, 264] on icon at bounding box center [898, 262] width 16 height 11
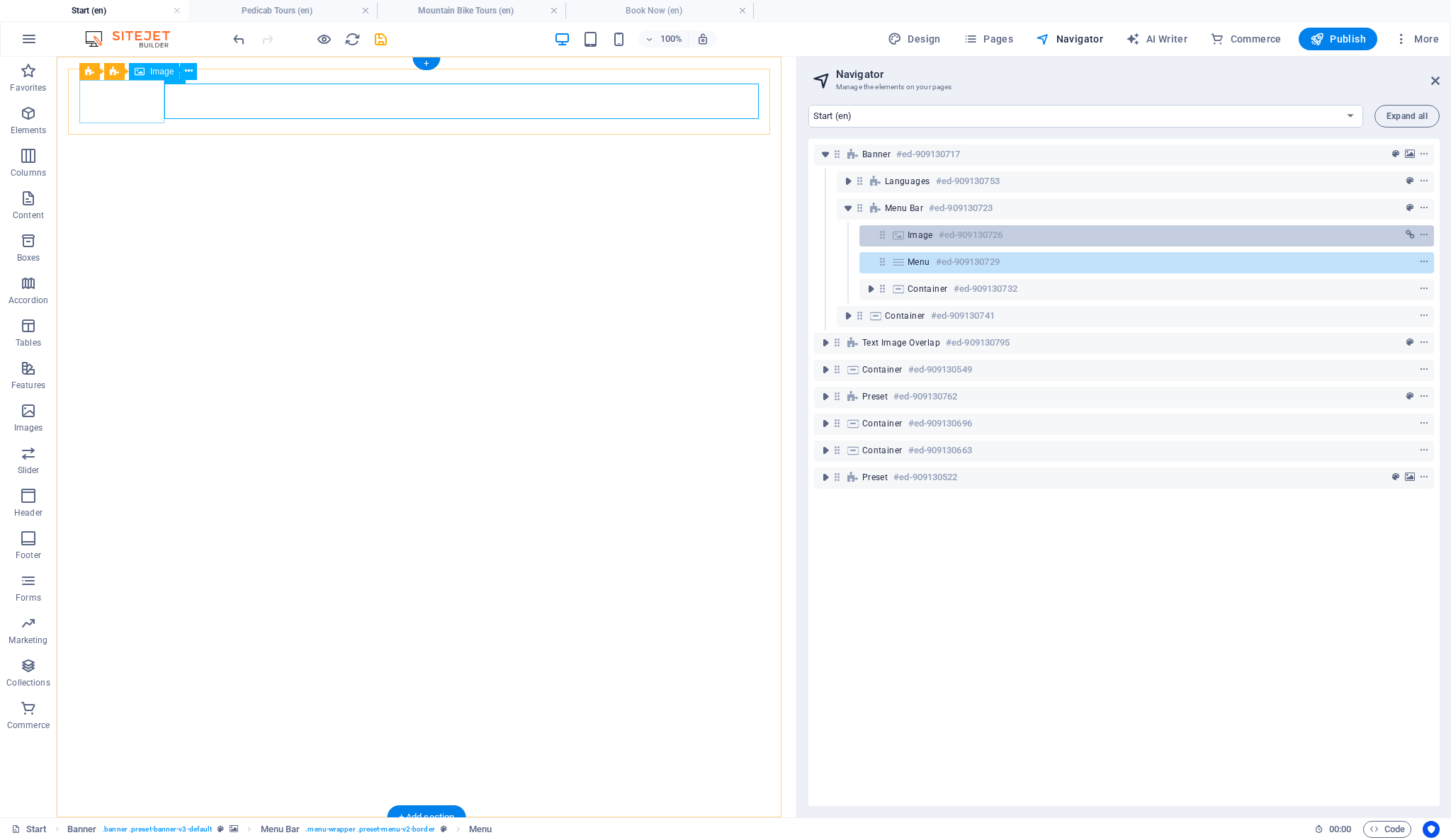
click at [915, 241] on div "Image #ed-909130726" at bounding box center [1135, 234] width 455 height 17
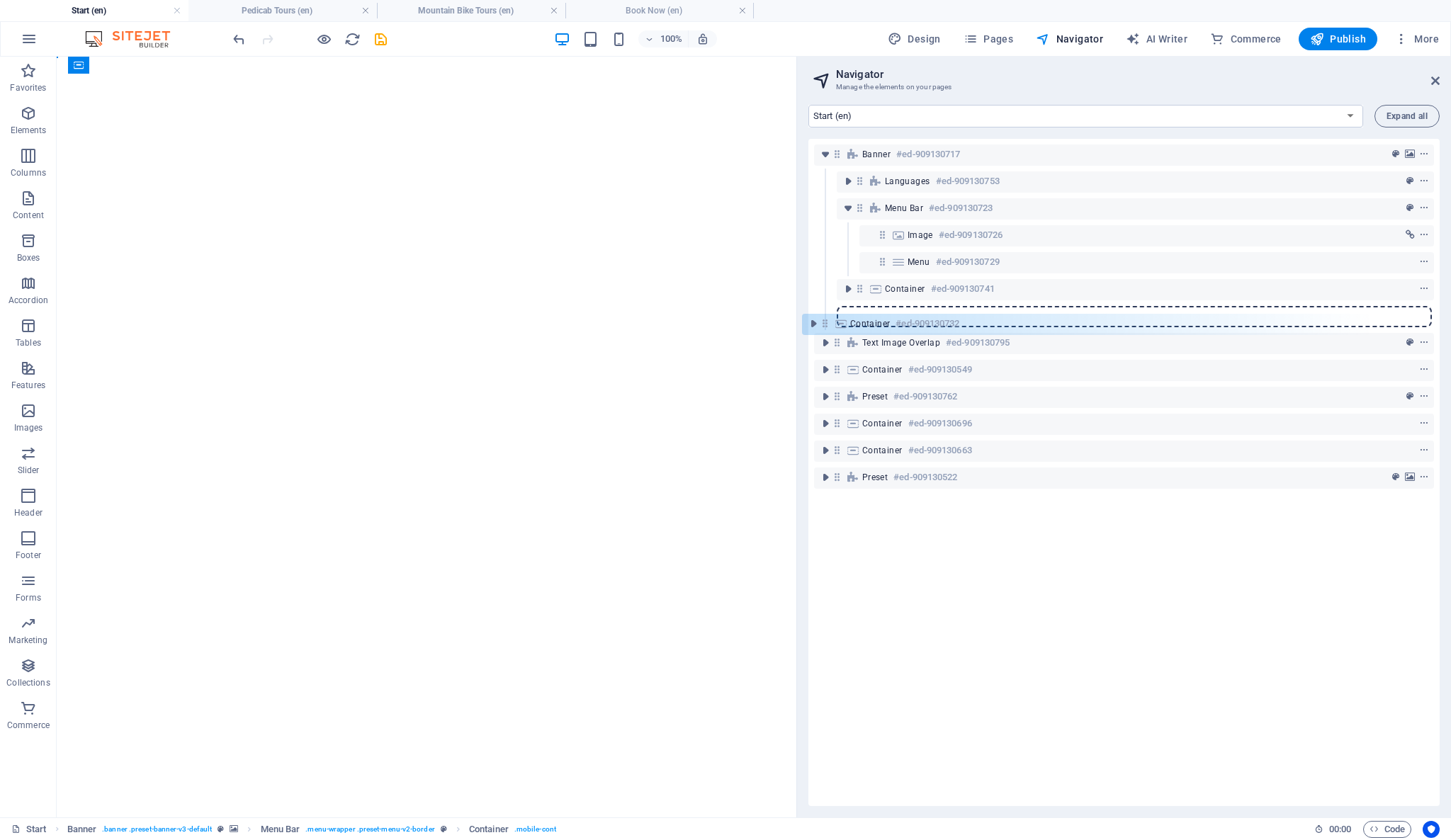
drag, startPoint x: 884, startPoint y: 291, endPoint x: 823, endPoint y: 325, distance: 69.8
click at [823, 325] on div "Banner #ed-909130717 Languages #ed-909130753 Menu Bar #ed-909130723 Image #ed-9…" at bounding box center [1124, 472] width 631 height 667
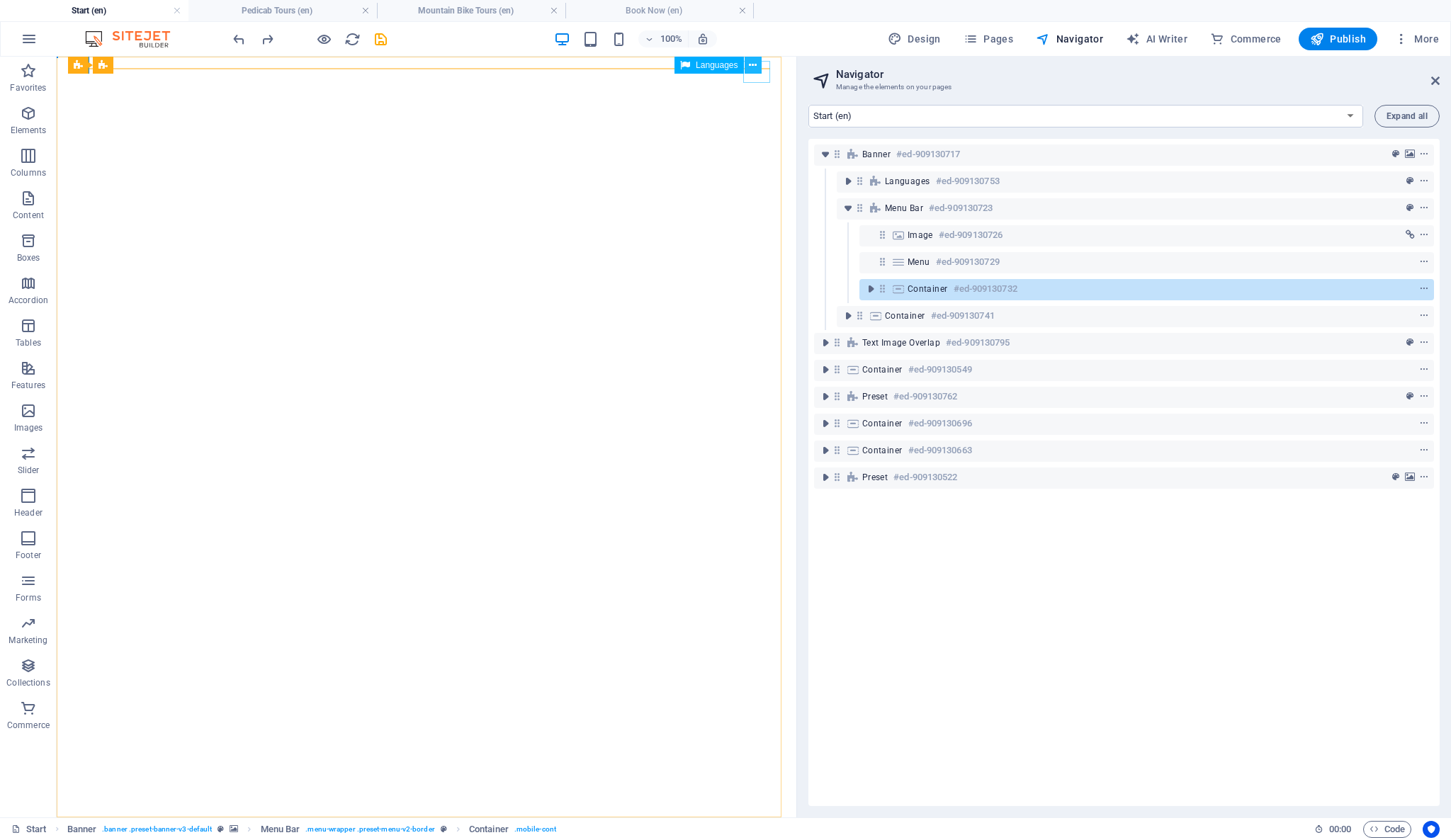
click at [751, 65] on icon at bounding box center [752, 65] width 8 height 15
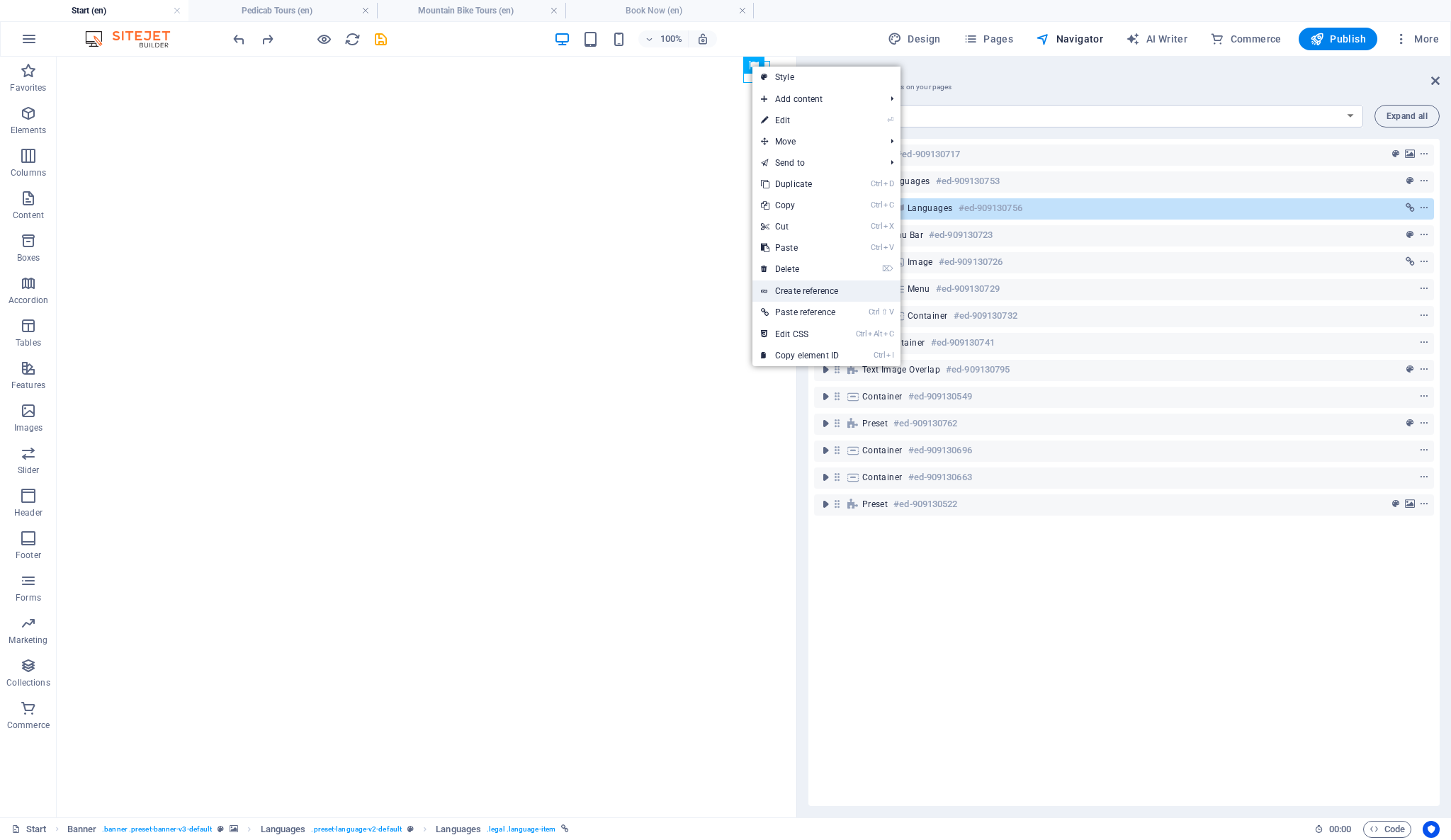
click at [854, 295] on link "Create reference" at bounding box center [826, 291] width 148 height 21
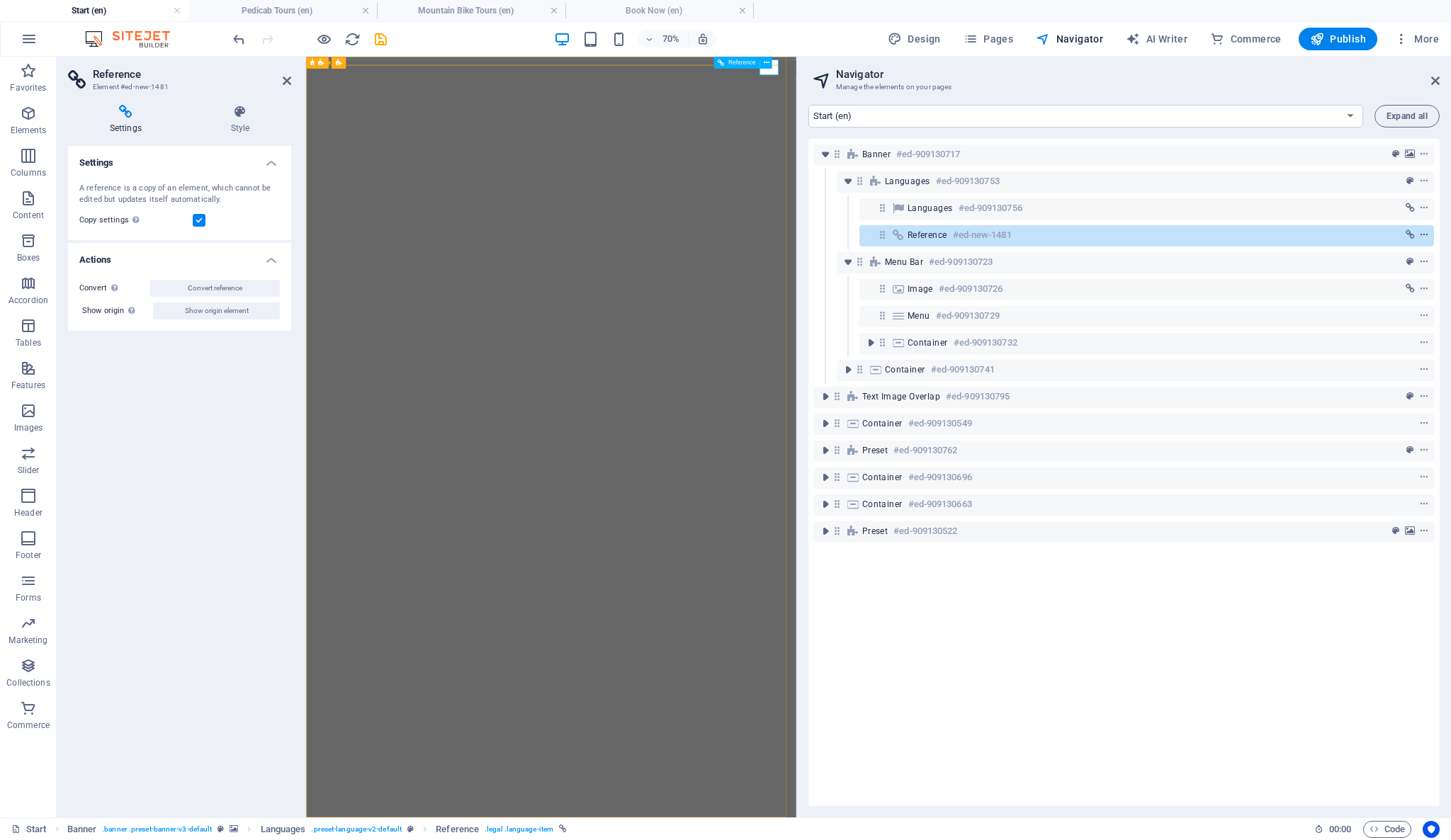
click at [1425, 230] on button "context-menu" at bounding box center [1424, 234] width 14 height 17
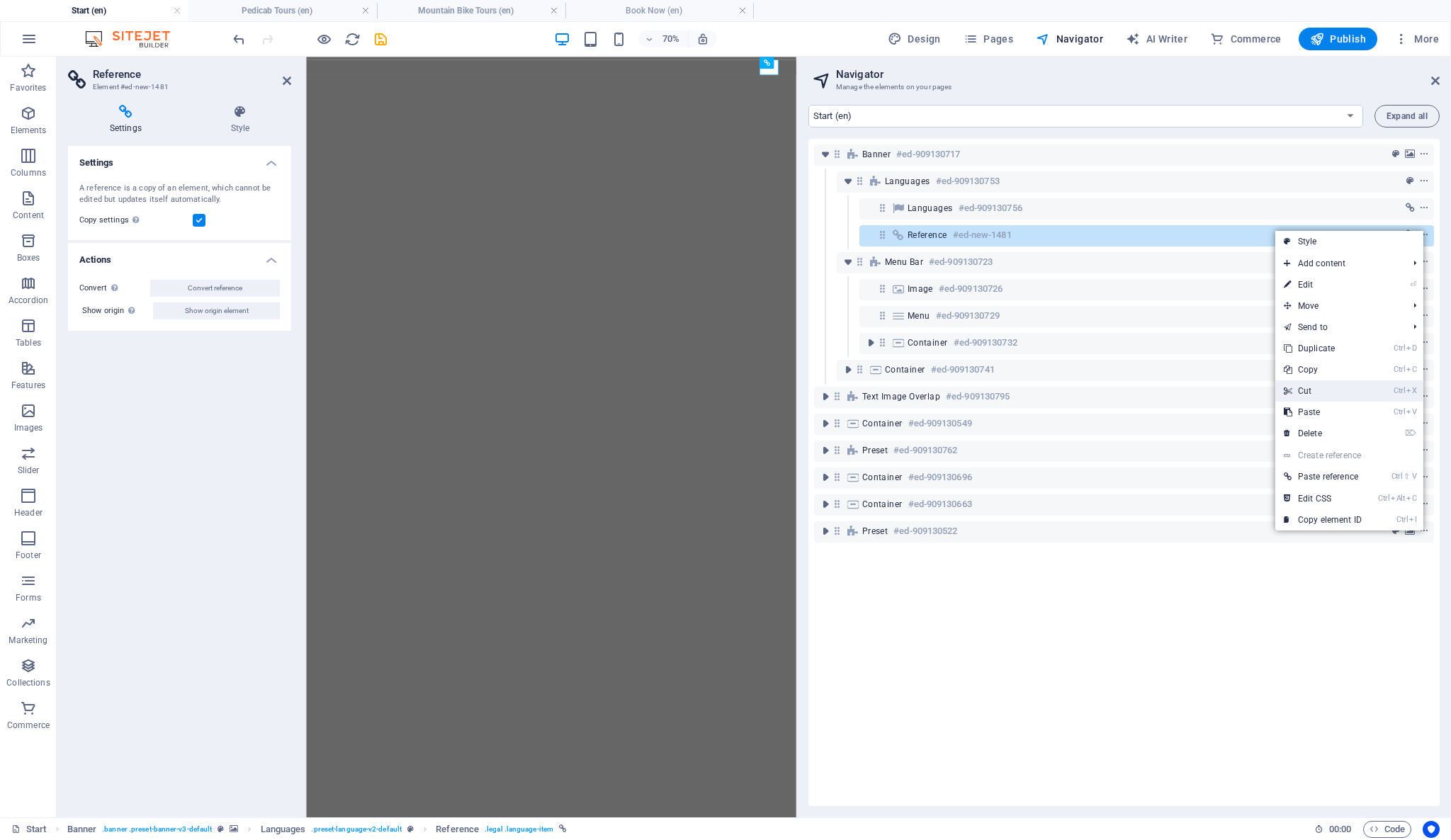
click at [1343, 386] on link "Ctrl X Cut" at bounding box center [1323, 390] width 95 height 21
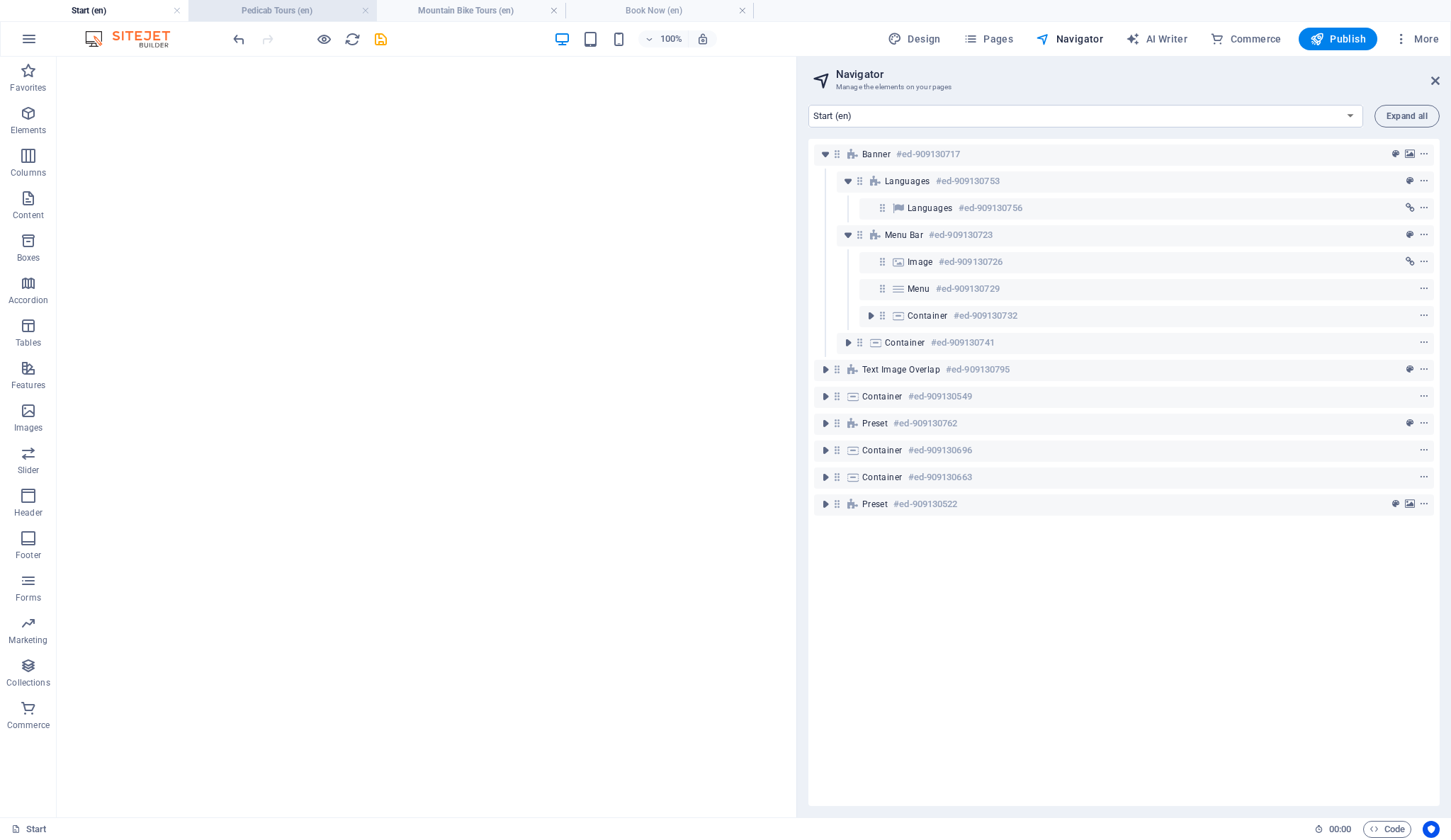
click at [338, 8] on h4 "Pedicab Tours (en)" at bounding box center [283, 11] width 189 height 16
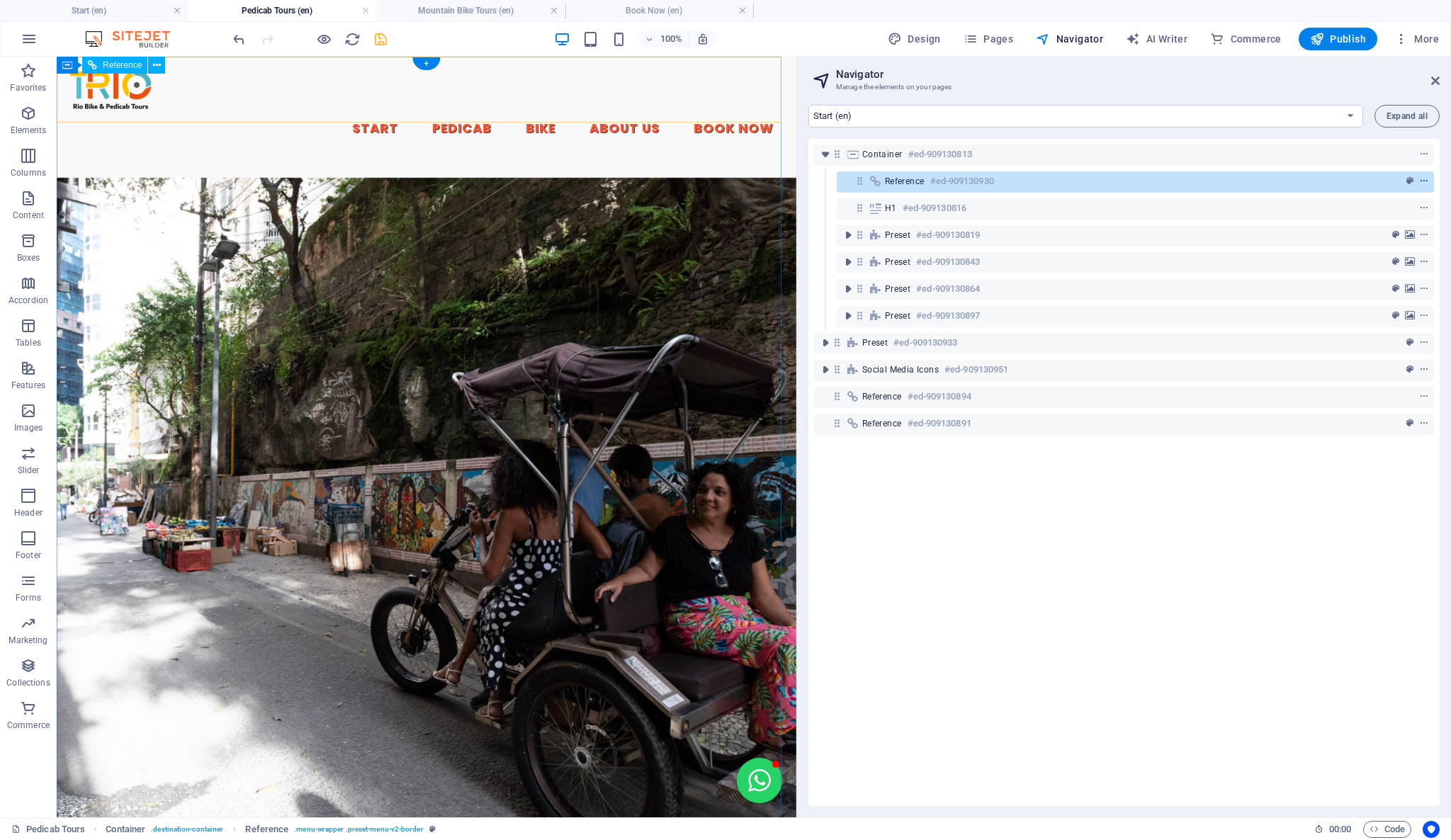
click at [1424, 181] on icon "context-menu" at bounding box center [1423, 181] width 10 height 10
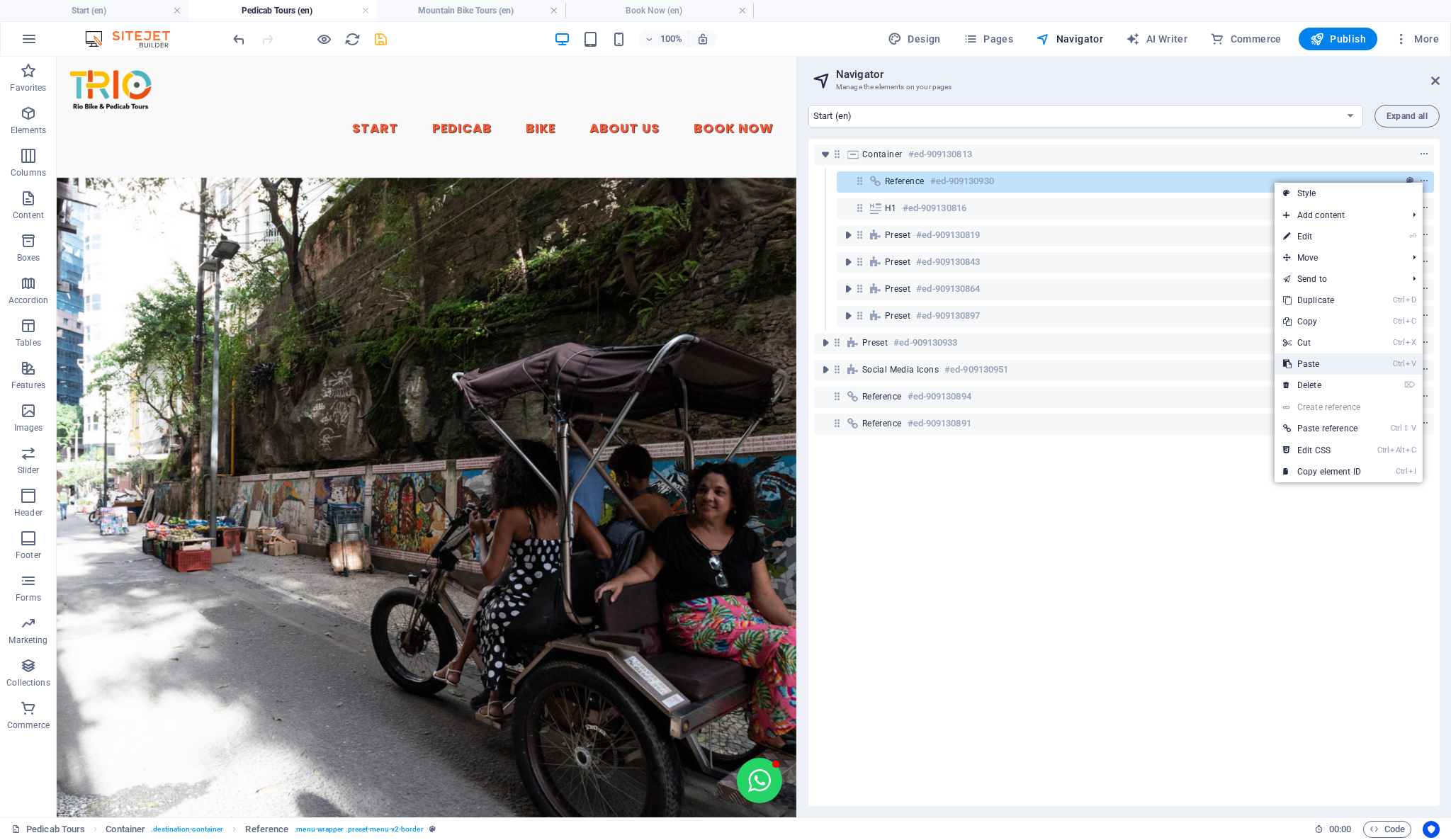
click at [1365, 366] on link "Ctrl V Paste" at bounding box center [1322, 363] width 95 height 21
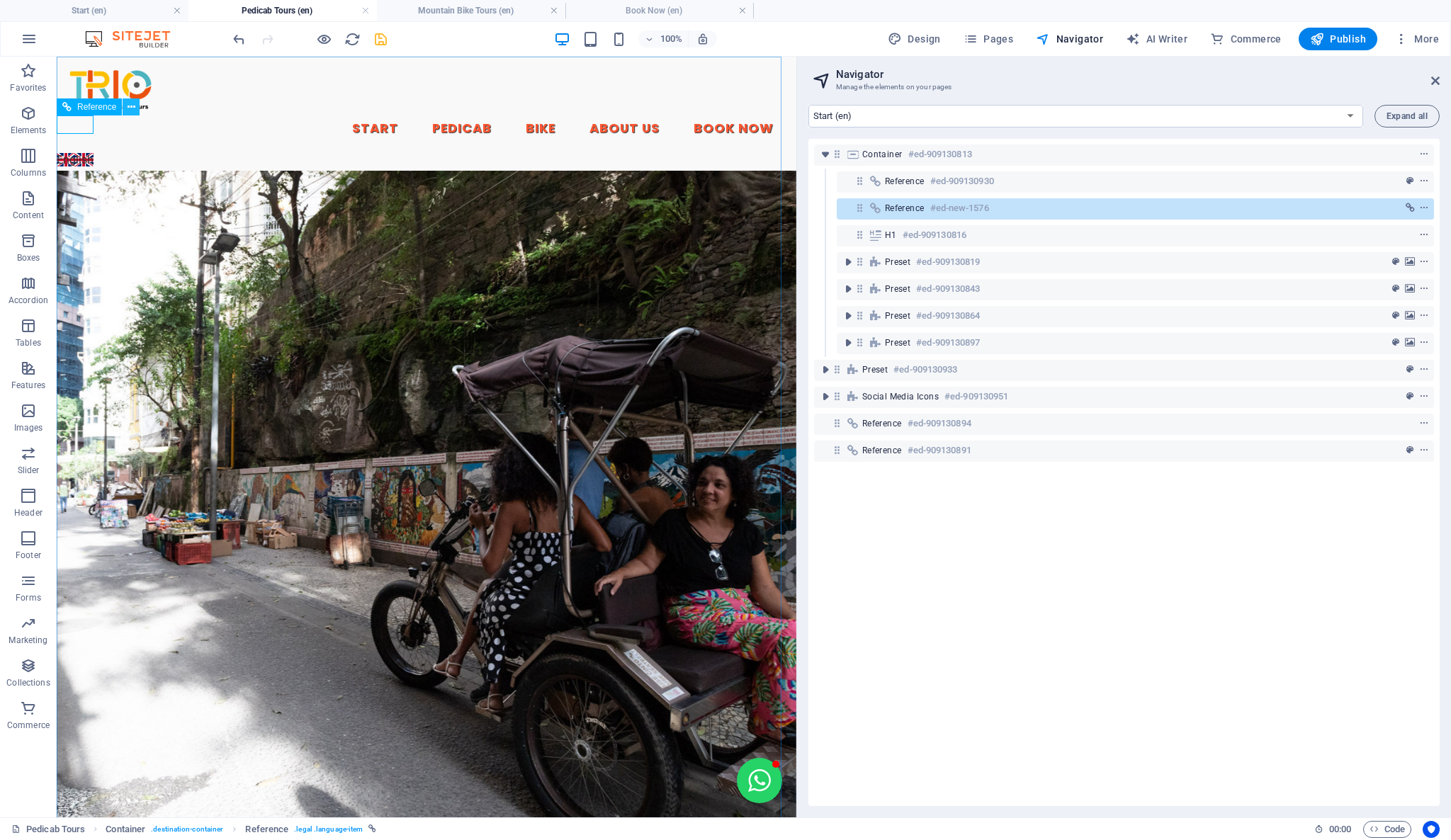
click at [135, 111] on button at bounding box center [131, 106] width 17 height 17
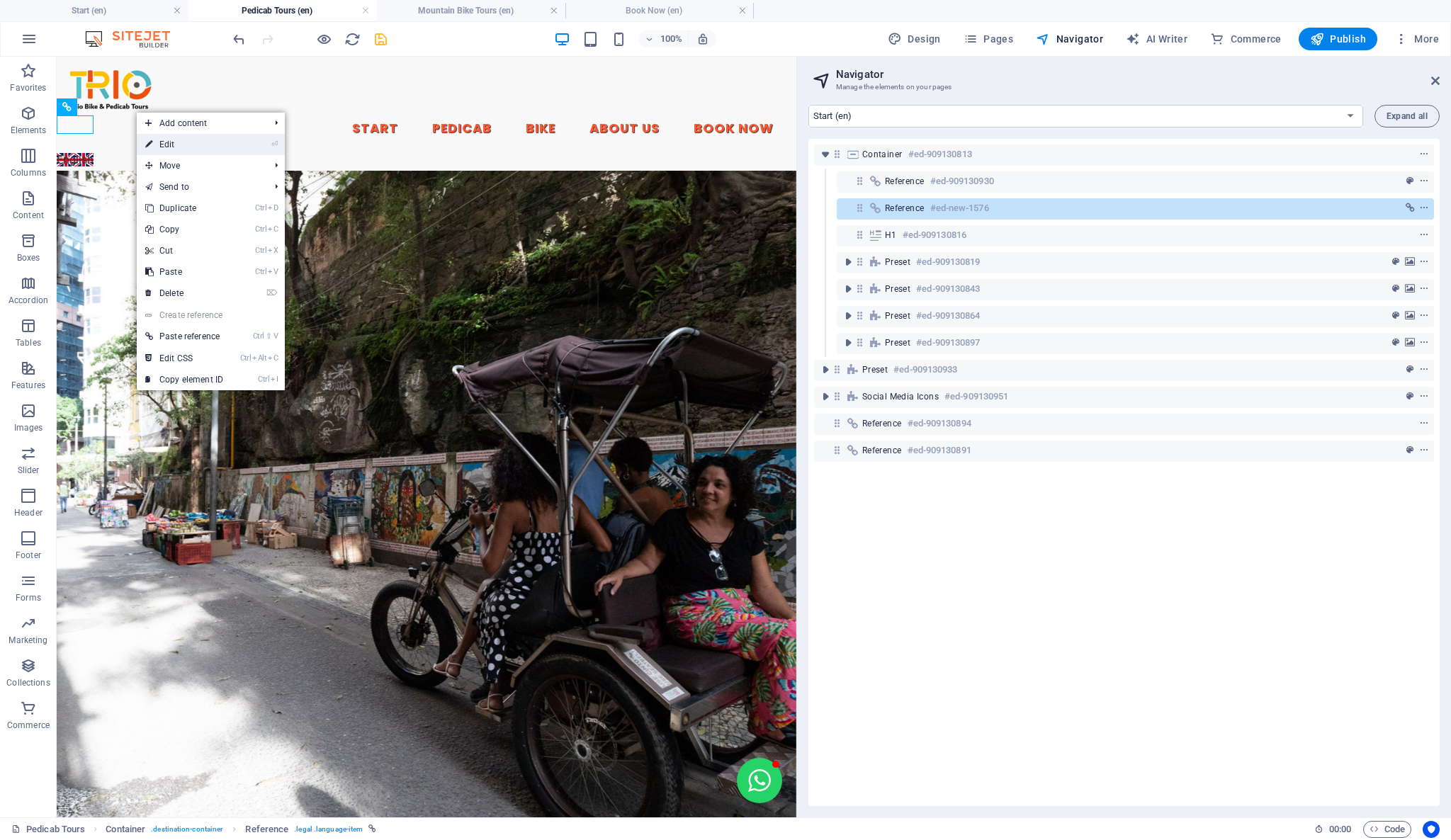
click at [162, 144] on link "⏎ Edit" at bounding box center [185, 144] width 95 height 21
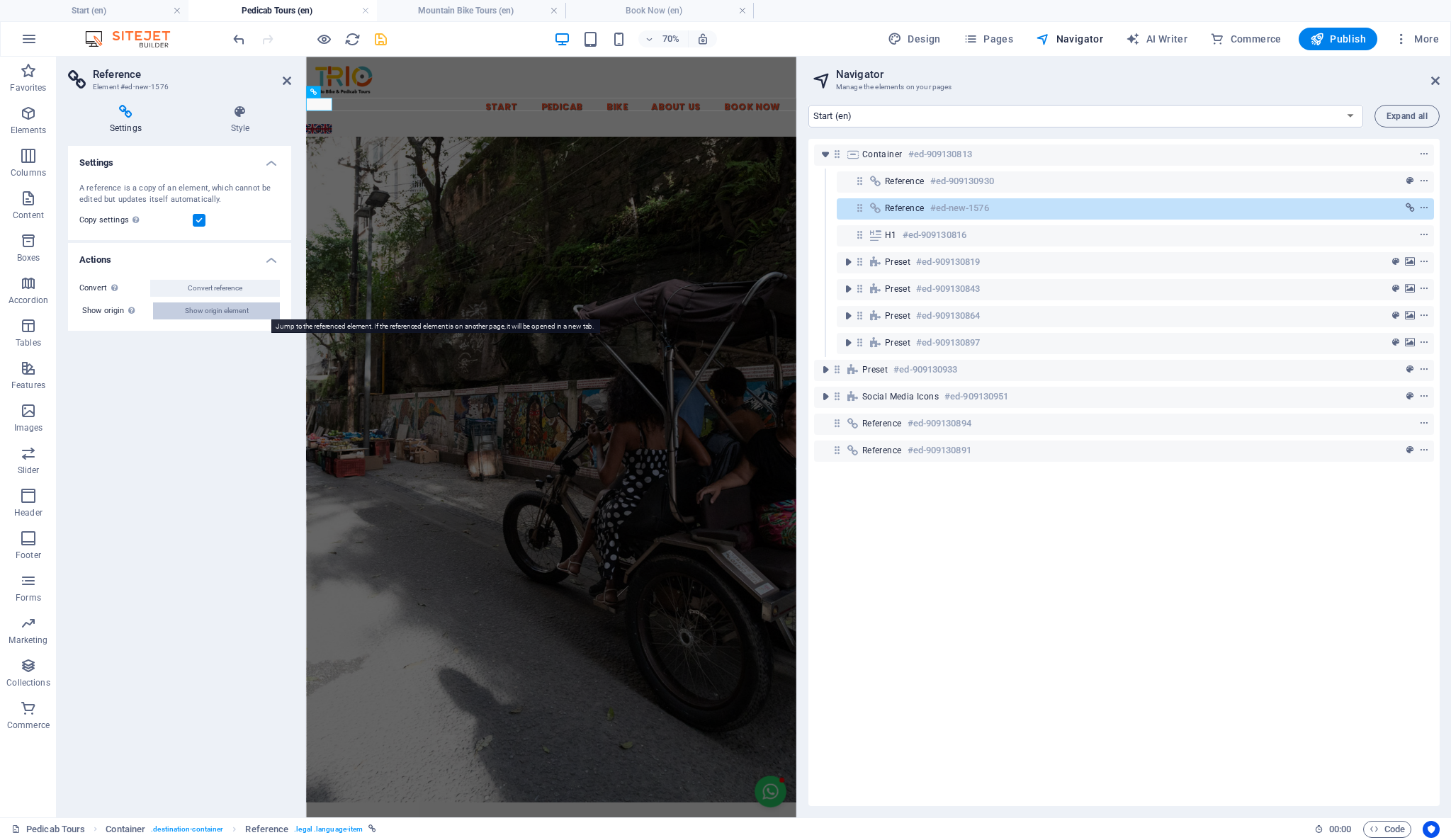
click at [252, 306] on button "Show origin element" at bounding box center [216, 310] width 127 height 17
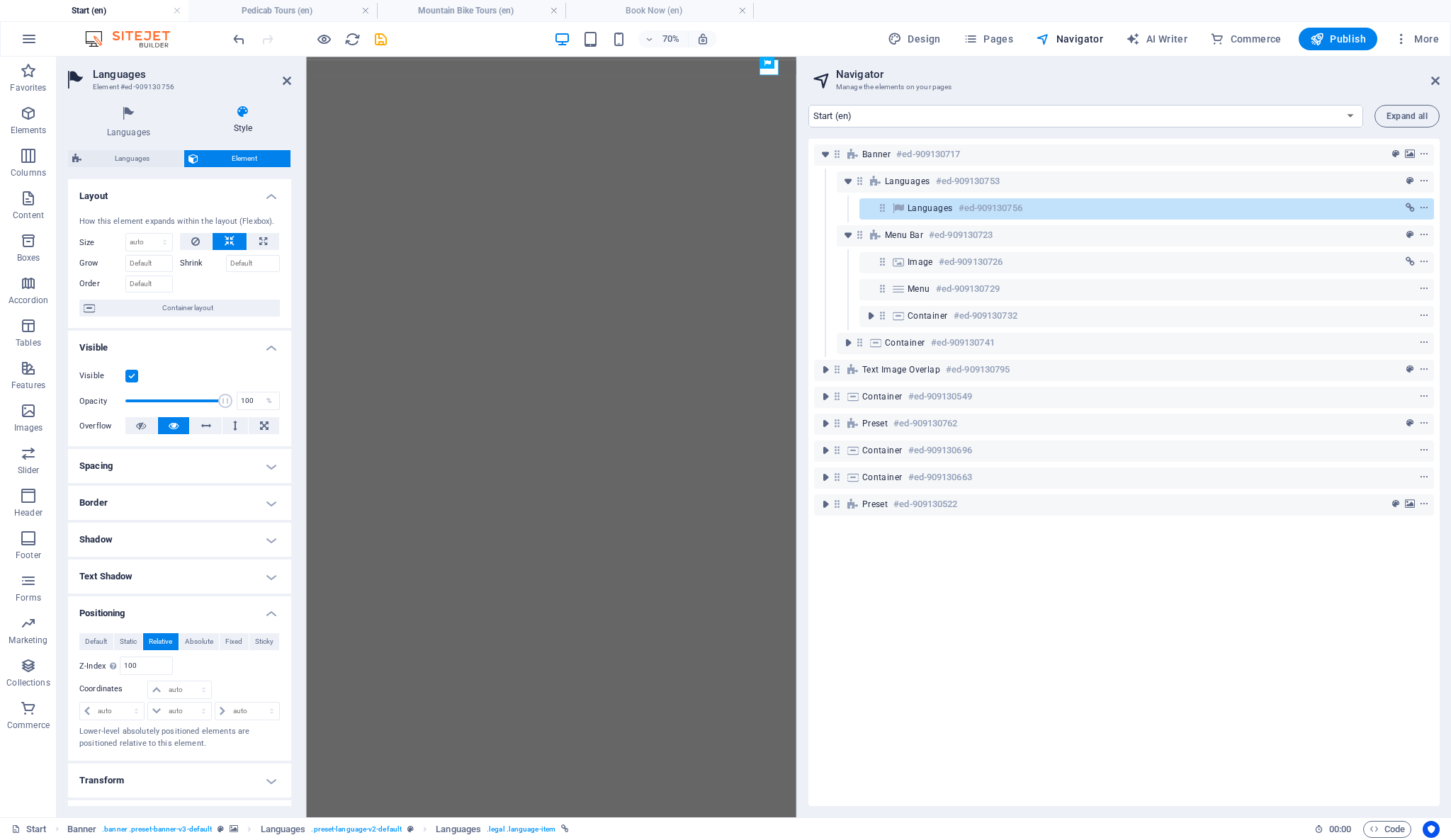
click at [272, 459] on h4 "Spacing" at bounding box center [180, 466] width 223 height 34
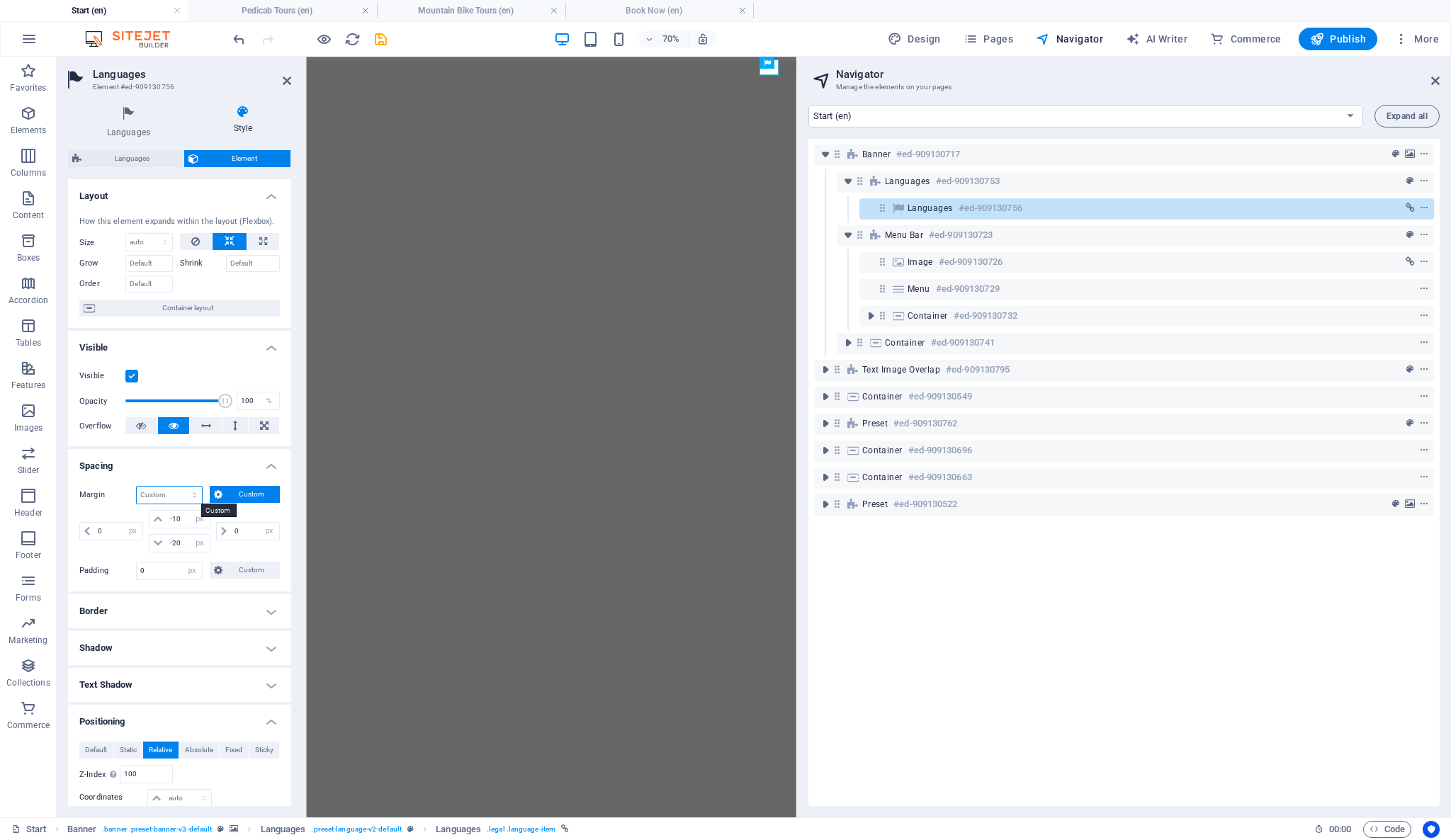
click at [177, 491] on select "Default auto px % rem vw vh Custom" at bounding box center [169, 494] width 65 height 17
click at [227, 490] on span "Custom" at bounding box center [251, 494] width 49 height 17
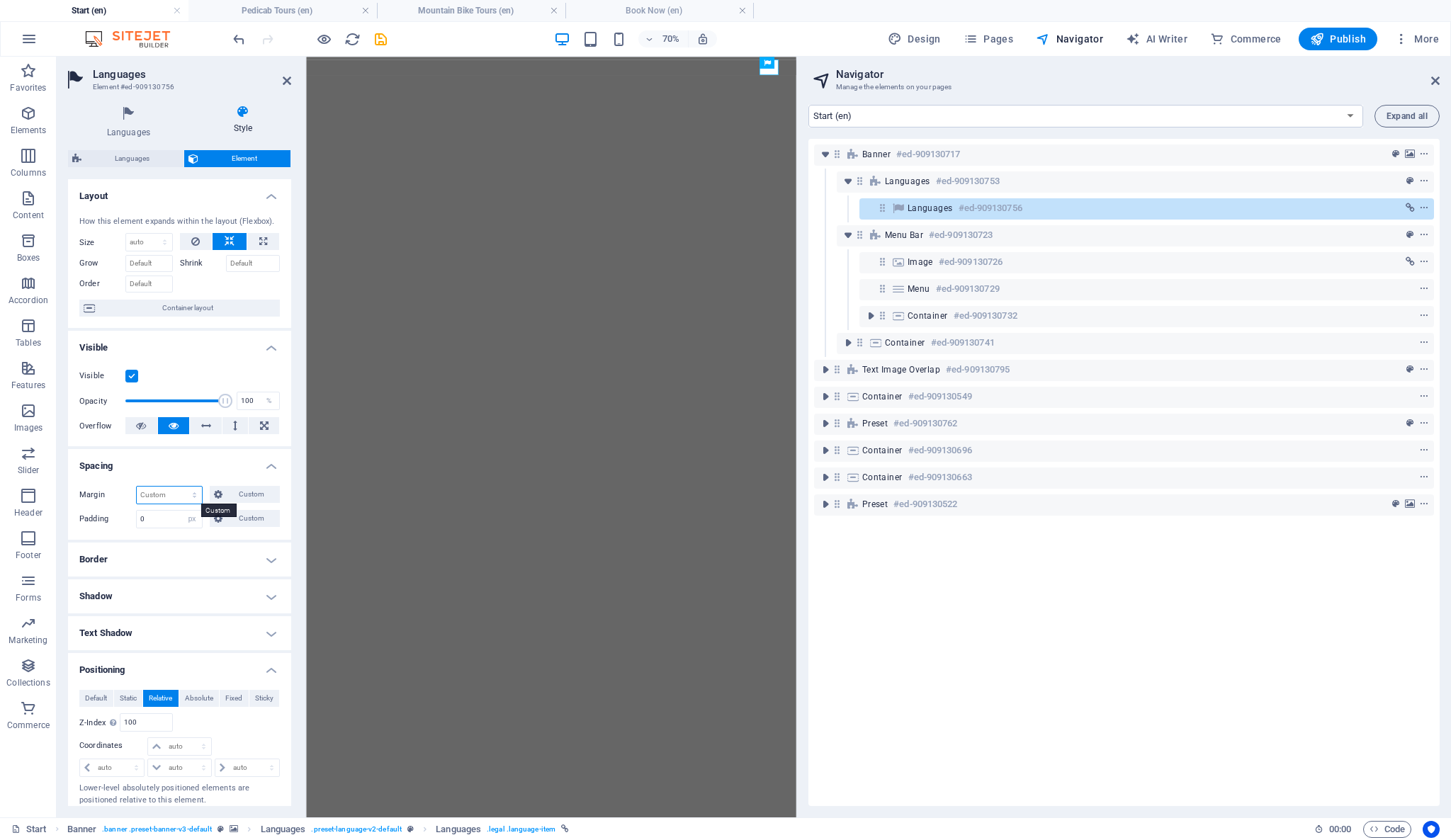
click at [185, 496] on select "Default auto px % rem vw vh Custom" at bounding box center [169, 494] width 65 height 17
click at [175, 495] on select "Default auto px % rem vw vh Custom" at bounding box center [169, 494] width 65 height 17
click at [176, 471] on h4 "Spacing" at bounding box center [180, 462] width 223 height 25
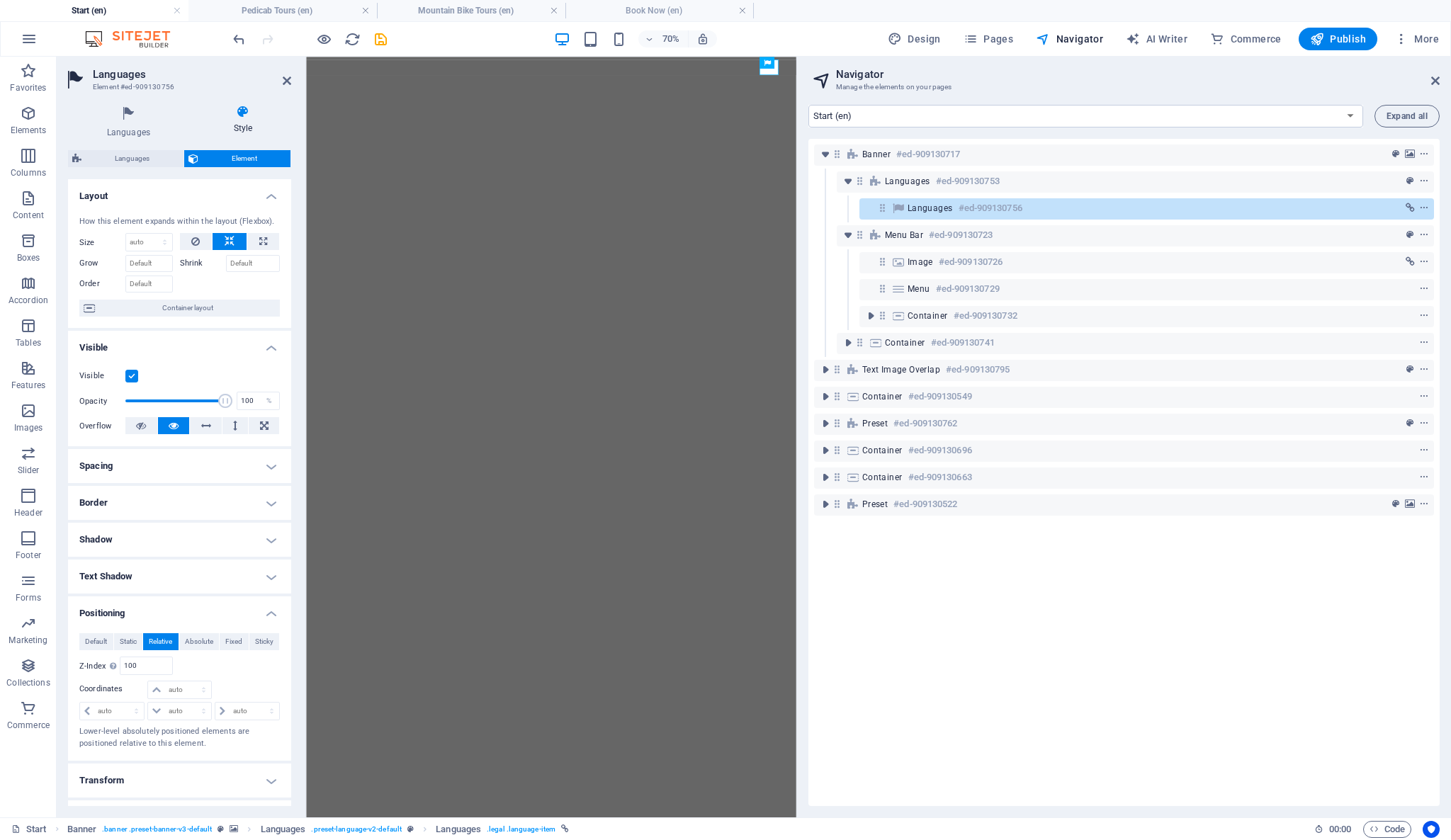
click at [176, 471] on h4 "Spacing" at bounding box center [180, 466] width 223 height 34
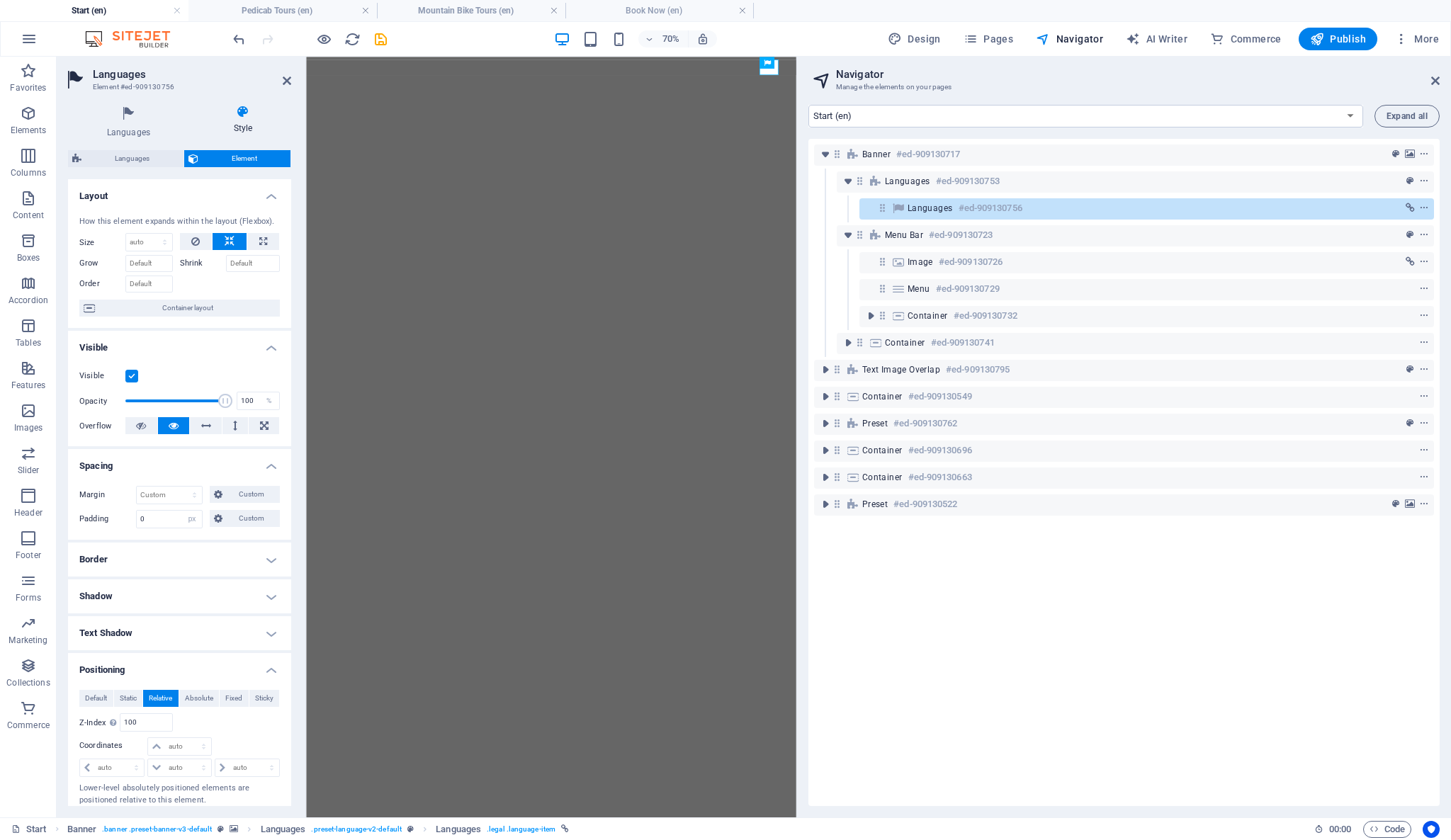
click at [204, 550] on h4 "Border" at bounding box center [180, 559] width 223 height 34
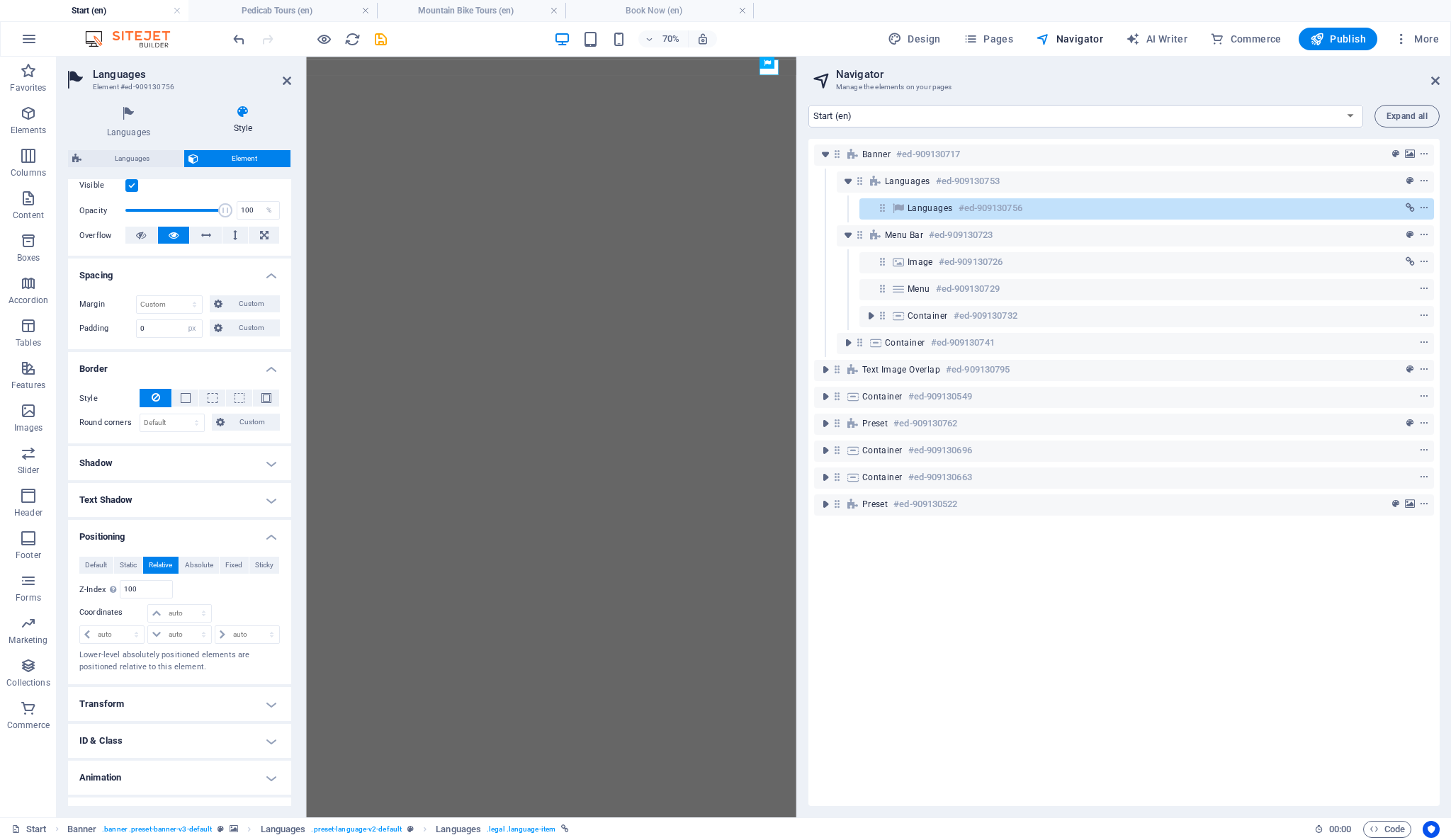
scroll to position [215, 0]
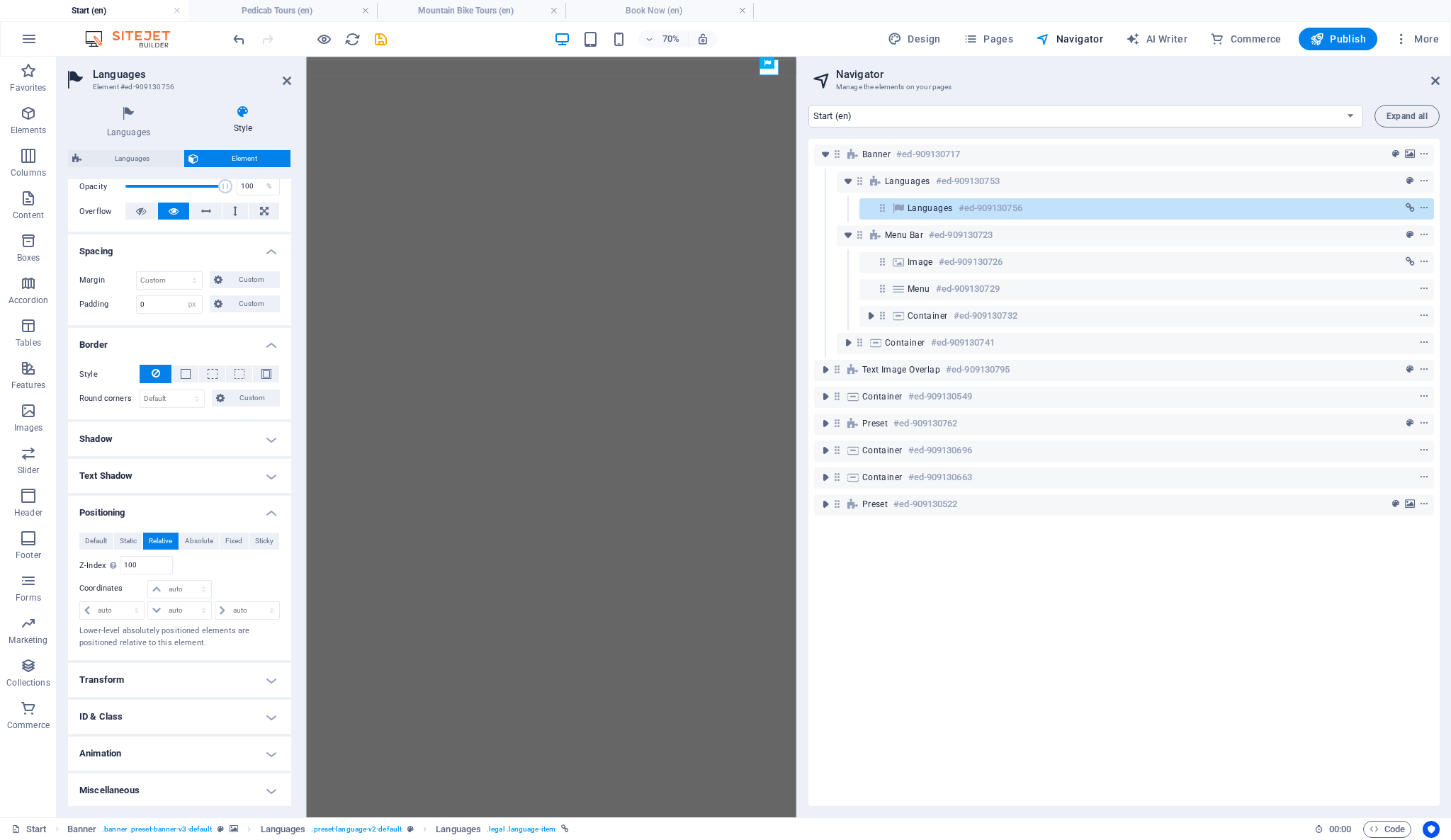
click at [235, 439] on h4 "Shadow" at bounding box center [180, 439] width 223 height 34
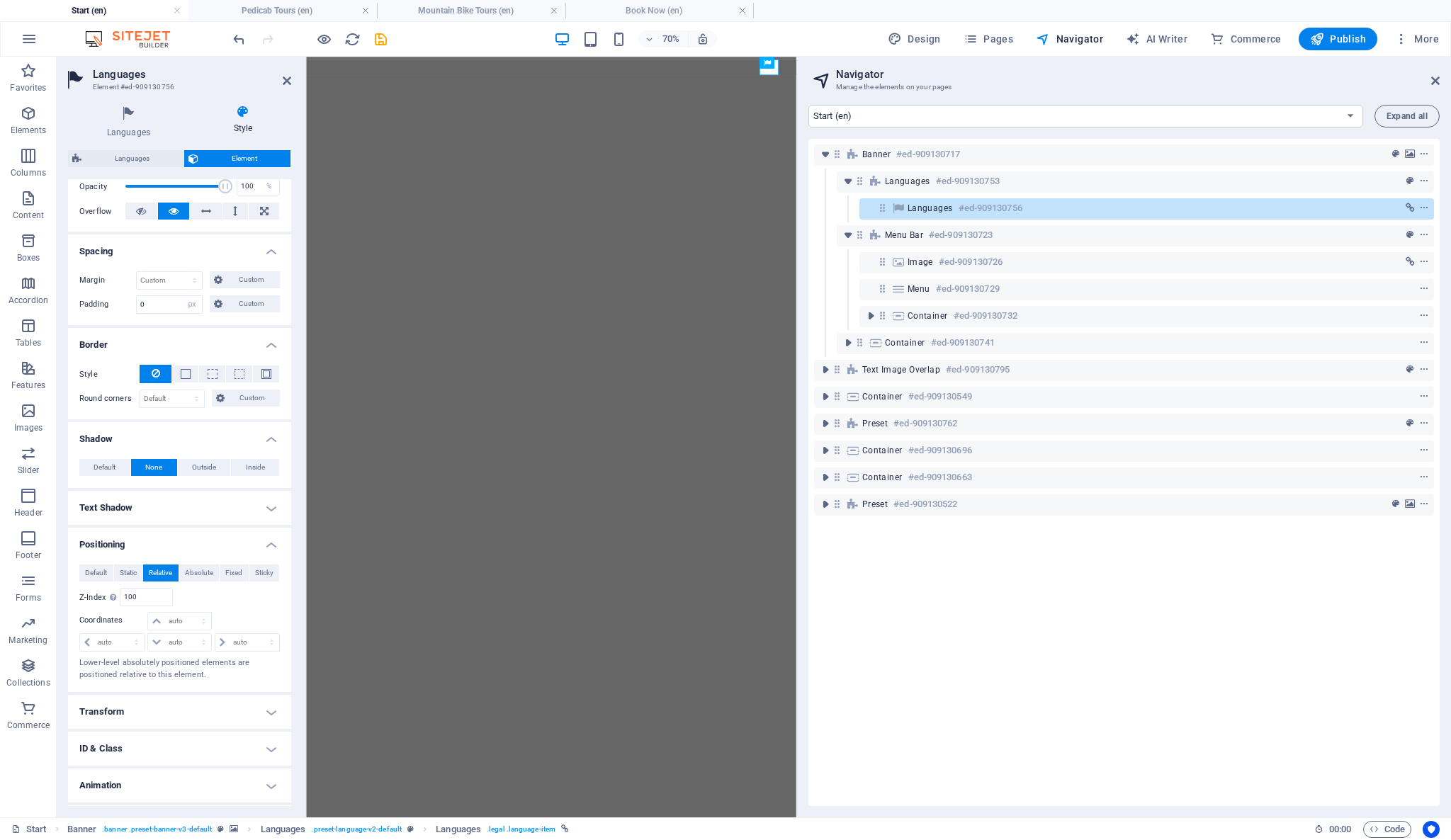
click at [235, 439] on h4 "Shadow" at bounding box center [180, 435] width 223 height 25
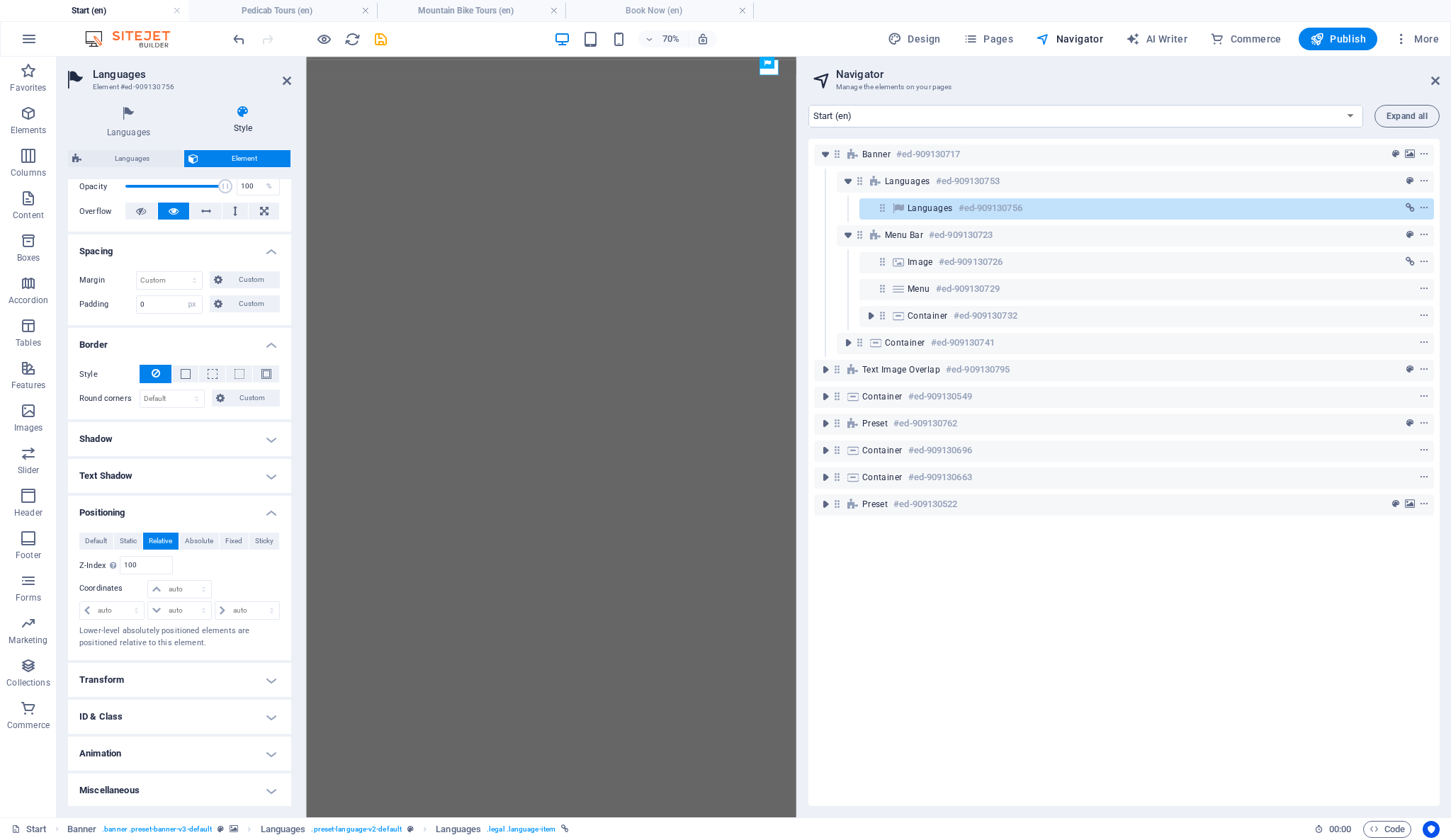
click at [266, 474] on h4 "Text Shadow" at bounding box center [180, 476] width 223 height 34
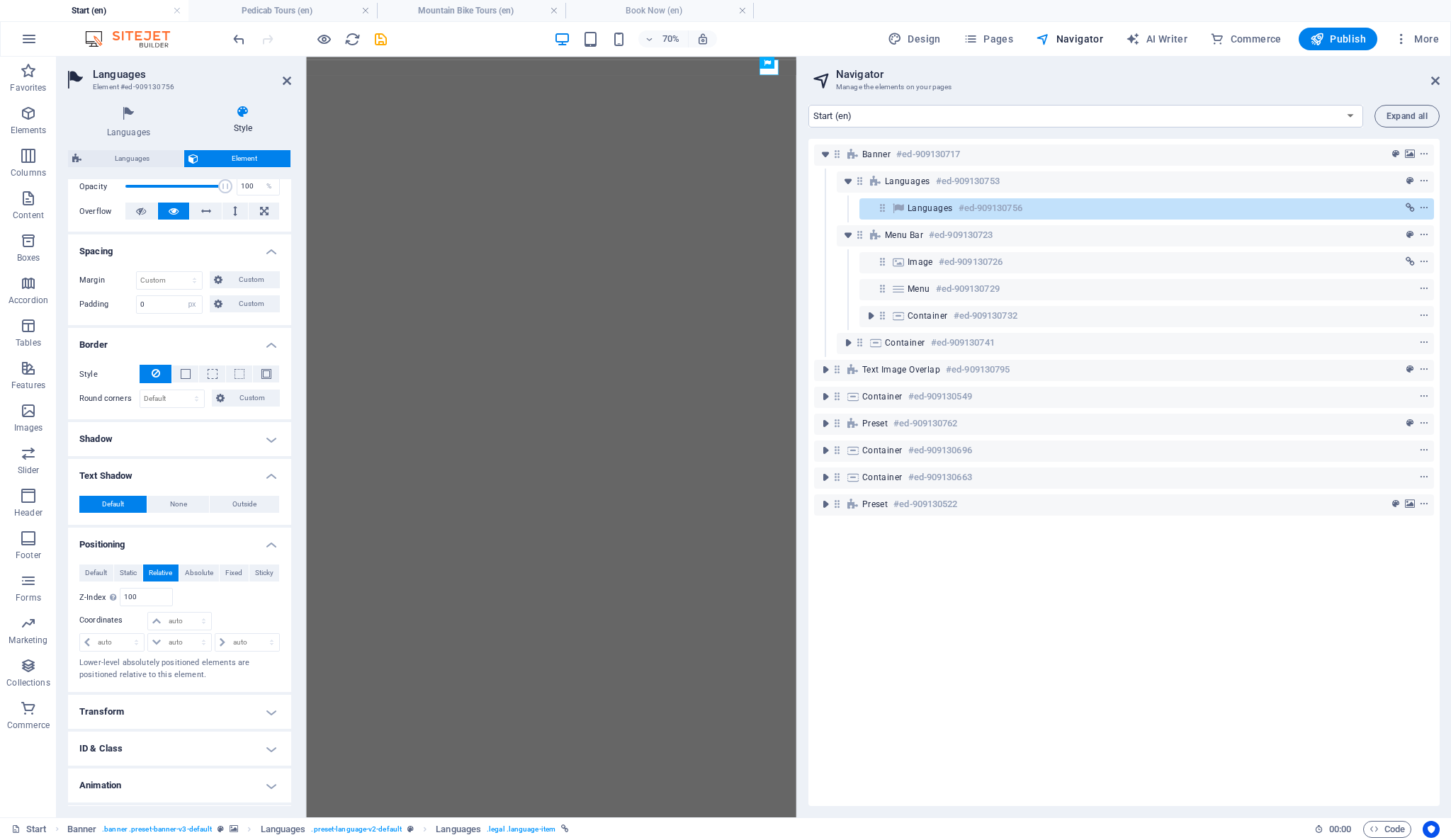
click at [266, 474] on h4 "Text Shadow" at bounding box center [180, 472] width 223 height 25
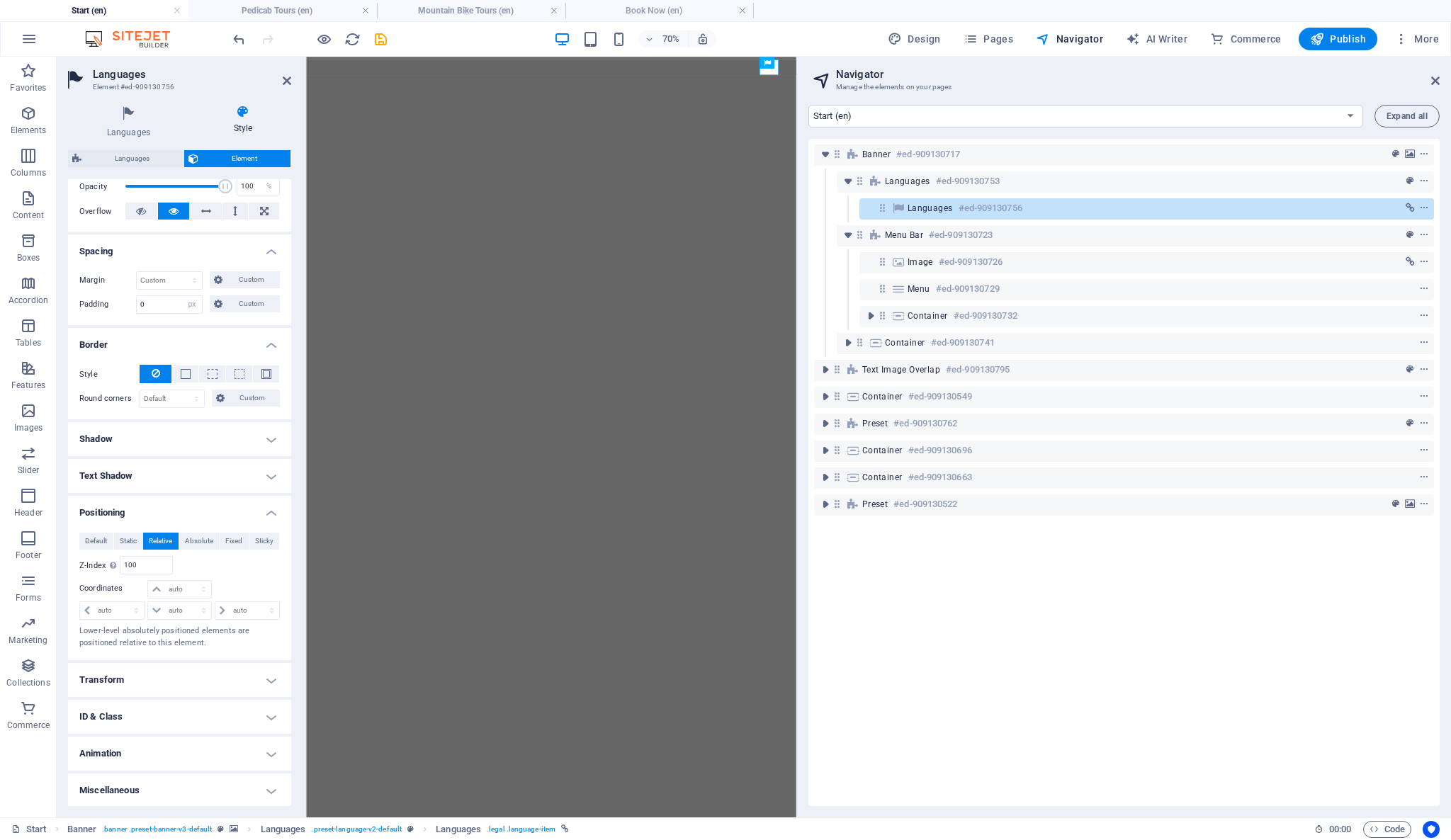
click at [196, 257] on h4 "Spacing" at bounding box center [180, 247] width 223 height 25
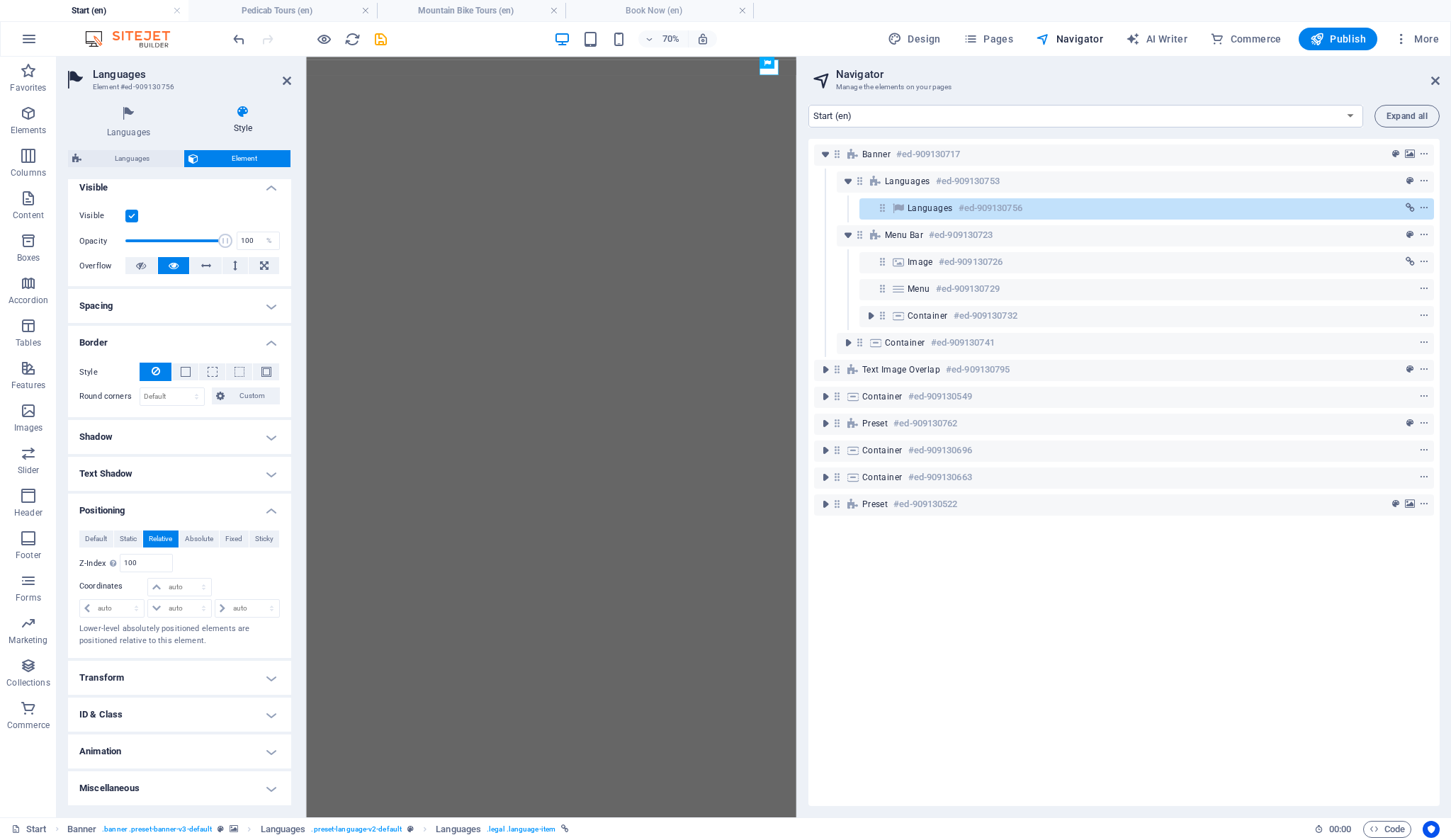
scroll to position [158, 0]
click at [169, 301] on h4 "Spacing" at bounding box center [180, 307] width 223 height 34
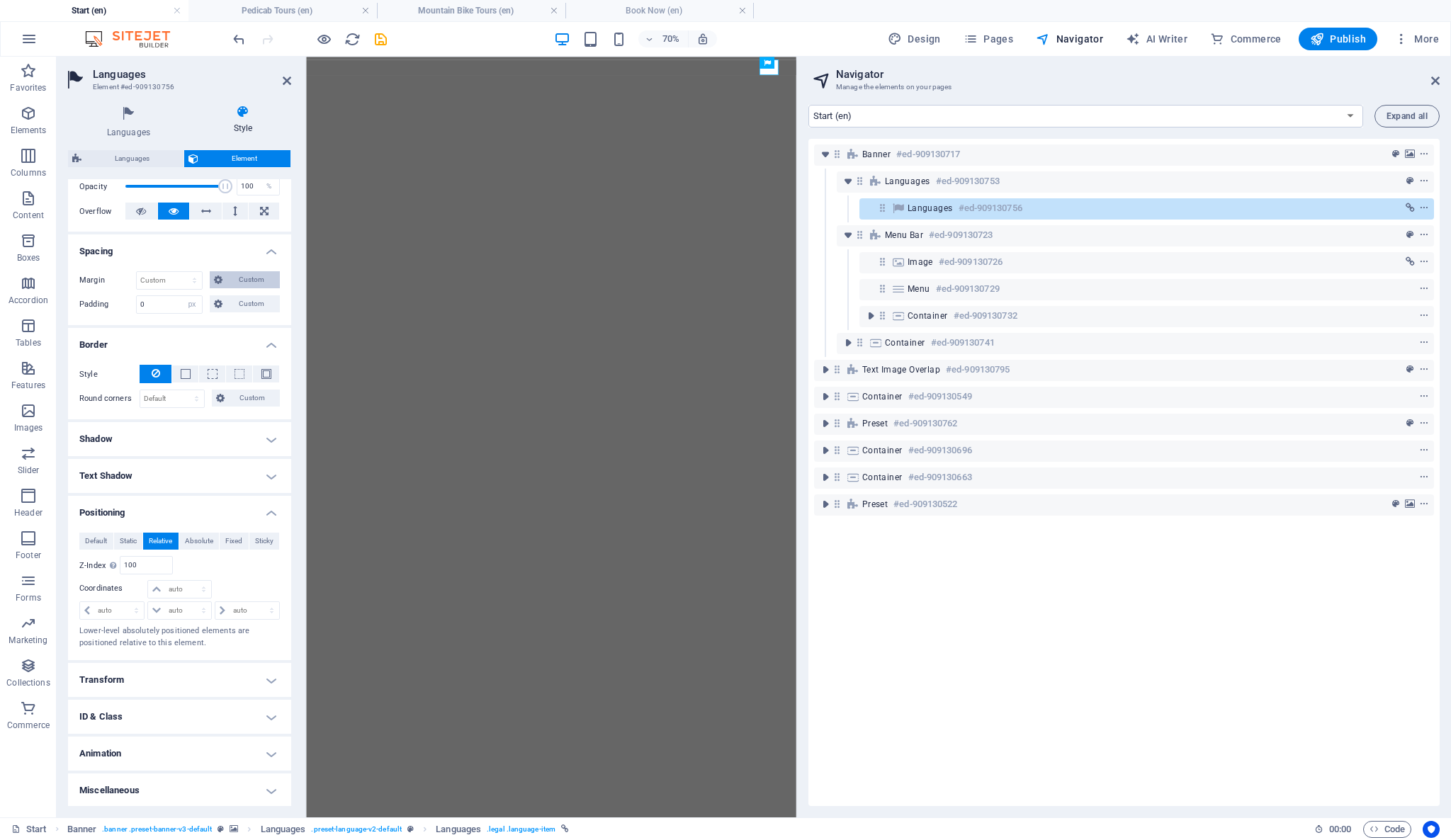
click at [234, 278] on span "Custom" at bounding box center [251, 279] width 49 height 17
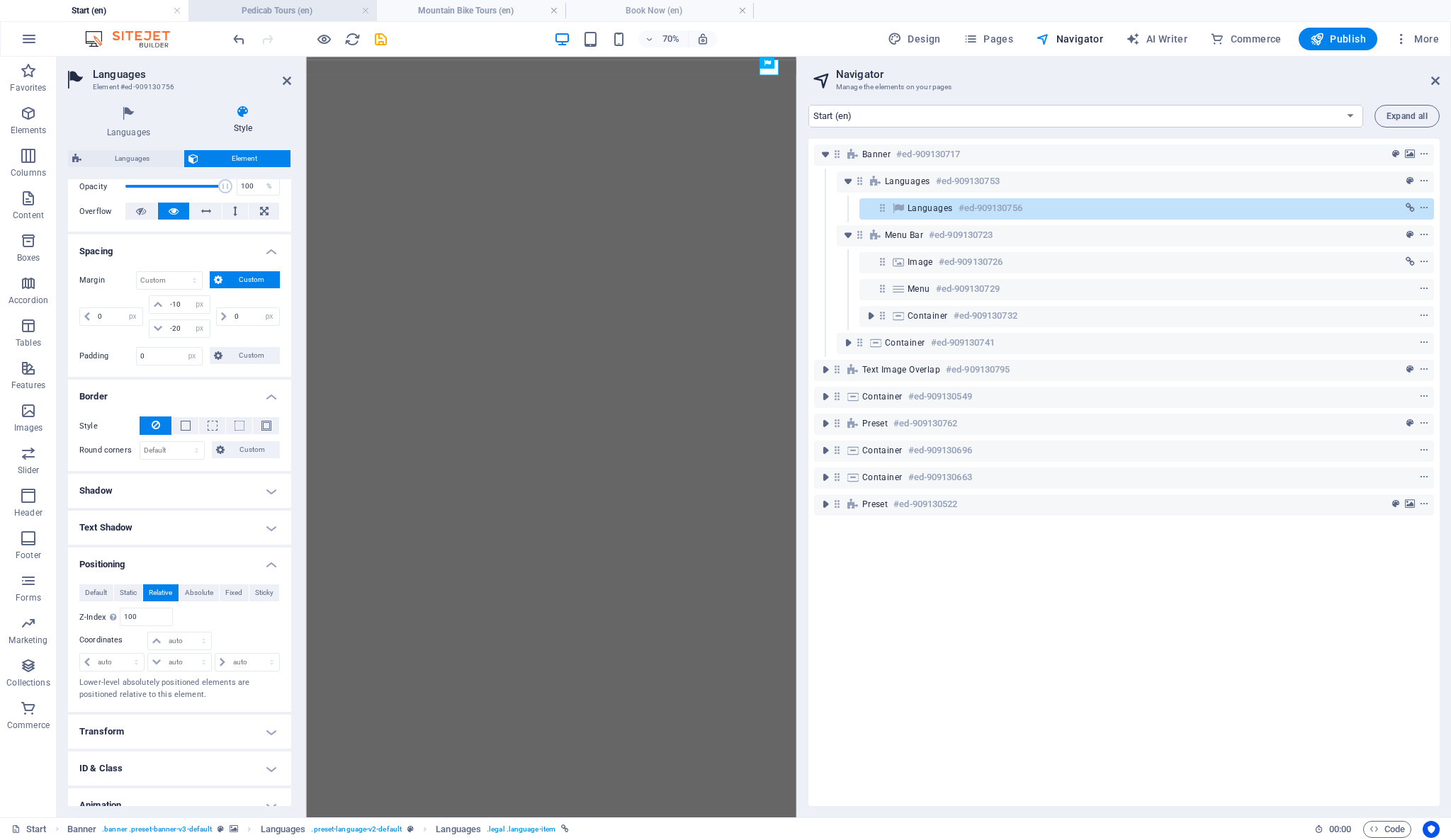
click at [312, 14] on h4 "Pedicab Tours (en)" at bounding box center [283, 11] width 189 height 16
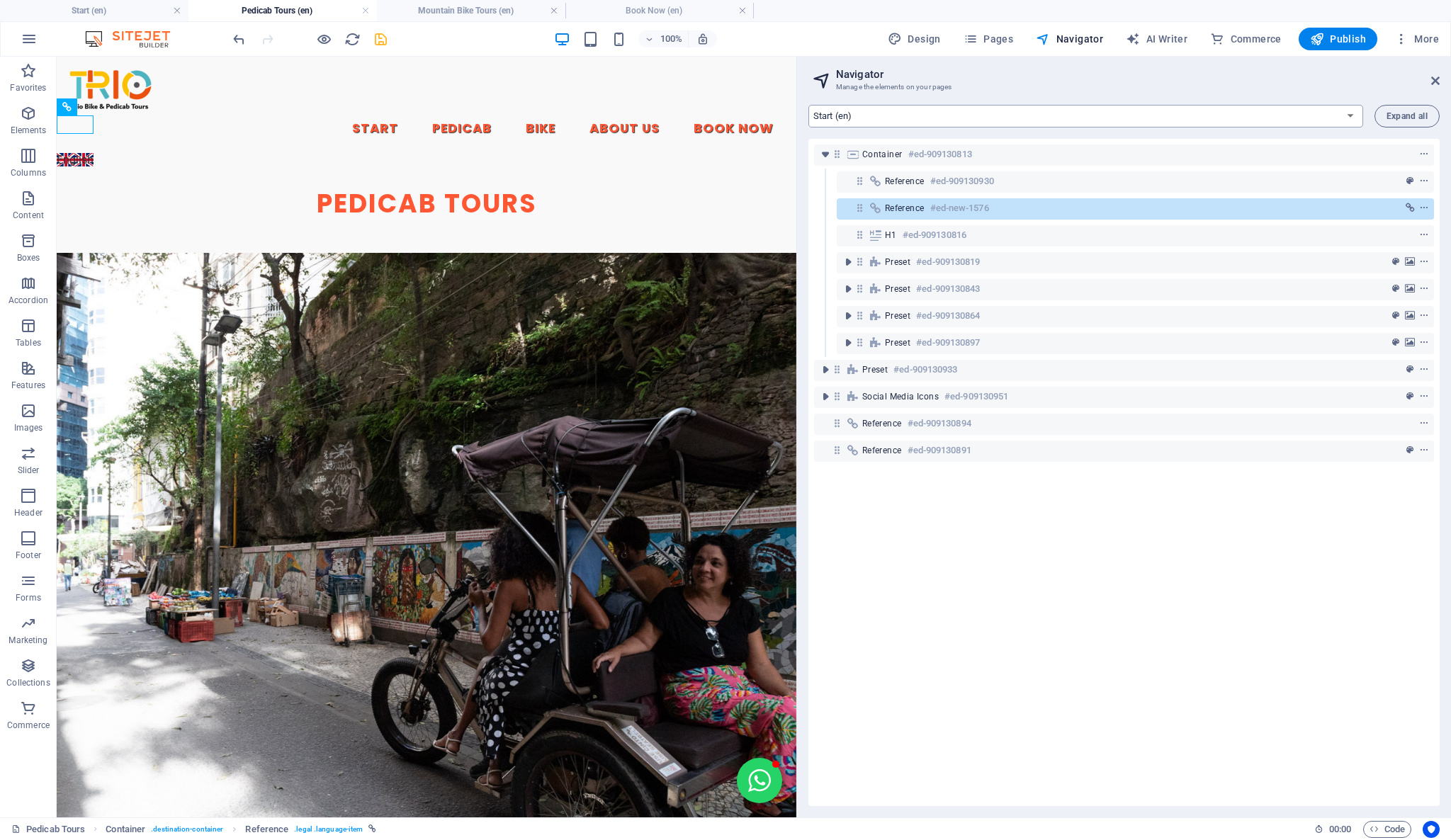
click at [988, 118] on select "Start (en) Start (pt) Start (es)" at bounding box center [1086, 116] width 554 height 23
click at [326, 12] on h4 "Pedicab Tours (en)" at bounding box center [283, 11] width 189 height 16
click at [1353, 117] on select "Start (en) Start (pt) Start (es)" at bounding box center [1086, 116] width 554 height 23
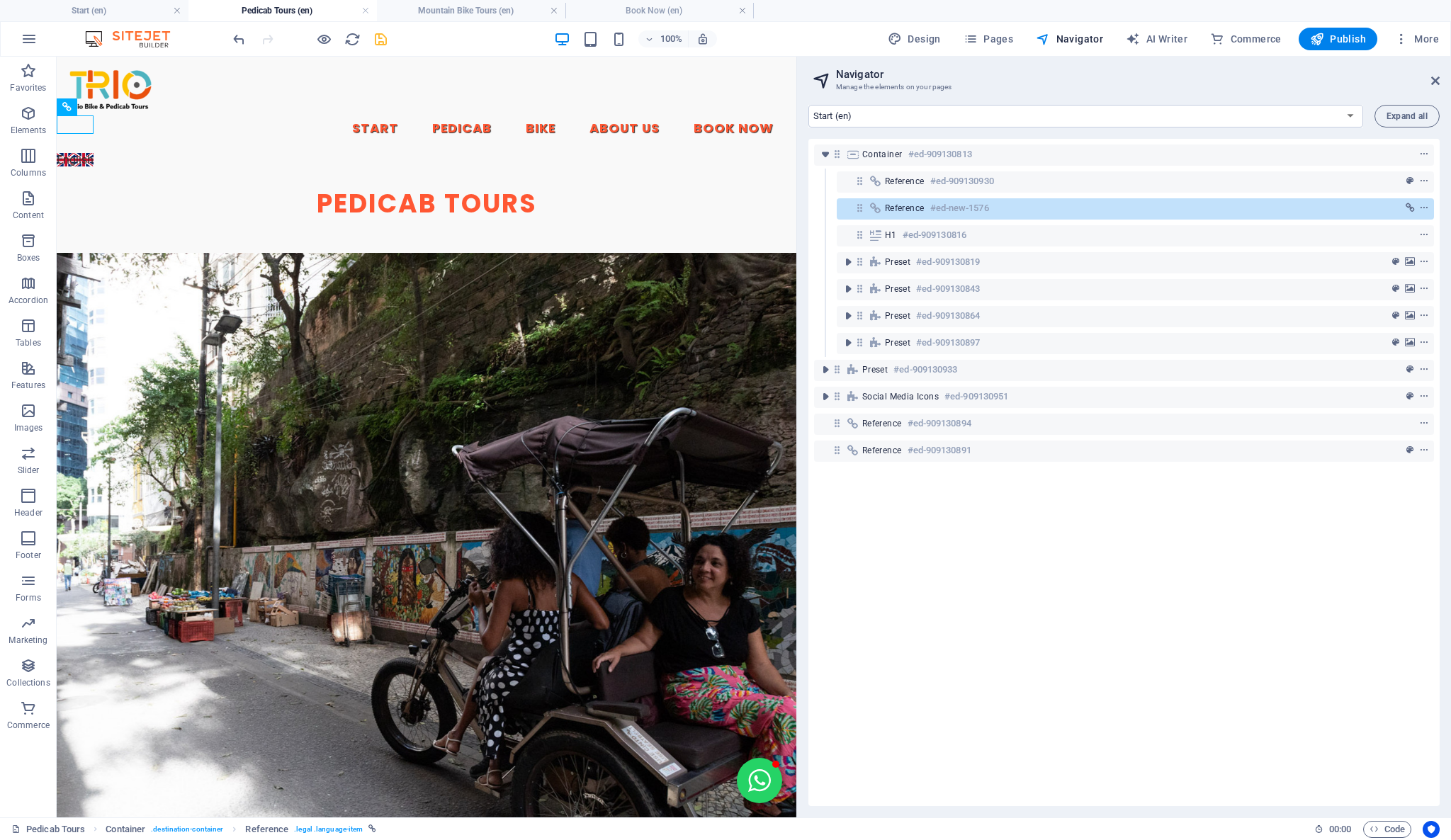
click at [303, 6] on h4 "Pedicab Tours (en)" at bounding box center [283, 11] width 189 height 16
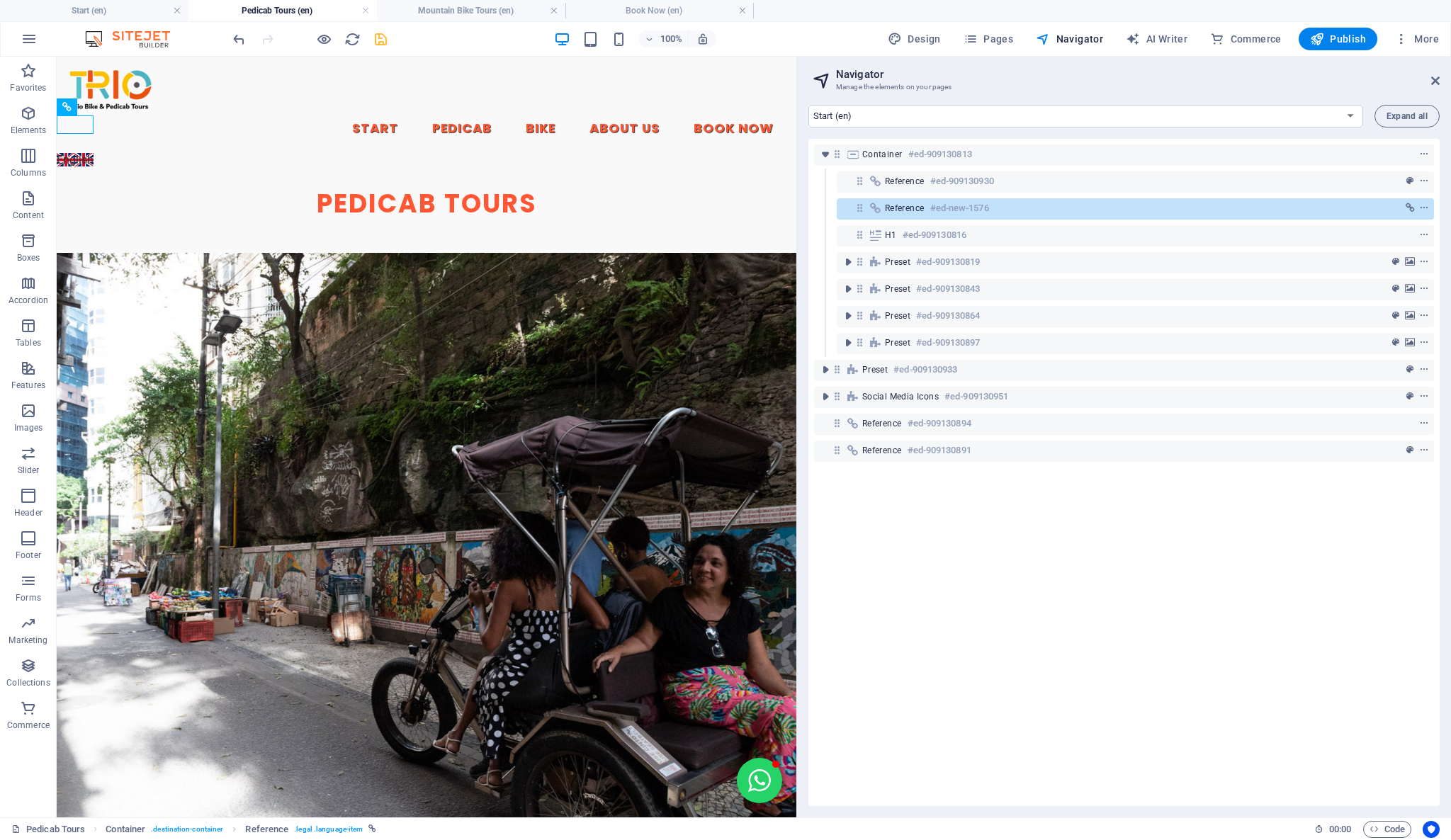
click at [303, 6] on h4 "Pedicab Tours (en)" at bounding box center [283, 11] width 189 height 16
click at [408, 14] on h4 "Mountain Bike Tours (en)" at bounding box center [471, 11] width 189 height 16
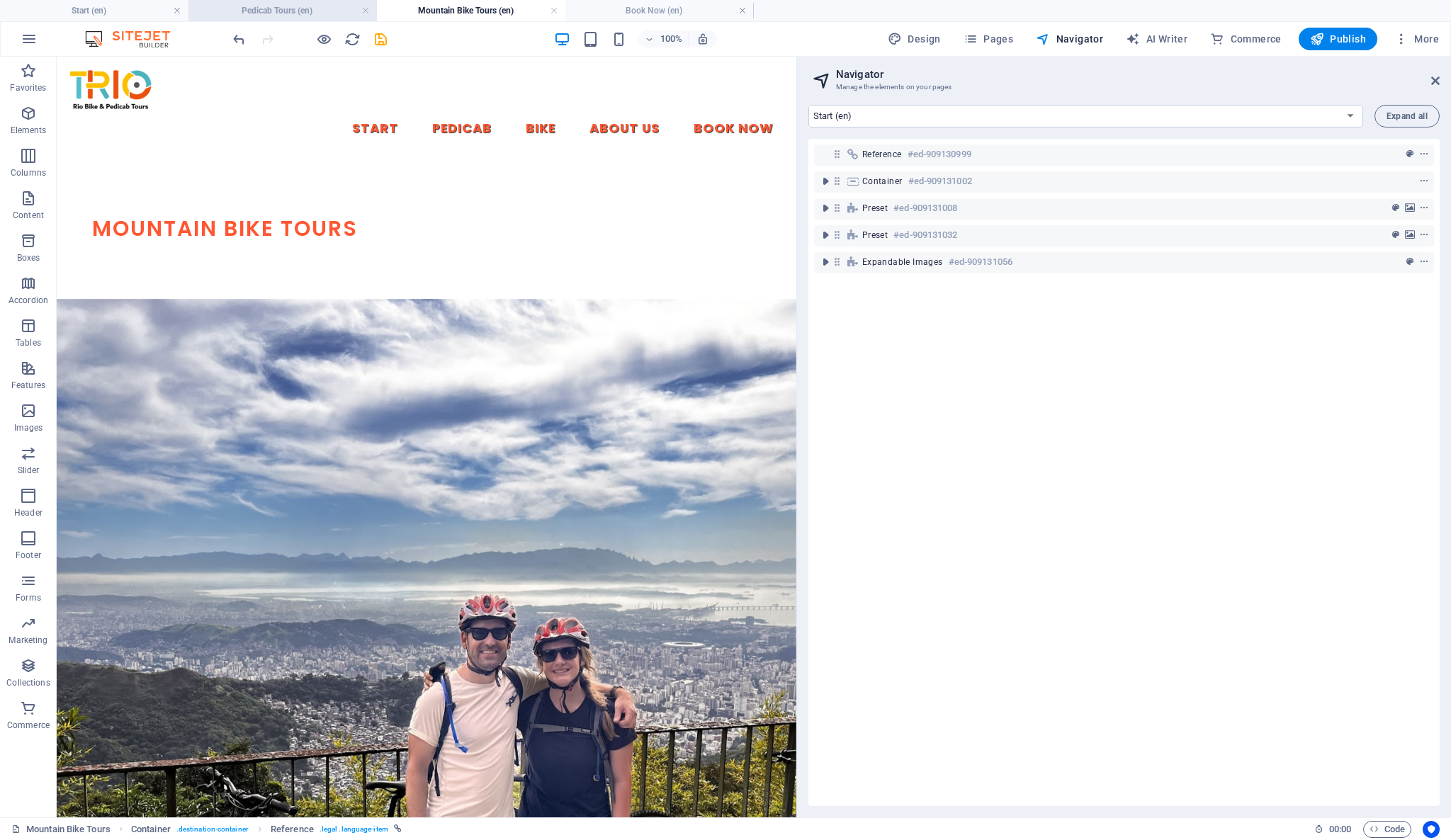
click at [337, 7] on h4 "Pedicab Tours (en)" at bounding box center [283, 11] width 189 height 16
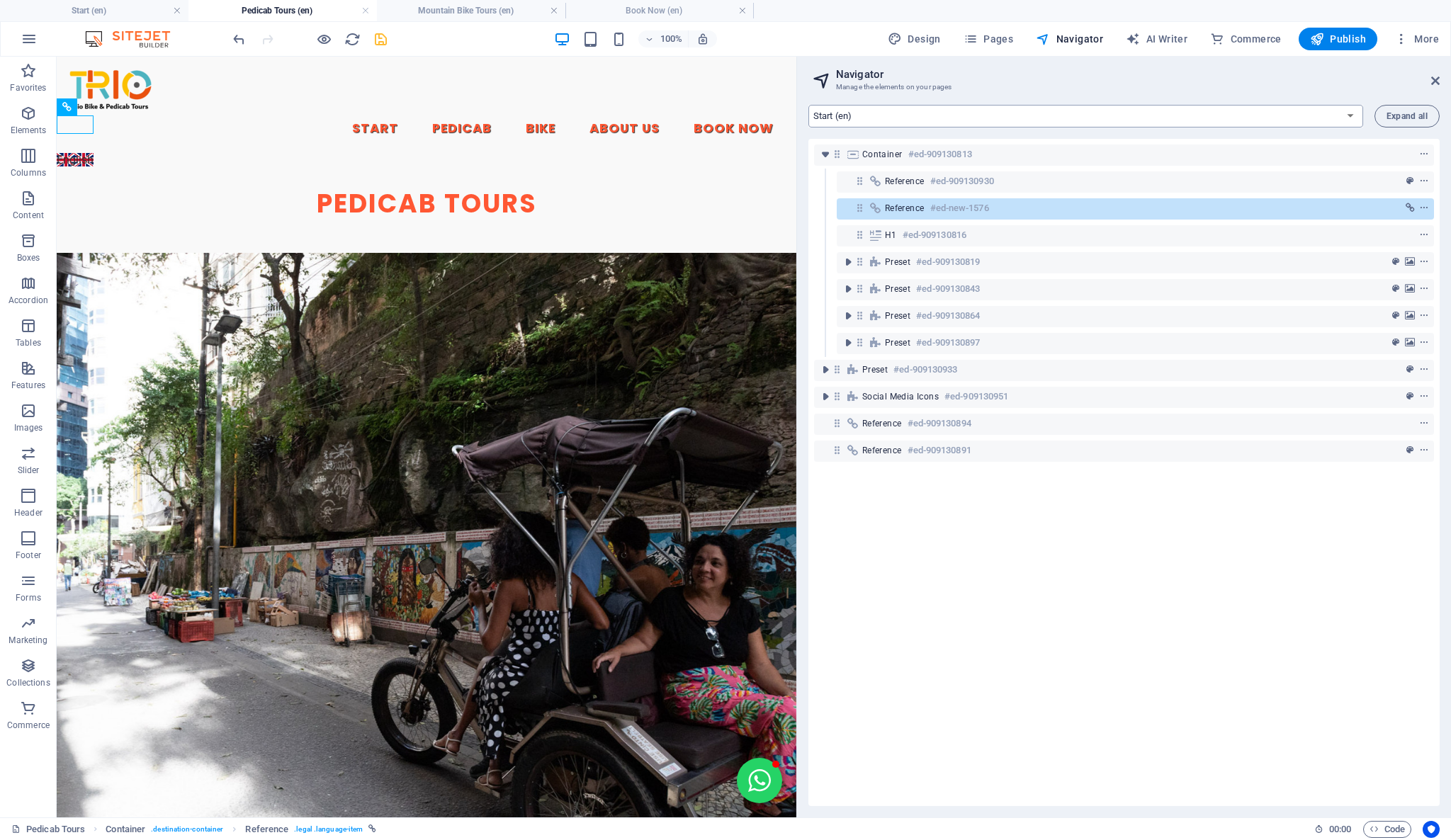
click at [941, 111] on select "Start (en) Start (pt) Start (es)" at bounding box center [1086, 116] width 554 height 23
click at [992, 200] on div "Reference #ed-new-1576" at bounding box center [1124, 207] width 478 height 17
click at [1006, 233] on link "⏎ Edit" at bounding box center [1027, 240] width 95 height 21
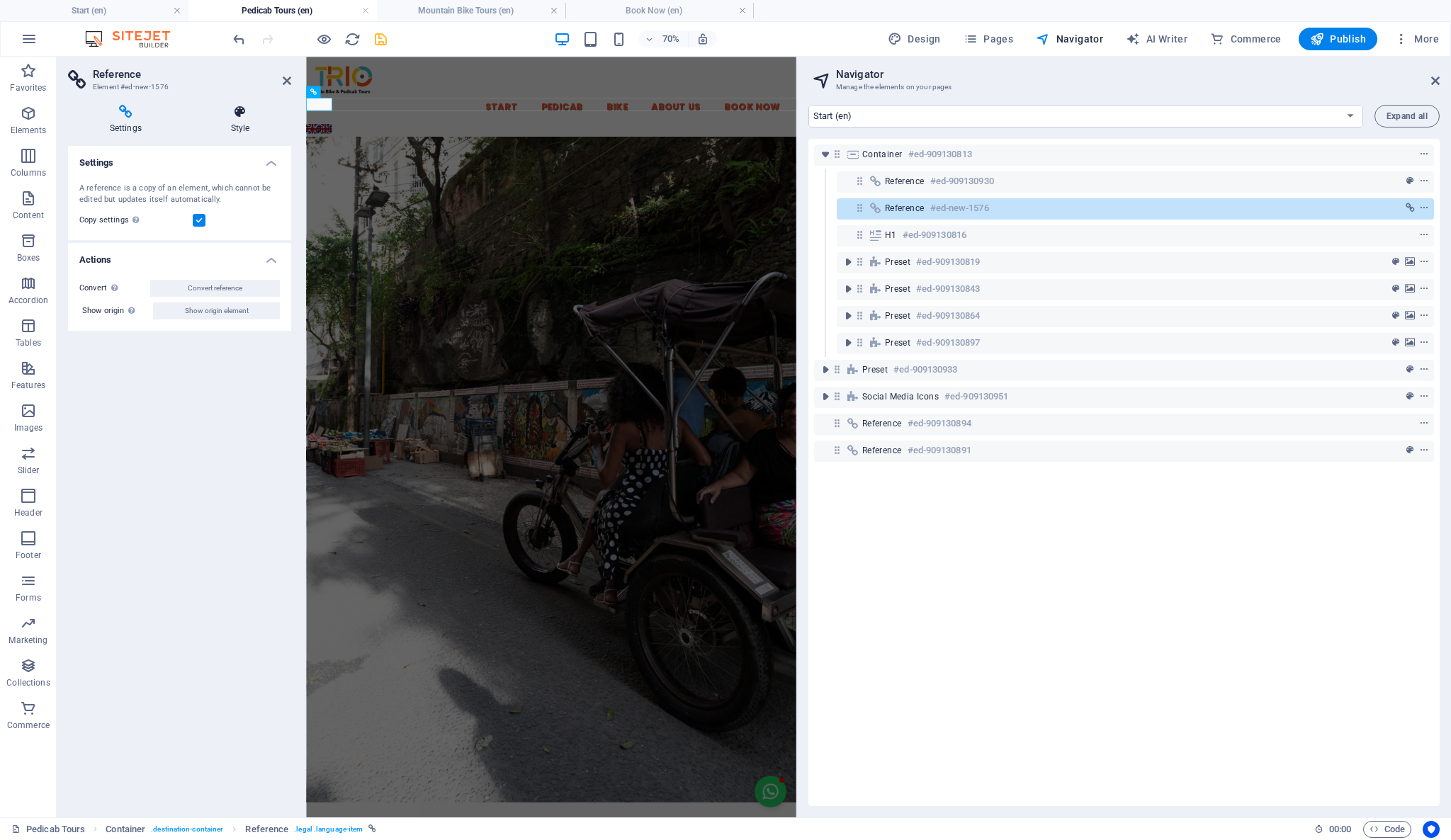
click at [241, 124] on h4 "Style" at bounding box center [240, 120] width 102 height 30
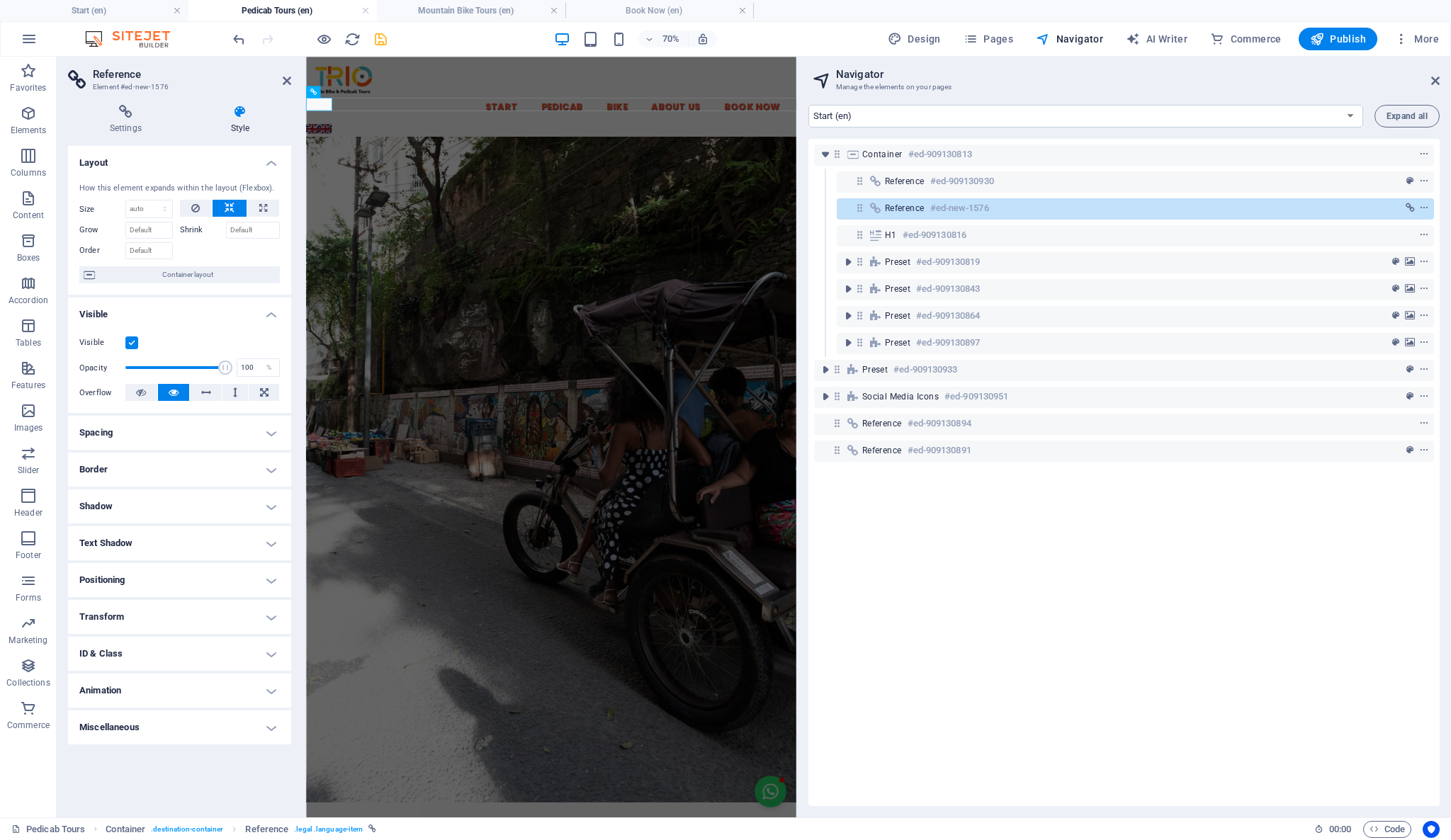
click at [170, 428] on h4 "Spacing" at bounding box center [180, 432] width 223 height 34
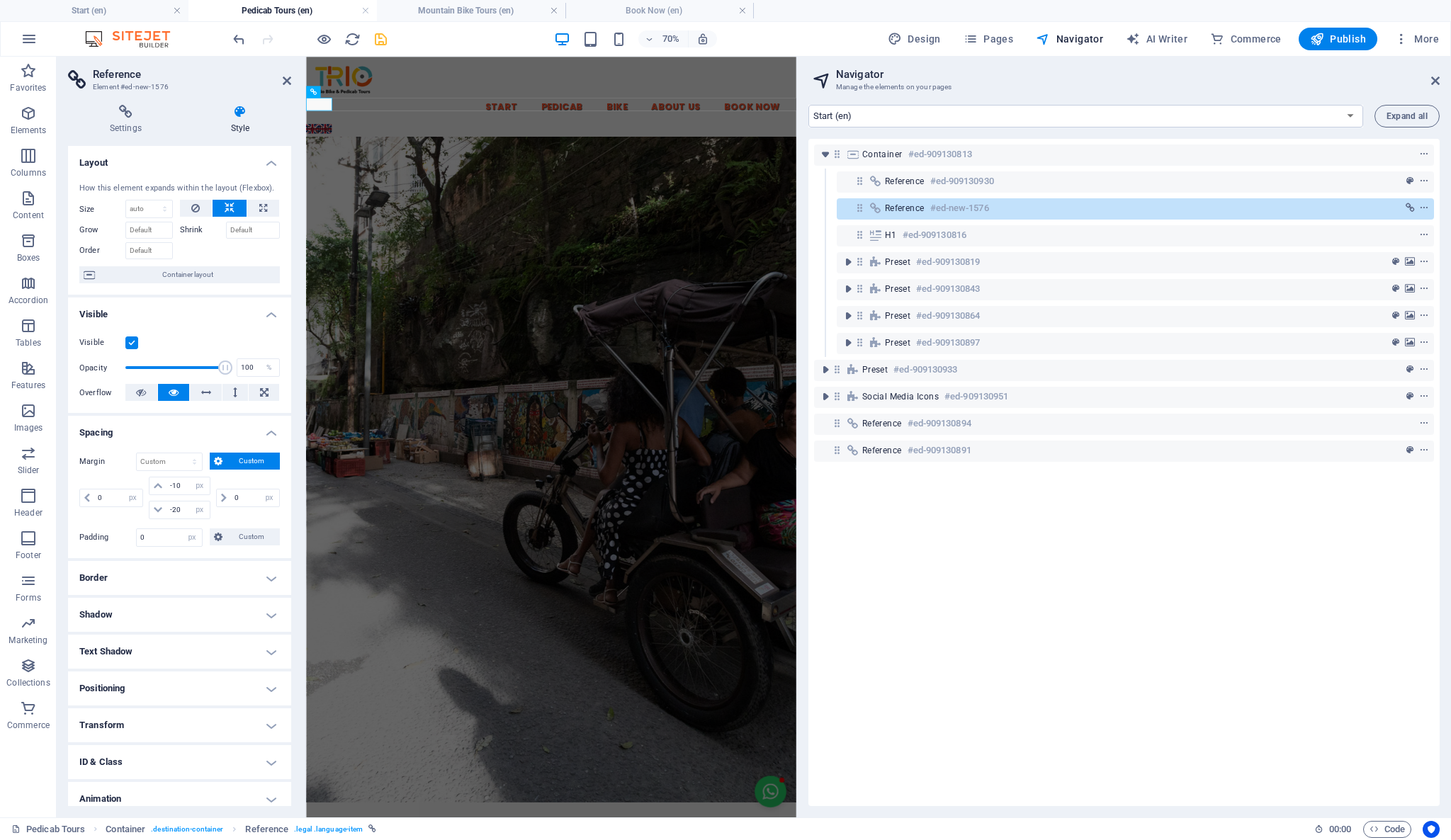
click at [265, 685] on h4 "Positioning" at bounding box center [180, 688] width 223 height 34
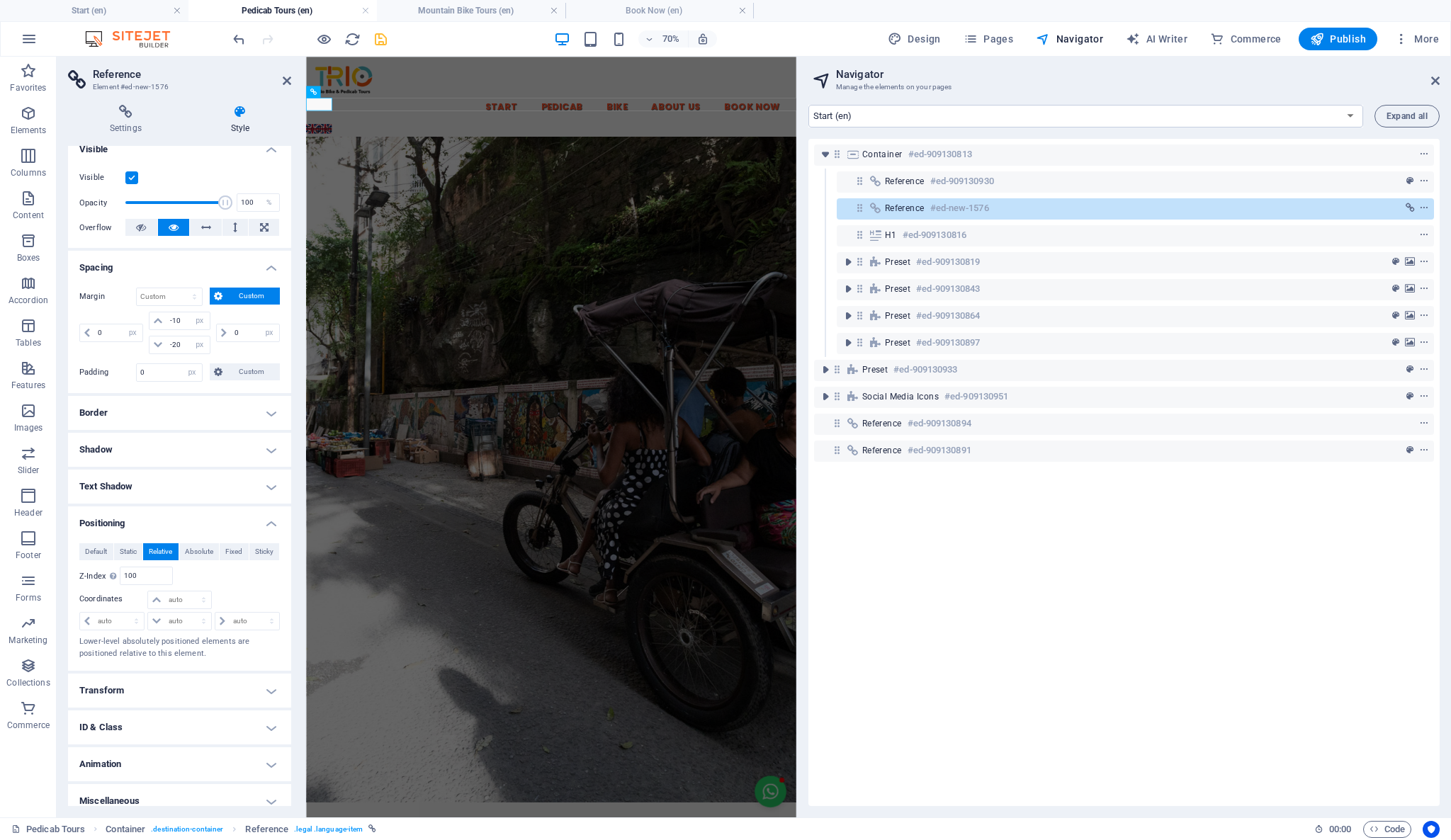
scroll to position [165, 0]
click at [255, 583] on div "Default Static Relative Absolute Fixed Sticky Z-Index Sets the order of the ele…" at bounding box center [179, 600] width 200 height 116
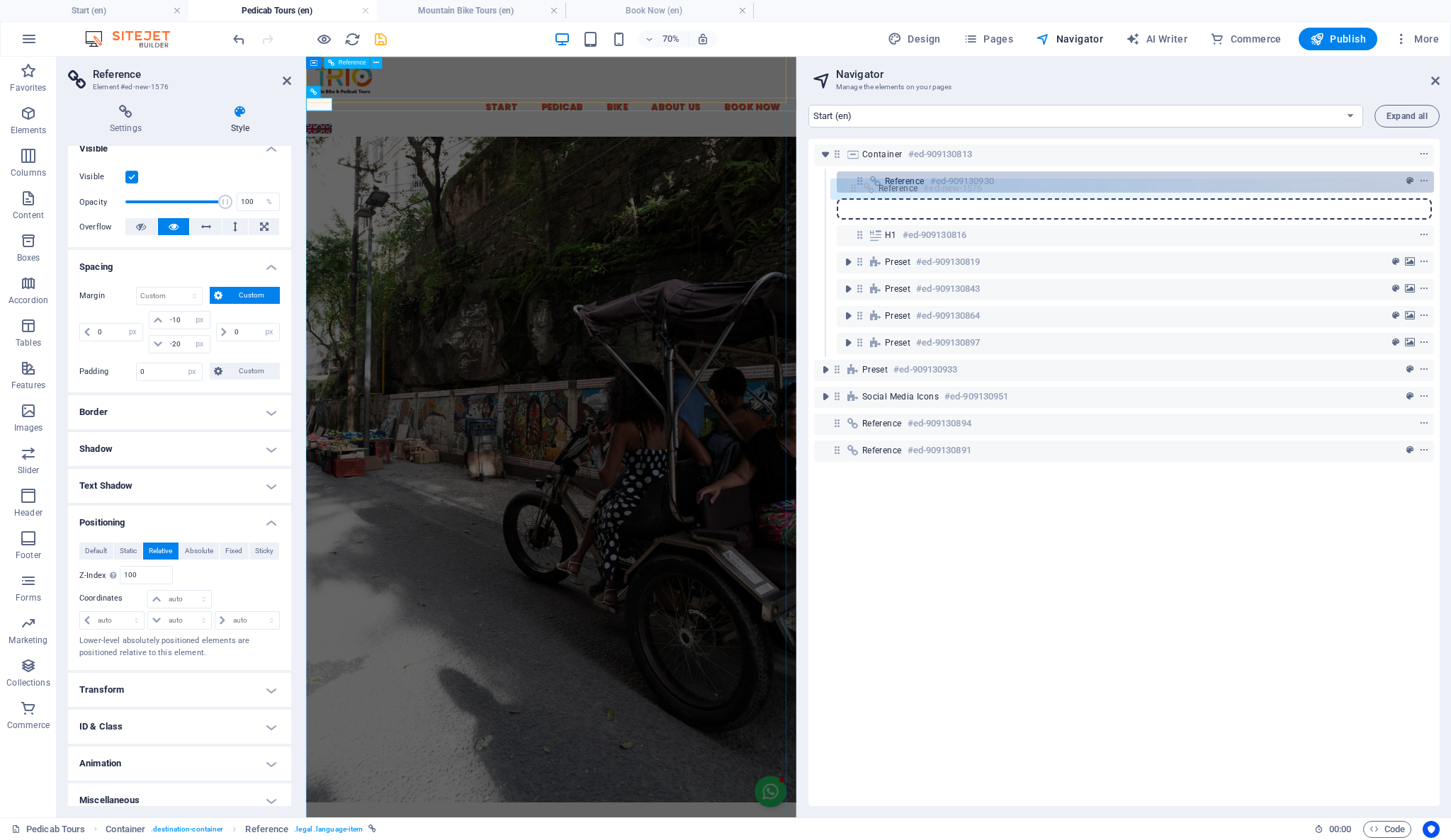
drag, startPoint x: 861, startPoint y: 208, endPoint x: 851, endPoint y: 184, distance: 26.0
click at [851, 184] on div "Container #ed-909130813 Reference #ed-909130930 Reference #ed-new-1576 H1 #ed-9…" at bounding box center [1124, 472] width 631 height 667
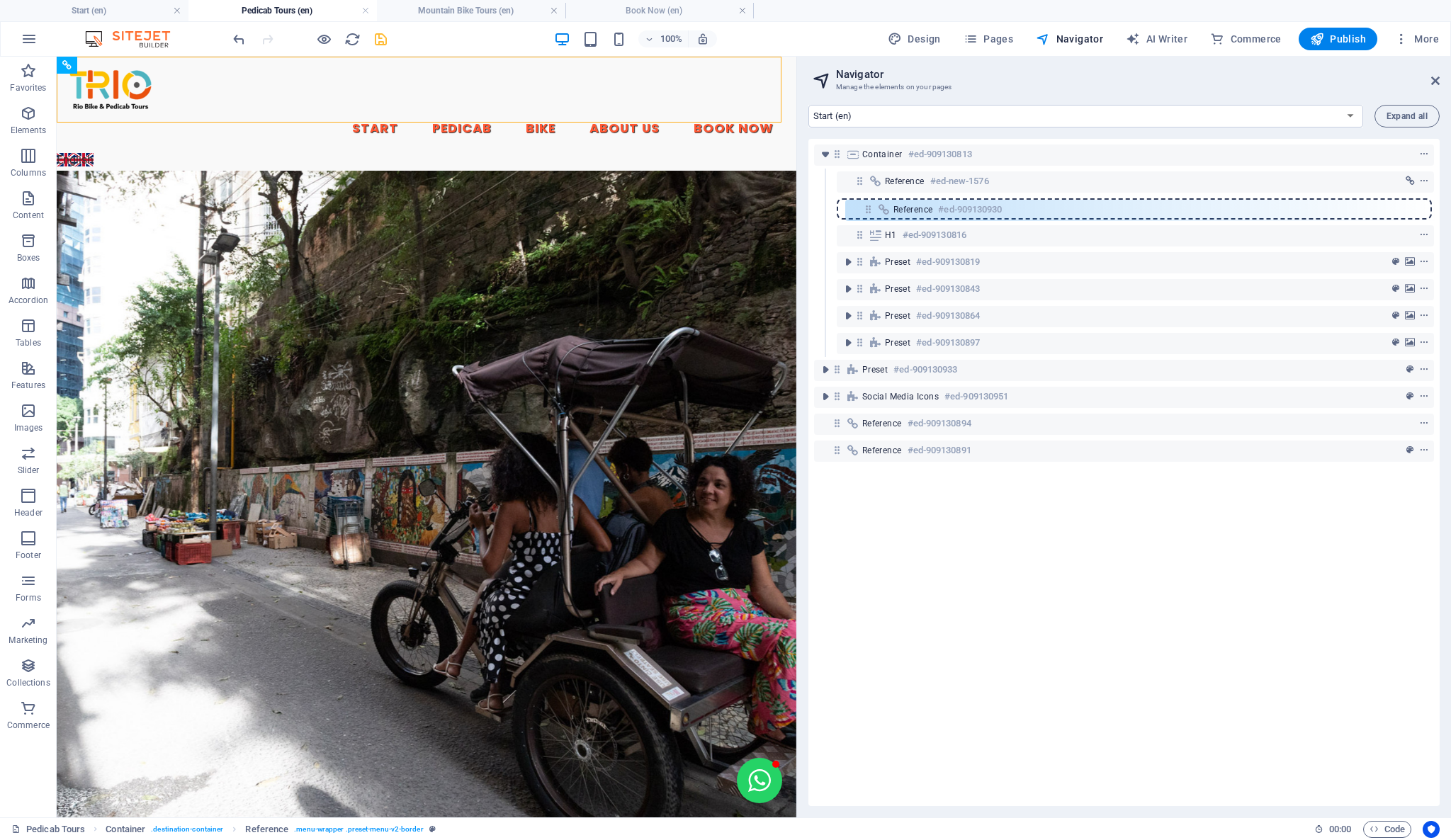
drag, startPoint x: 857, startPoint y: 184, endPoint x: 866, endPoint y: 215, distance: 32.3
click at [866, 215] on div "Container #ed-909130813 Reference #ed-909130930 Reference #ed-new-1576 H1 #ed-9…" at bounding box center [1124, 472] width 631 height 667
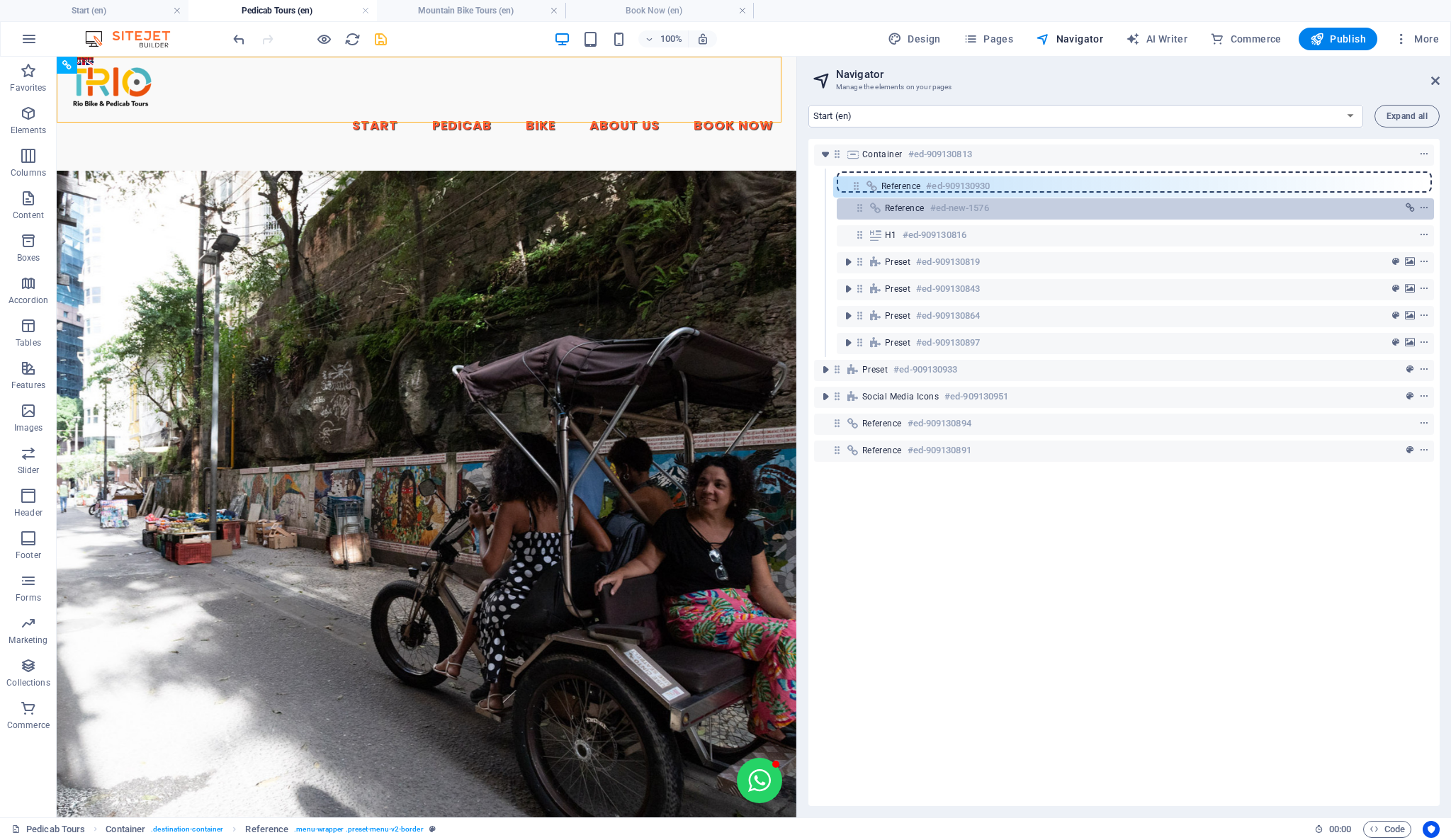
drag, startPoint x: 859, startPoint y: 210, endPoint x: 855, endPoint y: 184, distance: 26.3
click at [855, 184] on div "Container #ed-909130813 Reference #ed-new-1576 Reference #ed-909130930 H1 #ed-9…" at bounding box center [1124, 472] width 631 height 667
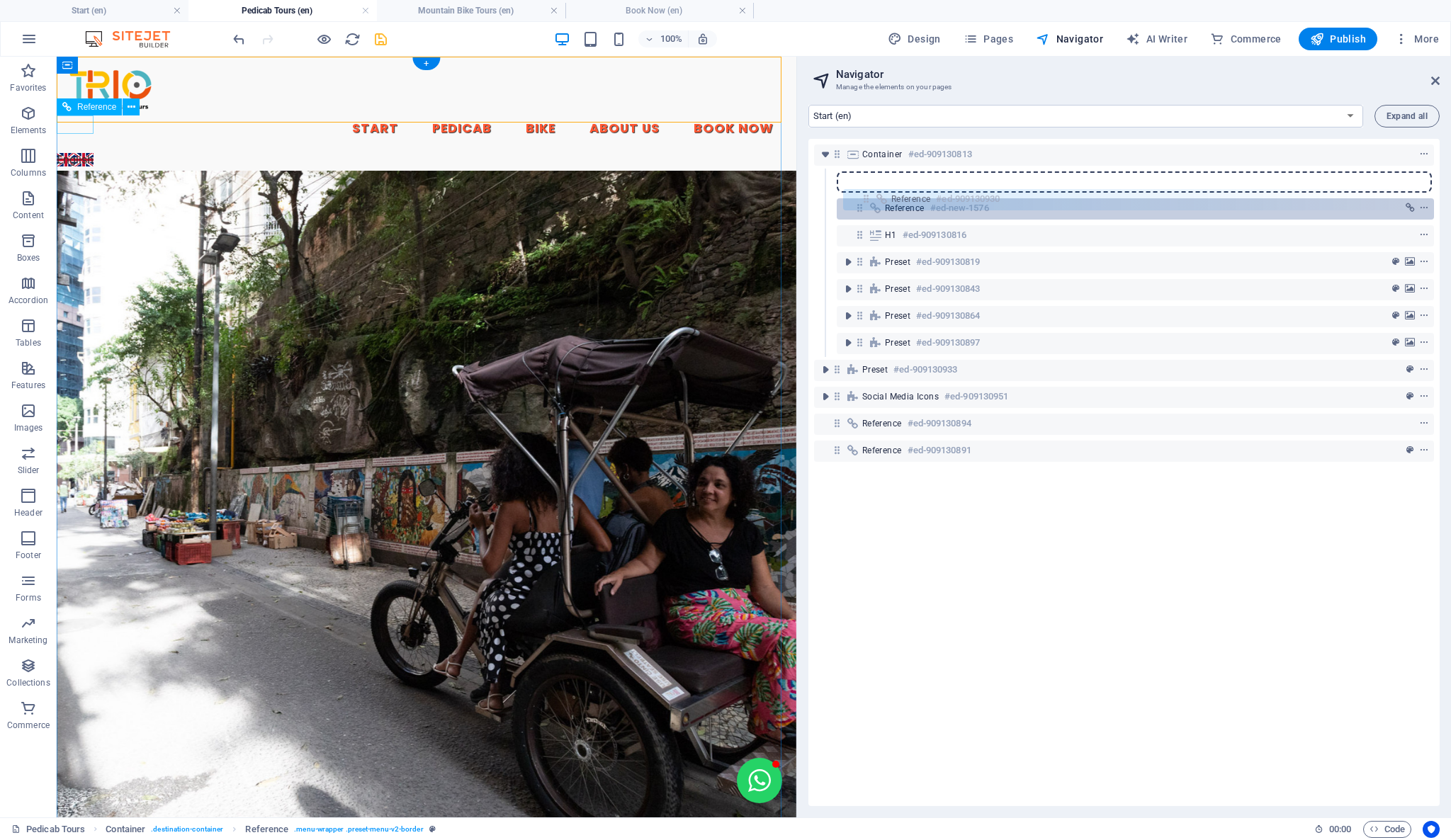
drag, startPoint x: 860, startPoint y: 181, endPoint x: 866, endPoint y: 203, distance: 22.8
click at [866, 203] on div "Container #ed-909130813 Reference #ed-909130930 Reference #ed-new-1576 H1 #ed-9…" at bounding box center [1124, 472] width 631 height 667
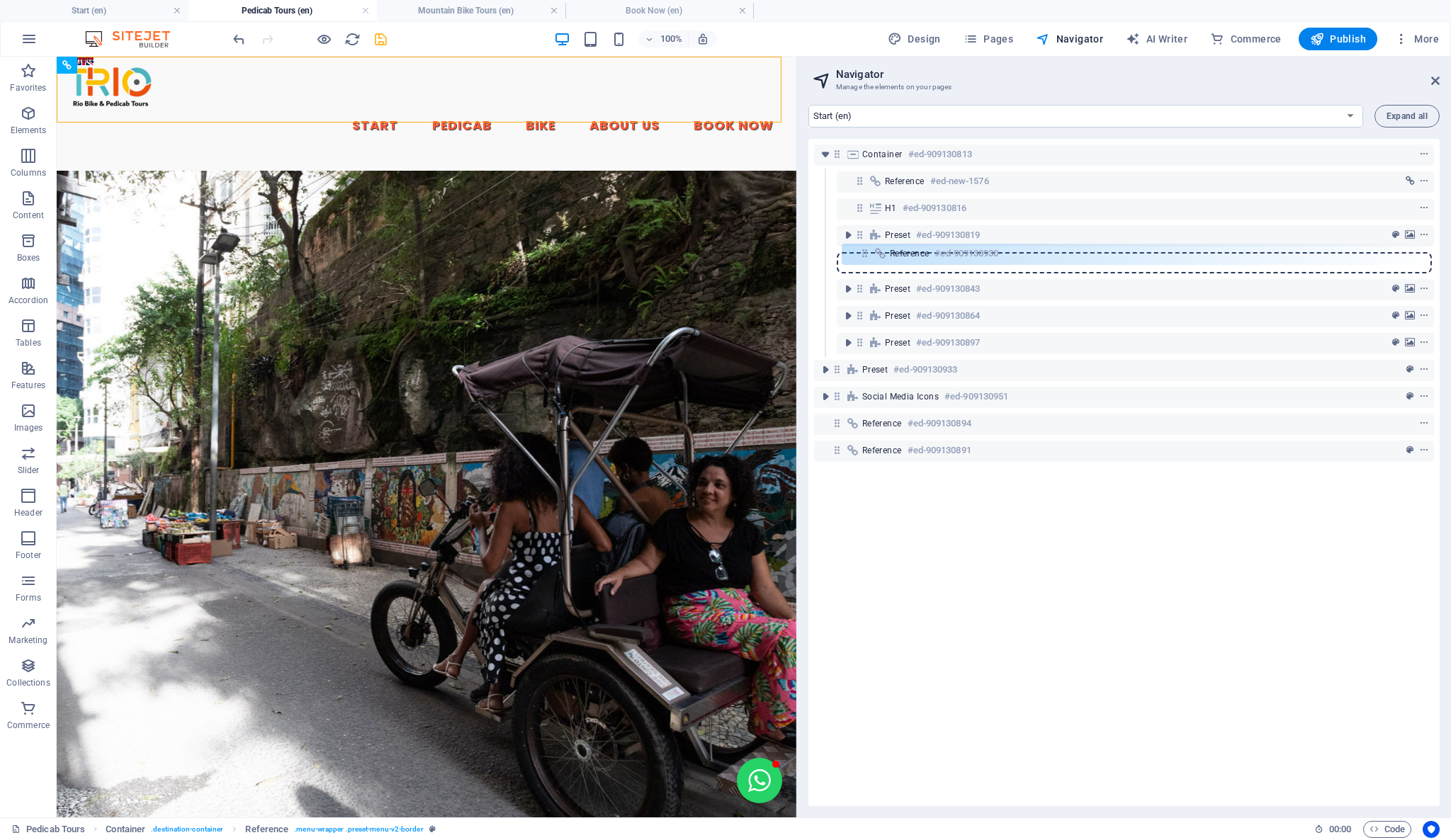
drag, startPoint x: 859, startPoint y: 208, endPoint x: 866, endPoint y: 258, distance: 50.5
click at [866, 258] on div "Container #ed-909130813 Reference #ed-new-1576 Reference #ed-909130930 H1 #ed-9…" at bounding box center [1124, 472] width 631 height 667
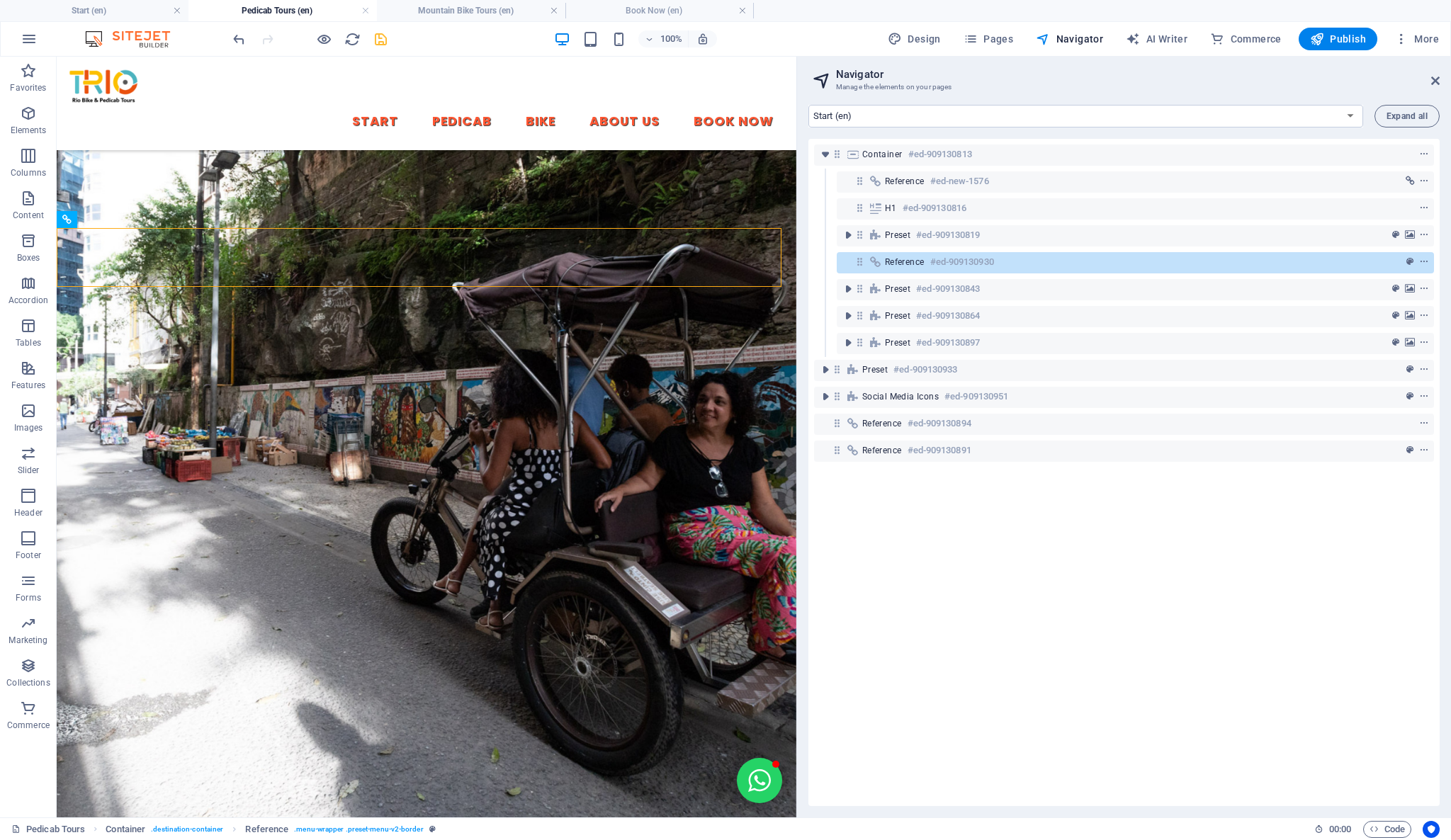
scroll to position [0, 0]
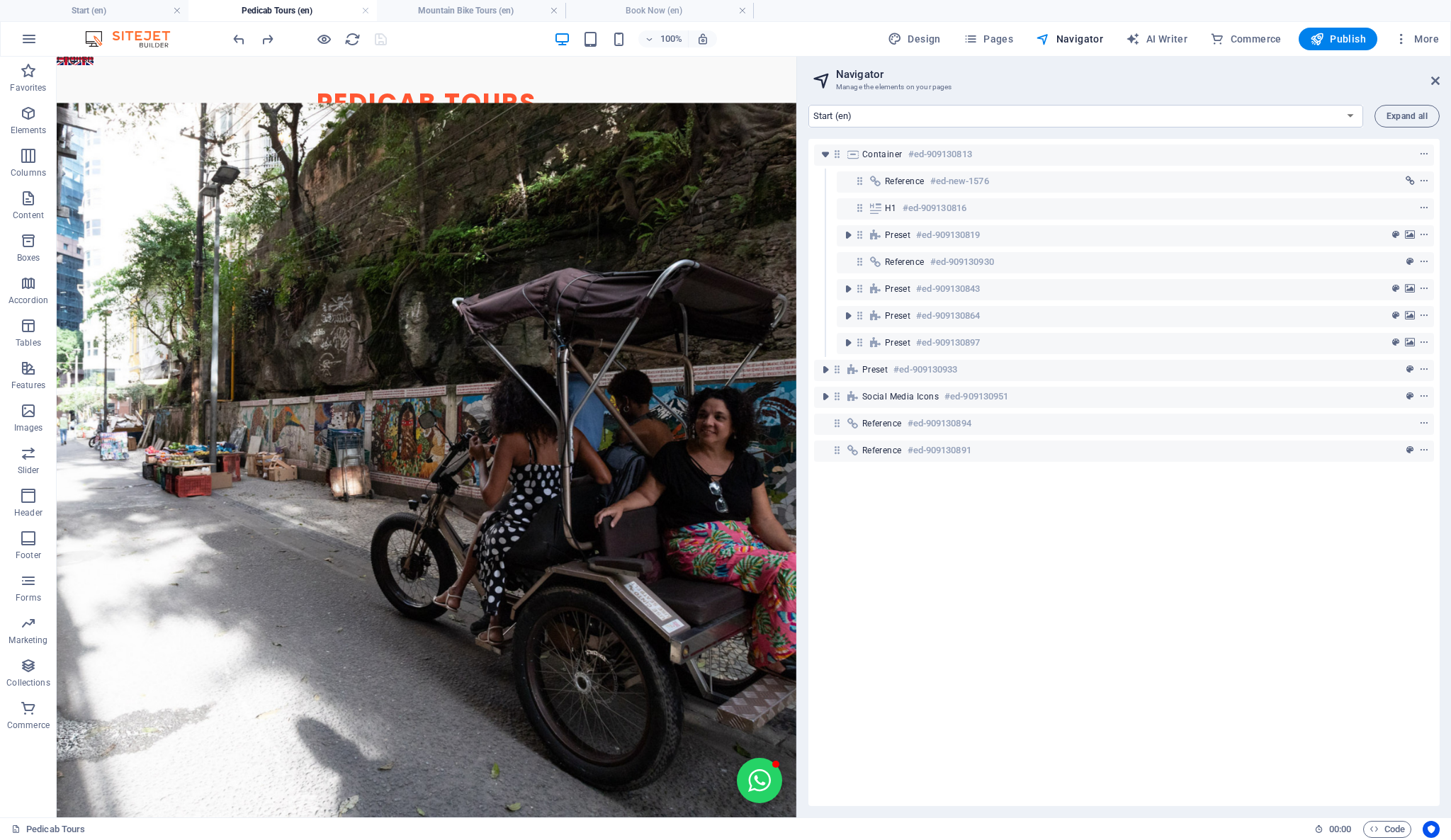
click at [1091, 620] on div "Container #ed-909130813 Reference #ed-new-1576 H1 #ed-909130816 Preset #ed-9091…" at bounding box center [1124, 472] width 631 height 667
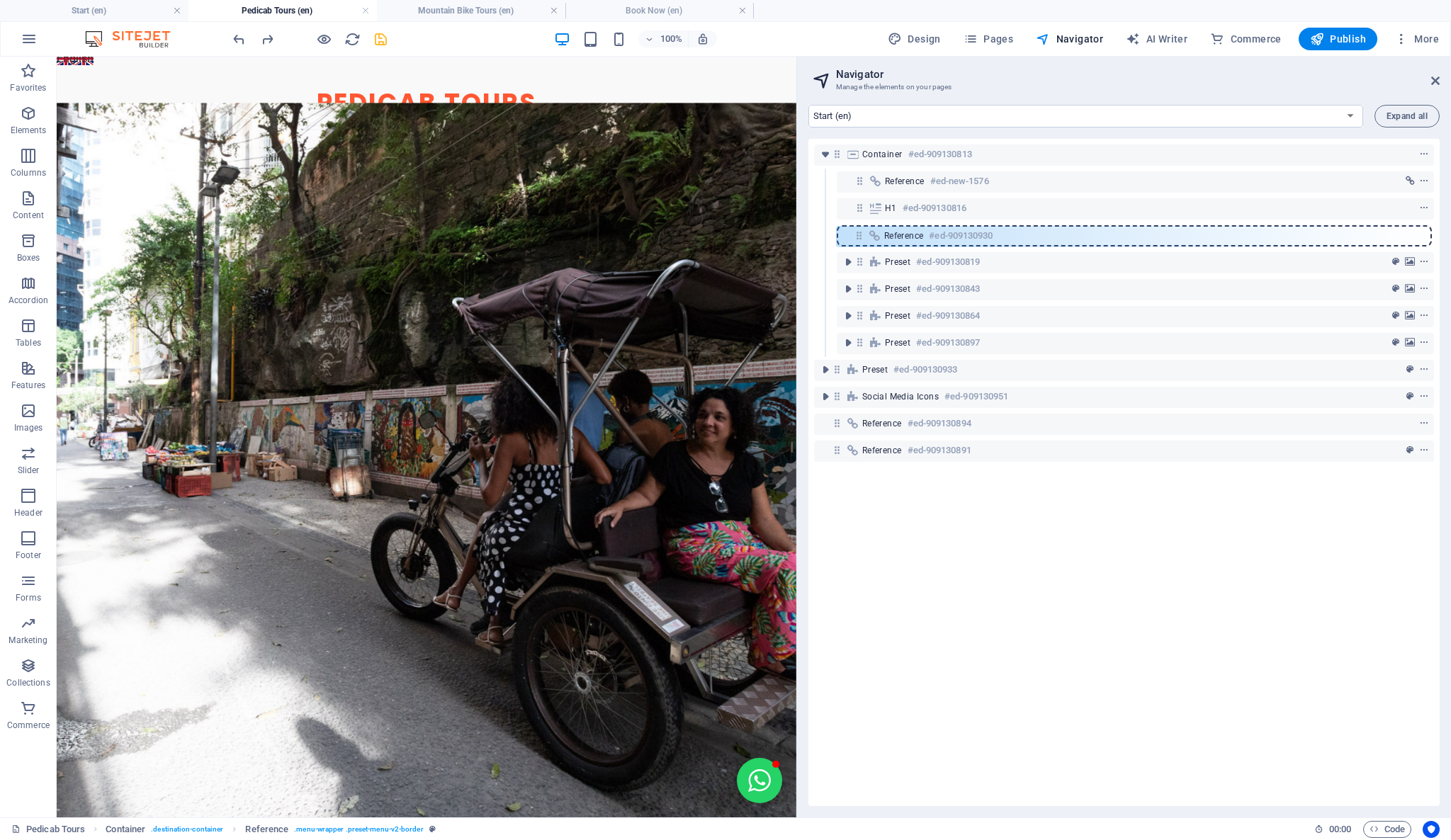
drag, startPoint x: 862, startPoint y: 268, endPoint x: 861, endPoint y: 238, distance: 30.0
click at [861, 238] on div "Container #ed-909130813 Reference #ed-new-1576 H1 #ed-909130816 Preset #ed-9091…" at bounding box center [1124, 472] width 631 height 667
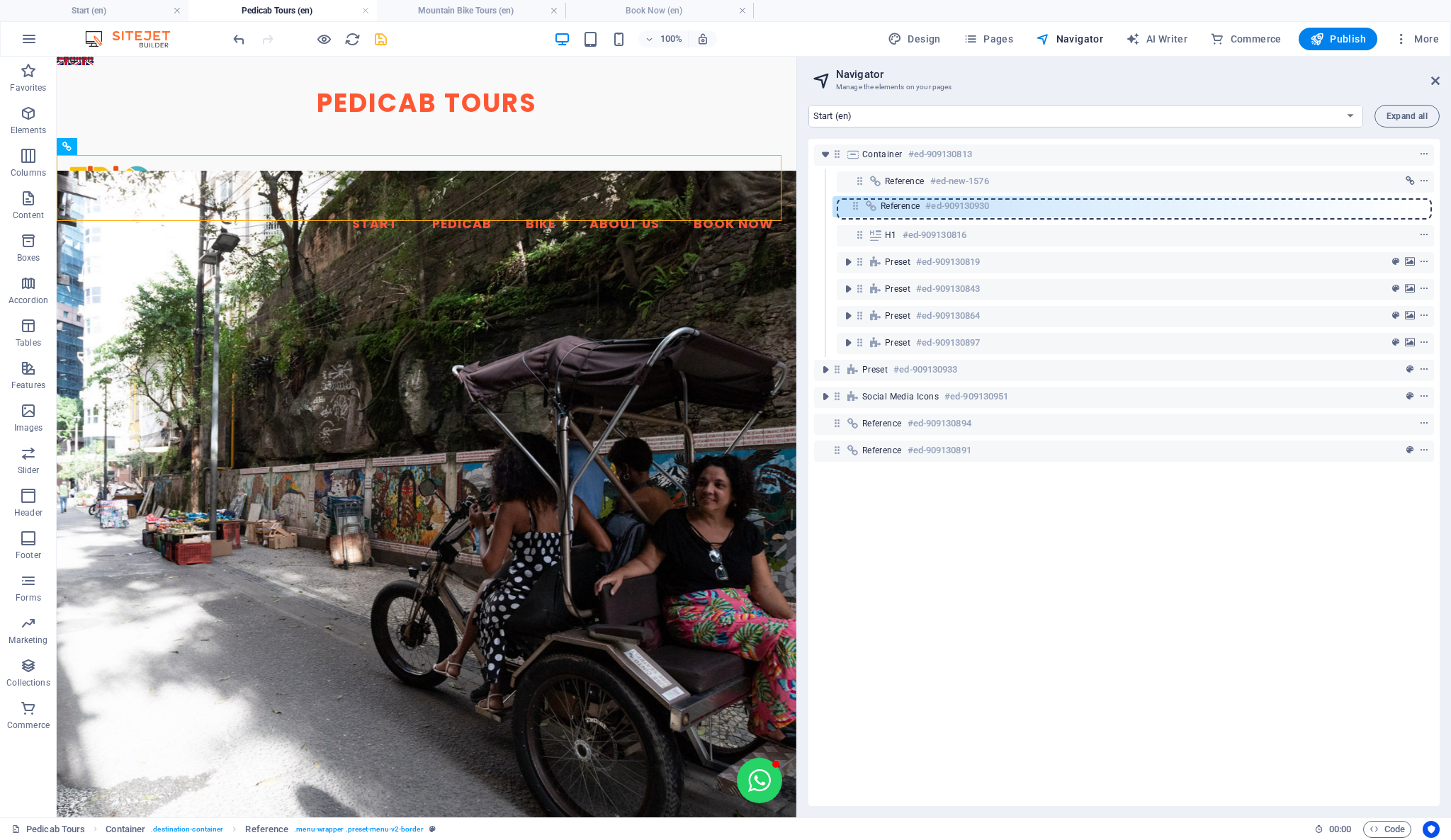
drag, startPoint x: 856, startPoint y: 235, endPoint x: 852, endPoint y: 202, distance: 33.2
click at [852, 202] on div "Container #ed-909130813 Reference #ed-new-1576 H1 #ed-909130816 Reference #ed-9…" at bounding box center [1124, 472] width 631 height 667
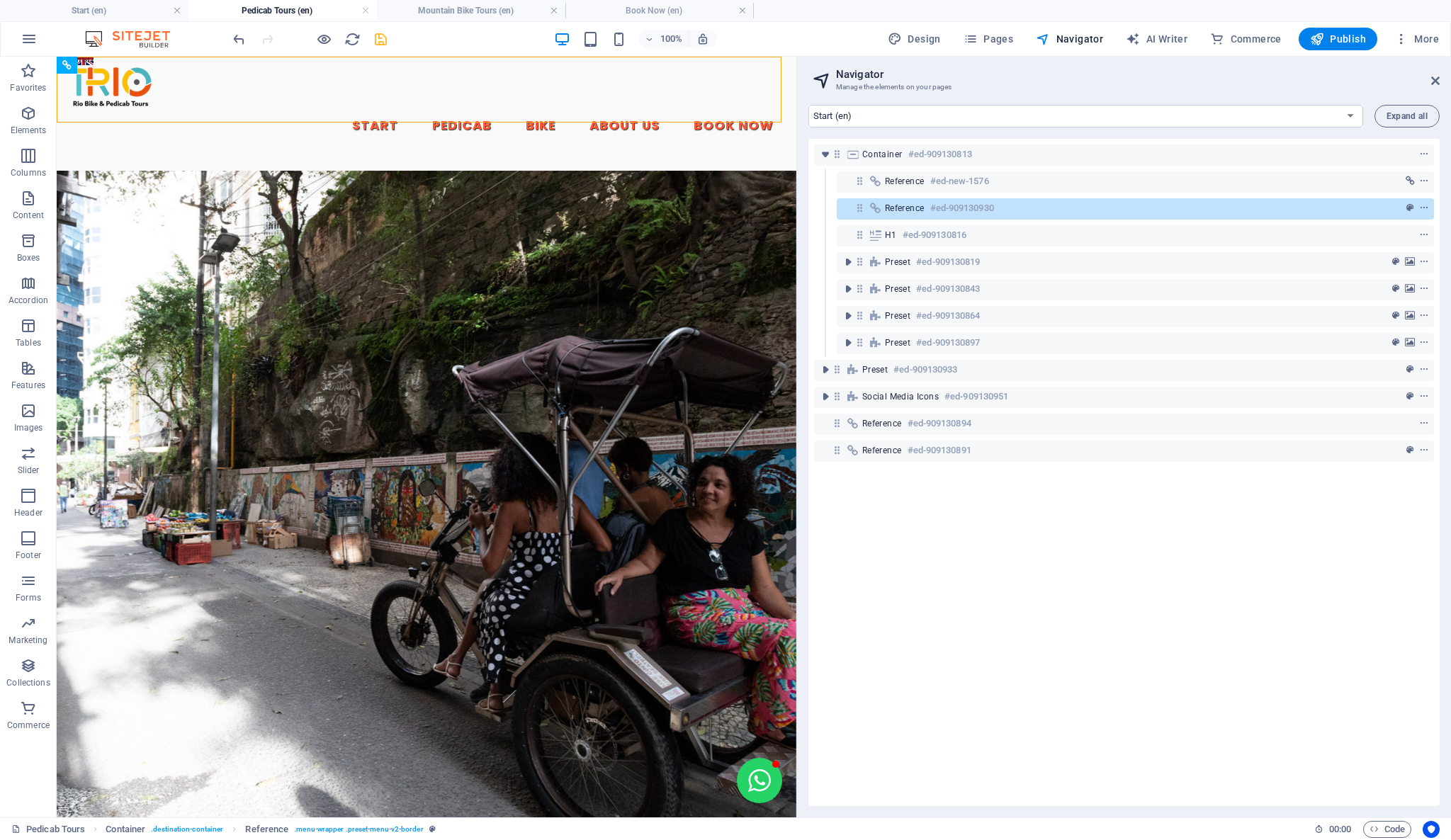
click at [855, 209] on icon at bounding box center [859, 207] width 12 height 12
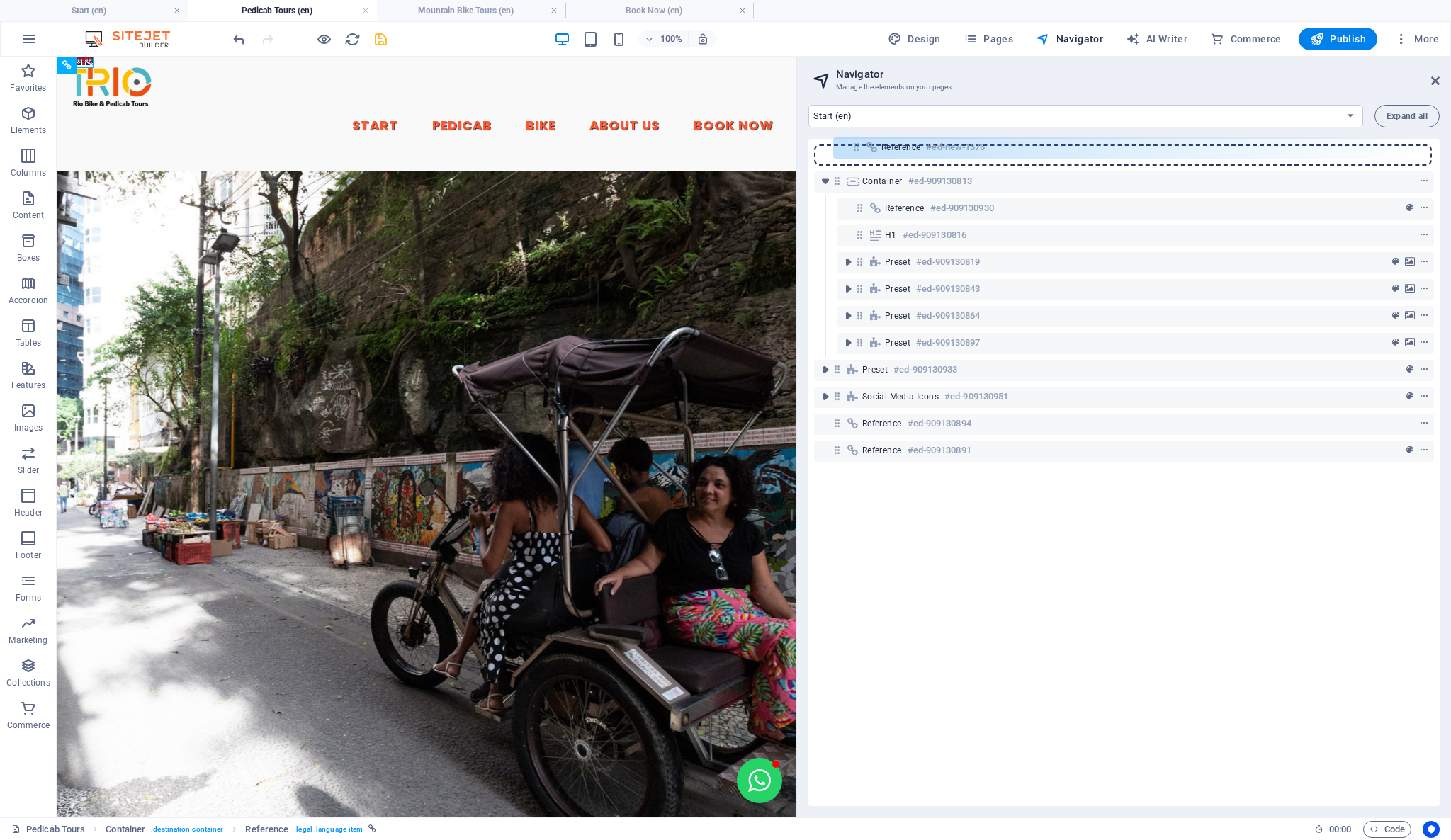
drag, startPoint x: 862, startPoint y: 181, endPoint x: 858, endPoint y: 144, distance: 37.2
click at [858, 144] on div "Container #ed-909130813 Reference #ed-new-1576 Reference #ed-909130930 H1 #ed-9…" at bounding box center [1124, 472] width 631 height 667
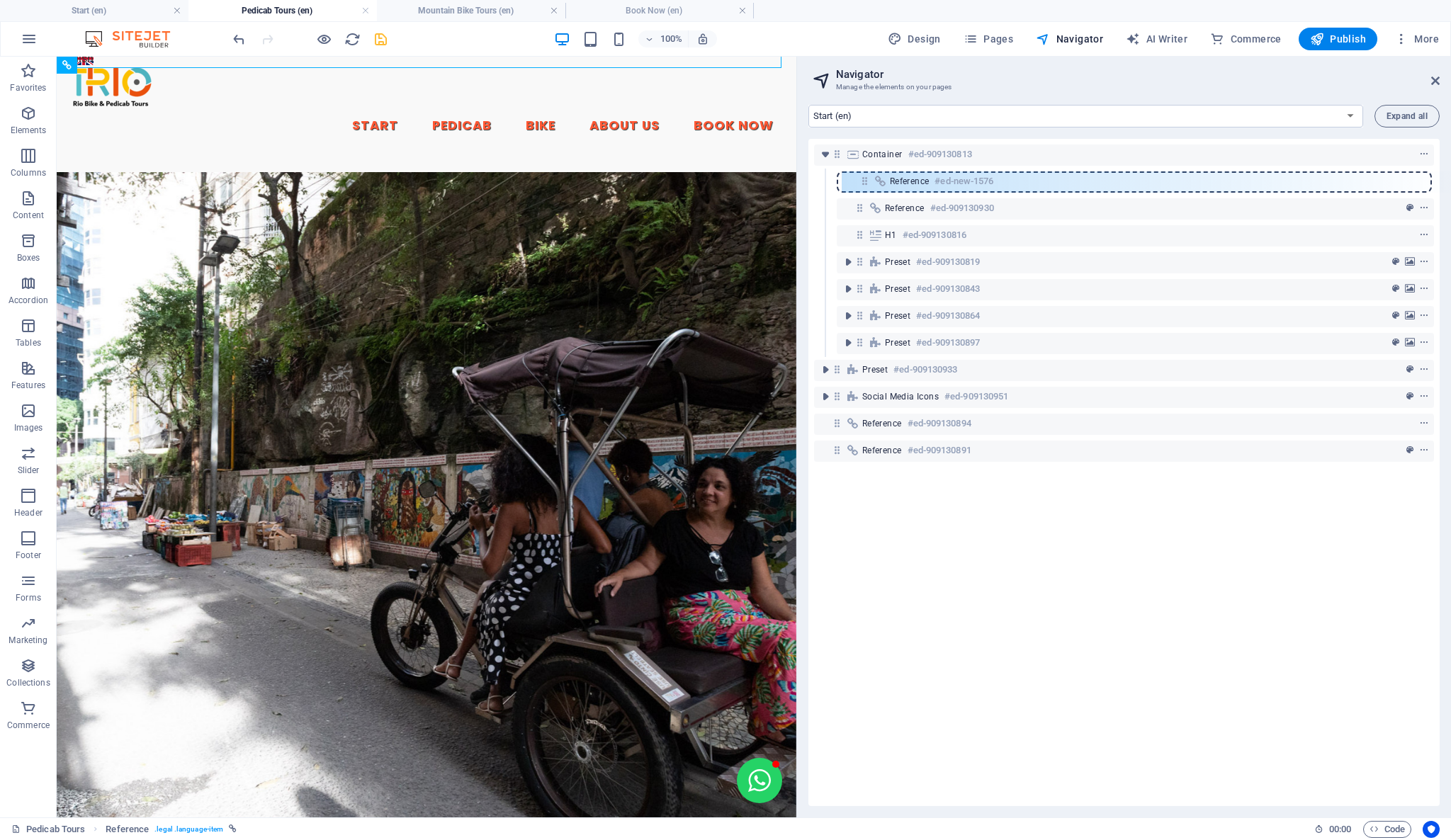
drag, startPoint x: 833, startPoint y: 154, endPoint x: 864, endPoint y: 181, distance: 41.1
click at [864, 181] on div "Reference #ed-new-1576 Container #ed-909130813 Reference #ed-909130930 H1 #ed-9…" at bounding box center [1124, 472] width 631 height 667
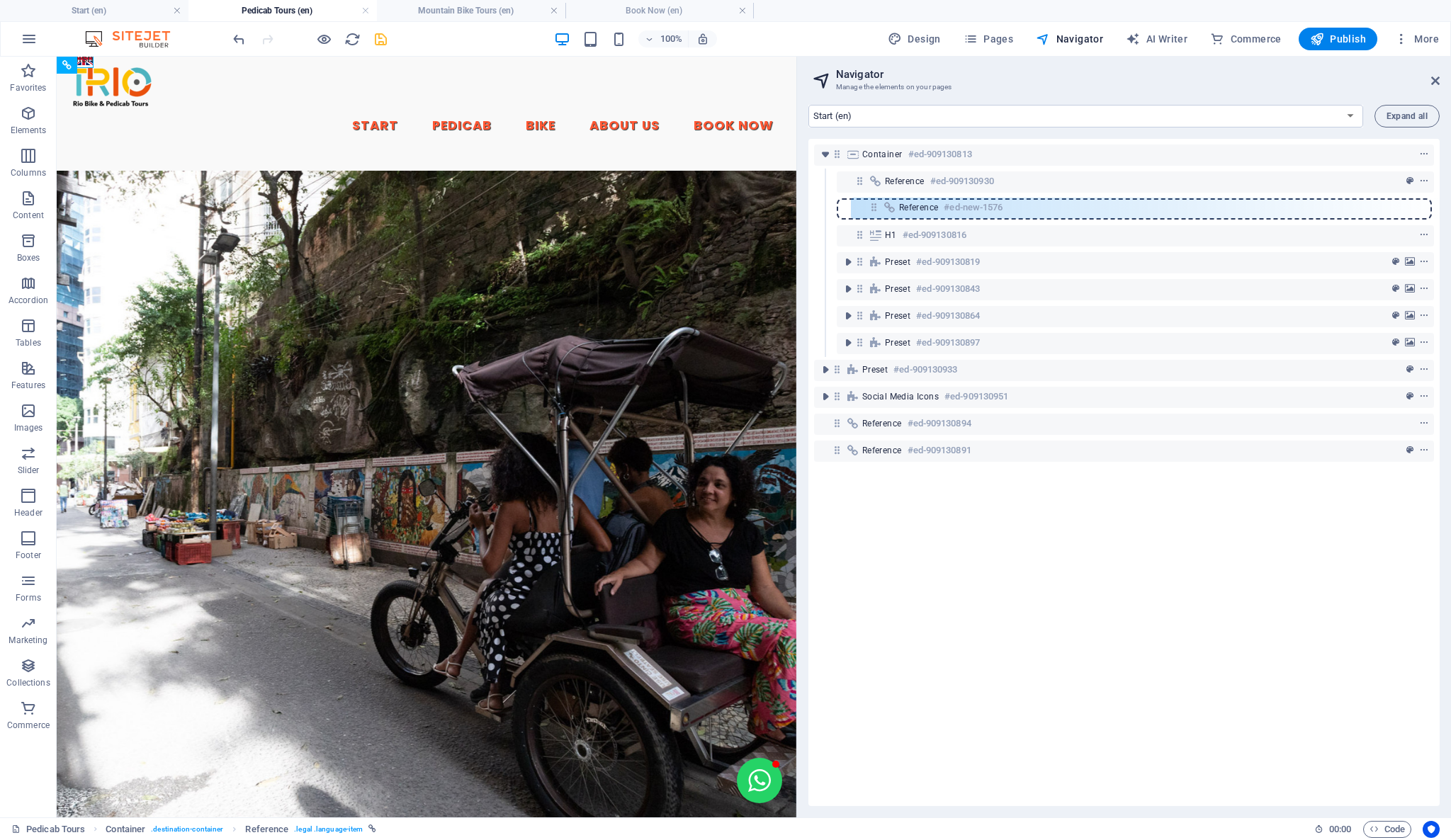
drag, startPoint x: 862, startPoint y: 180, endPoint x: 881, endPoint y: 207, distance: 33.0
click at [881, 207] on div "Container #ed-909130813 Reference #ed-new-1576 Reference #ed-909130930 H1 #ed-9…" at bounding box center [1124, 472] width 631 height 667
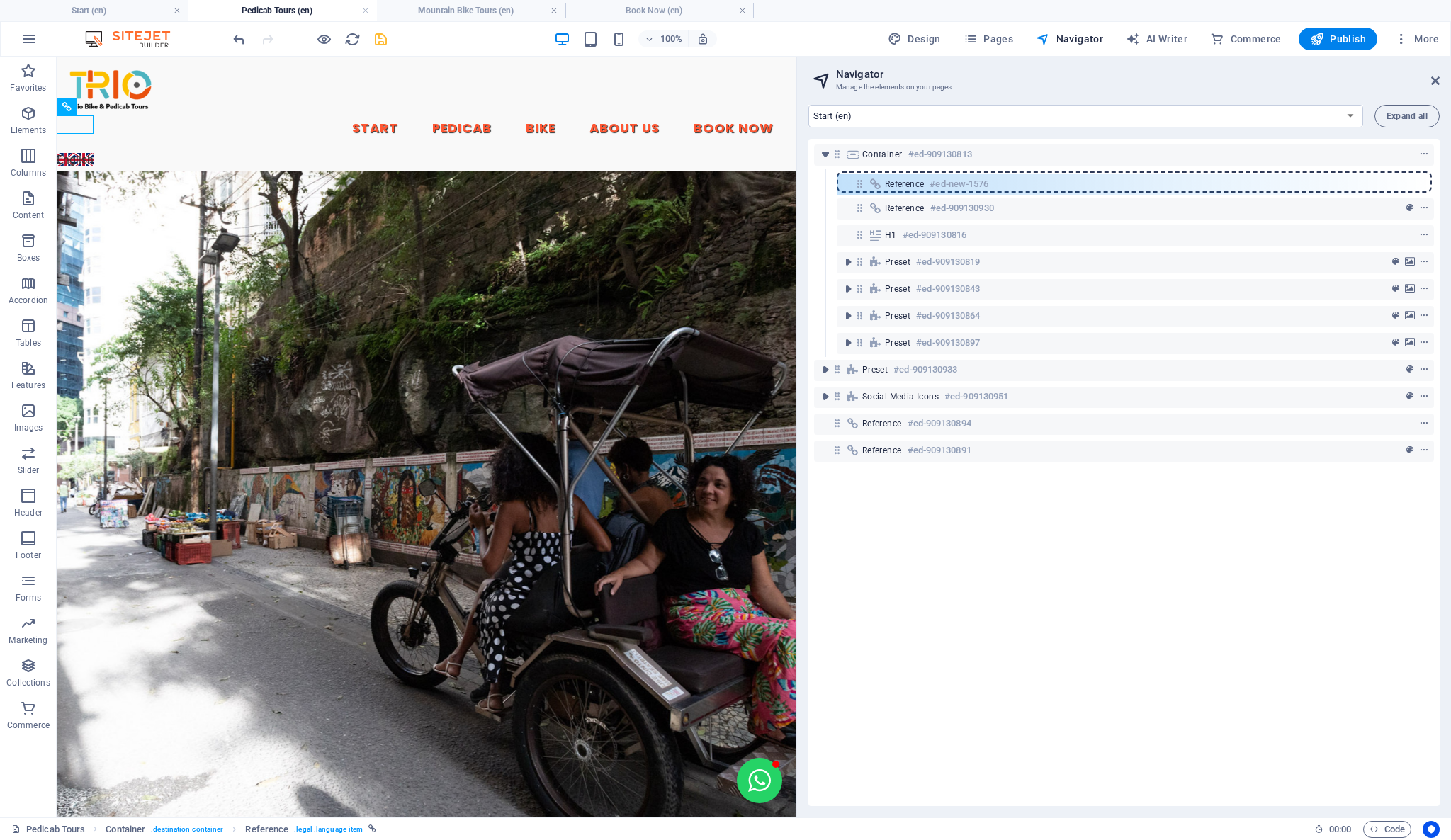
drag, startPoint x: 862, startPoint y: 206, endPoint x: 862, endPoint y: 177, distance: 29.0
click at [862, 177] on div "Container #ed-909130813 Reference #ed-909130930 Reference #ed-new-1576 H1 #ed-9…" at bounding box center [1124, 472] width 631 height 667
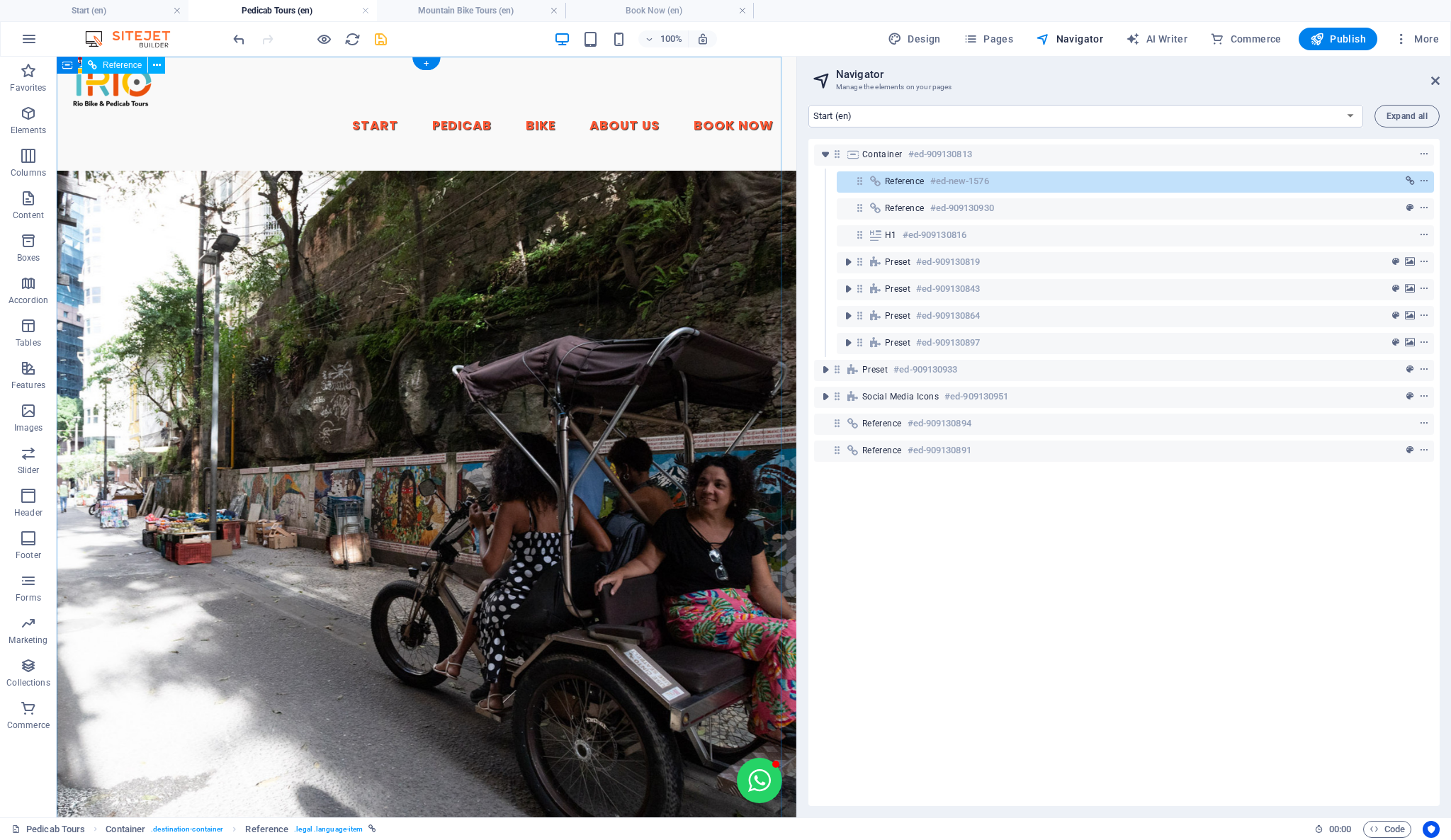
click at [930, 179] on h6 "#ed-new-1576" at bounding box center [959, 181] width 59 height 17
click at [158, 67] on icon at bounding box center [157, 65] width 8 height 15
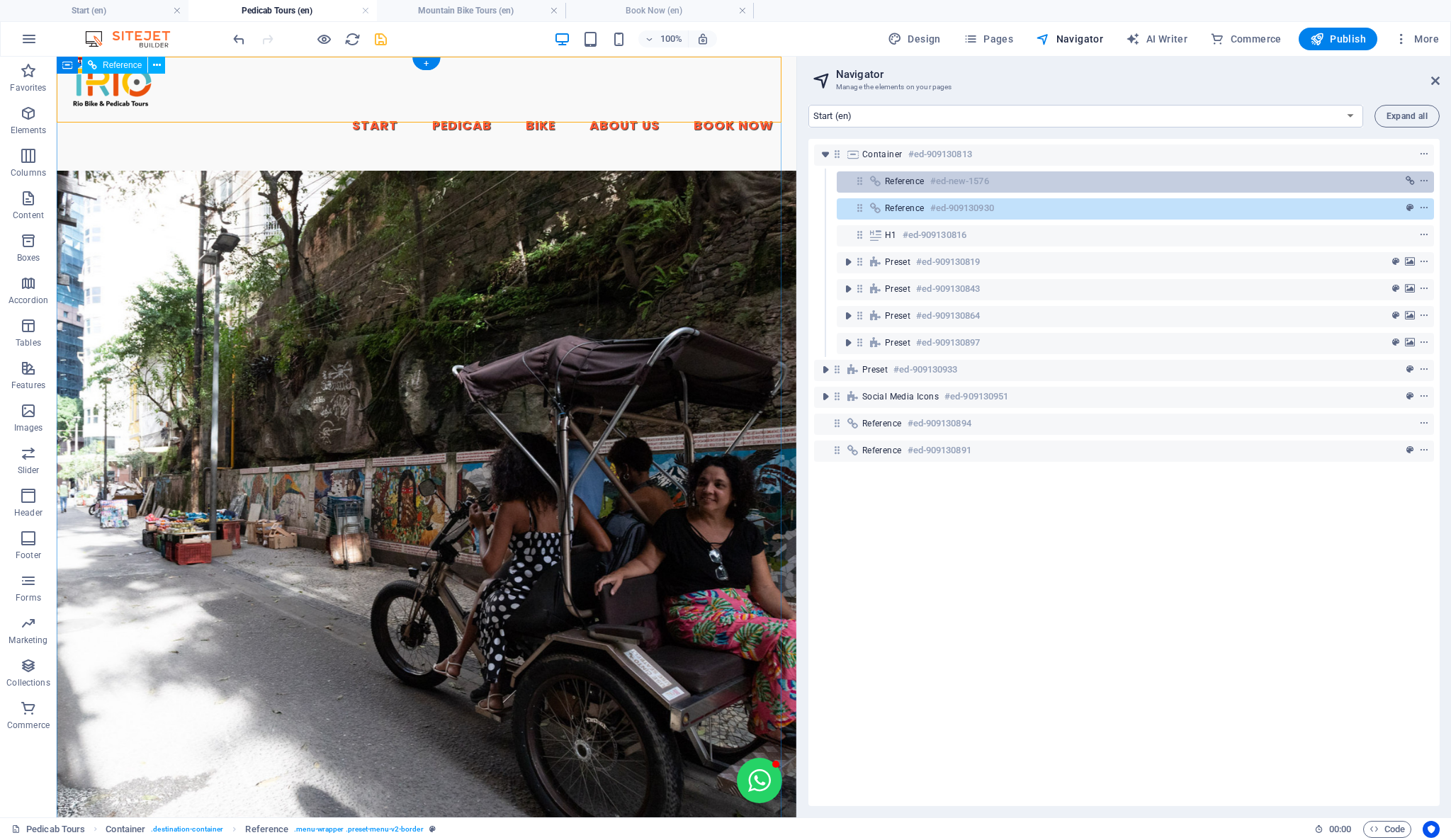
click at [897, 182] on span "Reference" at bounding box center [904, 181] width 40 height 11
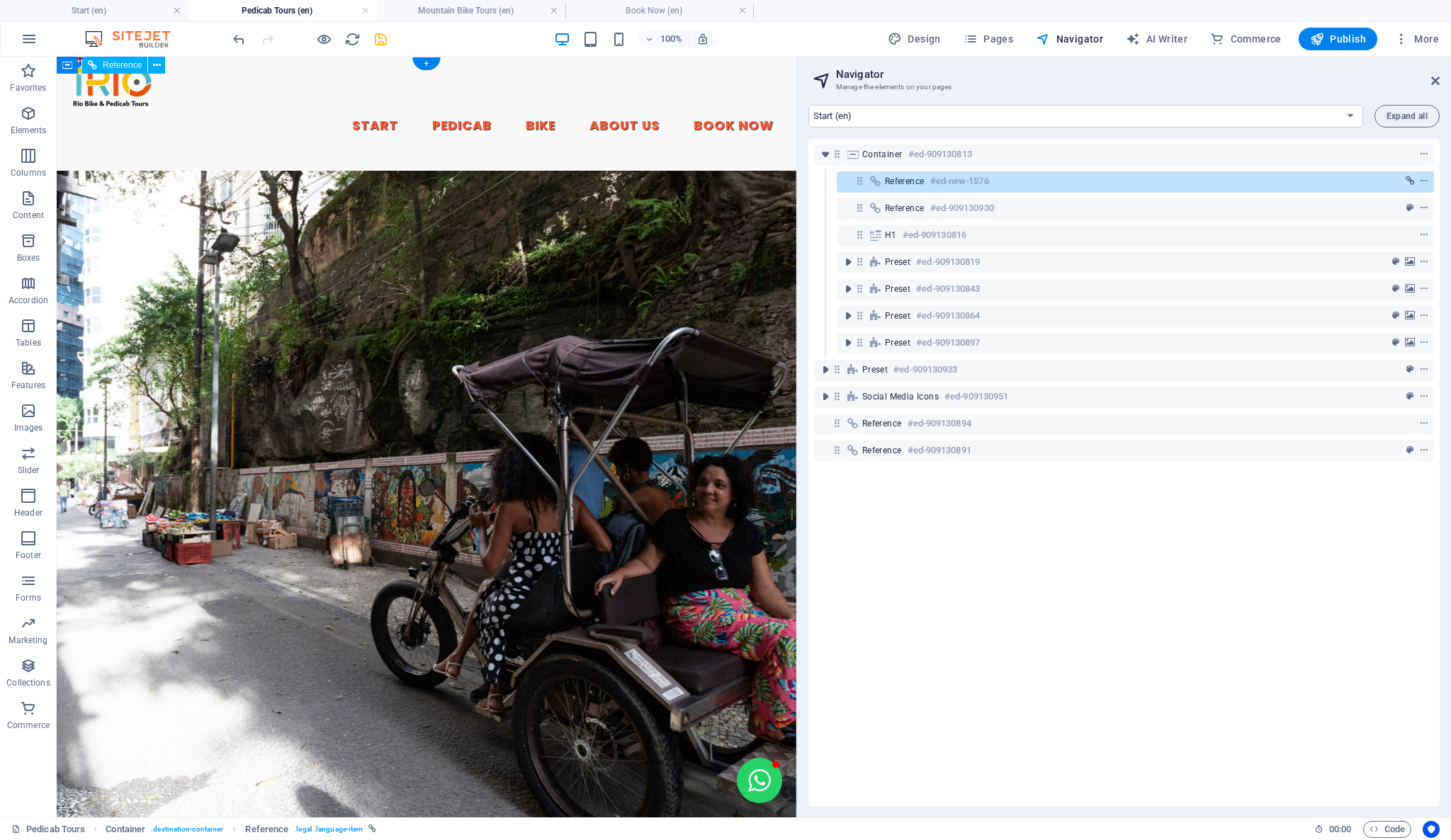
click at [896, 179] on span "Reference" at bounding box center [904, 181] width 40 height 11
click at [922, 206] on link "⏎ Edit" at bounding box center [944, 212] width 95 height 21
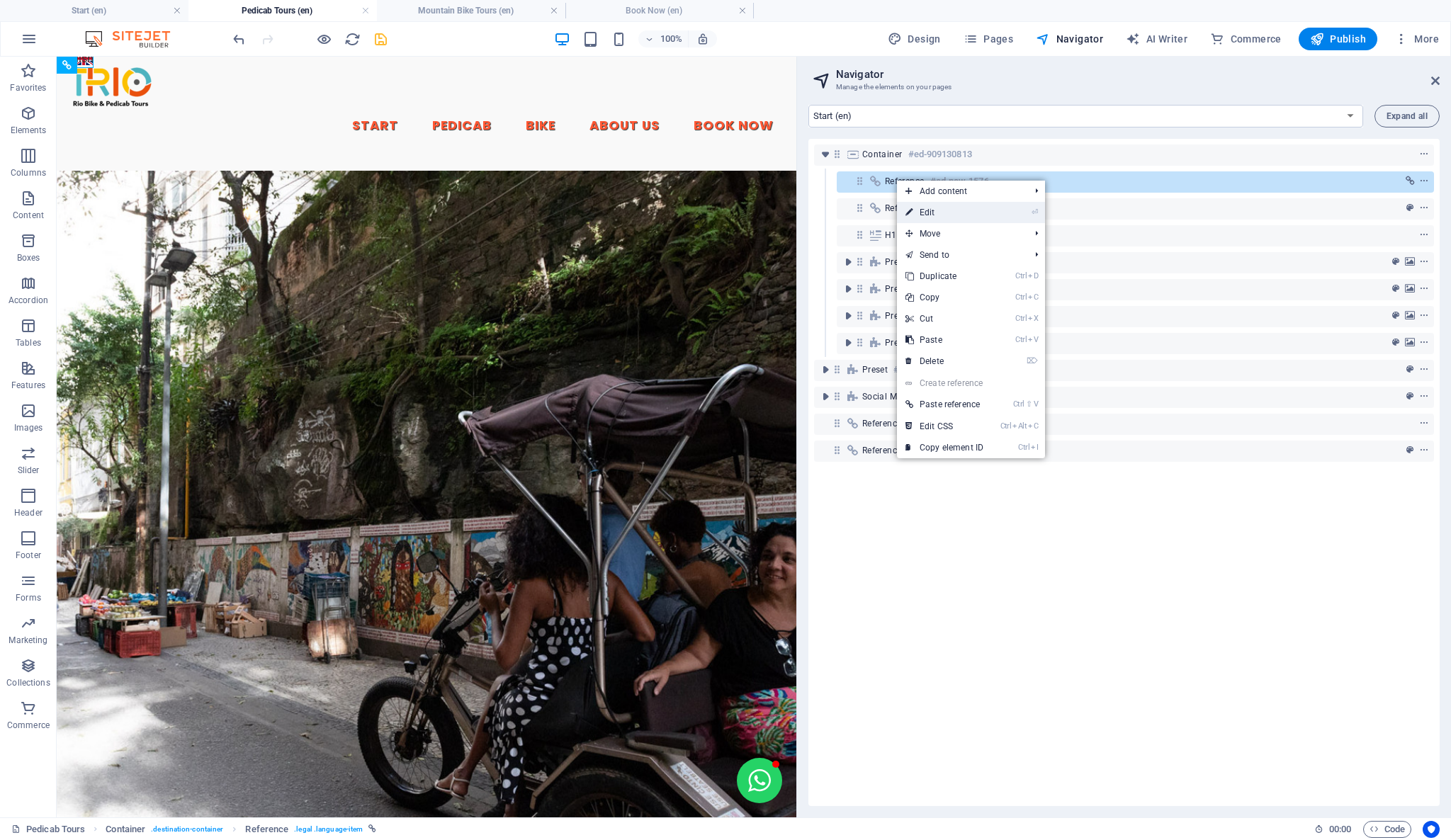
select select "px"
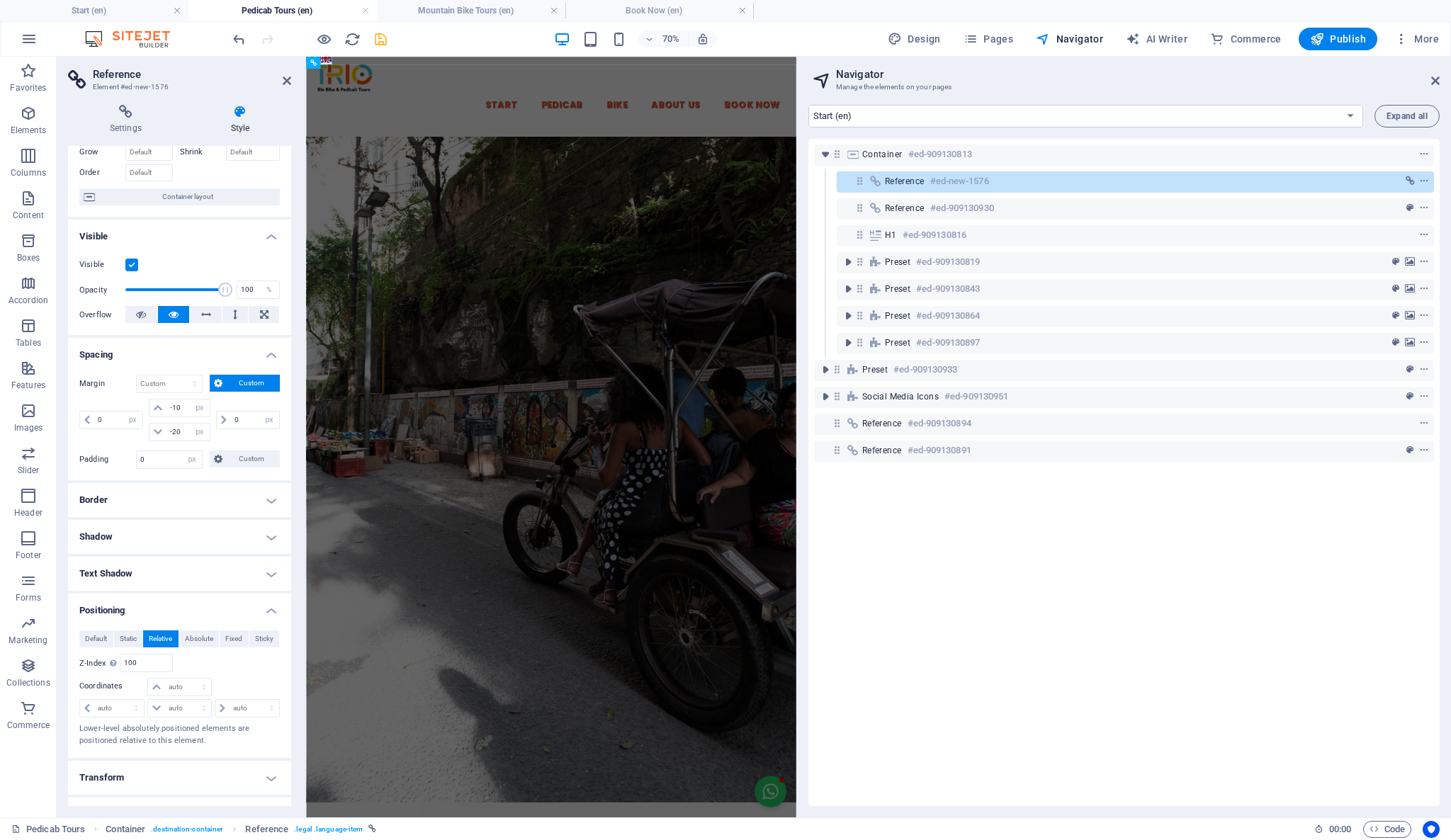
scroll to position [158, 0]
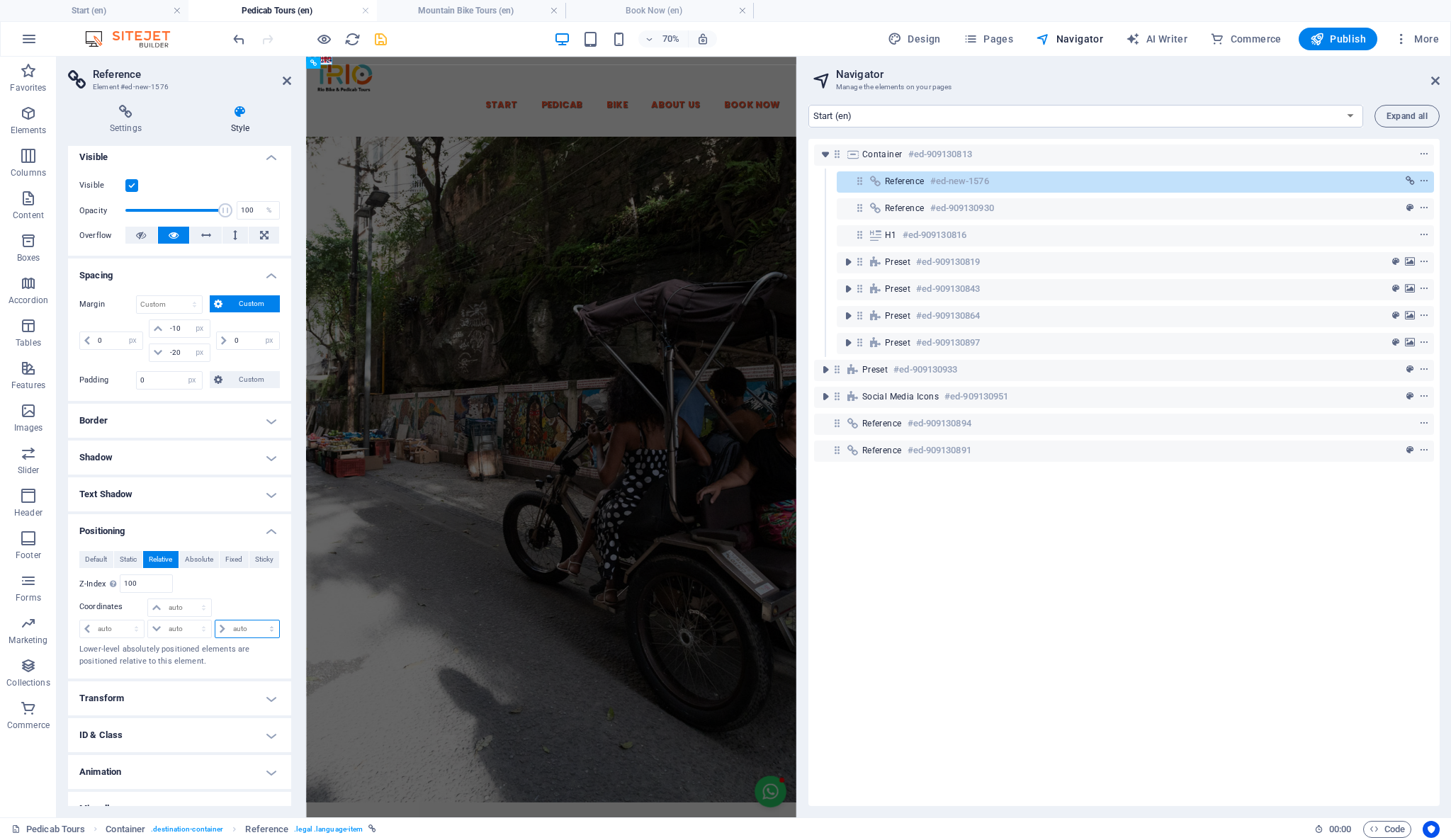
click at [229, 628] on select "auto px rem % em" at bounding box center [247, 628] width 63 height 17
select select "px"
click at [257, 620] on select "auto px rem % em" at bounding box center [247, 628] width 63 height 17
type input "0"
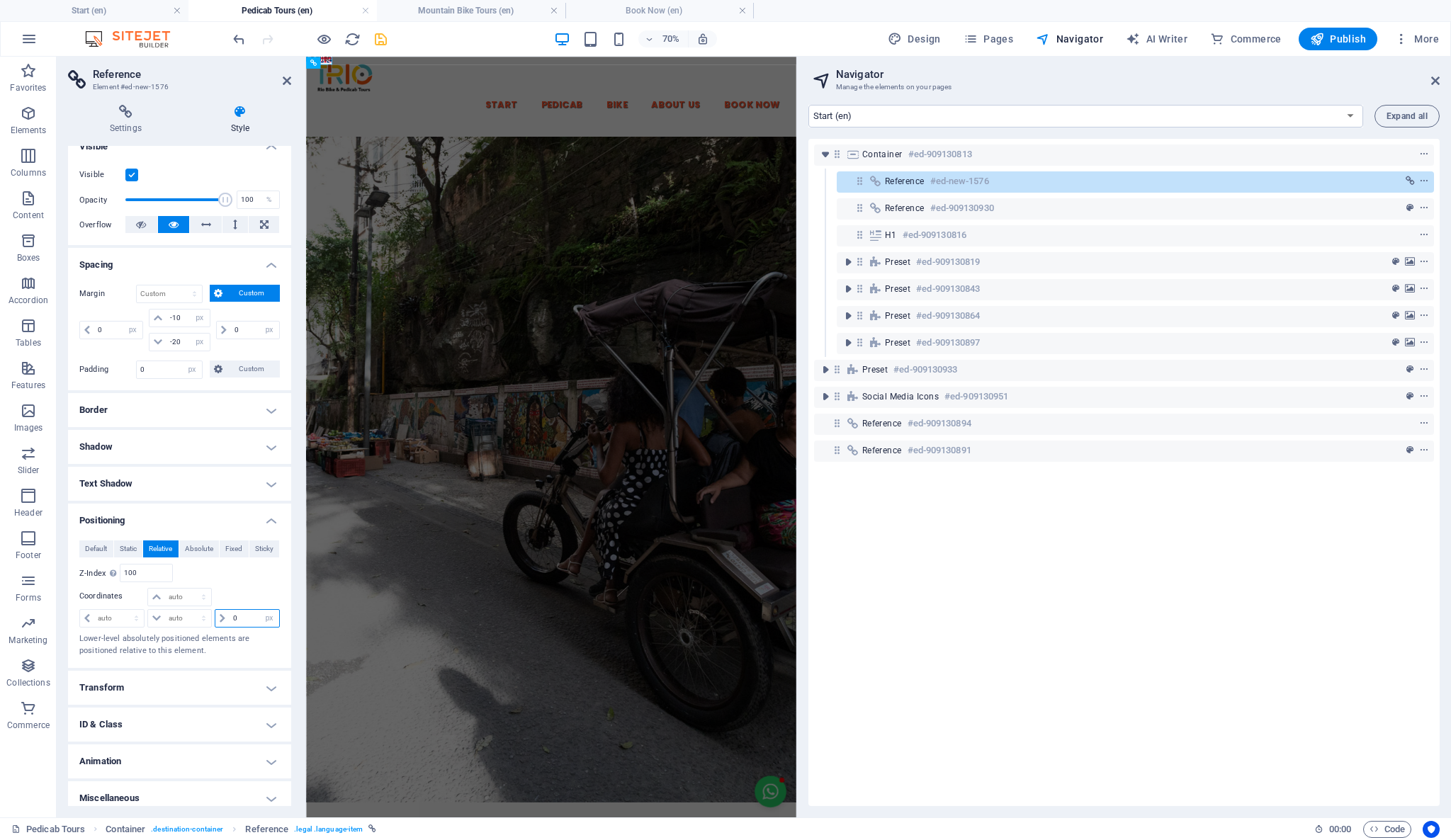
scroll to position [176, 0]
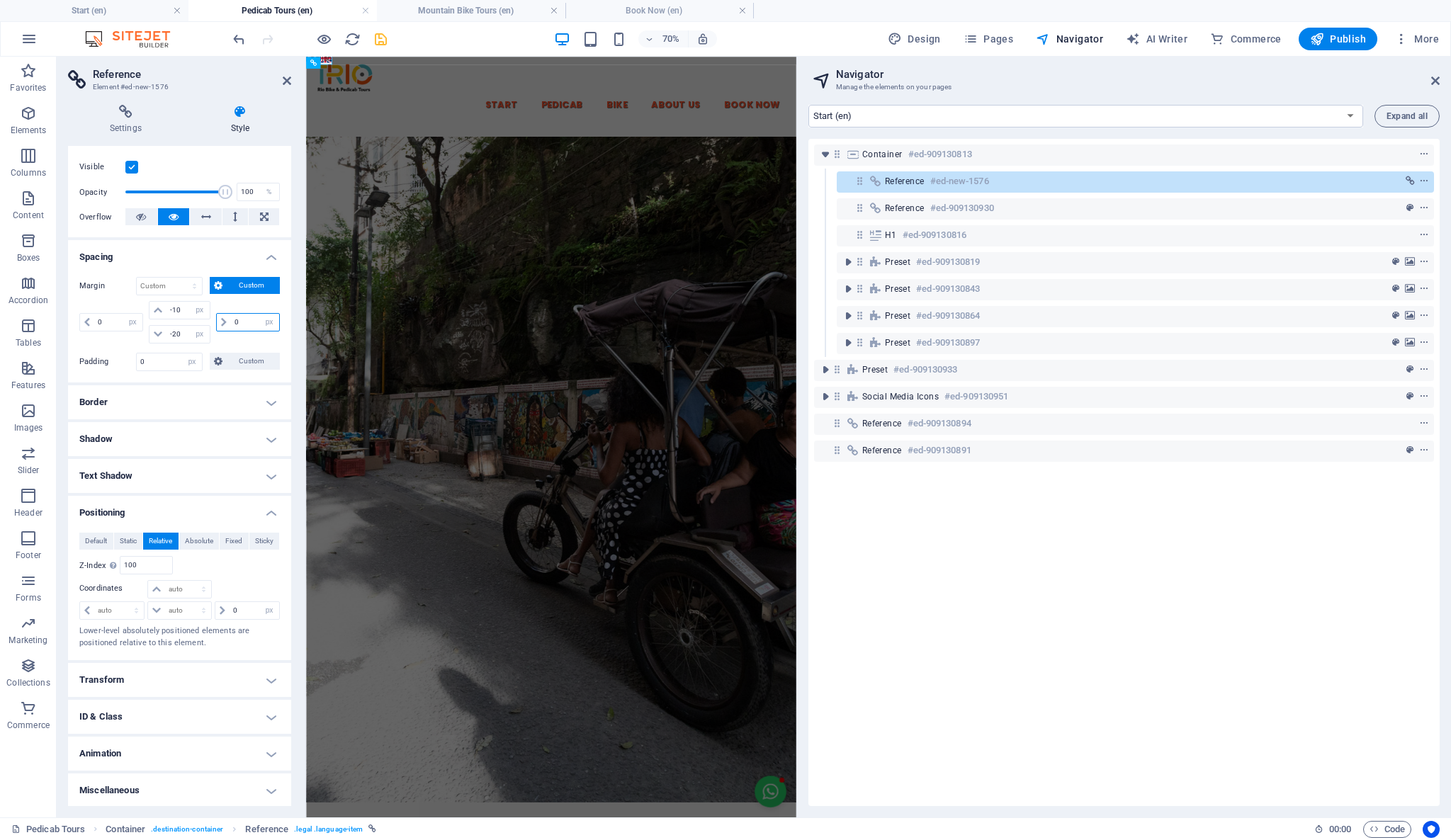
drag, startPoint x: 253, startPoint y: 317, endPoint x: 227, endPoint y: 317, distance: 26.0
click at [227, 317] on div "0 auto px % rem vw vh" at bounding box center [248, 321] width 63 height 18
type input "32"
click at [237, 301] on div "32 auto px % rem vw vh" at bounding box center [246, 322] width 67 height 43
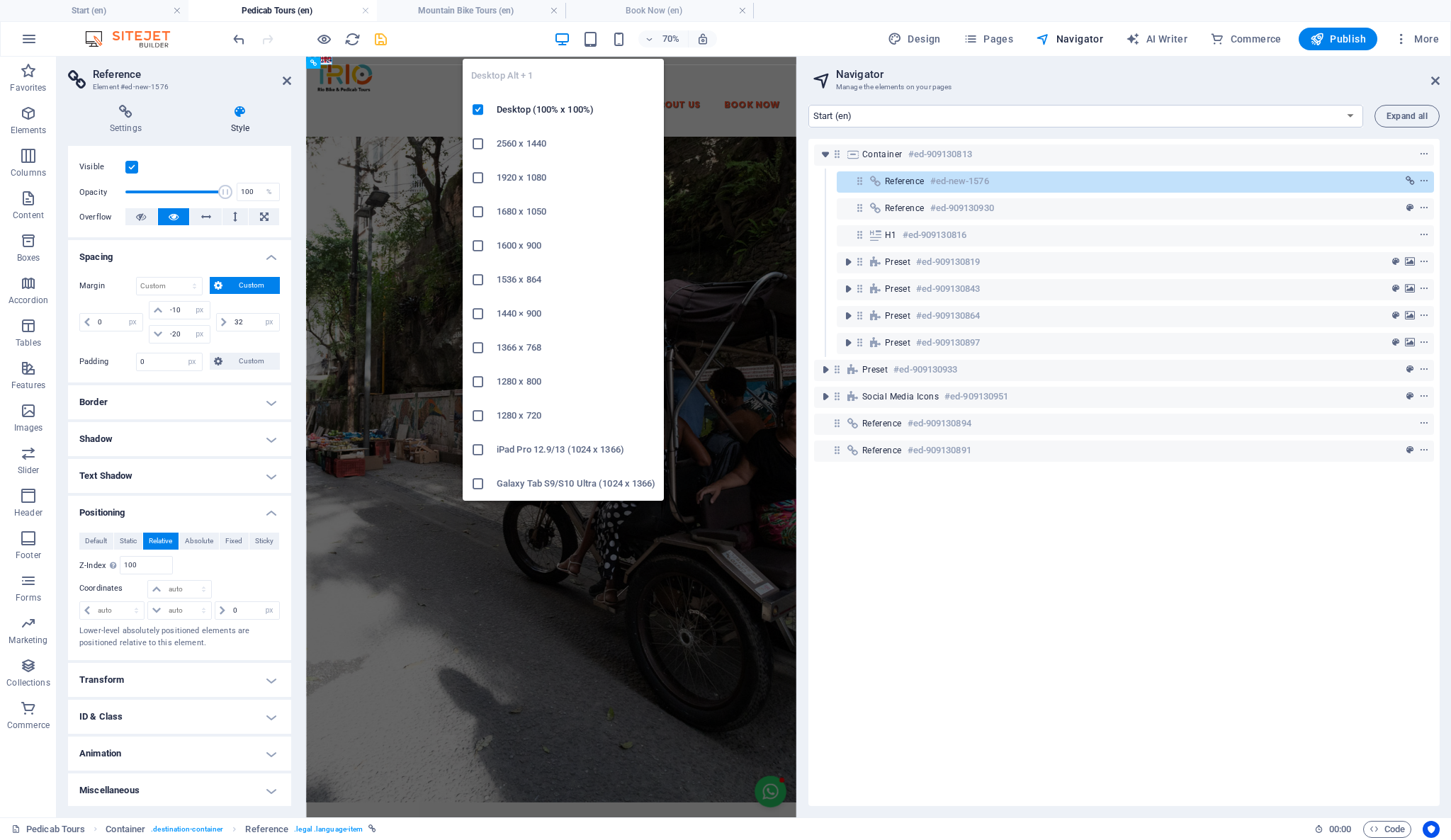
click at [566, 36] on icon "button" at bounding box center [562, 39] width 17 height 17
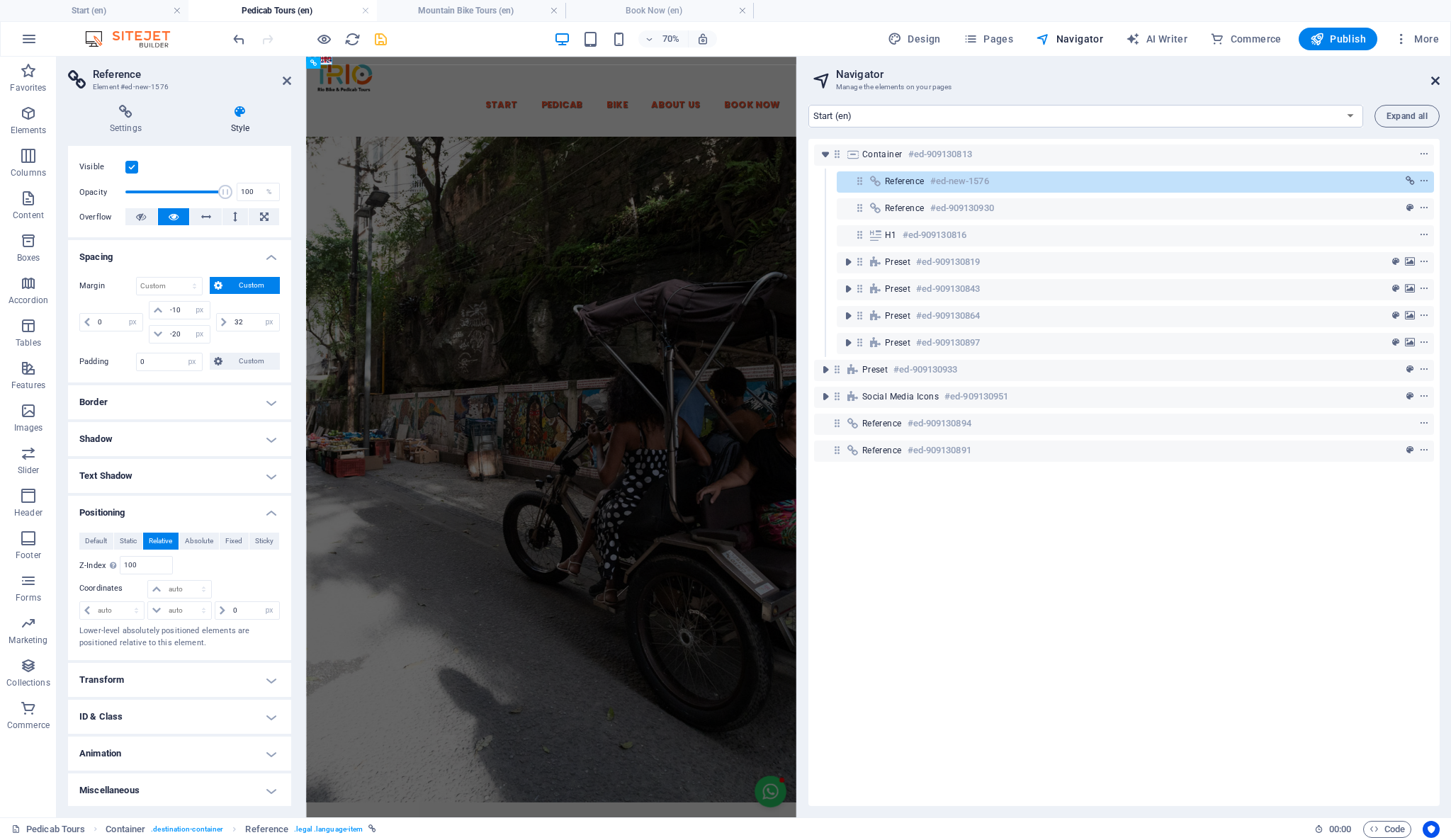
click at [1437, 82] on icon at bounding box center [1435, 81] width 9 height 11
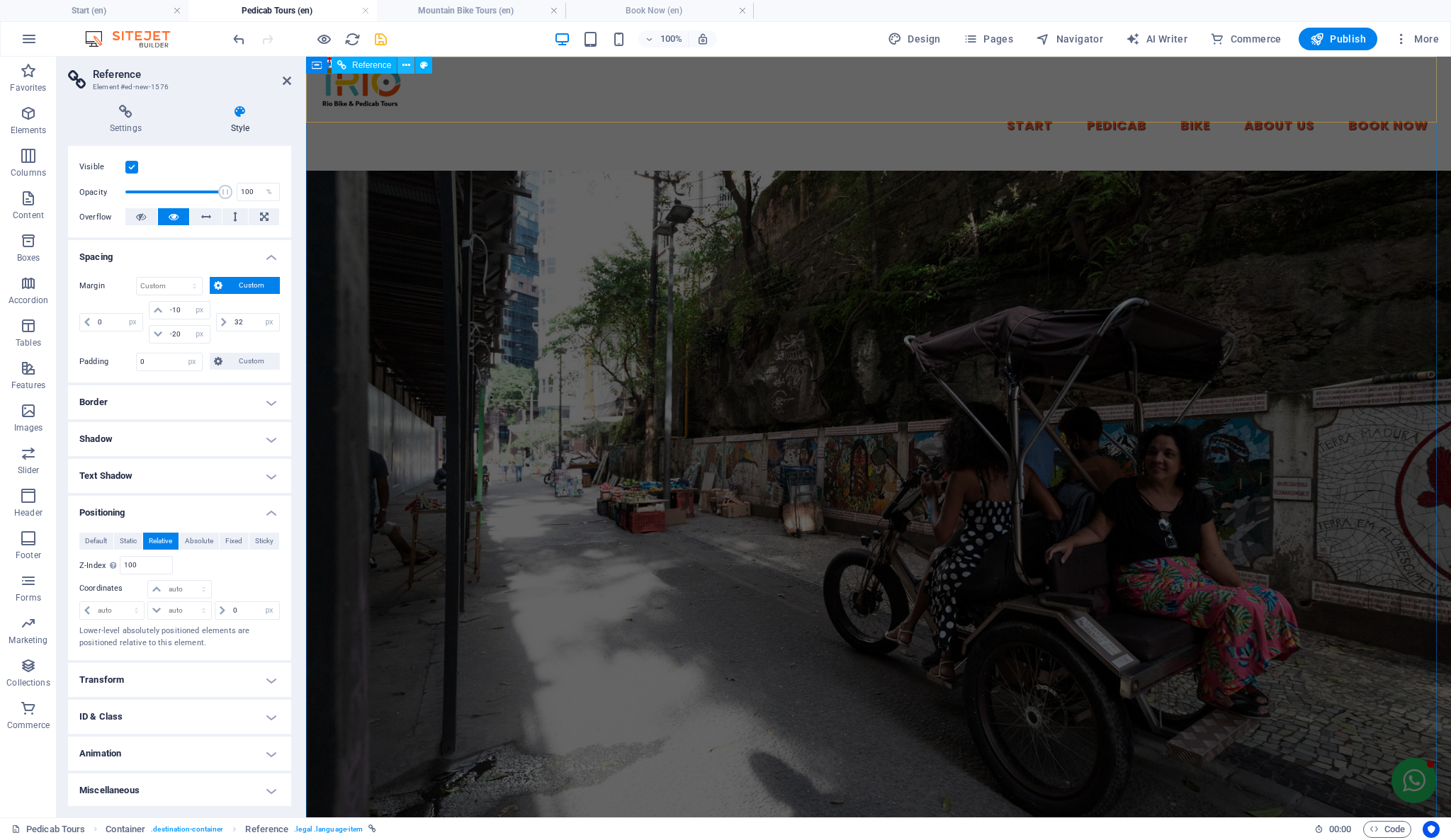
click at [403, 63] on icon at bounding box center [406, 65] width 8 height 15
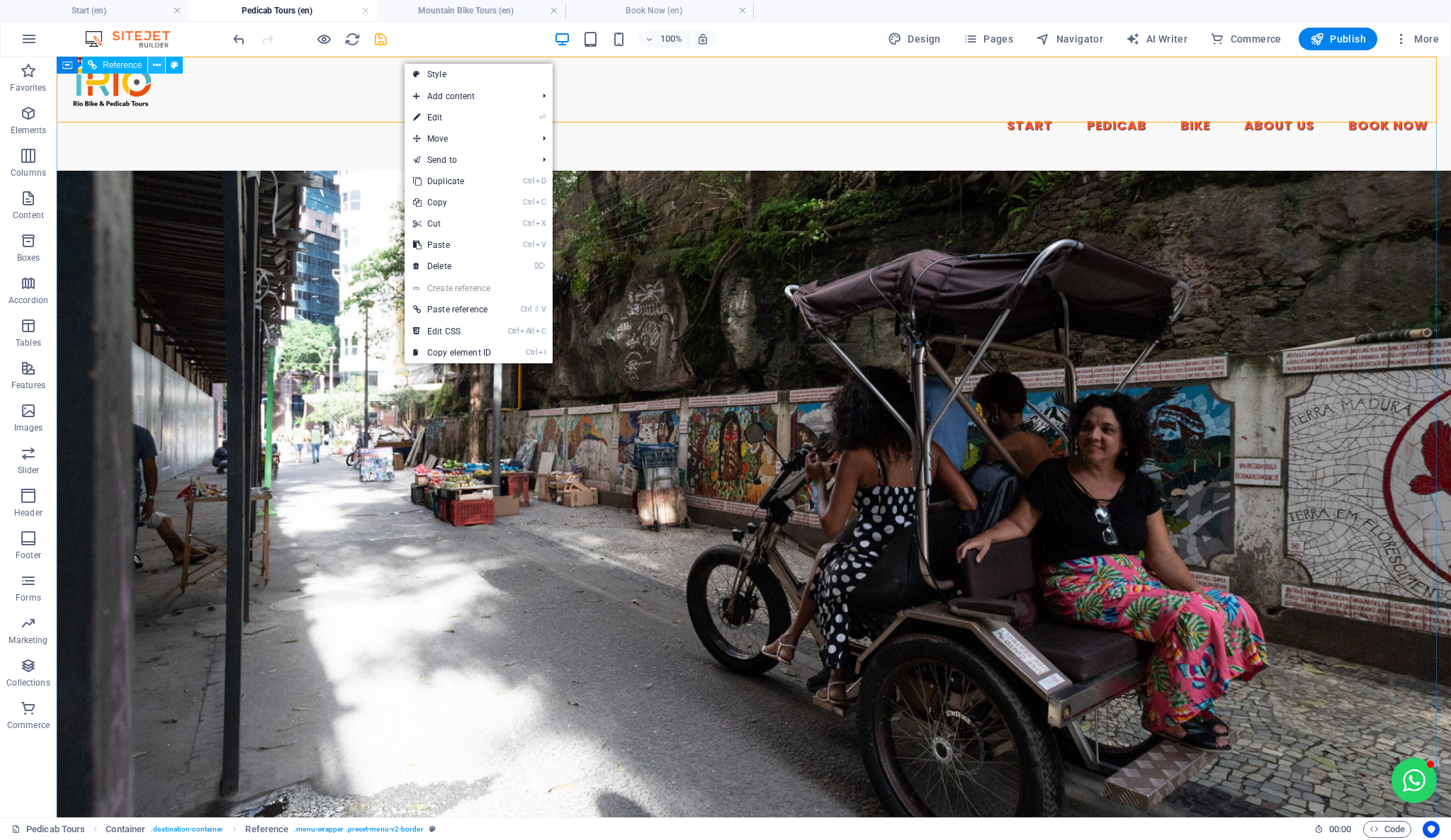
click at [158, 66] on icon at bounding box center [157, 65] width 8 height 15
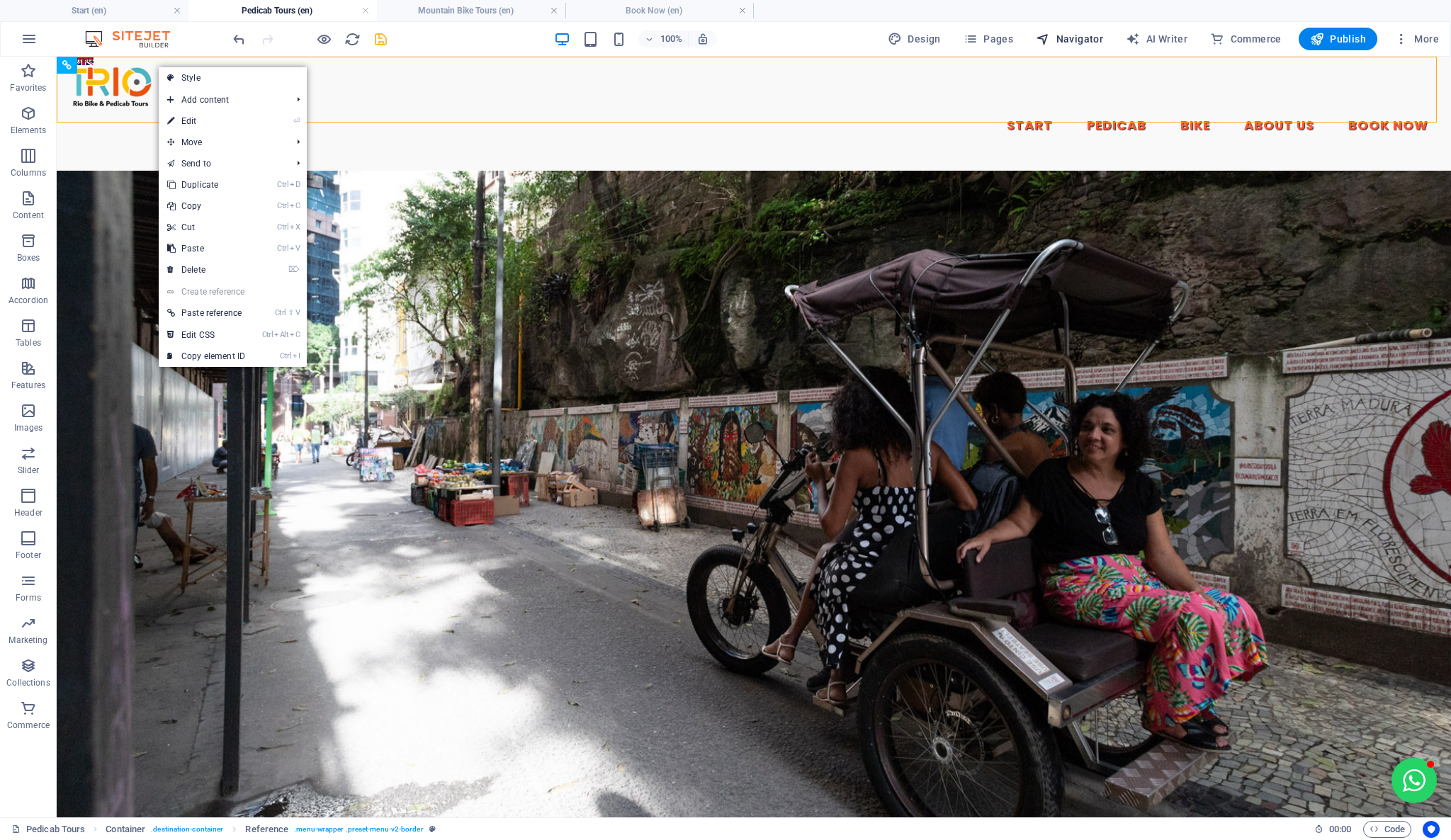
click at [1076, 38] on span "Navigator" at bounding box center [1069, 39] width 67 height 14
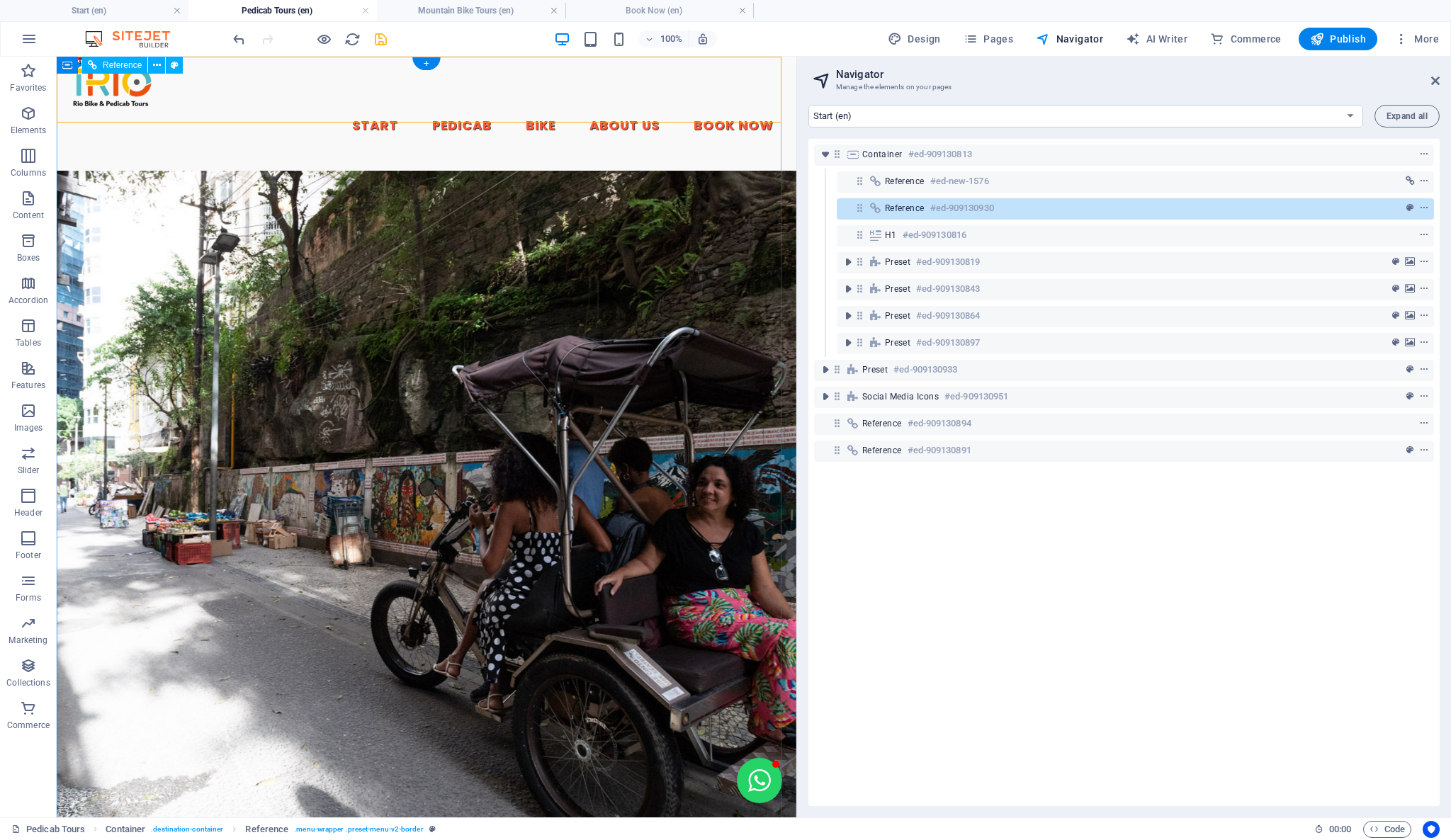
click at [999, 209] on div "Reference #ed-909130930" at bounding box center [1124, 207] width 478 height 17
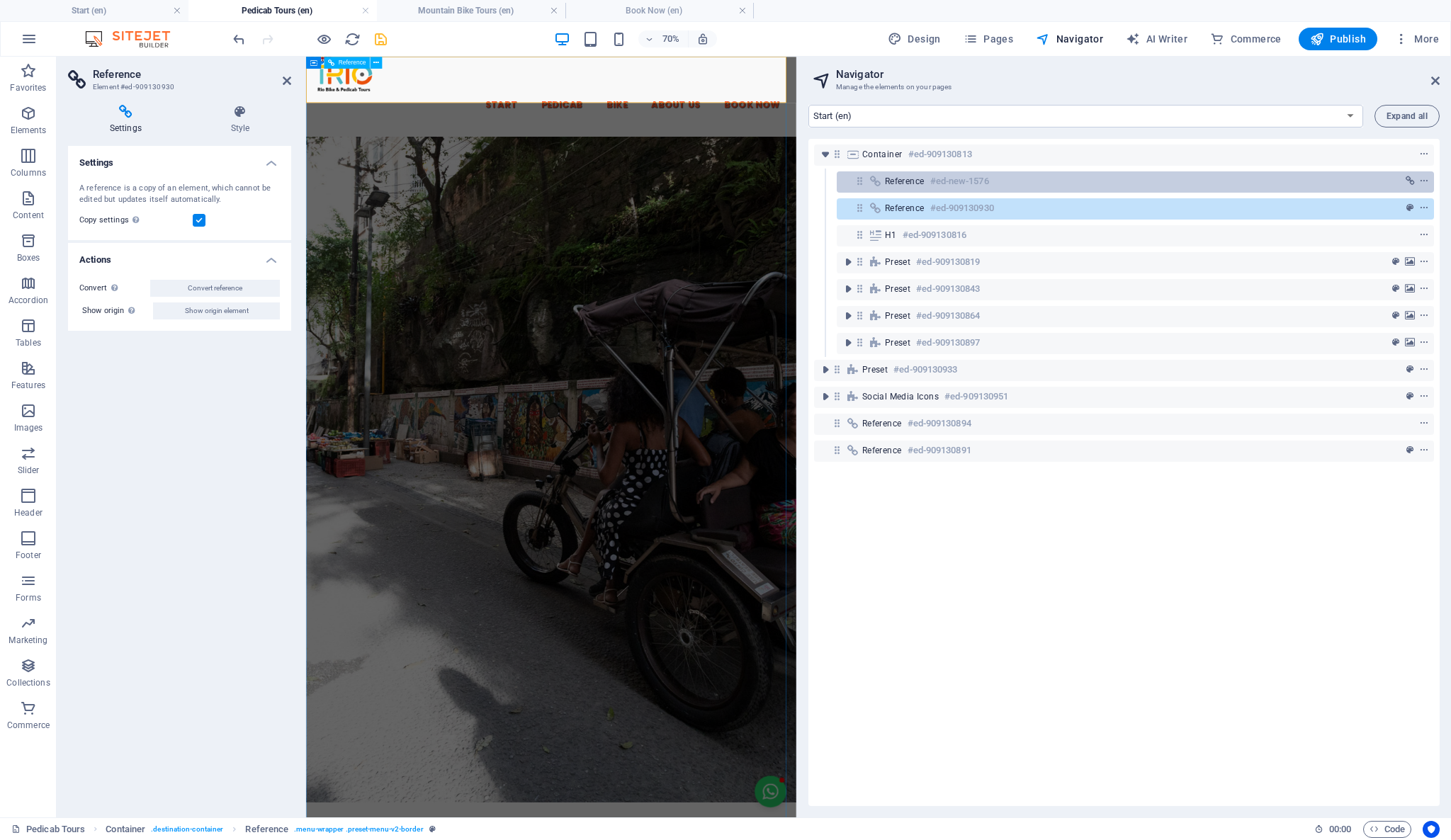
click at [992, 184] on div "Reference #ed-new-1576" at bounding box center [1124, 181] width 478 height 17
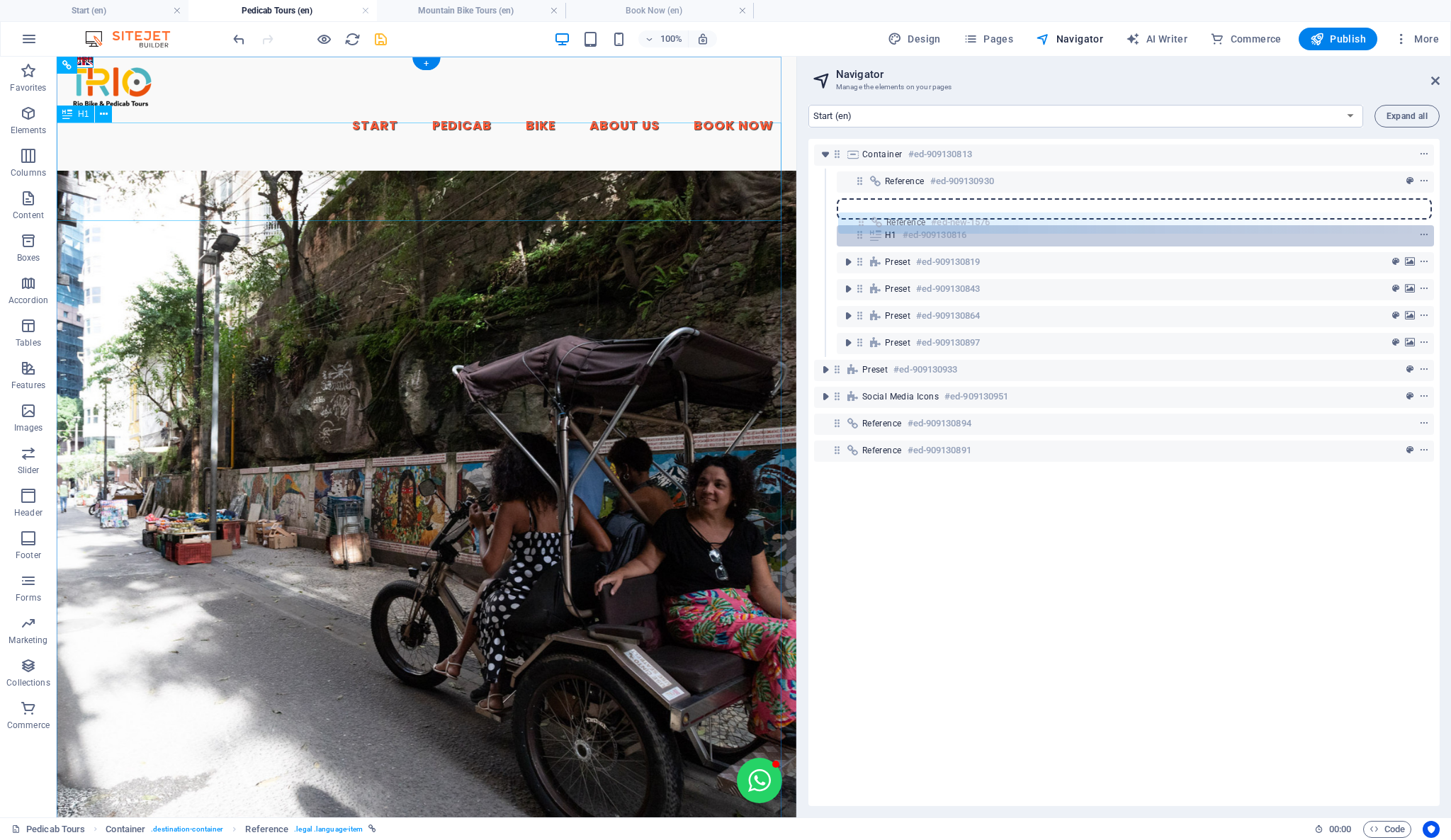
drag, startPoint x: 861, startPoint y: 184, endPoint x: 862, endPoint y: 230, distance: 46.0
click at [862, 230] on div "Container #ed-909130813 Reference #ed-new-1576 Reference #ed-909130930 H1 #ed-9…" at bounding box center [1124, 472] width 631 height 667
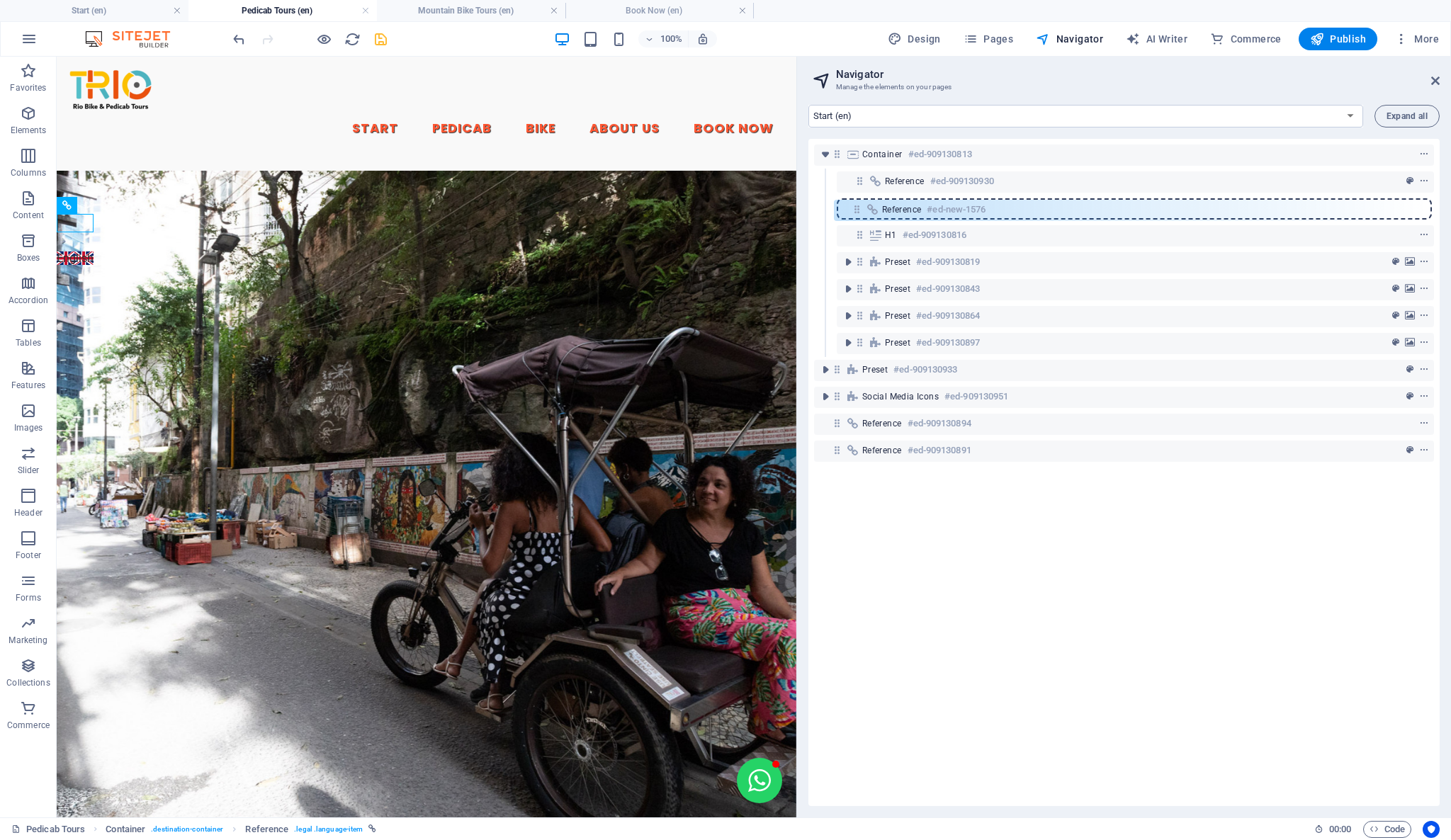
drag, startPoint x: 855, startPoint y: 230, endPoint x: 851, endPoint y: 200, distance: 30.3
click at [851, 200] on div "Container #ed-909130813 Reference #ed-909130930 H1 #ed-909130816 Reference #ed-…" at bounding box center [1124, 472] width 631 height 667
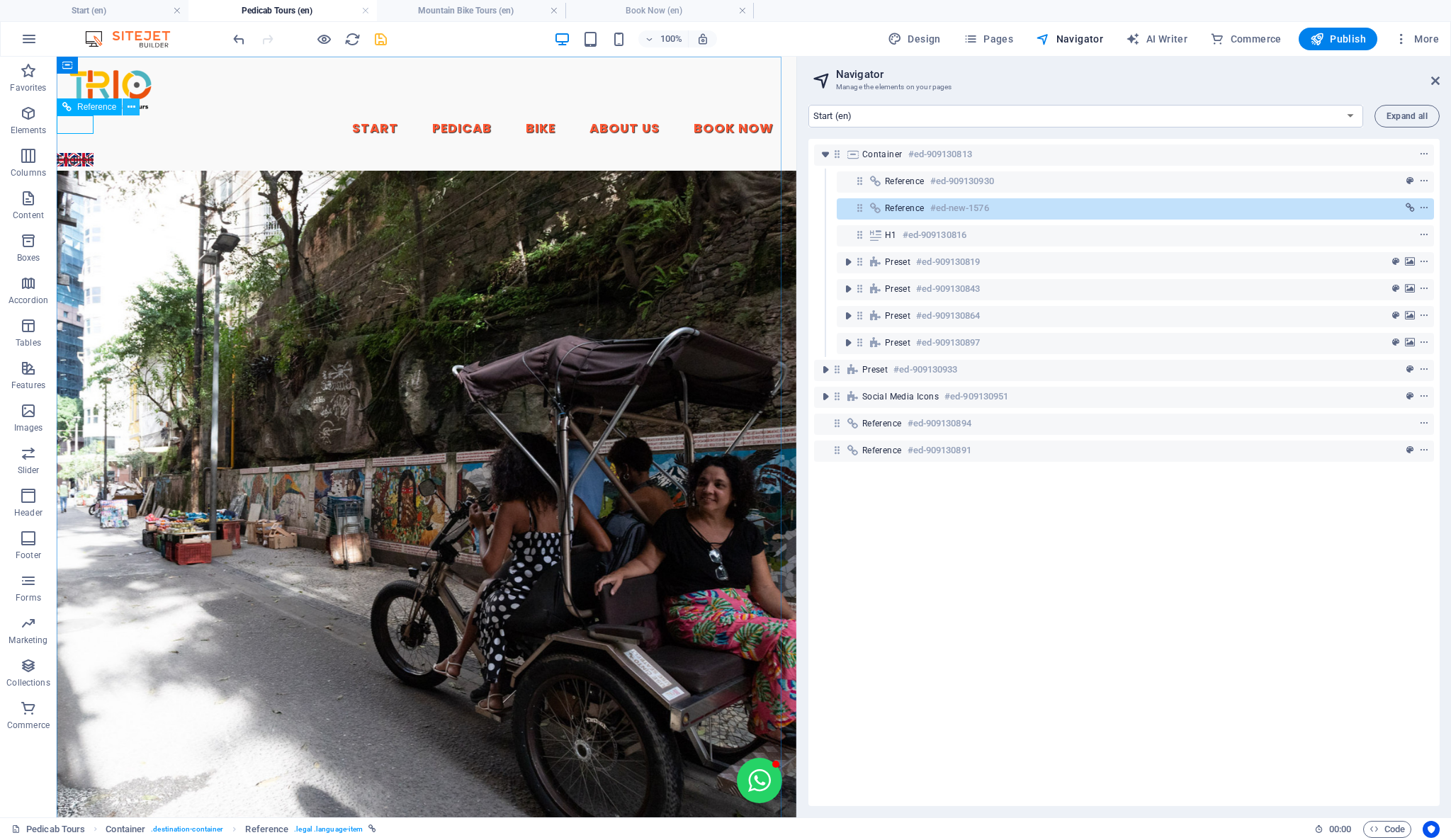
click at [131, 111] on icon at bounding box center [131, 107] width 8 height 15
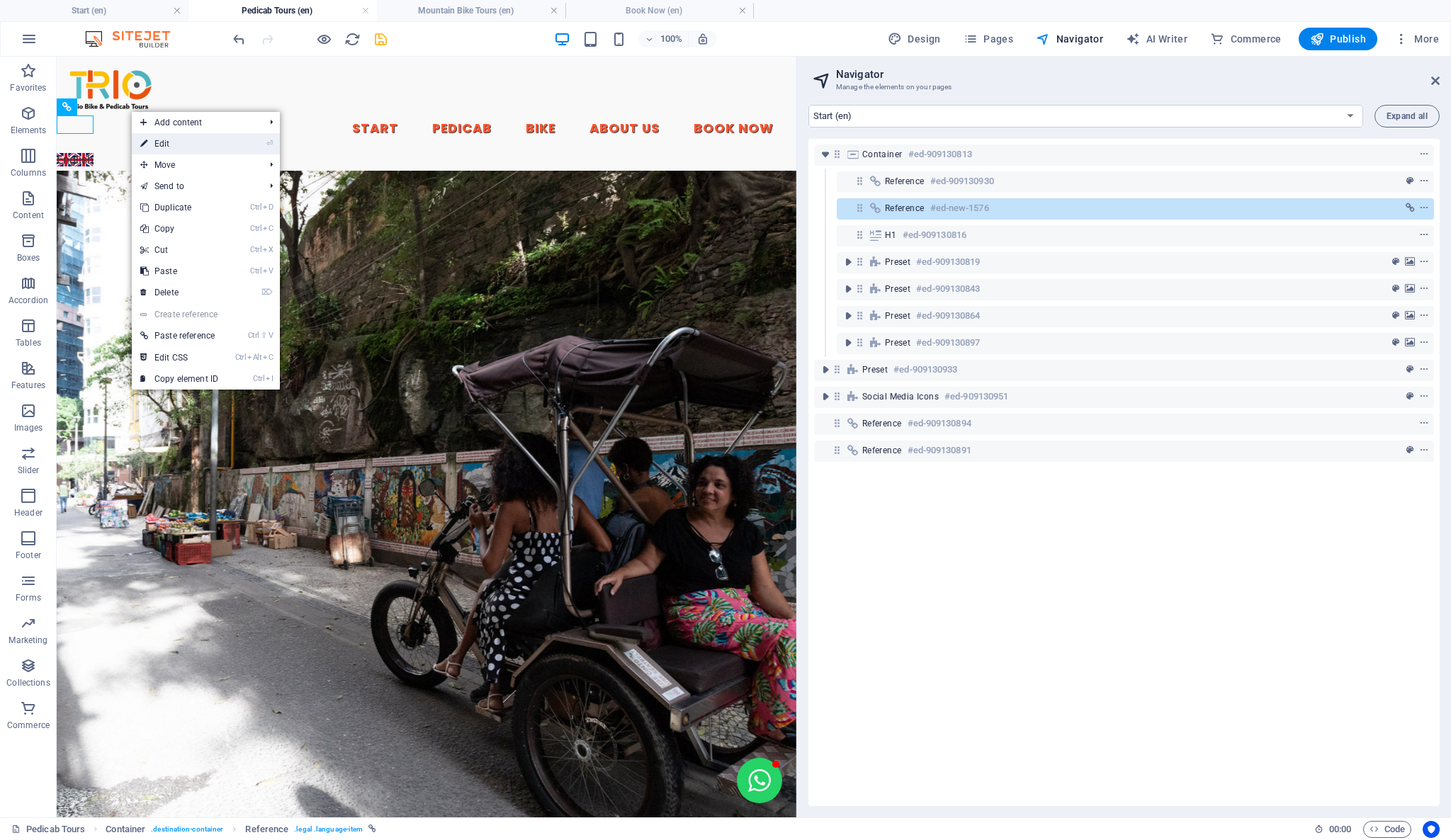
click at [155, 137] on link "⏎ Edit" at bounding box center [179, 143] width 95 height 21
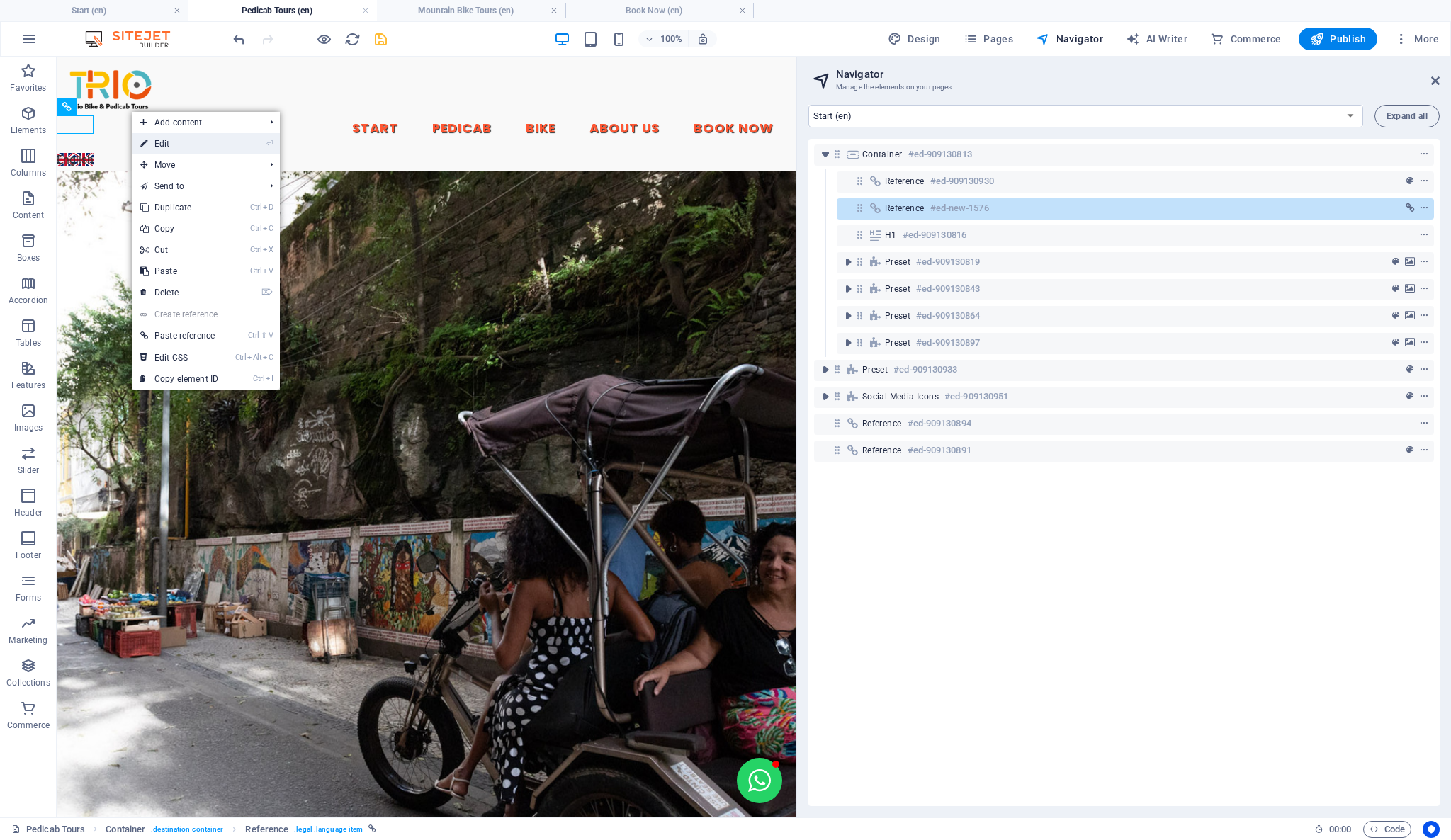
select select "px"
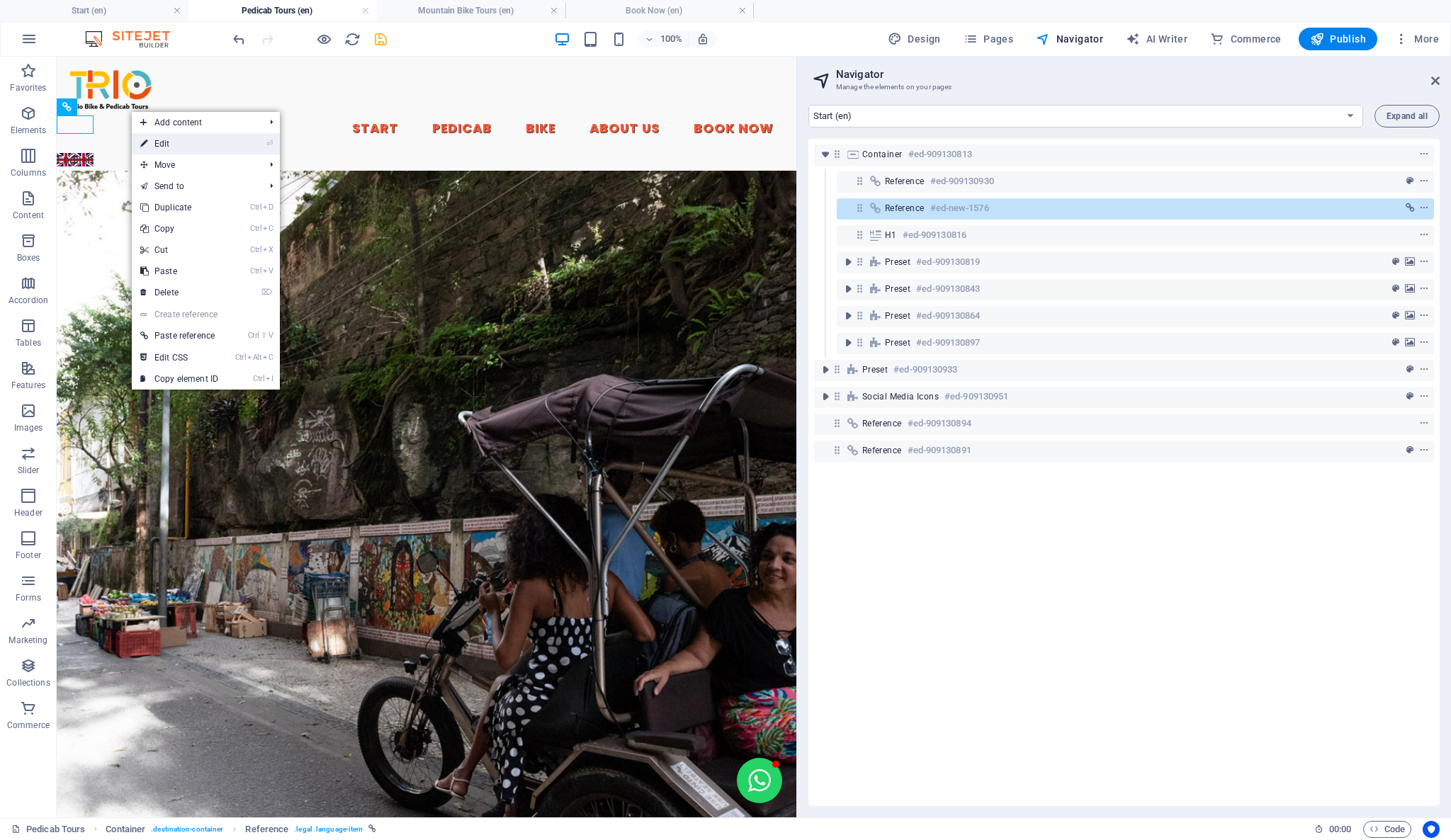
select select "px"
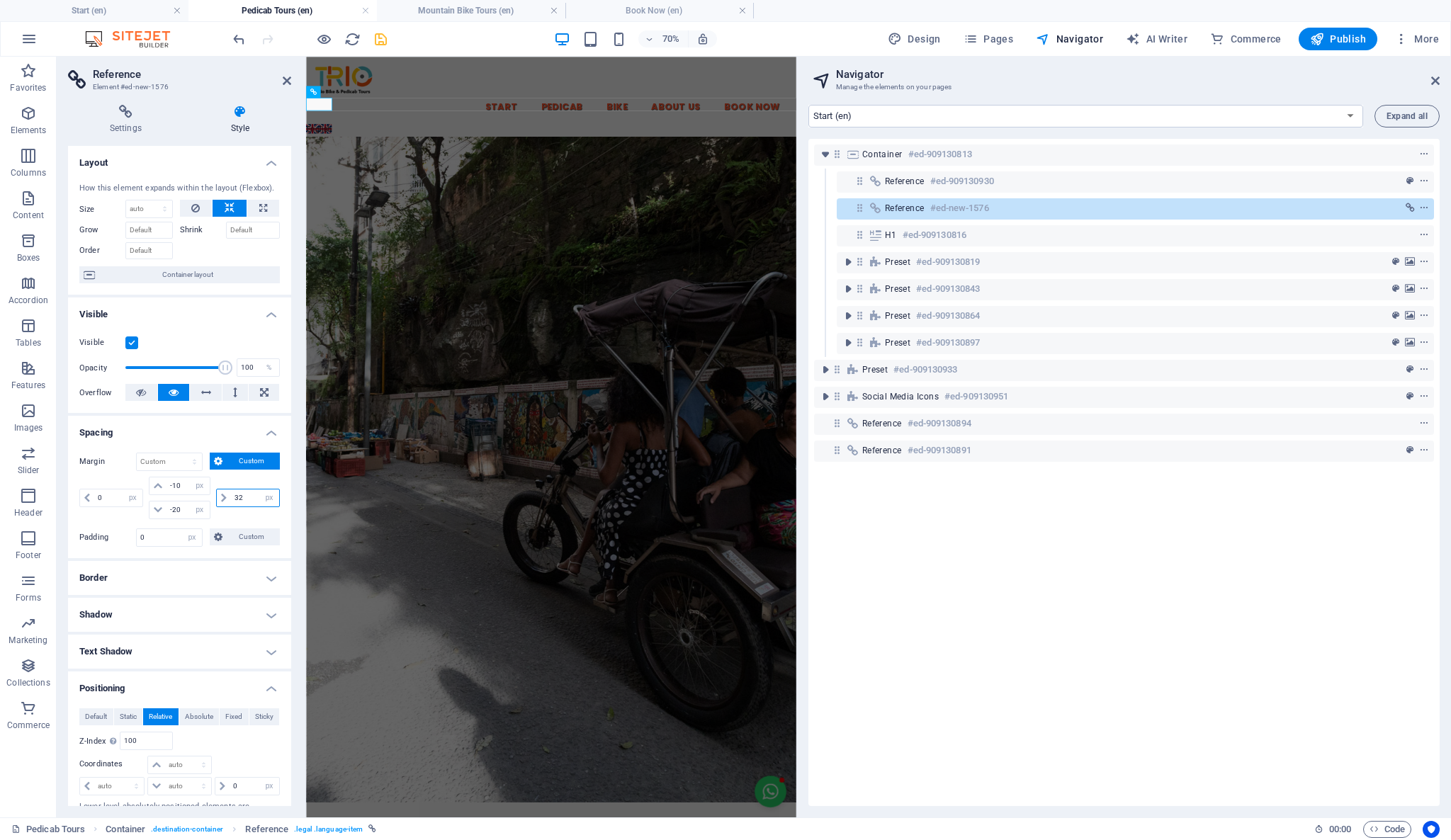
click at [244, 497] on input "32" at bounding box center [255, 497] width 48 height 17
click at [233, 501] on input "32" at bounding box center [255, 497] width 48 height 17
type input "62"
click at [243, 439] on h4 "Spacing" at bounding box center [180, 428] width 223 height 25
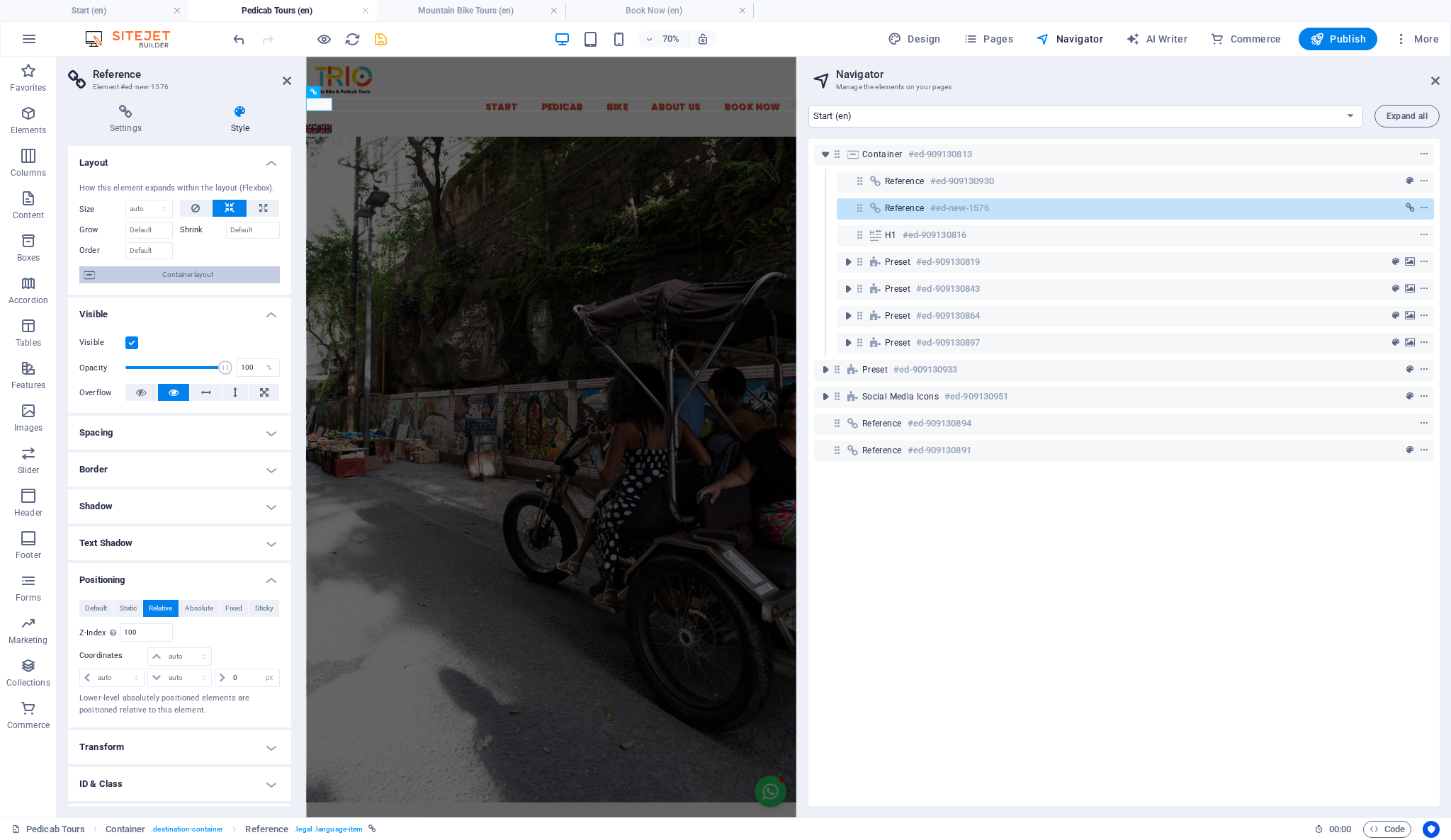
click at [87, 268] on icon at bounding box center [89, 274] width 11 height 17
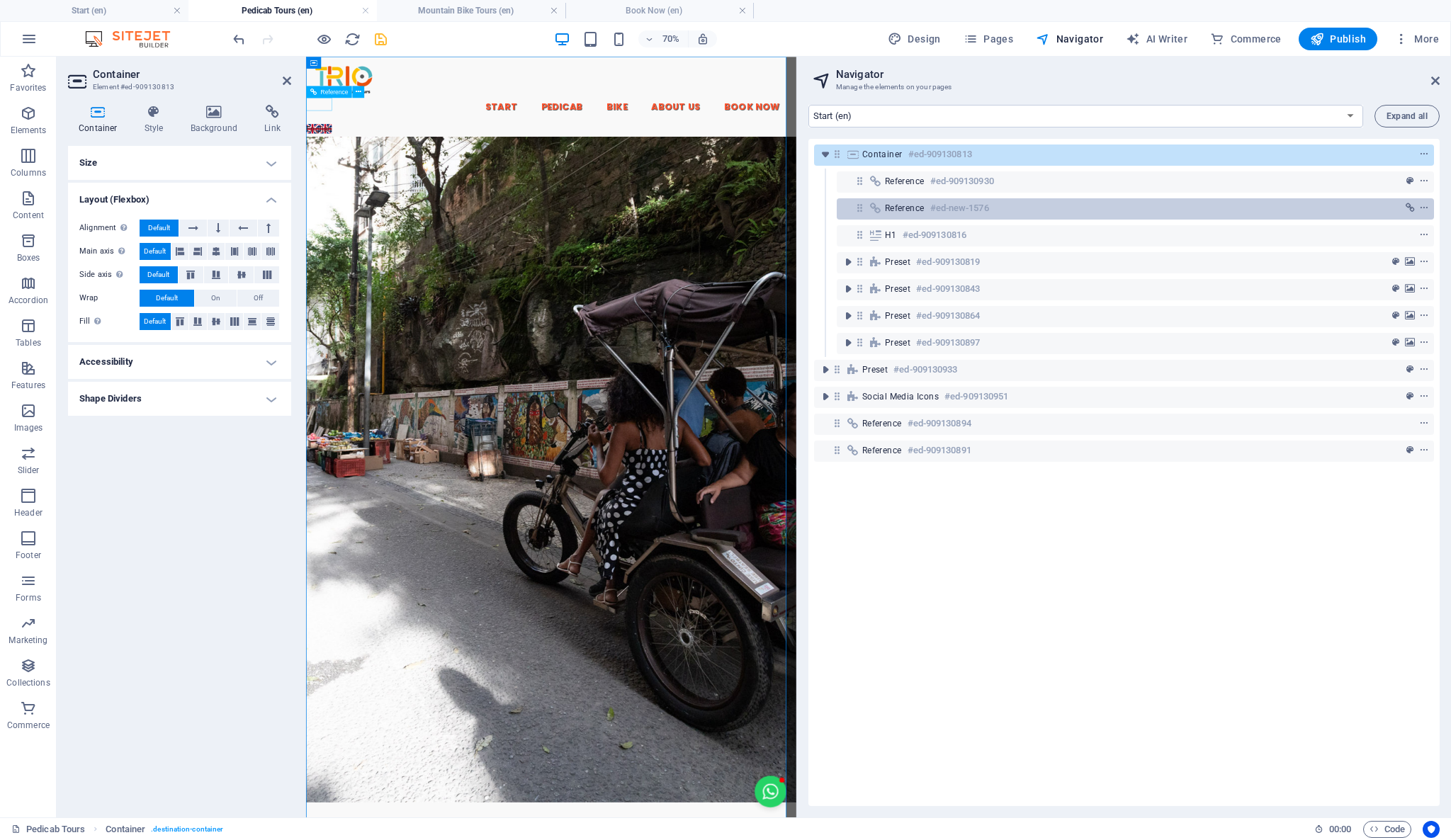
click at [909, 198] on div "Reference #ed-new-1576" at bounding box center [1135, 208] width 597 height 21
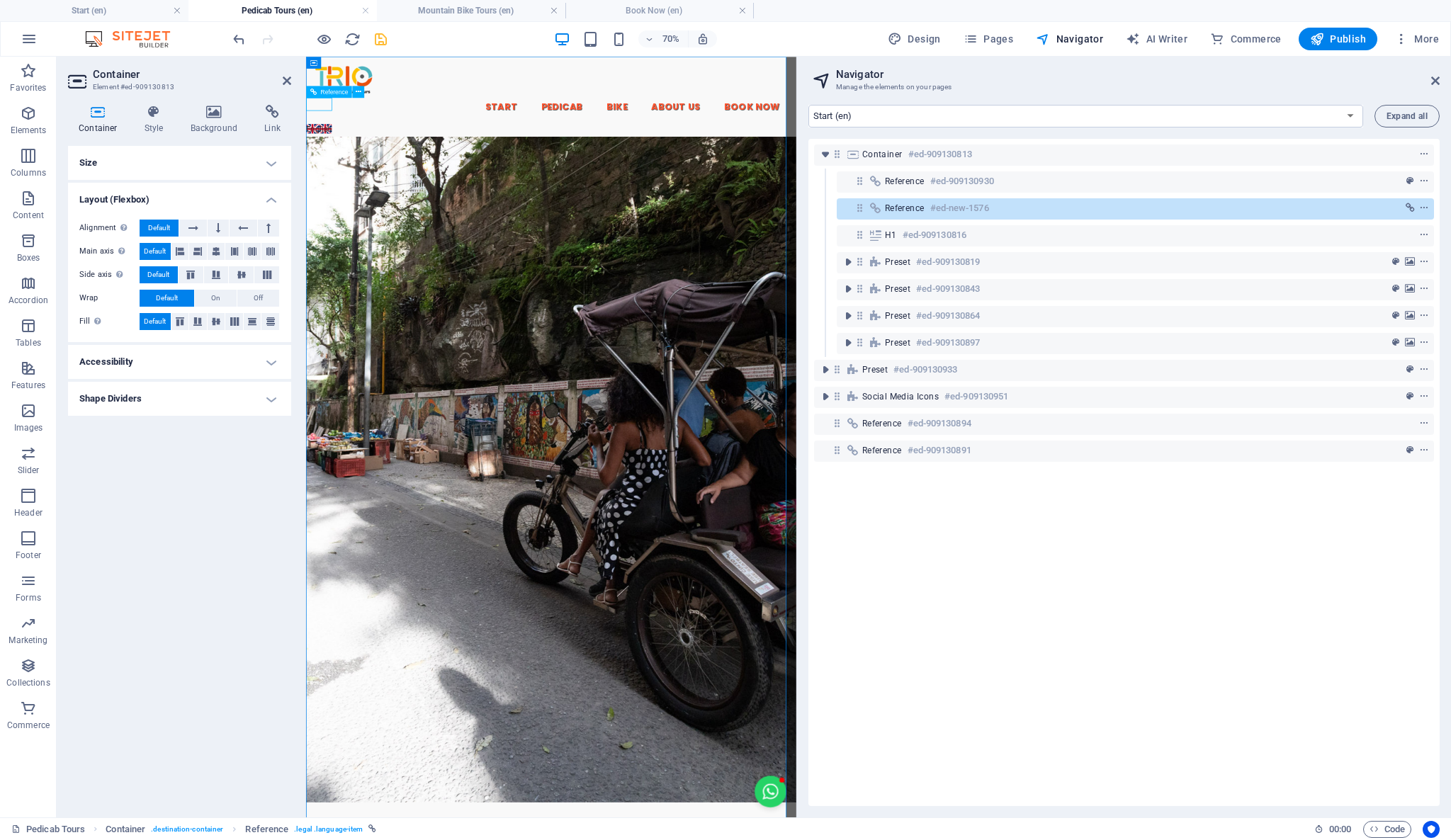
click at [902, 211] on span "Reference" at bounding box center [904, 208] width 40 height 11
select select "px"
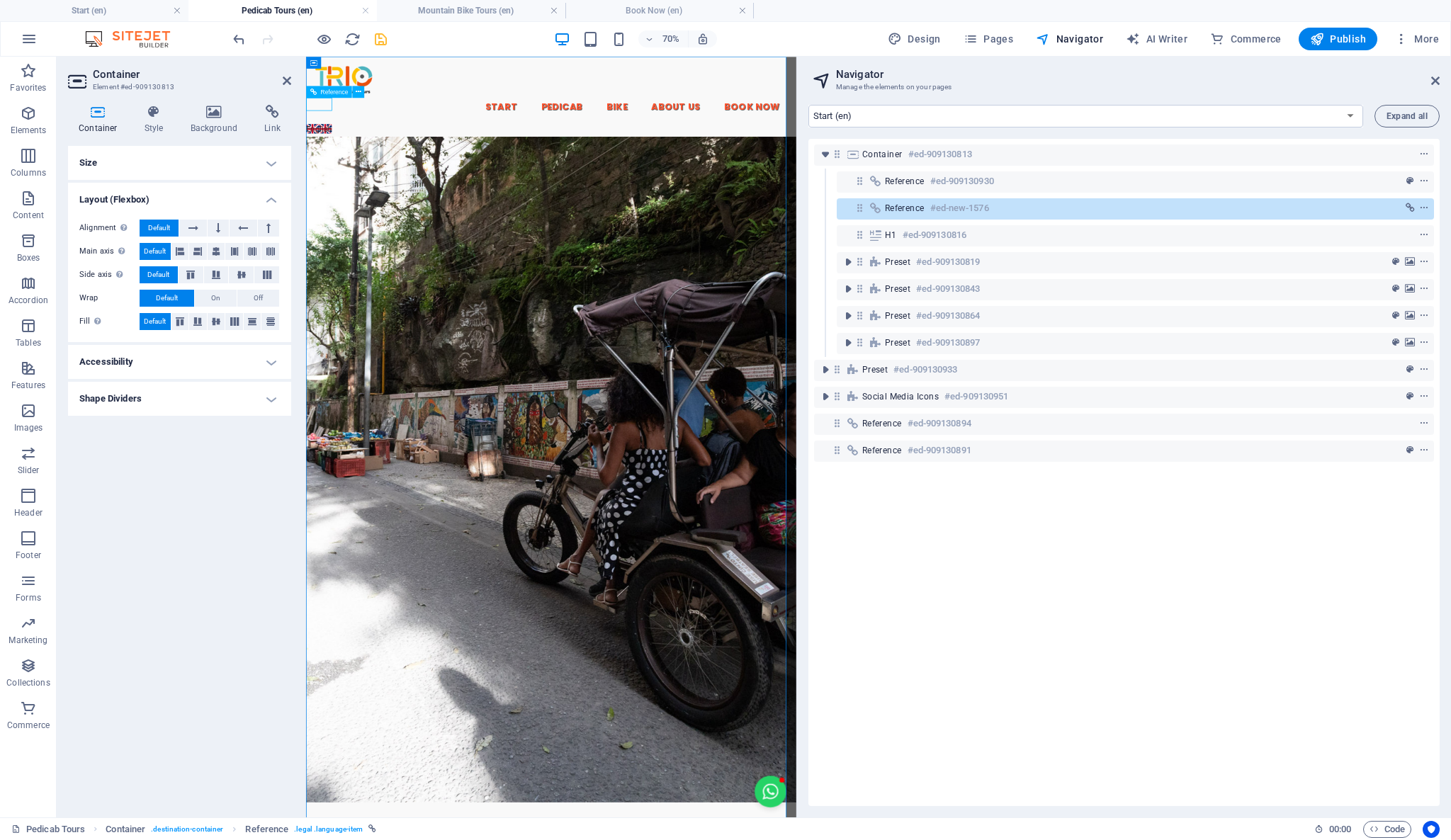
select select "px"
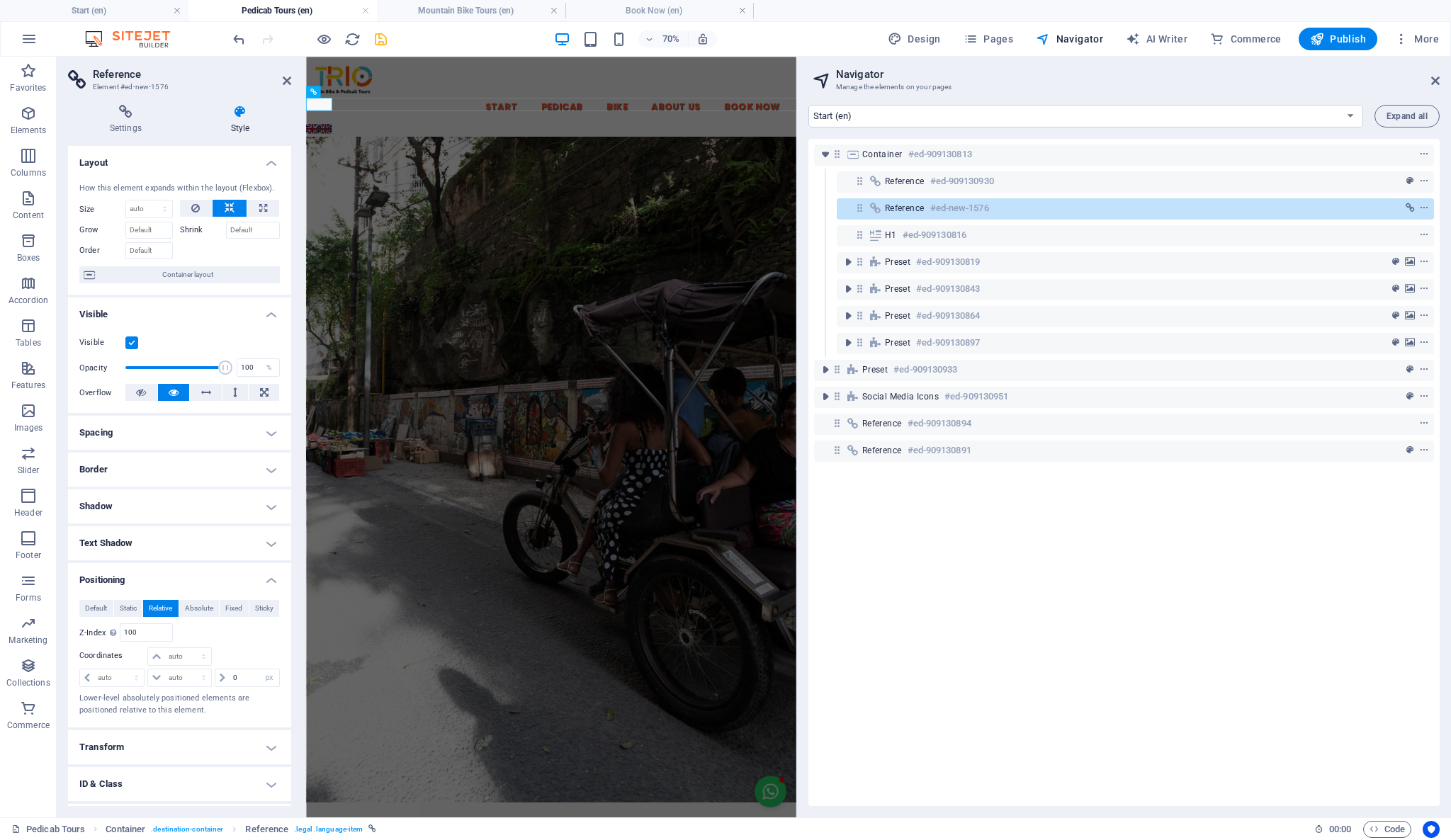
click at [172, 425] on h4 "Spacing" at bounding box center [180, 432] width 223 height 34
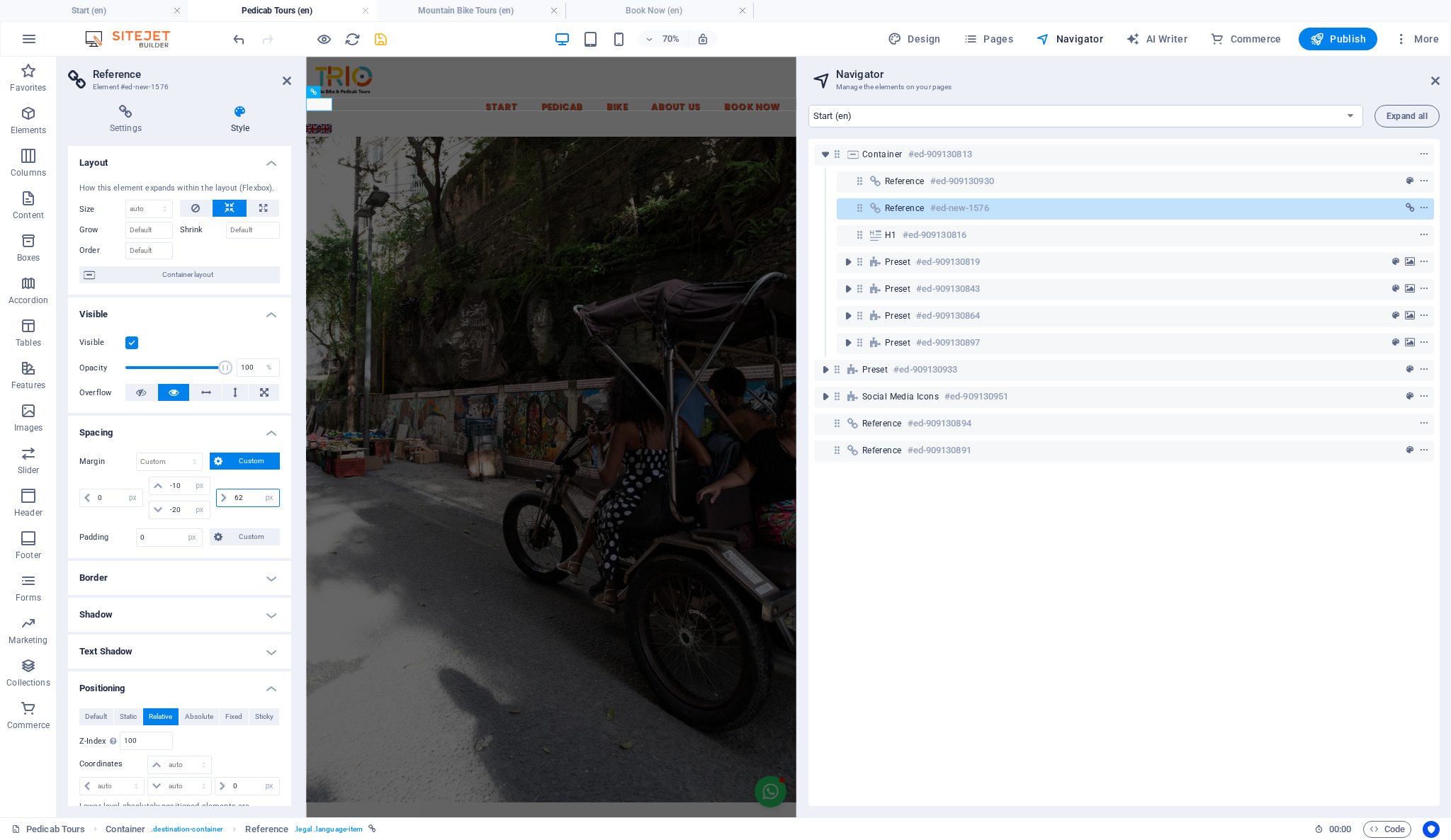
drag, startPoint x: 249, startPoint y: 496, endPoint x: 229, endPoint y: 492, distance: 20.4
click at [231, 492] on input "62" at bounding box center [255, 497] width 48 height 17
type input "122"
click at [238, 431] on h4 "Spacing" at bounding box center [180, 428] width 223 height 25
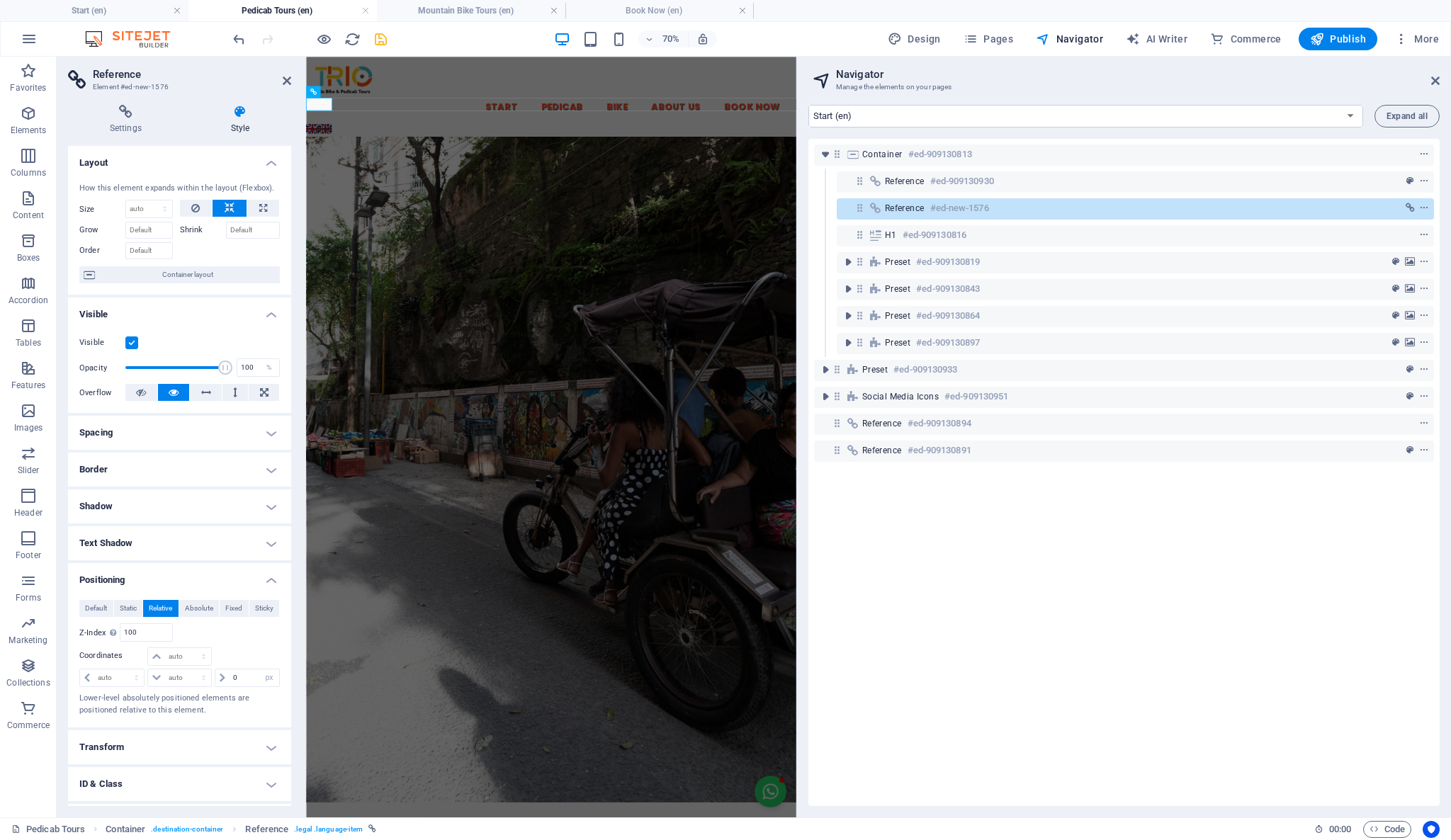
click at [226, 429] on h4 "Spacing" at bounding box center [180, 432] width 223 height 34
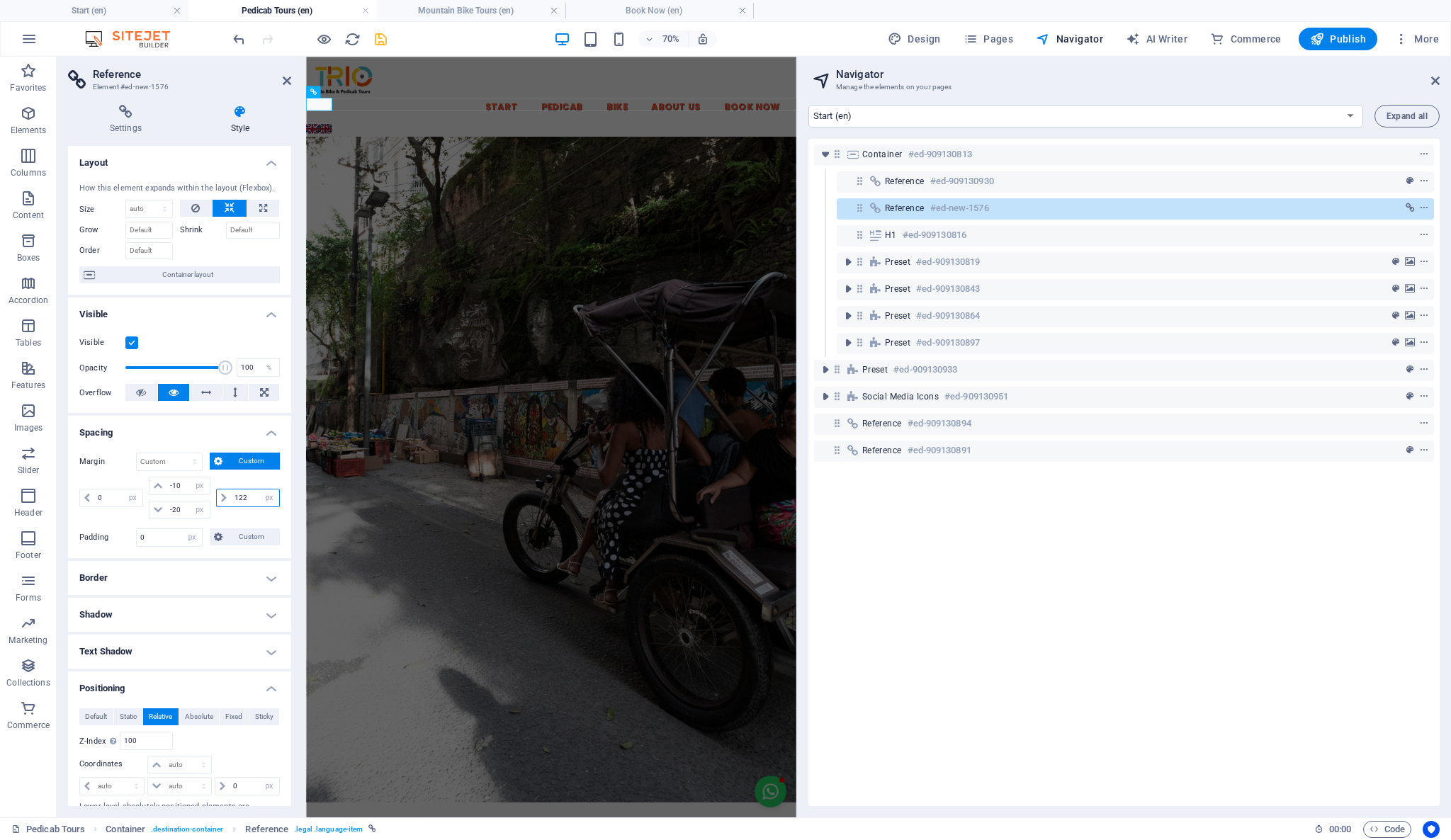
click at [238, 501] on input "122" at bounding box center [255, 497] width 48 height 17
click at [238, 500] on input "122" at bounding box center [255, 497] width 48 height 17
click at [235, 500] on input "122" at bounding box center [255, 497] width 48 height 17
click at [198, 459] on select "Default auto px % rem vw vh Custom" at bounding box center [169, 461] width 65 height 17
click at [137, 453] on select "Default auto px % rem vw vh Custom" at bounding box center [169, 461] width 65 height 17
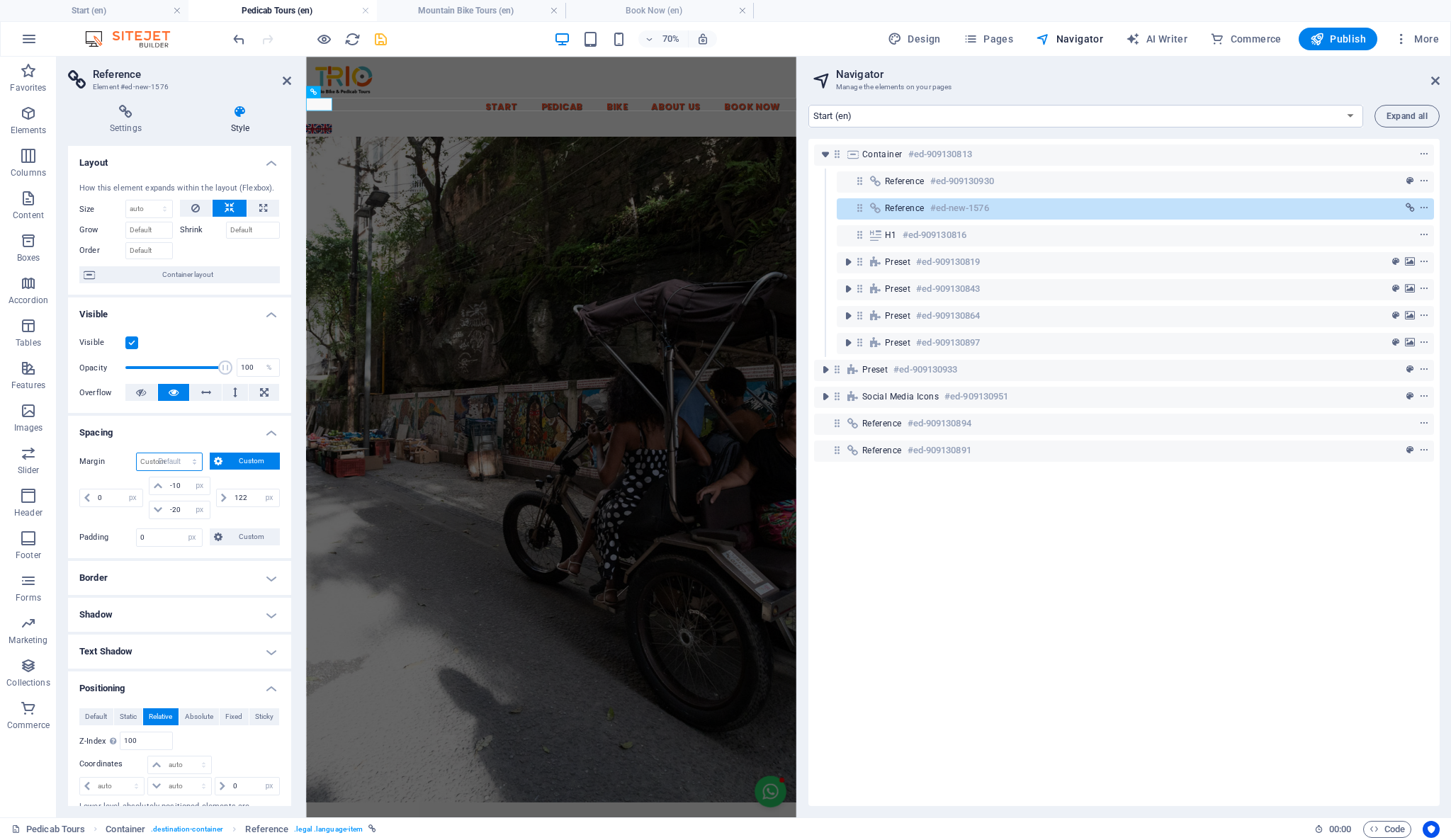
select select "DISABLED_OPTION_VALUE"
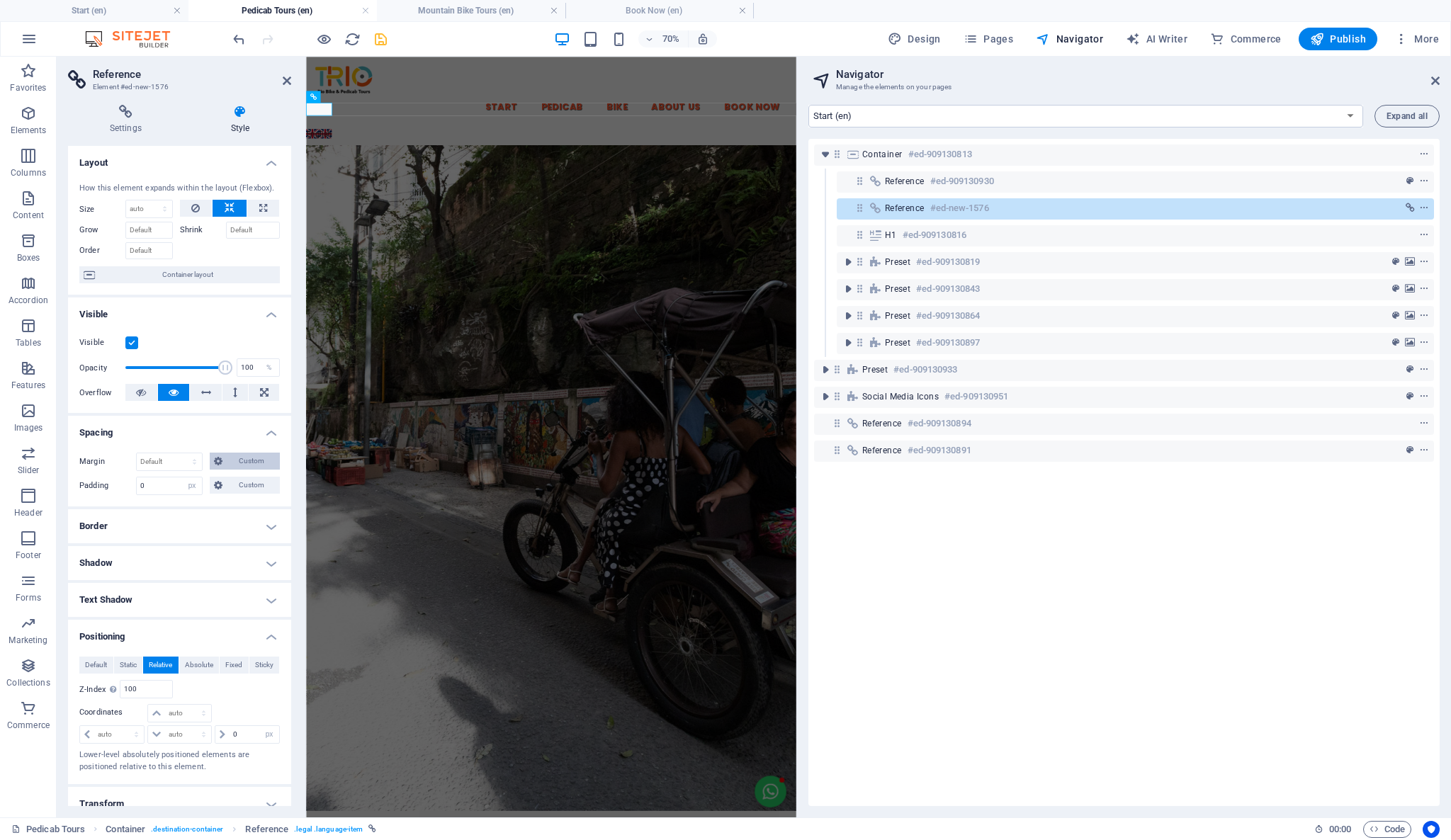
click at [228, 459] on span "Custom" at bounding box center [251, 461] width 49 height 17
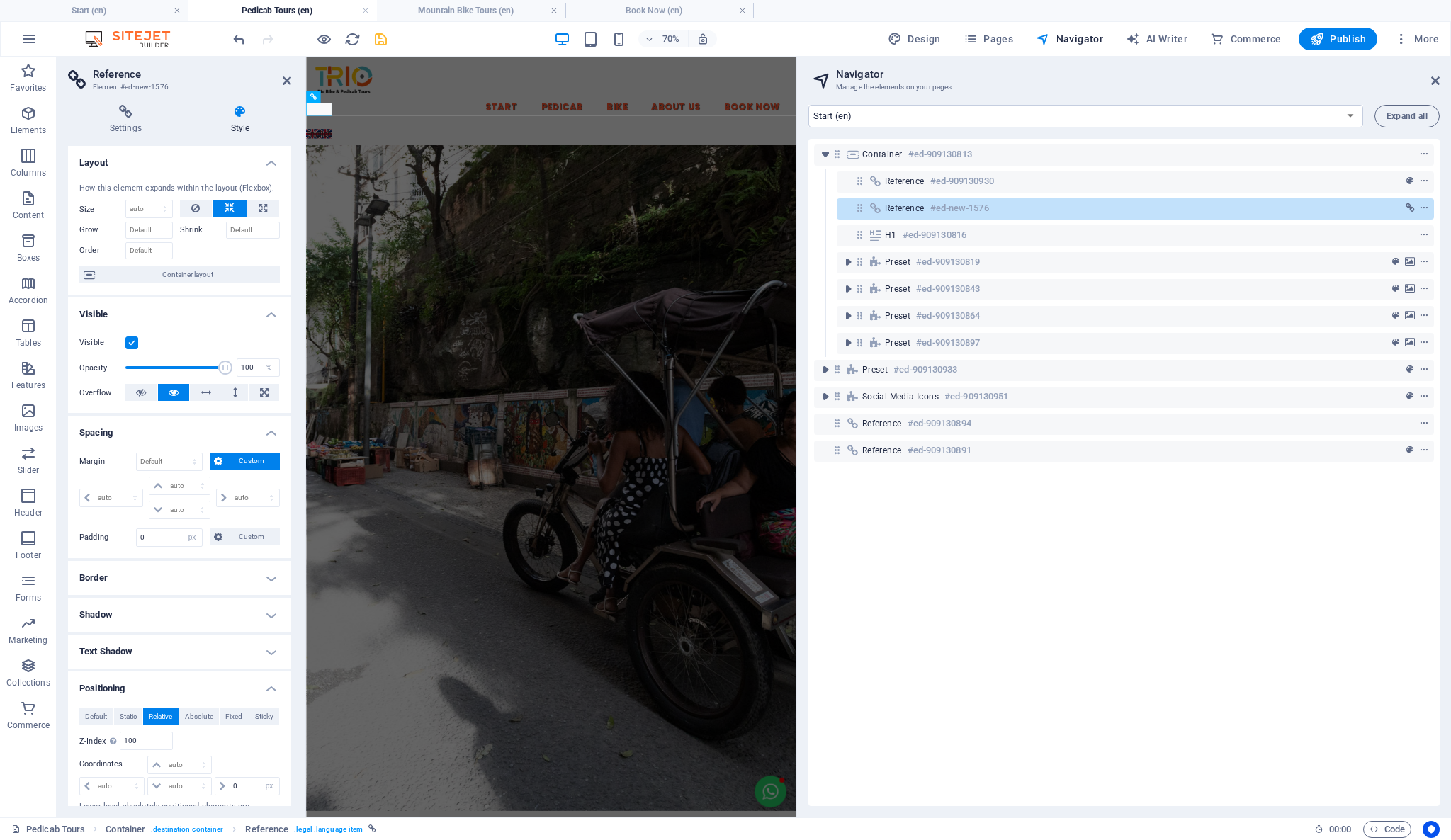
click at [223, 423] on h4 "Spacing" at bounding box center [180, 428] width 223 height 25
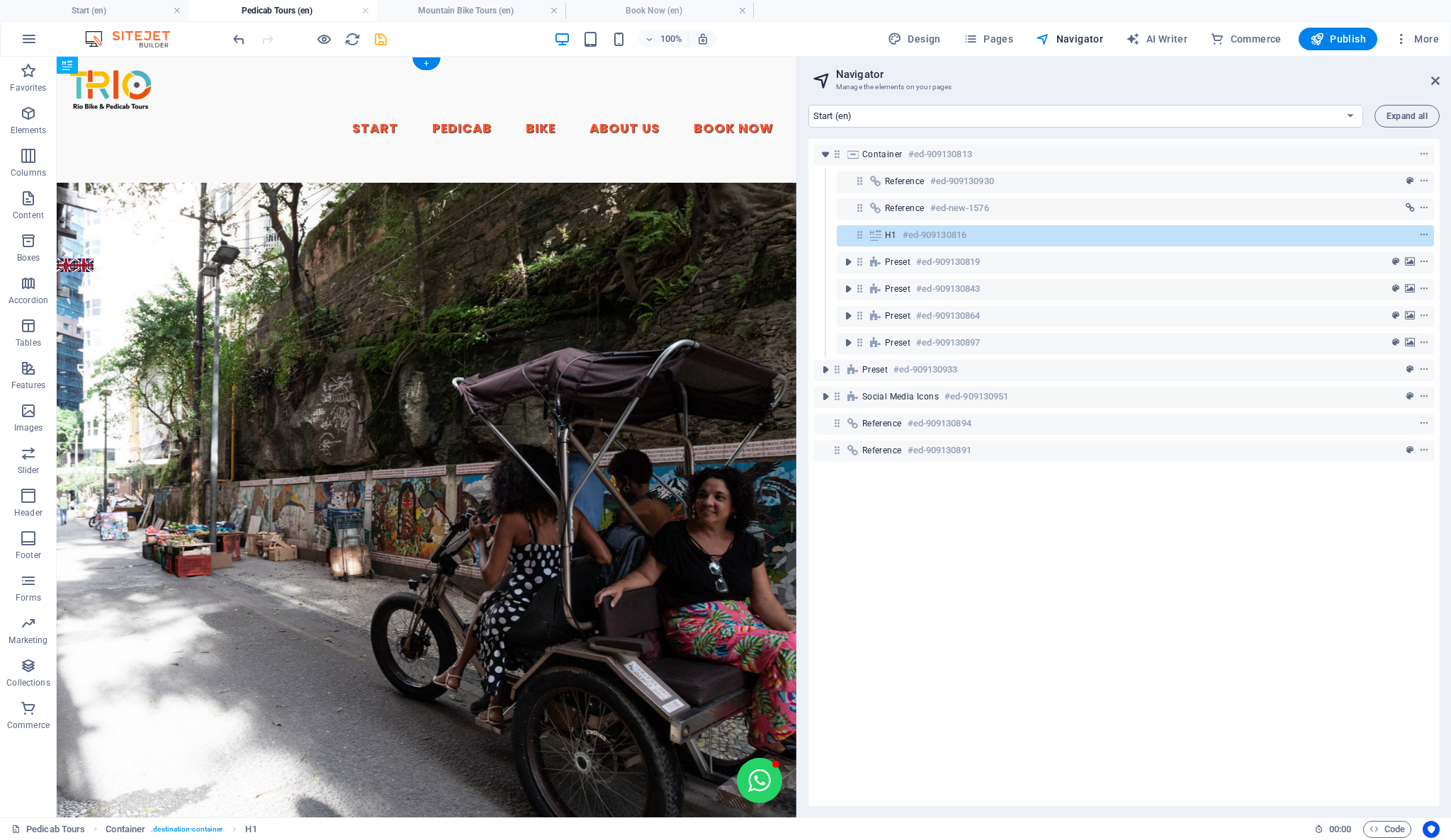
drag, startPoint x: 374, startPoint y: 167, endPoint x: 143, endPoint y: 208, distance: 234.6
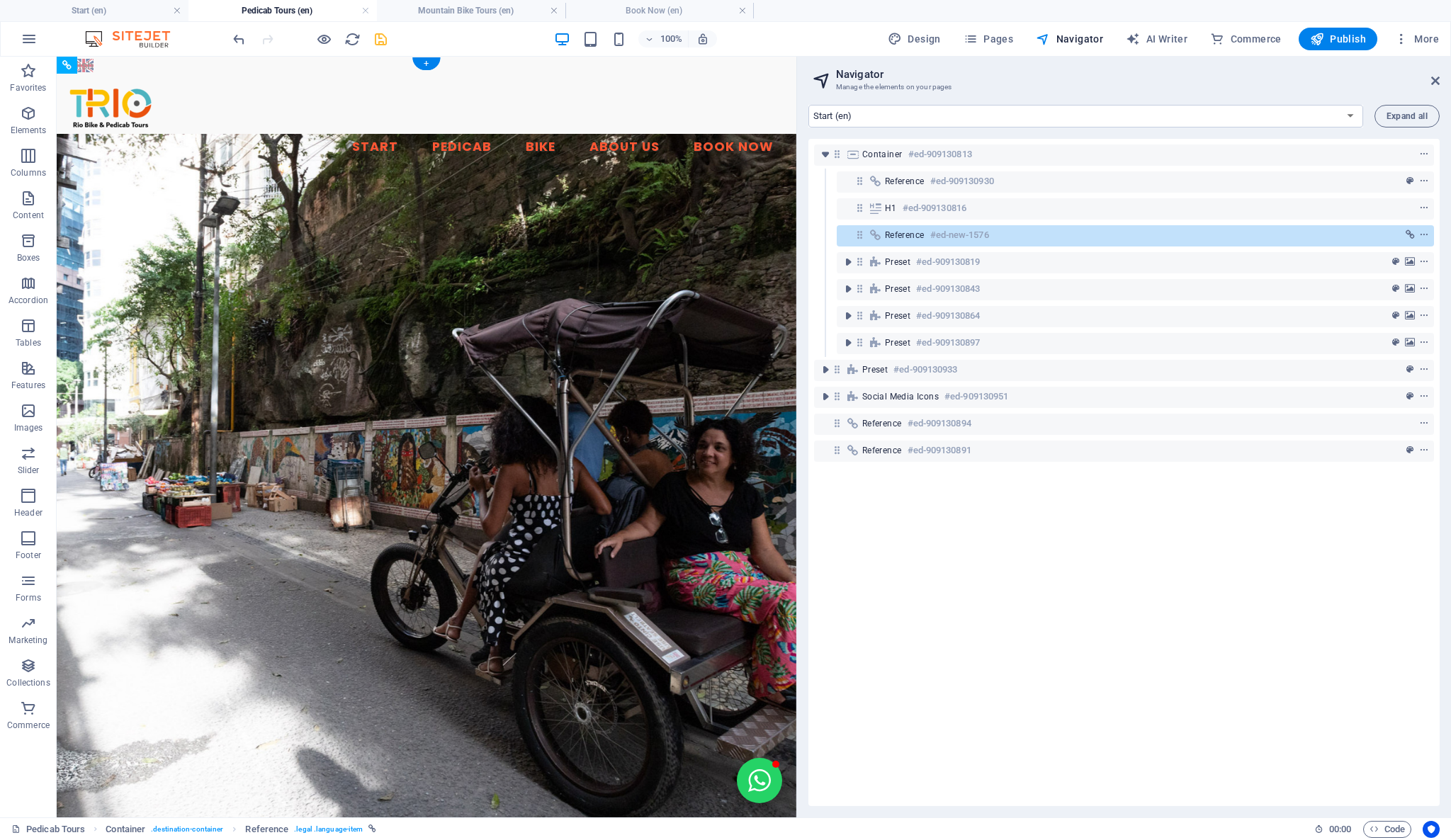
drag, startPoint x: 151, startPoint y: 268, endPoint x: 761, endPoint y: 85, distance: 636.9
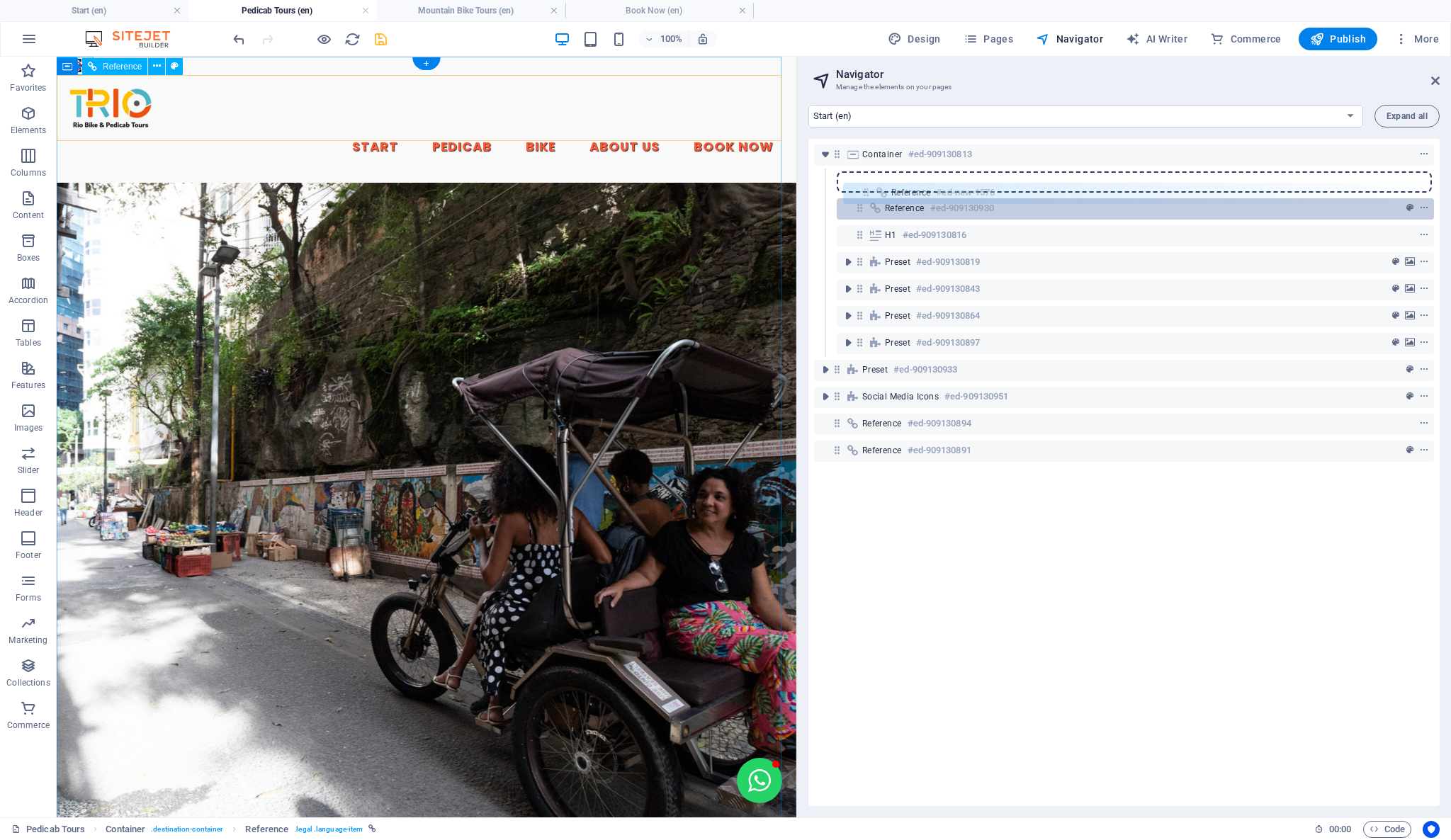
drag, startPoint x: 862, startPoint y: 184, endPoint x: 868, endPoint y: 200, distance: 17.1
click at [868, 200] on div "Container #ed-909130813 Reference #ed-new-1576 Reference #ed-909130930 H1 #ed-9…" at bounding box center [1124, 472] width 631 height 667
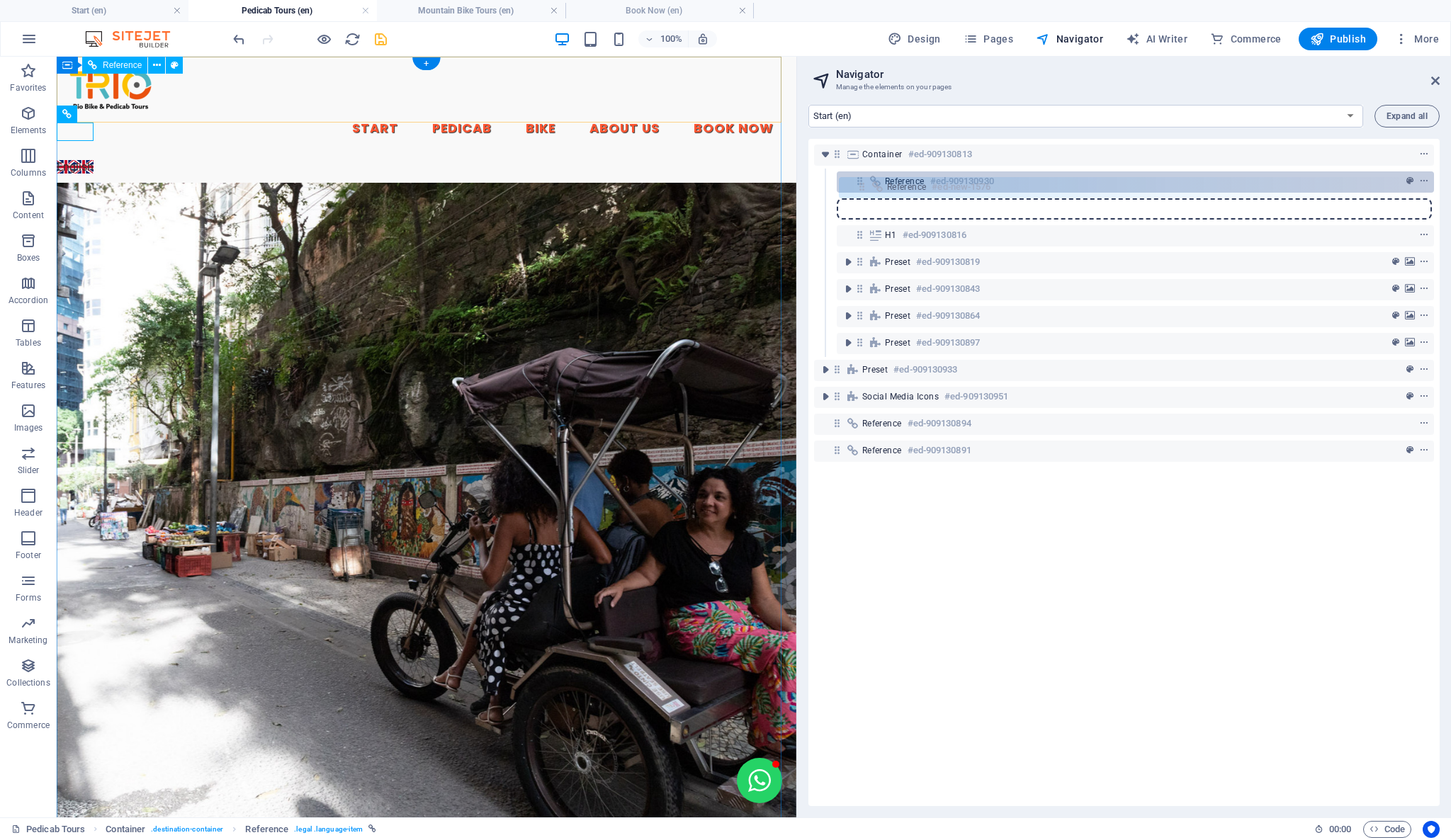
drag, startPoint x: 862, startPoint y: 207, endPoint x: 864, endPoint y: 182, distance: 25.1
click at [864, 182] on div "Container #ed-909130813 Reference #ed-909130930 Reference #ed-new-1576 H1 #ed-9…" at bounding box center [1124, 472] width 631 height 667
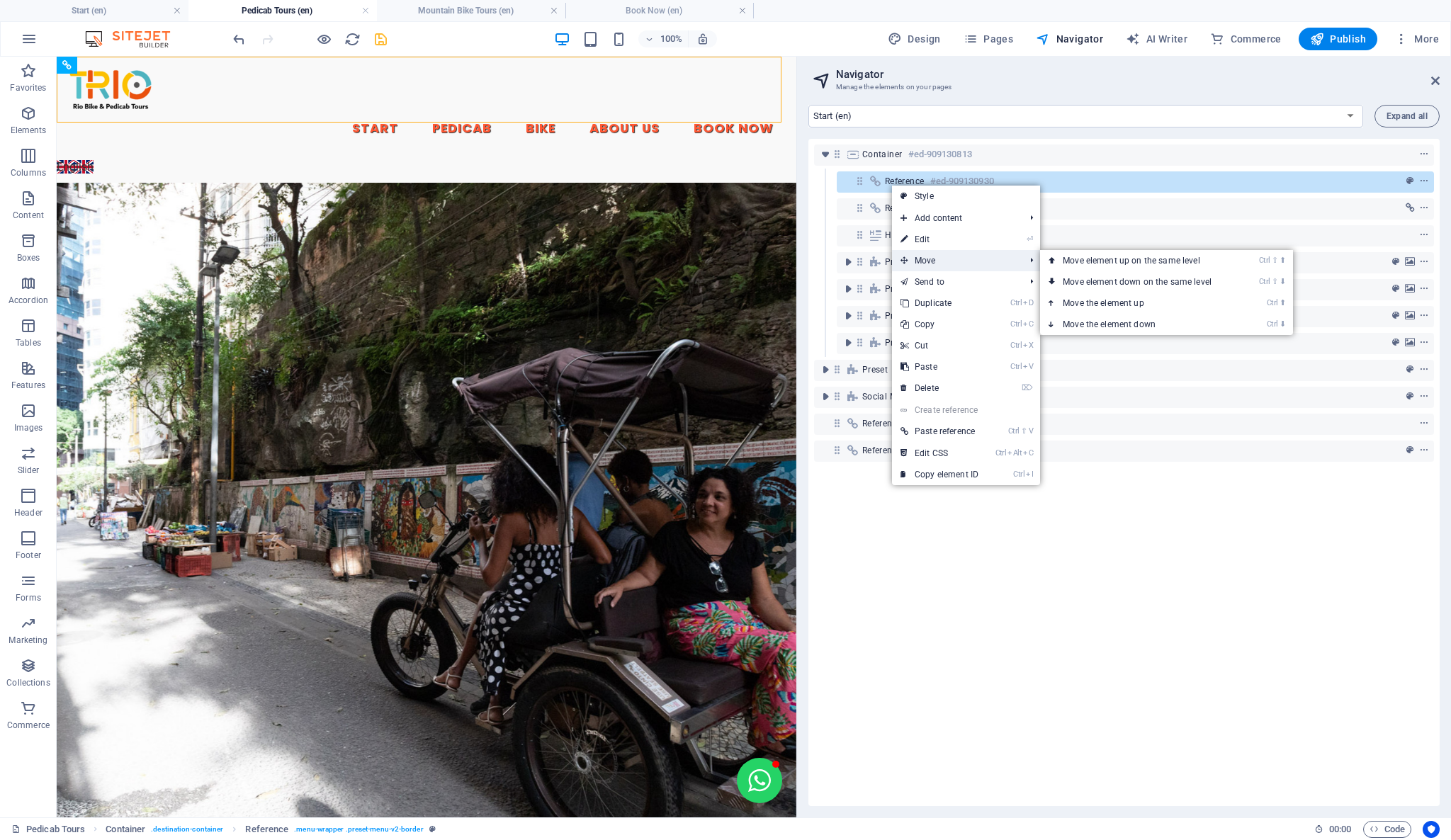
click at [944, 264] on span "Move" at bounding box center [955, 260] width 127 height 21
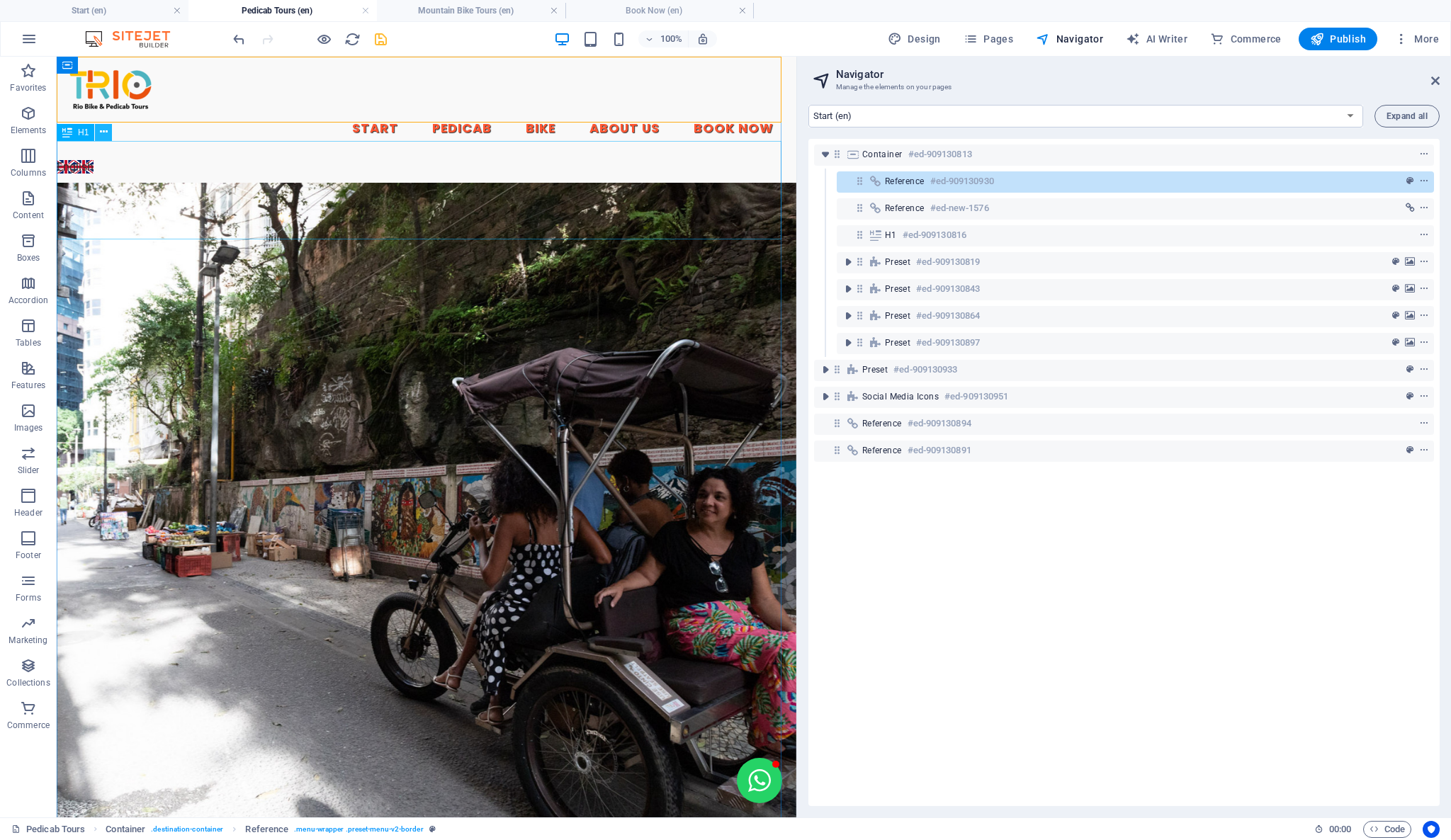
click at [105, 134] on icon at bounding box center [104, 131] width 8 height 15
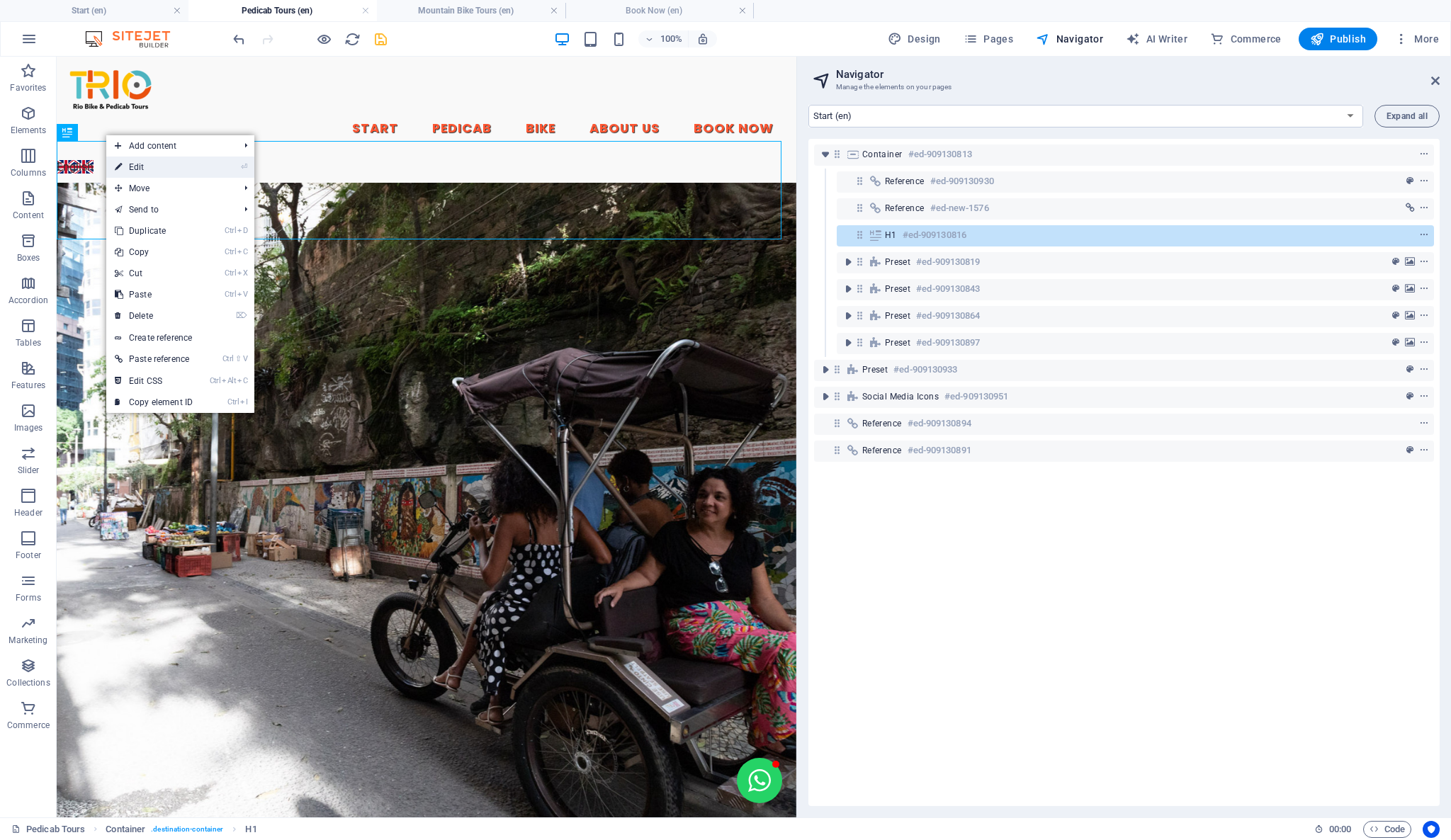
click at [186, 164] on link "⏎ Edit" at bounding box center [154, 167] width 95 height 21
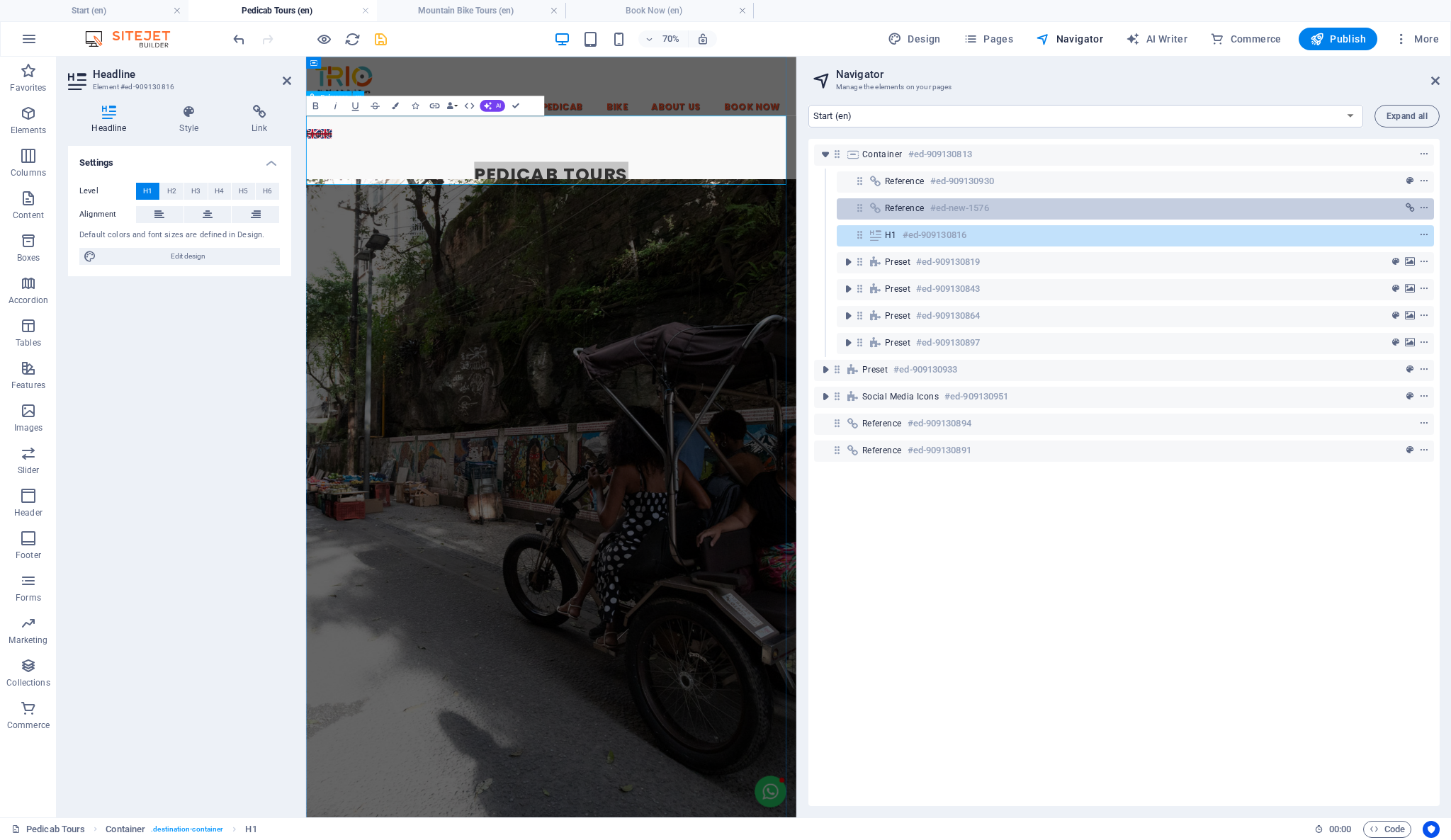
click at [996, 208] on div "Reference #ed-new-1576" at bounding box center [1124, 207] width 478 height 17
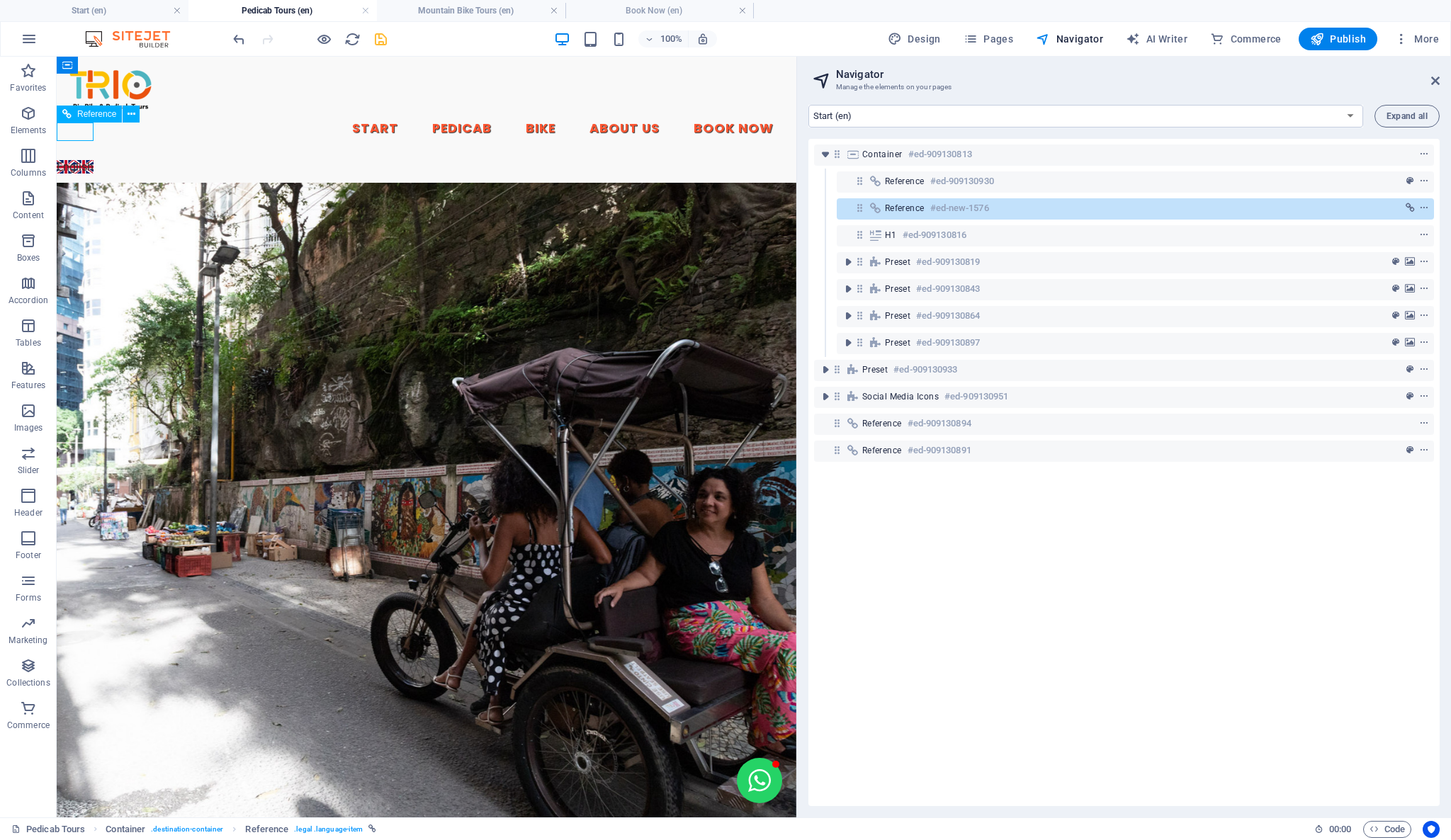
click at [996, 208] on div "Reference #ed-new-1576" at bounding box center [1124, 207] width 478 height 17
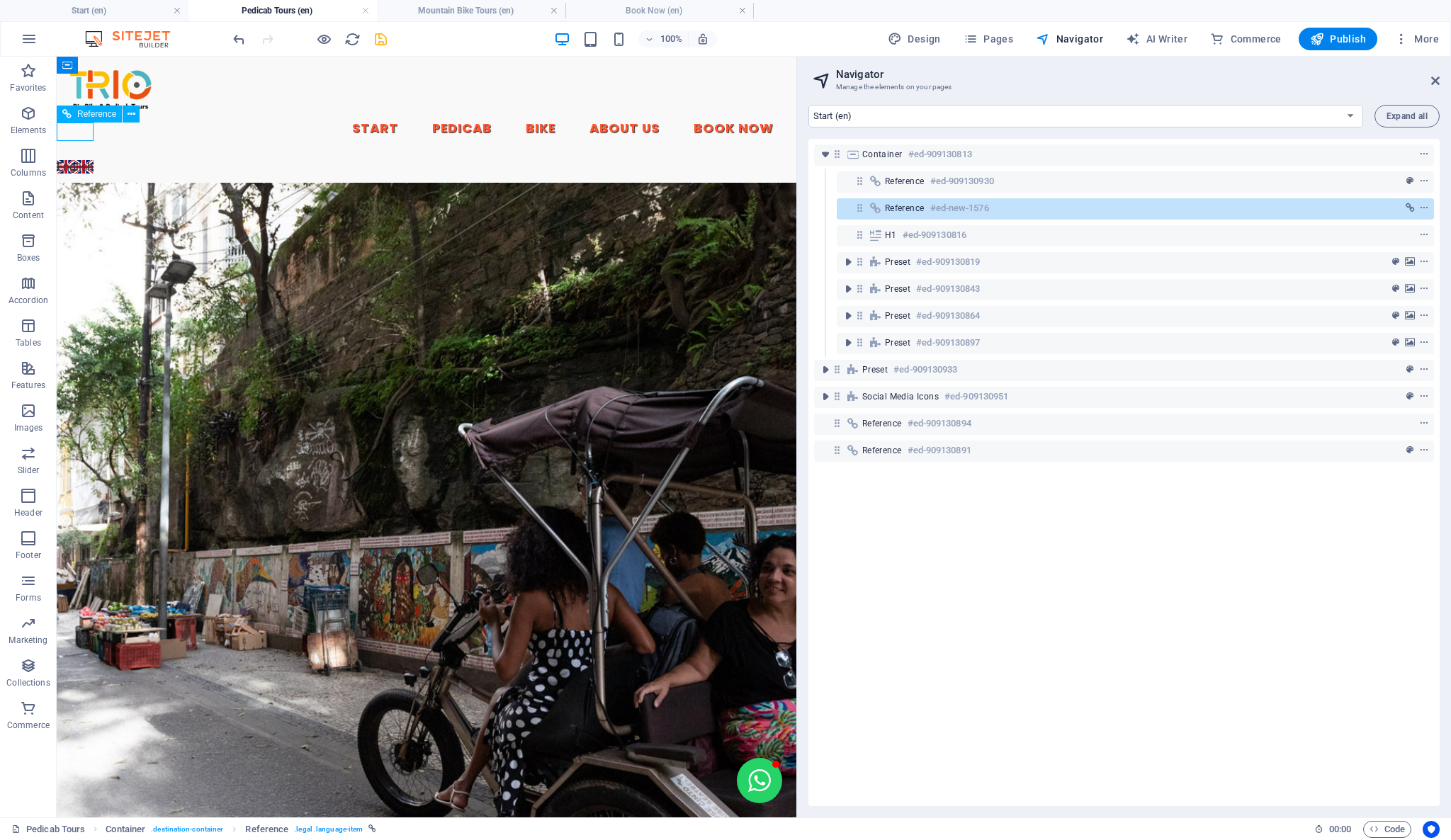
select select "px"
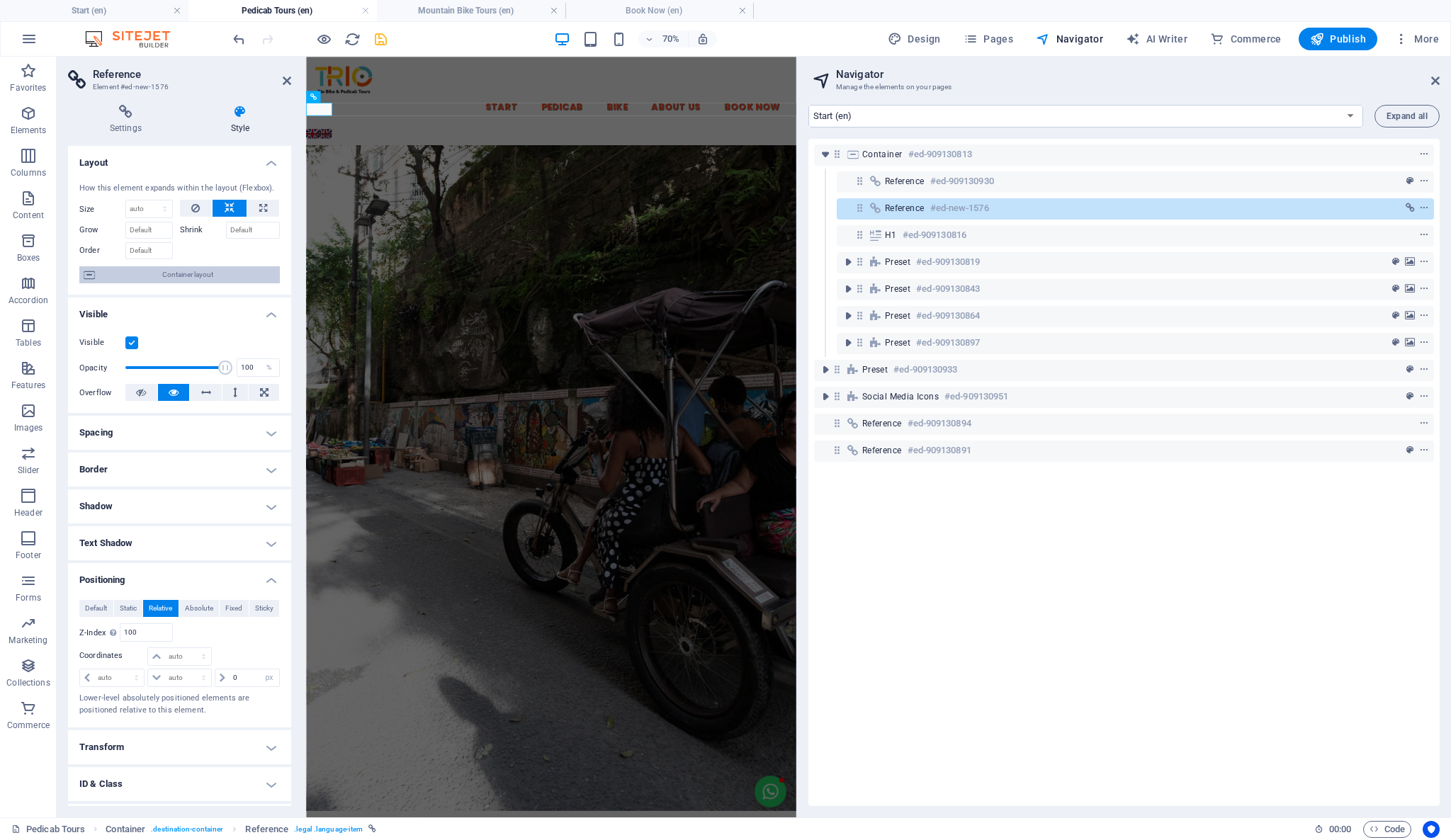
click at [90, 276] on icon at bounding box center [89, 274] width 11 height 17
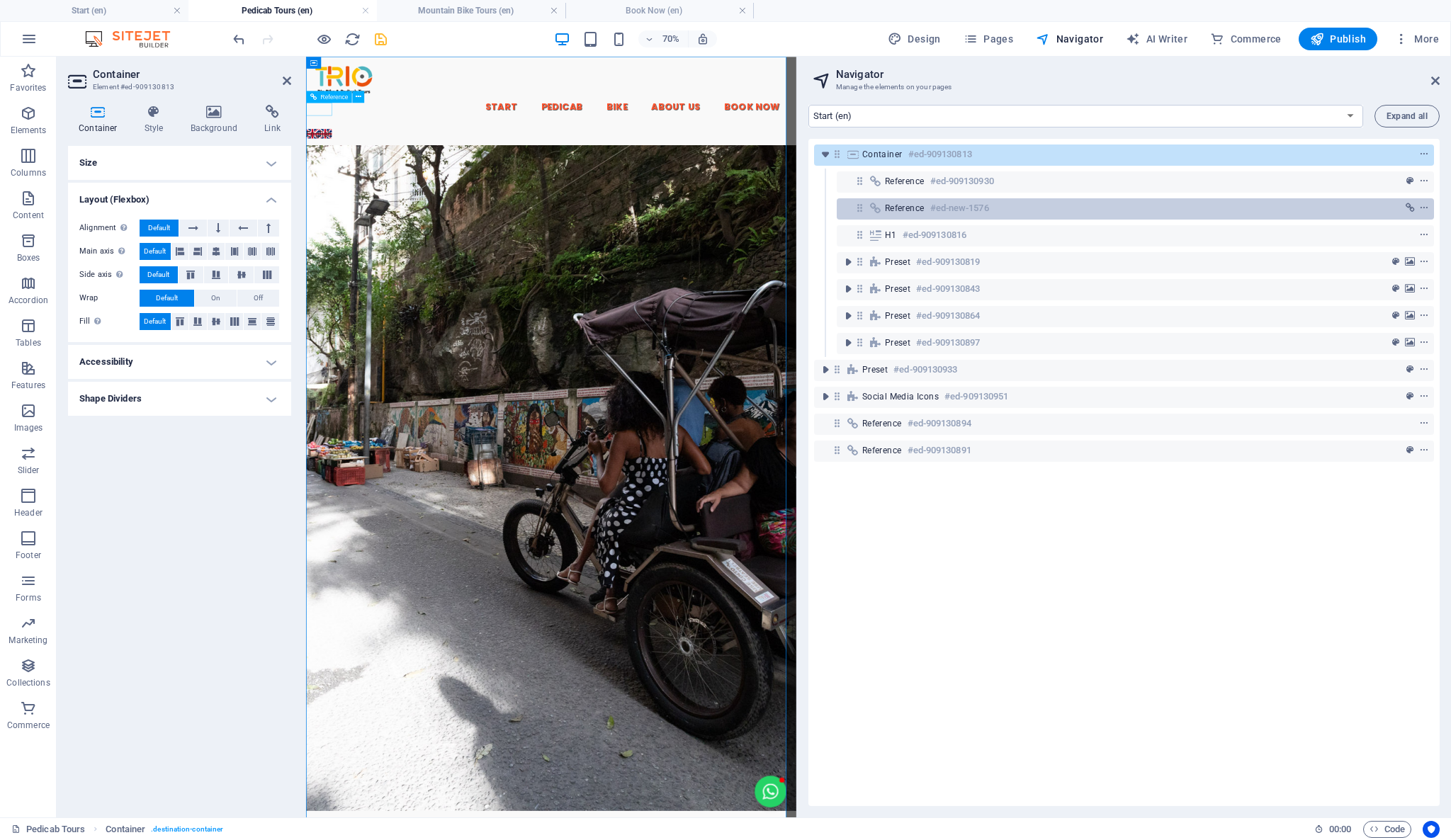
click at [1009, 204] on div "Reference #ed-new-1576" at bounding box center [1124, 207] width 478 height 17
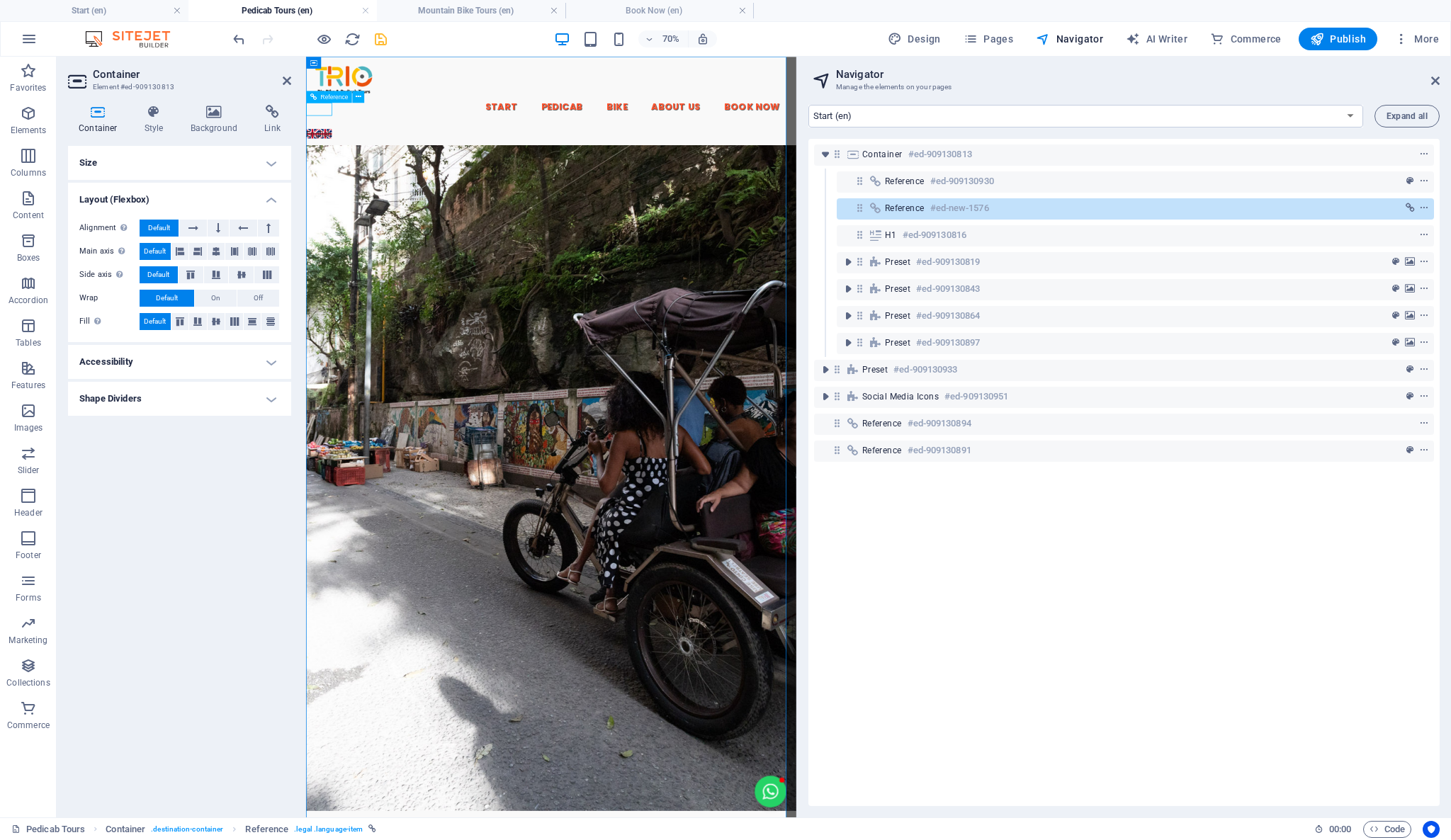
click at [1009, 204] on div "Reference #ed-new-1576" at bounding box center [1124, 207] width 478 height 17
select select "px"
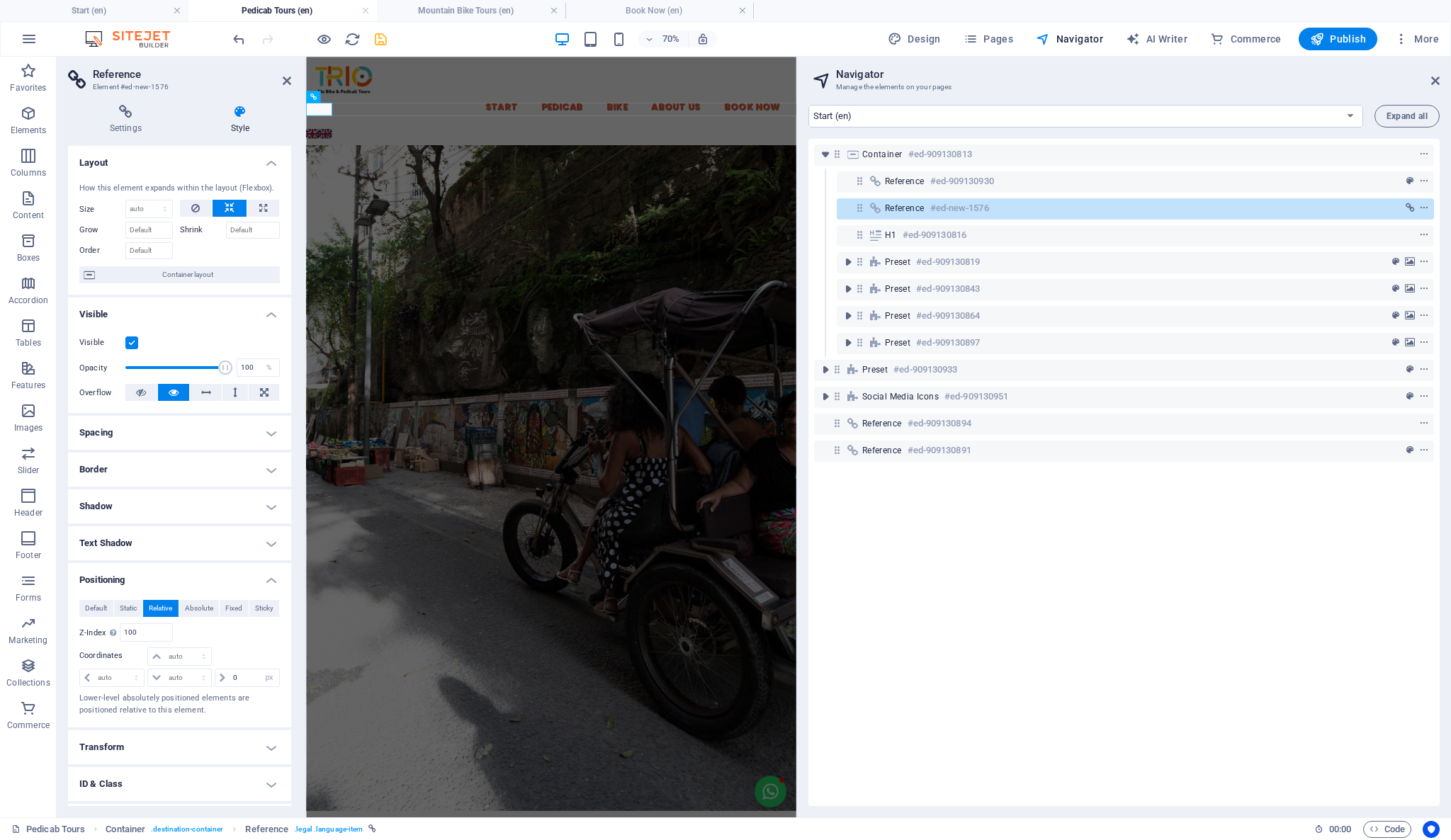
click at [270, 426] on h4 "Spacing" at bounding box center [180, 432] width 223 height 34
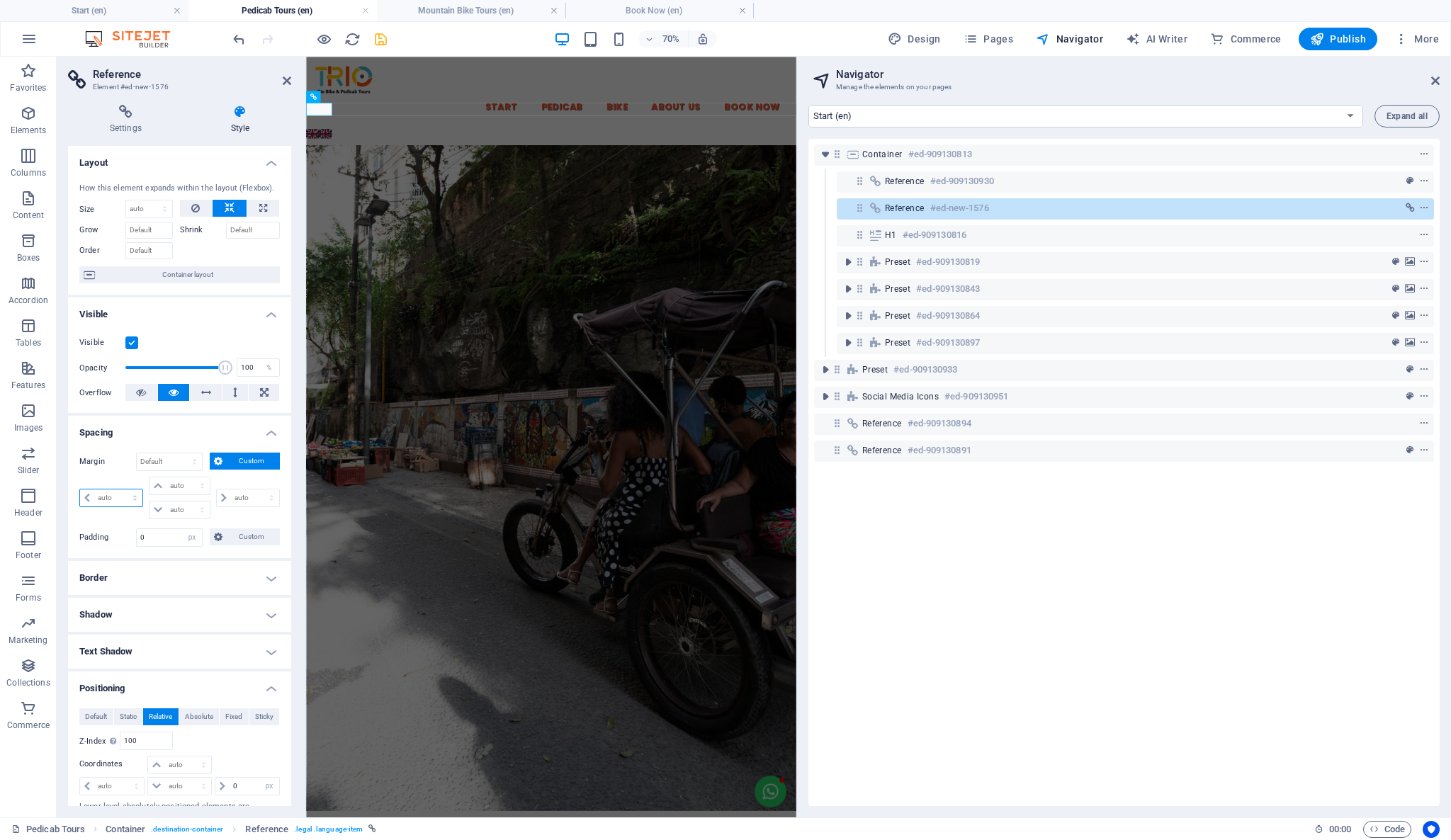
click at [105, 501] on select "auto px % rem vw vh" at bounding box center [111, 497] width 63 height 17
select select "px"
click at [122, 489] on select "auto px % rem vw vh" at bounding box center [111, 497] width 63 height 17
type input "0"
select select "px"
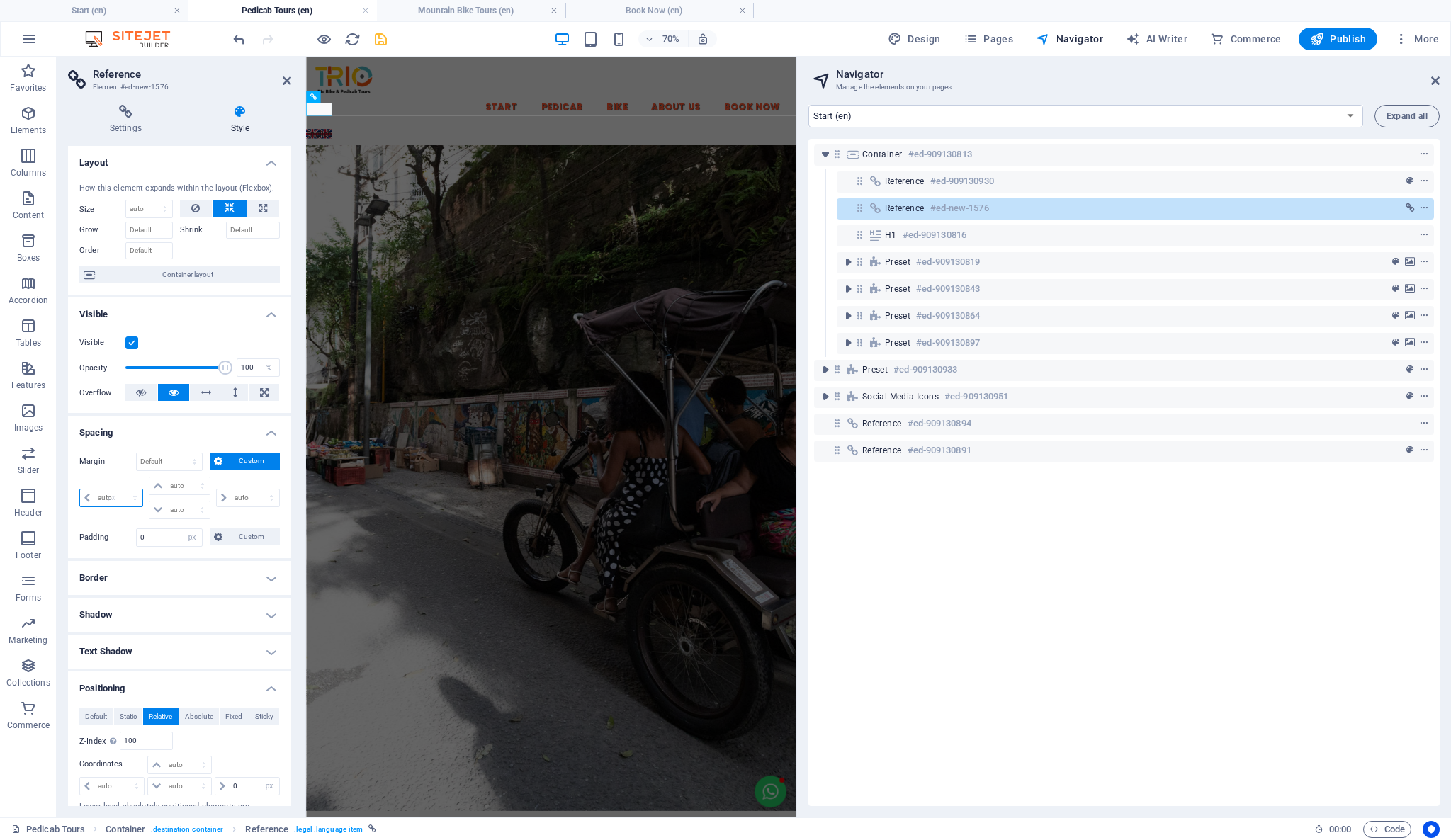
type input "0"
select select "px"
type input "0"
select select "px"
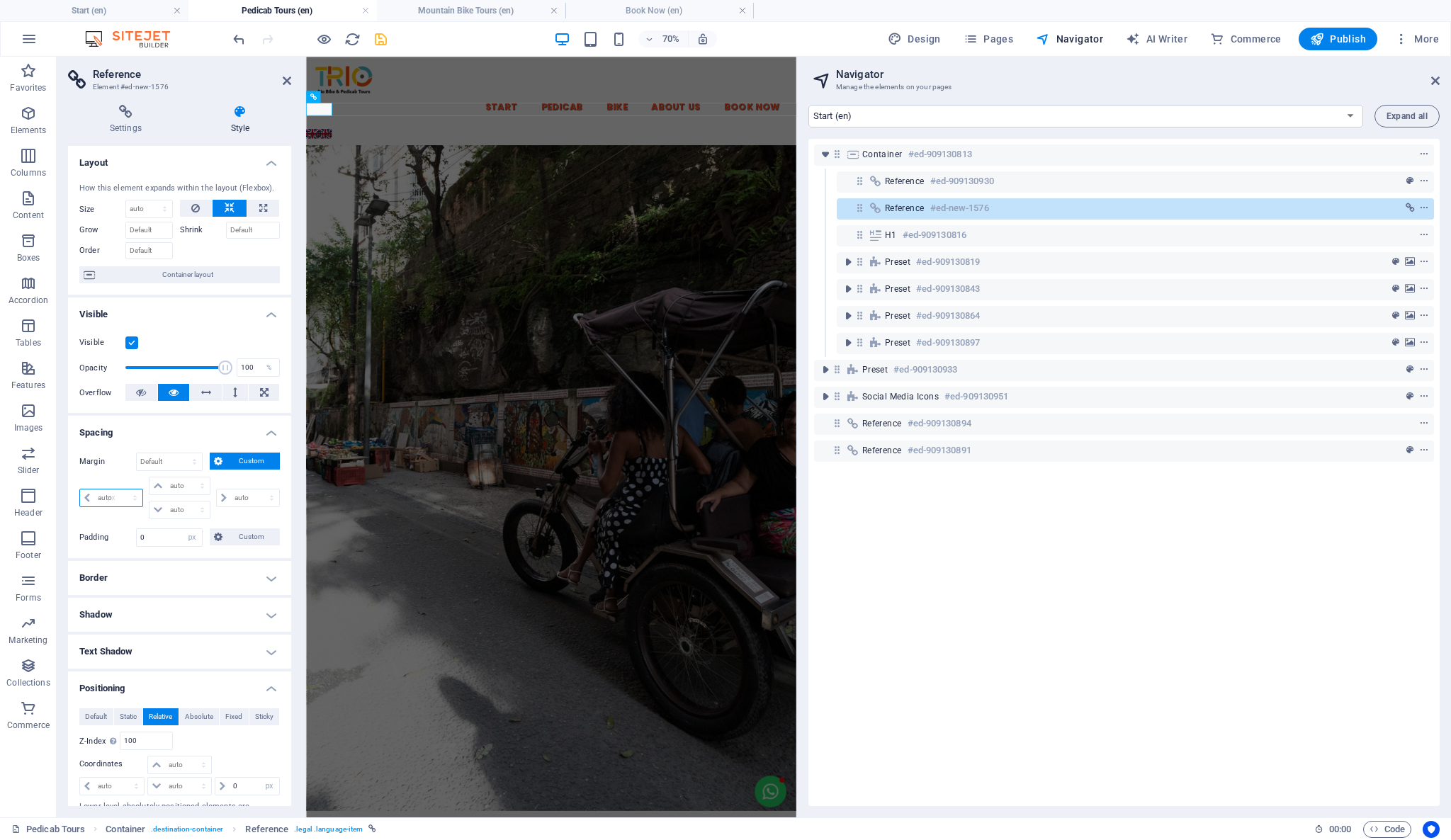
type input "0"
select select "px"
click at [896, 586] on div "Container #ed-909130813 Reference #ed-909130930 Reference #ed-new-1576 H1 #ed-9…" at bounding box center [1124, 472] width 631 height 667
click at [943, 545] on div "Container #ed-909130813 Reference #ed-909130930 Reference #ed-new-1576 H1 #ed-9…" at bounding box center [1124, 472] width 631 height 667
